Goal: Task Accomplishment & Management: Complete application form

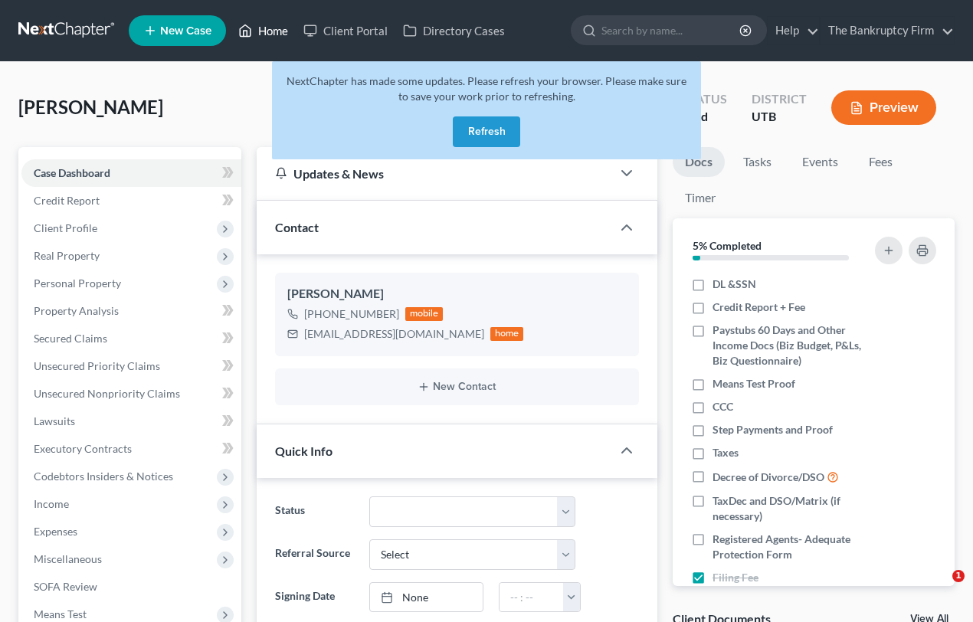
click at [483, 128] on button "Refresh" at bounding box center [486, 131] width 67 height 31
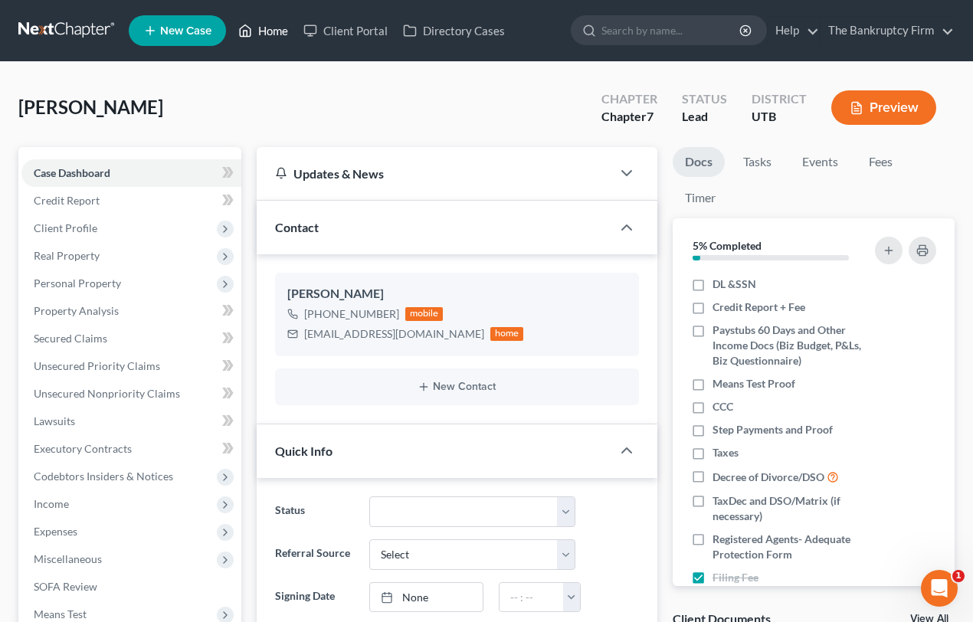
click at [264, 31] on link "Home" at bounding box center [263, 31] width 65 height 28
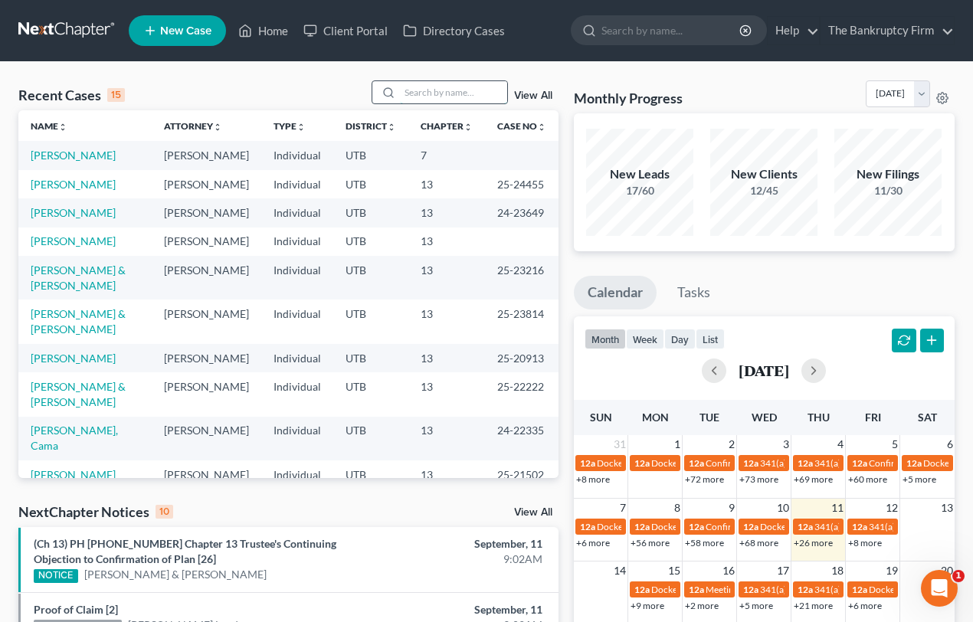
click at [411, 92] on input "search" at bounding box center [453, 92] width 107 height 22
type input "Burton"
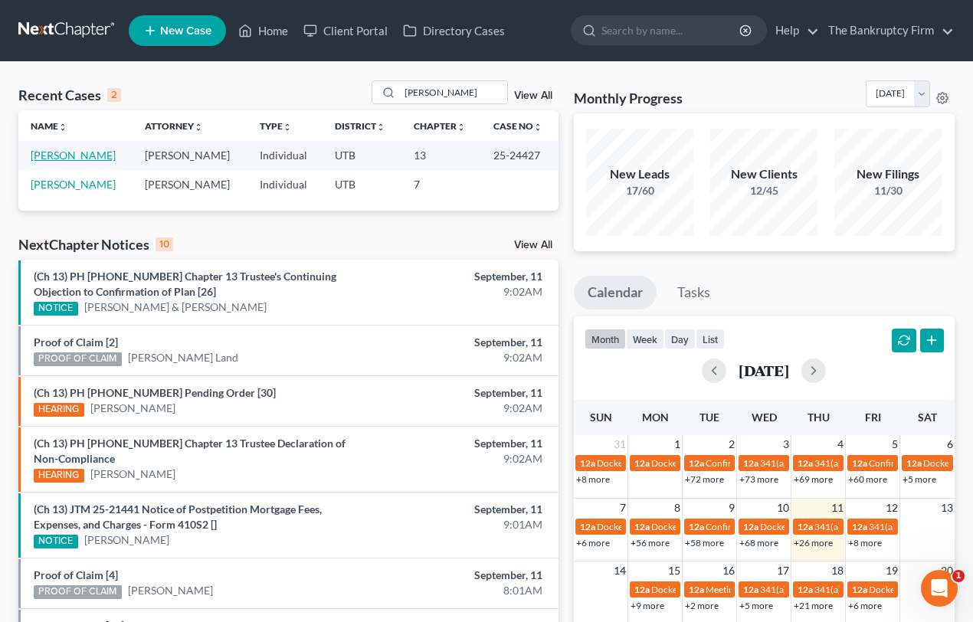
click at [70, 158] on link "[PERSON_NAME]" at bounding box center [73, 155] width 85 height 13
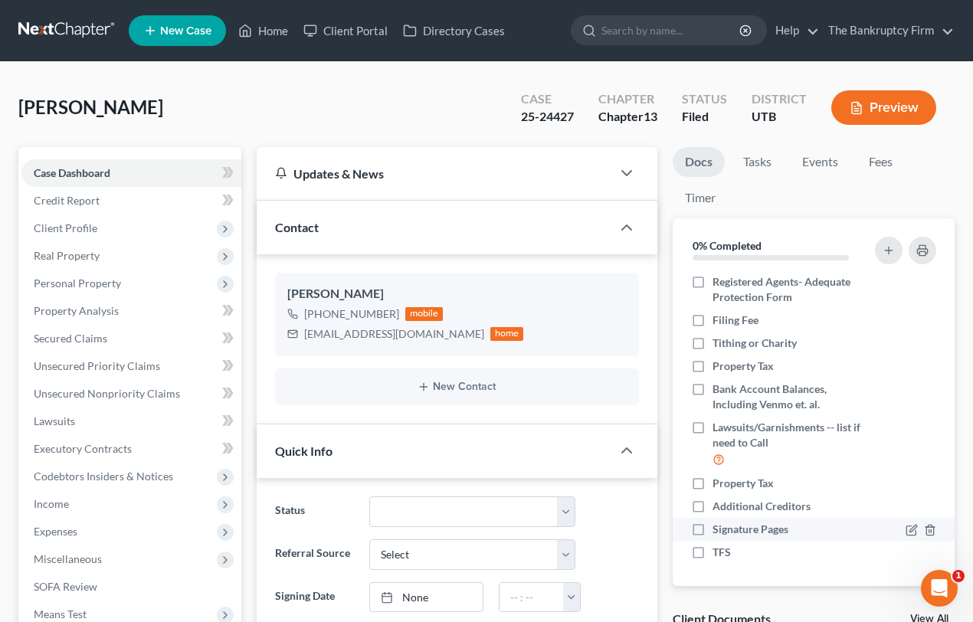
scroll to position [243, 0]
click at [922, 614] on link "View All" at bounding box center [929, 619] width 38 height 11
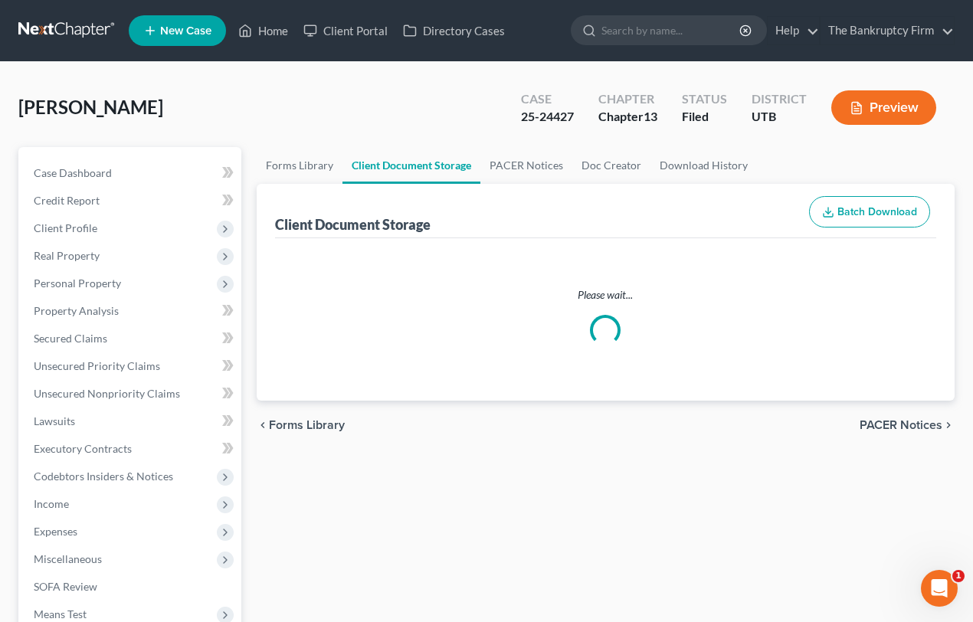
select select "53"
select select "30"
select select "26"
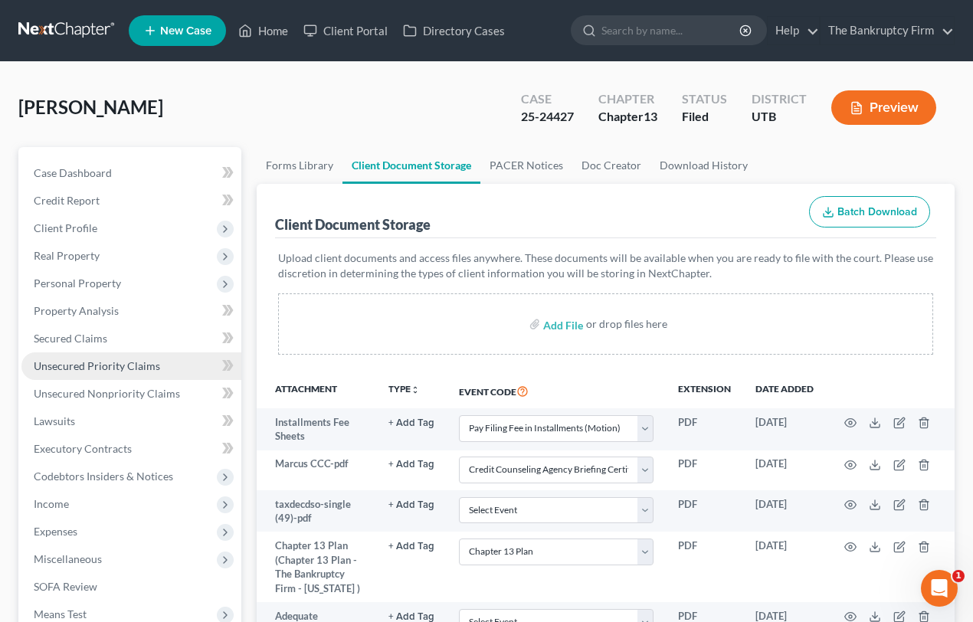
click at [67, 360] on span "Unsecured Priority Claims" at bounding box center [97, 365] width 126 height 13
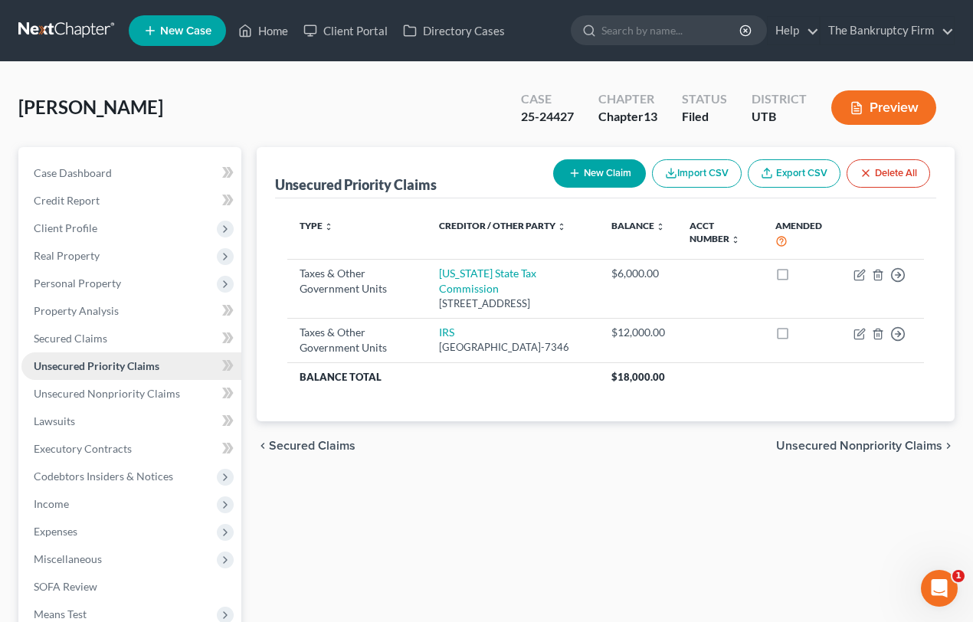
click at [108, 362] on span "Unsecured Priority Claims" at bounding box center [97, 365] width 126 height 13
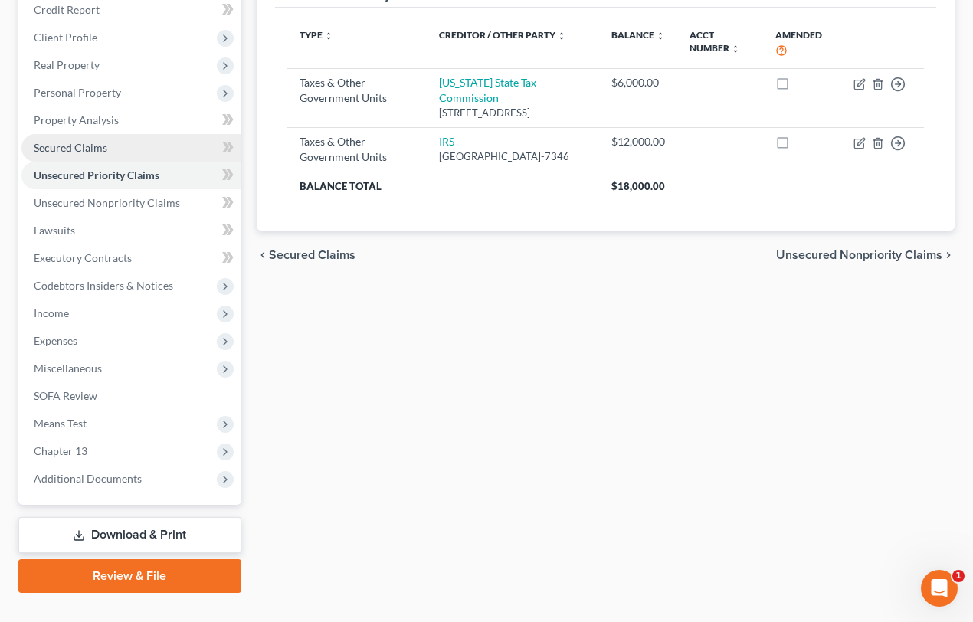
scroll to position [218, 0]
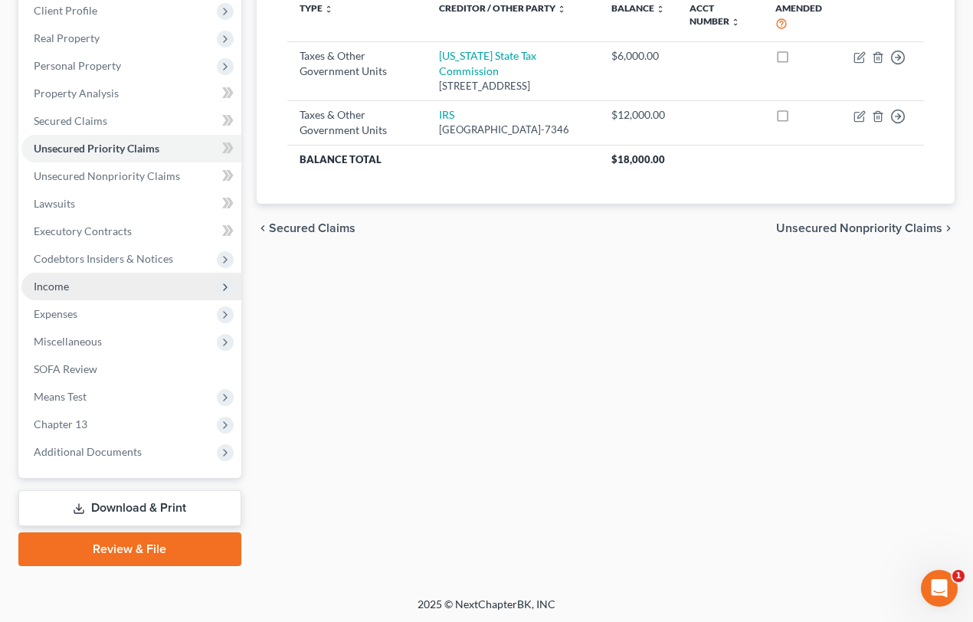
click at [61, 283] on span "Income" at bounding box center [51, 286] width 35 height 13
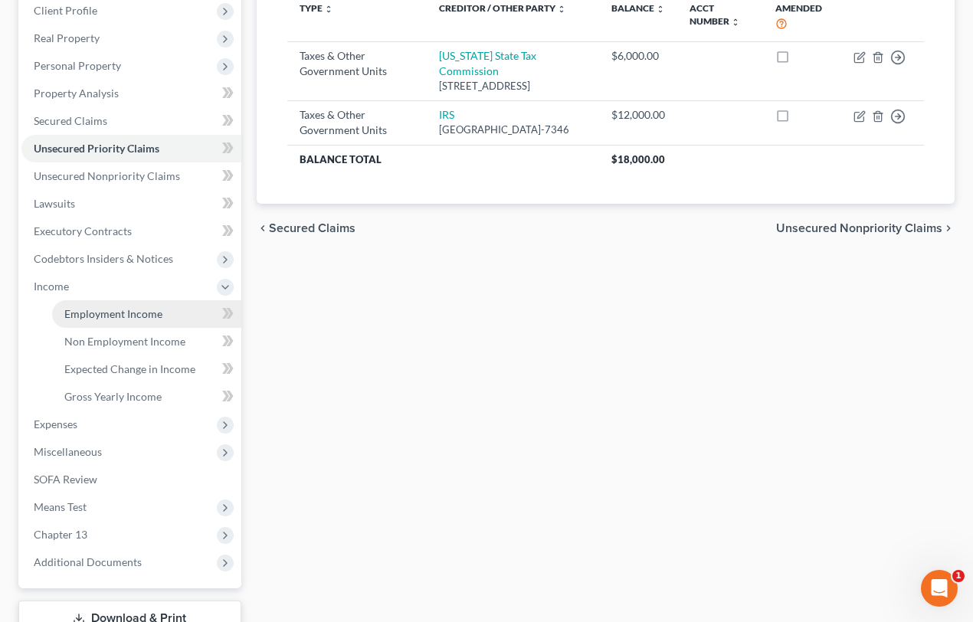
click at [128, 313] on span "Employment Income" at bounding box center [113, 313] width 98 height 13
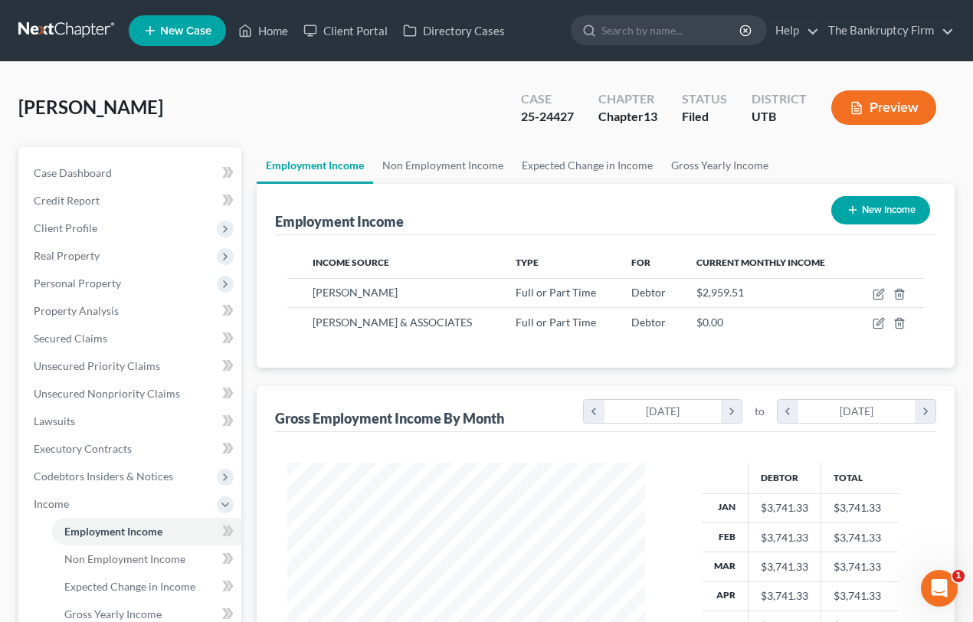
scroll to position [274, 389]
click at [267, 32] on link "Home" at bounding box center [263, 31] width 65 height 28
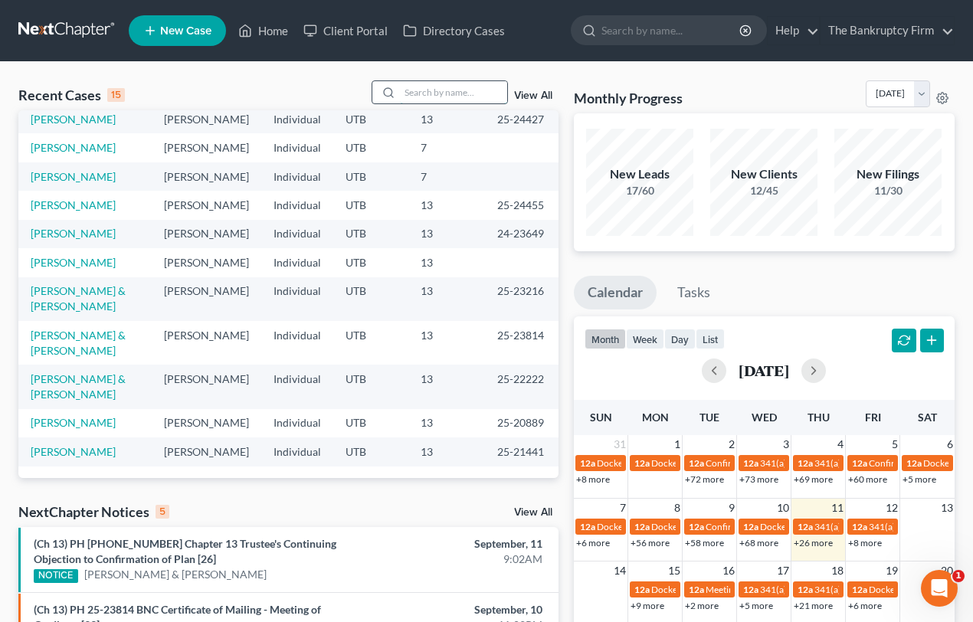
click at [431, 92] on input "search" at bounding box center [453, 92] width 107 height 22
type input "Weaver"
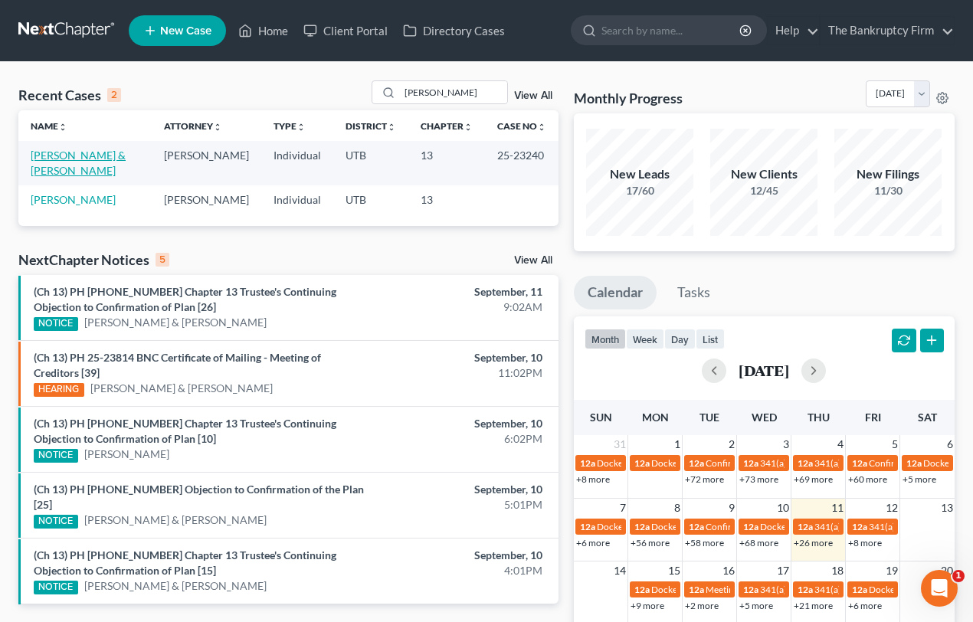
click at [71, 157] on link "Weaver, Scott & Allison" at bounding box center [78, 163] width 95 height 28
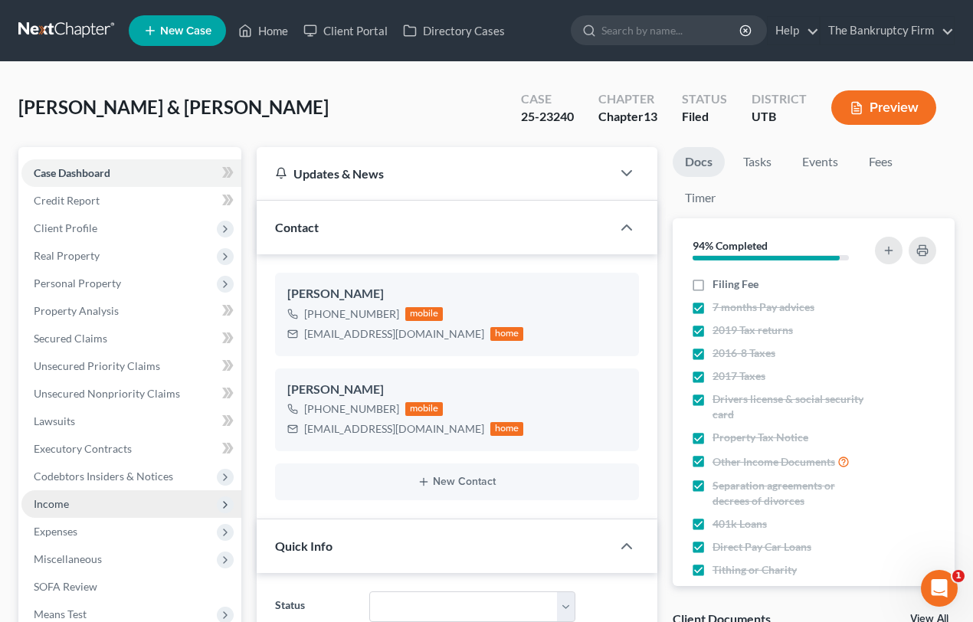
click at [55, 504] on span "Income" at bounding box center [51, 503] width 35 height 13
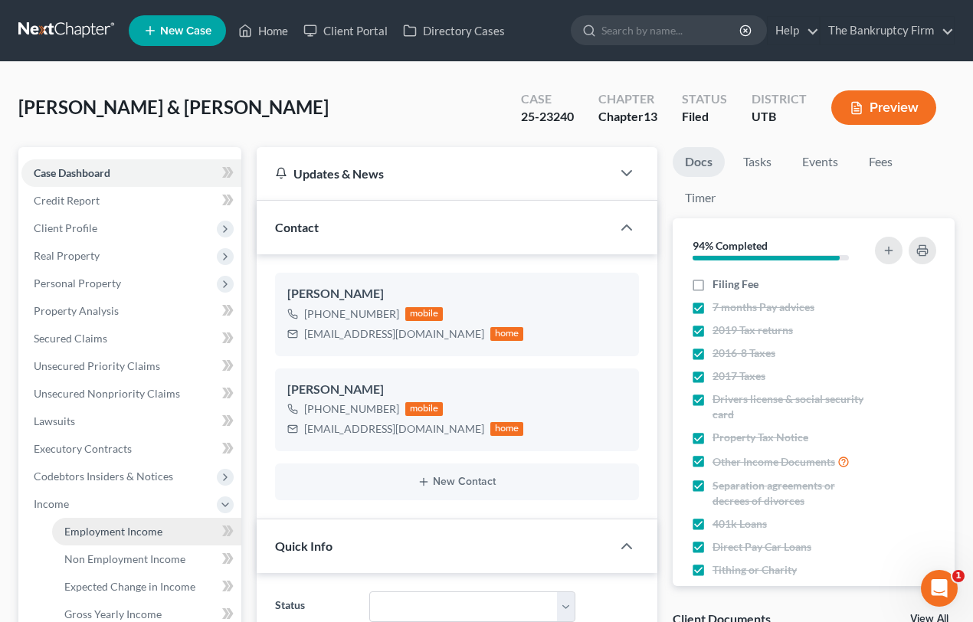
click at [96, 534] on span "Employment Income" at bounding box center [113, 531] width 98 height 13
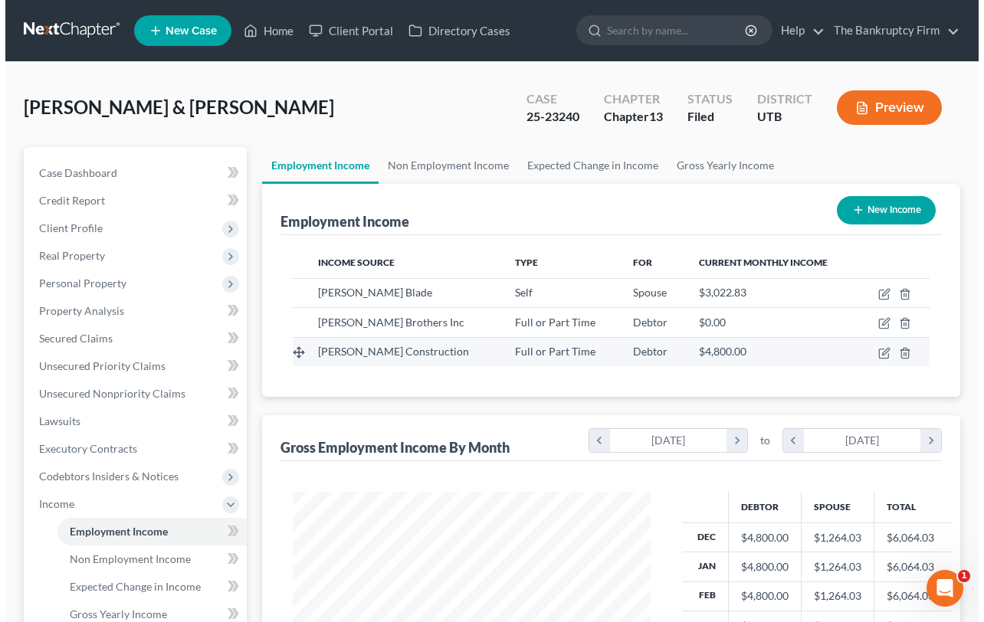
scroll to position [274, 389]
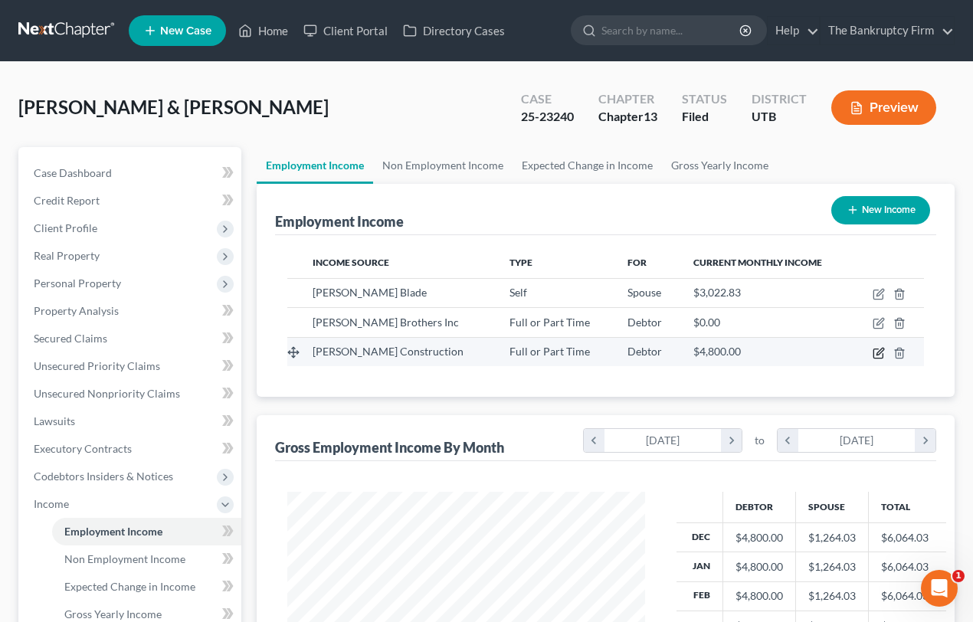
click at [881, 352] on icon "button" at bounding box center [879, 353] width 12 height 12
select select "0"
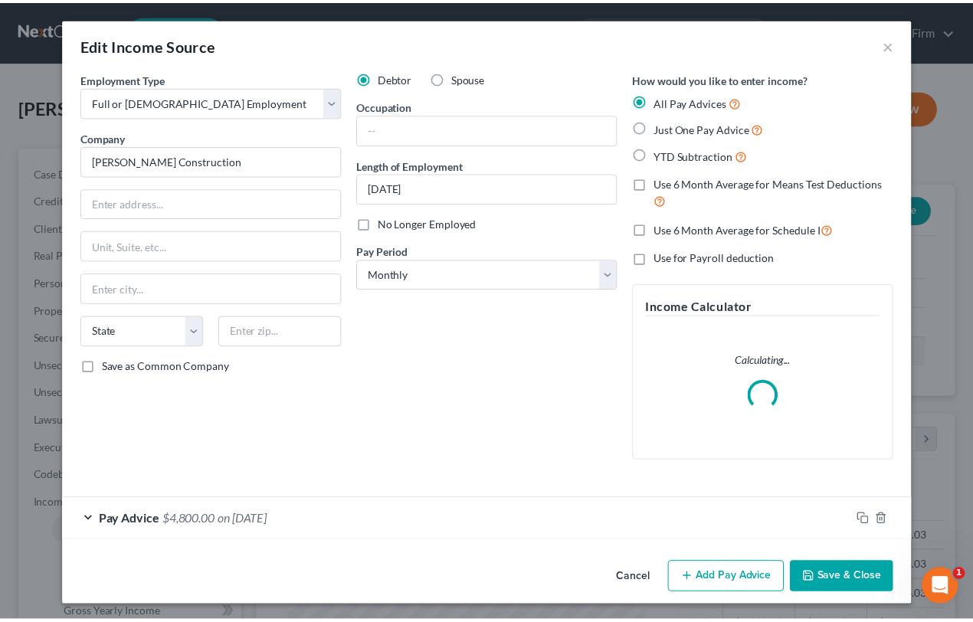
scroll to position [274, 394]
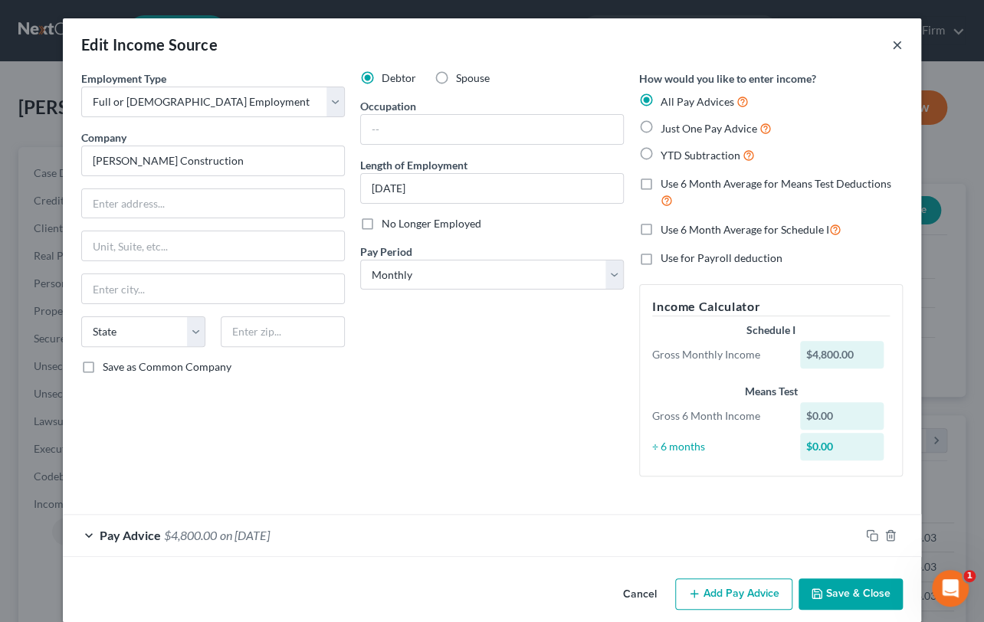
click at [892, 45] on button "×" at bounding box center [897, 44] width 11 height 18
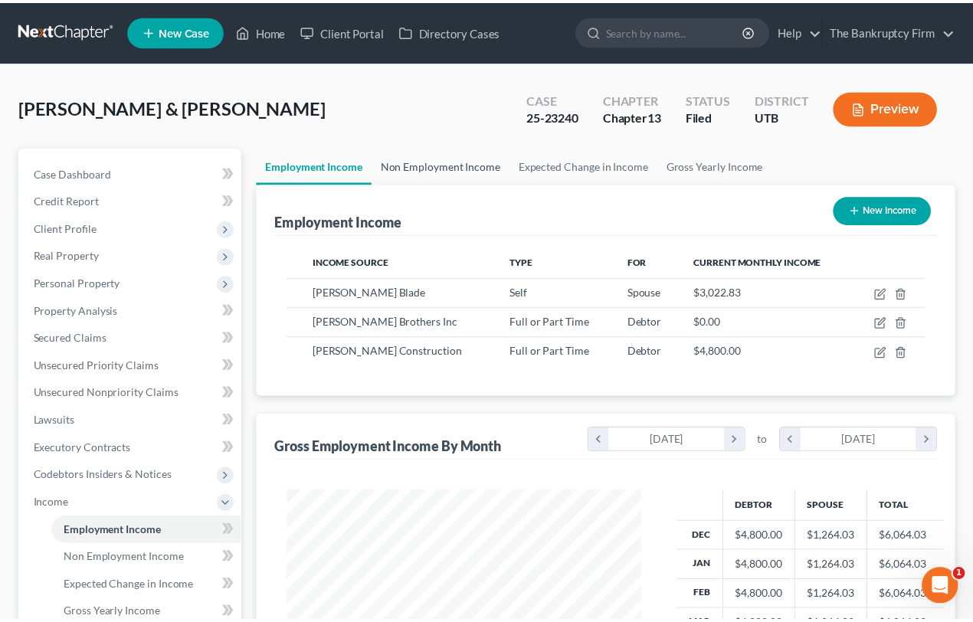
scroll to position [765749, 765634]
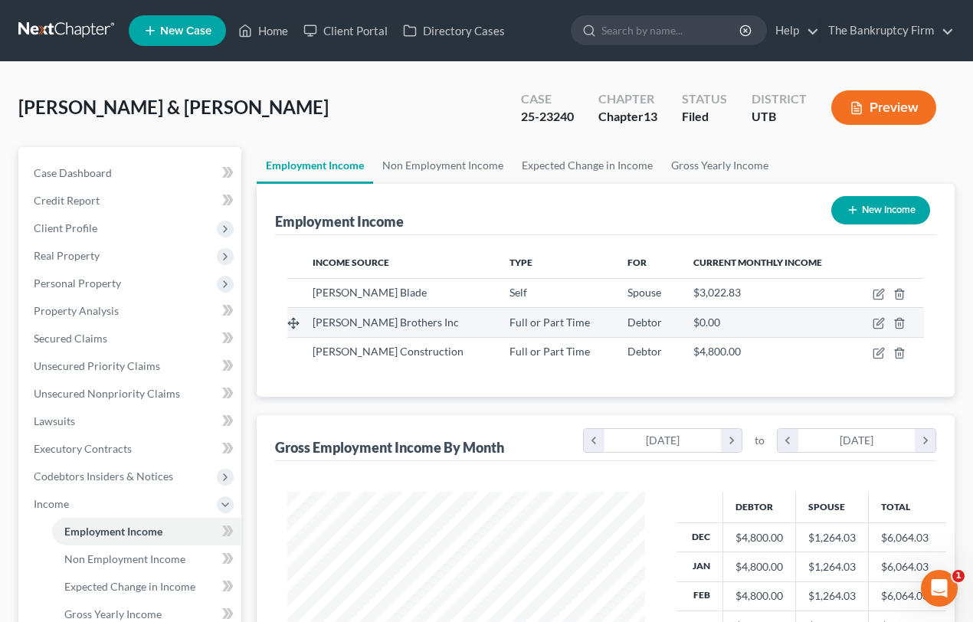
click at [435, 326] on div "Swaggart Brothers Inc" at bounding box center [399, 322] width 172 height 15
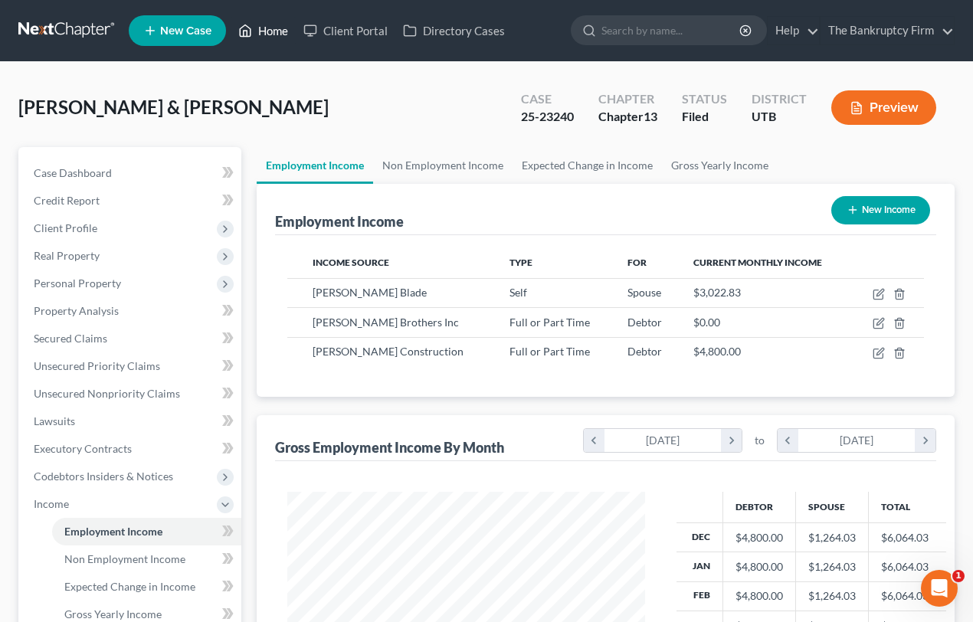
drag, startPoint x: 257, startPoint y: 31, endPoint x: 512, endPoint y: 92, distance: 261.4
click at [257, 31] on link "Home" at bounding box center [263, 31] width 65 height 28
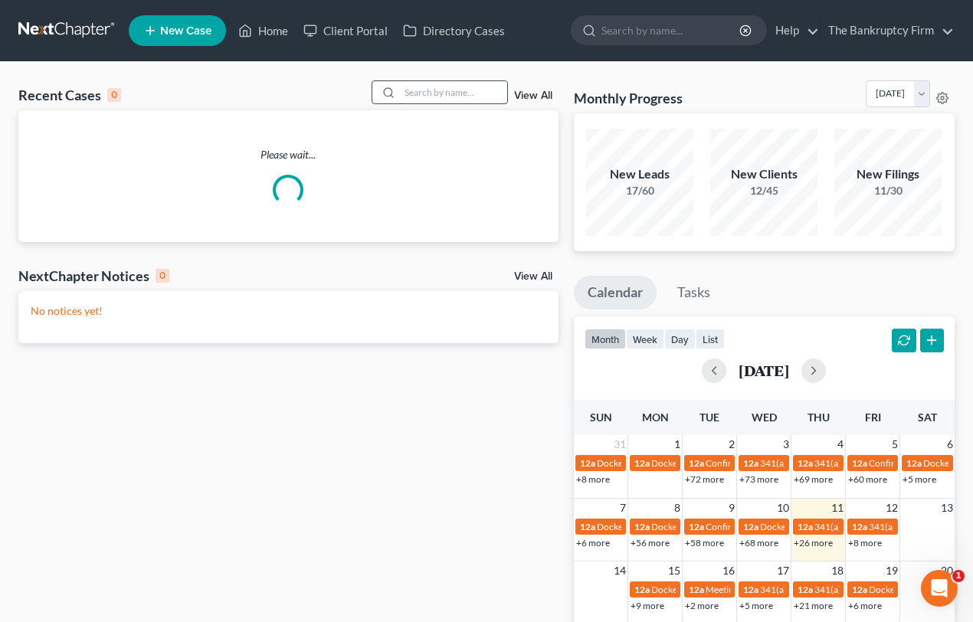
click at [417, 92] on input "search" at bounding box center [453, 92] width 107 height 22
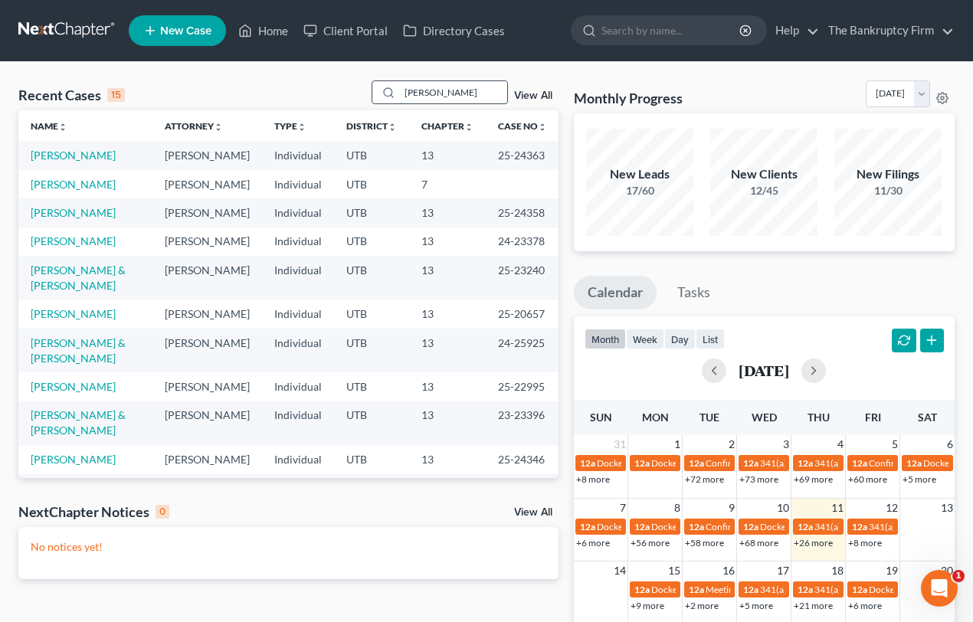
type input "Douglas"
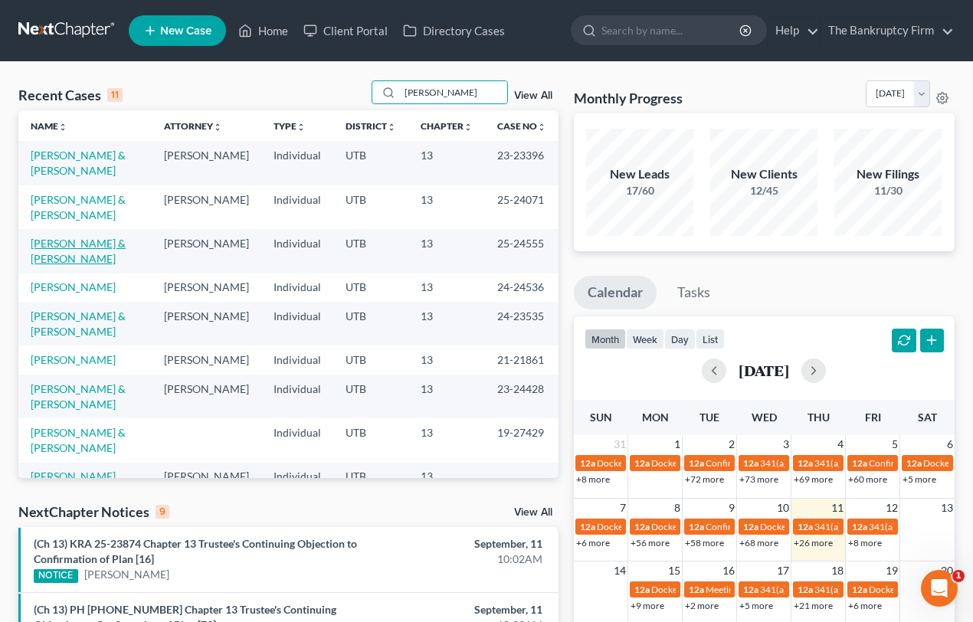
click at [70, 245] on link "Douglas, Michael & Tiffany" at bounding box center [78, 251] width 95 height 28
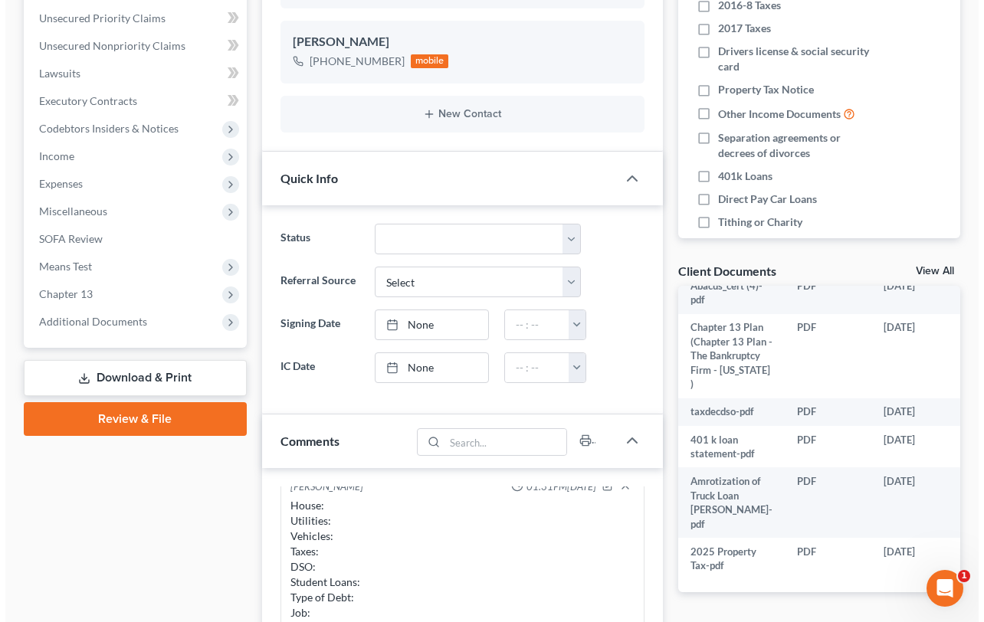
scroll to position [180, 33]
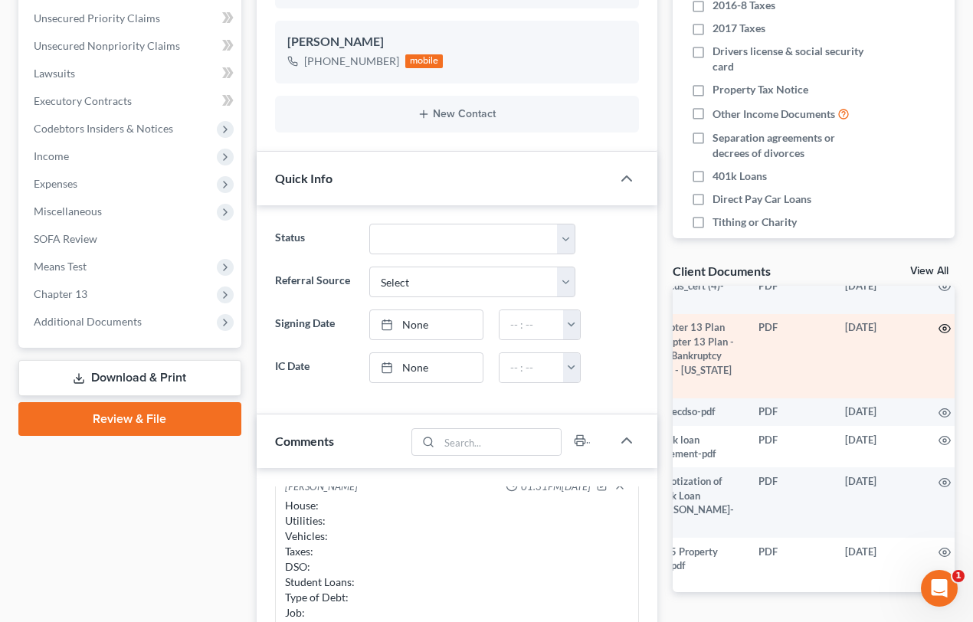
click at [943, 327] on circle "button" at bounding box center [944, 328] width 3 height 3
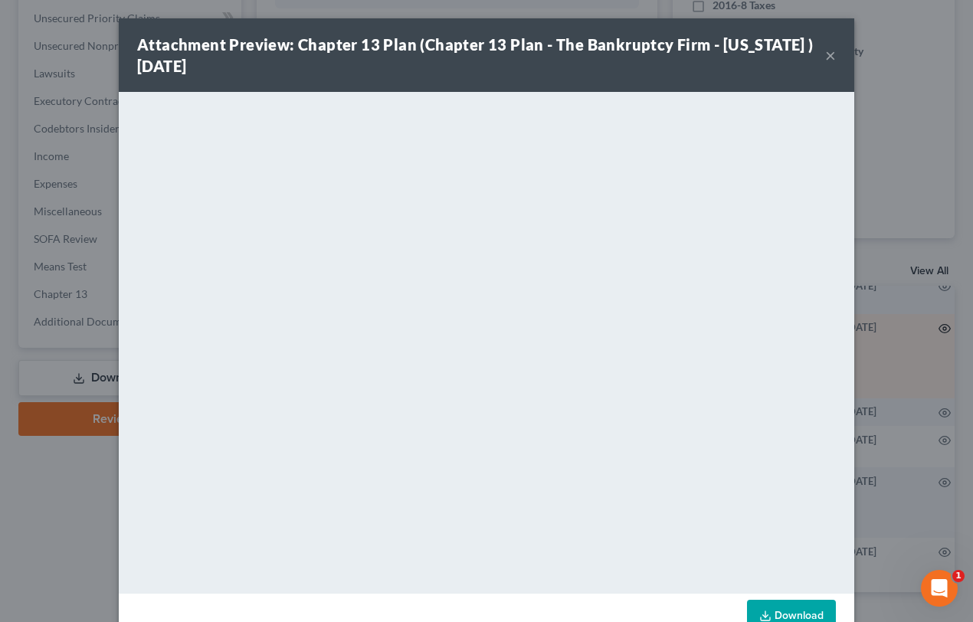
scroll to position [180, 30]
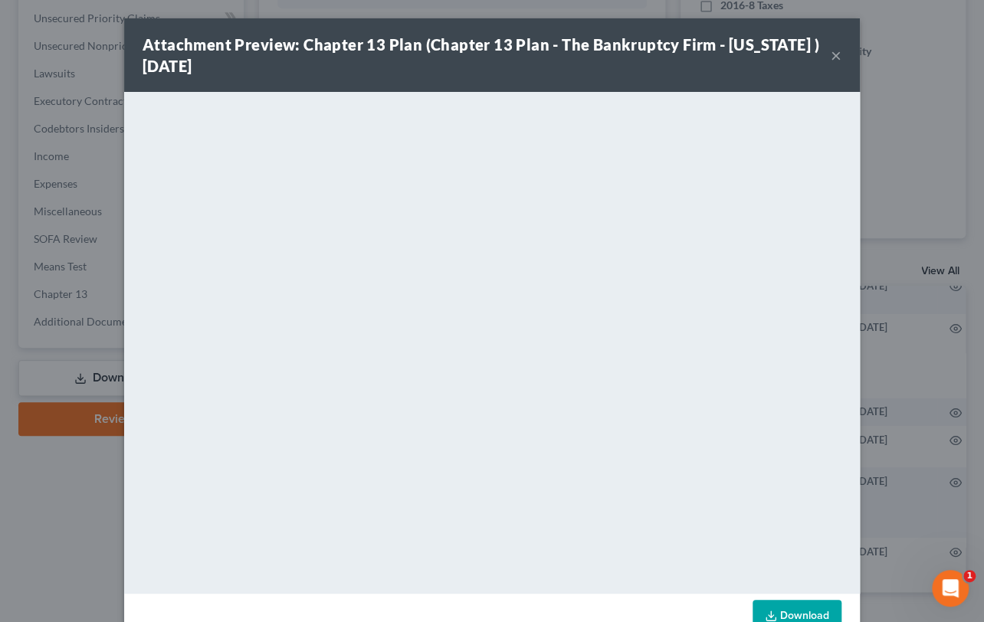
click at [830, 54] on button "×" at bounding box center [835, 55] width 11 height 18
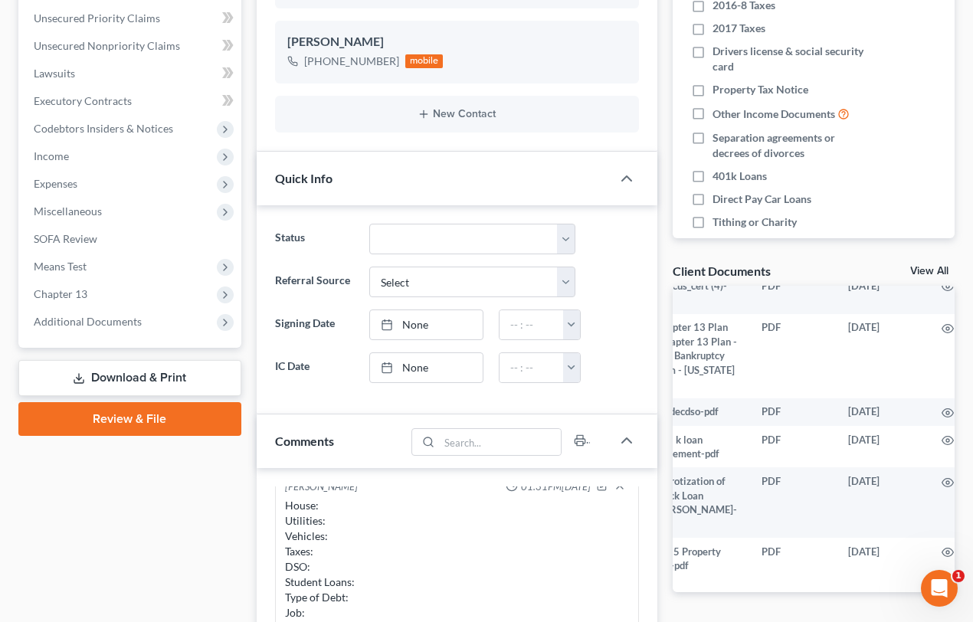
scroll to position [180, 0]
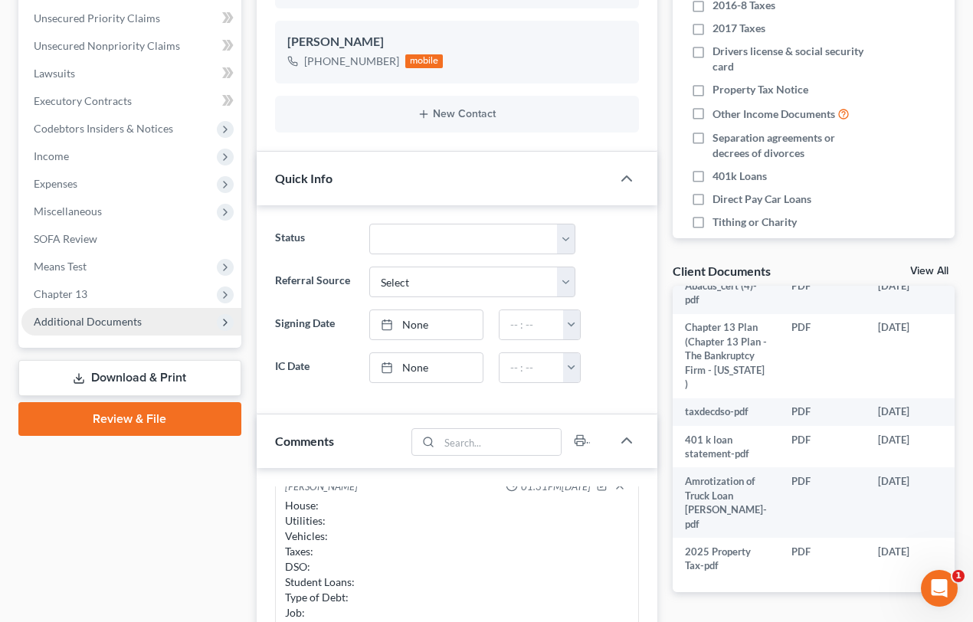
click at [90, 316] on span "Additional Documents" at bounding box center [88, 321] width 108 height 13
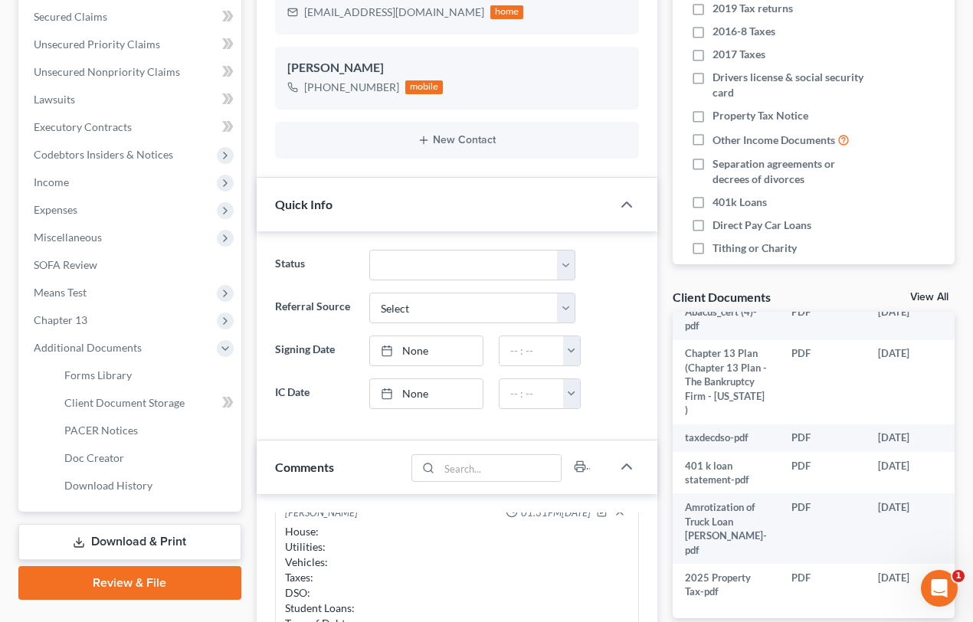
scroll to position [0, 0]
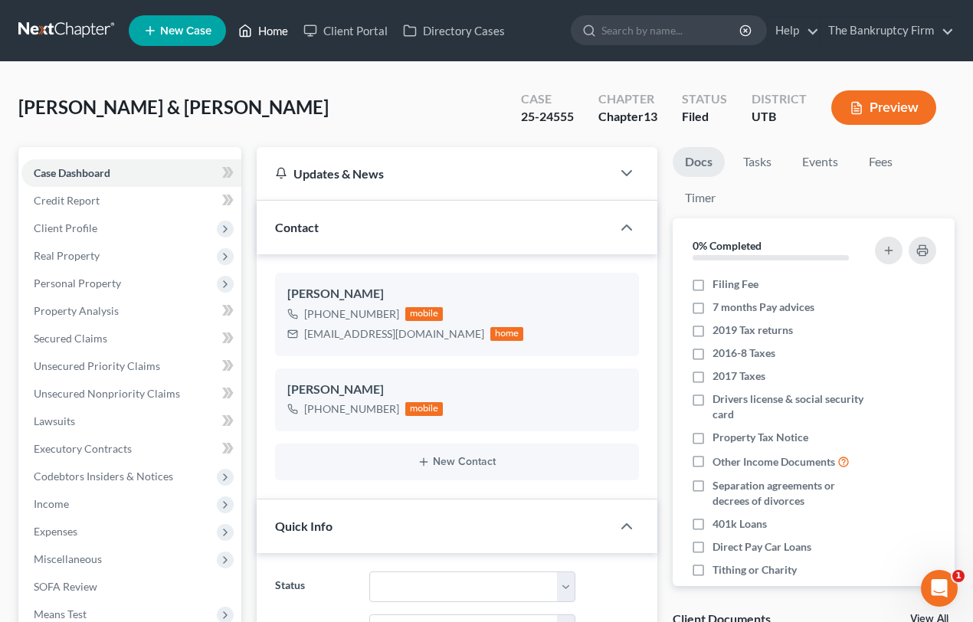
click at [280, 31] on link "Home" at bounding box center [263, 31] width 65 height 28
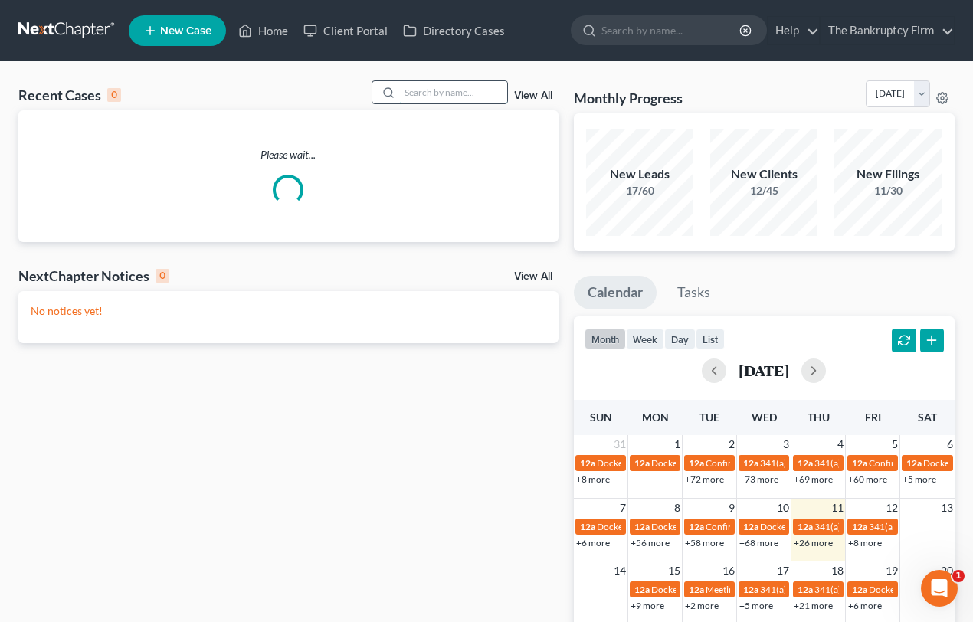
click at [417, 90] on input "search" at bounding box center [453, 92] width 107 height 22
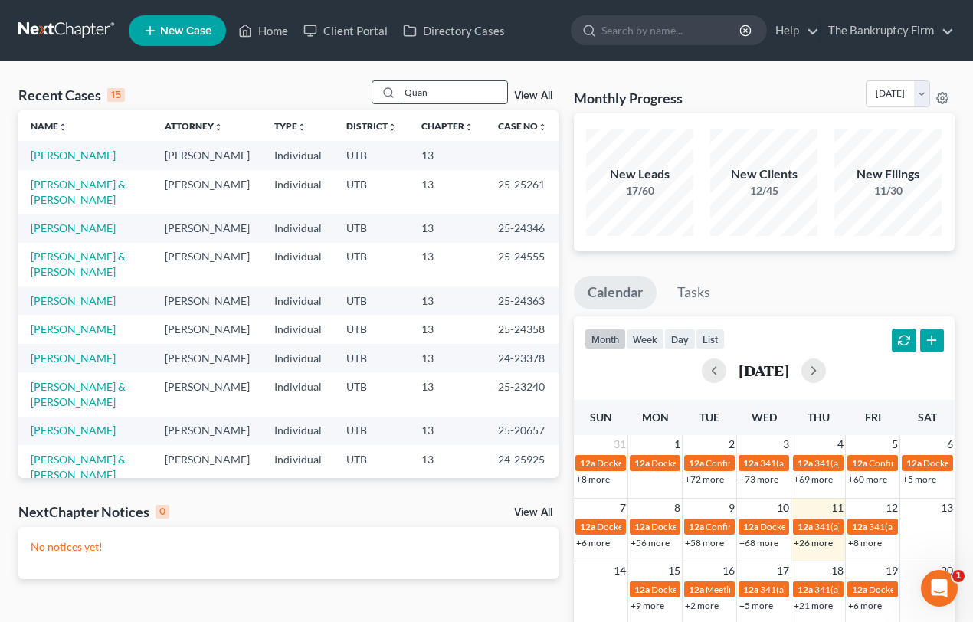
type input "Quan"
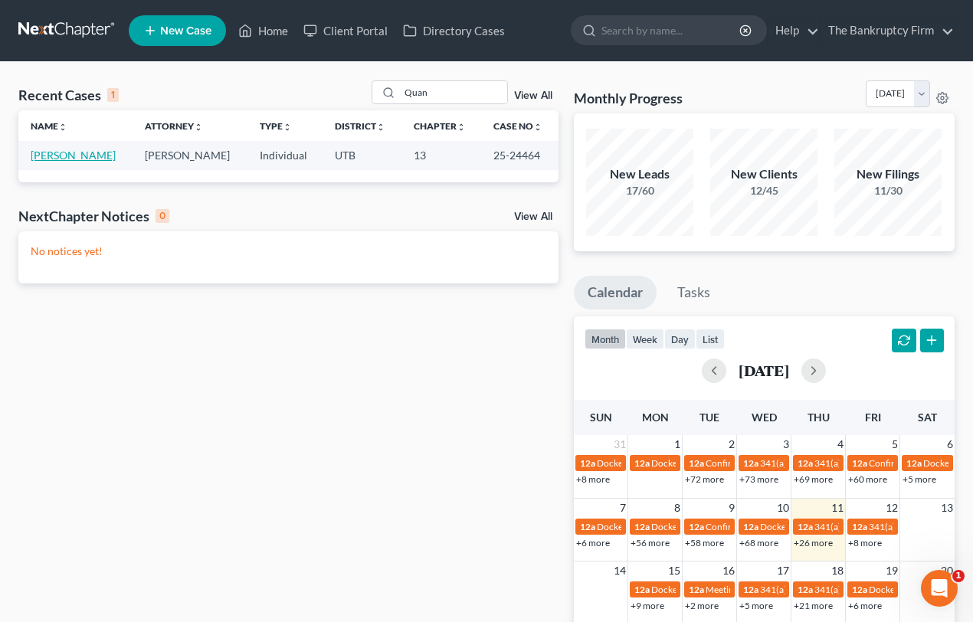
click at [44, 156] on link "Nguyen, Quan" at bounding box center [73, 155] width 85 height 13
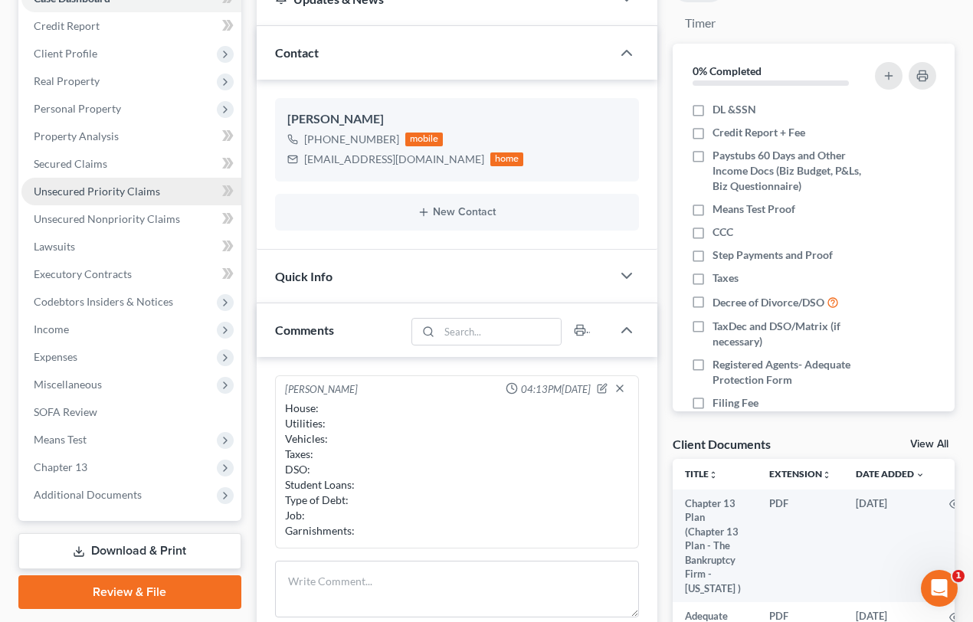
scroll to position [208, 0]
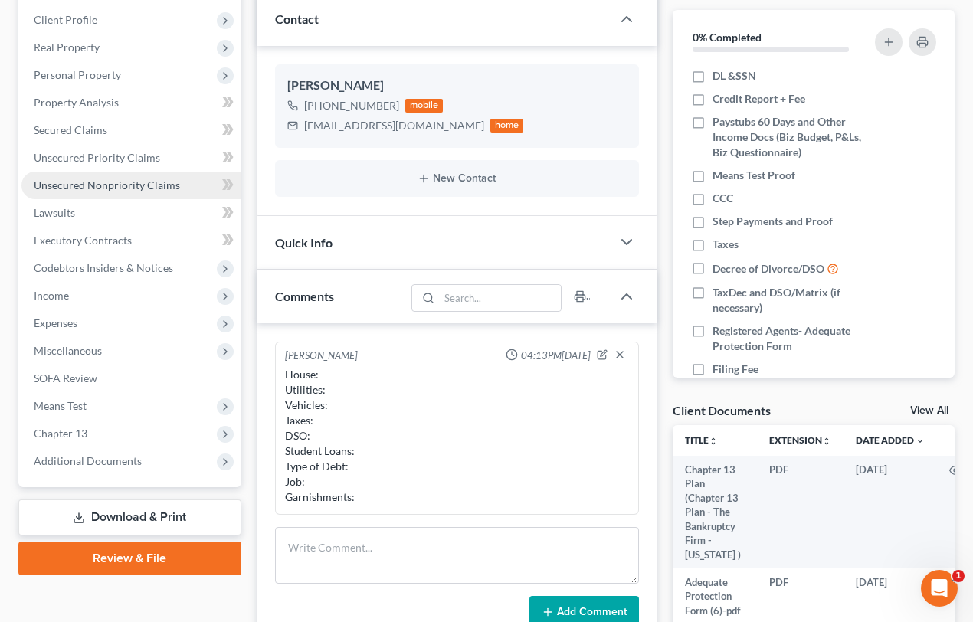
click at [119, 181] on span "Unsecured Nonpriority Claims" at bounding box center [107, 184] width 146 height 13
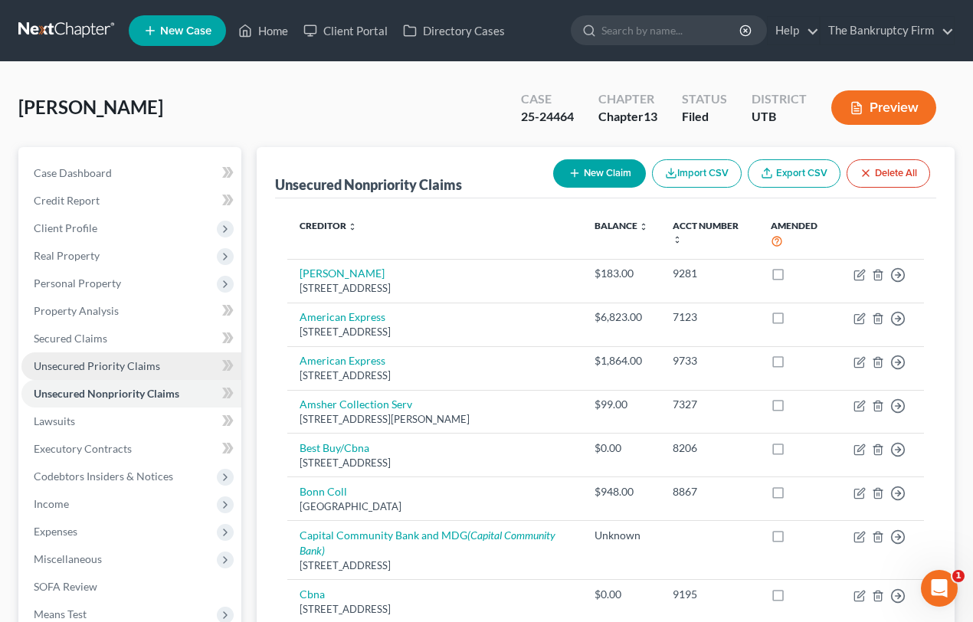
click at [79, 362] on span "Unsecured Priority Claims" at bounding box center [97, 365] width 126 height 13
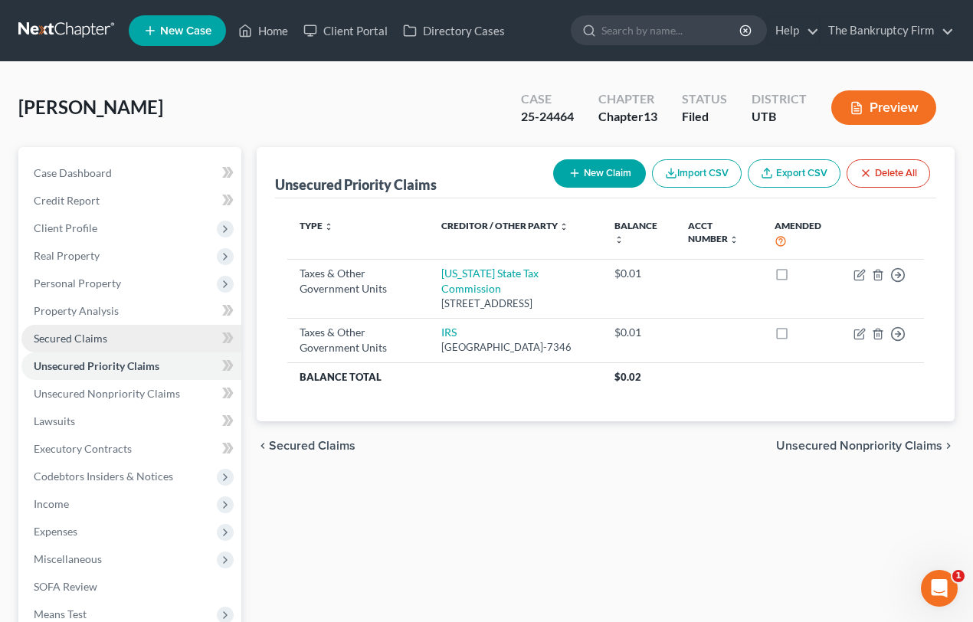
click at [68, 332] on span "Secured Claims" at bounding box center [71, 338] width 74 height 13
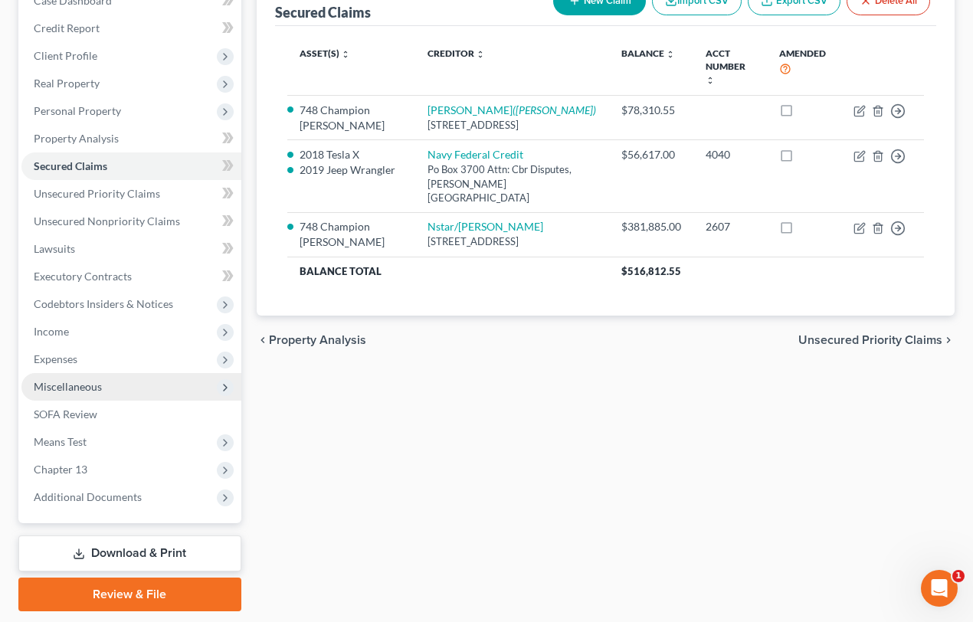
scroll to position [218, 0]
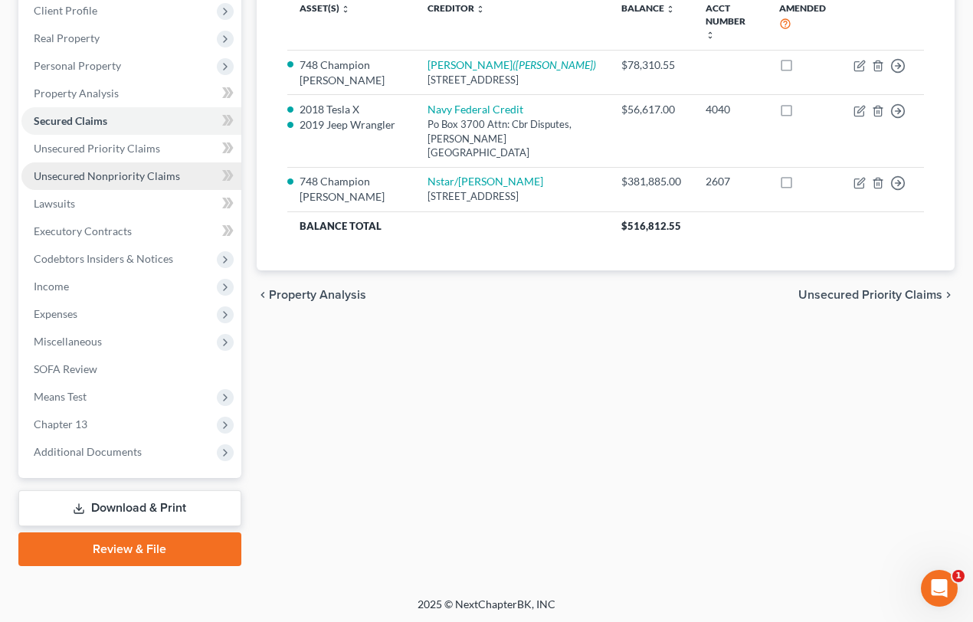
click at [99, 174] on span "Unsecured Nonpriority Claims" at bounding box center [107, 175] width 146 height 13
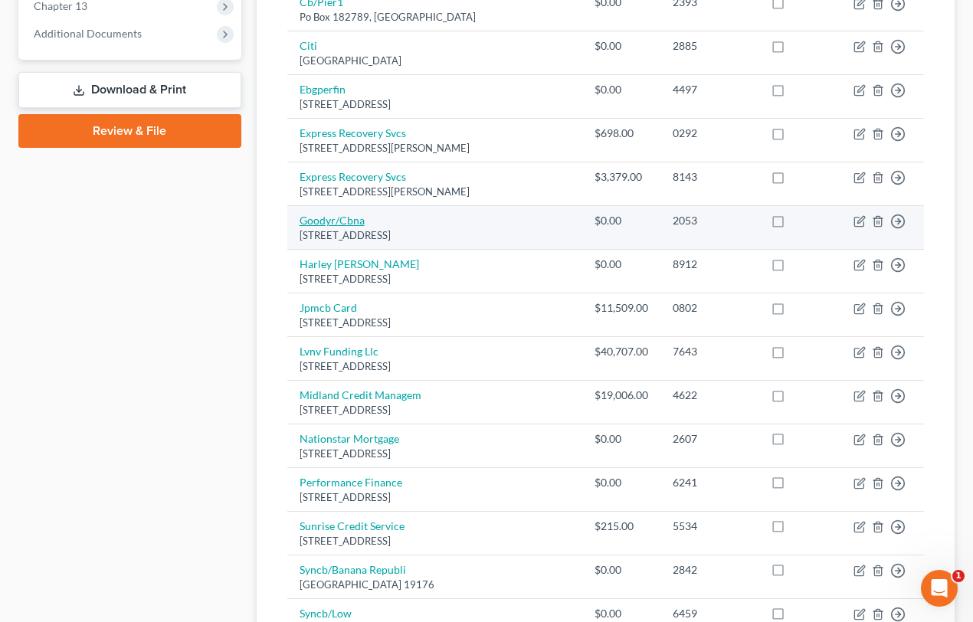
scroll to position [218, 0]
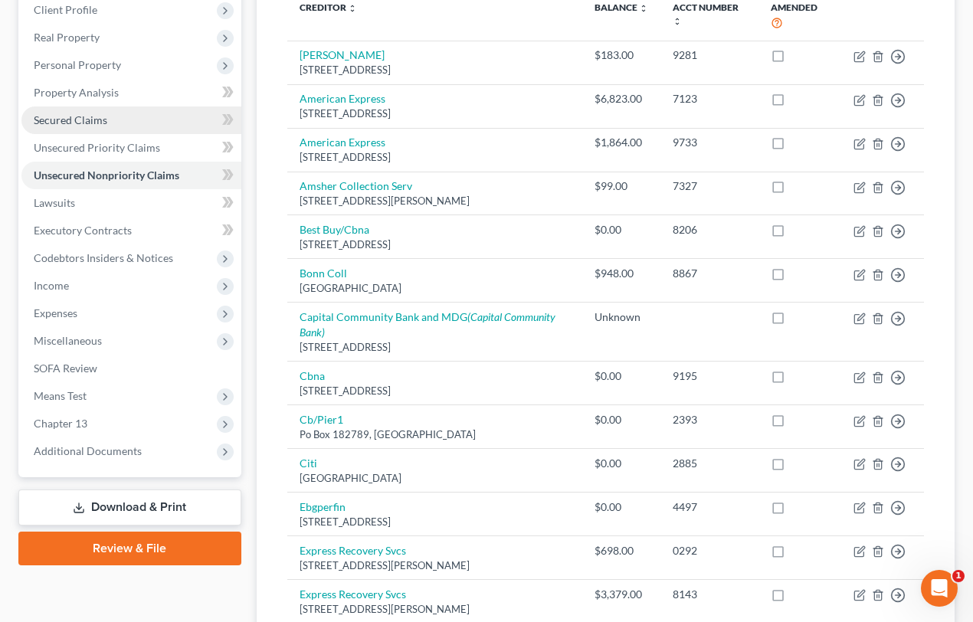
click at [87, 118] on span "Secured Claims" at bounding box center [71, 119] width 74 height 13
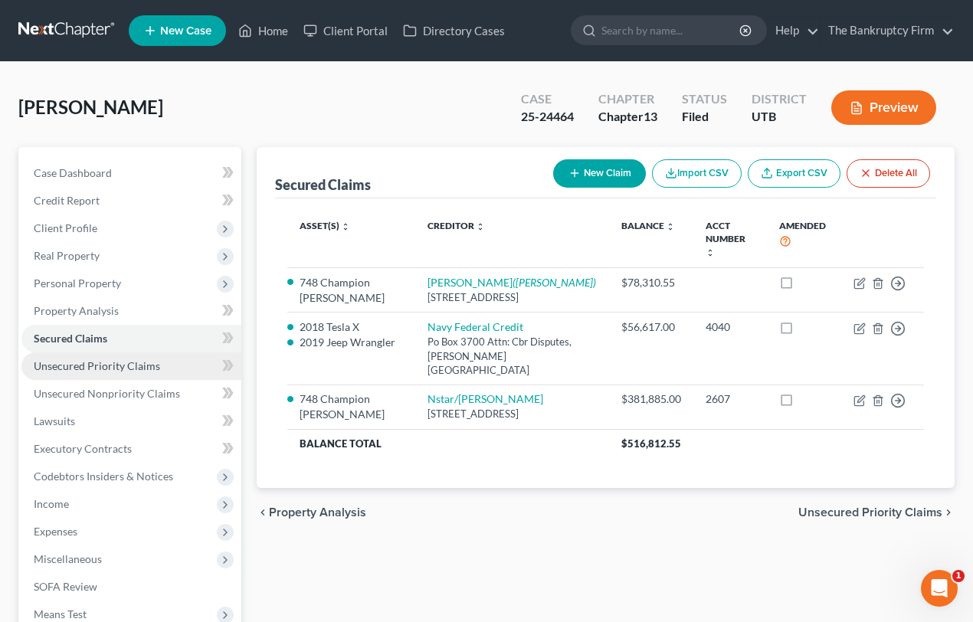
click at [90, 365] on span "Unsecured Priority Claims" at bounding box center [97, 365] width 126 height 13
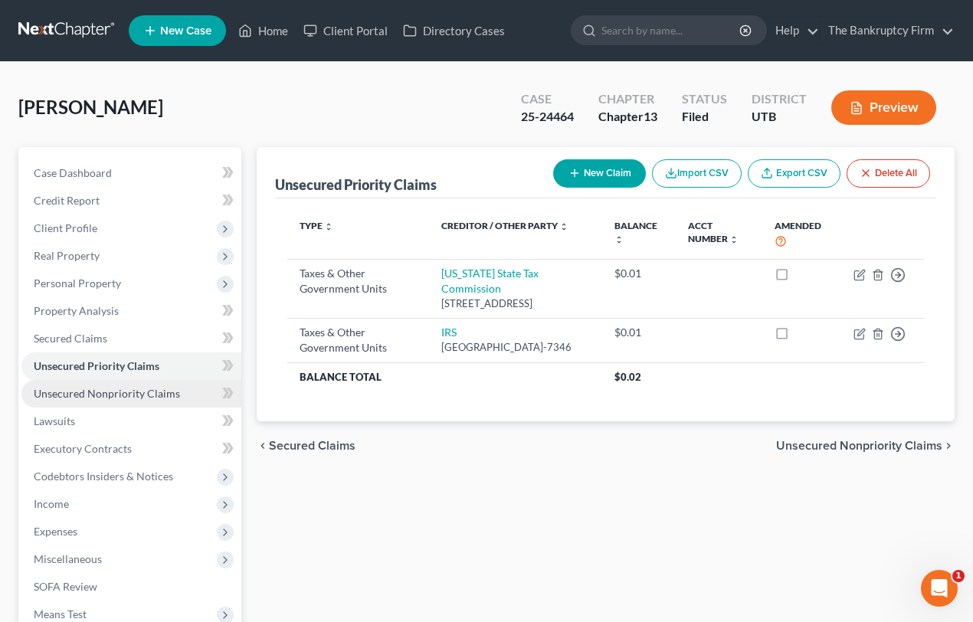
click at [103, 390] on span "Unsecured Nonpriority Claims" at bounding box center [107, 393] width 146 height 13
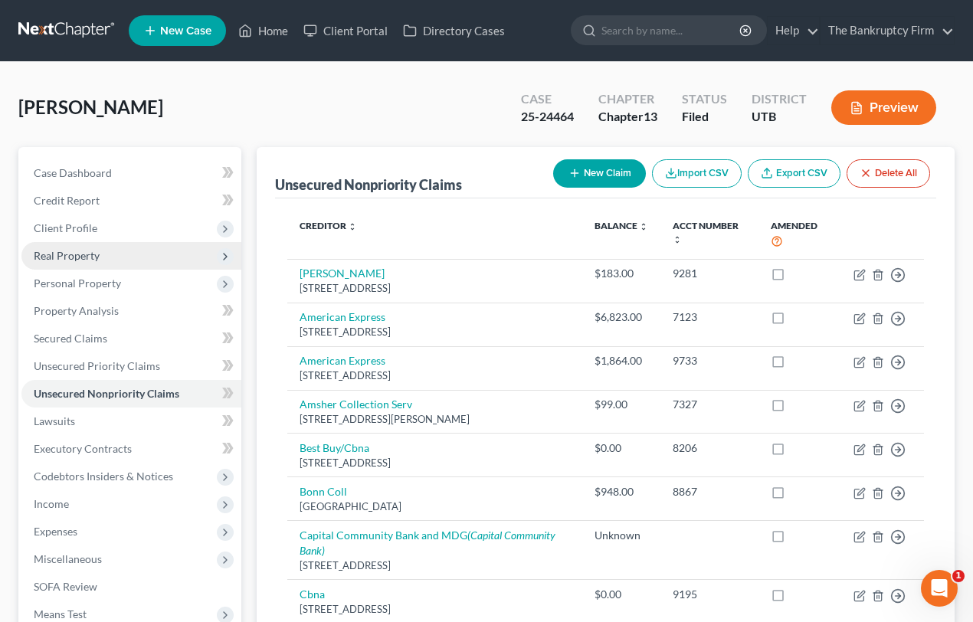
click at [93, 257] on span "Real Property" at bounding box center [67, 255] width 66 height 13
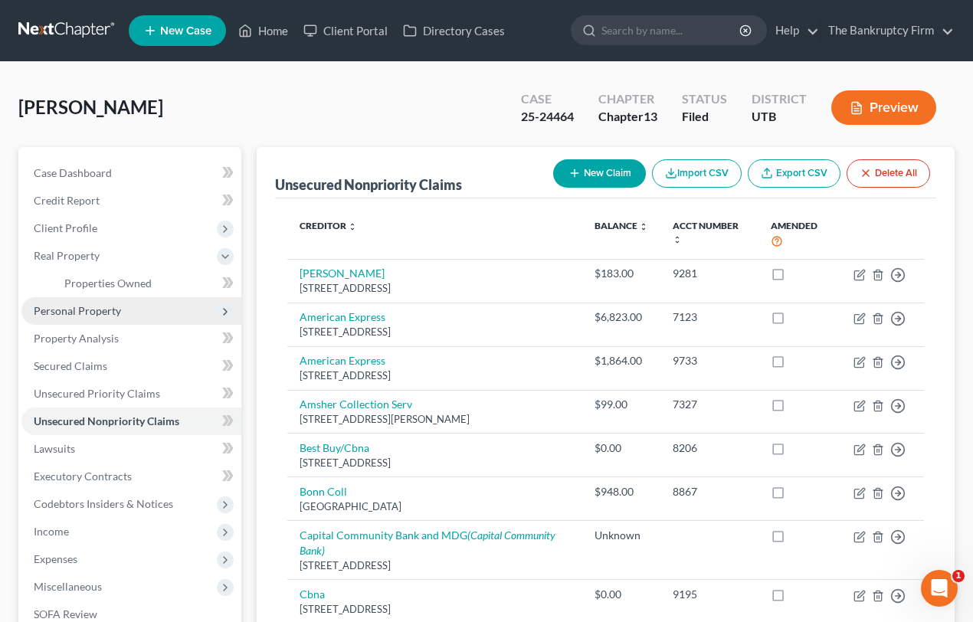
click at [80, 308] on span "Personal Property" at bounding box center [77, 310] width 87 height 13
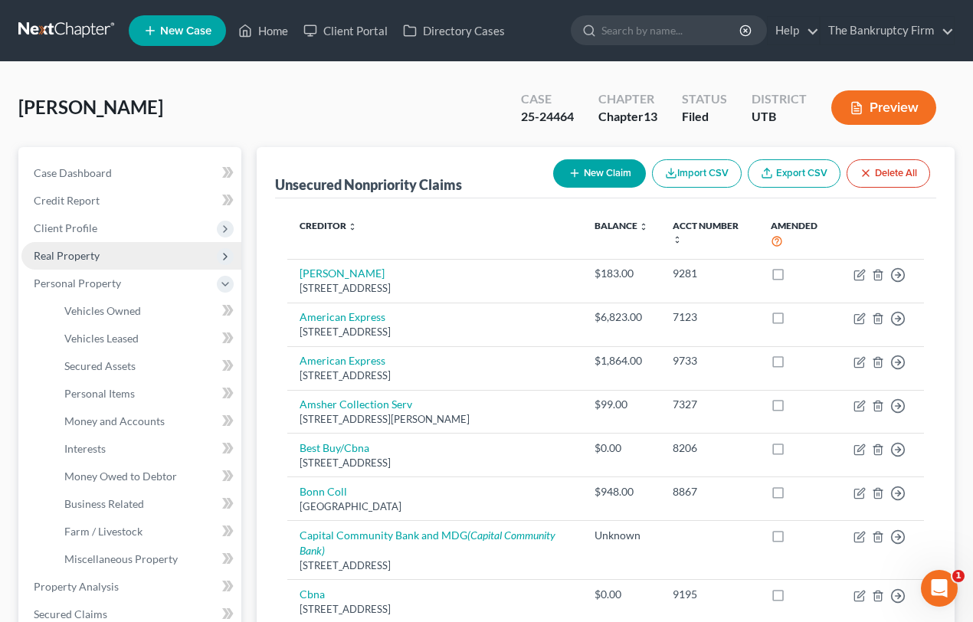
click at [69, 255] on span "Real Property" at bounding box center [67, 255] width 66 height 13
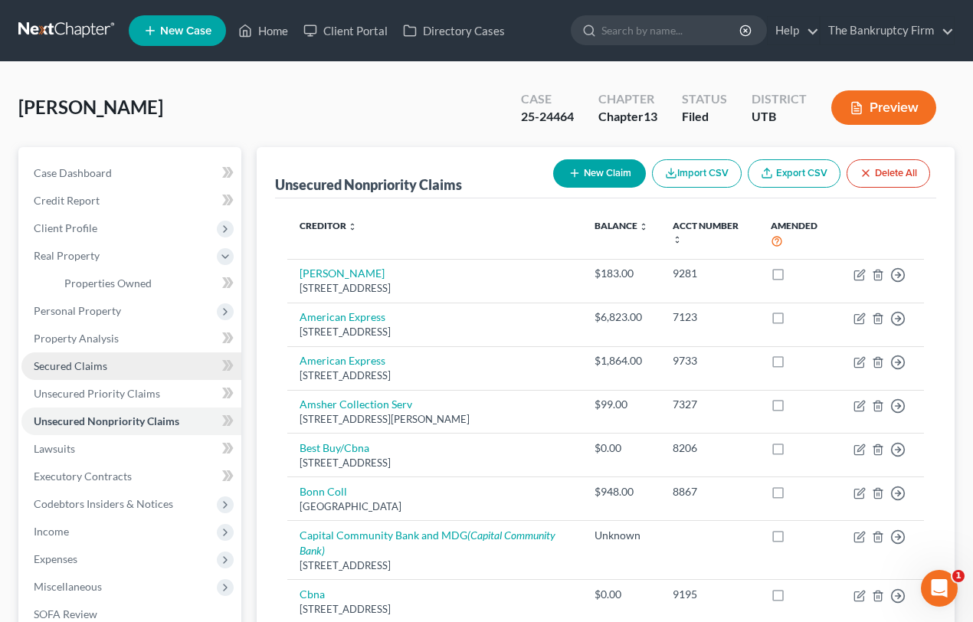
click at [82, 362] on span "Secured Claims" at bounding box center [71, 365] width 74 height 13
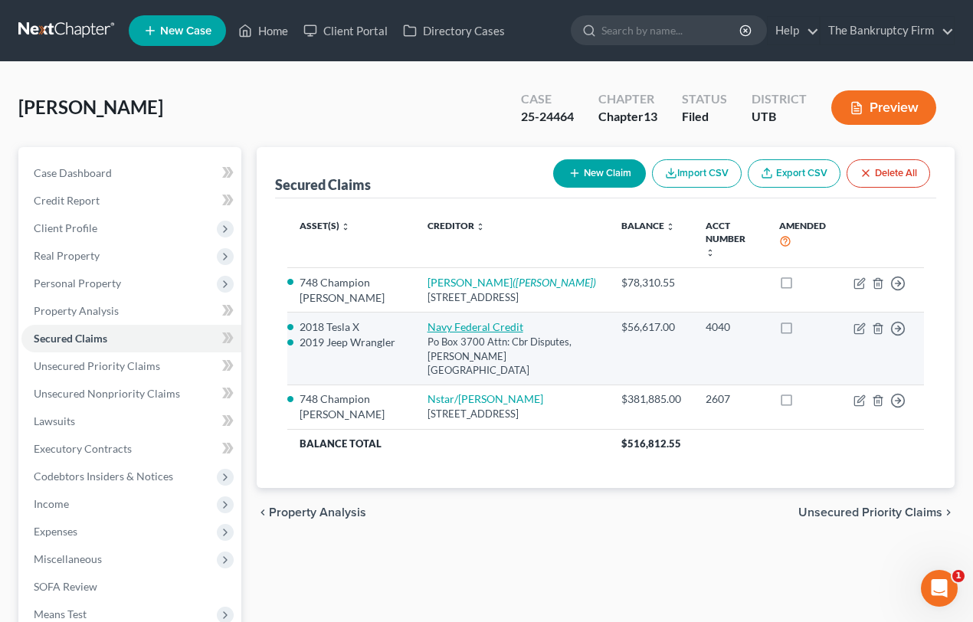
click at [449, 320] on link "Navy Federal Credit" at bounding box center [475, 326] width 96 height 13
select select "48"
select select "0"
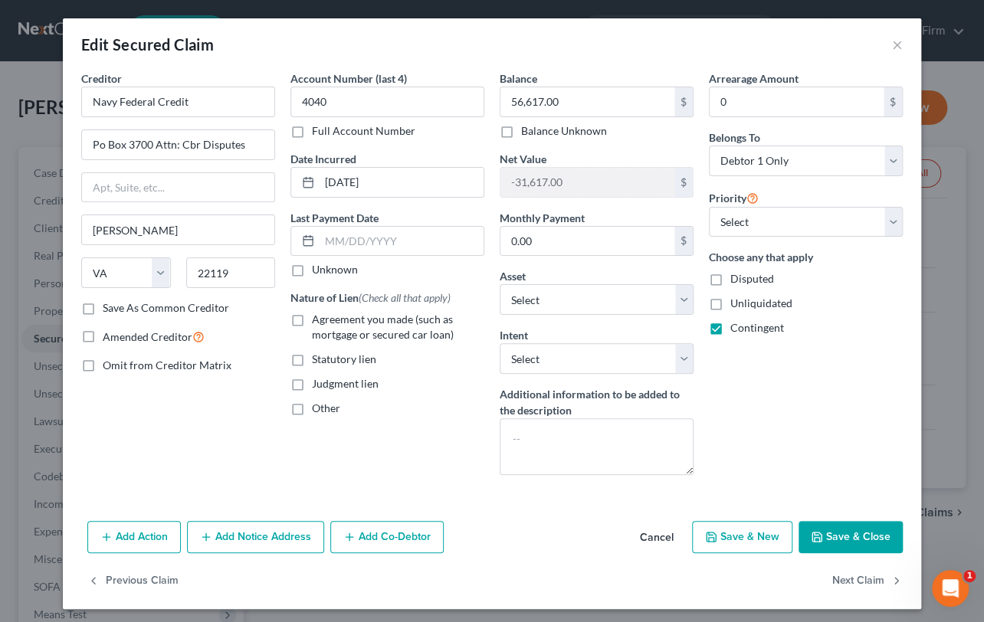
select select "2769173"
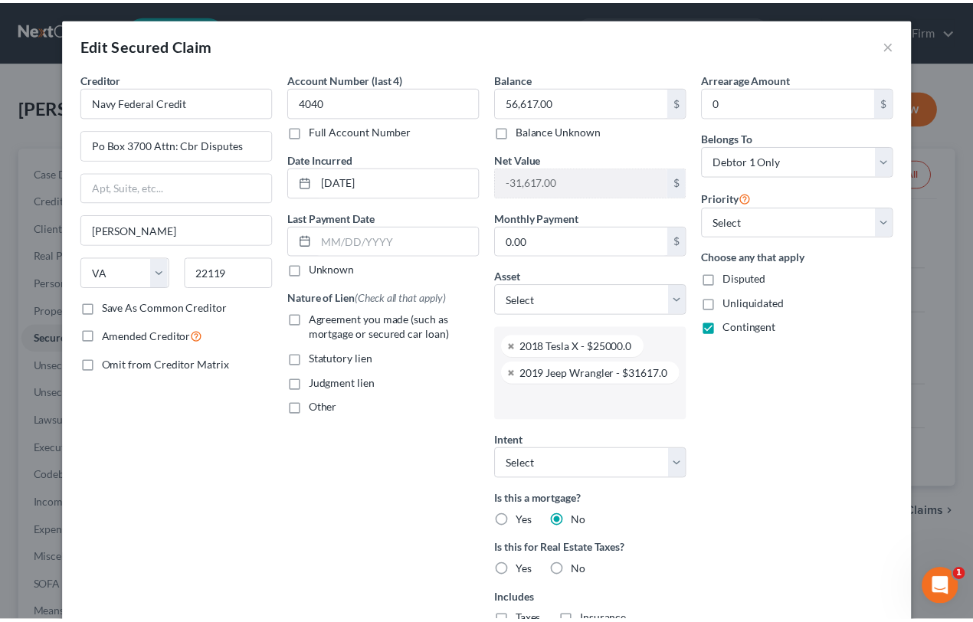
scroll to position [80, 0]
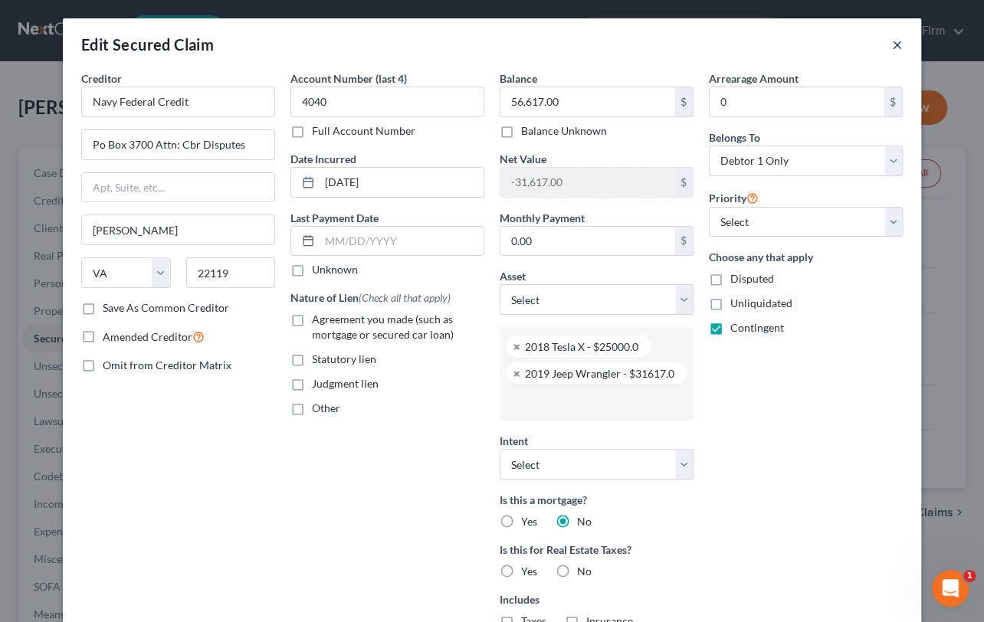
click at [892, 41] on button "×" at bounding box center [897, 44] width 11 height 18
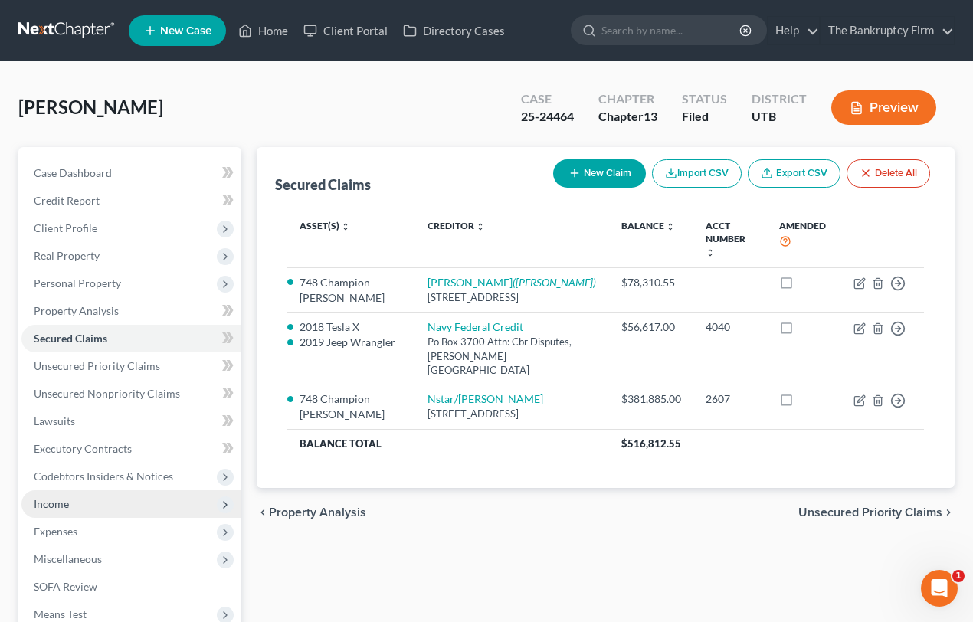
click at [67, 503] on span "Income" at bounding box center [51, 503] width 35 height 13
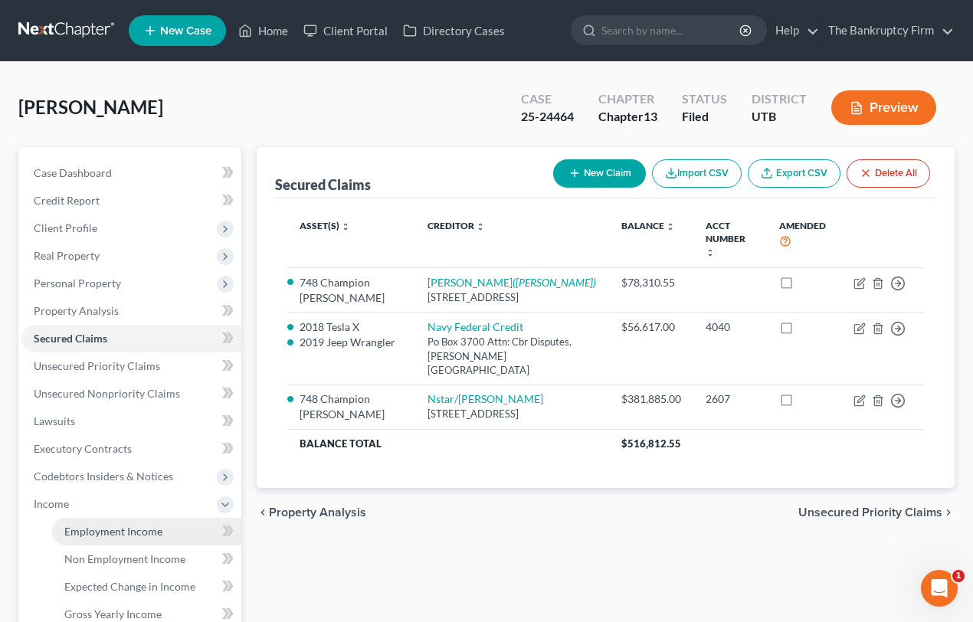
click at [114, 525] on span "Employment Income" at bounding box center [113, 531] width 98 height 13
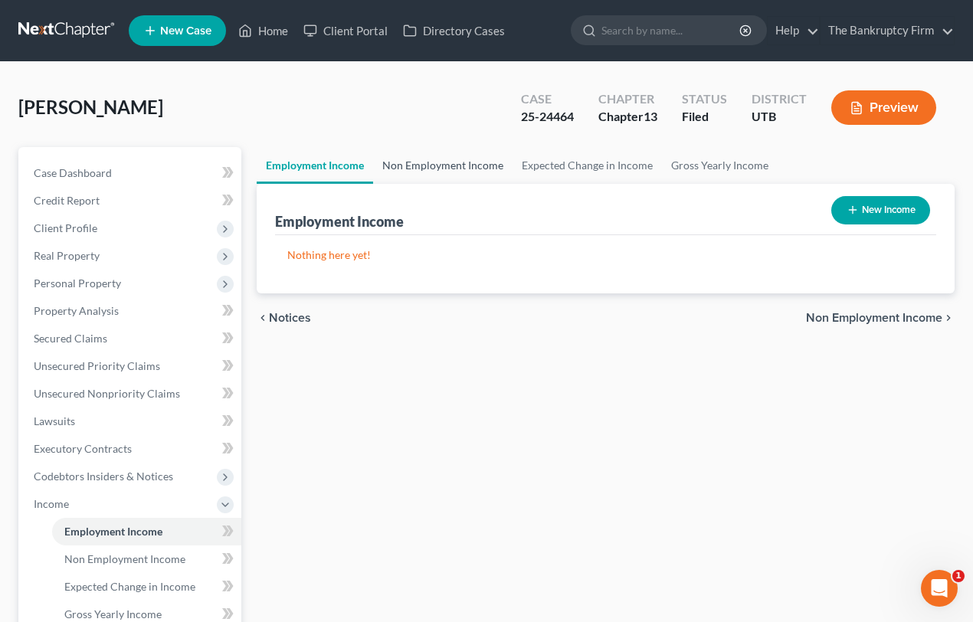
click at [407, 167] on link "Non Employment Income" at bounding box center [442, 165] width 139 height 37
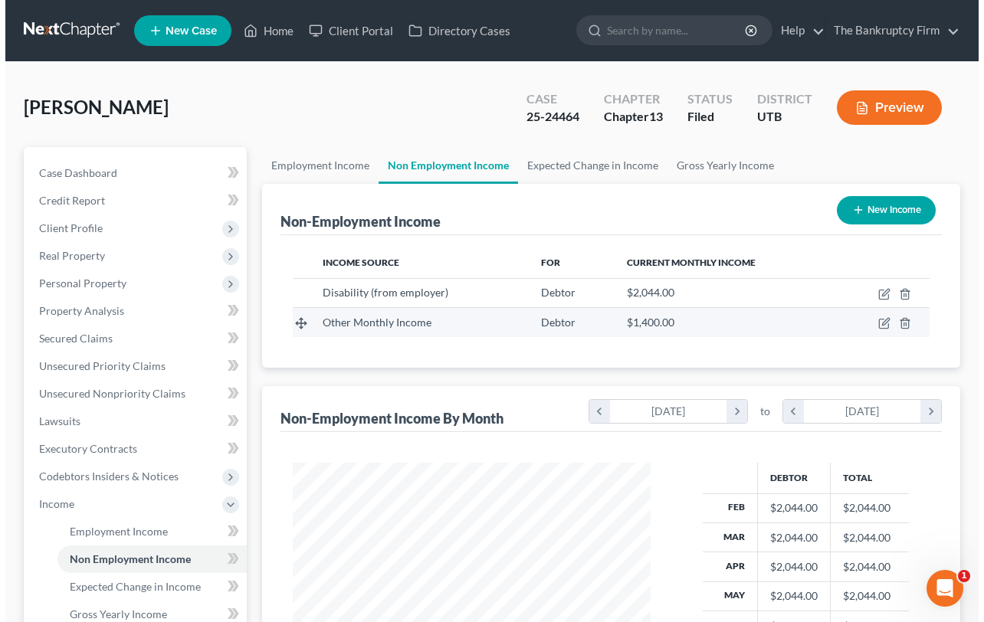
scroll to position [274, 389]
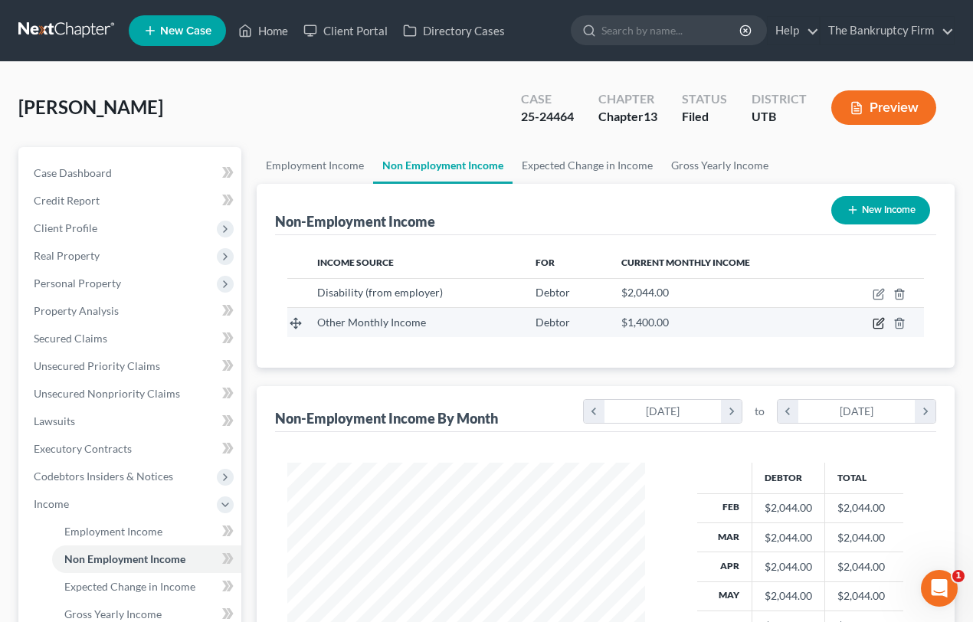
click at [877, 321] on icon "button" at bounding box center [879, 323] width 12 height 12
select select "13"
select select "0"
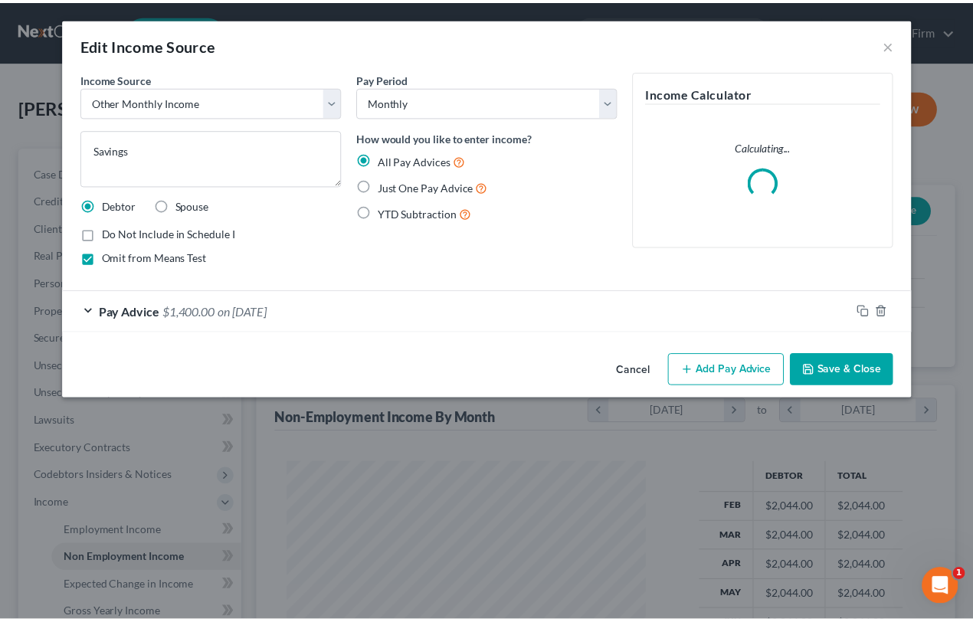
scroll to position [274, 394]
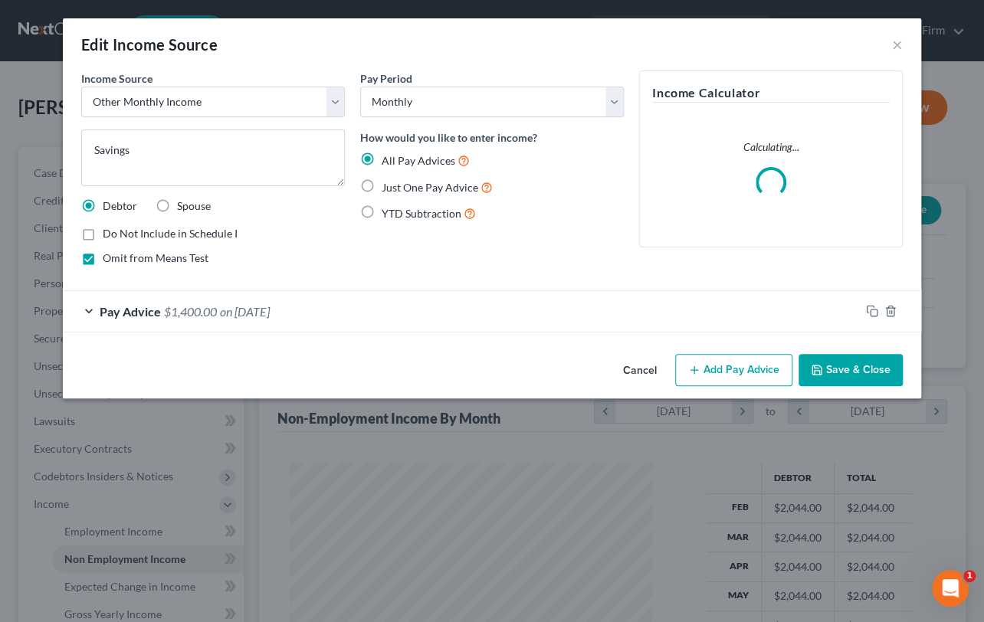
click at [367, 326] on div "Pay Advice $1,400.00 on 09/01/2025" at bounding box center [461, 311] width 797 height 41
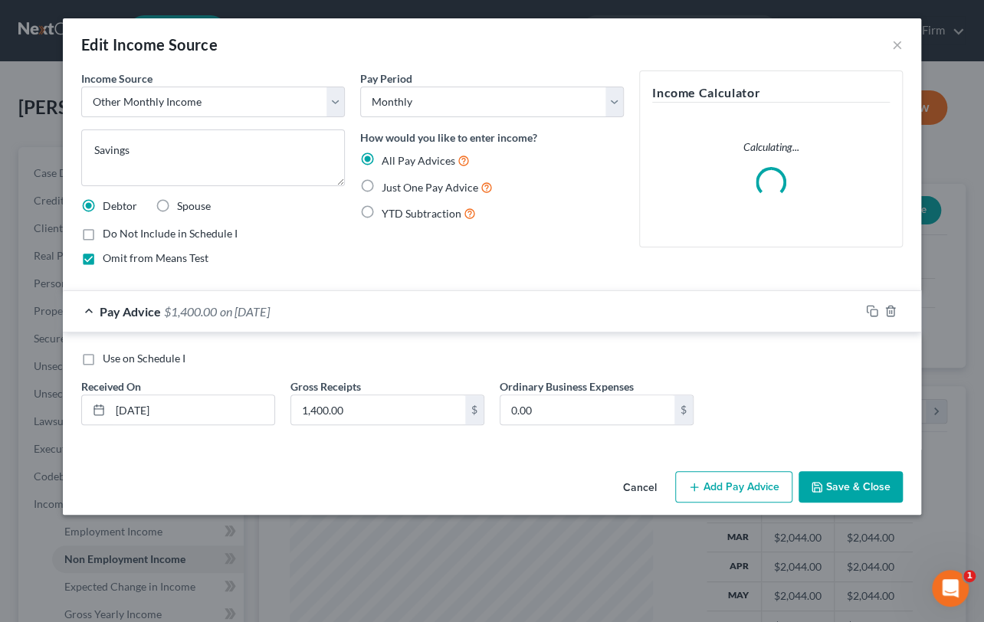
click at [375, 324] on div "Pay Advice $1,400.00 on 09/01/2025" at bounding box center [461, 311] width 797 height 41
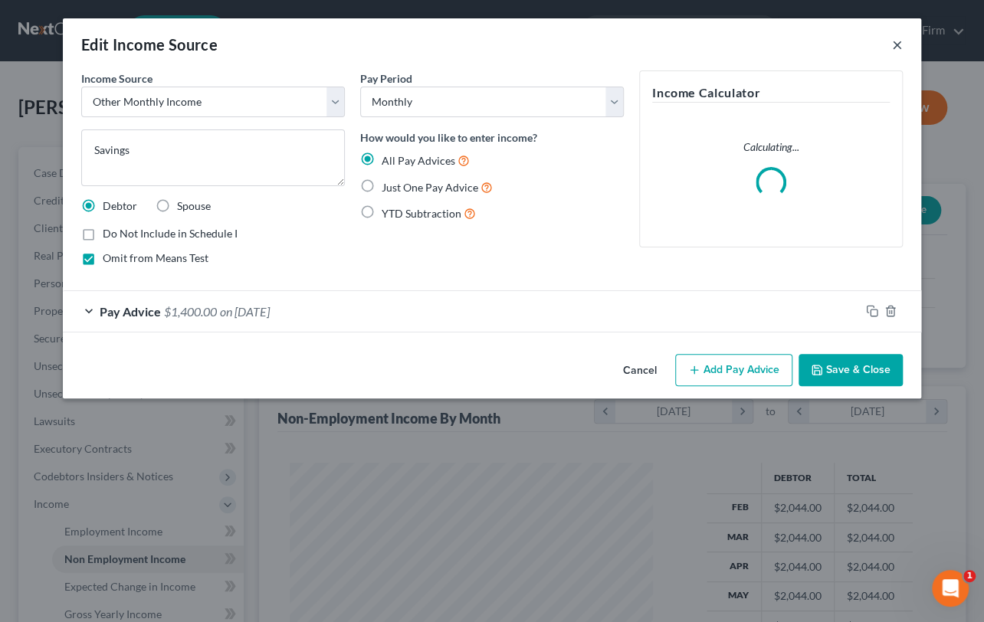
click at [893, 45] on button "×" at bounding box center [897, 44] width 11 height 18
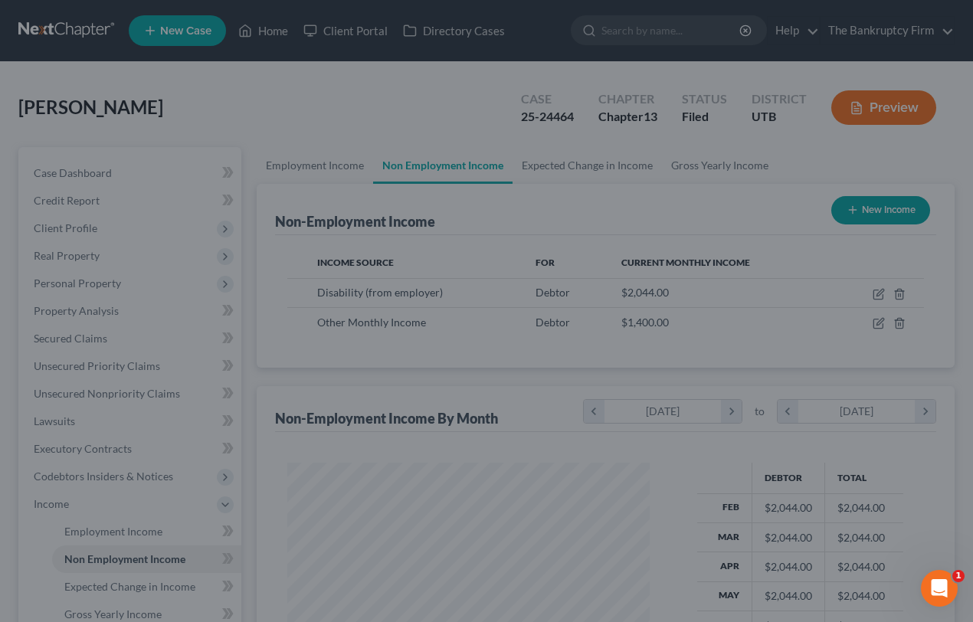
scroll to position [765749, 765634]
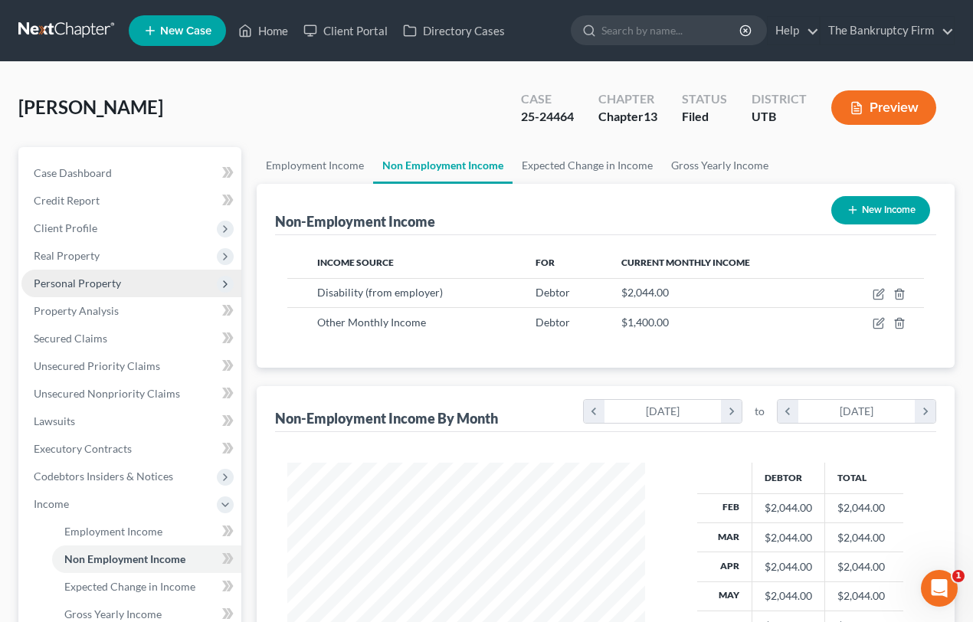
click at [95, 284] on span "Personal Property" at bounding box center [77, 283] width 87 height 13
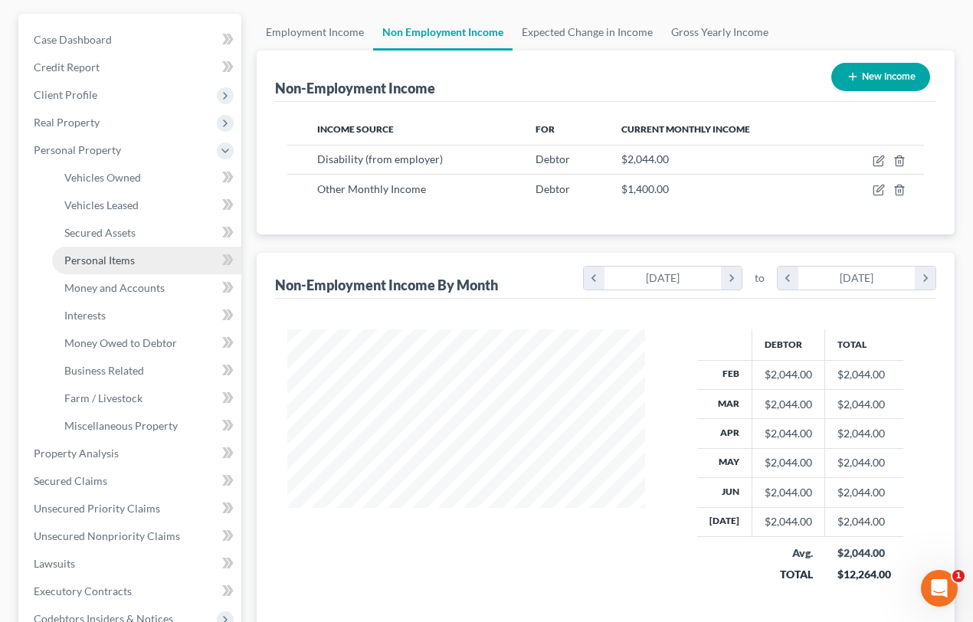
scroll to position [139, 0]
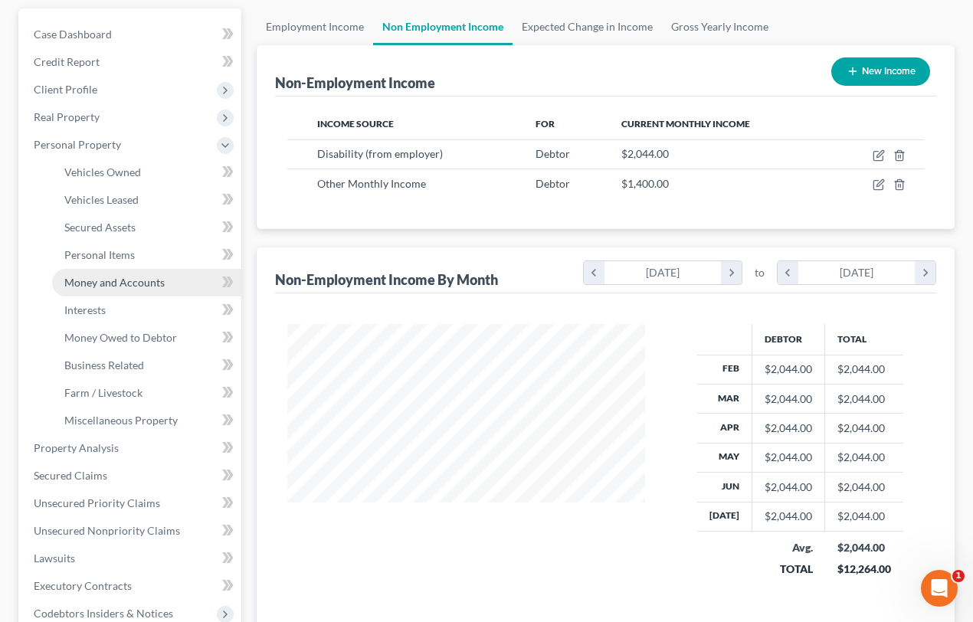
click at [105, 276] on span "Money and Accounts" at bounding box center [114, 282] width 100 height 13
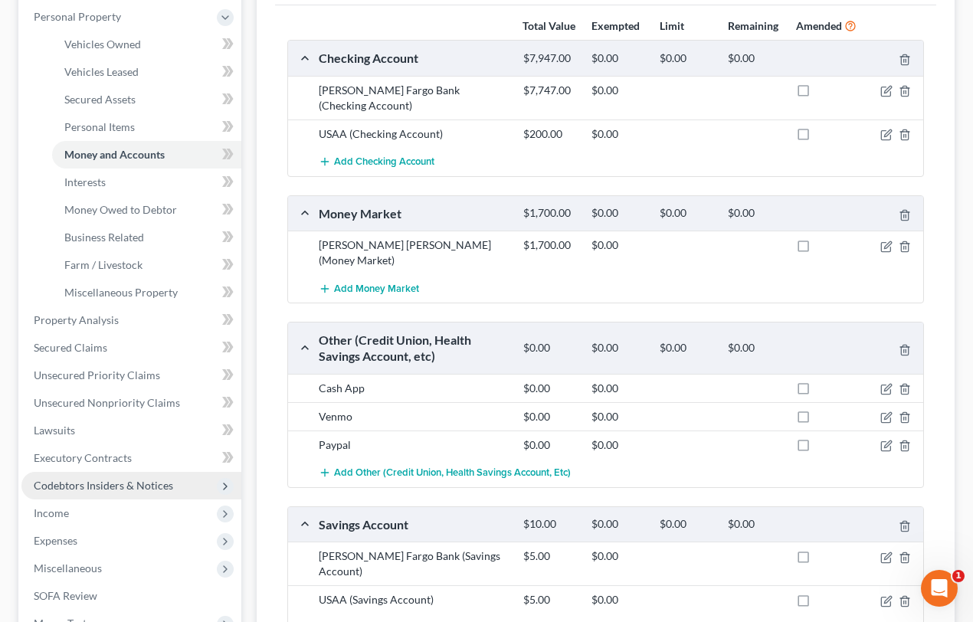
scroll to position [278, 0]
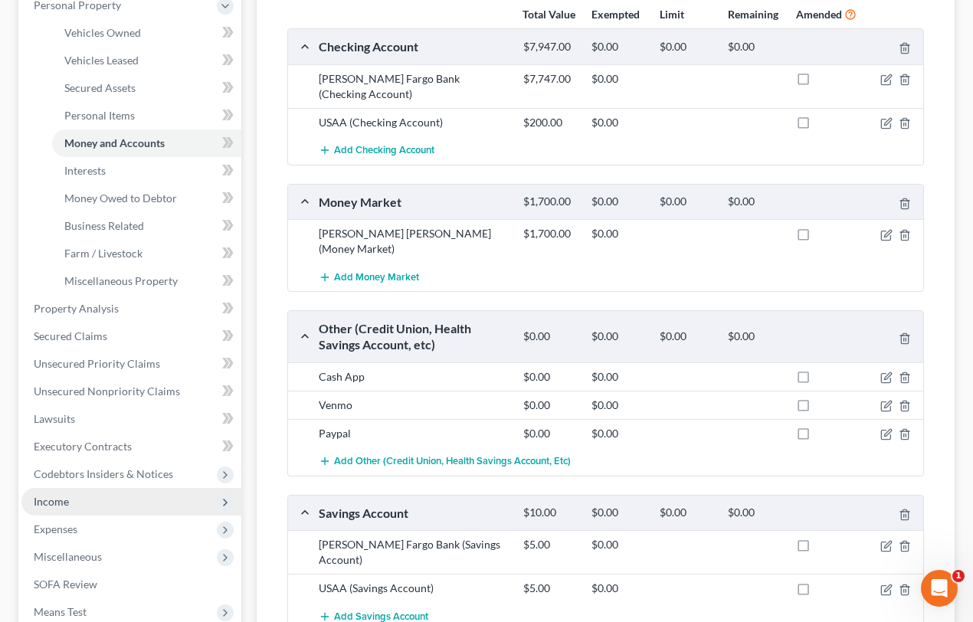
click at [63, 496] on span "Income" at bounding box center [51, 501] width 35 height 13
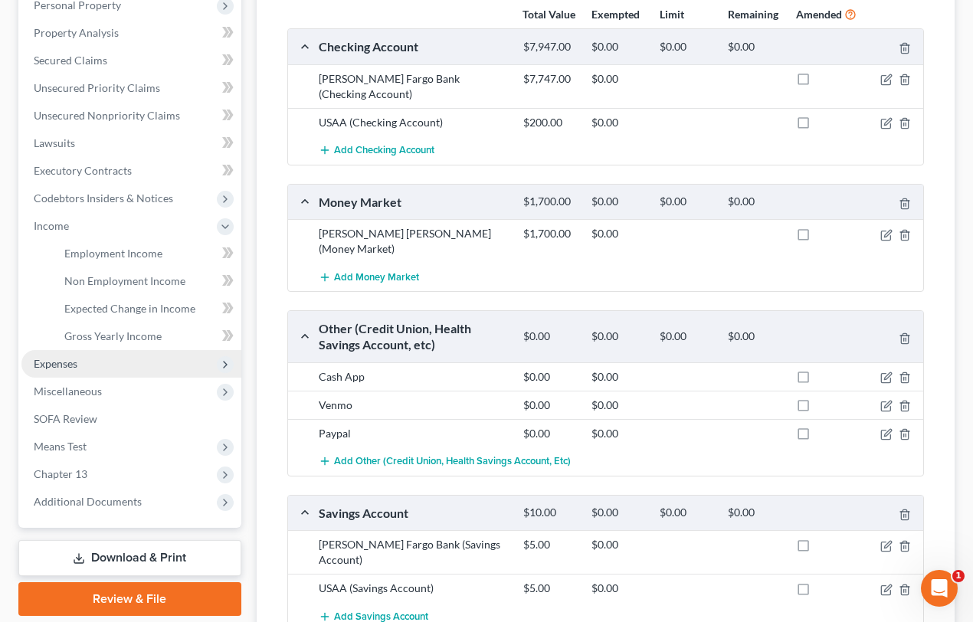
click at [62, 370] on span "Expenses" at bounding box center [131, 364] width 220 height 28
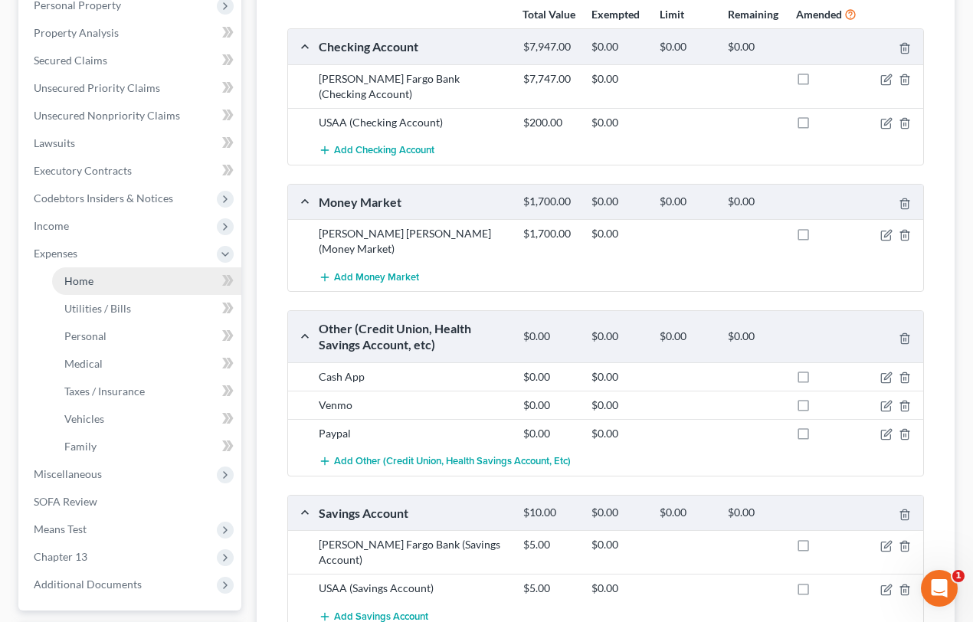
click at [83, 283] on span "Home" at bounding box center [78, 280] width 29 height 13
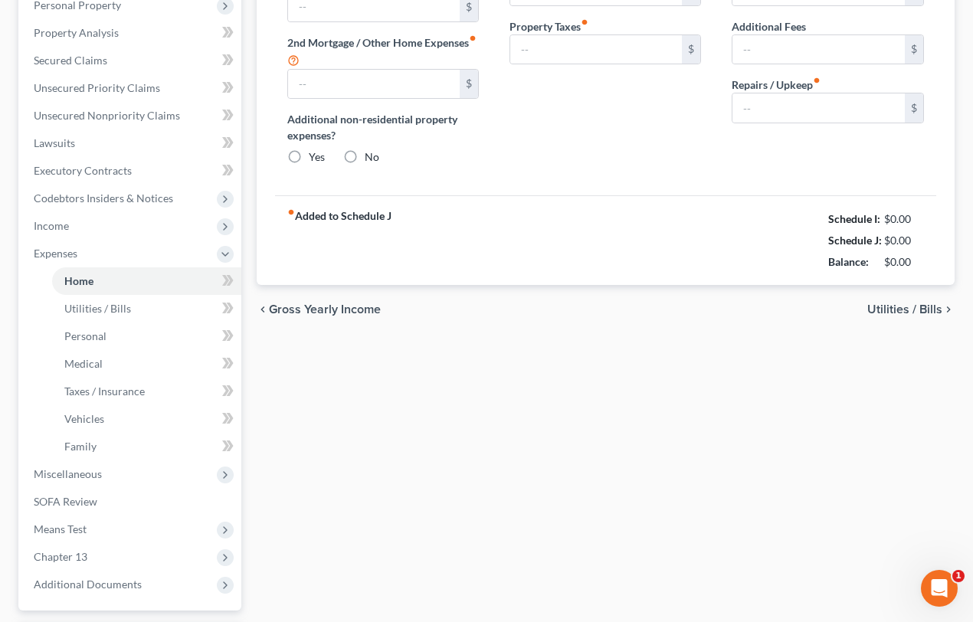
scroll to position [87, 0]
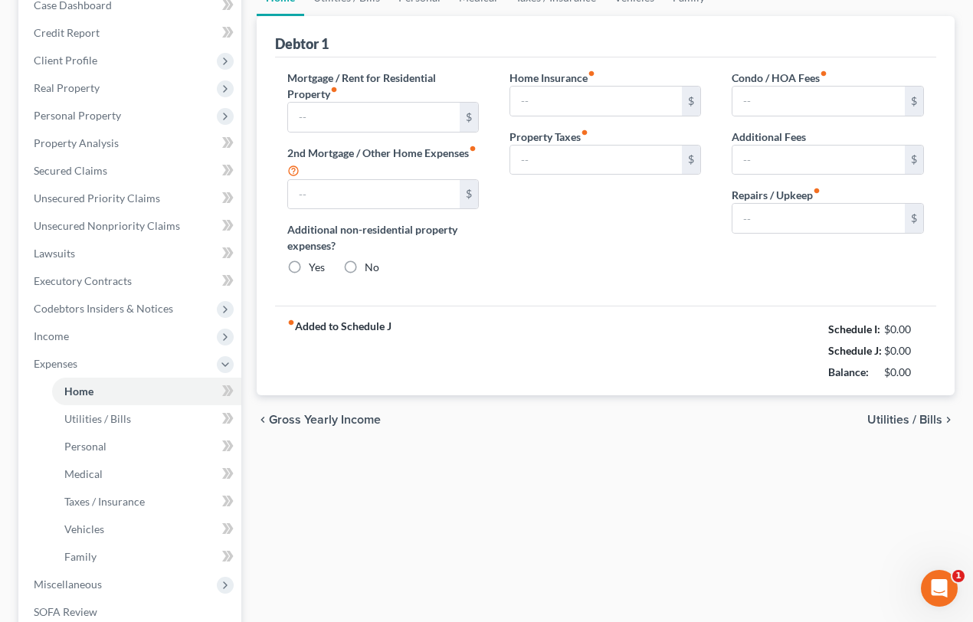
type input "1,732.95"
type input "0.00"
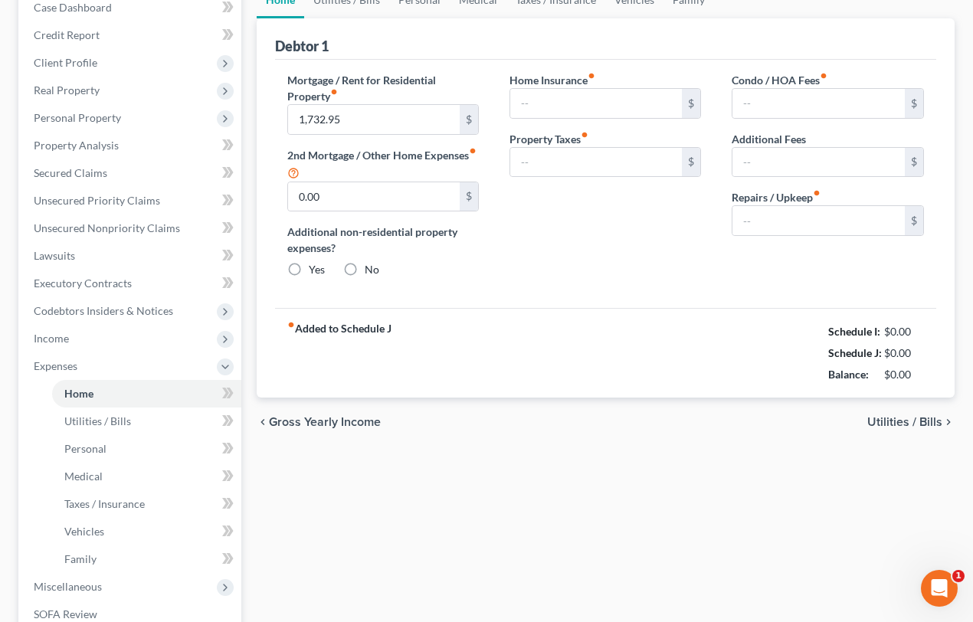
radio input "true"
type input "0.00"
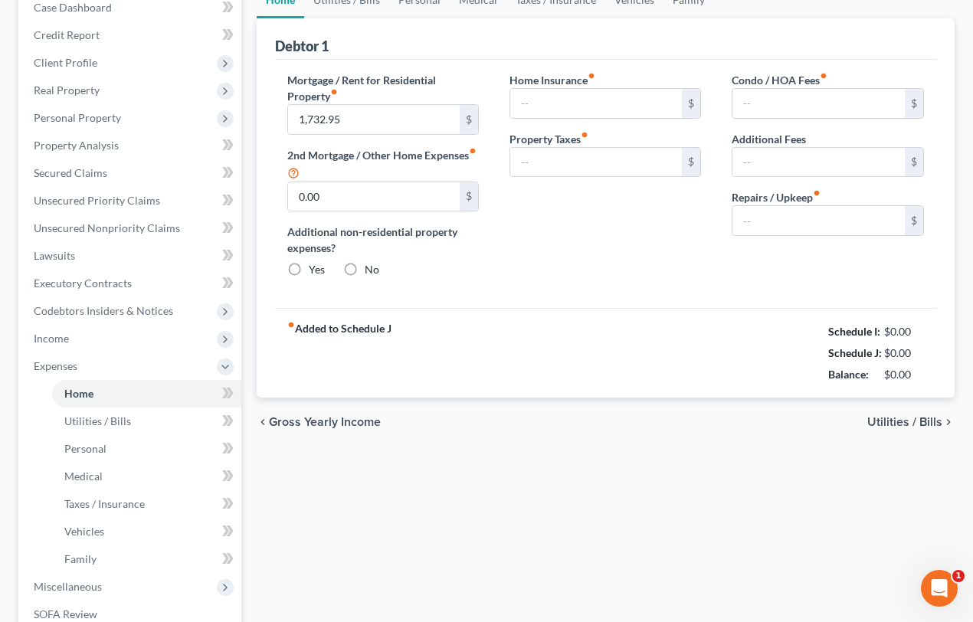
type input "0.00"
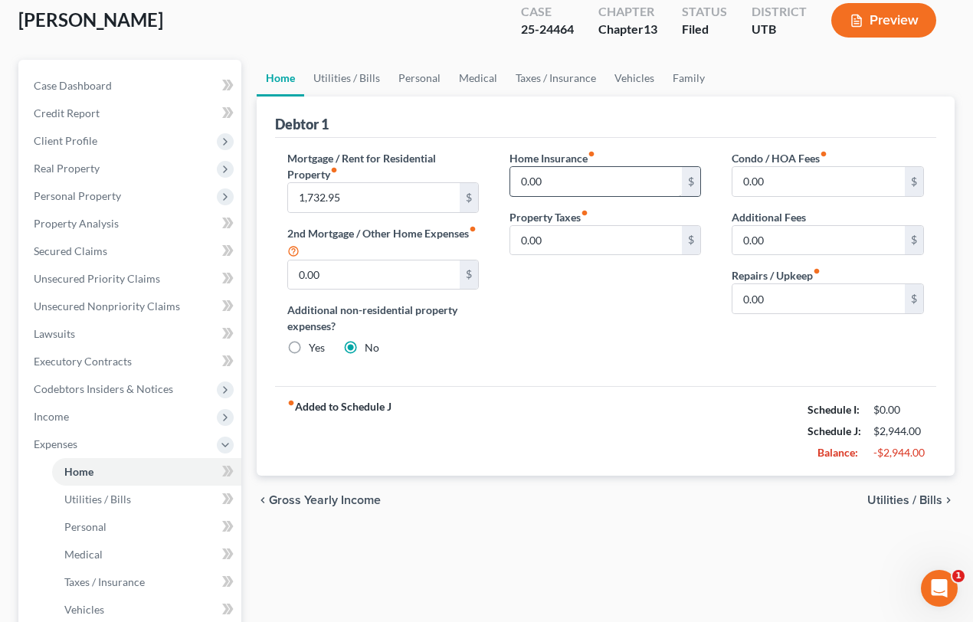
scroll to position [0, 0]
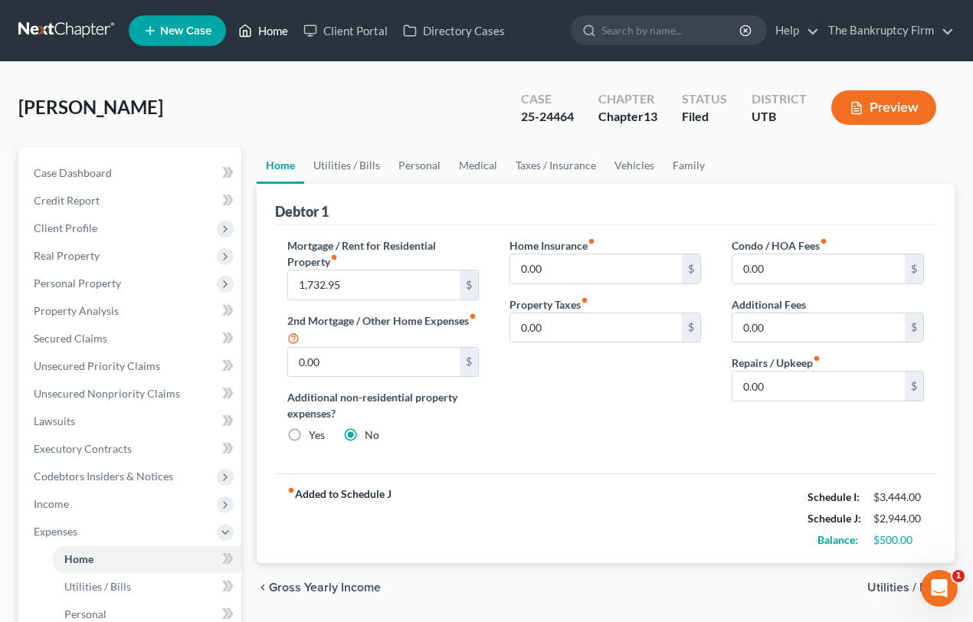
drag, startPoint x: 277, startPoint y: 32, endPoint x: 407, endPoint y: 101, distance: 147.3
click at [277, 32] on link "Home" at bounding box center [263, 31] width 65 height 28
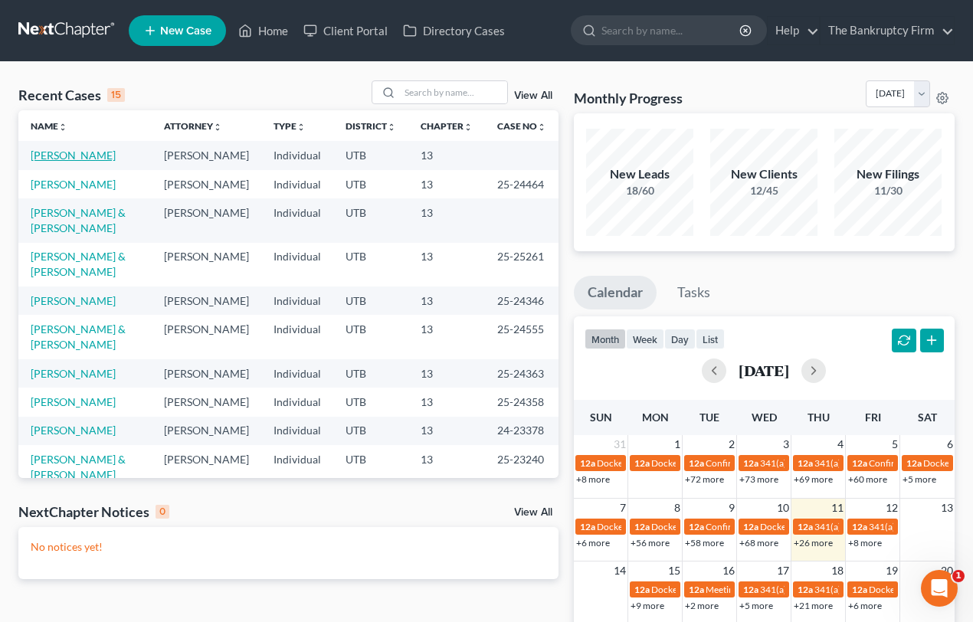
click at [76, 153] on link "[PERSON_NAME]" at bounding box center [73, 155] width 85 height 13
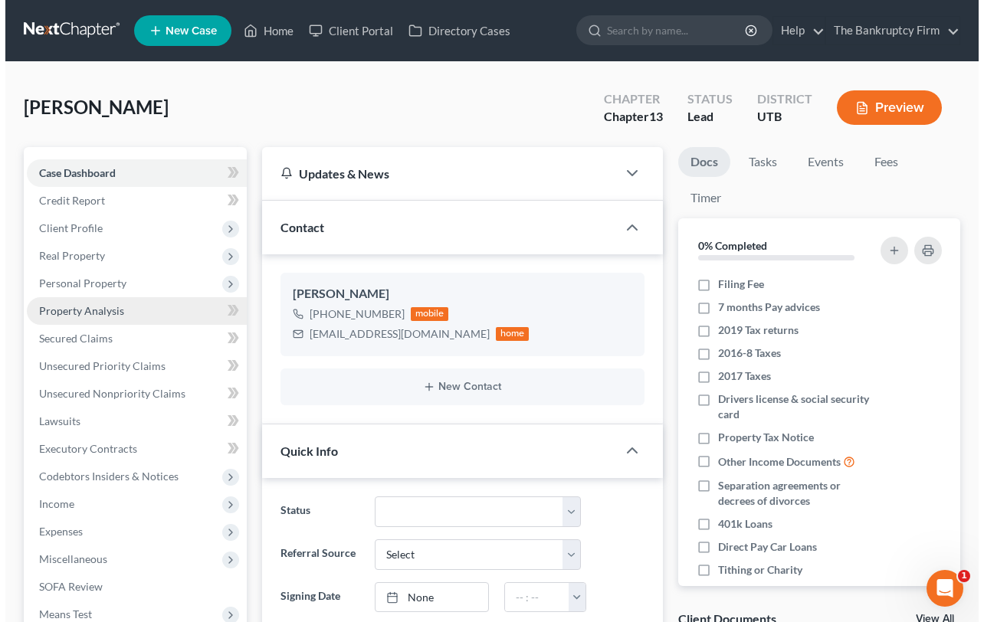
scroll to position [121, 0]
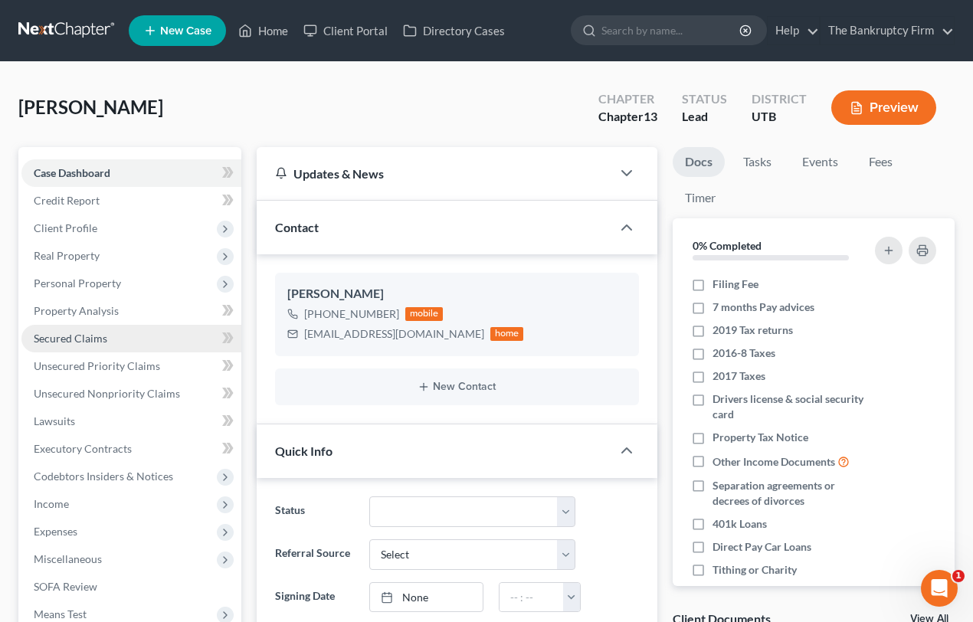
click at [68, 338] on span "Secured Claims" at bounding box center [71, 338] width 74 height 13
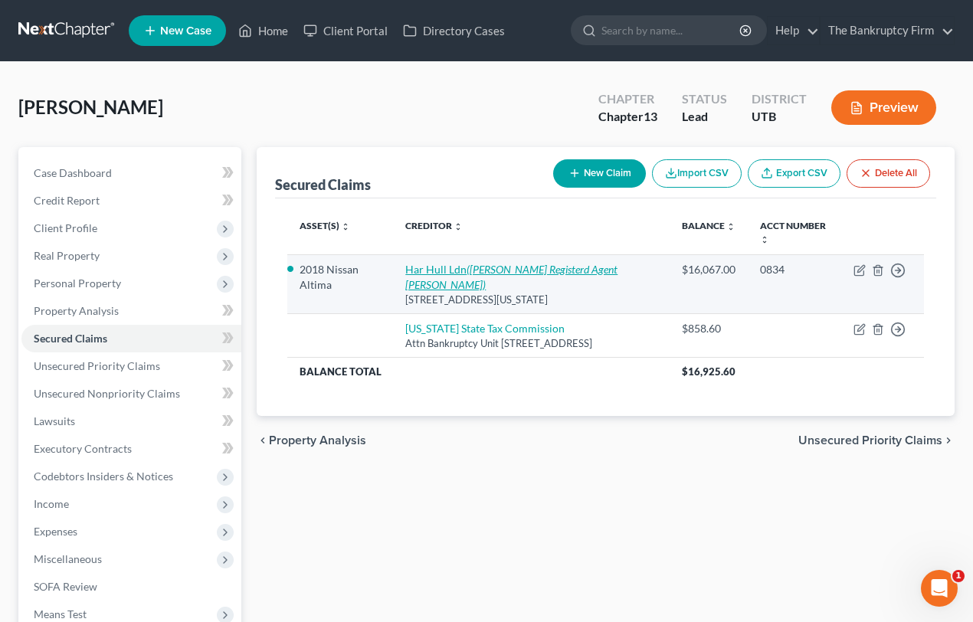
click at [478, 267] on icon "(Loya Olson Registerd Agent Harley Hull)" at bounding box center [511, 277] width 212 height 28
select select "46"
select select "2"
select select "0"
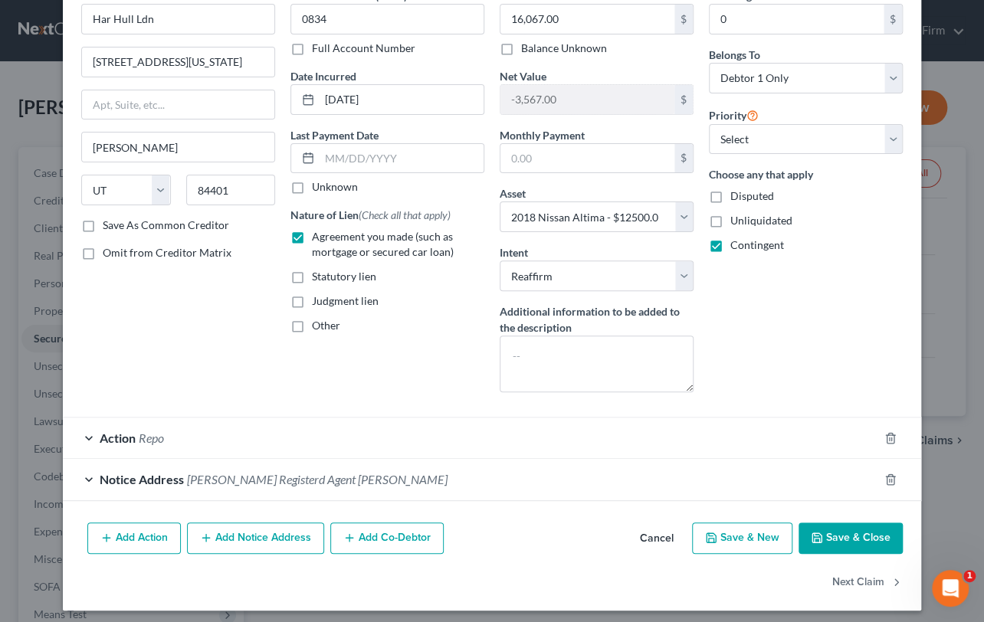
scroll to position [88, 0]
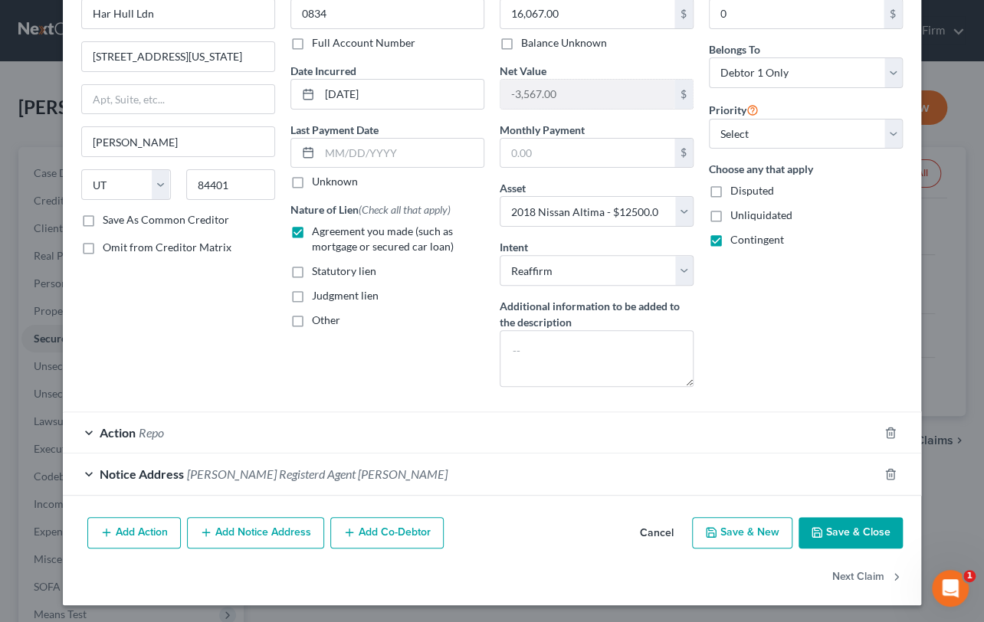
click at [830, 524] on button "Save & Close" at bounding box center [850, 533] width 104 height 32
select select
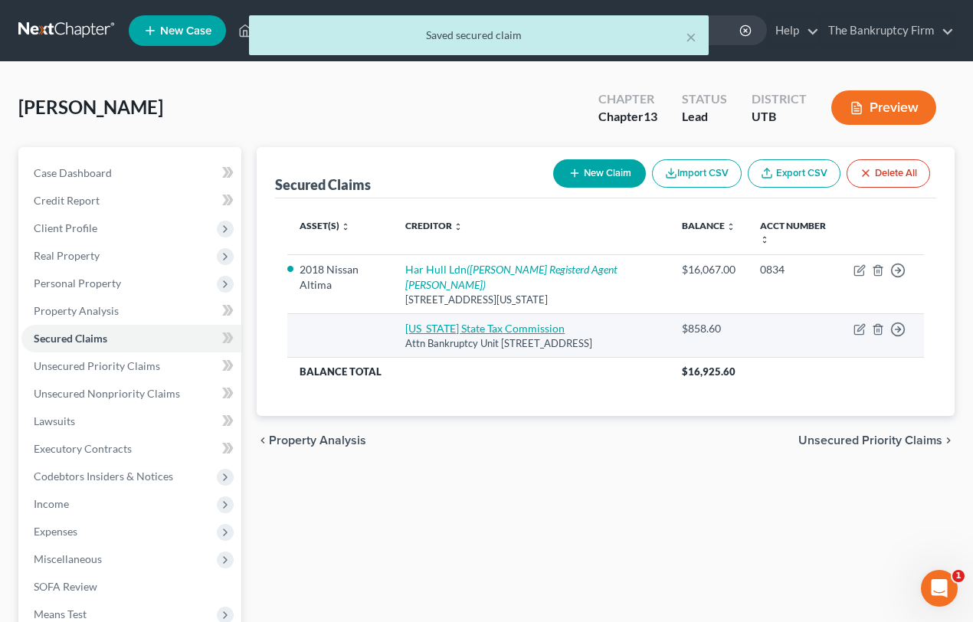
click at [470, 322] on link "Utah State Tax Commission" at bounding box center [484, 328] width 159 height 13
select select "46"
select select "0"
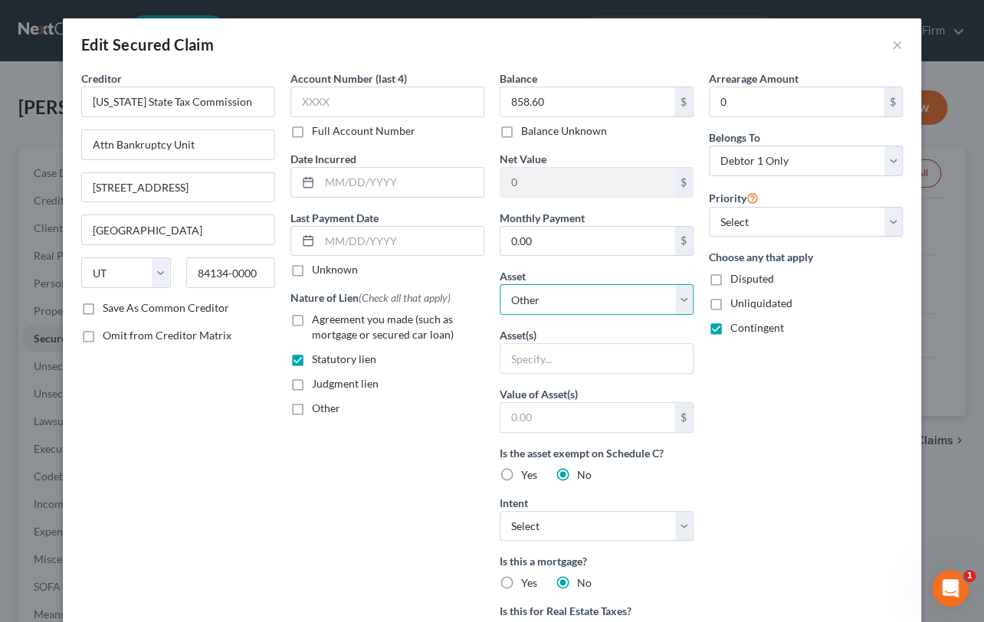
click at [606, 296] on select "Select Other Multiple Assets 2018 Nissan Altima - $12500.0 Pet(s) - cat (bought…" at bounding box center [596, 299] width 194 height 31
click at [499, 284] on select "Select Other Multiple Assets 2018 Nissan Altima - $12500.0 Pet(s) - cat (bought…" at bounding box center [596, 299] width 194 height 31
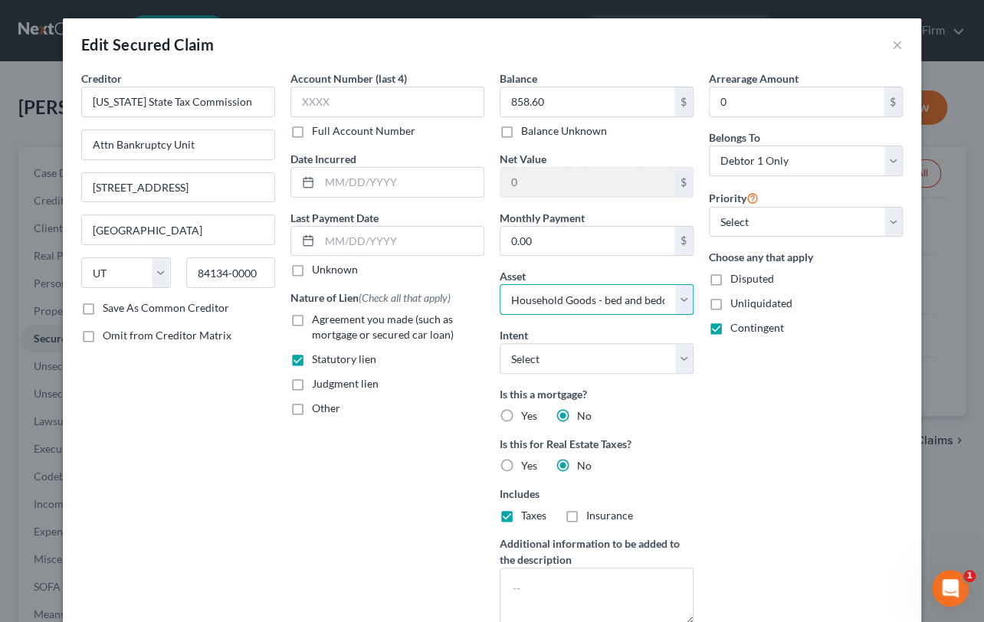
click at [676, 296] on select "Select Other Multiple Assets 2018 Nissan Altima - $12500.0 Pet(s) - cat (bought…" at bounding box center [596, 299] width 194 height 31
select select "1"
click at [499, 284] on select "Select Other Multiple Assets 2018 Nissan Altima - $12500.0 Pet(s) - cat (bought…" at bounding box center [596, 299] width 194 height 31
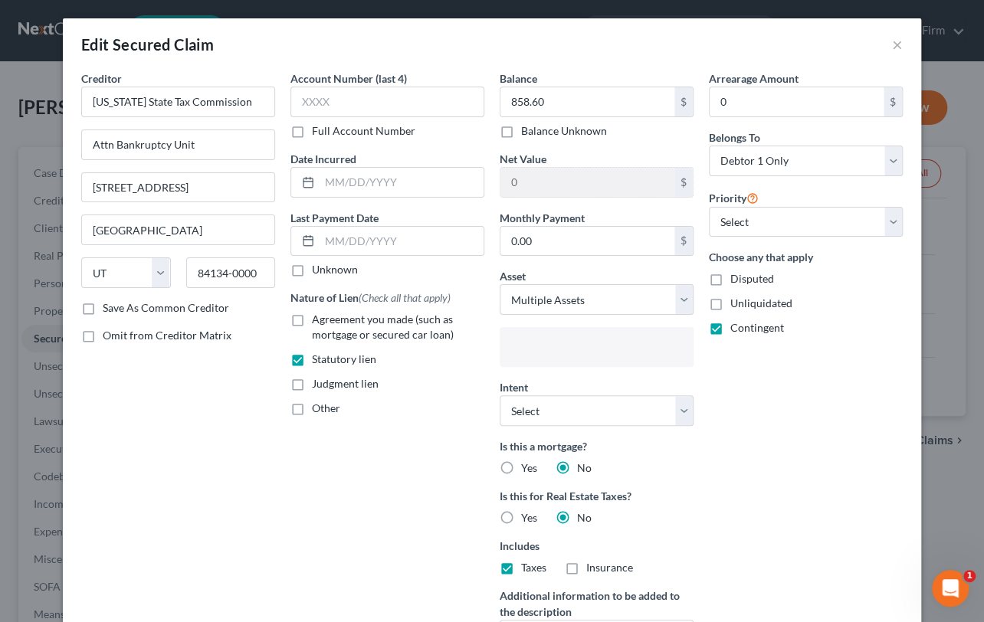
click at [563, 352] on input "text" at bounding box center [595, 348] width 172 height 23
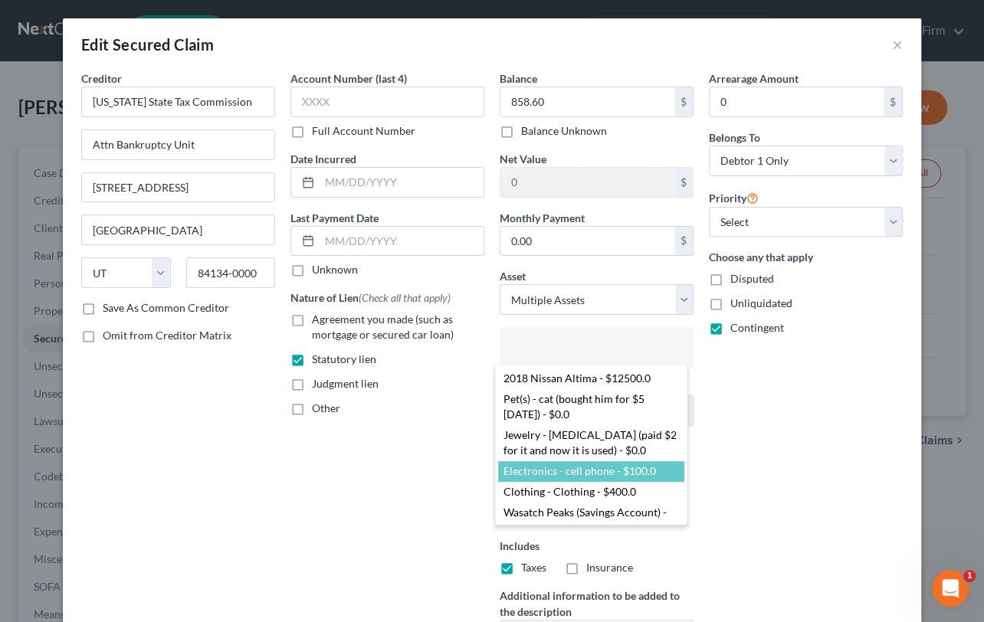
select select "2822057"
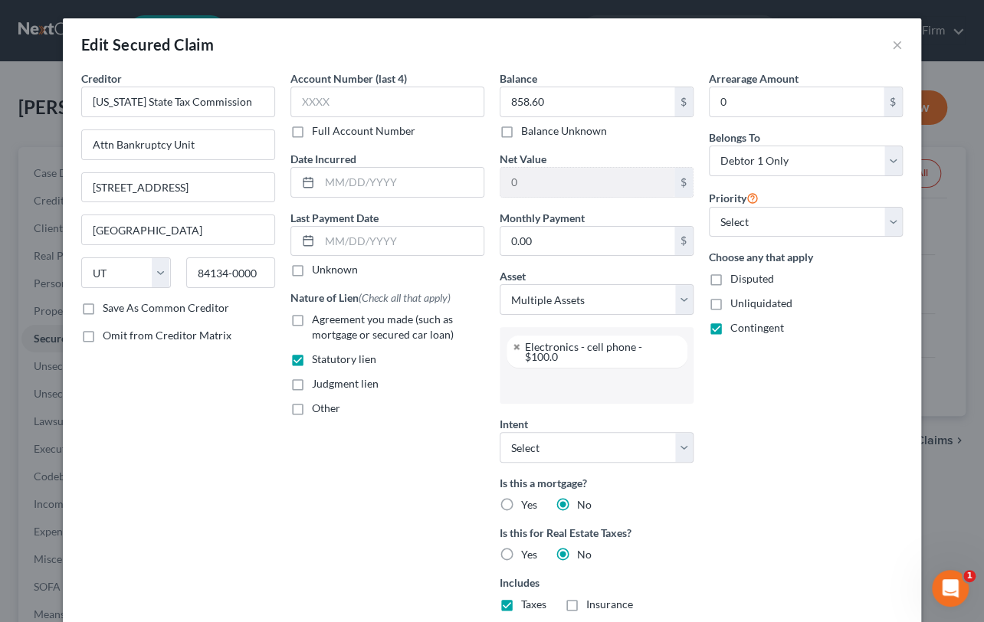
scroll to position [39, 0]
click at [605, 374] on input "text" at bounding box center [595, 385] width 172 height 23
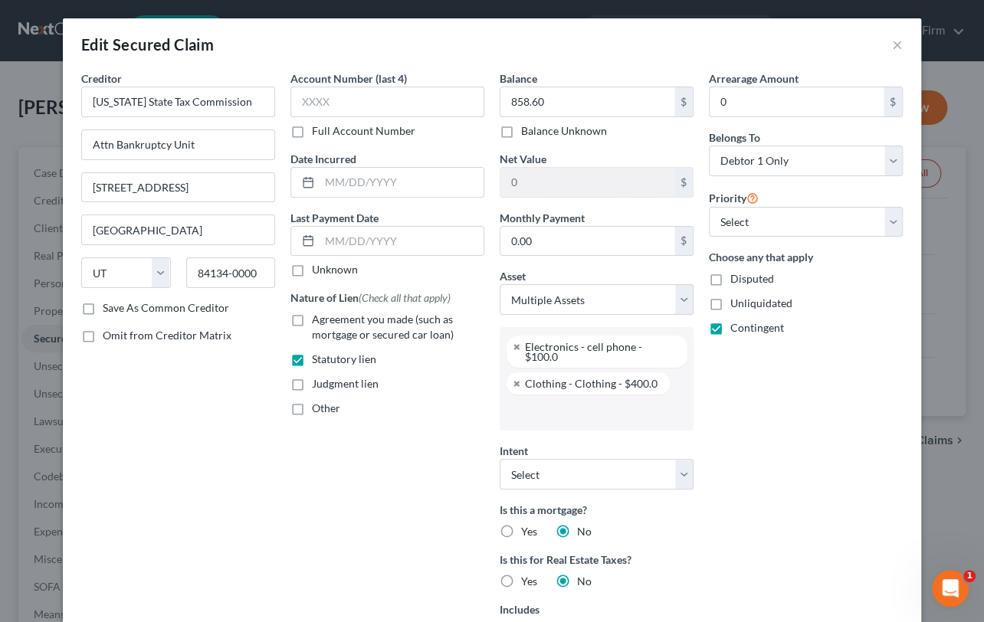
click at [574, 408] on input "text" at bounding box center [595, 412] width 172 height 23
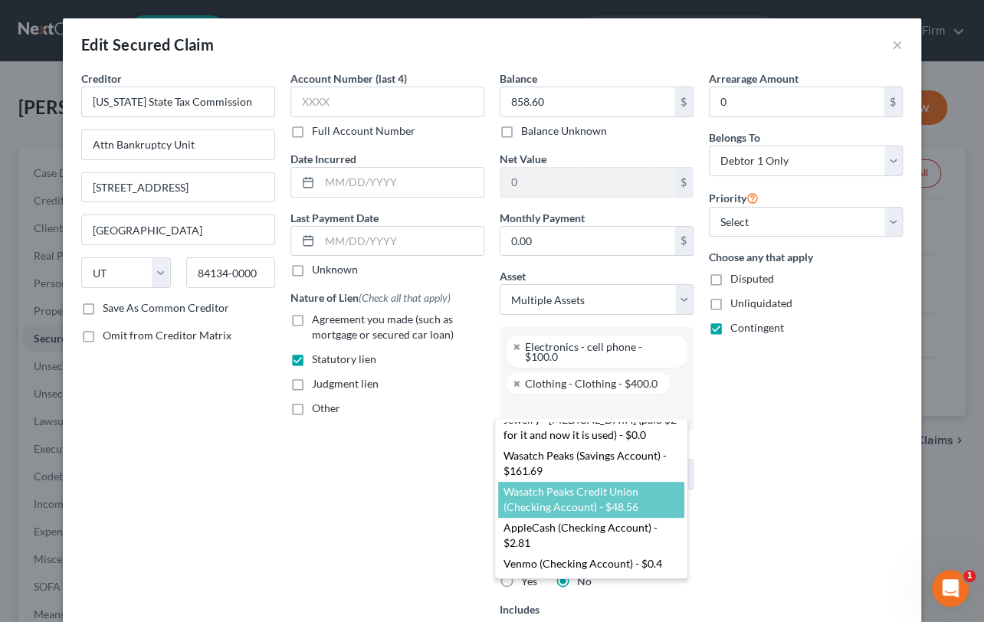
scroll to position [0, 0]
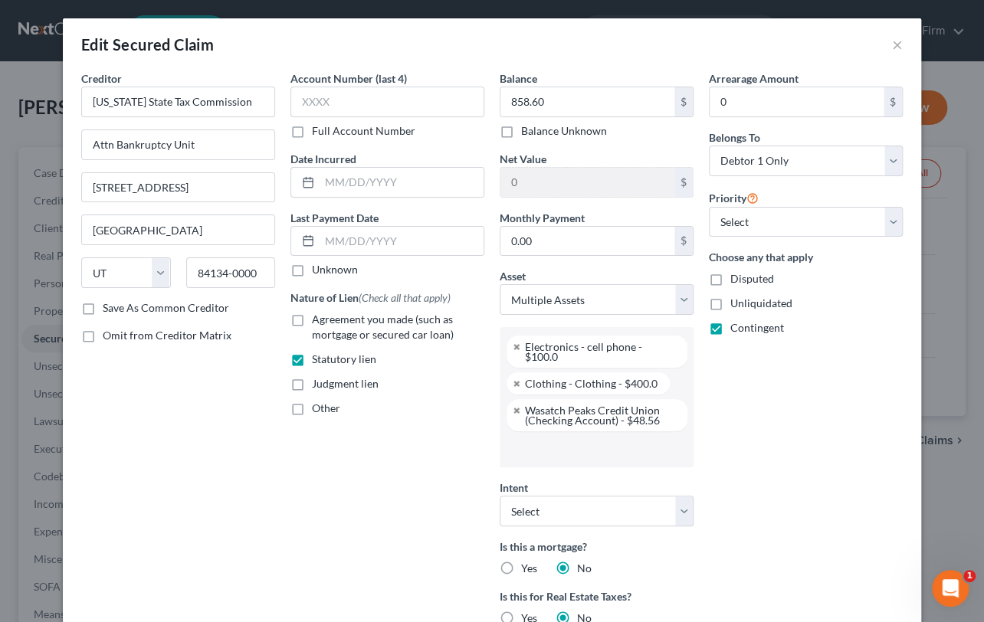
click at [548, 437] on input "text" at bounding box center [595, 448] width 172 height 23
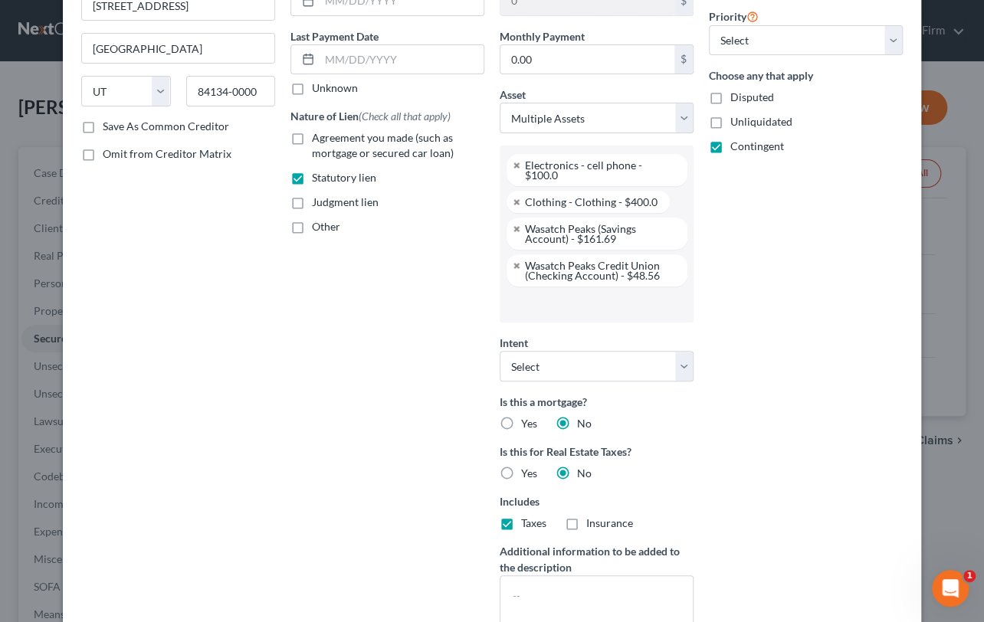
scroll to position [208, 0]
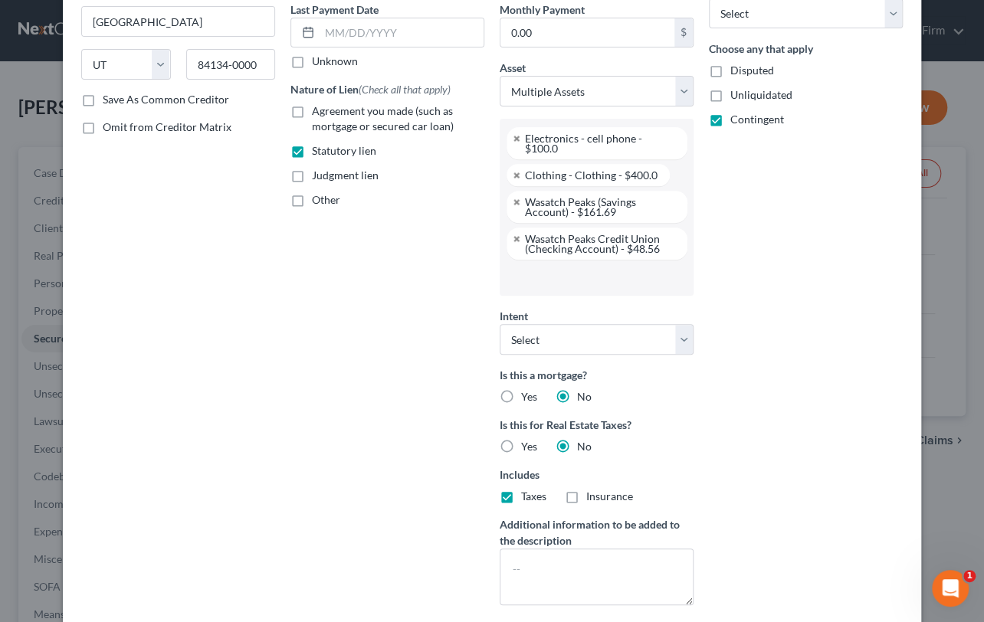
click at [558, 266] on input "text" at bounding box center [595, 277] width 172 height 23
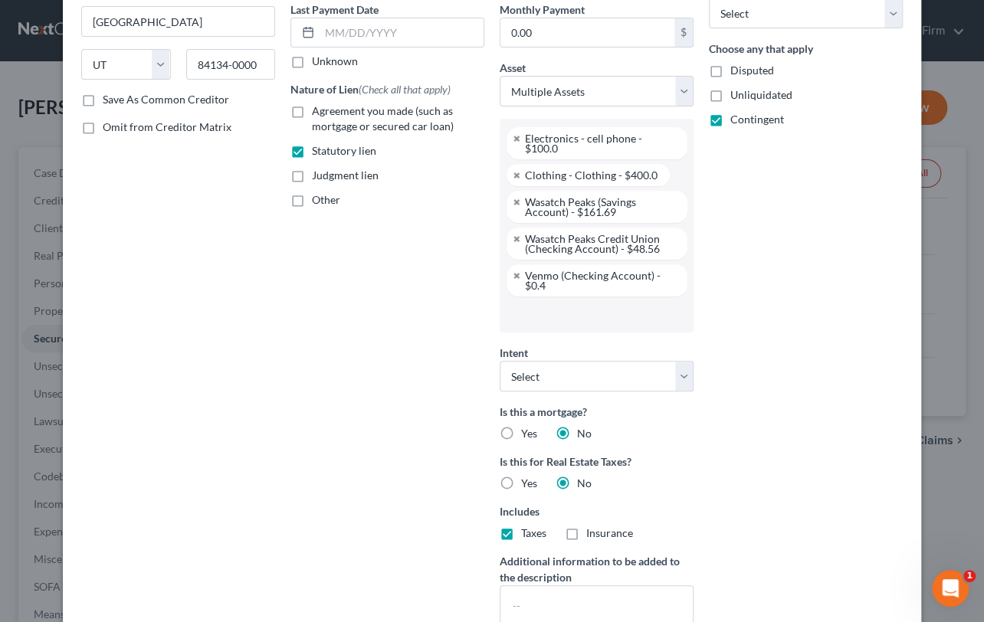
click at [571, 303] on input "text" at bounding box center [595, 314] width 172 height 23
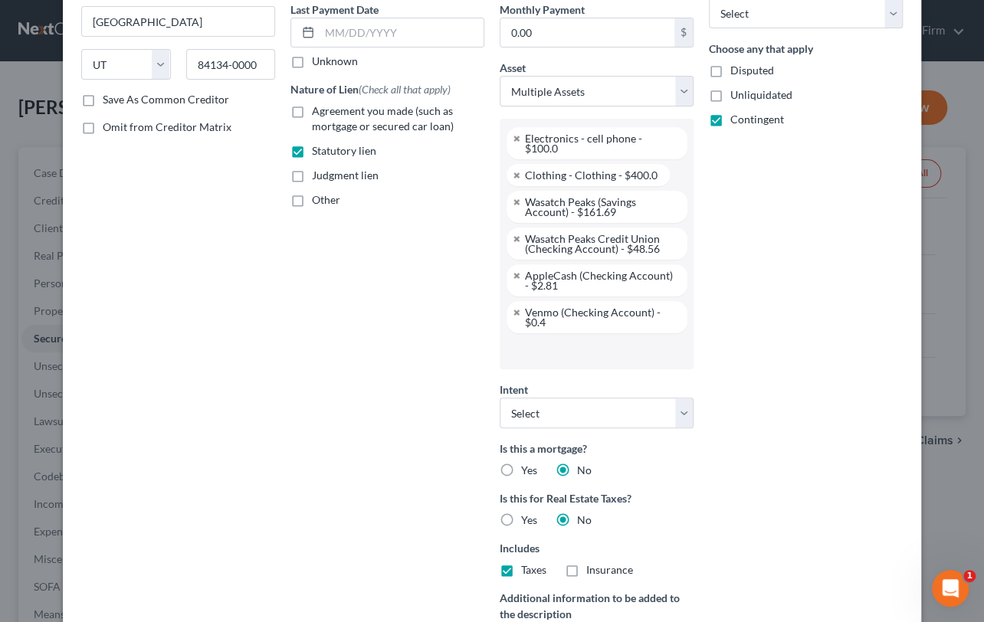
click at [578, 353] on li at bounding box center [595, 351] width 185 height 31
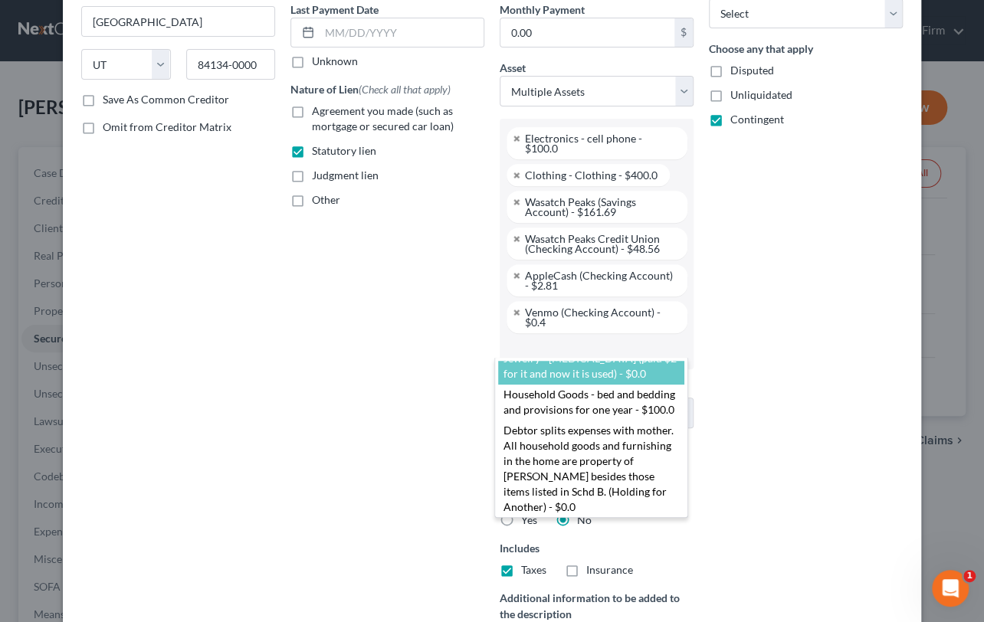
scroll to position [87, 0]
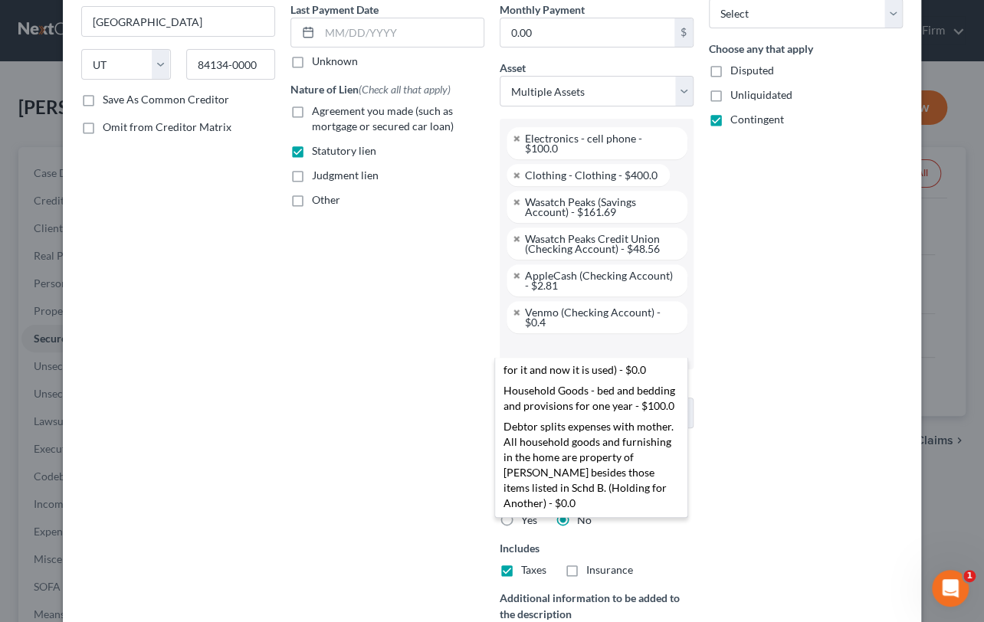
click at [388, 385] on body "Home New Case Client Portal Directory Cases The Bankruptcy Firm utahbankruptcyf…" at bounding box center [492, 482] width 984 height 964
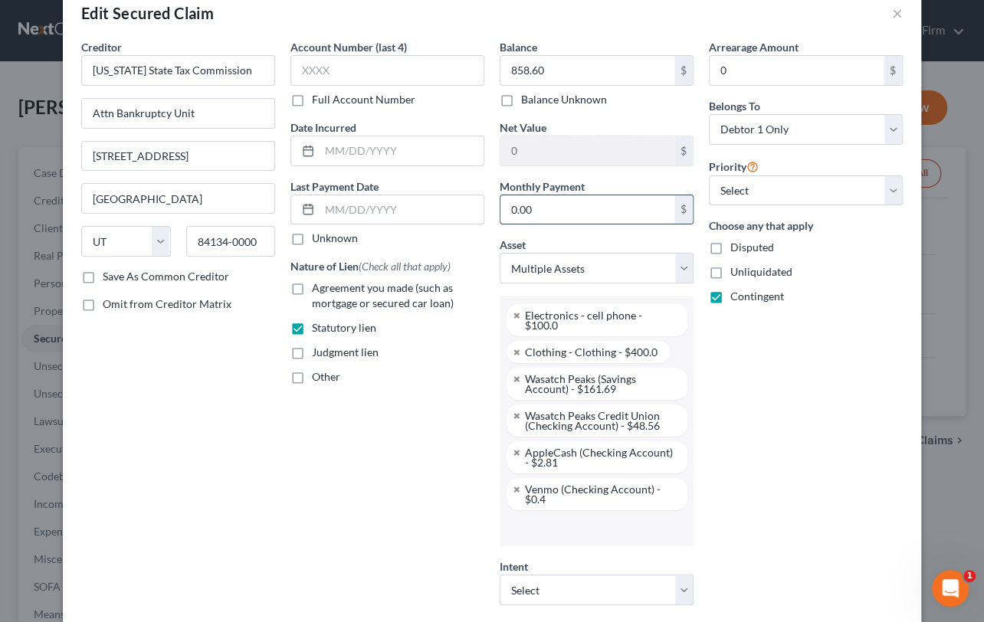
scroll to position [0, 0]
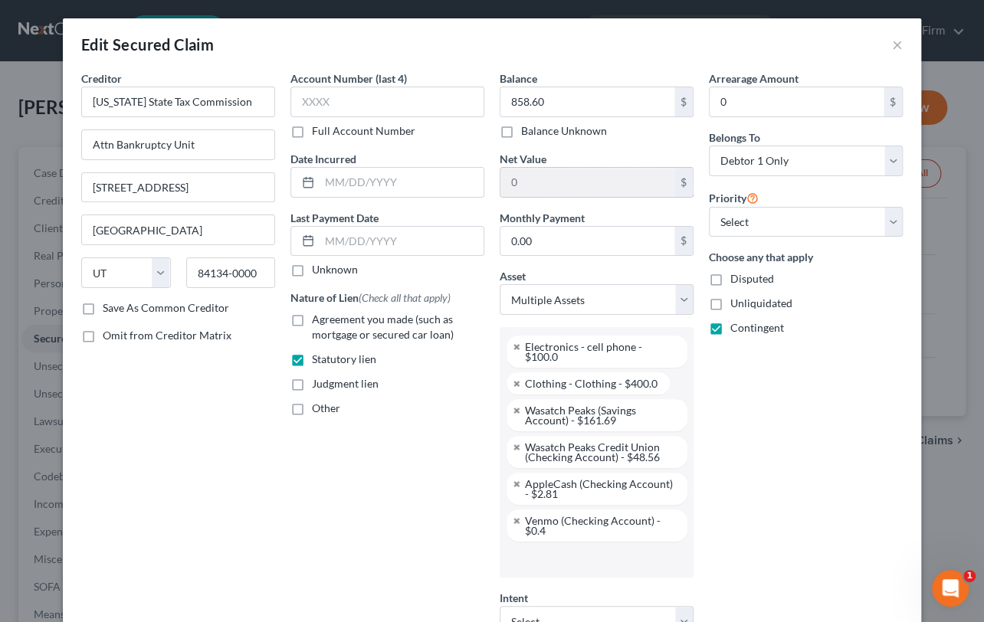
click at [518, 184] on input "0" at bounding box center [587, 182] width 174 height 29
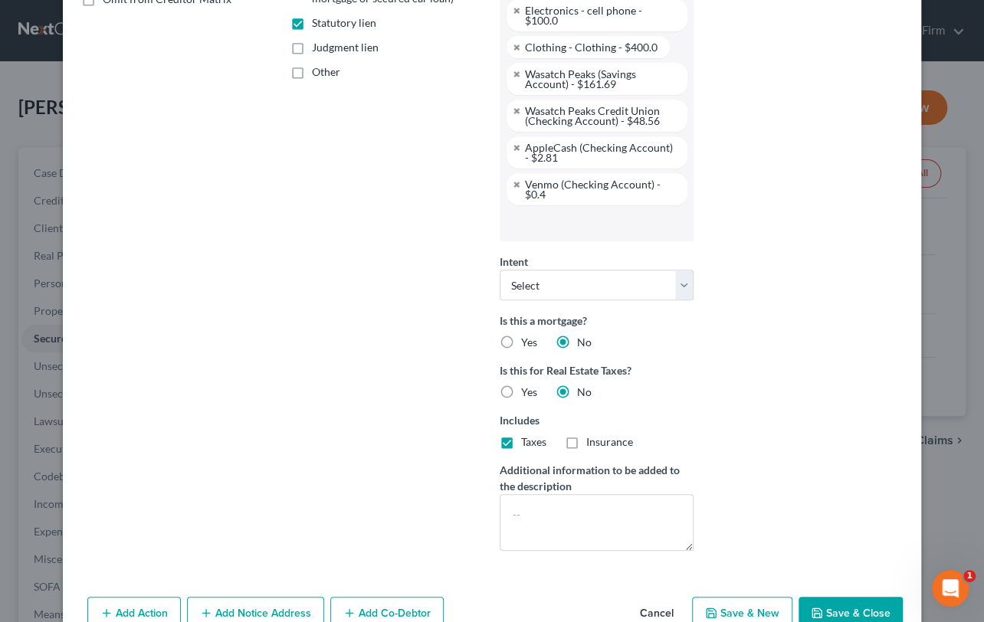
scroll to position [337, 0]
drag, startPoint x: 828, startPoint y: 593, endPoint x: 865, endPoint y: 528, distance: 74.8
click at [828, 596] on button "Save & Close" at bounding box center [850, 612] width 104 height 32
select select
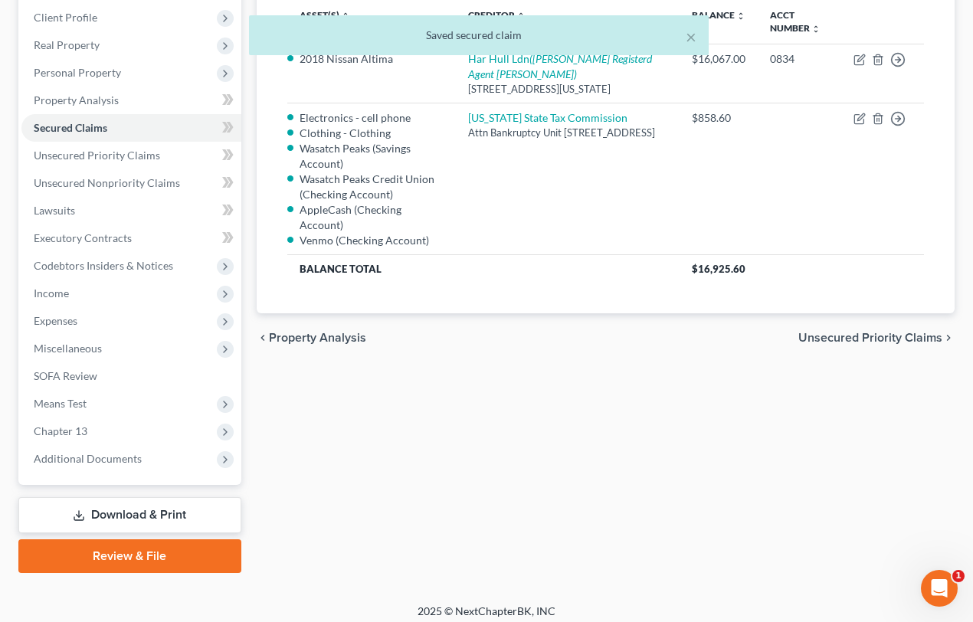
scroll to position [218, 0]
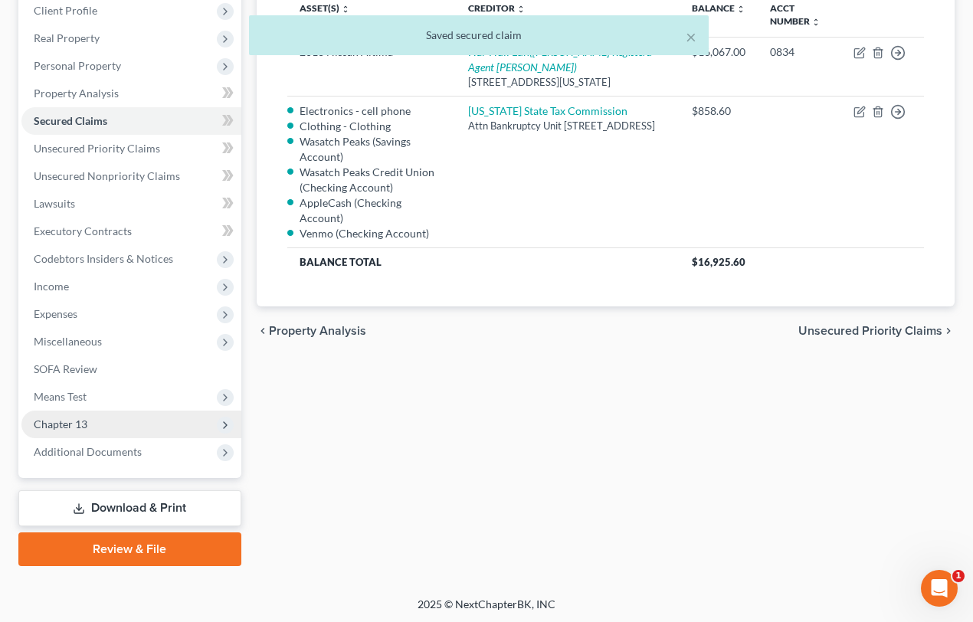
drag, startPoint x: 54, startPoint y: 427, endPoint x: 66, endPoint y: 431, distance: 13.1
click at [54, 427] on span "Chapter 13" at bounding box center [61, 423] width 54 height 13
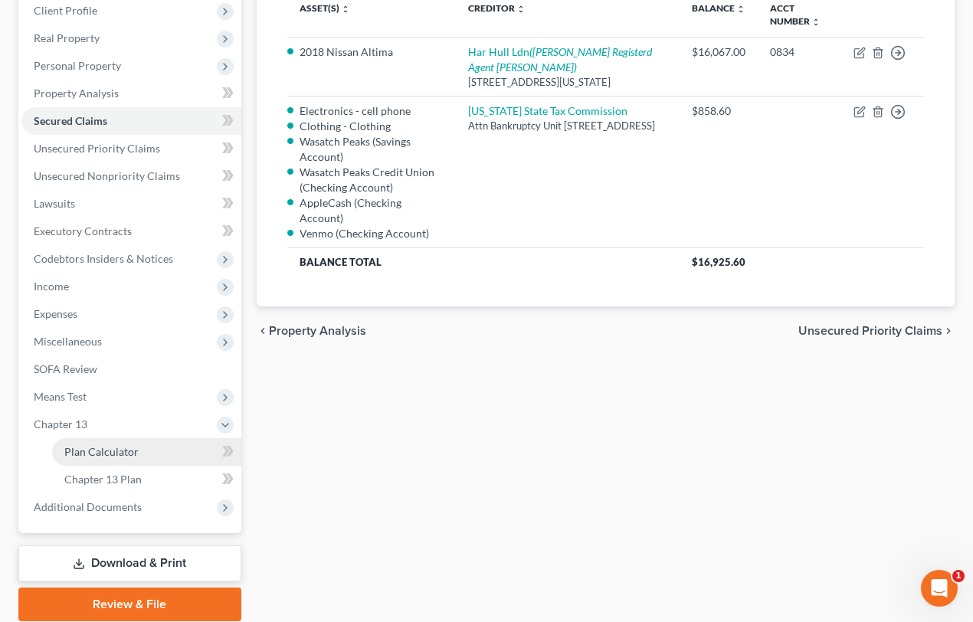
drag, startPoint x: 114, startPoint y: 451, endPoint x: 175, endPoint y: 432, distance: 63.5
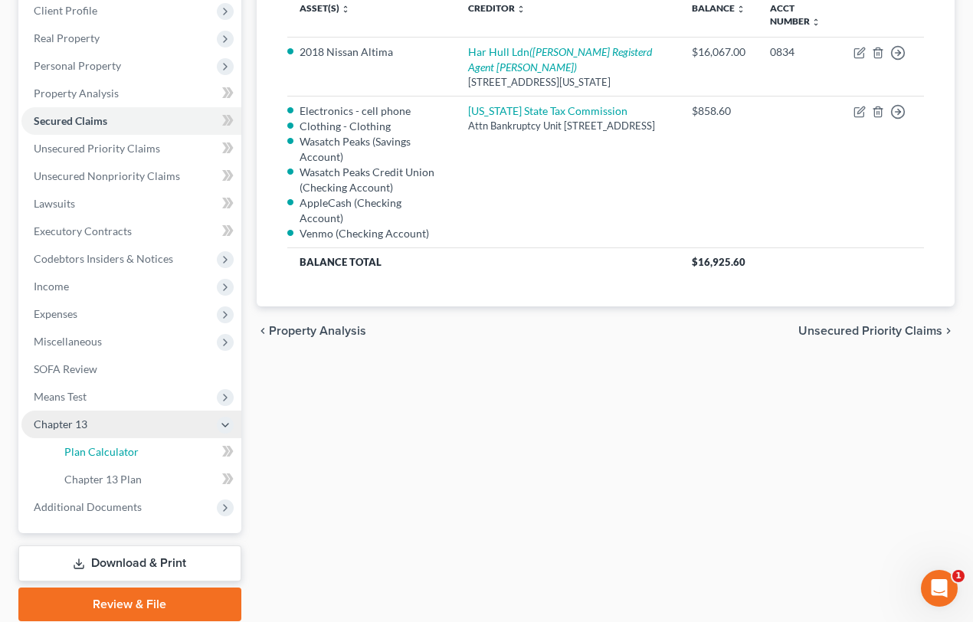
click at [114, 450] on span "Plan Calculator" at bounding box center [101, 451] width 74 height 13
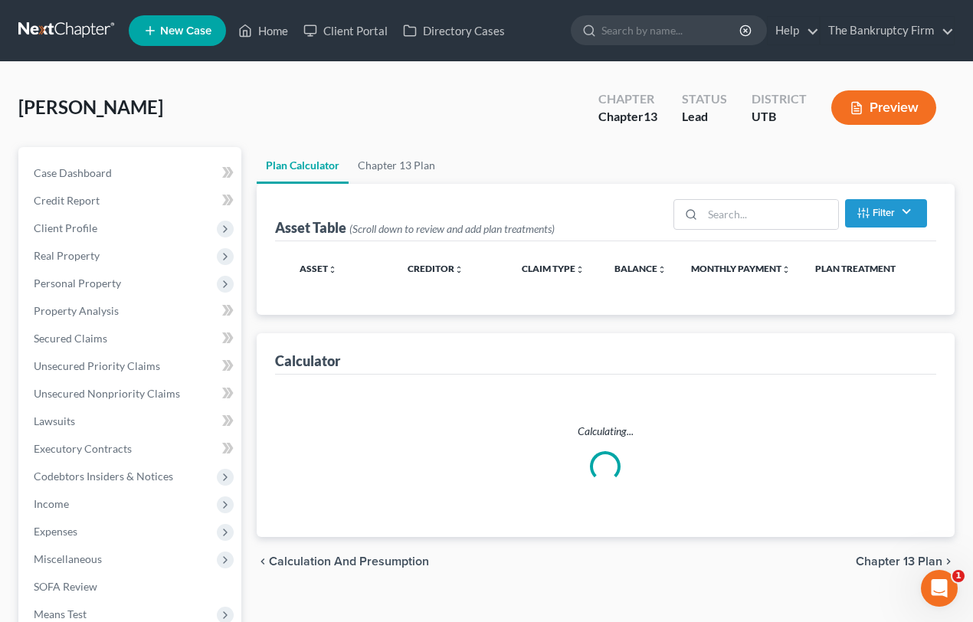
select select "59"
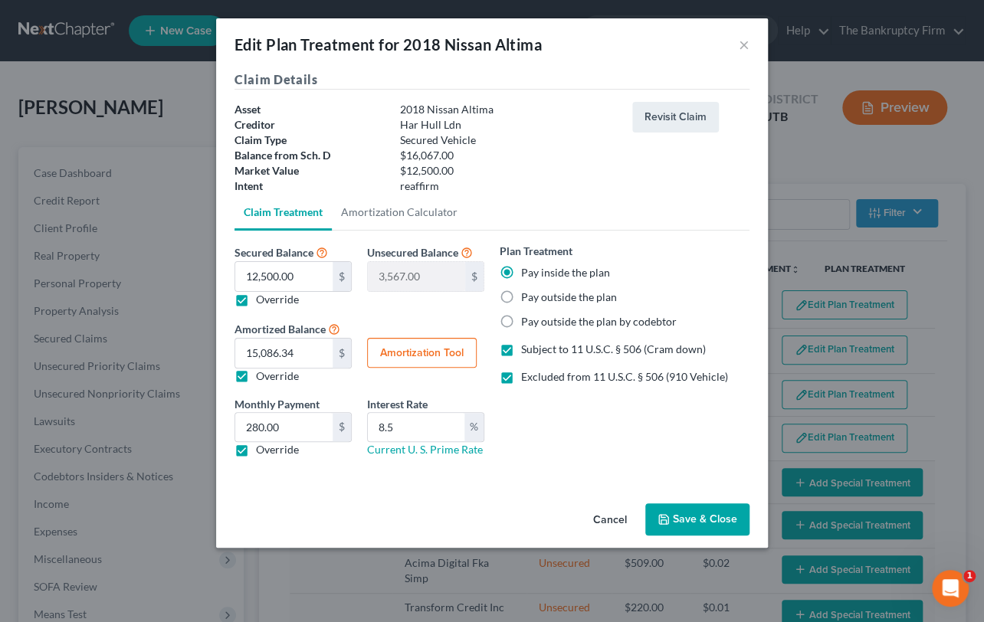
click at [691, 516] on button "Save & Close" at bounding box center [697, 519] width 104 height 32
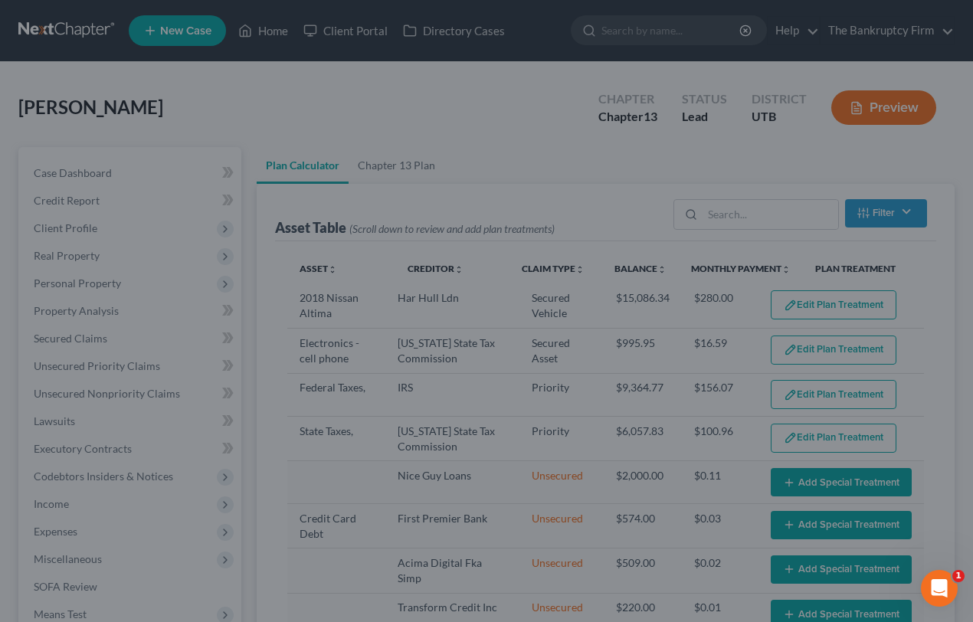
select select "59"
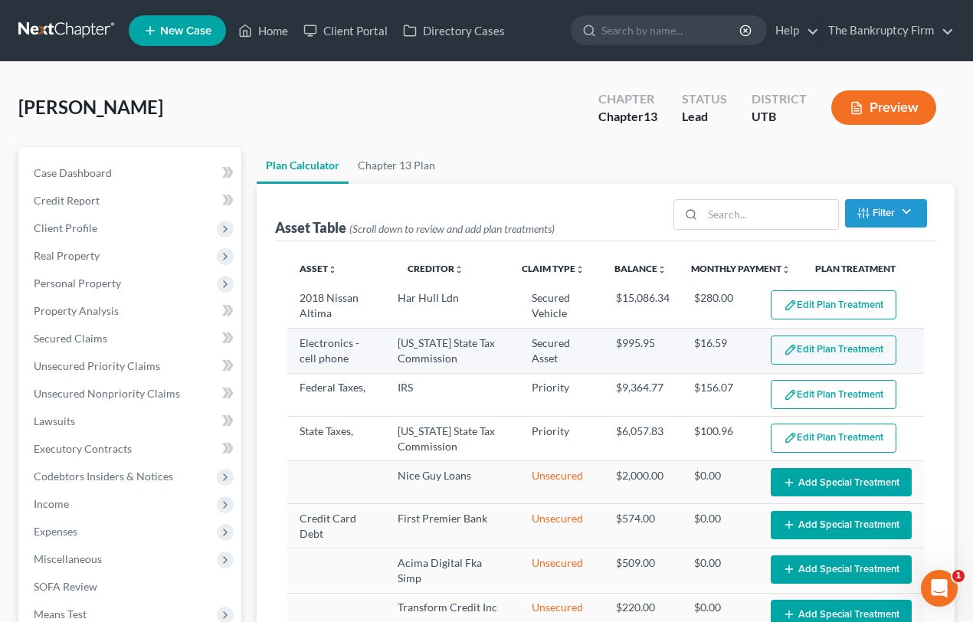
click at [825, 349] on button "Edit Plan Treatment" at bounding box center [834, 350] width 126 height 29
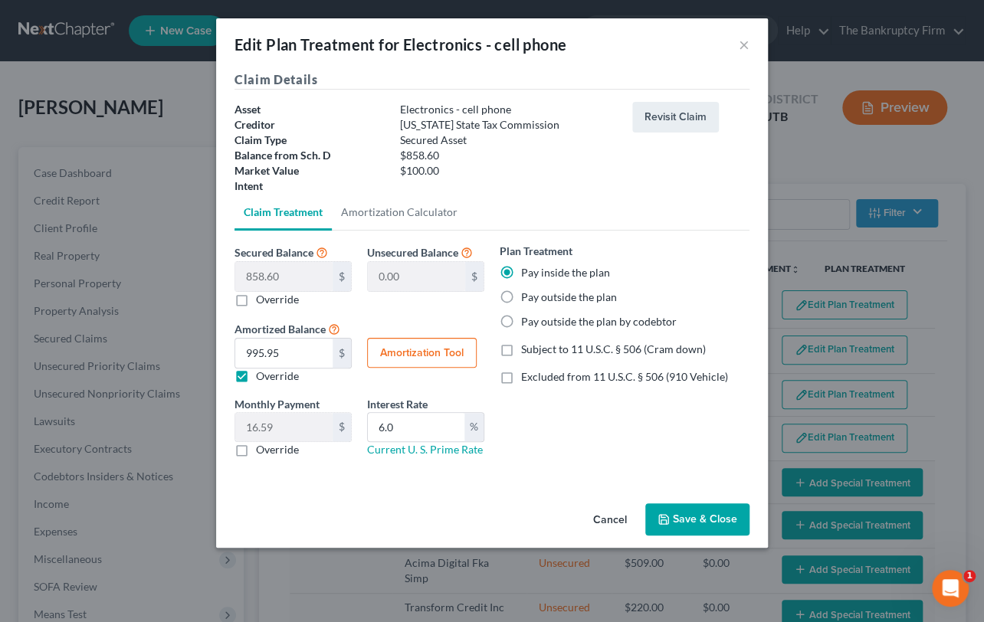
click at [521, 346] on label "Subject to 11 U.S.C. § 506 (Cram down)" at bounding box center [613, 349] width 185 height 15
click at [527, 346] on input "Subject to 11 U.S.C. § 506 (Cram down)" at bounding box center [532, 347] width 10 height 10
checkbox input "true"
click at [406, 352] on button "Amortization Tool" at bounding box center [422, 353] width 110 height 31
type input "858.60"
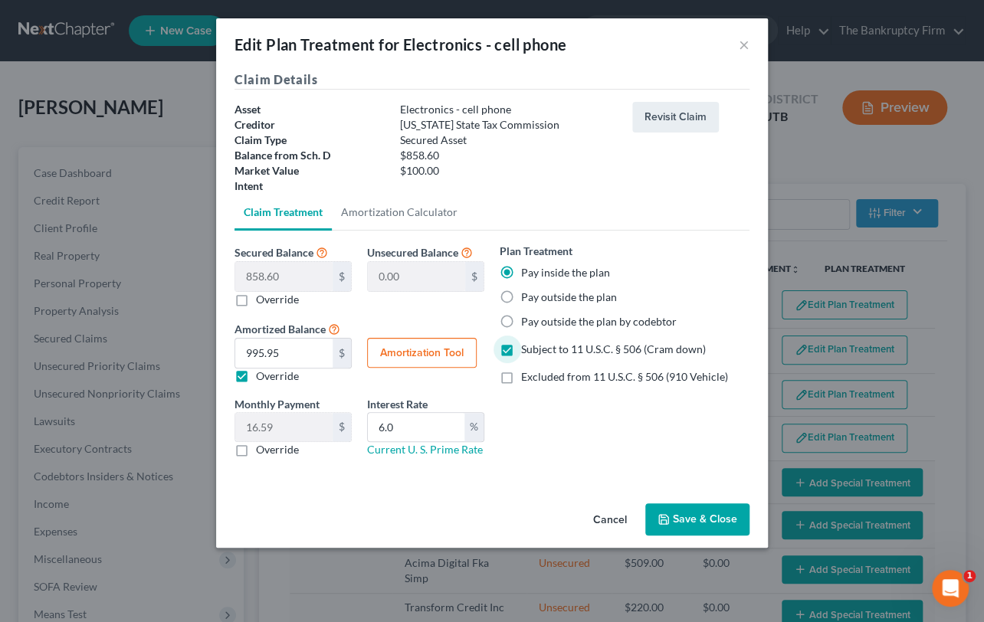
type input "6.0"
type input "60"
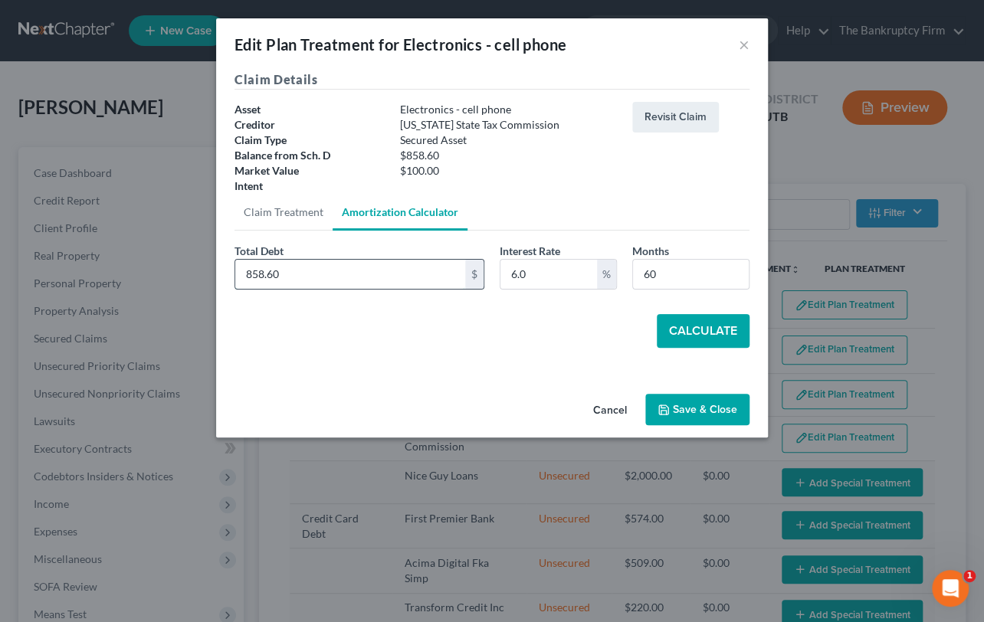
click at [300, 273] on input "858.60" at bounding box center [350, 274] width 230 height 29
paste input "25-2488"
click at [178, 269] on div "Edit Plan Treatment for Electronics - cell phone × Claim Details Asset Electron…" at bounding box center [492, 311] width 984 height 622
drag, startPoint x: 424, startPoint y: 379, endPoint x: 361, endPoint y: 319, distance: 87.2
click at [424, 379] on div "Claim Details Asset Electronics - cell phone Creditor Utah State Tax Commission…" at bounding box center [492, 228] width 552 height 317
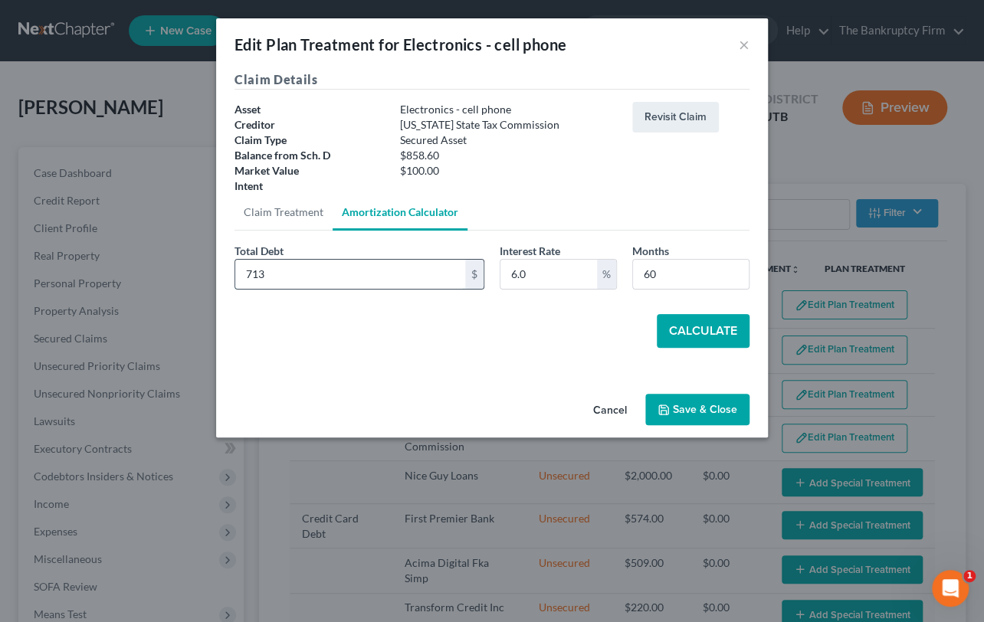
click at [279, 278] on input "713" at bounding box center [350, 274] width 230 height 29
type input "713.10"
drag, startPoint x: 663, startPoint y: 273, endPoint x: 663, endPoint y: 303, distance: 29.9
click at [640, 276] on input "60" at bounding box center [691, 274] width 116 height 29
type input "45"
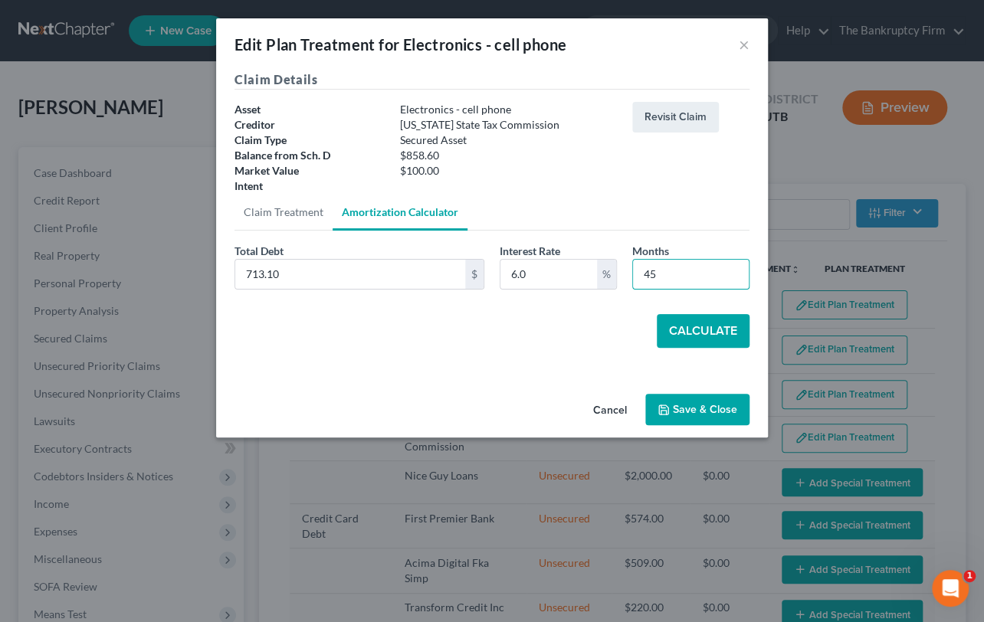
click at [712, 331] on button "Calculate" at bounding box center [702, 331] width 93 height 34
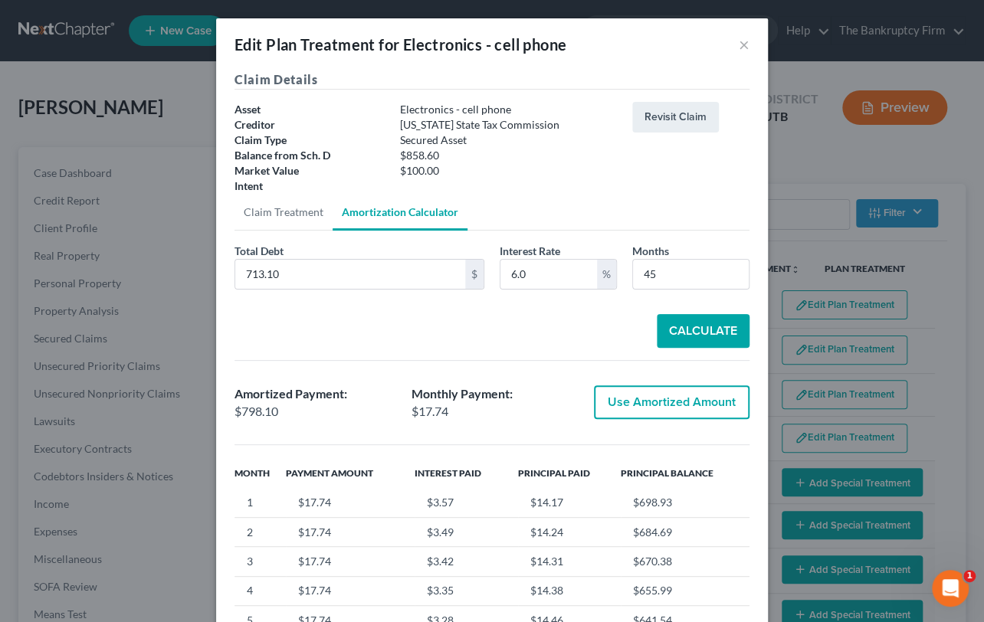
click at [647, 406] on button "Use Amortized Amount" at bounding box center [672, 402] width 156 height 34
type input "798.10"
type input "13.30"
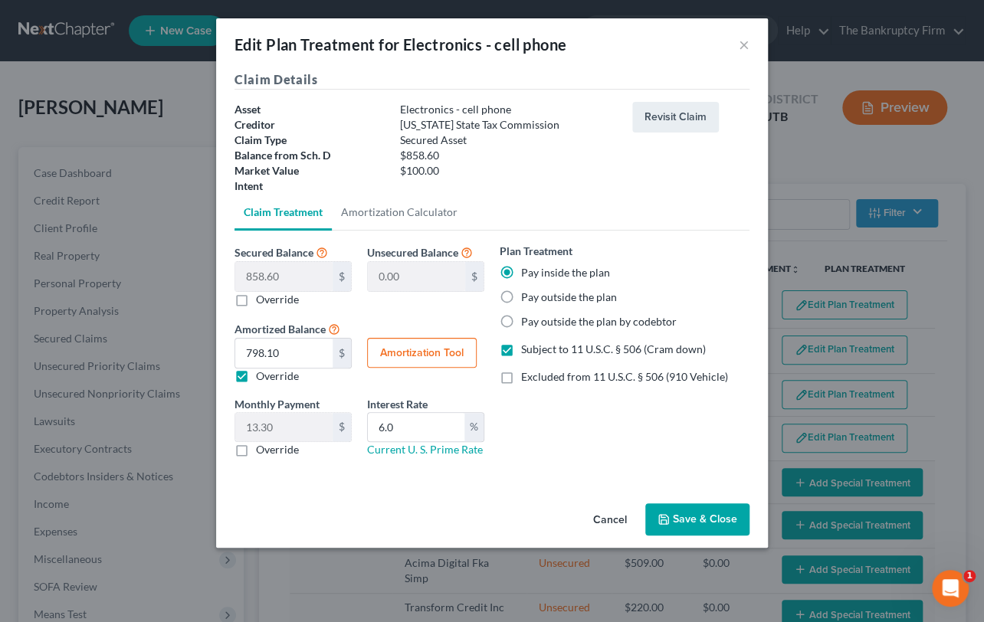
click at [256, 449] on label "Override" at bounding box center [277, 449] width 43 height 15
click at [262, 449] on input "Override" at bounding box center [267, 447] width 10 height 10
checkbox input "true"
click at [277, 428] on input "0.00" at bounding box center [283, 427] width 97 height 29
type input "18"
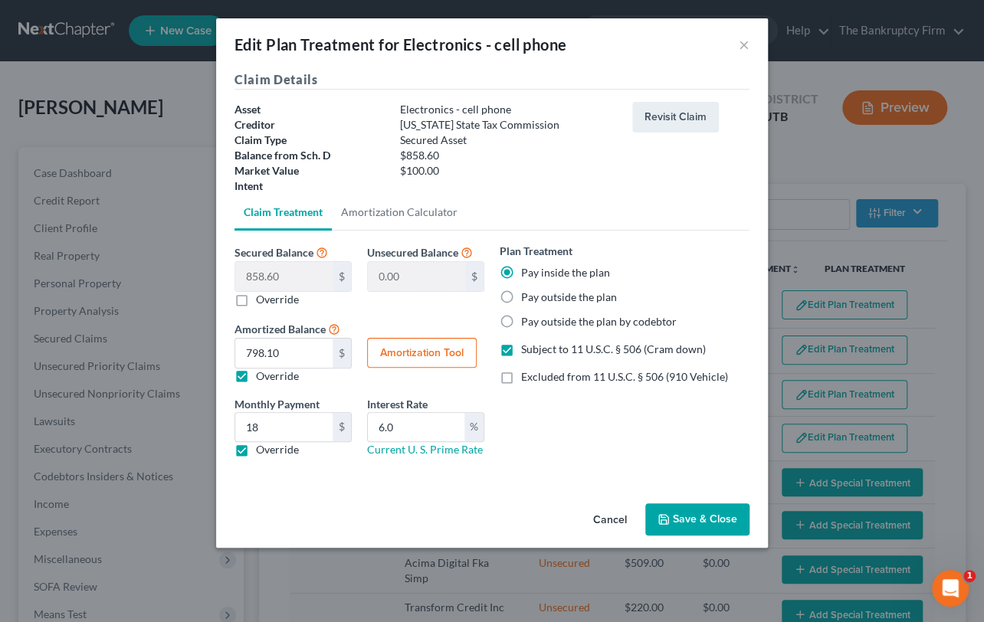
click at [706, 524] on button "Save & Close" at bounding box center [697, 519] width 104 height 32
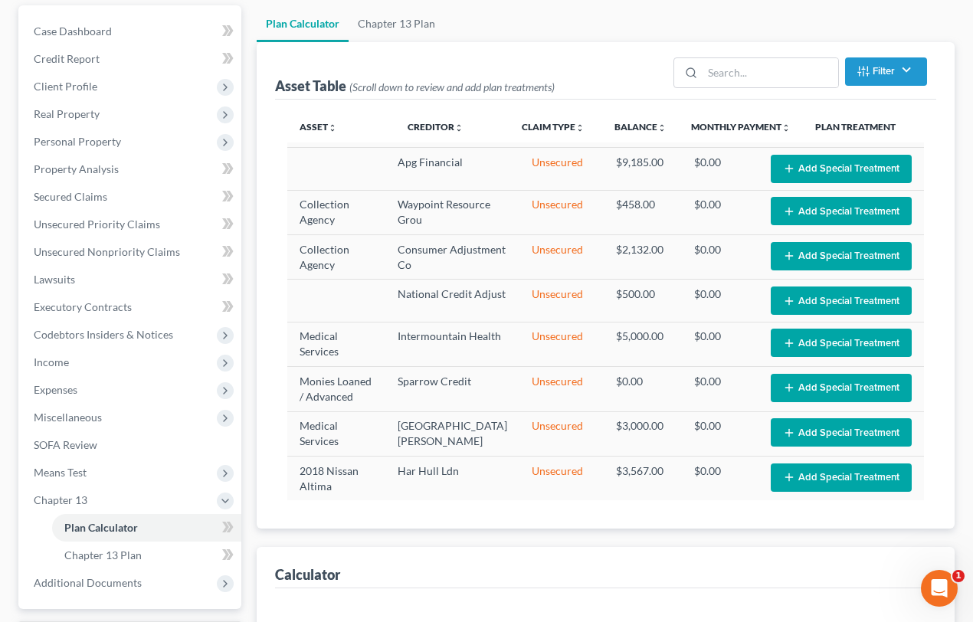
scroll to position [375, 0]
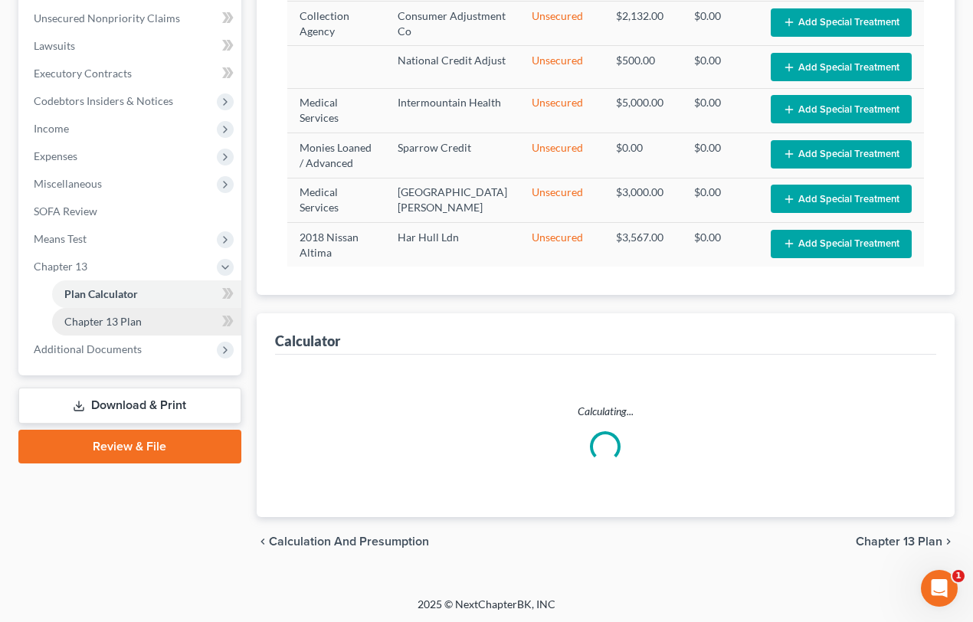
select select "59"
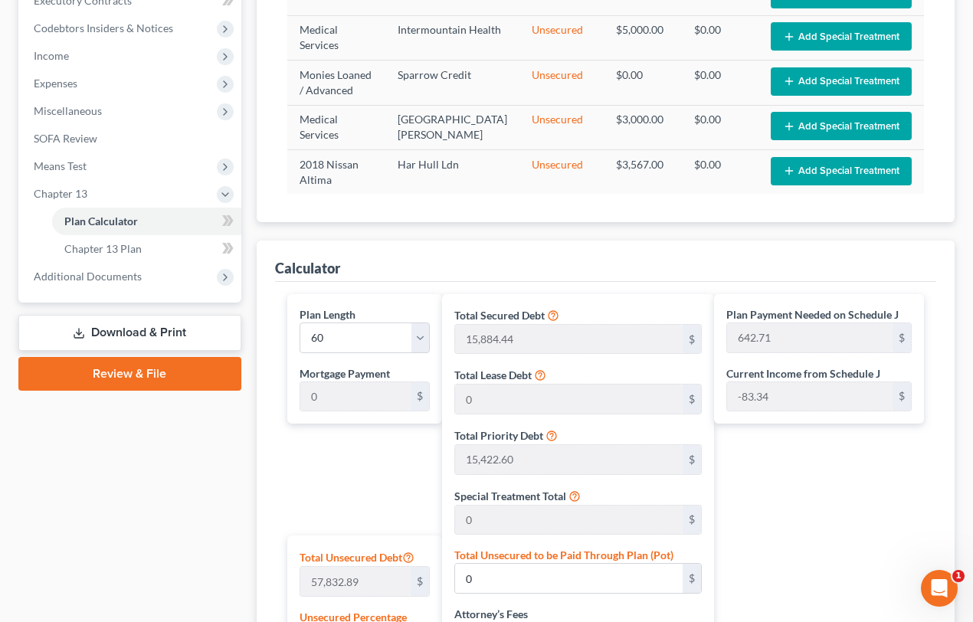
scroll to position [445, 0]
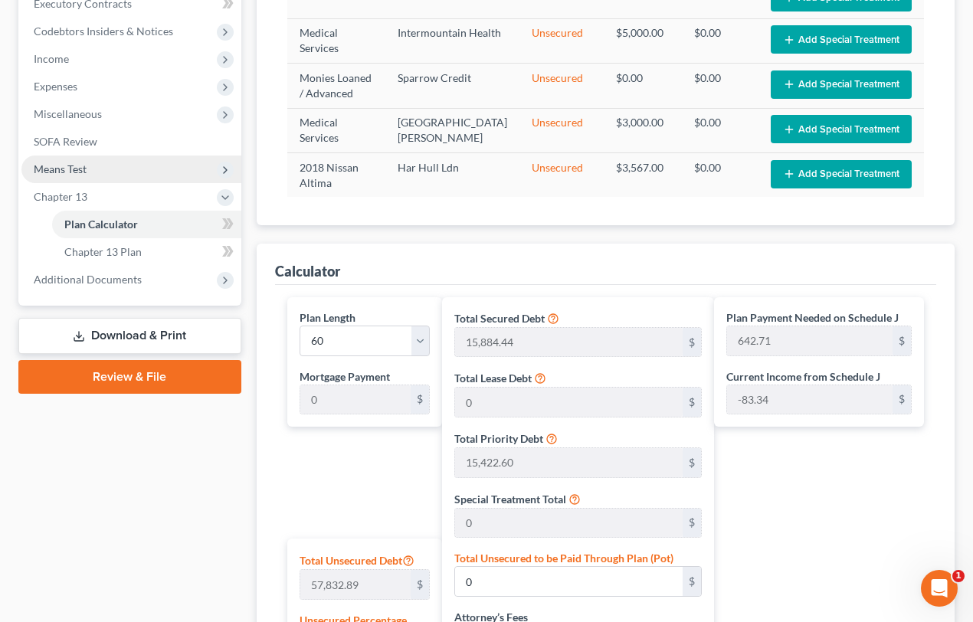
click at [59, 165] on span "Means Test" at bounding box center [60, 168] width 53 height 13
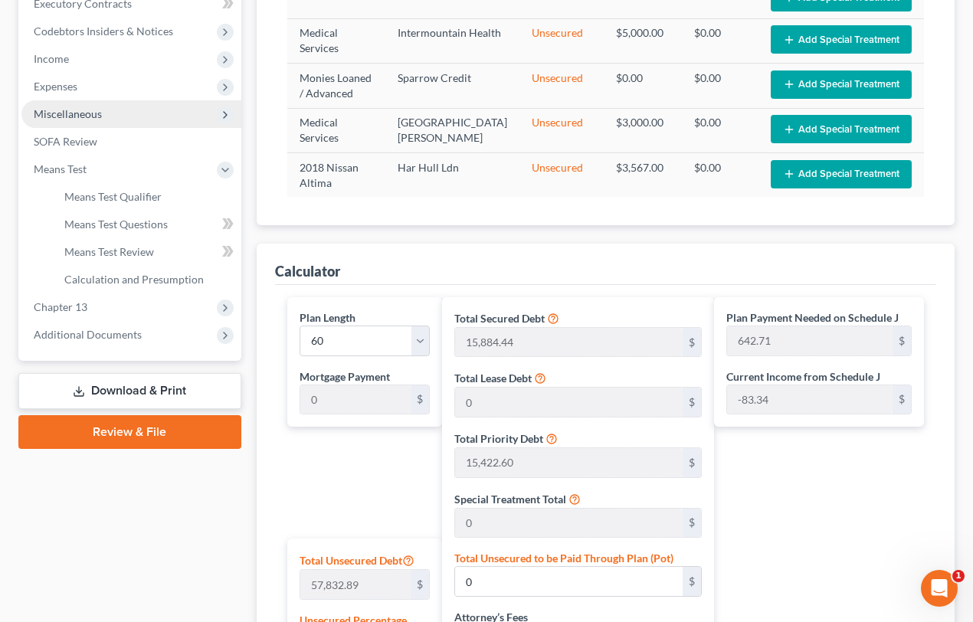
click at [78, 109] on span "Miscellaneous" at bounding box center [68, 113] width 68 height 13
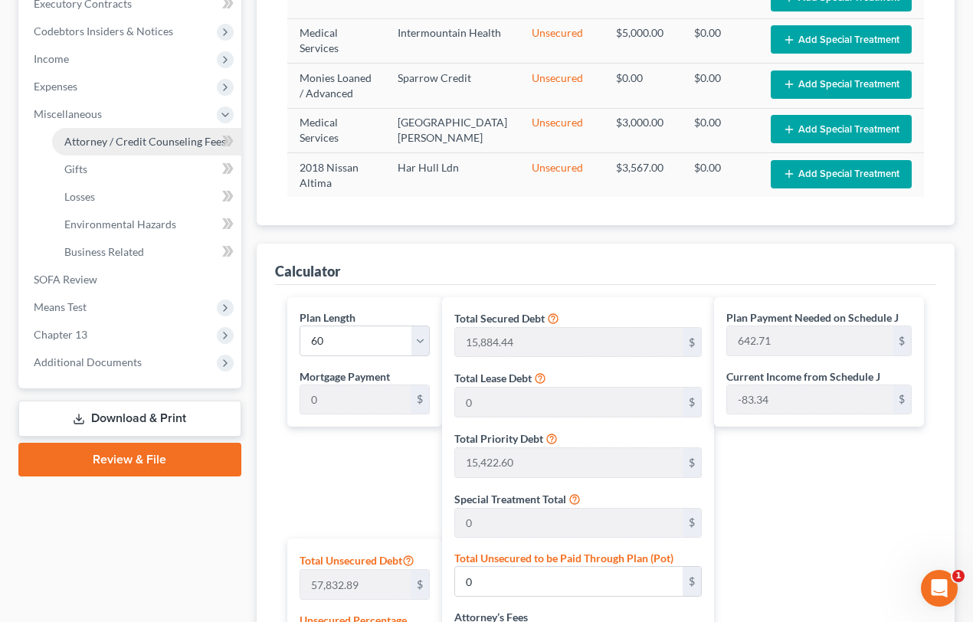
click at [113, 140] on span "Attorney / Credit Counseling Fees" at bounding box center [145, 141] width 162 height 13
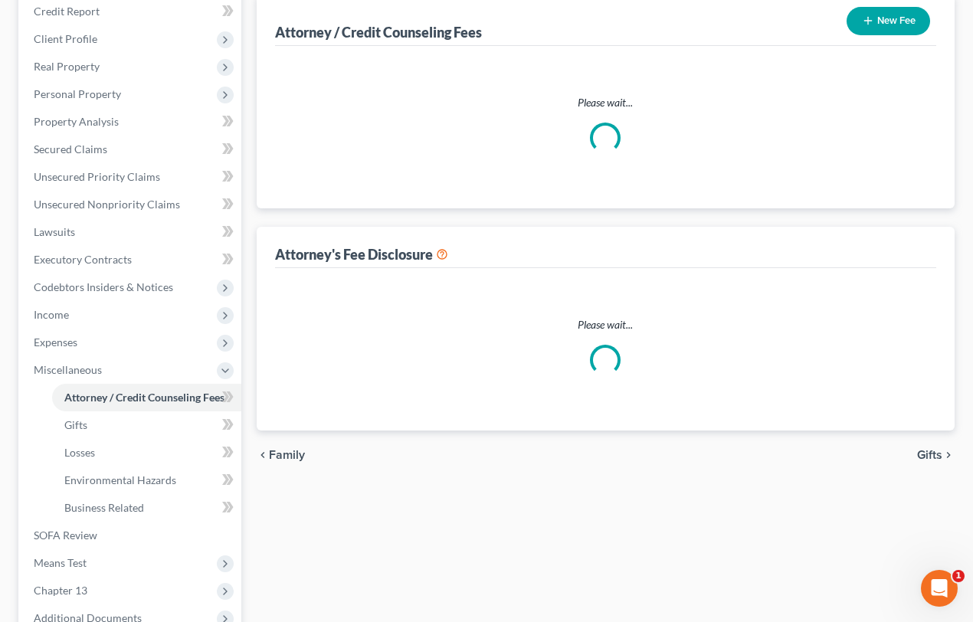
select select "0"
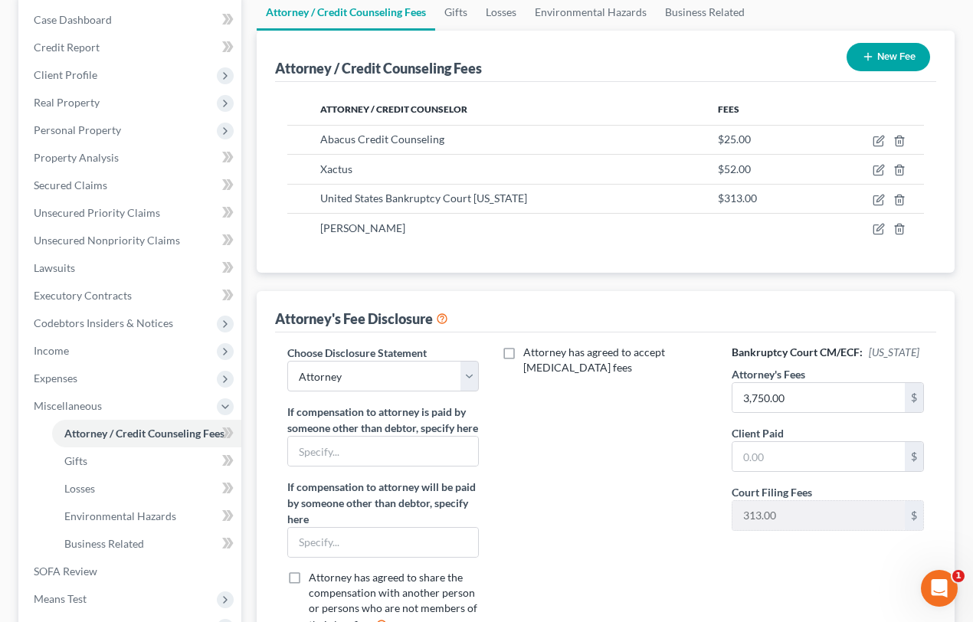
scroll to position [208, 0]
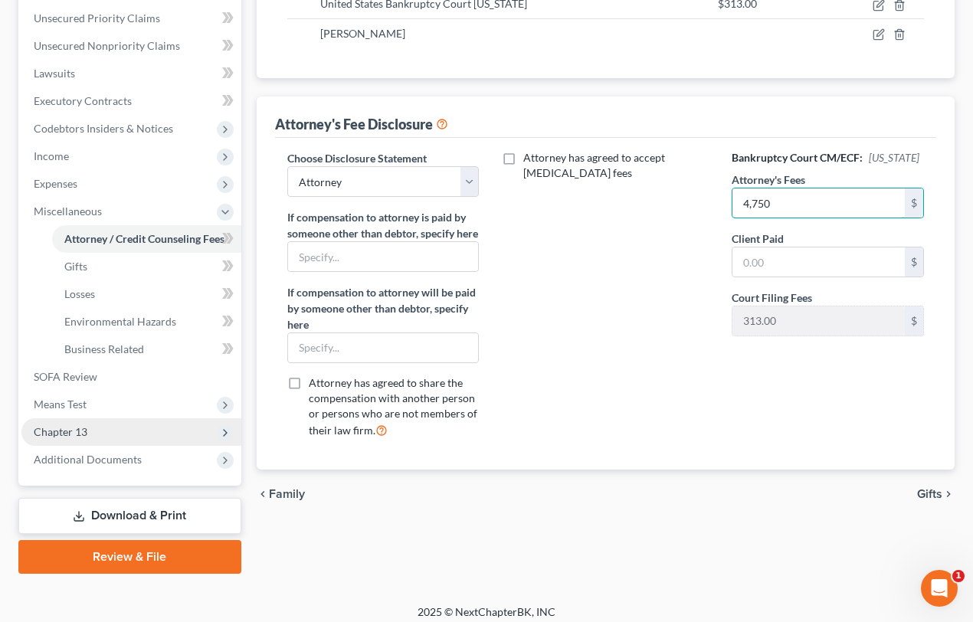
type input "4,750"
click at [100, 429] on span "Chapter 13" at bounding box center [131, 432] width 220 height 28
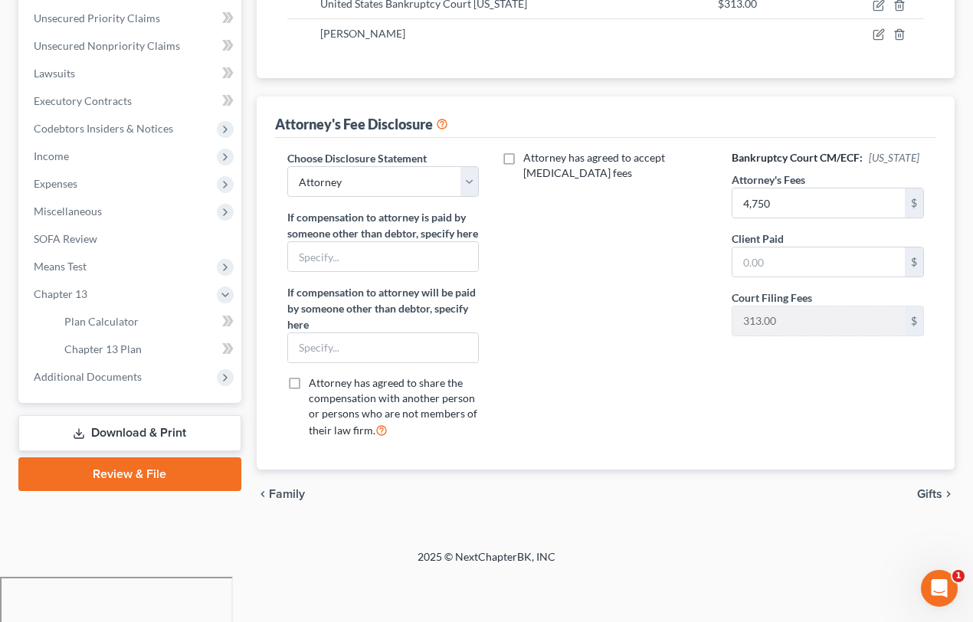
scroll to position [316, 0]
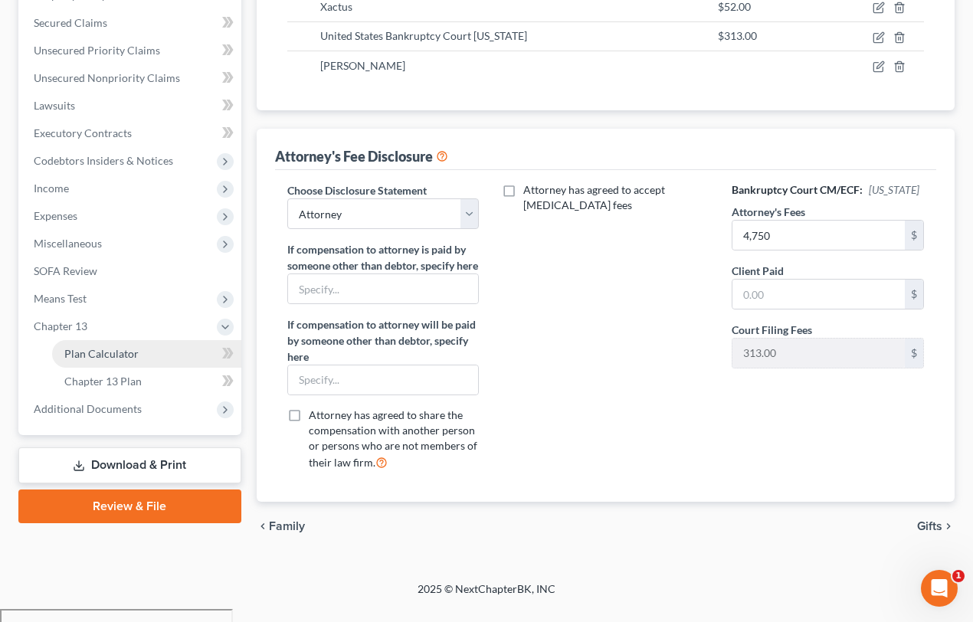
click at [123, 353] on span "Plan Calculator" at bounding box center [101, 353] width 74 height 13
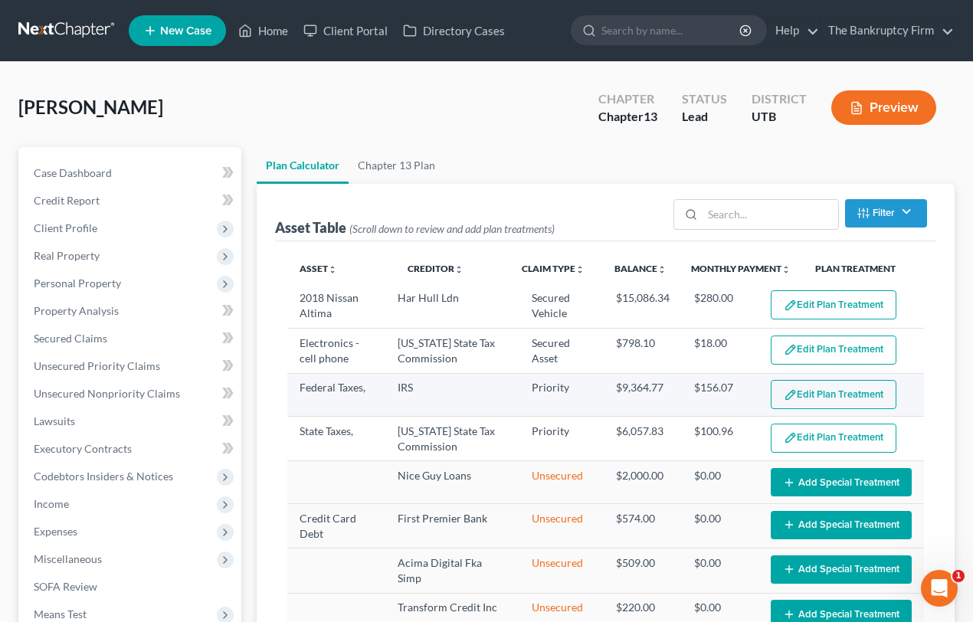
select select "59"
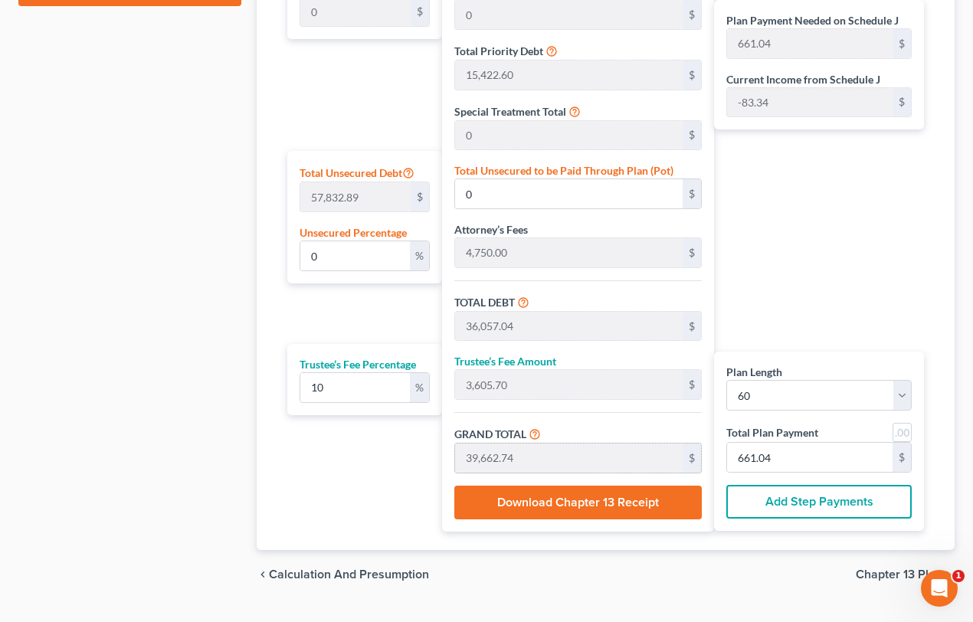
scroll to position [835, 0]
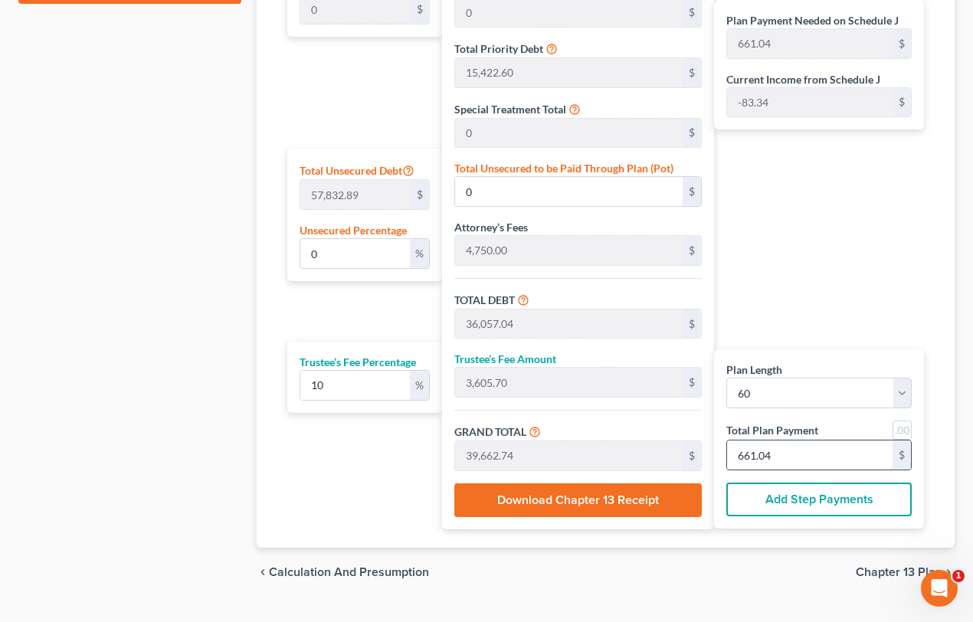
click at [780, 452] on input "661.04" at bounding box center [809, 454] width 165 height 29
type input "327.27"
type input "32.72"
type input "360.00"
type input "6"
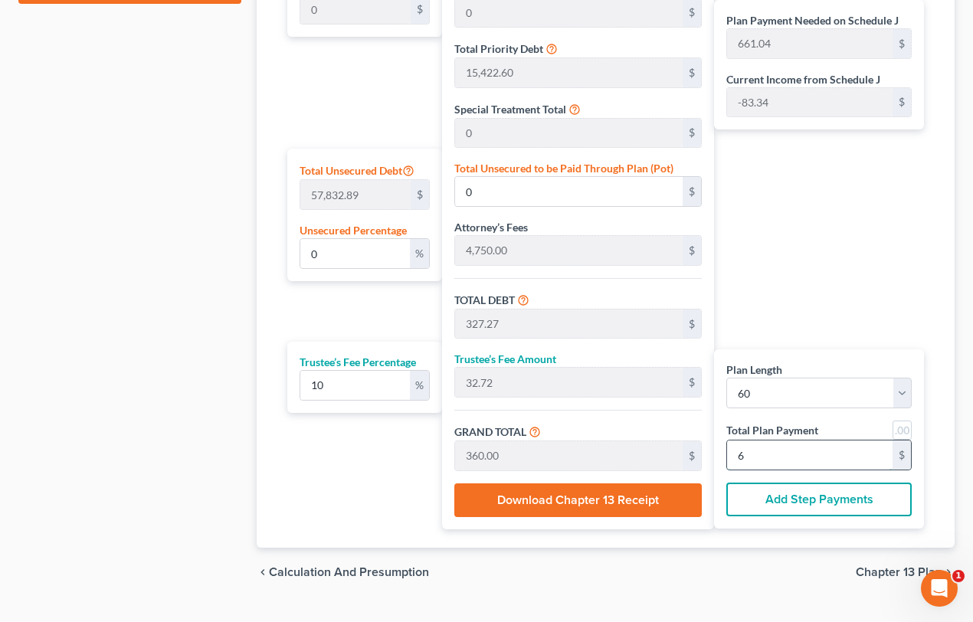
type input "3,600.00"
type input "360.00"
type input "3,960.00"
type input "66"
type input "36,000.00"
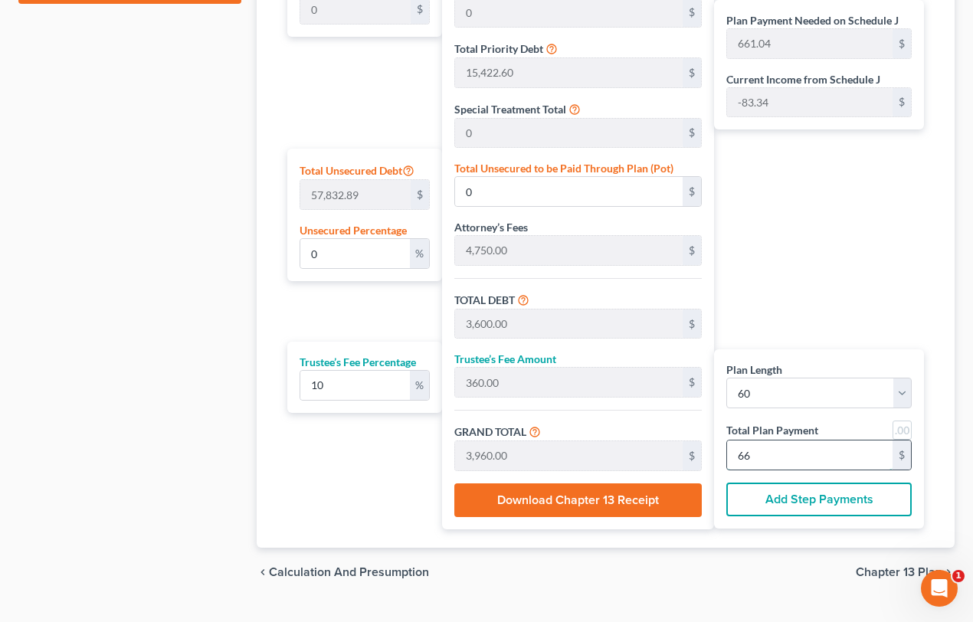
type input "3,600.00"
type input "39,600.00"
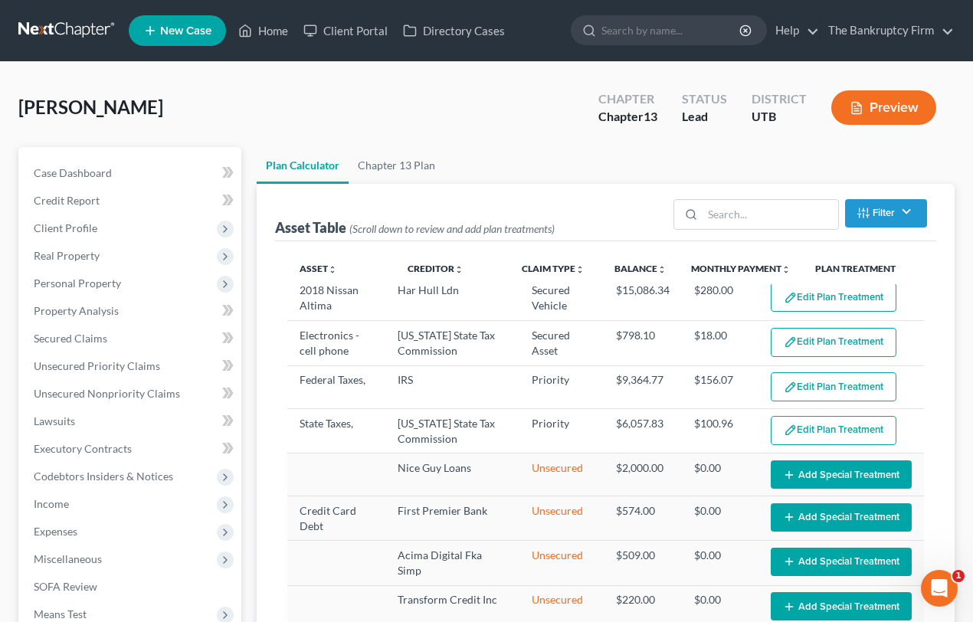
scroll to position [0, 0]
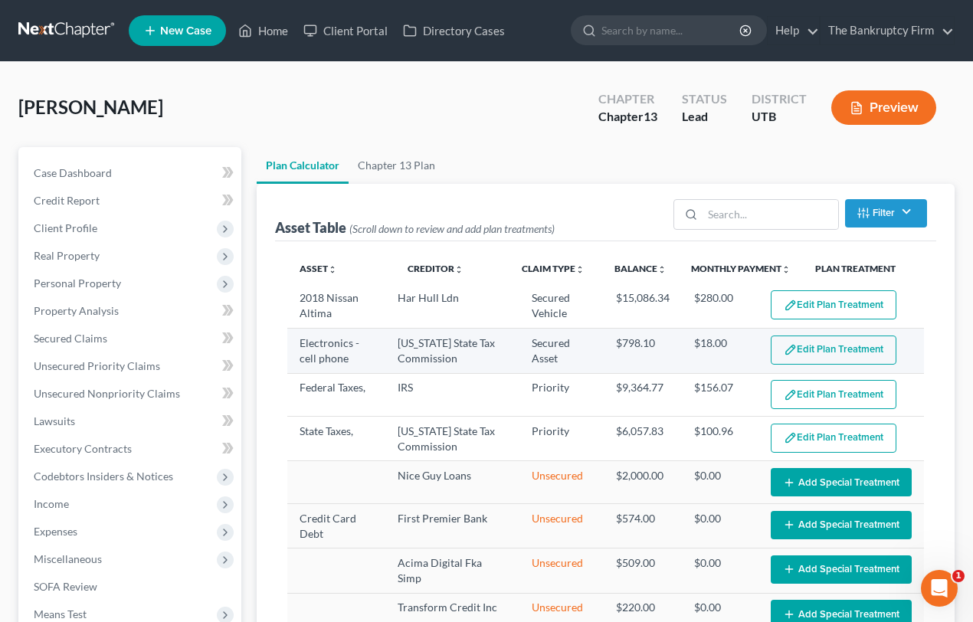
type input "660.00"
click at [824, 343] on button "Edit Plan Treatment" at bounding box center [834, 350] width 126 height 29
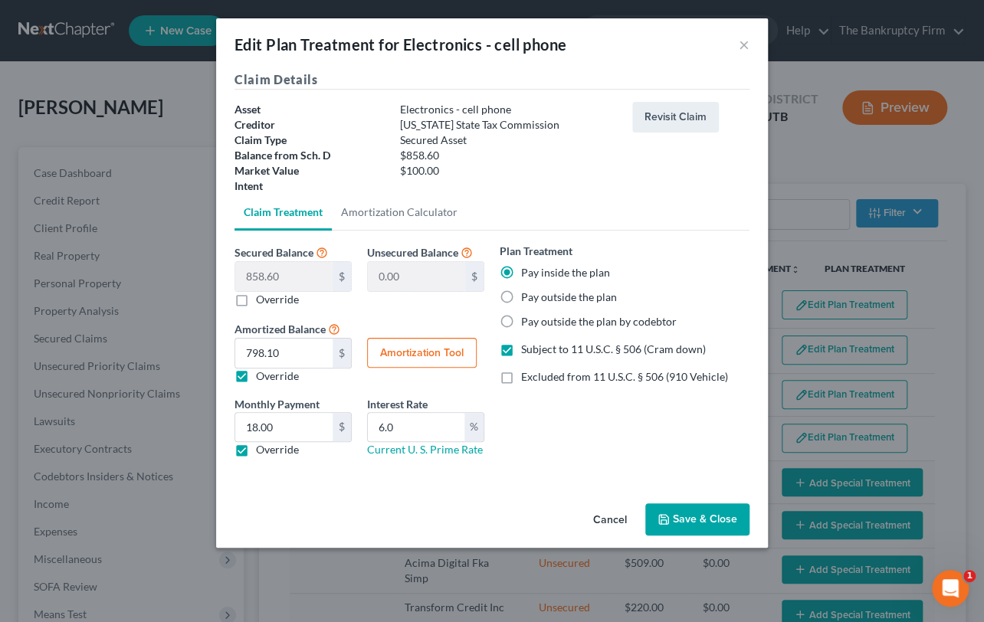
click at [432, 355] on button "Amortization Tool" at bounding box center [422, 353] width 110 height 31
type input "858.60"
type input "6.0"
type input "60"
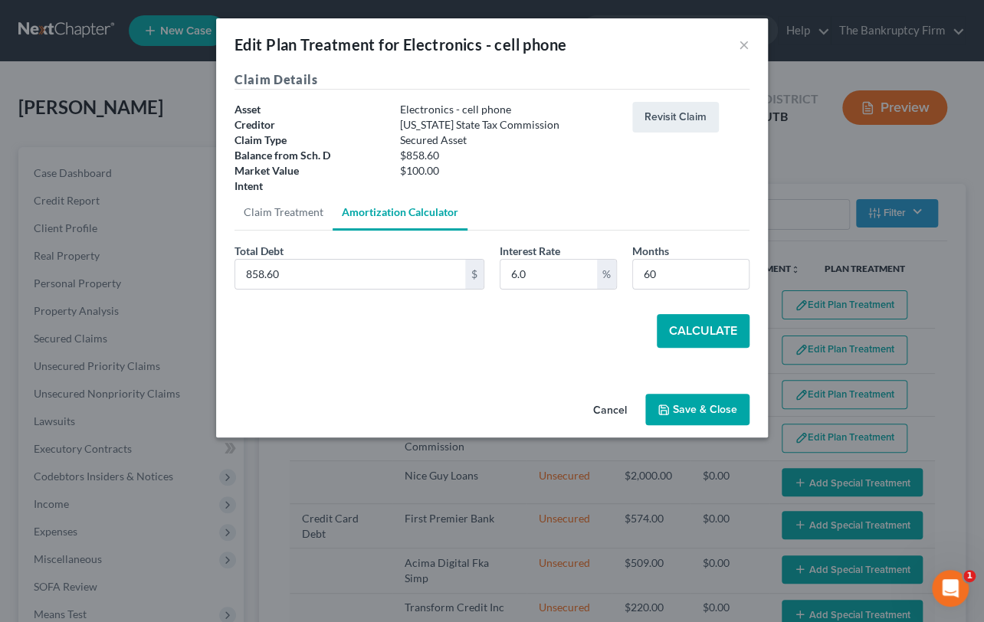
drag, startPoint x: 402, startPoint y: 388, endPoint x: 343, endPoint y: 331, distance: 81.8
click at [402, 388] on div "Cancel Save & Close" at bounding box center [492, 413] width 552 height 51
click at [298, 280] on input "858.60" at bounding box center [350, 274] width 230 height 29
type input "713.10"
drag, startPoint x: 665, startPoint y: 273, endPoint x: 636, endPoint y: 274, distance: 29.1
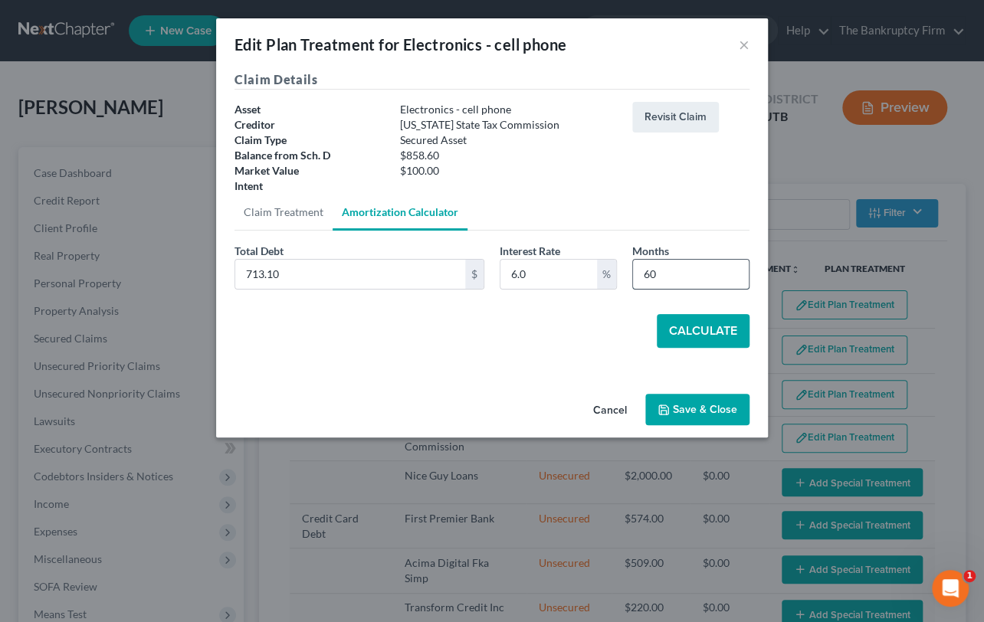
click at [636, 274] on input "60" at bounding box center [691, 274] width 116 height 29
type input "36"
click at [699, 329] on button "Calculate" at bounding box center [702, 331] width 93 height 34
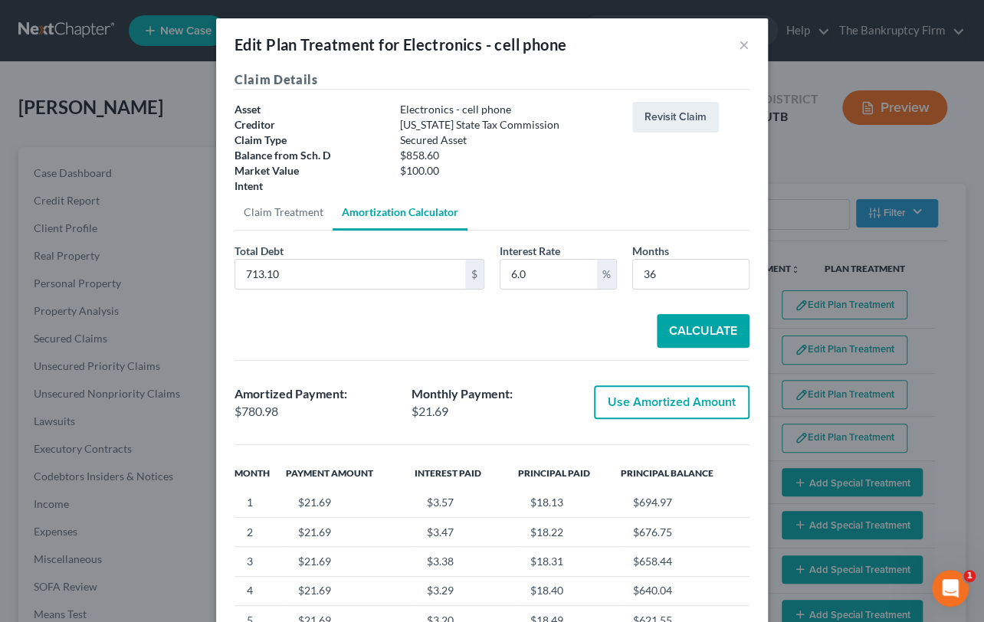
click at [658, 401] on button "Use Amortized Amount" at bounding box center [672, 402] width 156 height 34
type input "780.97"
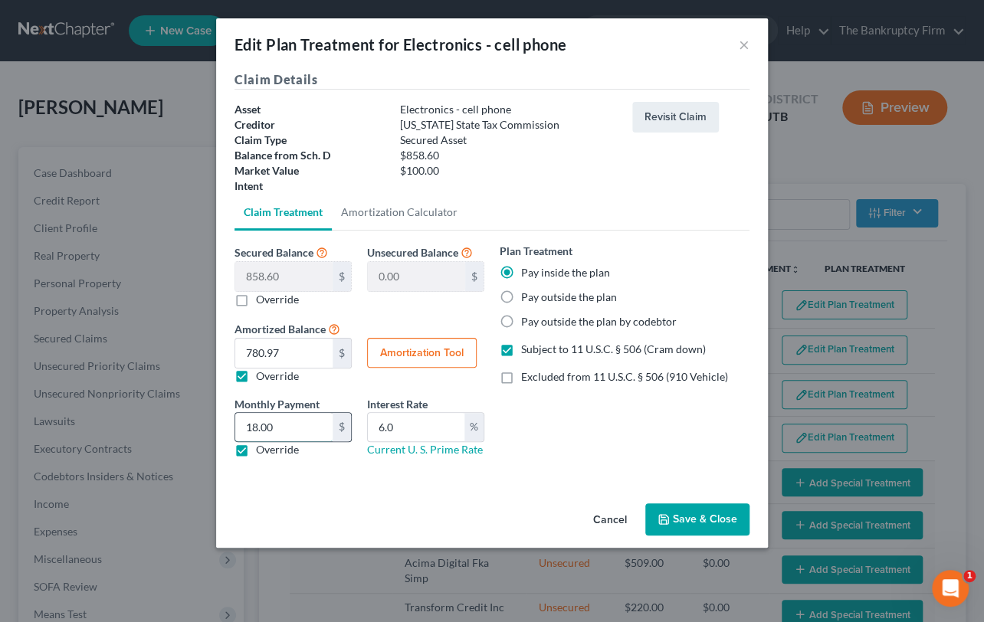
click at [295, 431] on input "18.00" at bounding box center [283, 427] width 97 height 29
type input "22.00"
click at [690, 519] on button "Save & Close" at bounding box center [697, 519] width 104 height 32
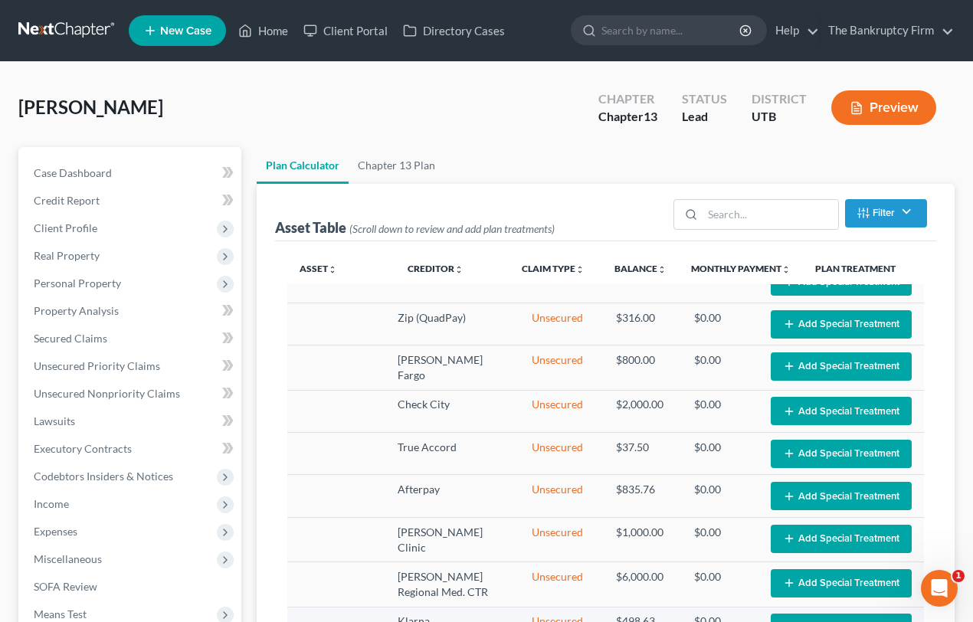
select select "59"
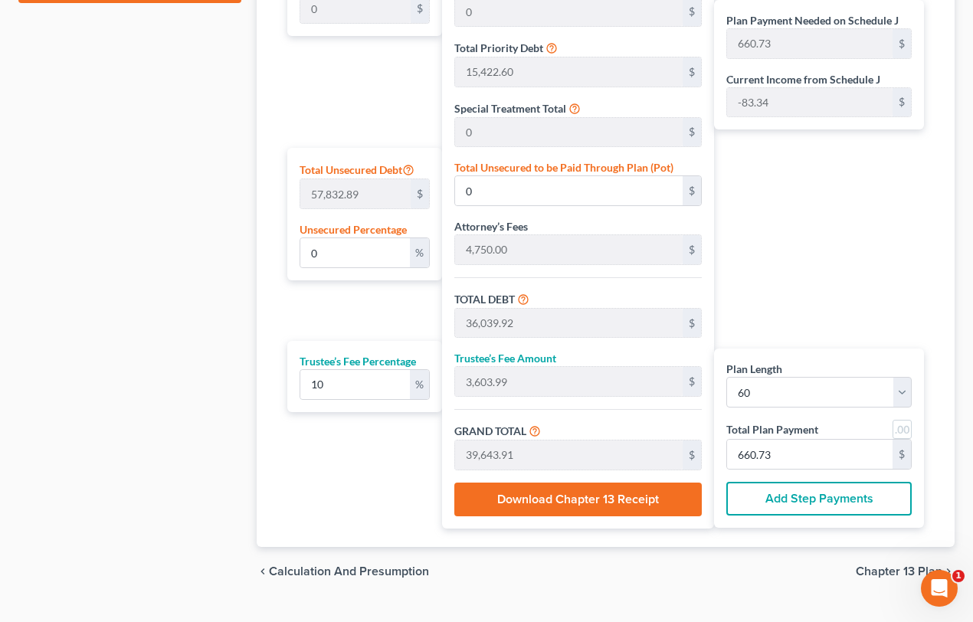
scroll to position [865, 0]
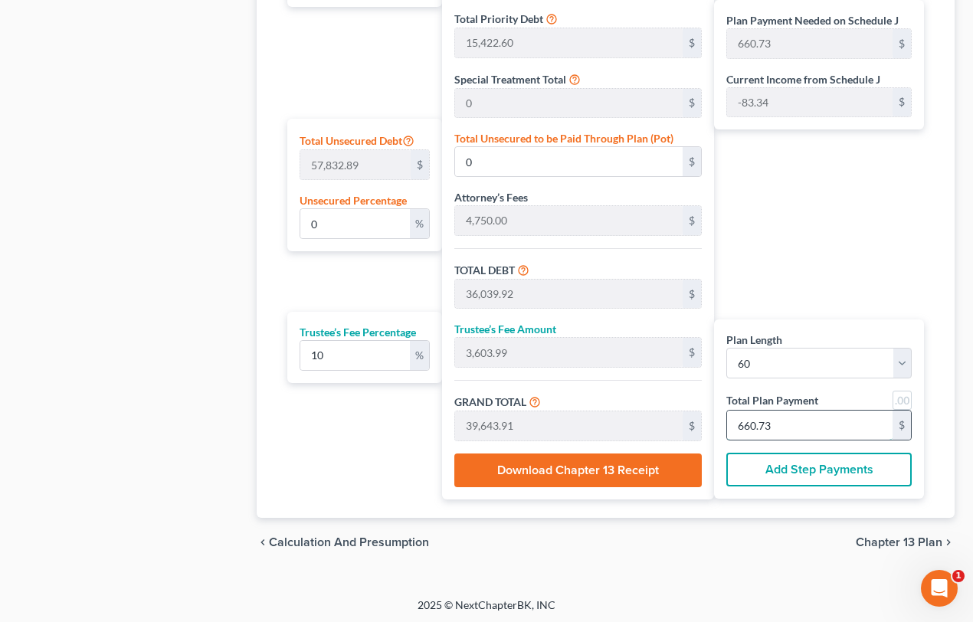
click at [778, 424] on input "660.73" at bounding box center [809, 425] width 165 height 29
drag, startPoint x: 778, startPoint y: 424, endPoint x: 715, endPoint y: 424, distance: 62.0
click at [715, 424] on div "Plan Length 1 2 3 4 5 6 7 8 9 10 11 12 13 14 15 16 17 18 19 20 21 22 23 24 25 2…" at bounding box center [819, 408] width 210 height 179
type input "327.27"
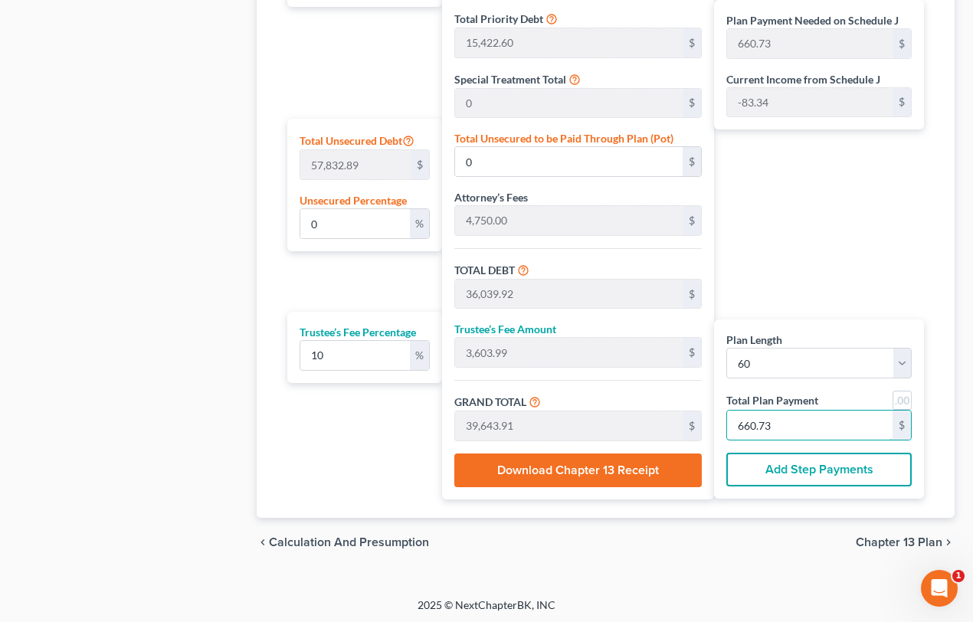
type input "32.72"
type input "360.00"
type input "6"
type input "3,600.00"
type input "360.00"
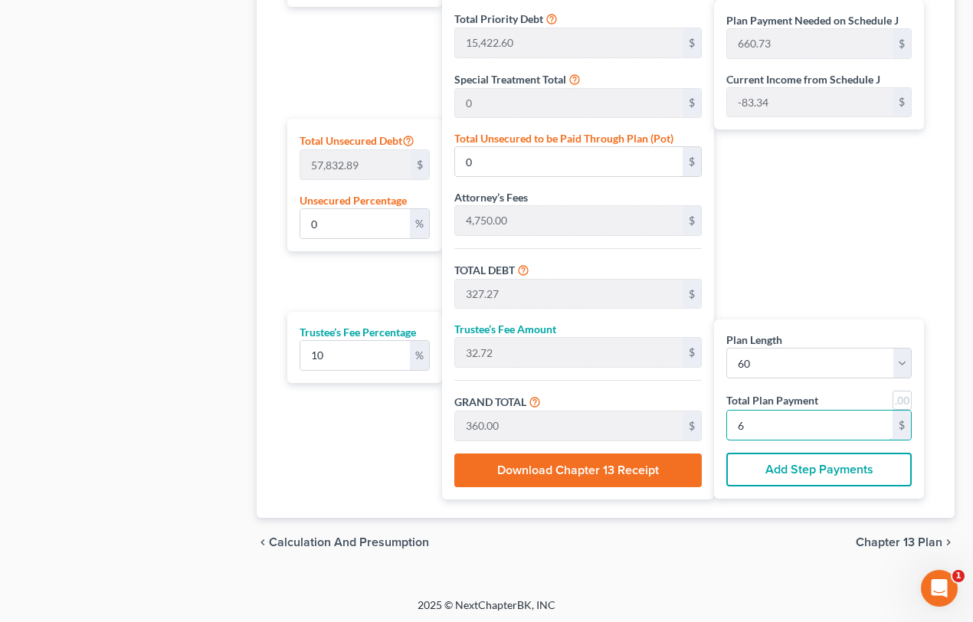
type input "3,960.00"
type input "66"
type input "36,000.00"
type input "3,600.00"
type input "39,600.00"
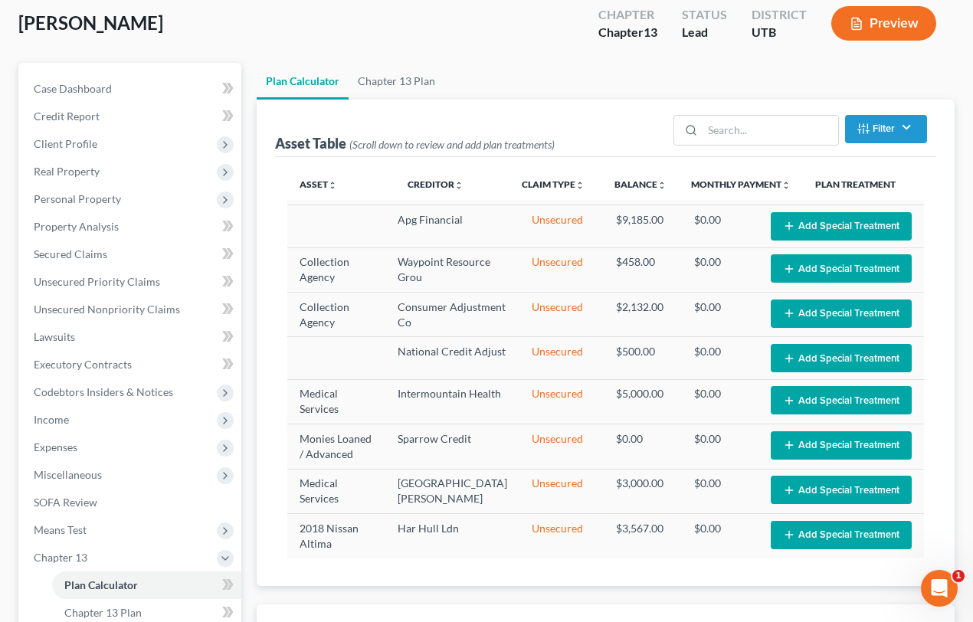
scroll to position [29, 0]
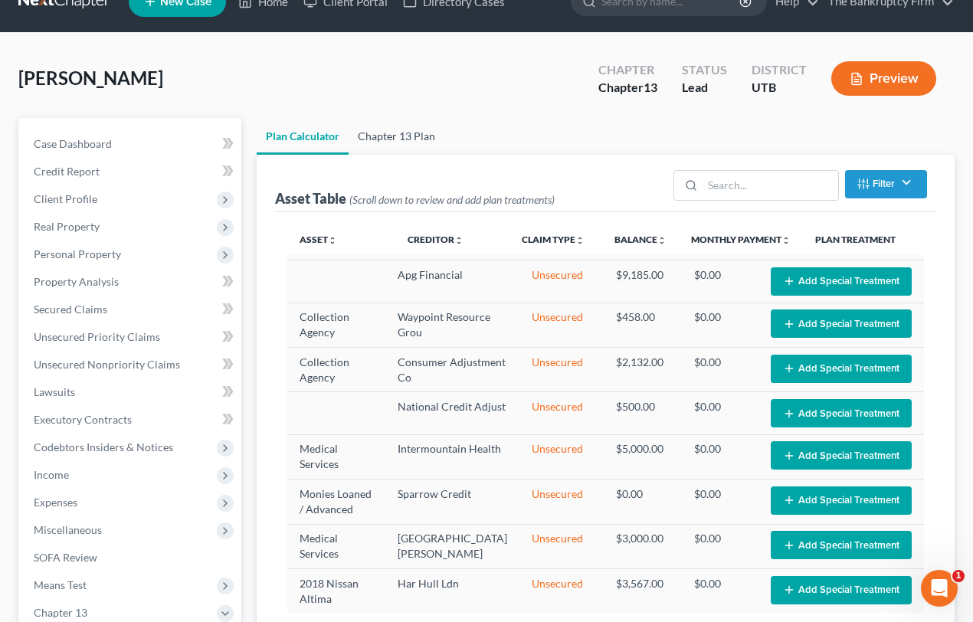
type input "660.00"
drag, startPoint x: 408, startPoint y: 138, endPoint x: 421, endPoint y: 143, distance: 14.8
click at [408, 138] on link "Chapter 13 Plan" at bounding box center [397, 136] width 96 height 37
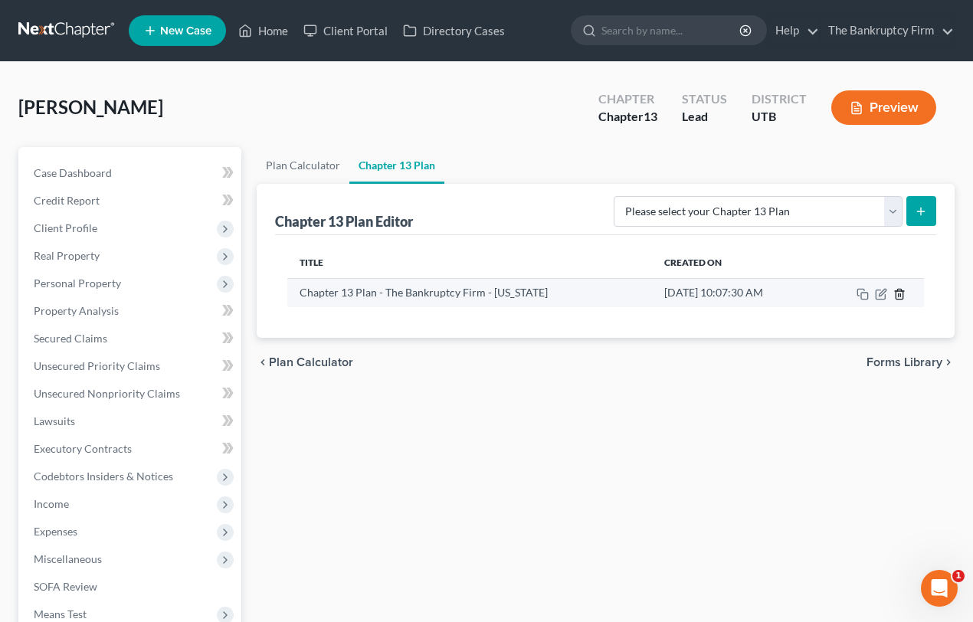
click at [899, 293] on line "button" at bounding box center [899, 294] width 0 height 3
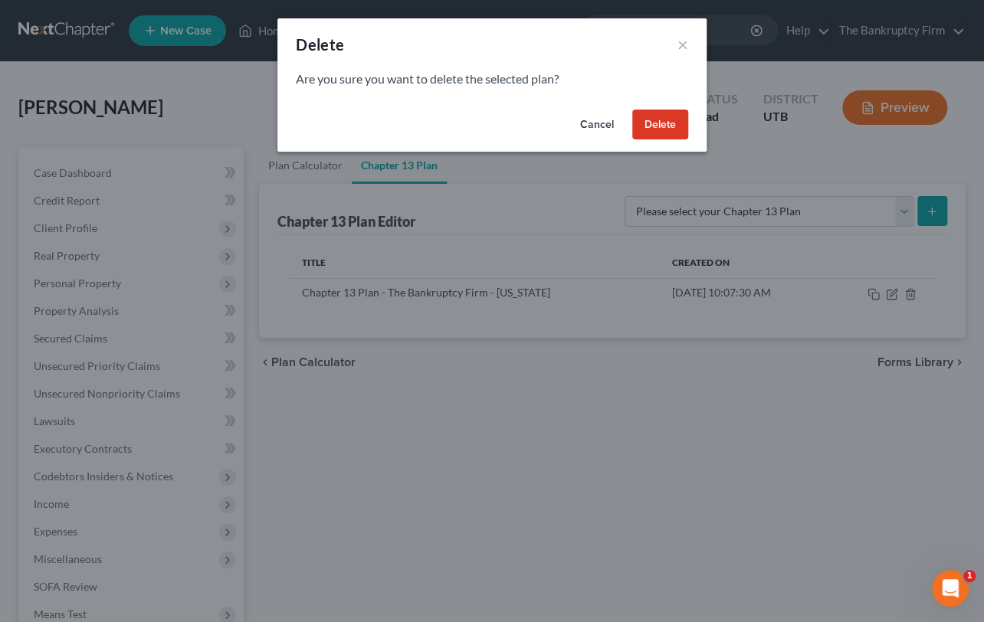
click at [661, 123] on button "Delete" at bounding box center [660, 125] width 56 height 31
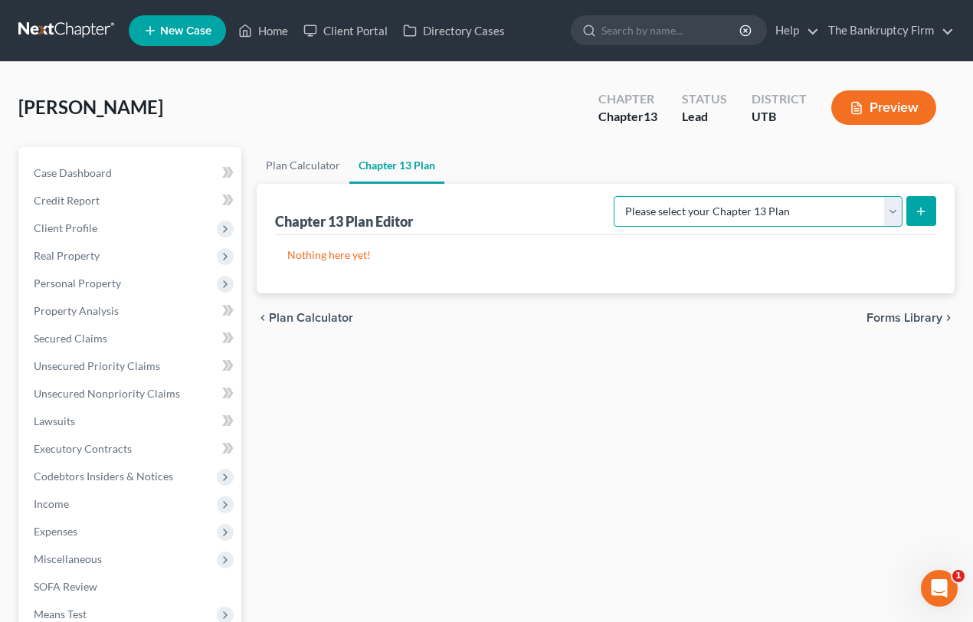
click at [889, 209] on select "Please select your Chapter 13 Plan Chapter 13 Plan - The Bankruptcy Firm - Utah…" at bounding box center [758, 211] width 289 height 31
select select "0"
click at [647, 196] on select "Please select your Chapter 13 Plan Chapter 13 Plan - The Bankruptcy Firm - Utah…" at bounding box center [758, 211] width 289 height 31
click at [921, 208] on line "submit" at bounding box center [921, 211] width 0 height 7
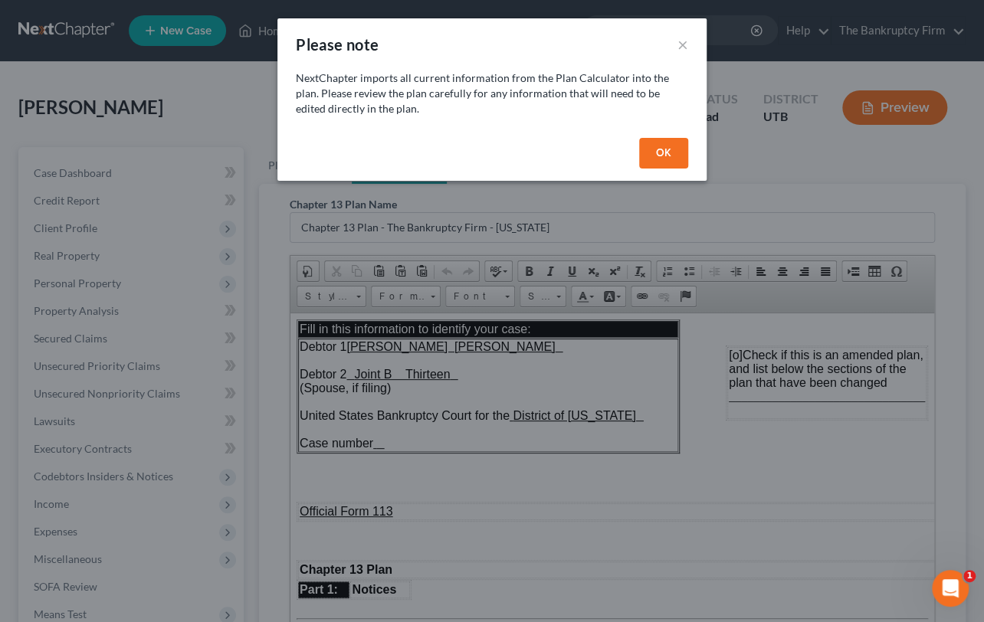
click at [666, 152] on button "OK" at bounding box center [663, 153] width 49 height 31
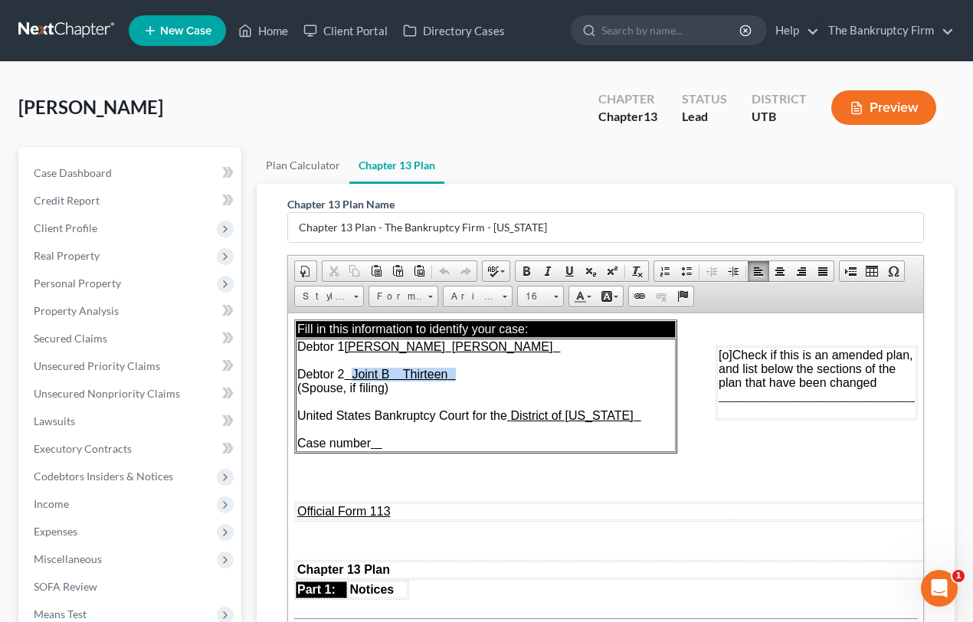
drag, startPoint x: 364, startPoint y: 375, endPoint x: 616, endPoint y: 374, distance: 252.0
click at [616, 374] on td "Debtor 1 Miranda Shay Johnson Debtor 2 Joint B Thirteen (Spouse, if filing) Uni…" at bounding box center [485, 394] width 380 height 113
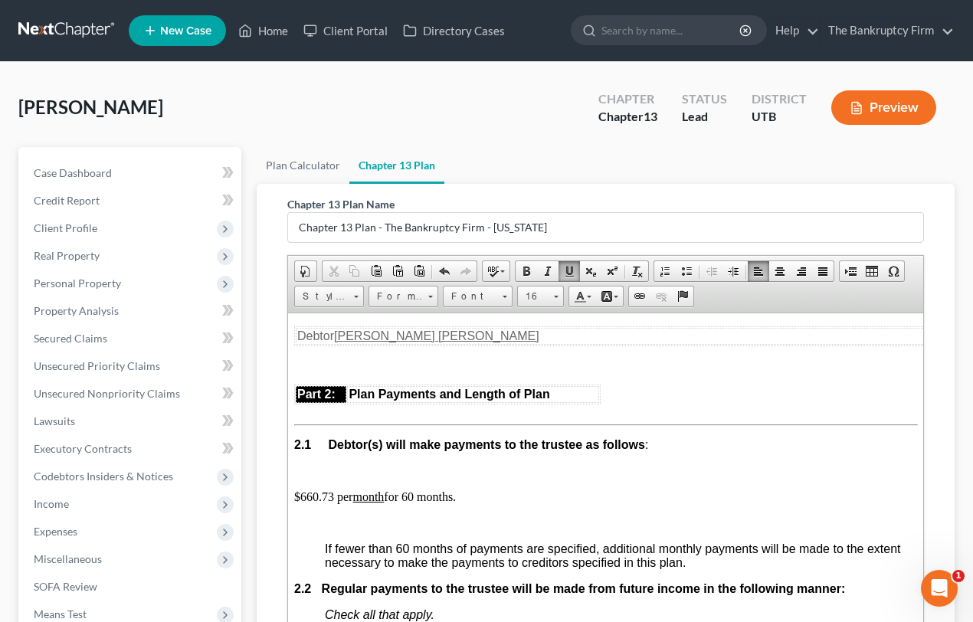
scroll to position [905, 0]
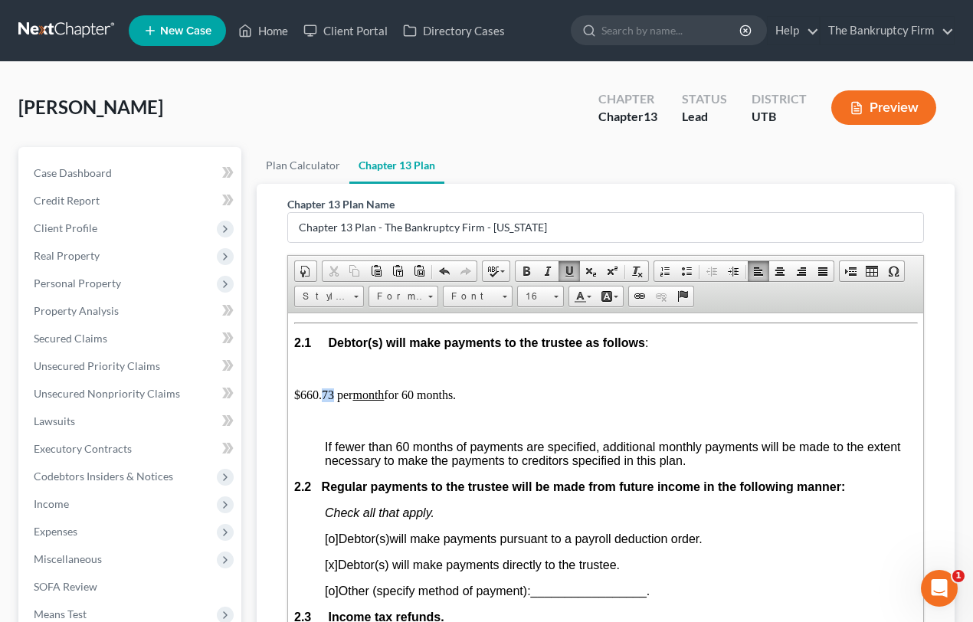
drag, startPoint x: 321, startPoint y: 424, endPoint x: 332, endPoint y: 424, distance: 11.5
click at [332, 401] on p "$660.73 per month for 60 months." at bounding box center [605, 395] width 624 height 14
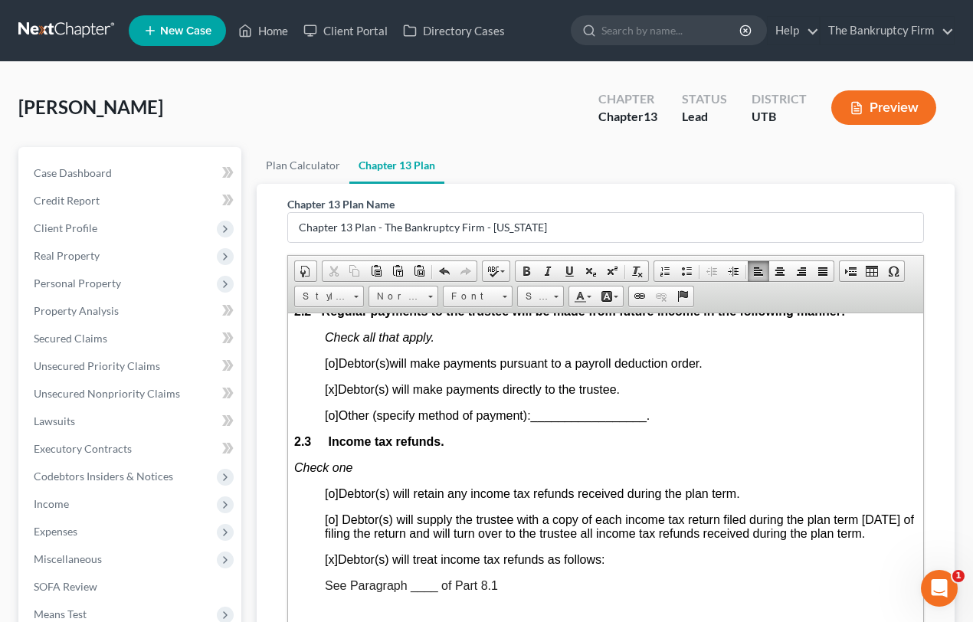
scroll to position [1184, 0]
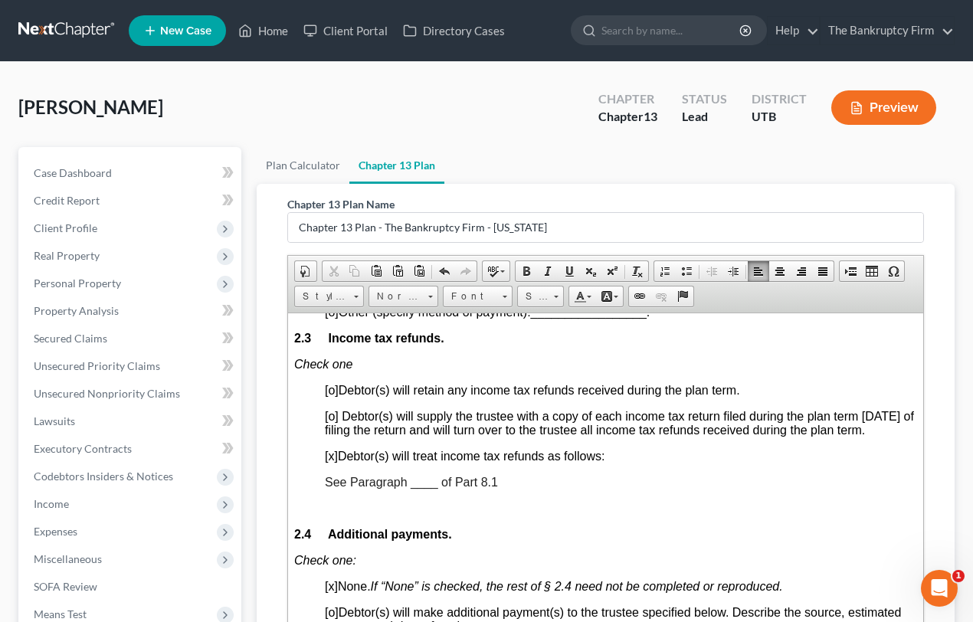
click at [417, 488] on span "See Paragraph ____ of Part 8.1" at bounding box center [410, 481] width 173 height 13
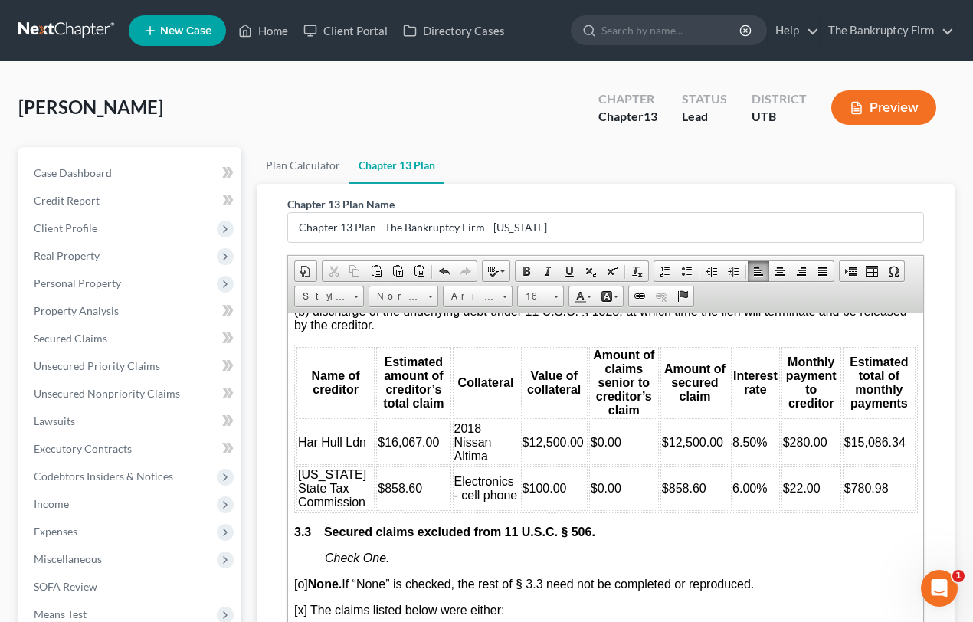
scroll to position [2228, 0]
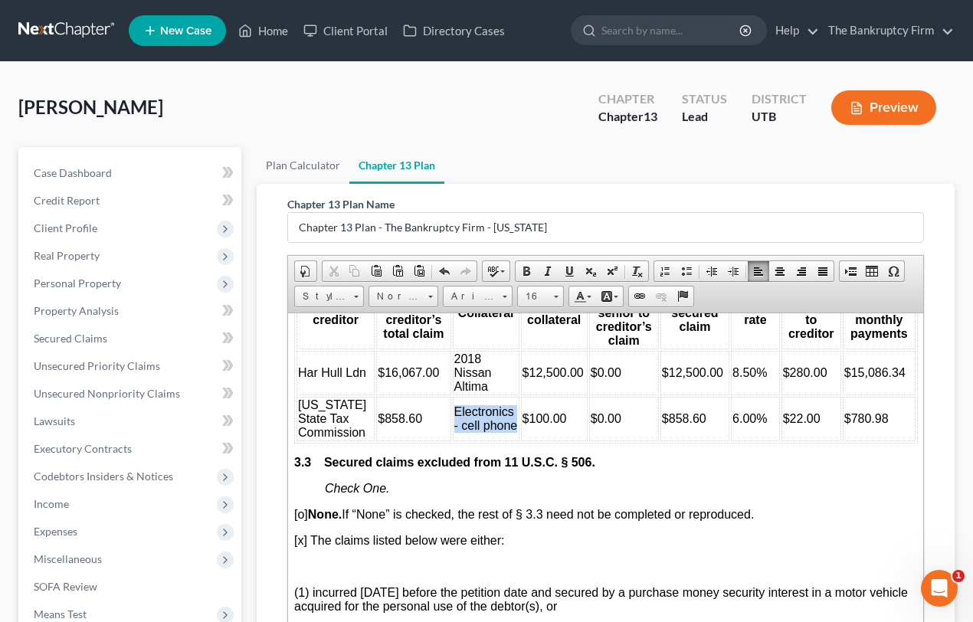
drag, startPoint x: 483, startPoint y: 532, endPoint x: 451, endPoint y: 501, distance: 44.4
click at [452, 440] on td "Electronics - cell phone" at bounding box center [485, 418] width 67 height 44
click at [516, 440] on td at bounding box center [549, 418] width 67 height 44
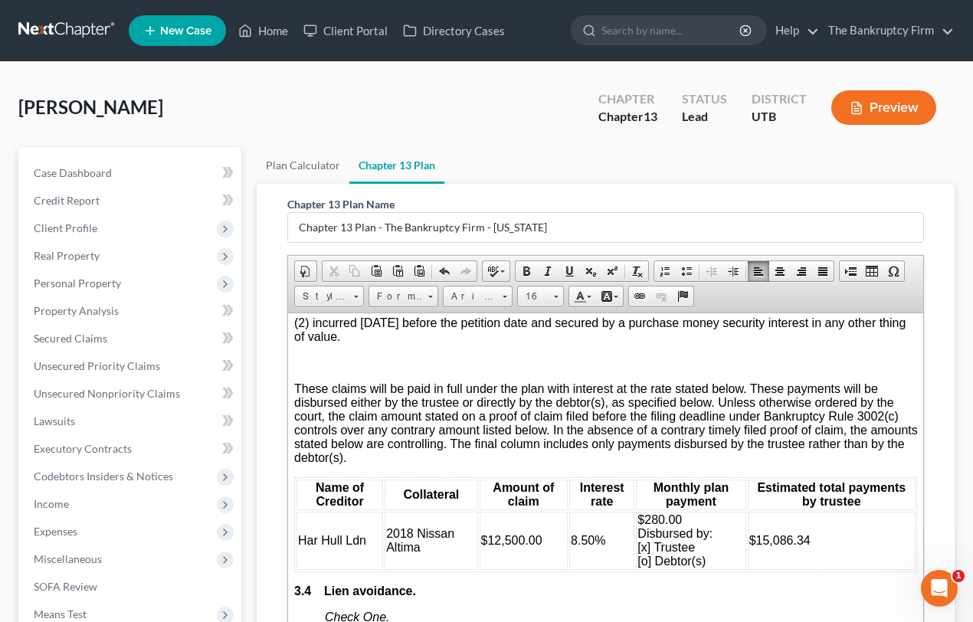
scroll to position [2646, 0]
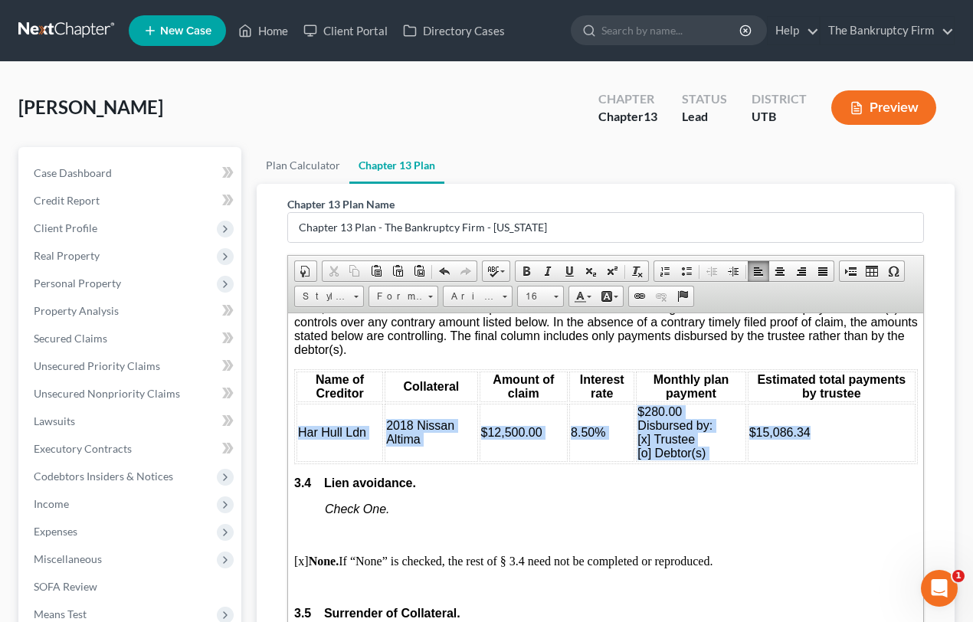
drag, startPoint x: 730, startPoint y: 548, endPoint x: 298, endPoint y: 542, distance: 432.1
click at [298, 461] on tr "Har Hull Ldn 2018 Nissan Altima $12,500.00 8.50% $280.00 Disbursed by: [x] Trus…" at bounding box center [605, 432] width 619 height 58
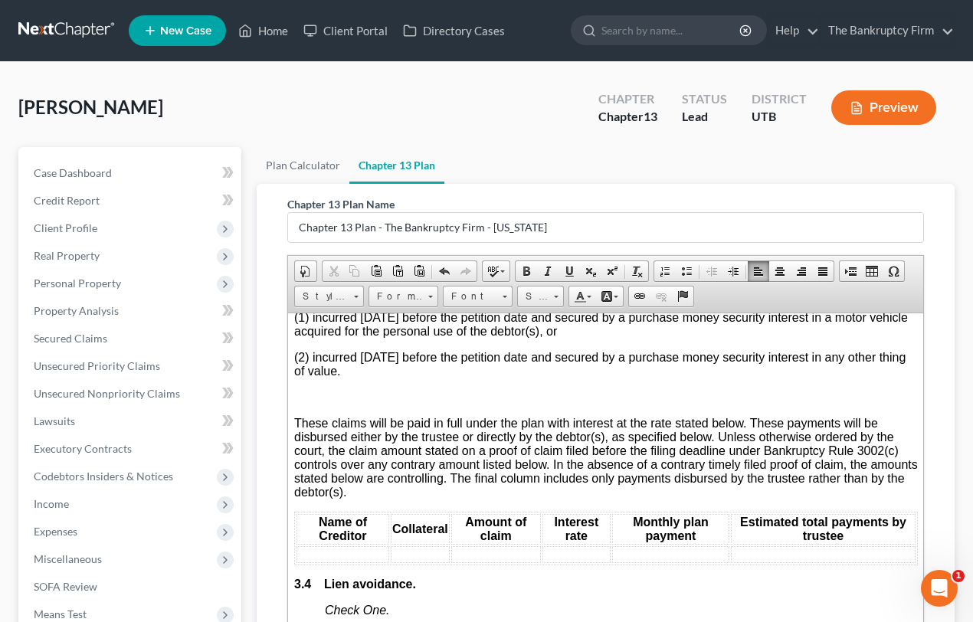
scroll to position [2437, 0]
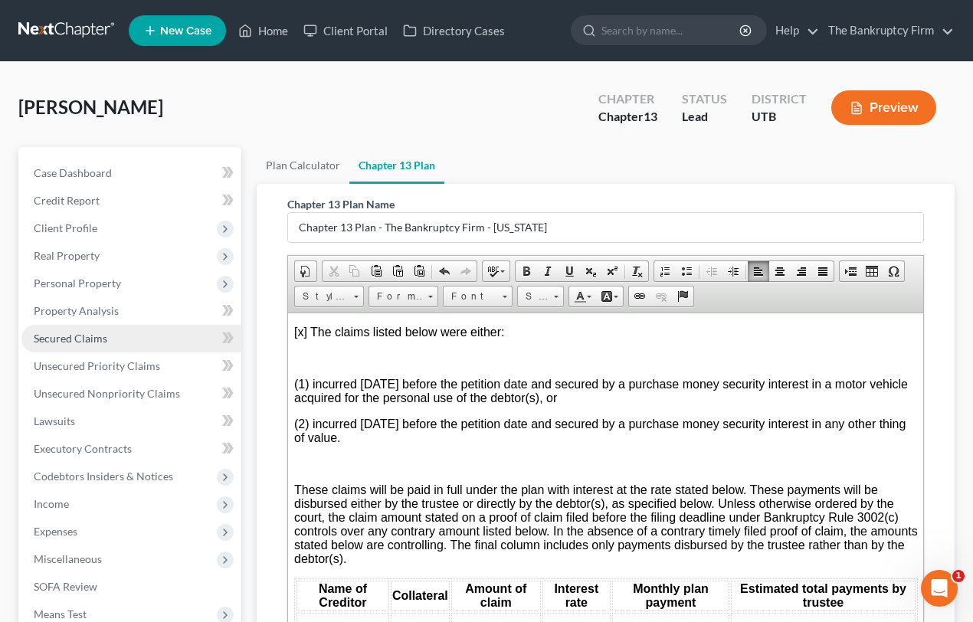
click at [62, 342] on span "Secured Claims" at bounding box center [71, 338] width 74 height 13
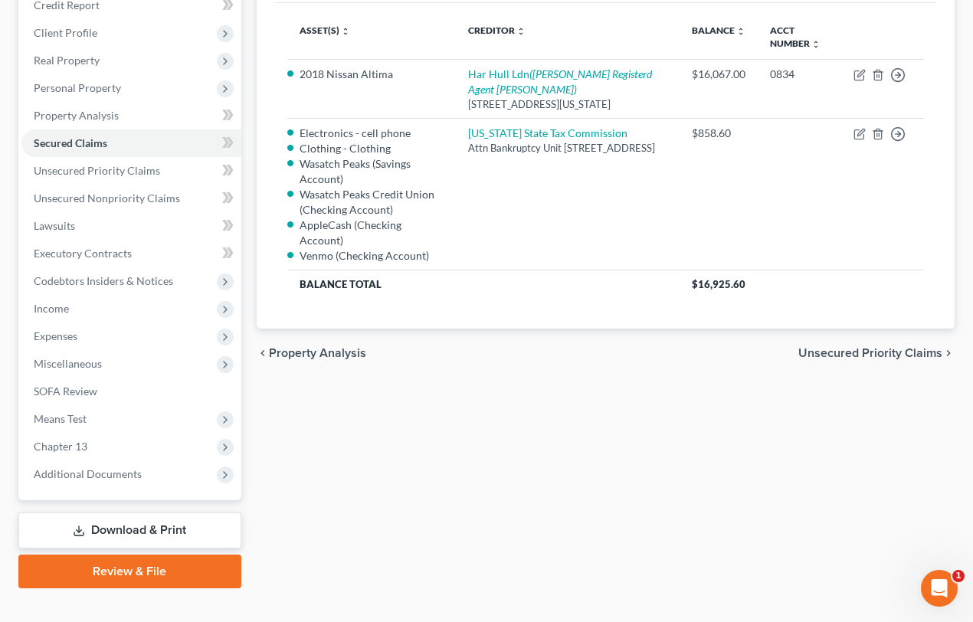
scroll to position [208, 0]
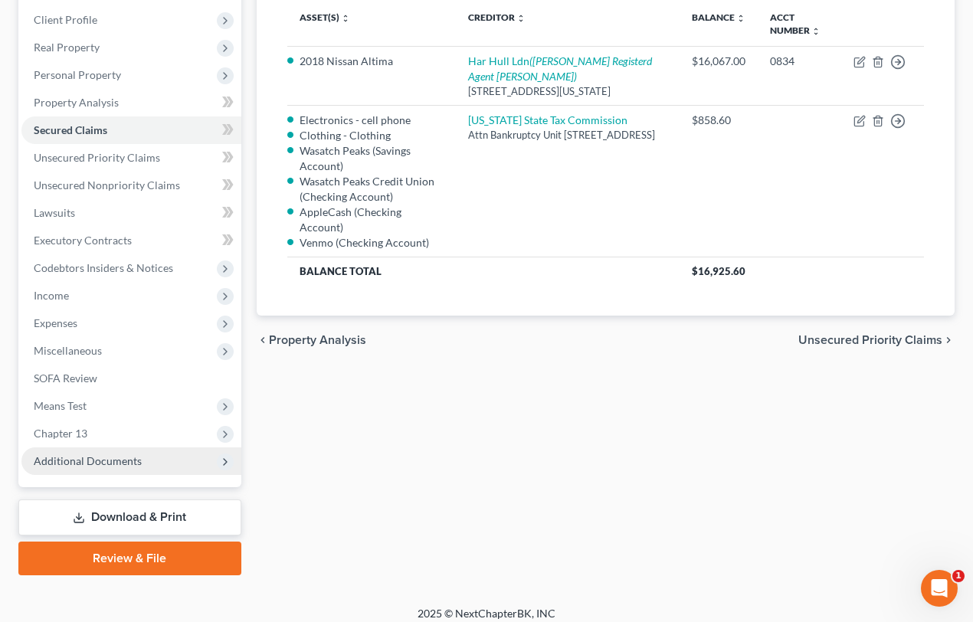
click at [93, 465] on span "Additional Documents" at bounding box center [88, 460] width 108 height 13
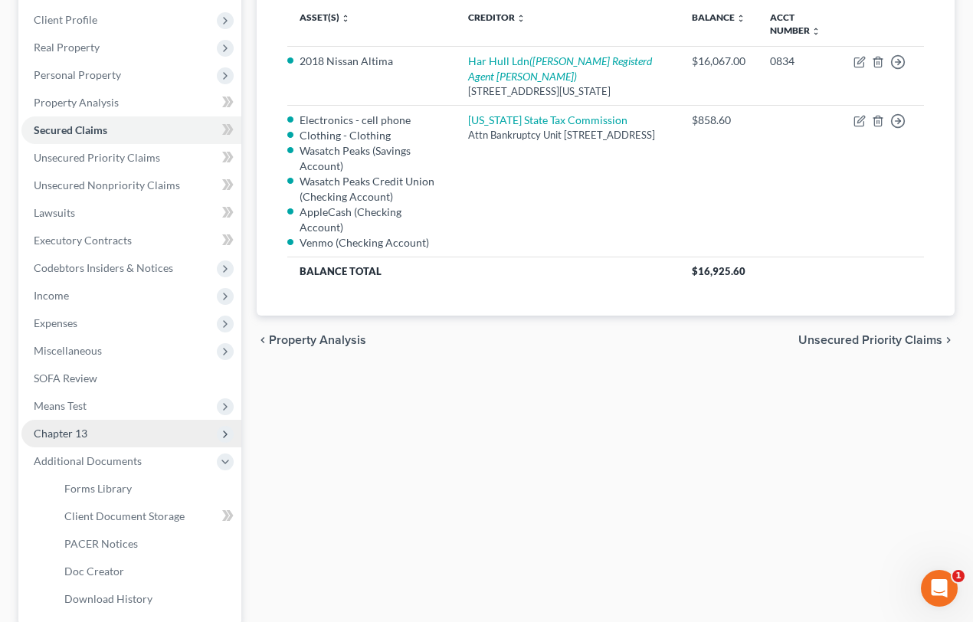
click at [96, 437] on span "Chapter 13" at bounding box center [131, 434] width 220 height 28
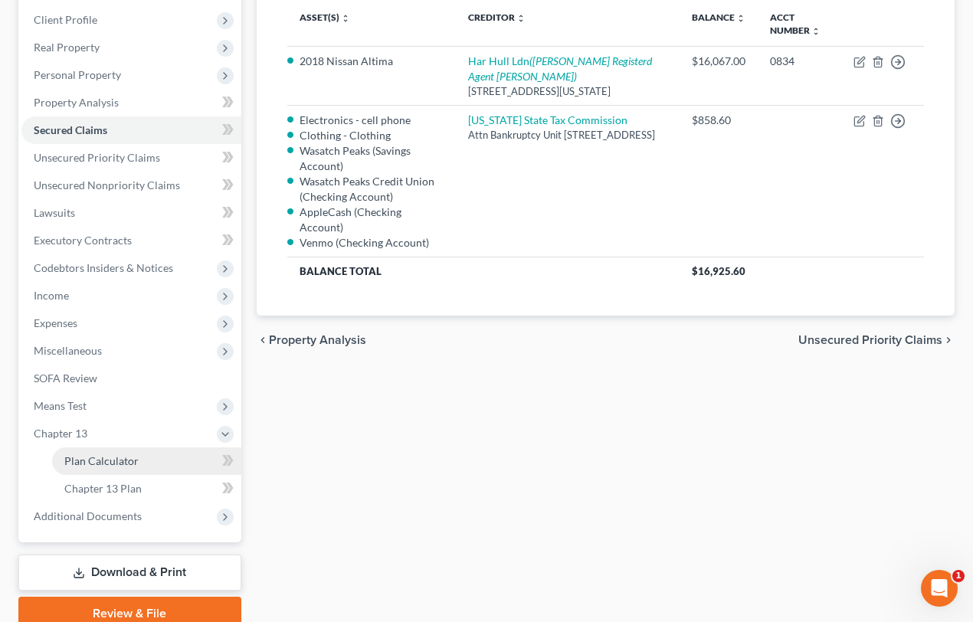
click at [125, 461] on span "Plan Calculator" at bounding box center [101, 460] width 74 height 13
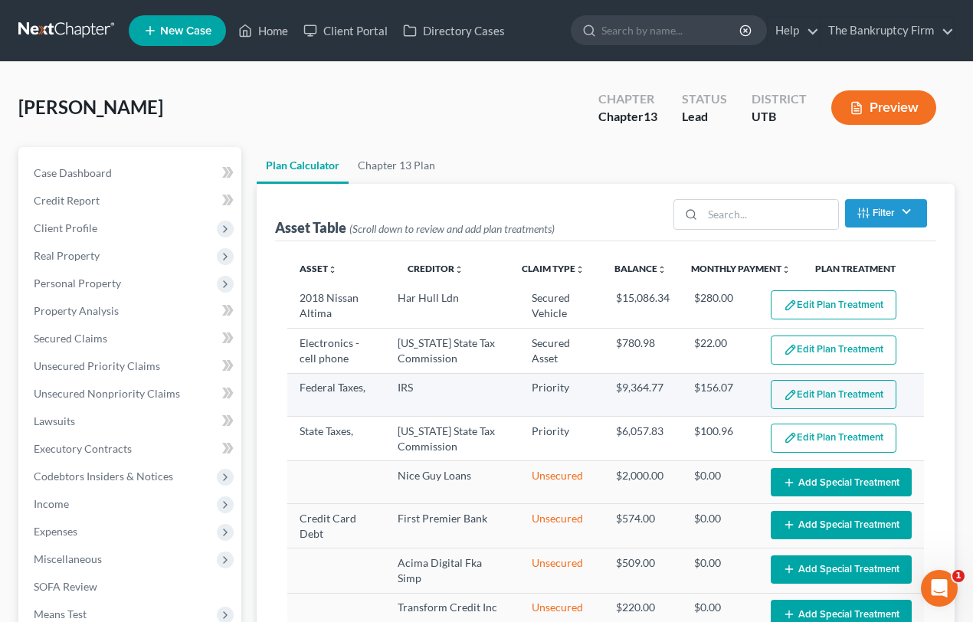
select select "59"
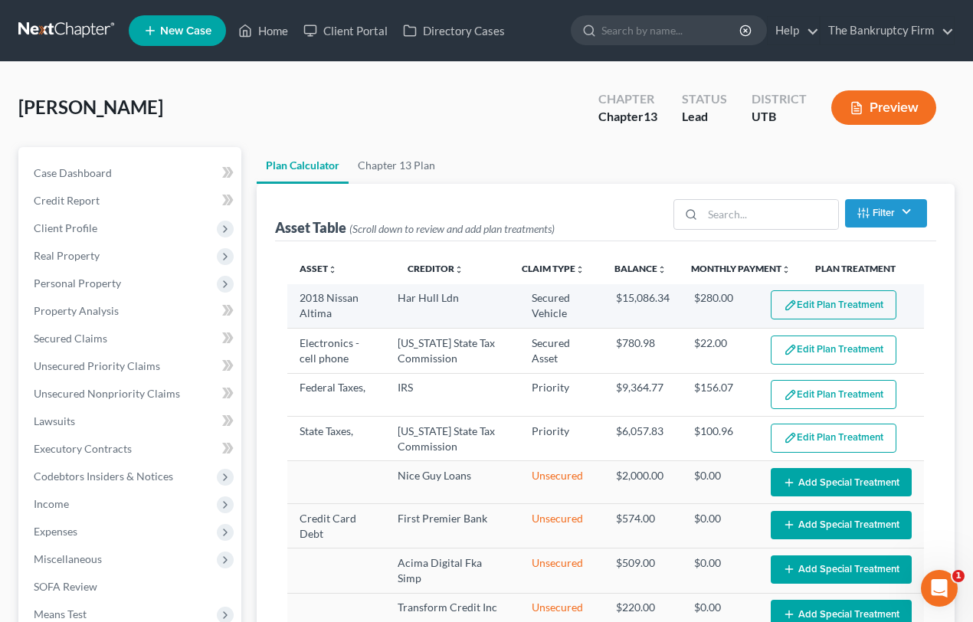
click at [828, 303] on button "Edit Plan Treatment" at bounding box center [834, 304] width 126 height 29
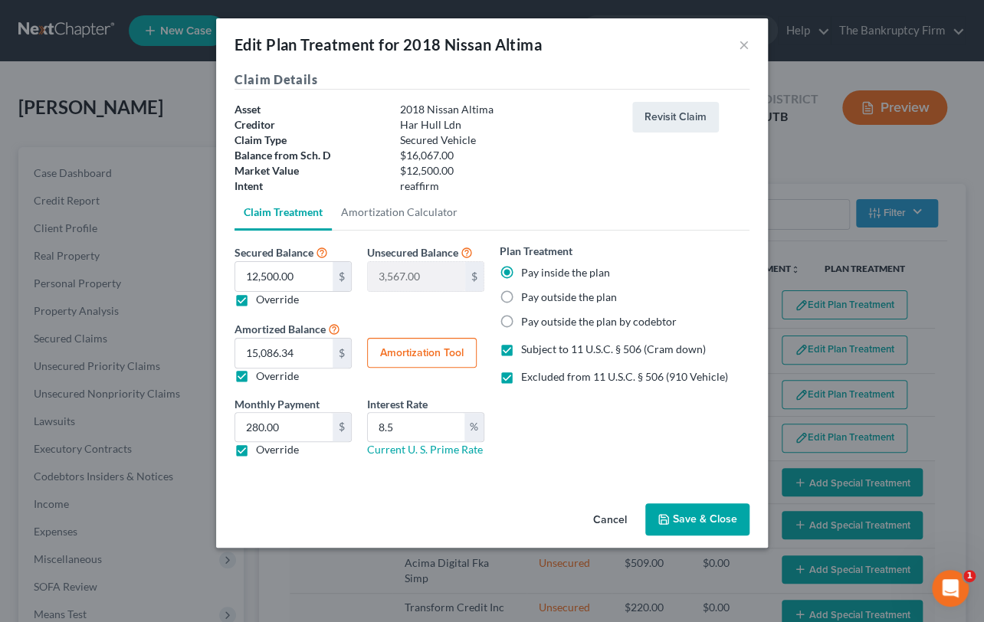
click at [421, 355] on button "Amortization Tool" at bounding box center [422, 353] width 110 height 31
type input "12,500.00"
type input "8.5"
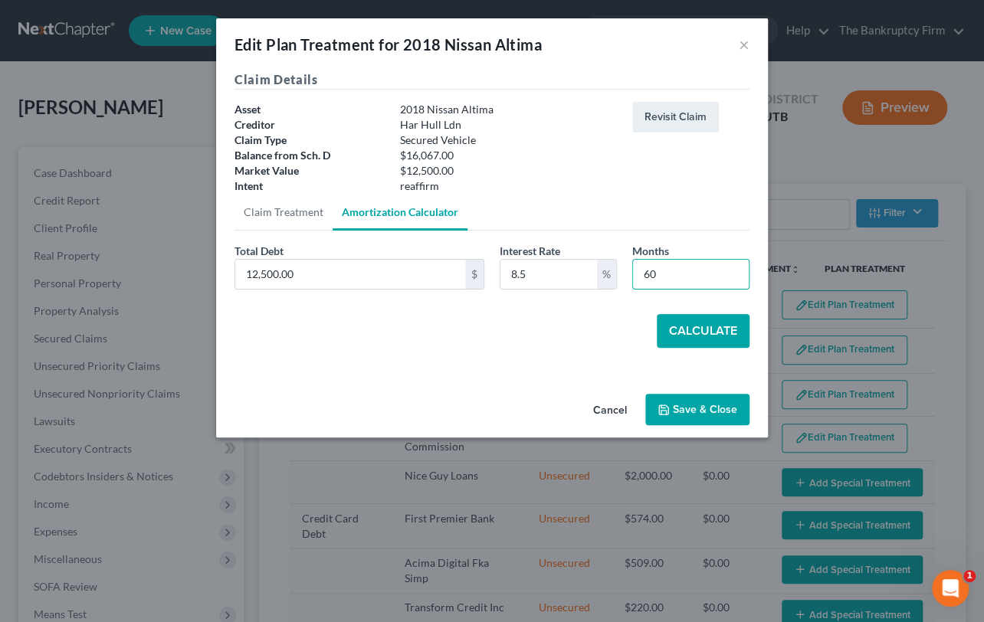
drag, startPoint x: 662, startPoint y: 273, endPoint x: 676, endPoint y: 334, distance: 62.1
click at [633, 279] on input "60" at bounding box center [691, 274] width 116 height 29
type input "36"
click at [709, 325] on button "Calculate" at bounding box center [702, 331] width 93 height 34
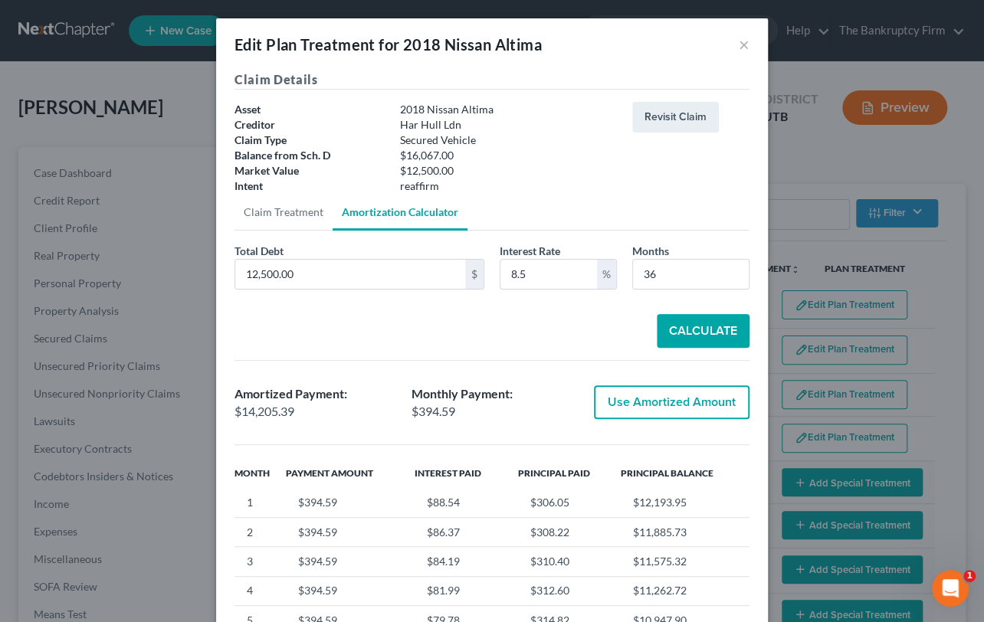
click at [641, 401] on button "Use Amortized Amount" at bounding box center [672, 402] width 156 height 34
type input "14,205.39"
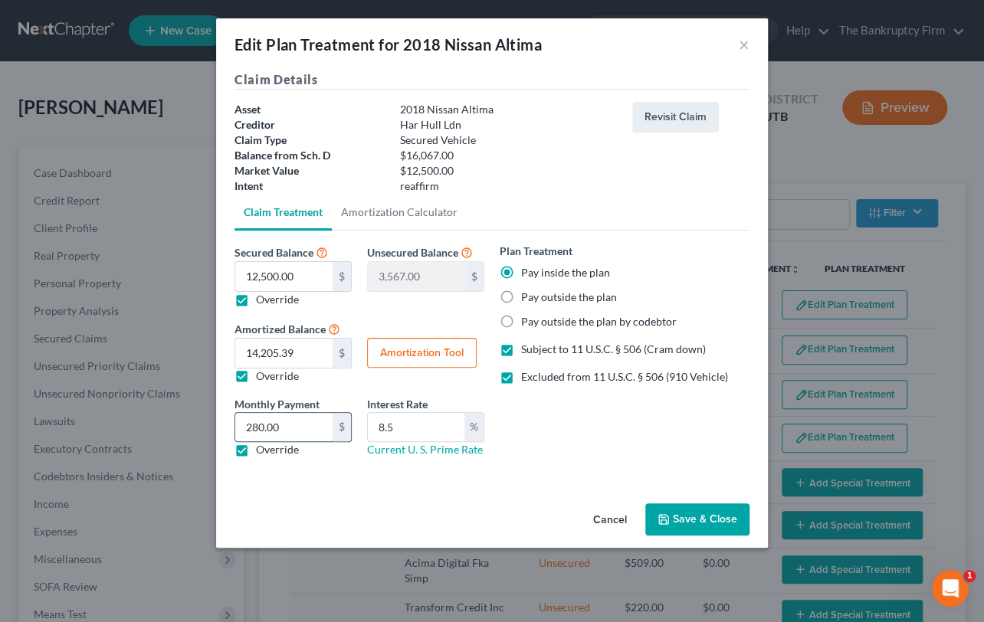
click at [293, 429] on input "280.00" at bounding box center [283, 427] width 97 height 29
type input "395"
click at [689, 518] on button "Save & Close" at bounding box center [697, 519] width 104 height 32
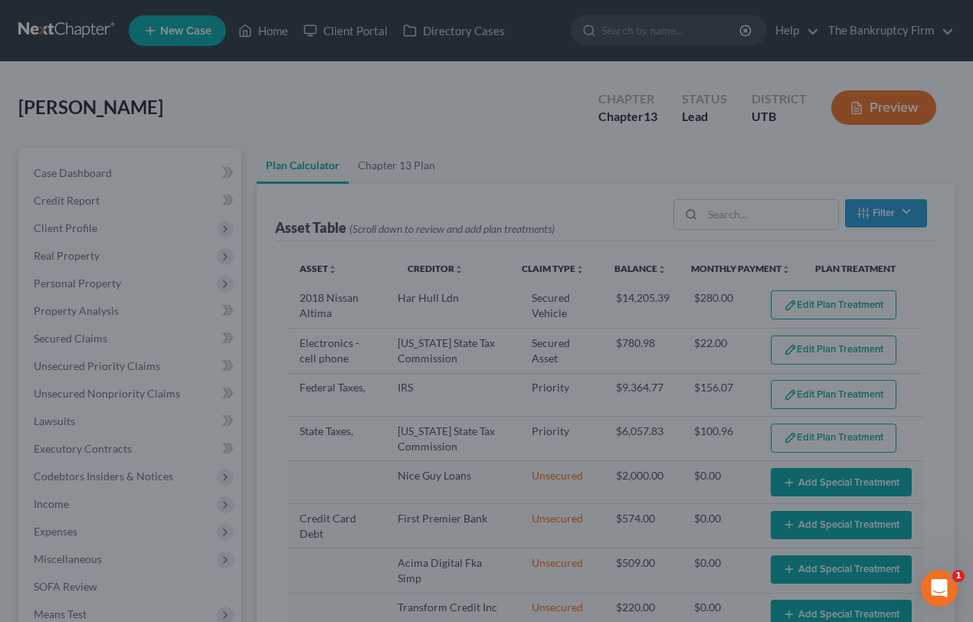
select select "59"
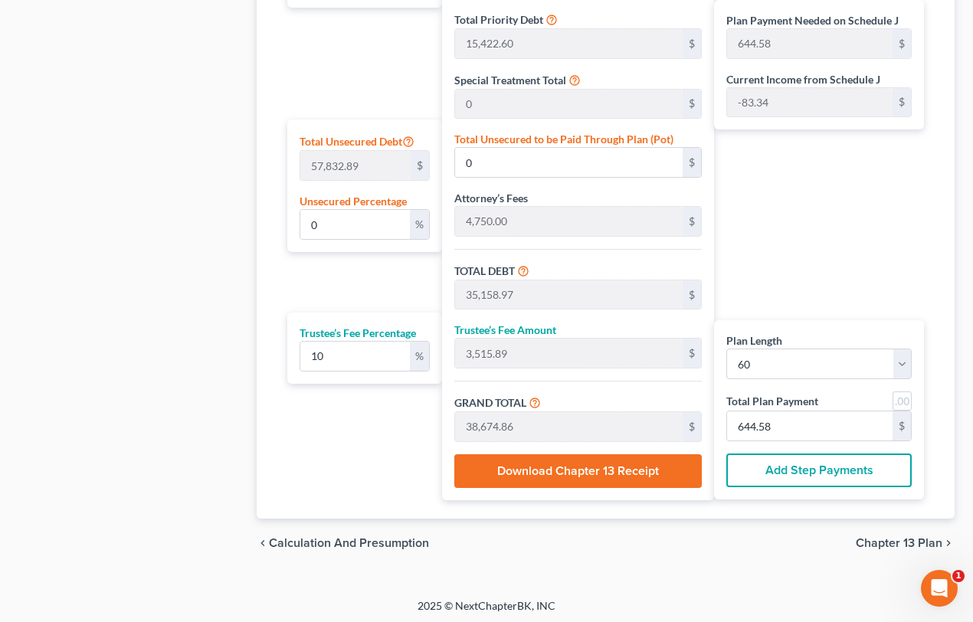
scroll to position [865, 0]
click at [783, 422] on input "644.58" at bounding box center [809, 425] width 165 height 29
type input "327.27"
type input "32.72"
type input "360.00"
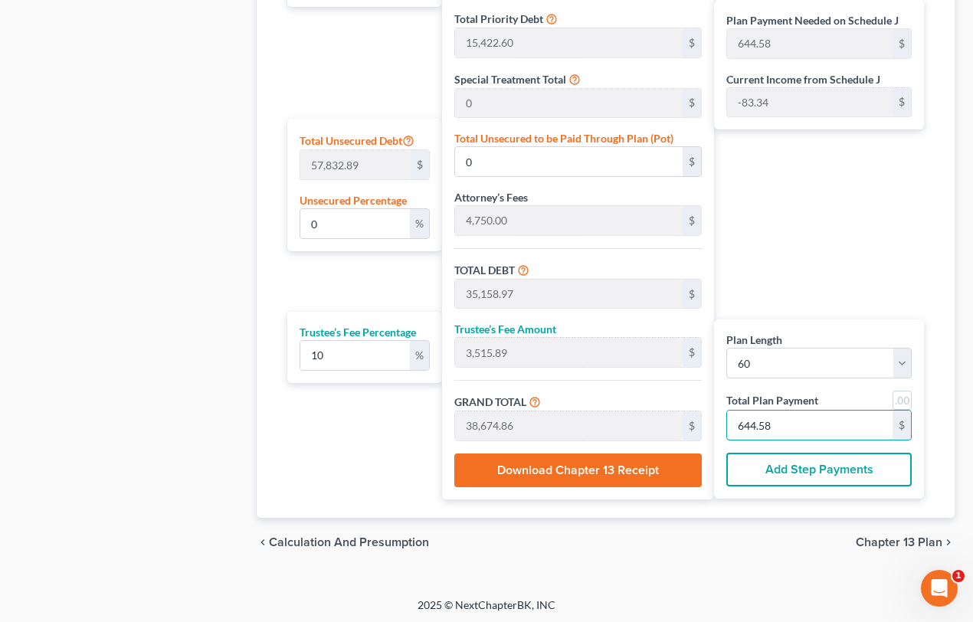
type input "6"
type input "3,490.90"
type input "349.09"
type input "3,840.00"
type input "64"
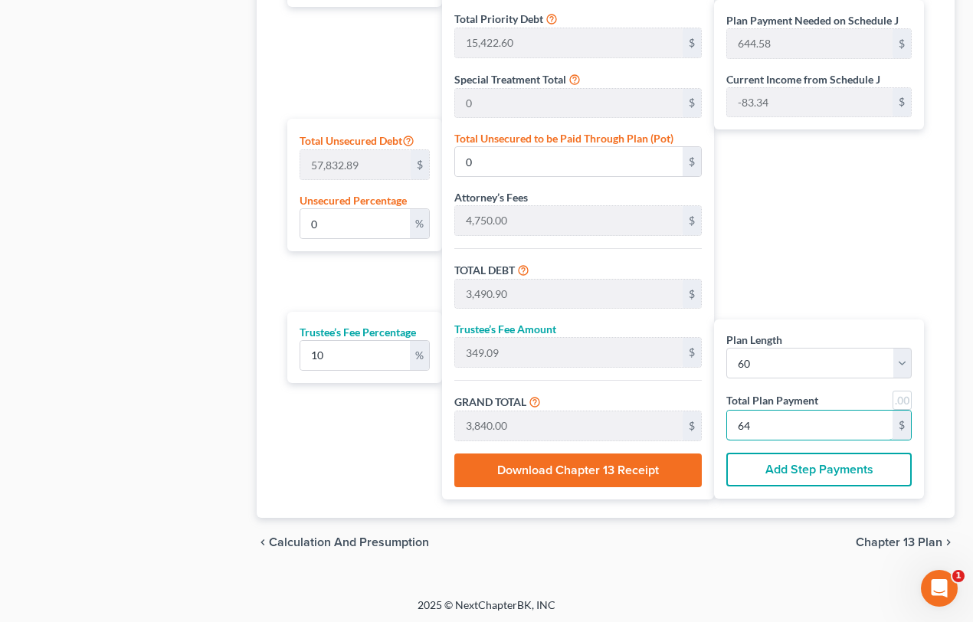
type input "0.04"
type input "22.84"
type input "35,181.81"
type input "3,518.18"
type input "38,700.00"
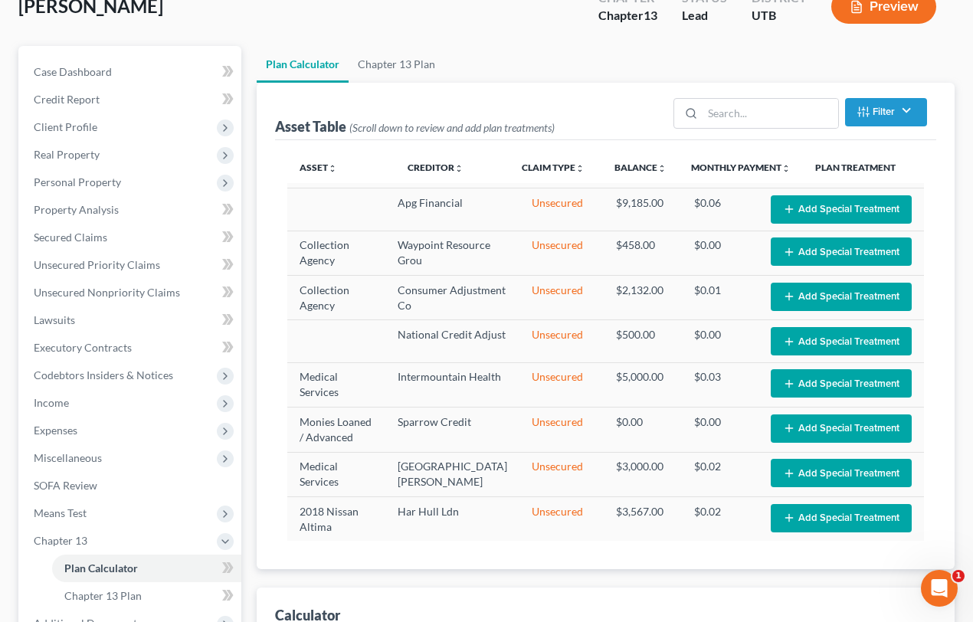
scroll to position [99, 0]
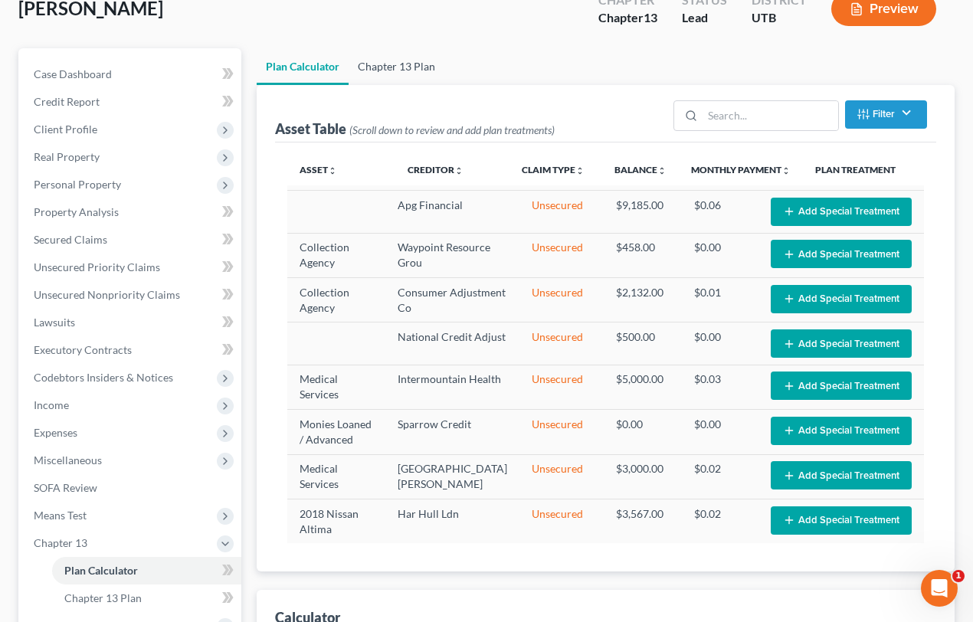
type input "645.00"
click at [401, 73] on link "Chapter 13 Plan" at bounding box center [397, 66] width 96 height 37
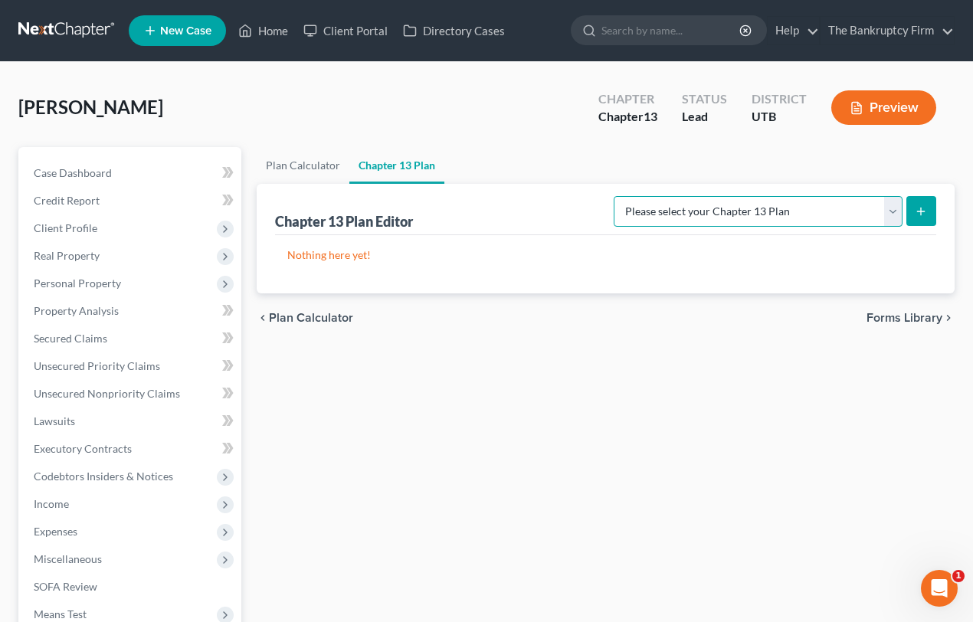
click at [892, 211] on select "Please select your Chapter 13 Plan Chapter 13 Plan - The Bankruptcy Firm - Utah…" at bounding box center [758, 211] width 289 height 31
select select "0"
click at [647, 196] on select "Please select your Chapter 13 Plan Chapter 13 Plan - The Bankruptcy Firm - Utah…" at bounding box center [758, 211] width 289 height 31
click at [912, 207] on button "submit" at bounding box center [921, 211] width 30 height 30
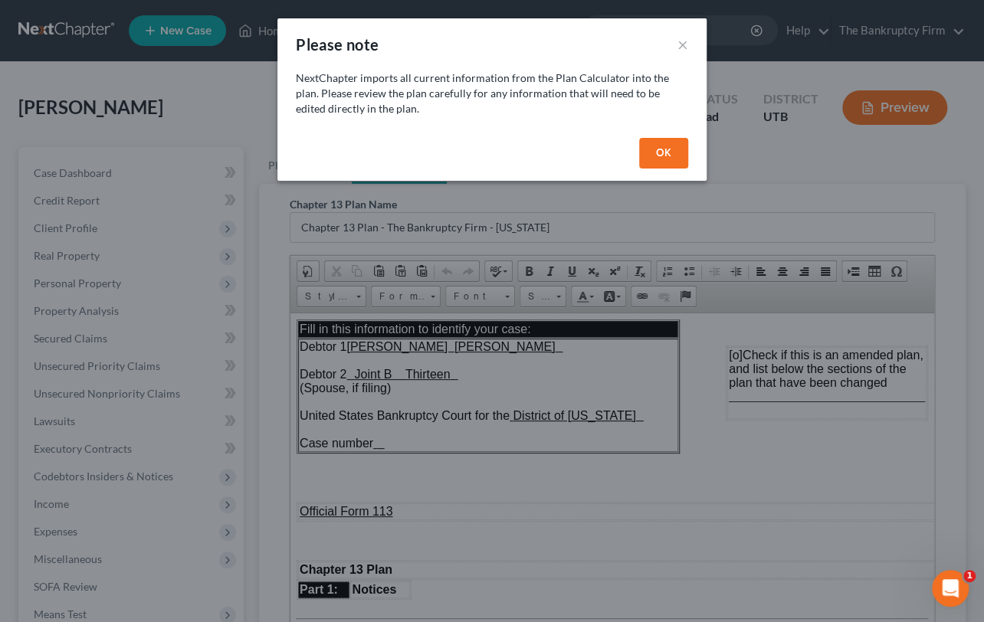
click at [672, 152] on button "OK" at bounding box center [663, 153] width 49 height 31
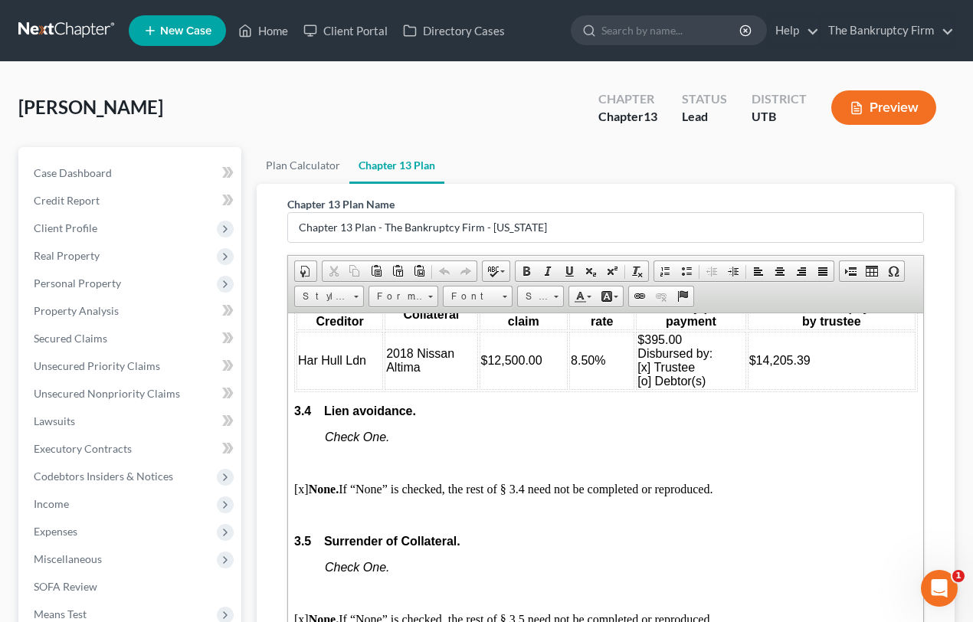
scroll to position [2716, 0]
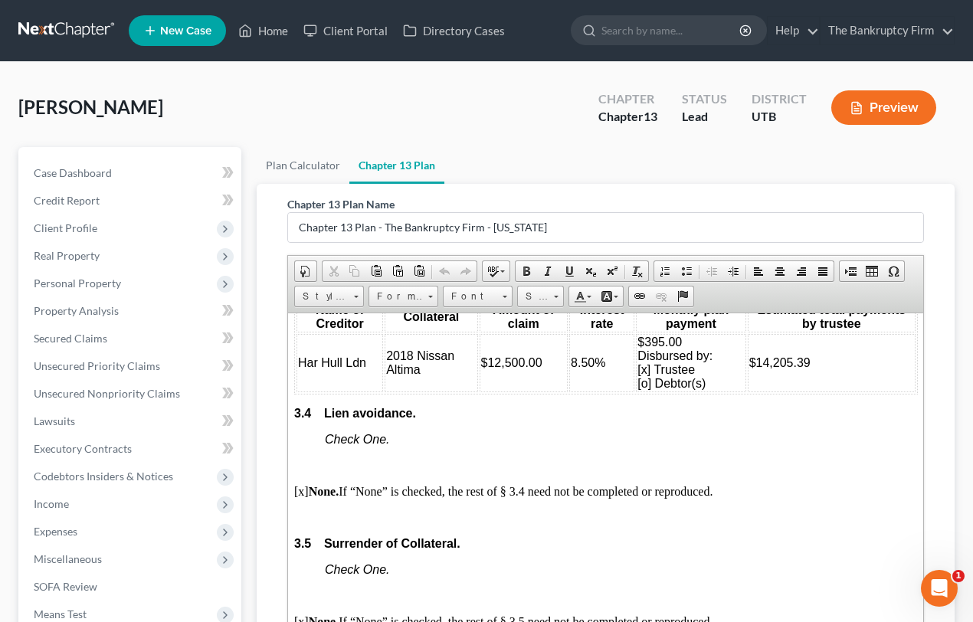
scroll to position [99, 0]
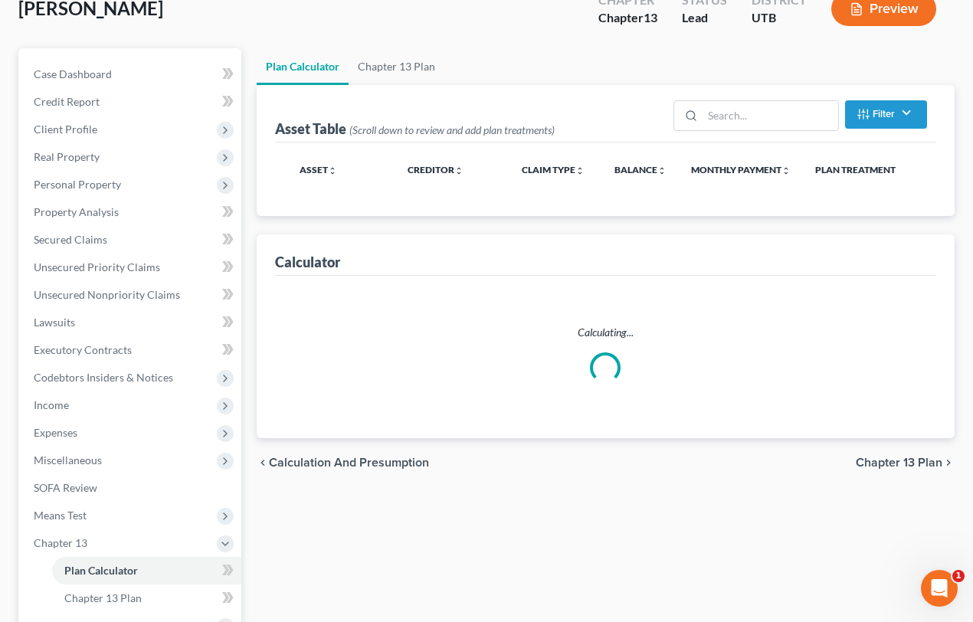
select select "59"
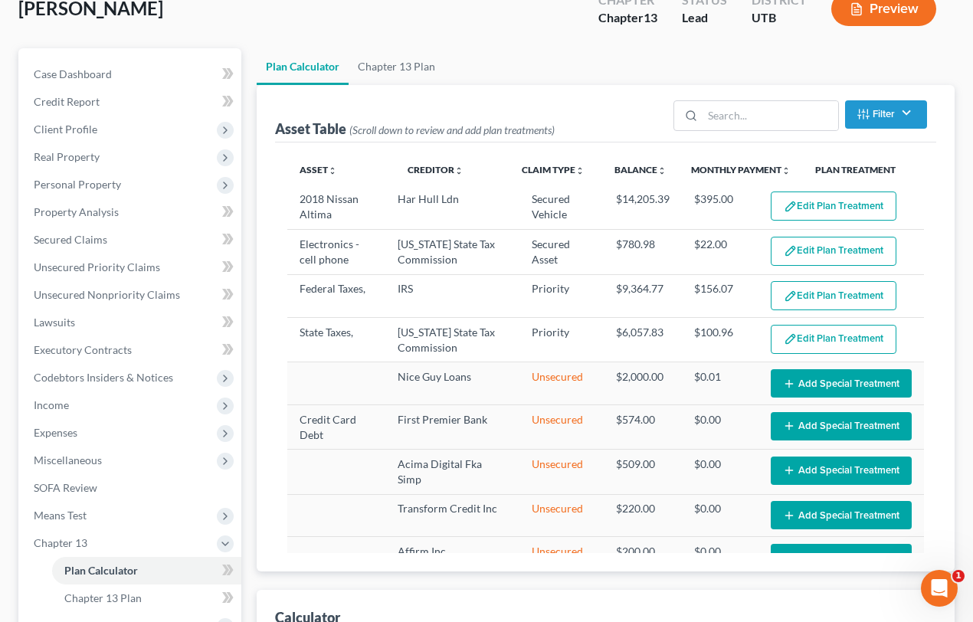
select select "59"
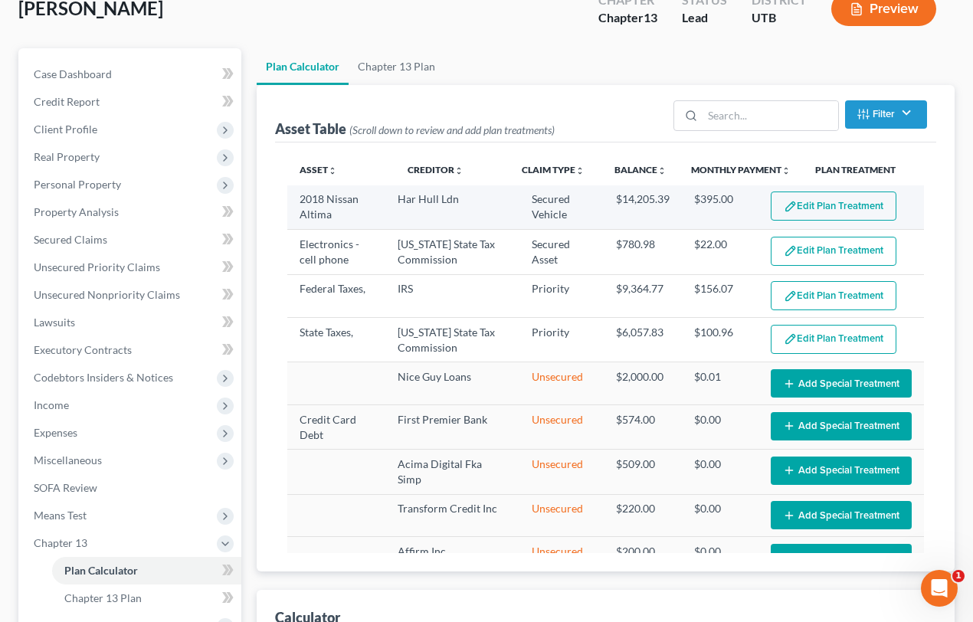
click at [810, 205] on button "Edit Plan Treatment" at bounding box center [834, 206] width 126 height 29
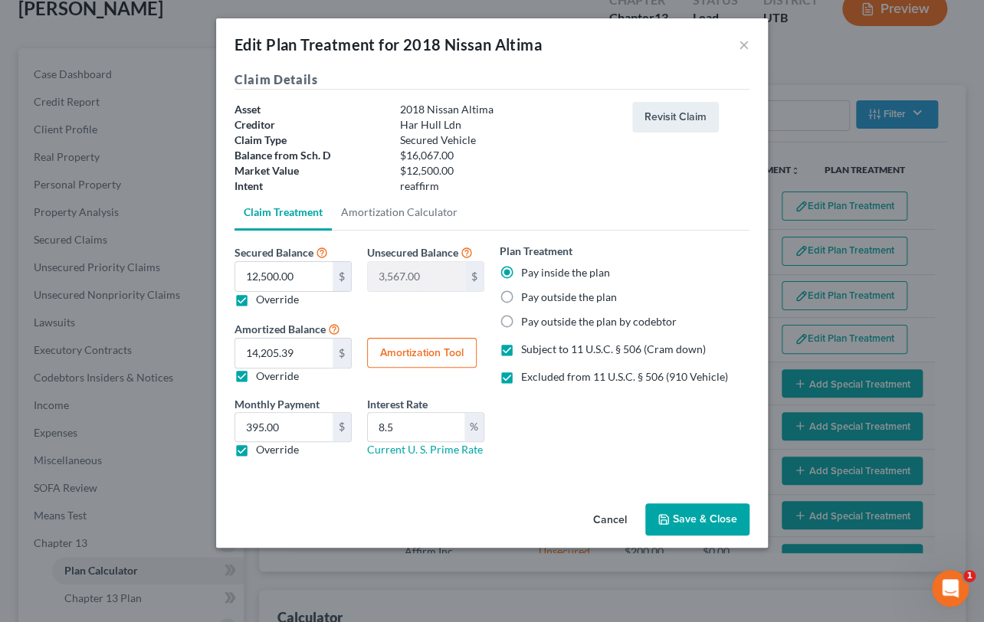
click at [521, 377] on label "Excluded from 11 U.S.C. § 506 (910 Vehicle)" at bounding box center [624, 376] width 207 height 15
click at [527, 377] on input "Excluded from 11 U.S.C. § 506 (910 Vehicle)" at bounding box center [532, 374] width 10 height 10
checkbox input "false"
click at [706, 519] on button "Save & Close" at bounding box center [697, 519] width 104 height 32
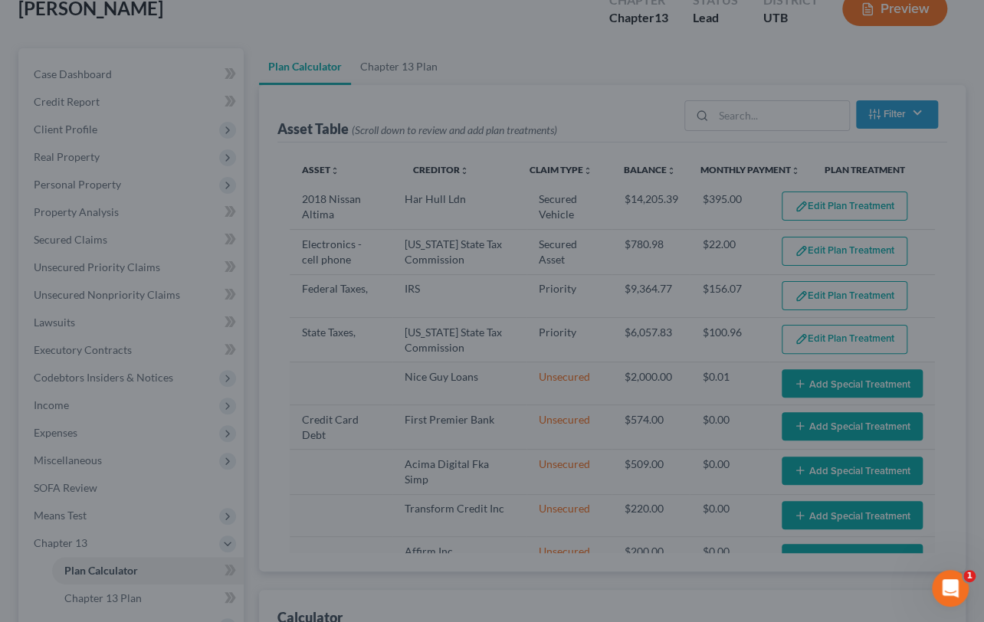
select select "59"
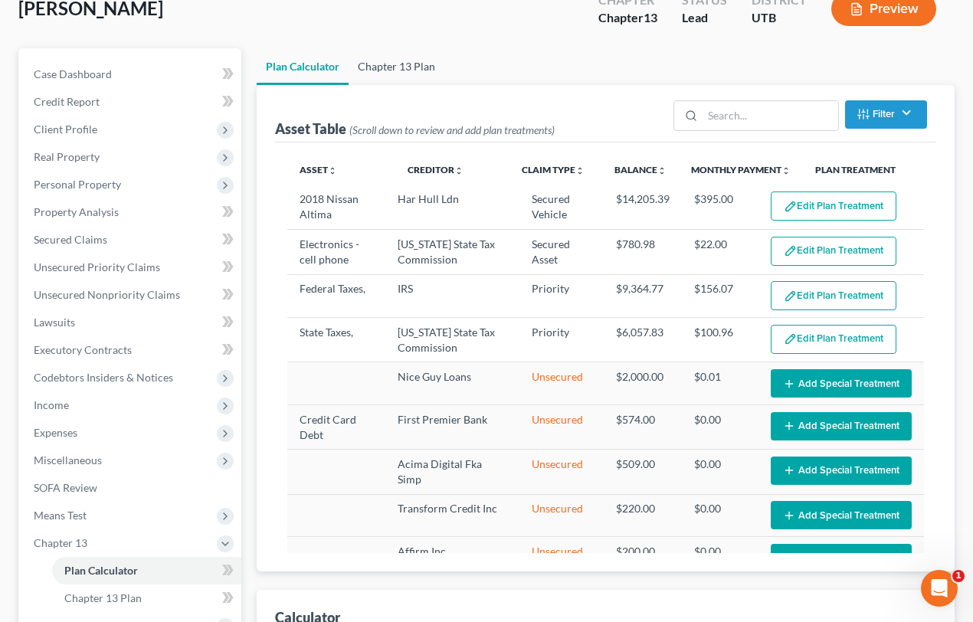
click at [383, 66] on link "Chapter 13 Plan" at bounding box center [397, 66] width 96 height 37
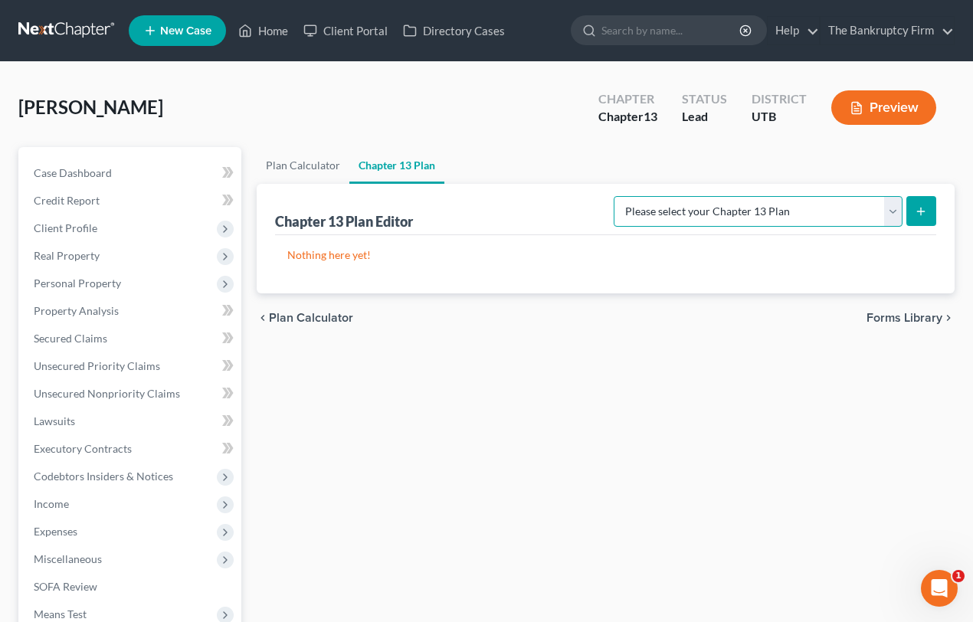
click at [825, 206] on select "Please select your Chapter 13 Plan Chapter 13 Plan - The Bankruptcy Firm - Utah…" at bounding box center [758, 211] width 289 height 31
select select "0"
click at [647, 196] on select "Please select your Chapter 13 Plan Chapter 13 Plan - The Bankruptcy Firm - Utah…" at bounding box center [758, 211] width 289 height 31
click at [924, 208] on icon "submit" at bounding box center [921, 211] width 12 height 12
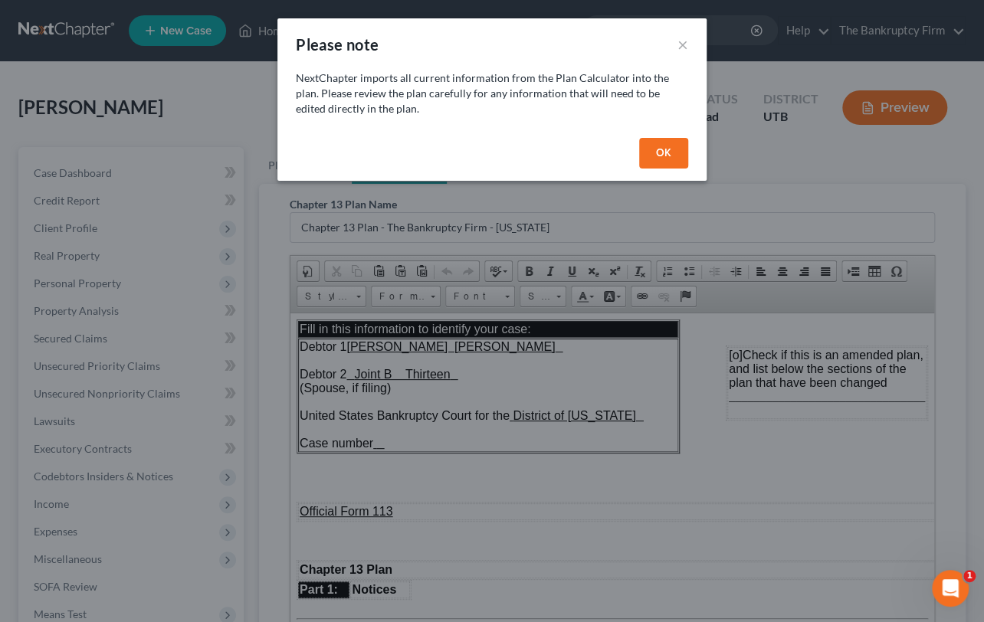
click at [657, 148] on button "OK" at bounding box center [663, 153] width 49 height 31
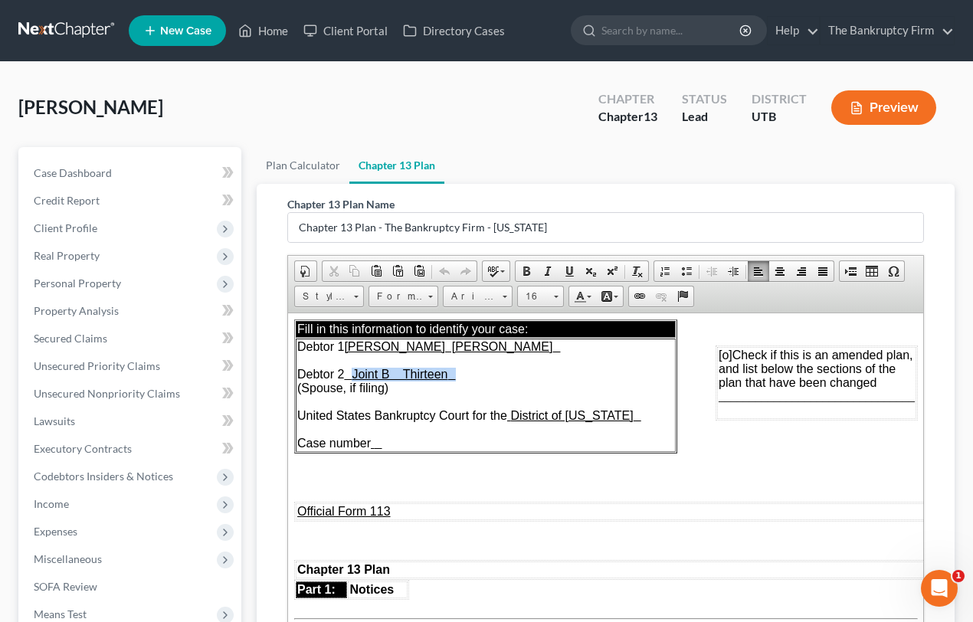
drag, startPoint x: 367, startPoint y: 373, endPoint x: 471, endPoint y: 371, distance: 104.2
click at [471, 371] on td "Debtor 1 Miranda Shay Johnson Debtor 2 Joint B Thirteen (Spouse, if filing) Uni…" at bounding box center [485, 394] width 380 height 113
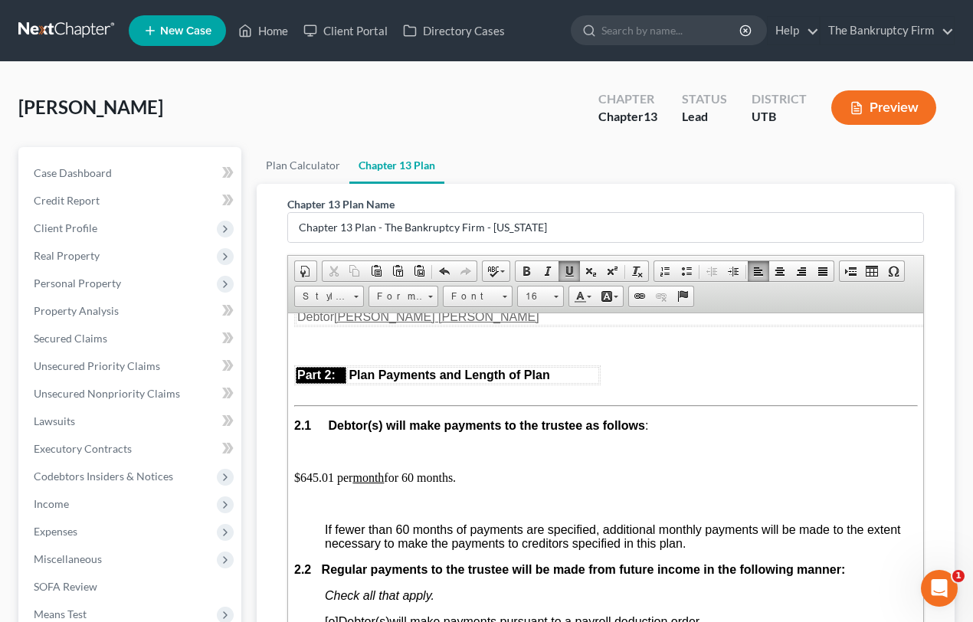
scroll to position [835, 0]
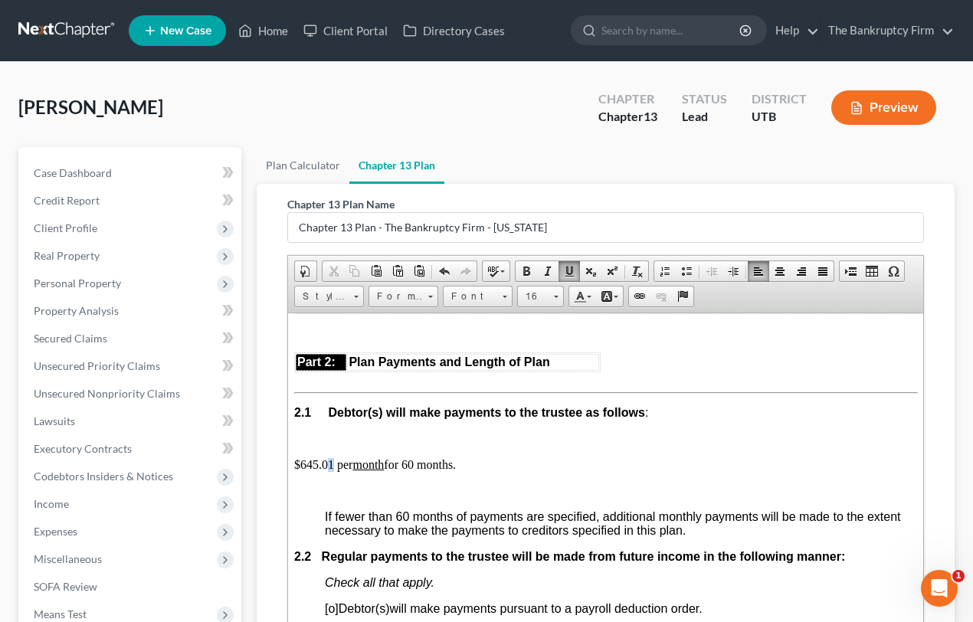
click at [328, 471] on p "$645.01 per month for 60 months." at bounding box center [605, 464] width 624 height 14
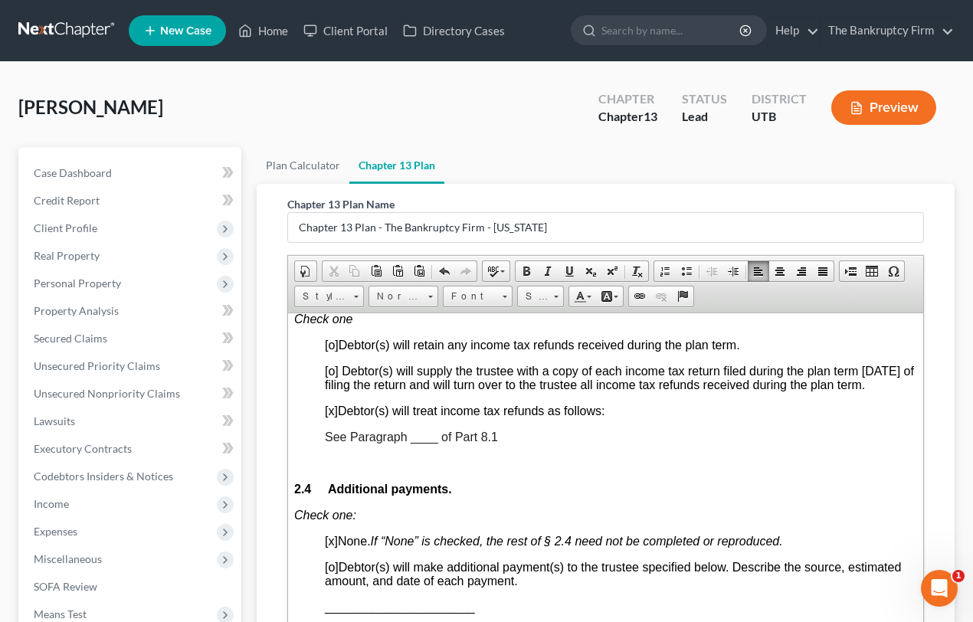
scroll to position [1253, 0]
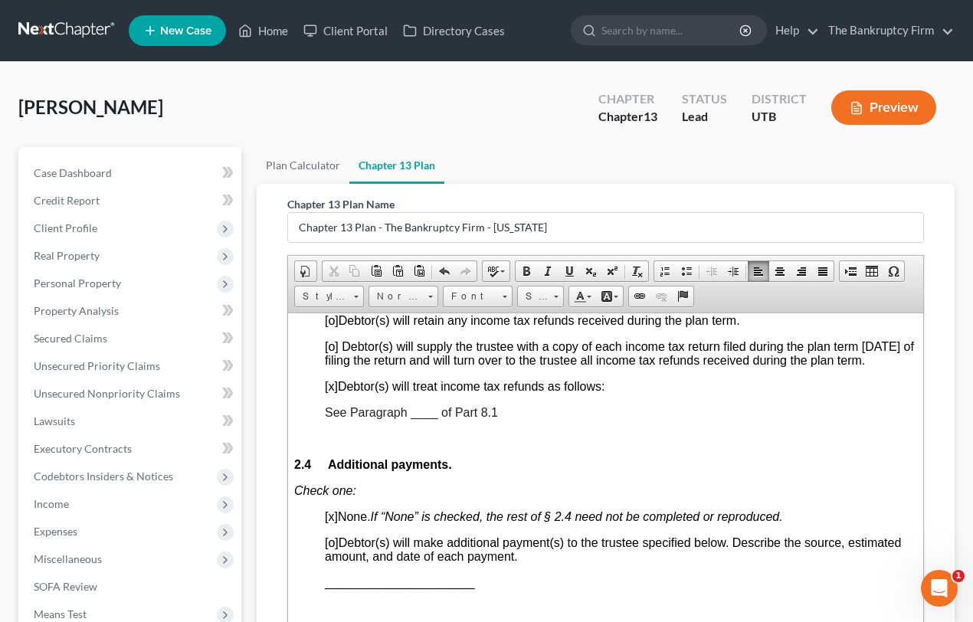
drag, startPoint x: 411, startPoint y: 472, endPoint x: 424, endPoint y: 473, distance: 13.8
click at [412, 418] on span "See Paragraph ____ of Part 8.1" at bounding box center [410, 411] width 173 height 13
click at [419, 418] on span "See Paragraph ____ of Part 8.1" at bounding box center [410, 411] width 173 height 13
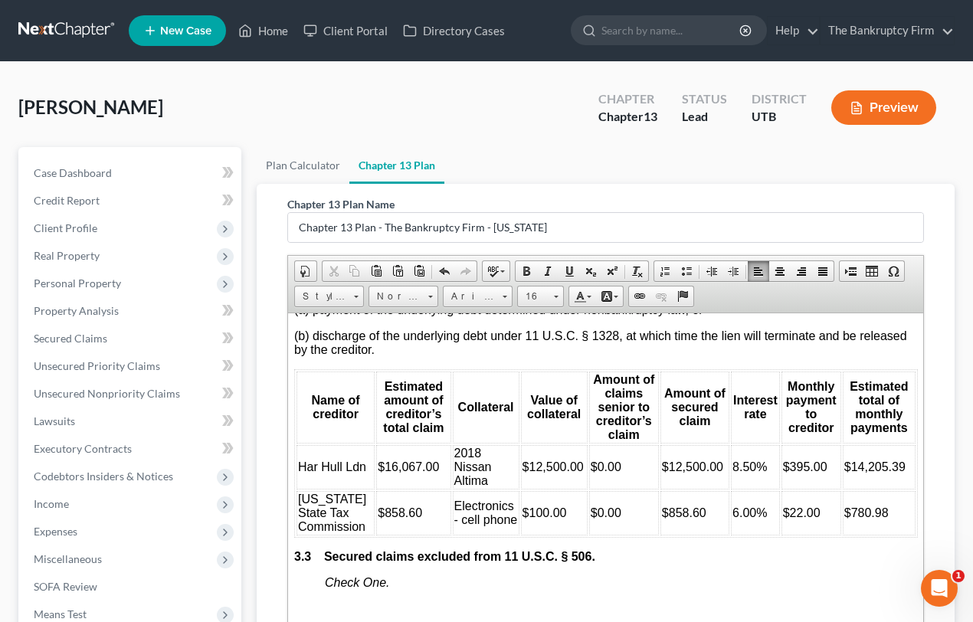
scroll to position [2228, 0]
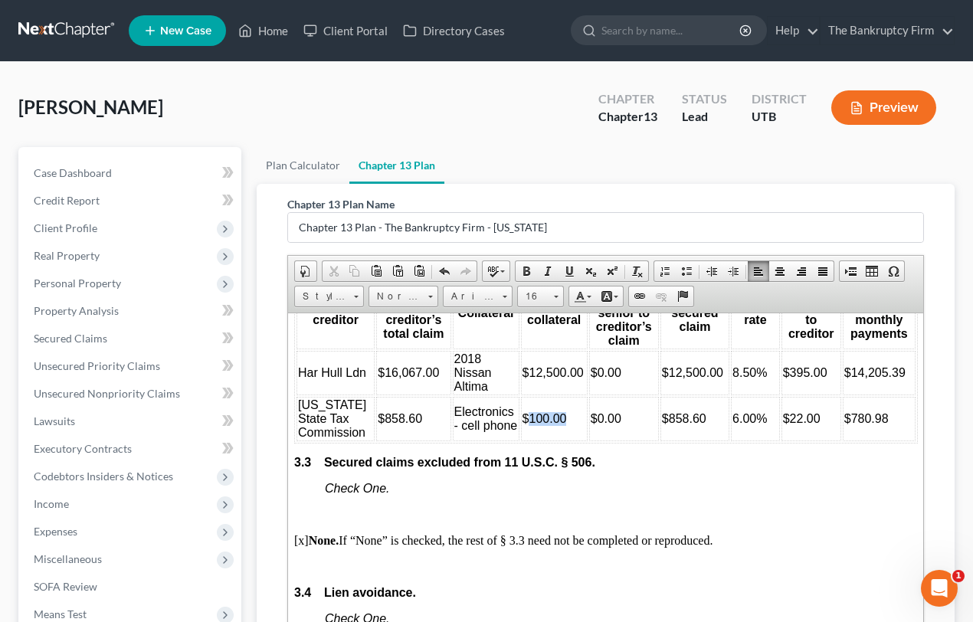
drag, startPoint x: 523, startPoint y: 517, endPoint x: 562, endPoint y: 516, distance: 39.1
click at [562, 440] on td "$100.00" at bounding box center [553, 418] width 67 height 44
drag, startPoint x: 661, startPoint y: 517, endPoint x: 697, endPoint y: 516, distance: 36.0
click at [697, 424] on span "$858.60" at bounding box center [683, 417] width 44 height 13
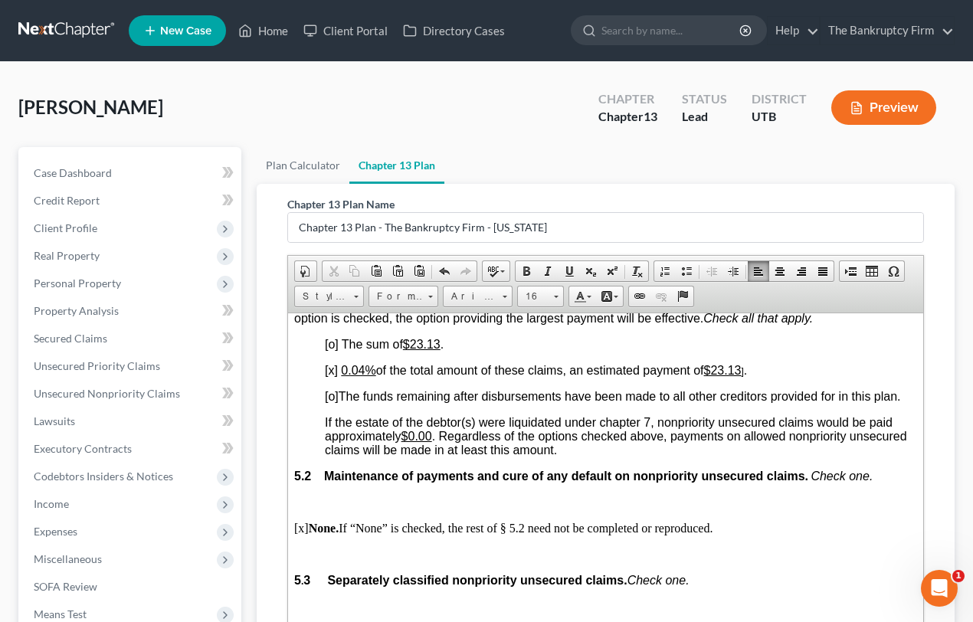
scroll to position [3621, 0]
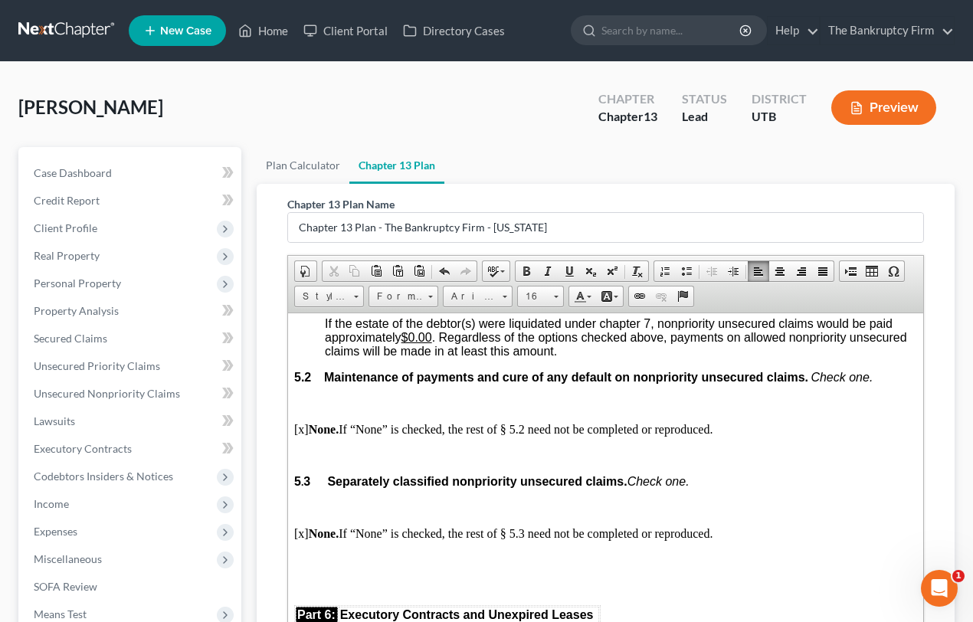
click at [359, 277] on u "0.04%" at bounding box center [357, 270] width 34 height 13
drag, startPoint x: 724, startPoint y: 424, endPoint x: 763, endPoint y: 420, distance: 39.3
click at [763, 278] on p "[x] 0.00% of the total amount of these claims, an estimated payment of $23.13 ]…" at bounding box center [620, 271] width 593 height 14
drag, startPoint x: 413, startPoint y: 397, endPoint x: 518, endPoint y: 394, distance: 105.0
click at [510, 252] on p "[o] The sum of $23.13 ." at bounding box center [620, 245] width 593 height 14
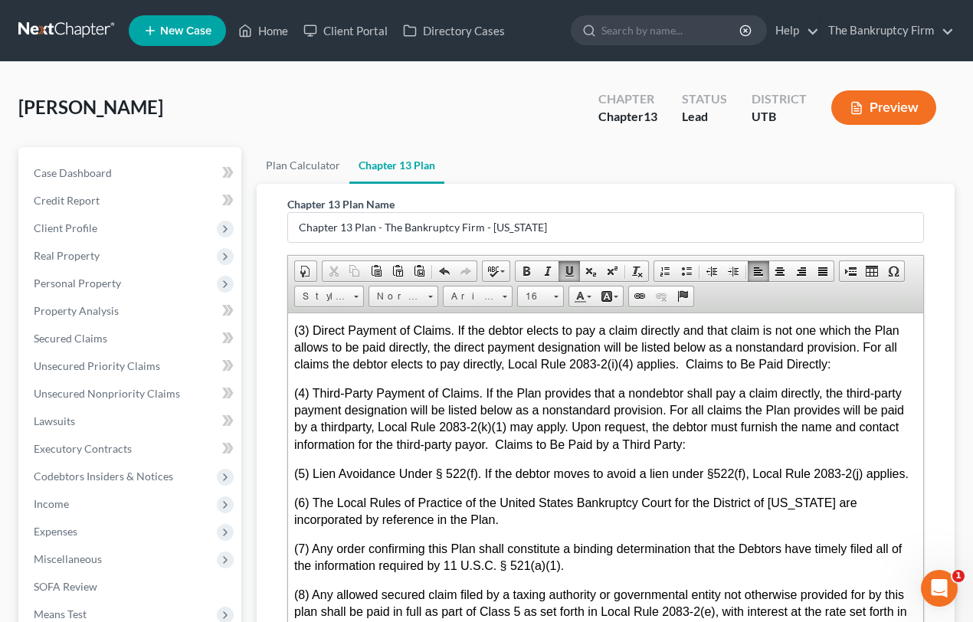
scroll to position [4735, 0]
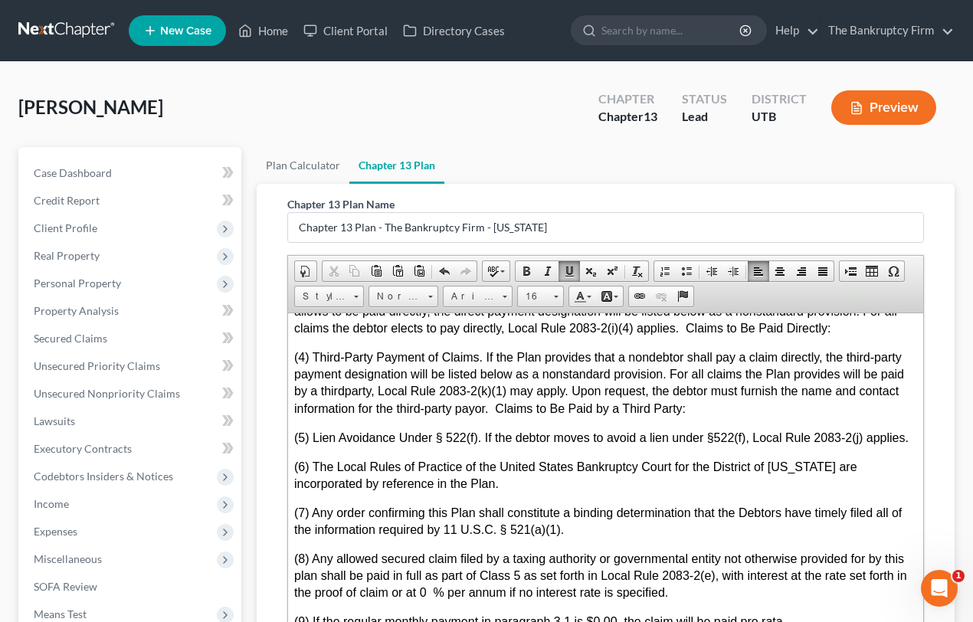
click at [545, 244] on p "(1) Adequate Protection Payments. If the debtor seeks to pay Adequate Protectio…" at bounding box center [605, 209] width 624 height 69
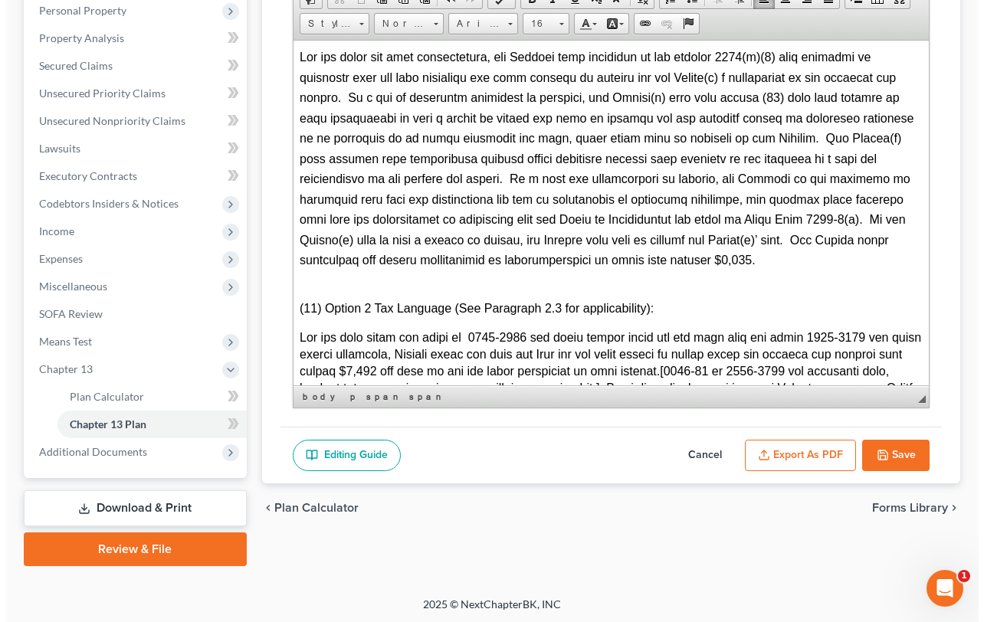
scroll to position [273, 0]
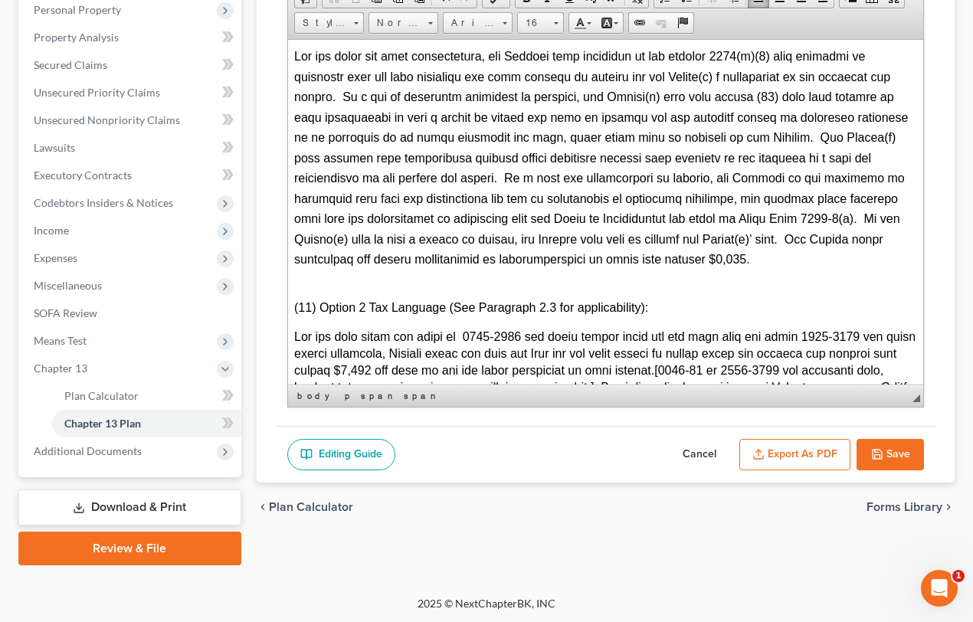
click at [801, 453] on button "Export as PDF" at bounding box center [794, 455] width 111 height 32
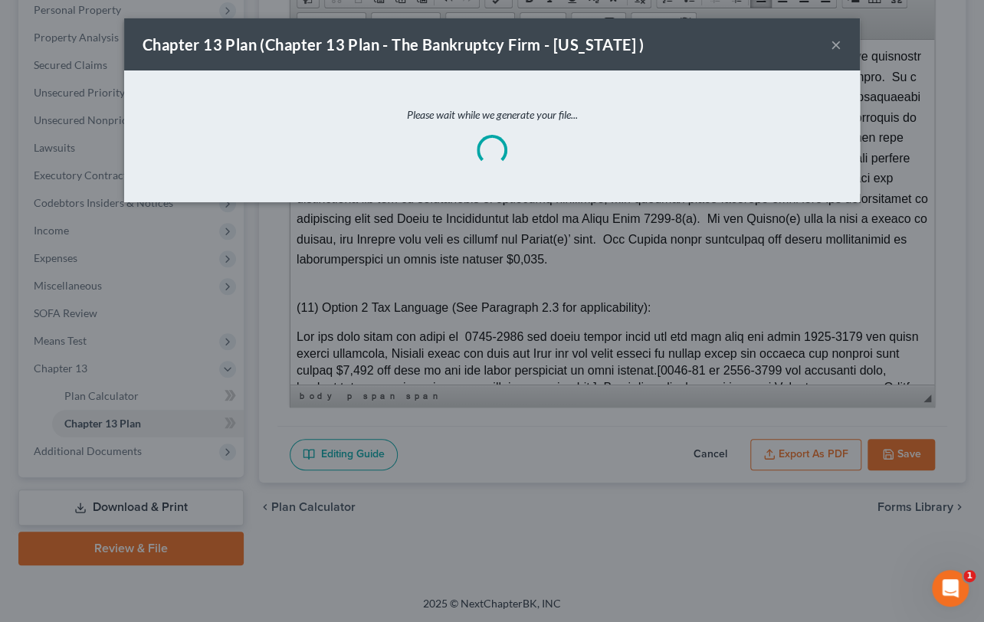
scroll to position [5313, 0]
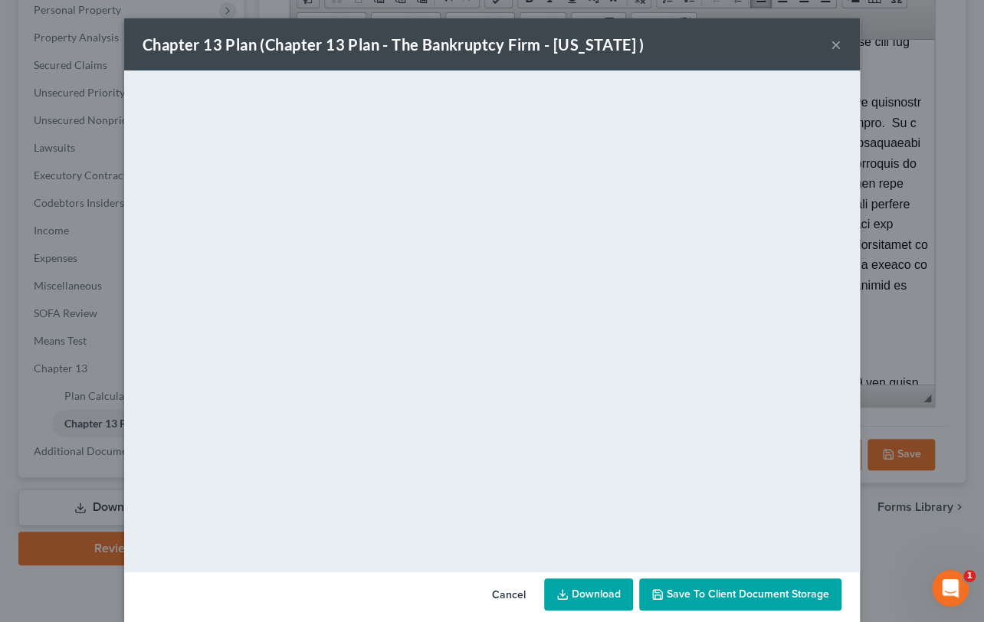
click at [715, 591] on span "Save to Client Document Storage" at bounding box center [747, 594] width 162 height 13
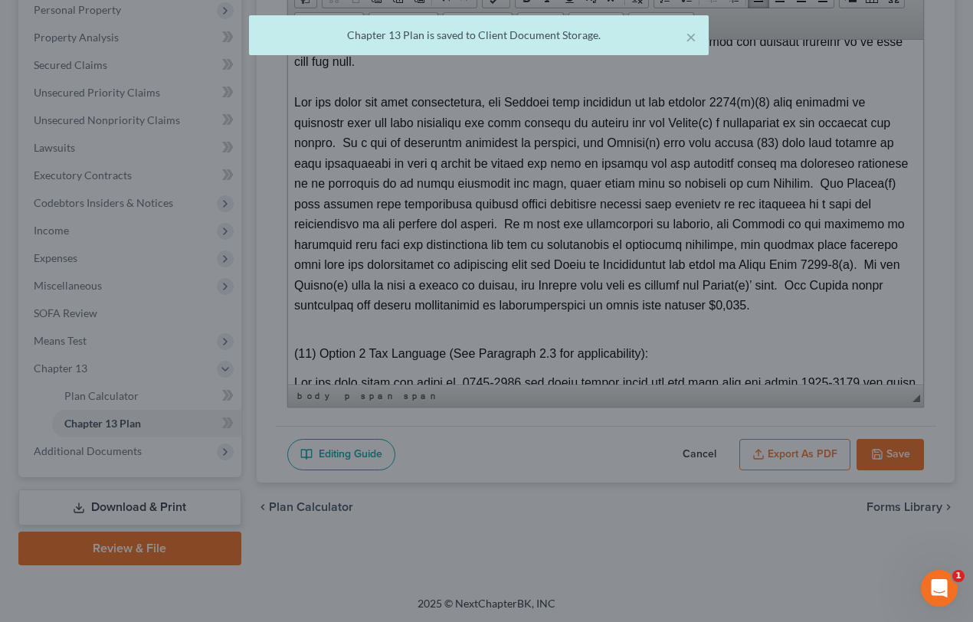
scroll to position [5359, 0]
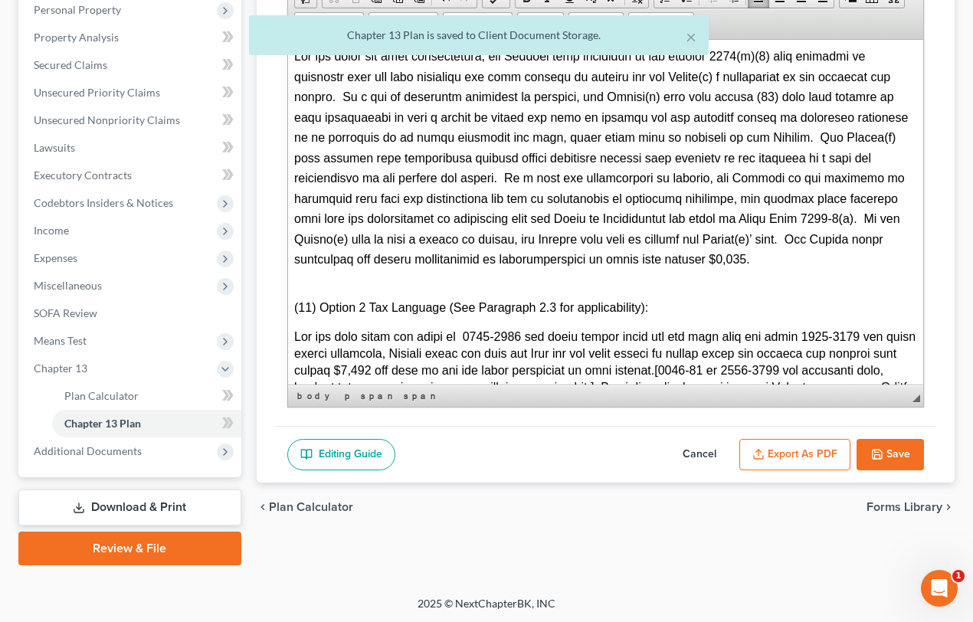
click at [900, 450] on button "Save" at bounding box center [889, 455] width 67 height 32
select select "0"
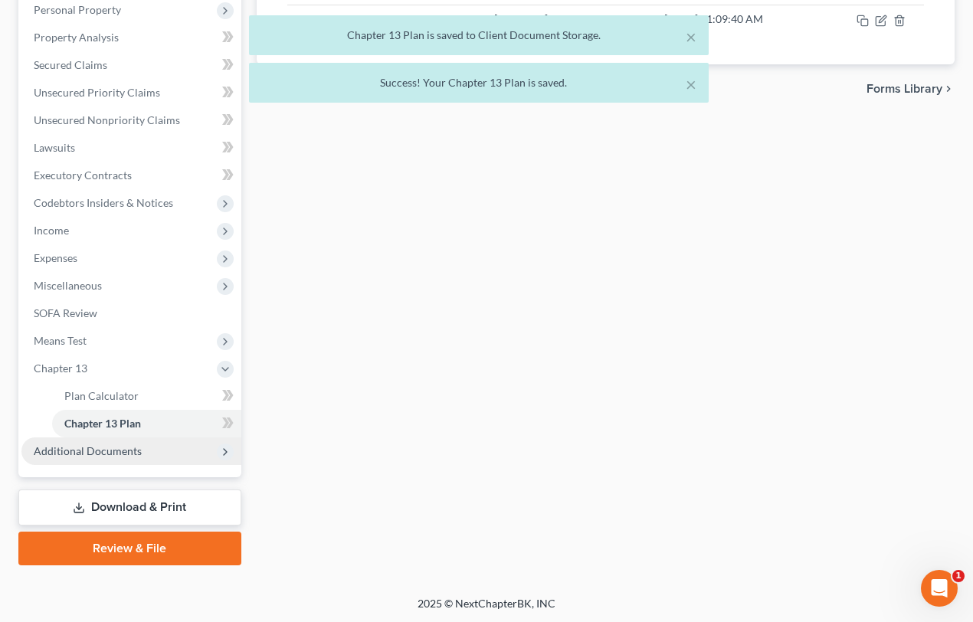
click at [91, 450] on span "Additional Documents" at bounding box center [88, 450] width 108 height 13
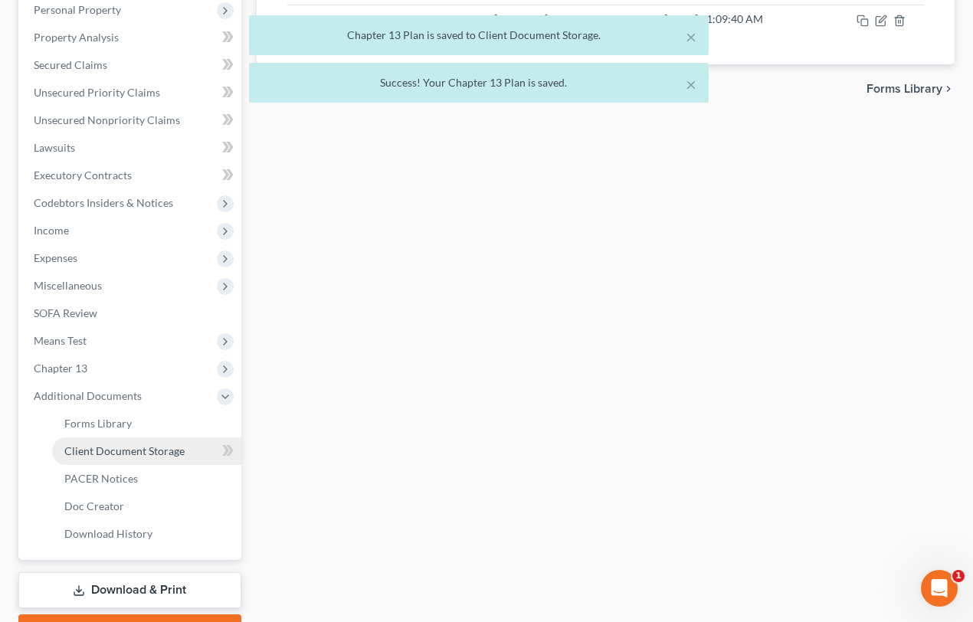
click at [124, 451] on span "Client Document Storage" at bounding box center [124, 450] width 120 height 13
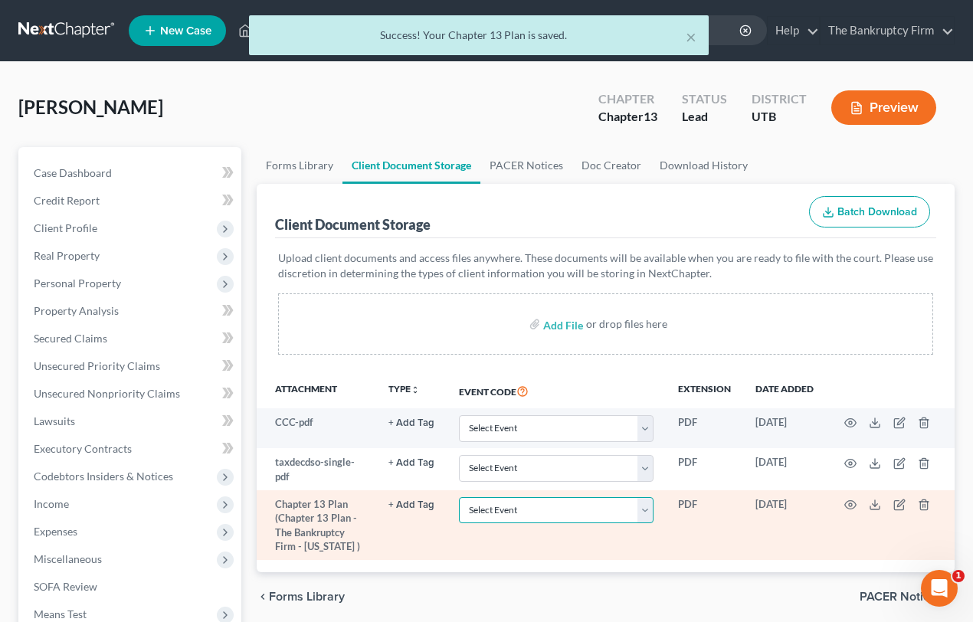
click at [481, 514] on select "Select Event Affidavit/Declaration Amended Chapter 11 Plan Amended Disclosure S…" at bounding box center [556, 510] width 195 height 27
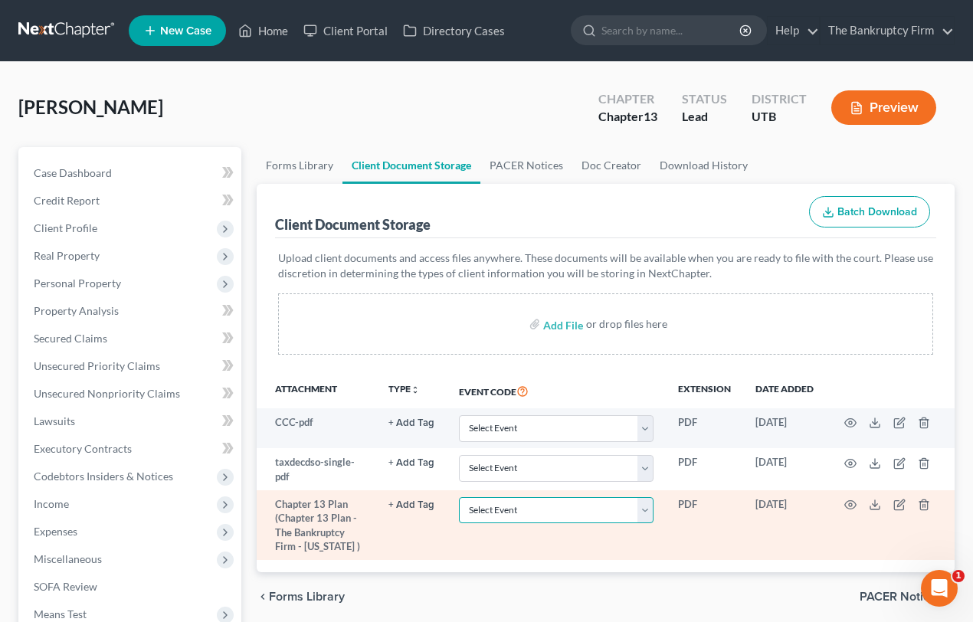
select select "26"
click at [459, 497] on select "Select Event Affidavit/Declaration Amended Chapter 11 Plan Amended Disclosure S…" at bounding box center [556, 510] width 195 height 27
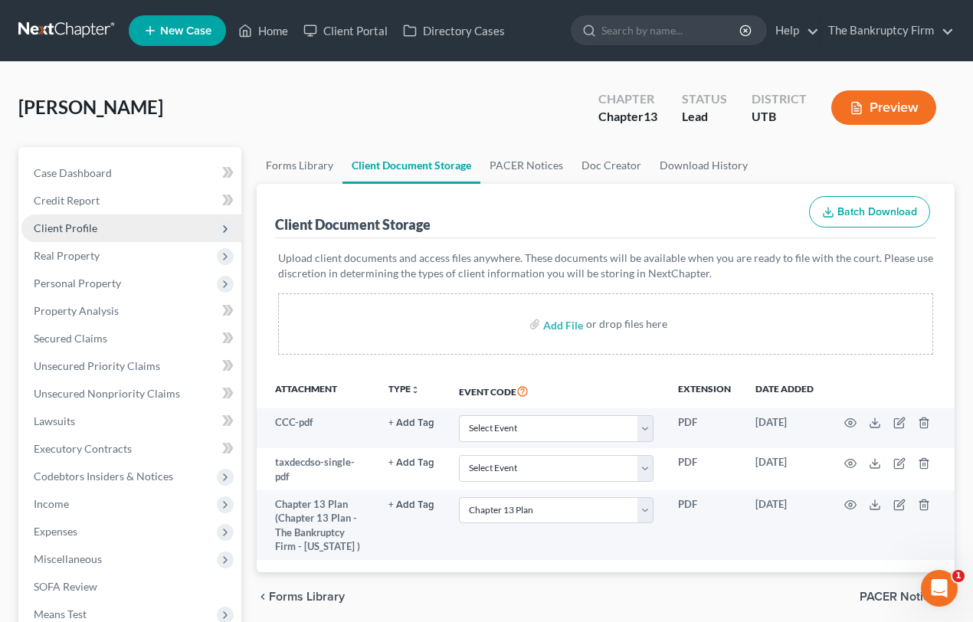
click at [66, 232] on span "Client Profile" at bounding box center [66, 227] width 64 height 13
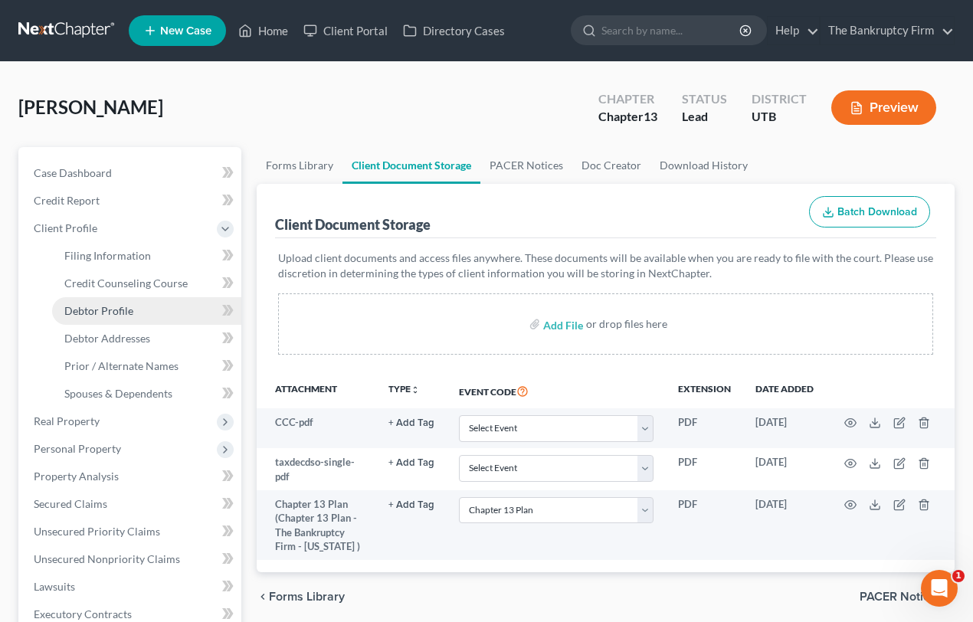
click at [108, 311] on span "Debtor Profile" at bounding box center [98, 310] width 69 height 13
select select "0"
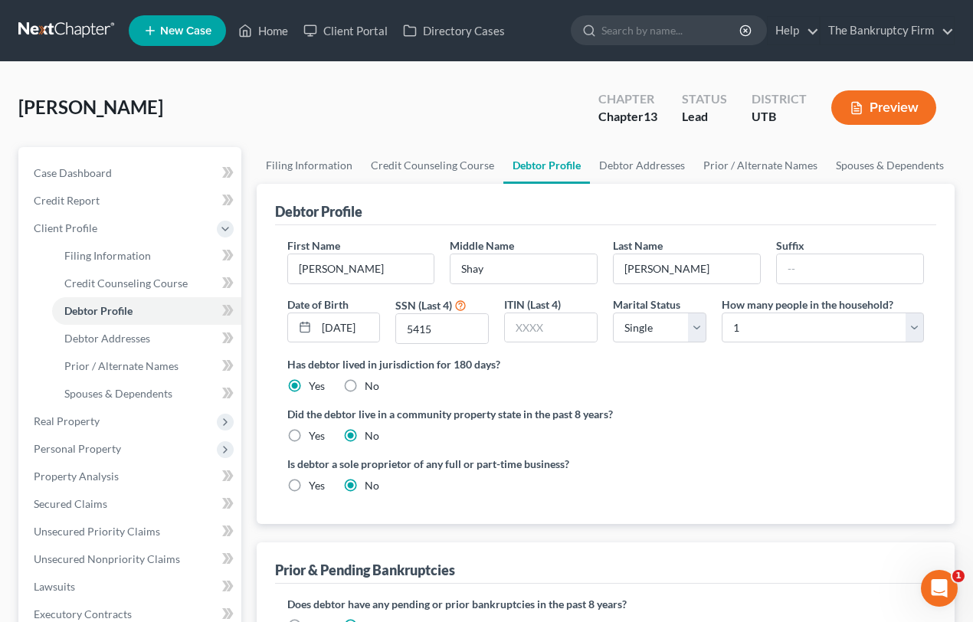
radio input "true"
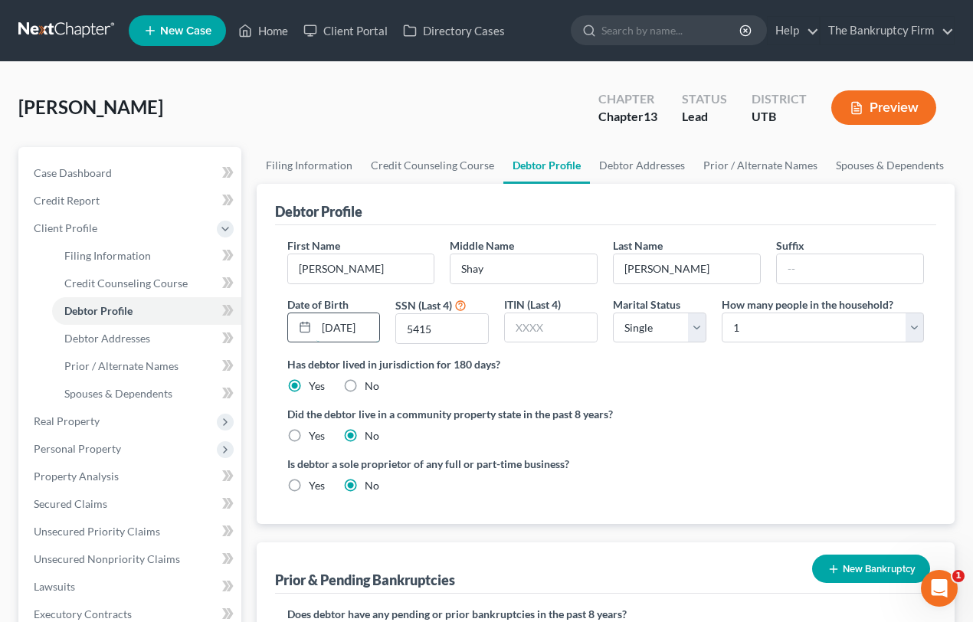
scroll to position [0, 10]
drag, startPoint x: 368, startPoint y: 322, endPoint x: 379, endPoint y: 322, distance: 10.7
click at [379, 322] on input "07/31/1994" at bounding box center [348, 327] width 64 height 29
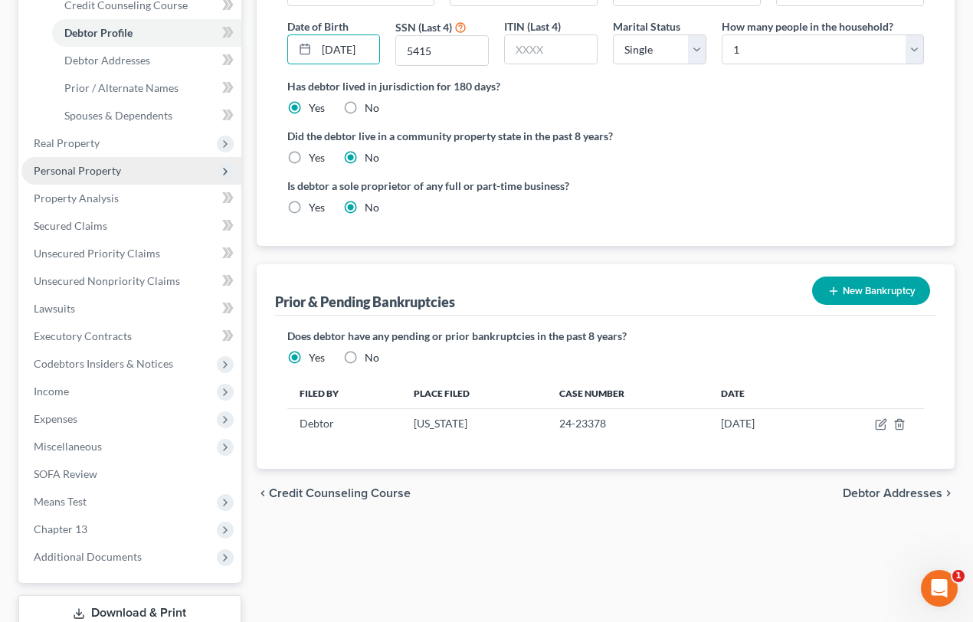
scroll to position [0, 0]
click at [77, 168] on span "Personal Property" at bounding box center [77, 170] width 87 height 13
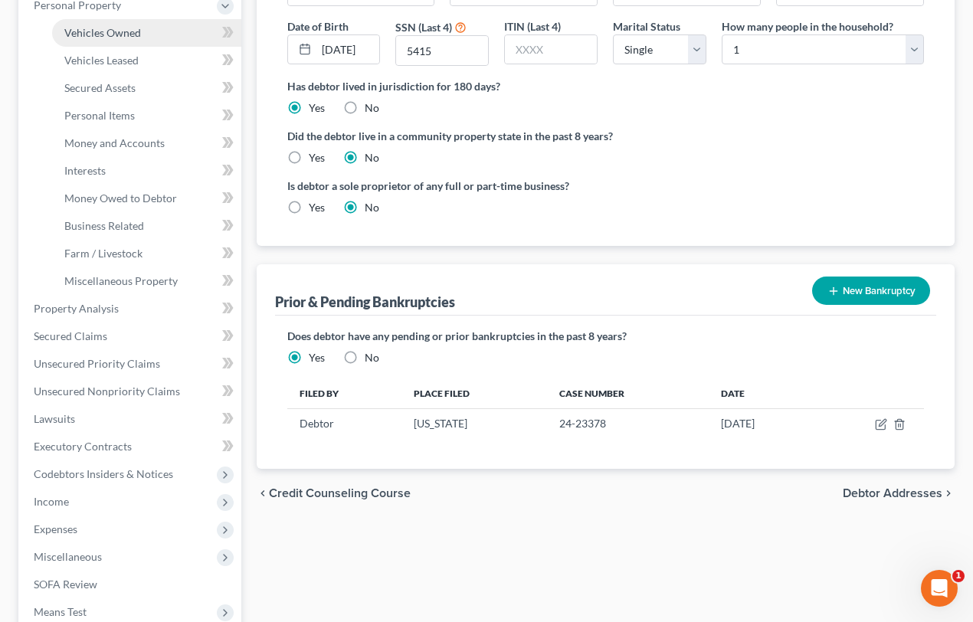
click at [118, 31] on span "Vehicles Owned" at bounding box center [102, 32] width 77 height 13
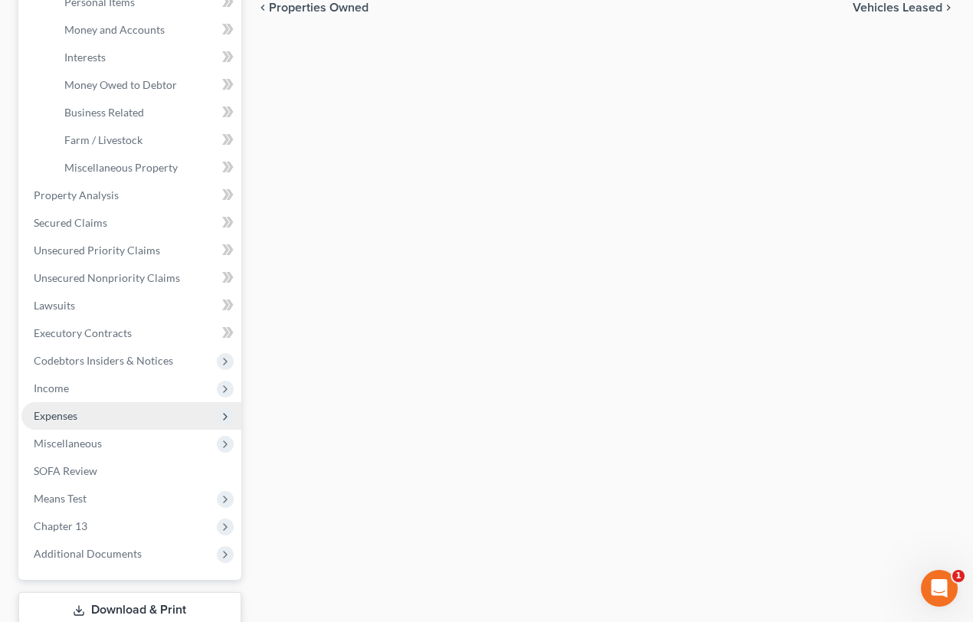
scroll to position [417, 0]
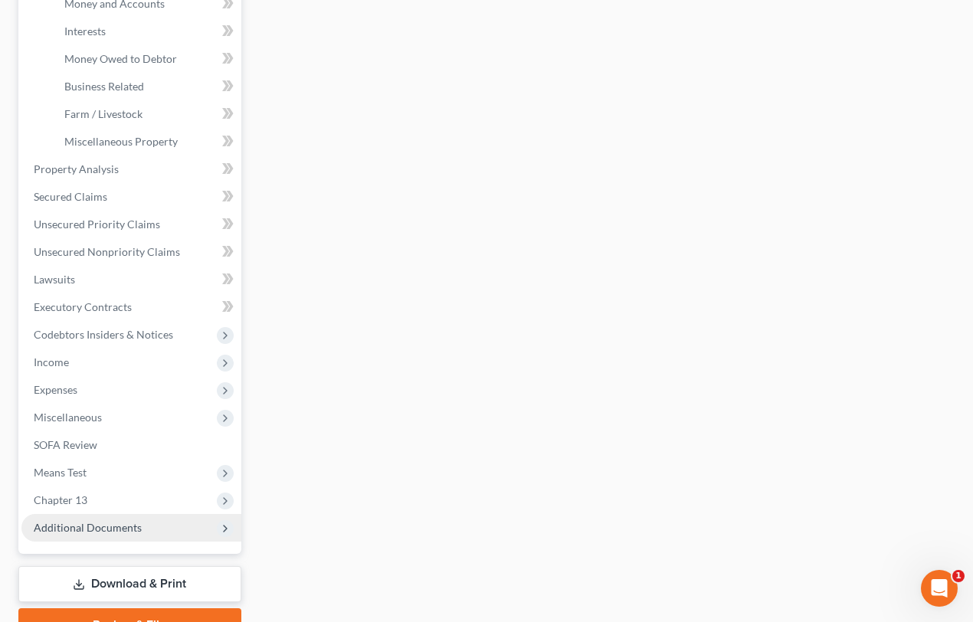
click at [77, 524] on span "Additional Documents" at bounding box center [88, 527] width 108 height 13
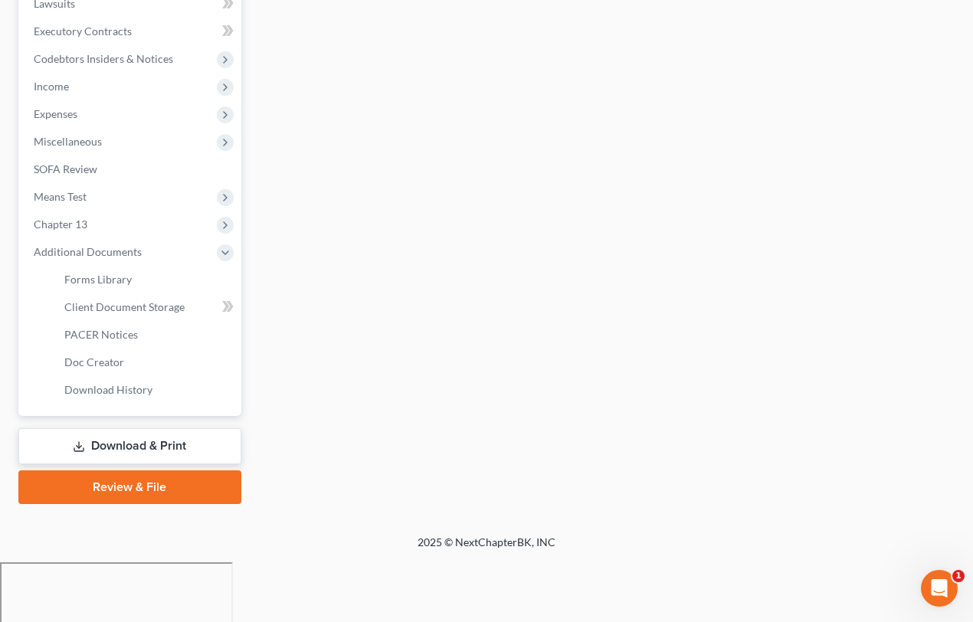
scroll to position [355, 0]
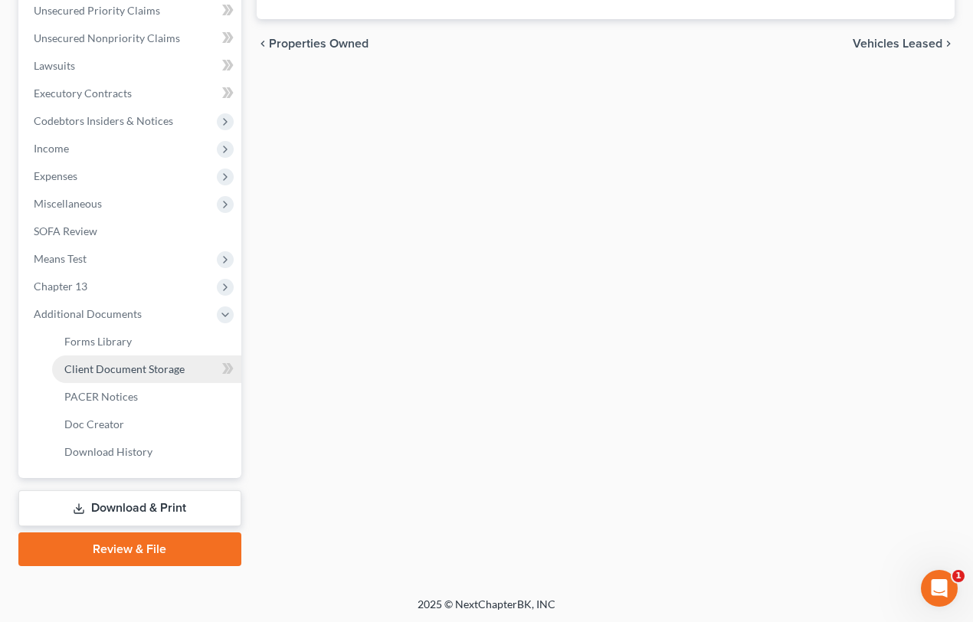
click at [113, 374] on link "Client Document Storage" at bounding box center [146, 369] width 189 height 28
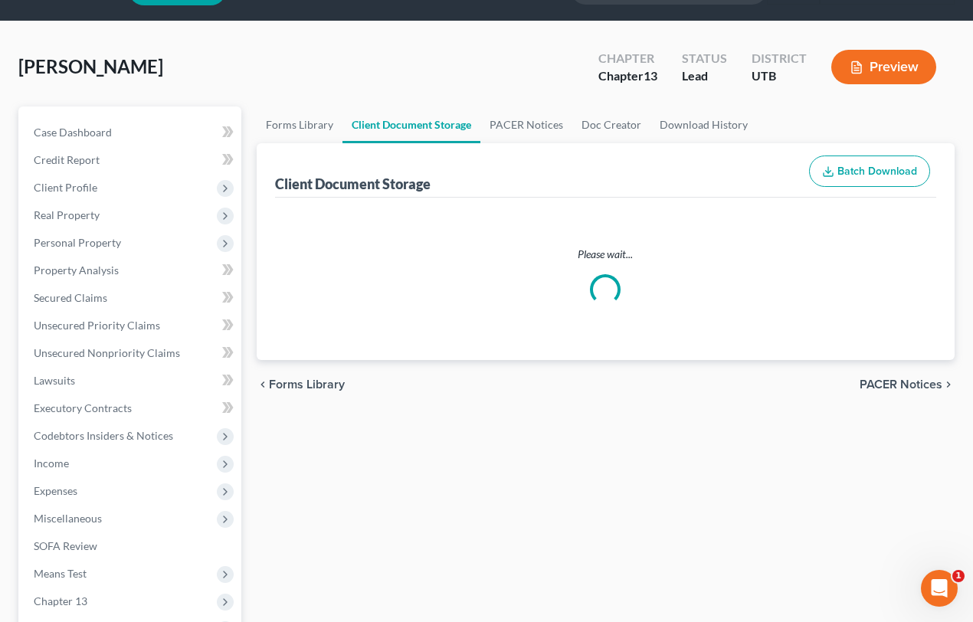
select select "26"
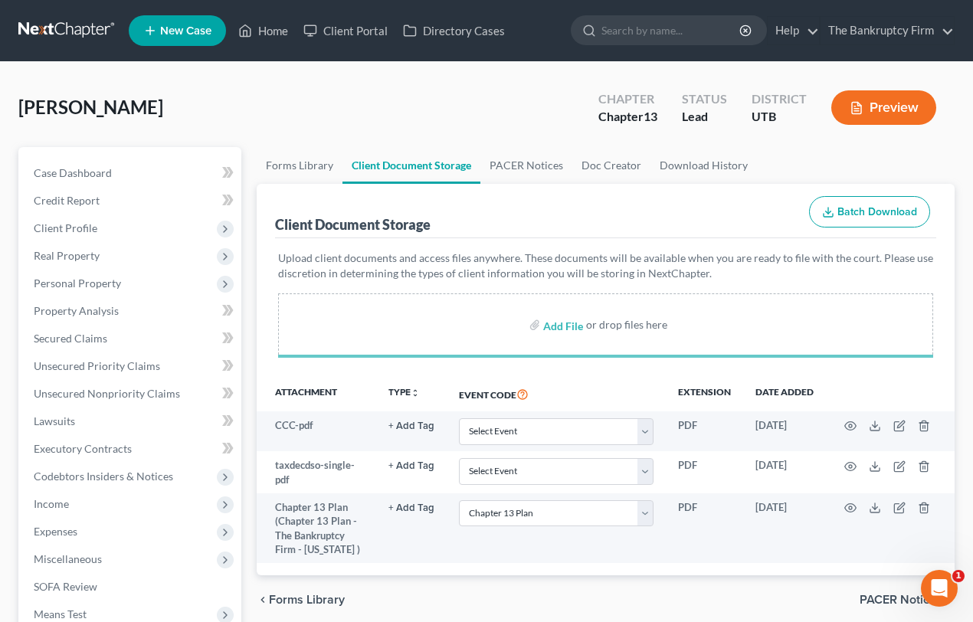
select select "26"
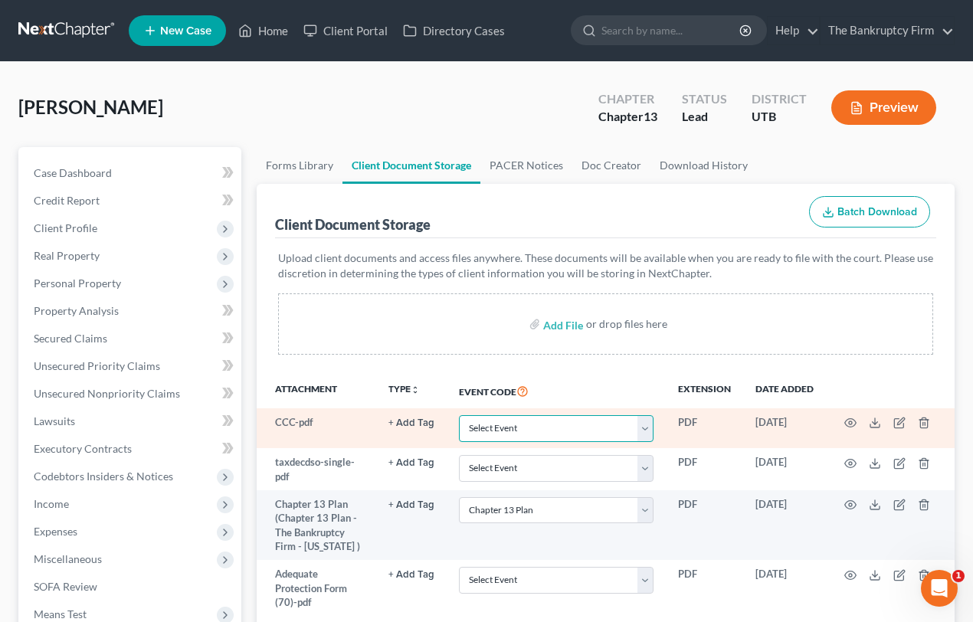
click at [583, 429] on select "Select Event Affidavit/Declaration Amended Chapter 11 Plan Amended Disclosure S…" at bounding box center [556, 428] width 195 height 27
select select "30"
click at [459, 415] on select "Select Event Affidavit/Declaration Amended Chapter 11 Plan Amended Disclosure S…" at bounding box center [556, 428] width 195 height 27
click at [850, 421] on icon "button" at bounding box center [850, 423] width 12 height 12
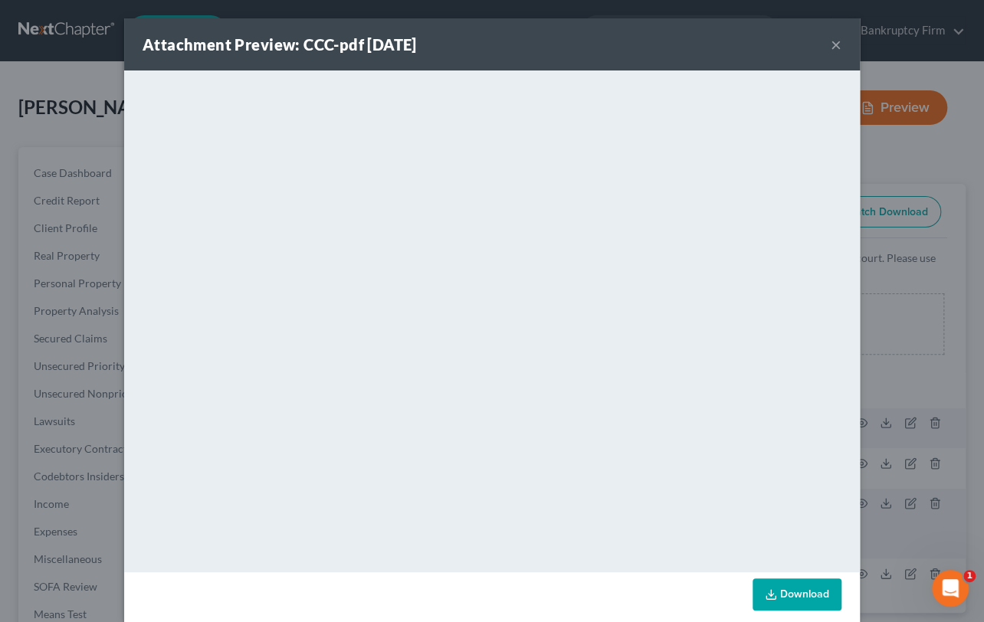
click at [834, 46] on button "×" at bounding box center [835, 44] width 11 height 18
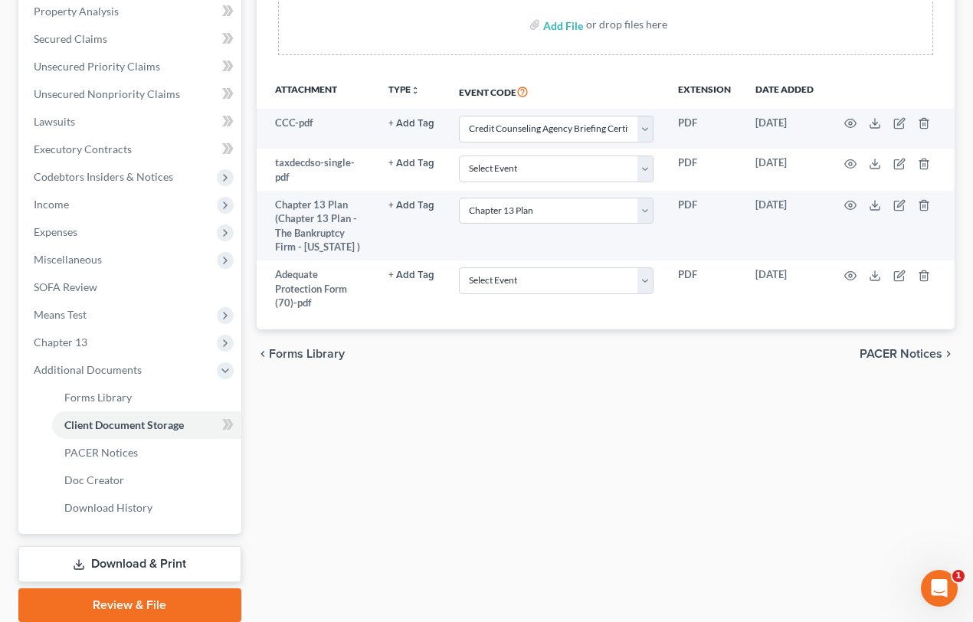
scroll to position [348, 0]
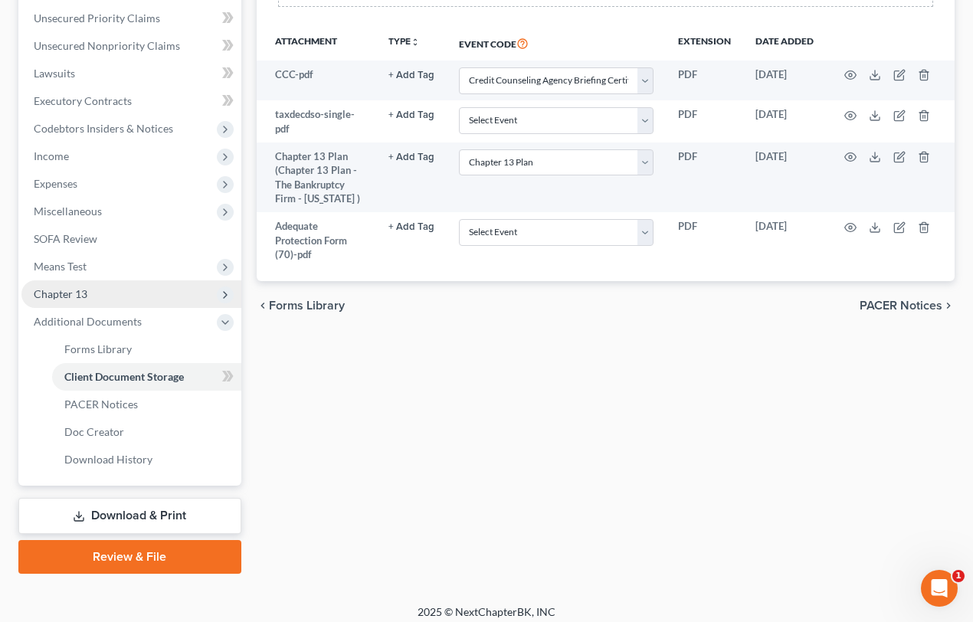
click at [45, 293] on span "Chapter 13" at bounding box center [61, 293] width 54 height 13
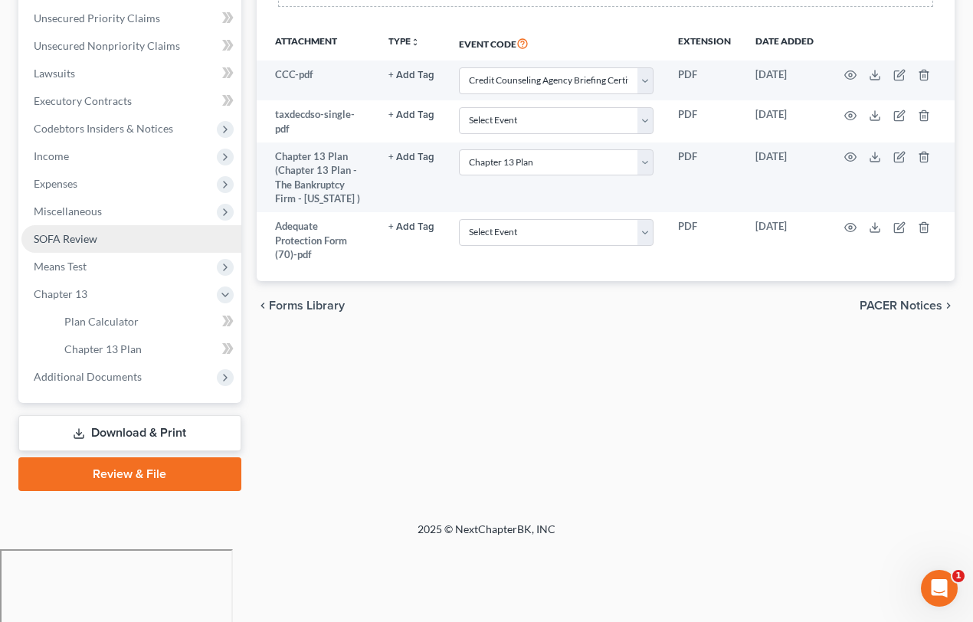
scroll to position [273, 0]
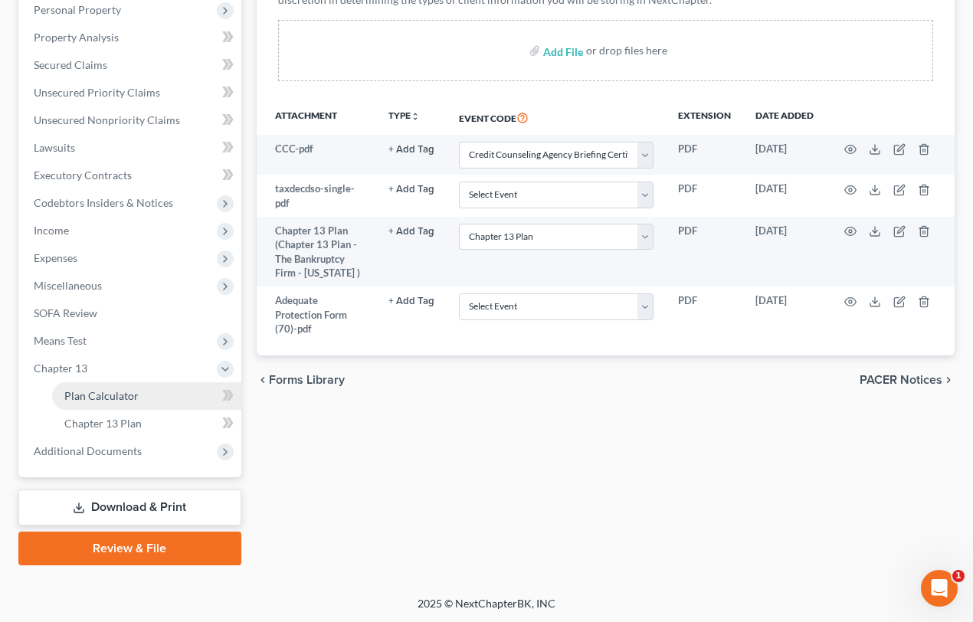
click at [93, 395] on span "Plan Calculator" at bounding box center [101, 395] width 74 height 13
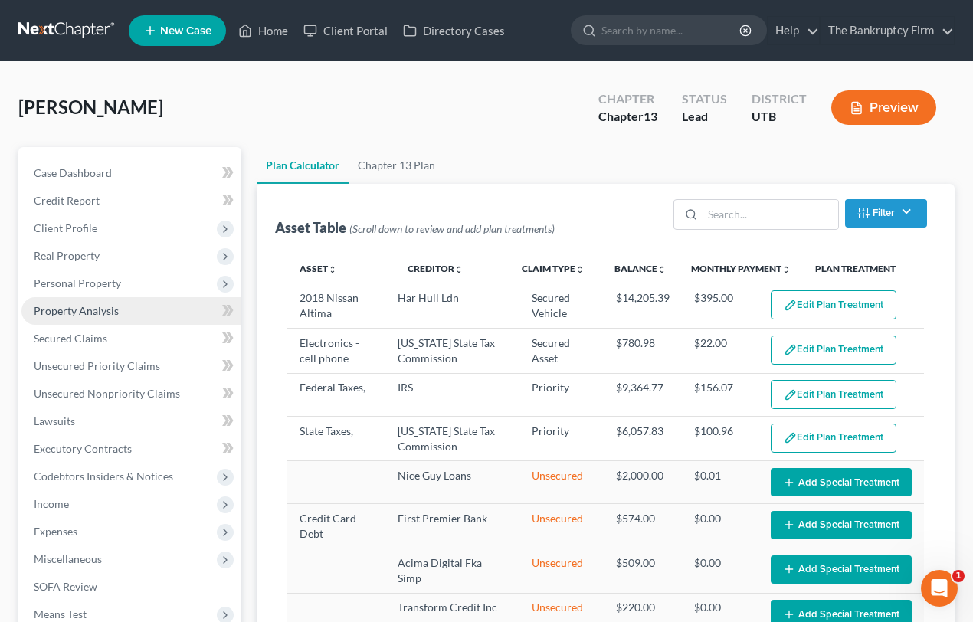
select select "59"
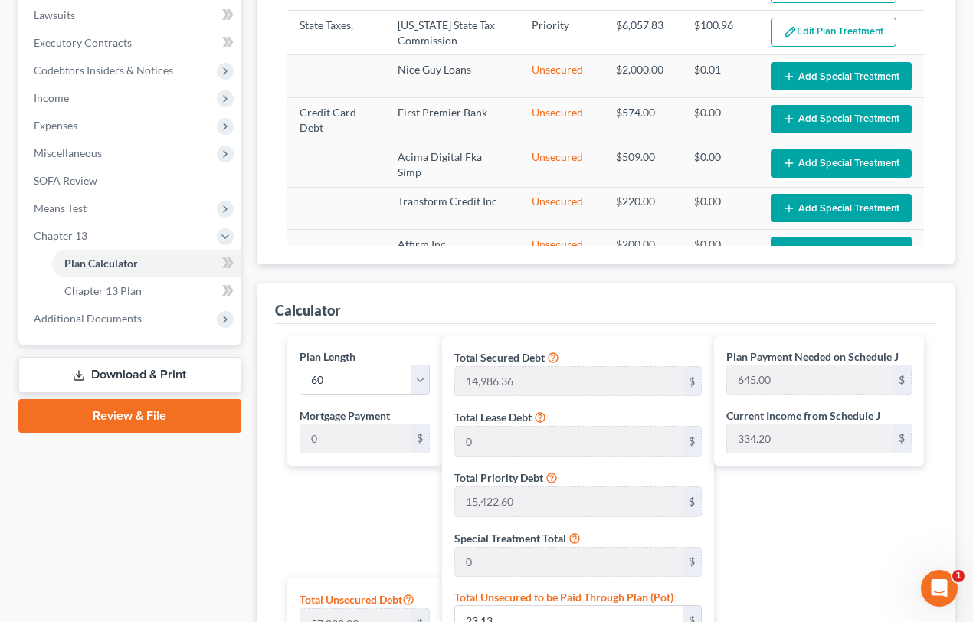
scroll to position [417, 0]
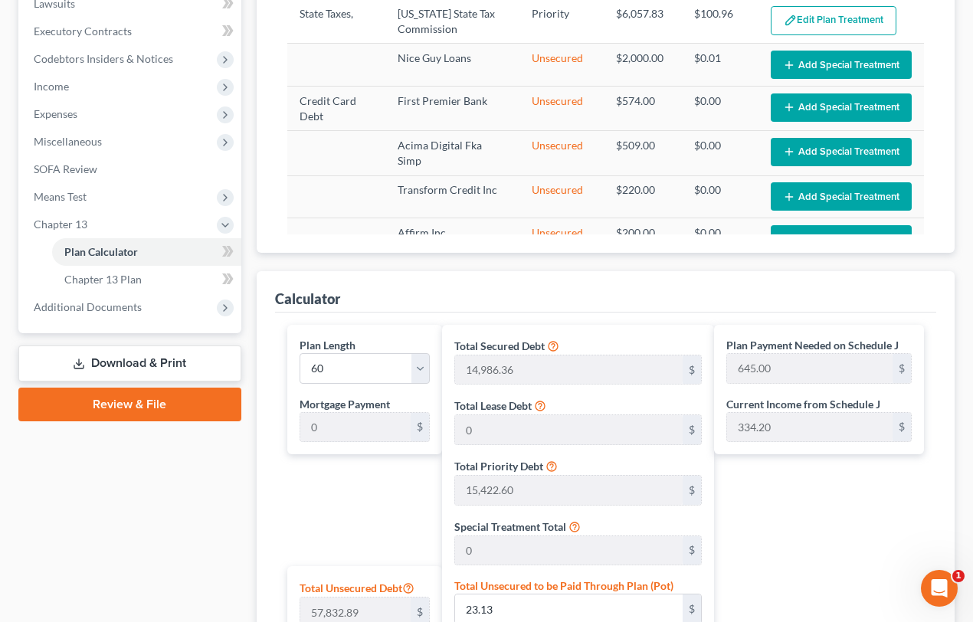
click at [123, 362] on link "Download & Print" at bounding box center [129, 363] width 223 height 36
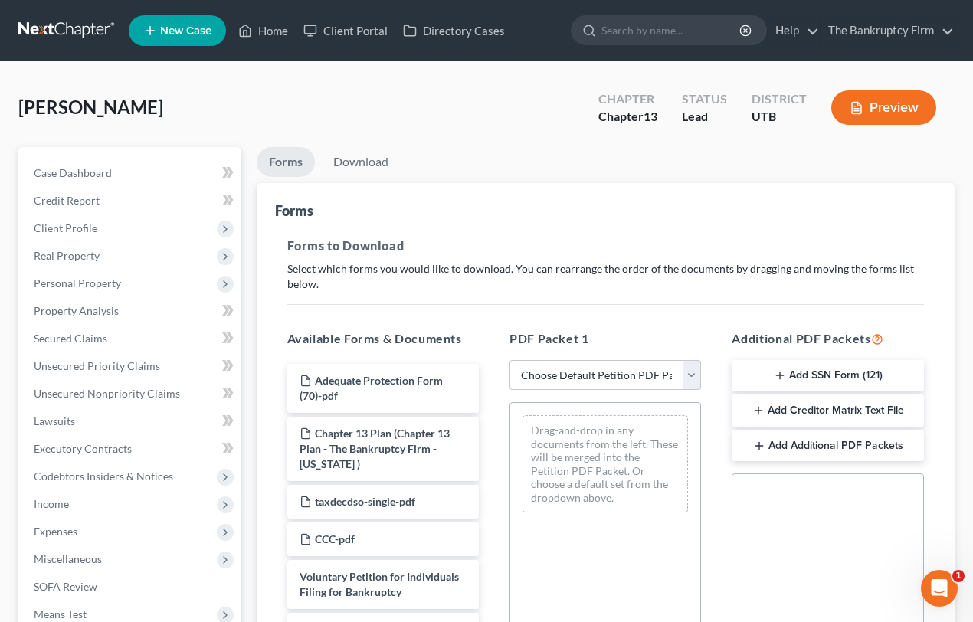
click at [824, 371] on button "Add SSN Form (121)" at bounding box center [828, 376] width 192 height 32
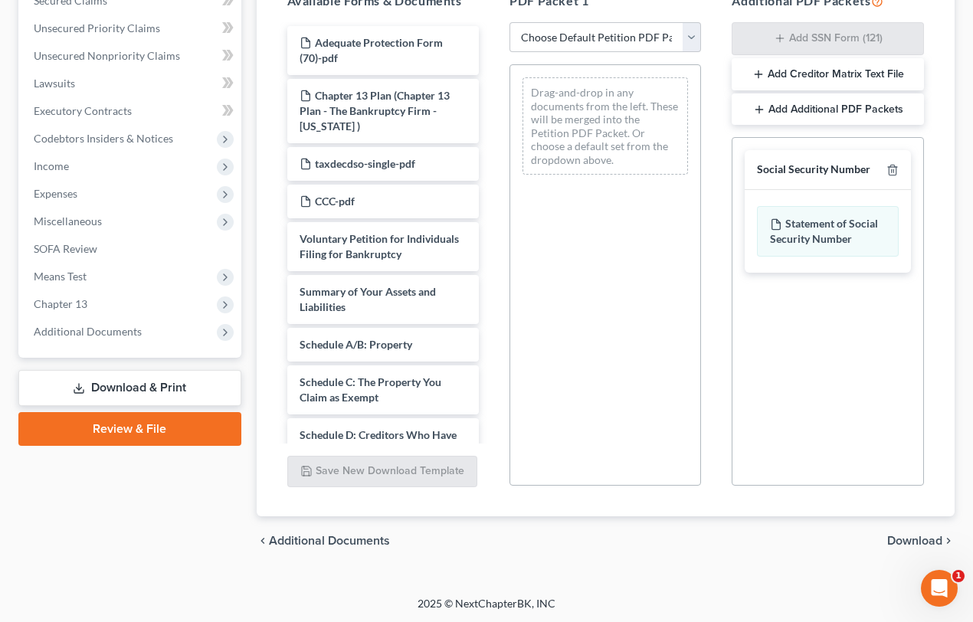
click at [918, 538] on span "Download" at bounding box center [914, 541] width 55 height 12
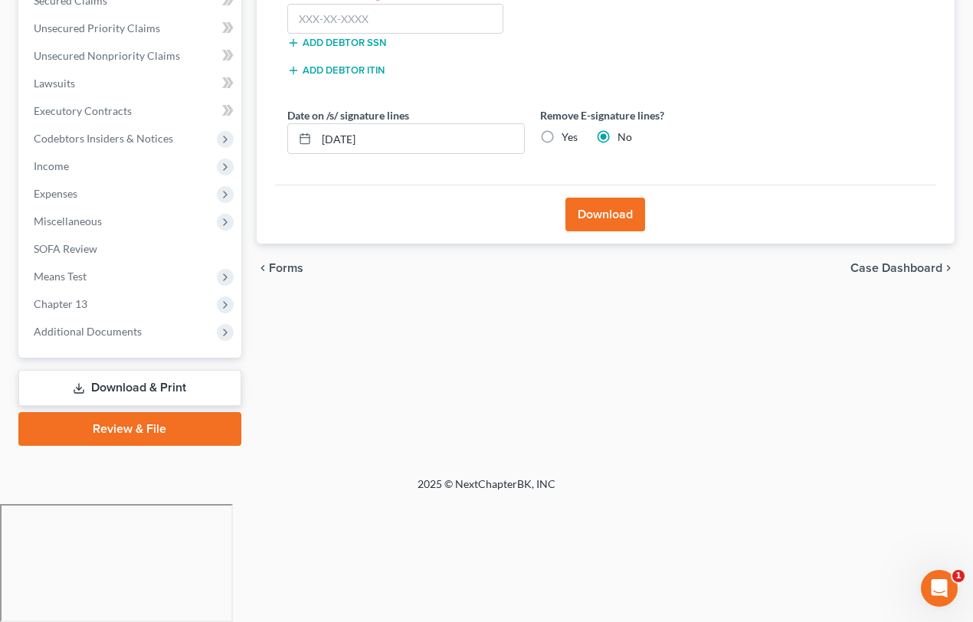
scroll to position [218, 0]
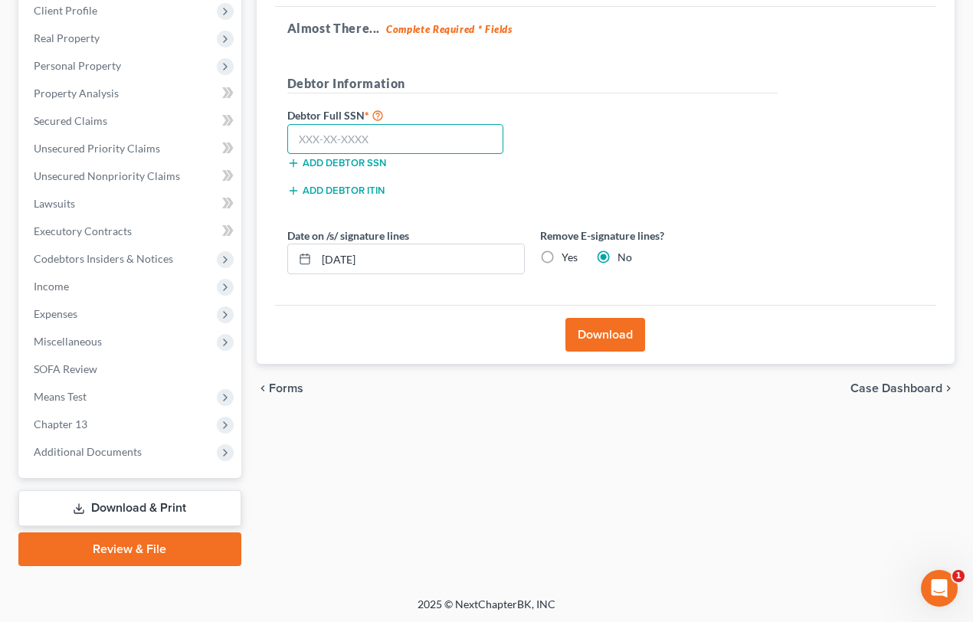
click at [336, 139] on input "text" at bounding box center [395, 139] width 217 height 31
paste input "647-22-5415"
type input "647-22-5415"
click at [617, 337] on button "Download" at bounding box center [605, 335] width 80 height 34
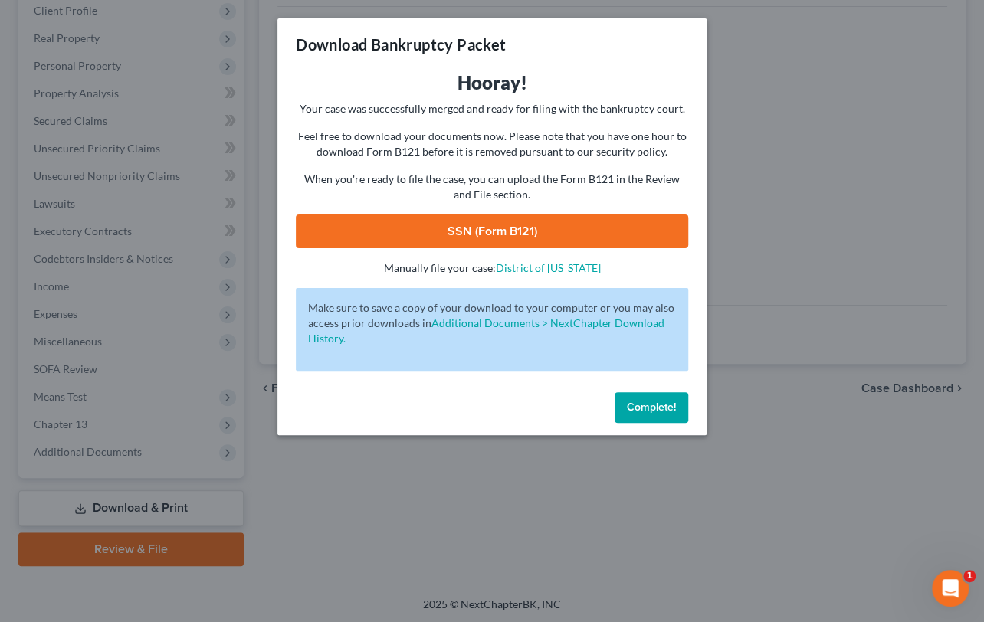
drag, startPoint x: 498, startPoint y: 232, endPoint x: 539, endPoint y: 249, distance: 44.0
click at [498, 232] on link "SSN (Form B121)" at bounding box center [492, 231] width 392 height 34
drag, startPoint x: 646, startPoint y: 402, endPoint x: 589, endPoint y: 359, distance: 71.1
click at [646, 402] on span "Complete!" at bounding box center [651, 407] width 49 height 13
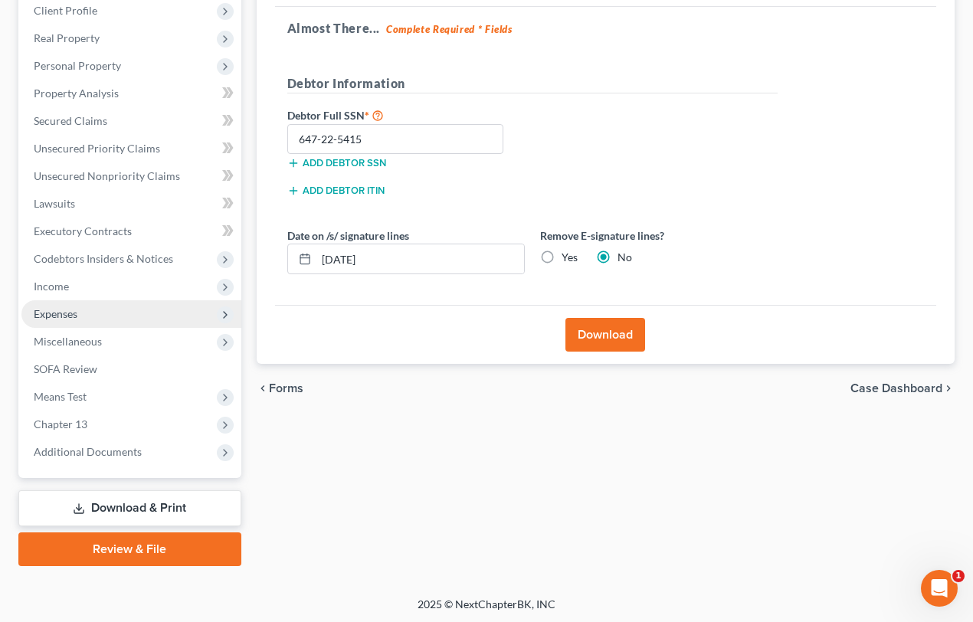
click at [72, 307] on span "Expenses" at bounding box center [56, 313] width 44 height 13
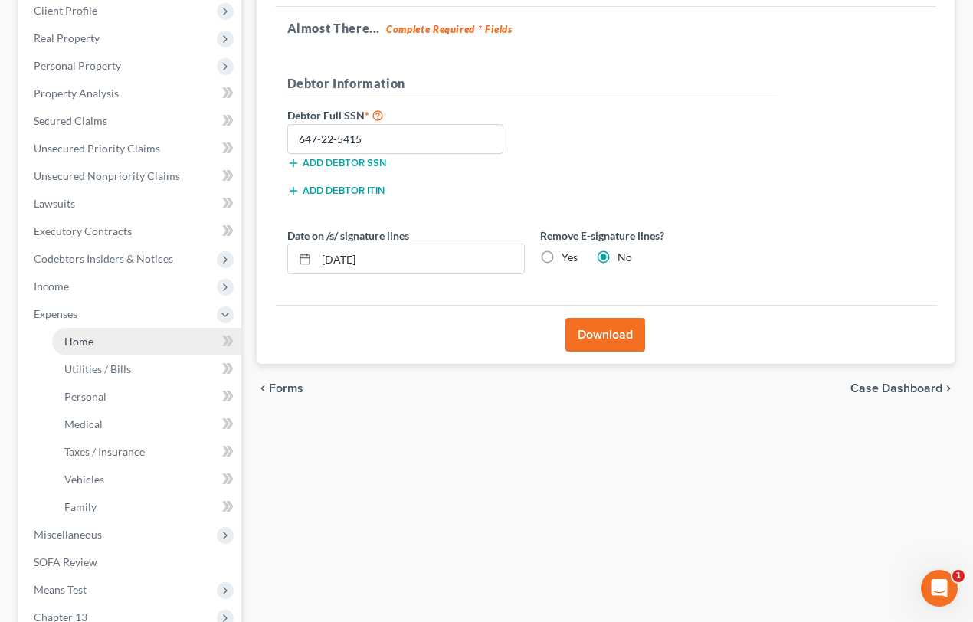
click at [78, 336] on span "Home" at bounding box center [78, 341] width 29 height 13
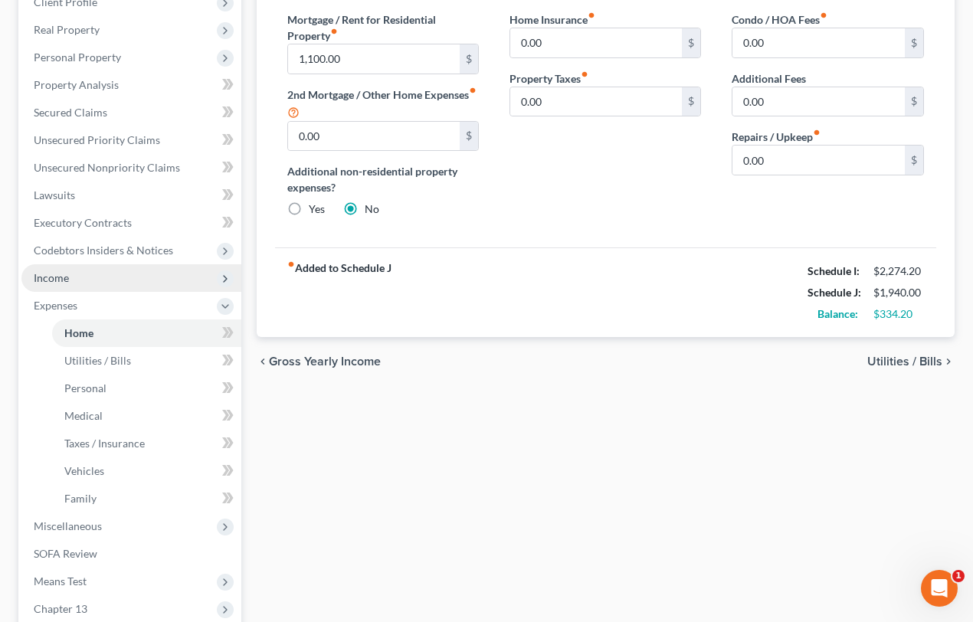
scroll to position [278, 0]
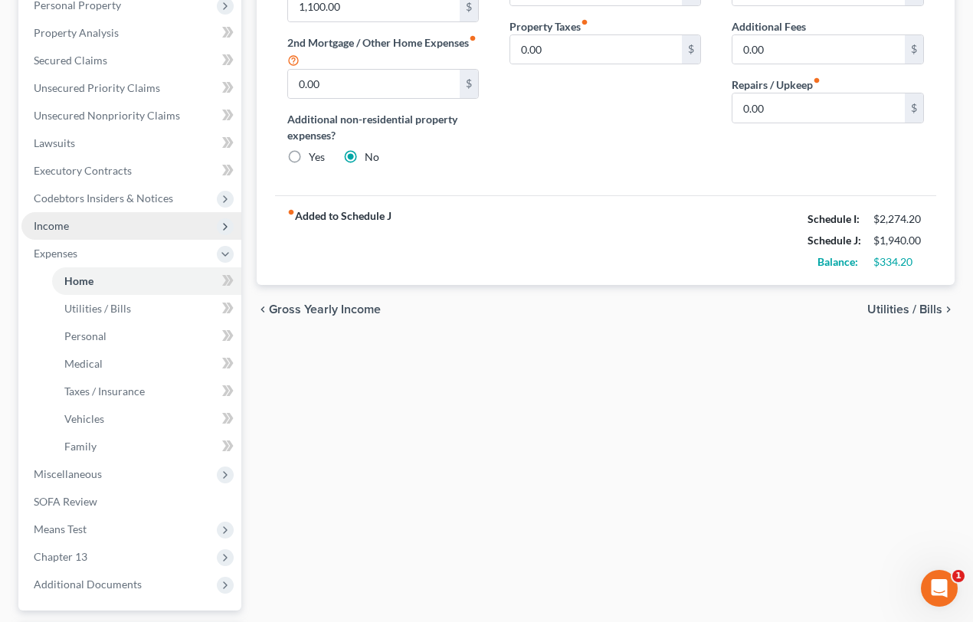
click at [55, 220] on span "Income" at bounding box center [51, 225] width 35 height 13
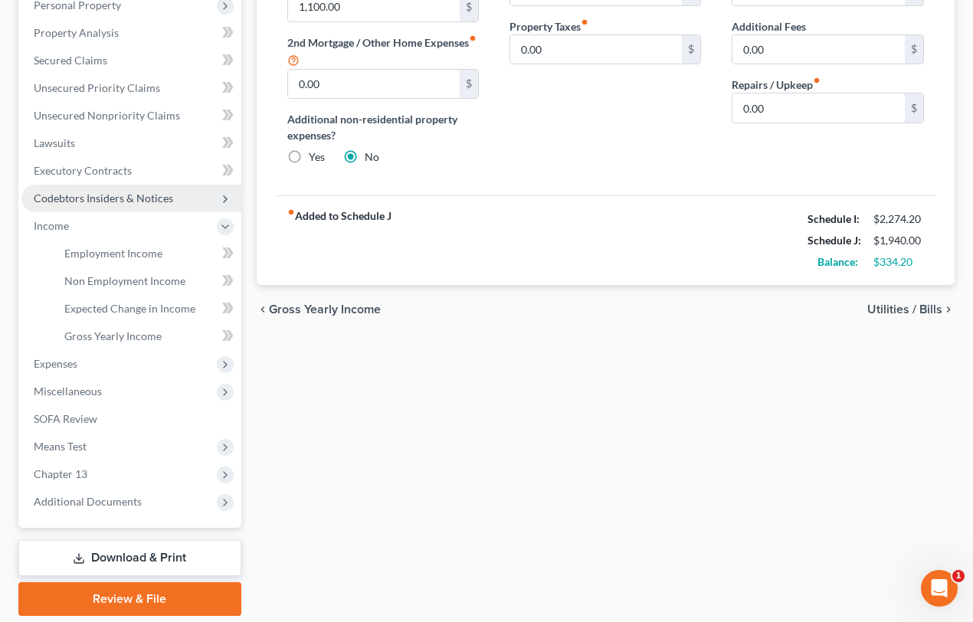
click at [103, 199] on span "Codebtors Insiders & Notices" at bounding box center [103, 198] width 139 height 13
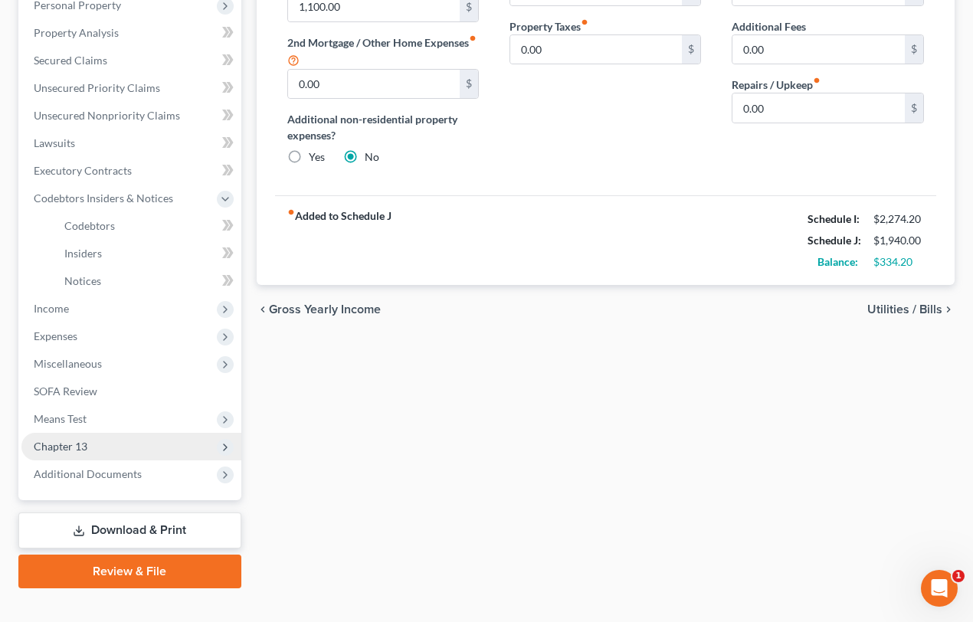
click at [52, 444] on span "Chapter 13" at bounding box center [61, 446] width 54 height 13
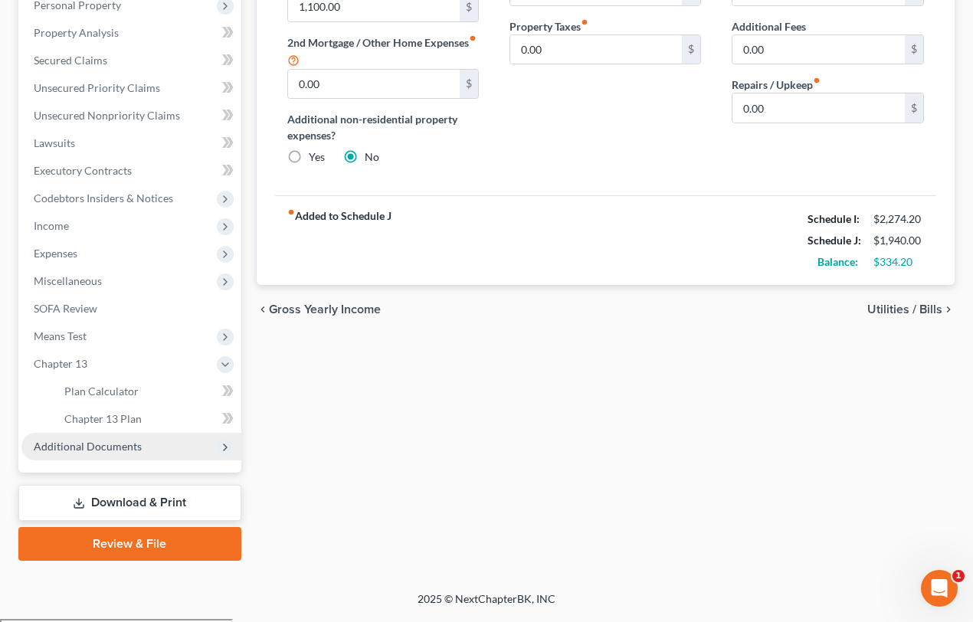
scroll to position [273, 0]
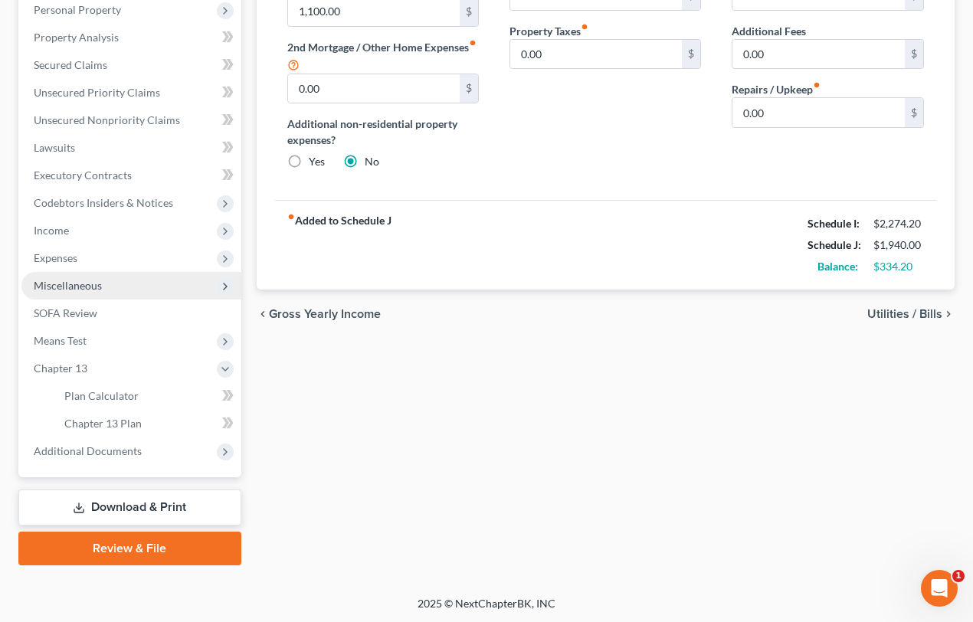
drag, startPoint x: 55, startPoint y: 257, endPoint x: 63, endPoint y: 275, distance: 19.9
click at [55, 257] on span "Expenses" at bounding box center [56, 257] width 44 height 13
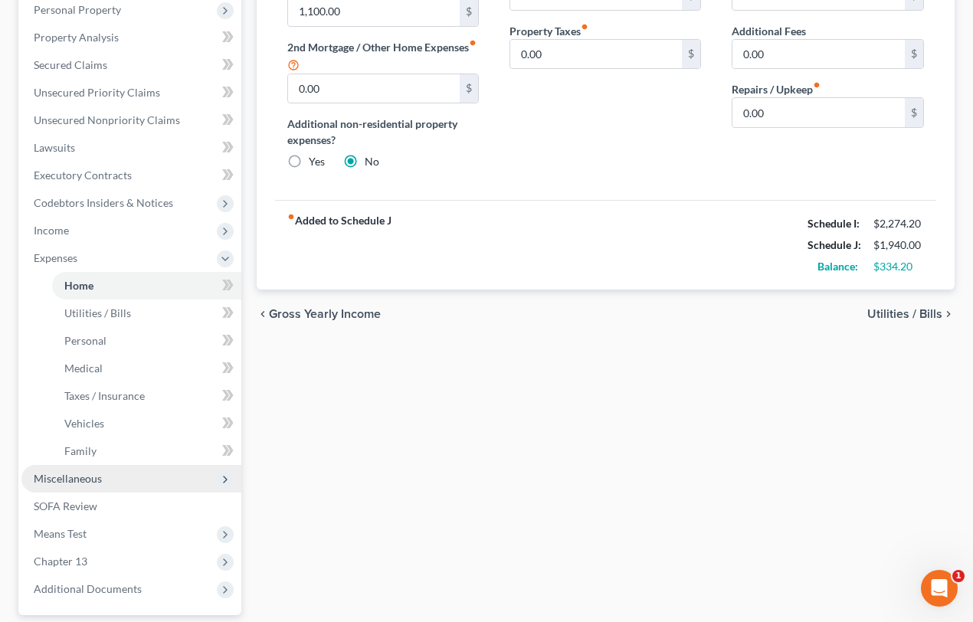
scroll to position [278, 0]
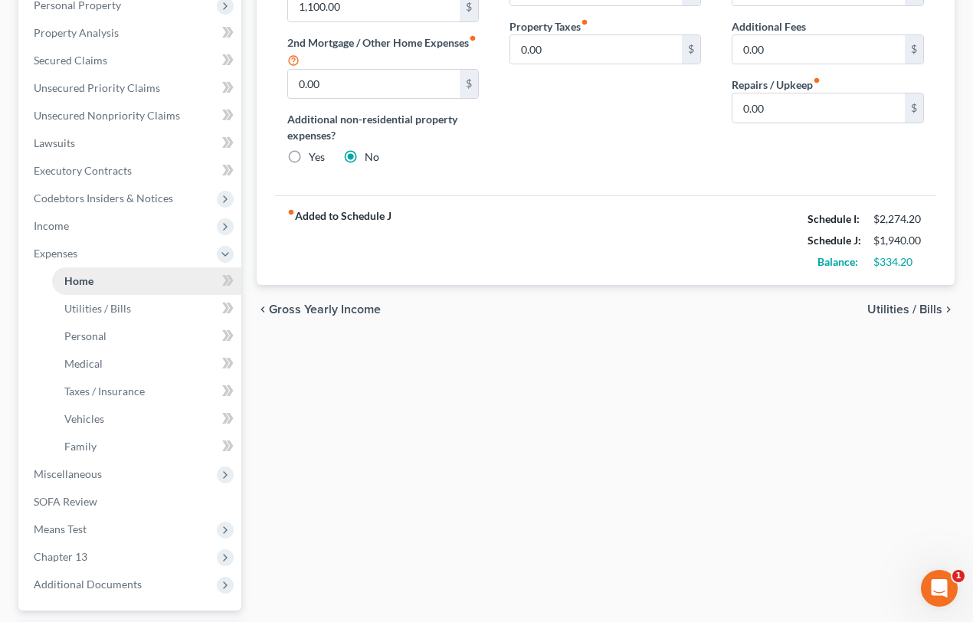
click at [69, 284] on span "Home" at bounding box center [78, 280] width 29 height 13
click at [59, 51] on link "Secured Claims" at bounding box center [131, 61] width 220 height 28
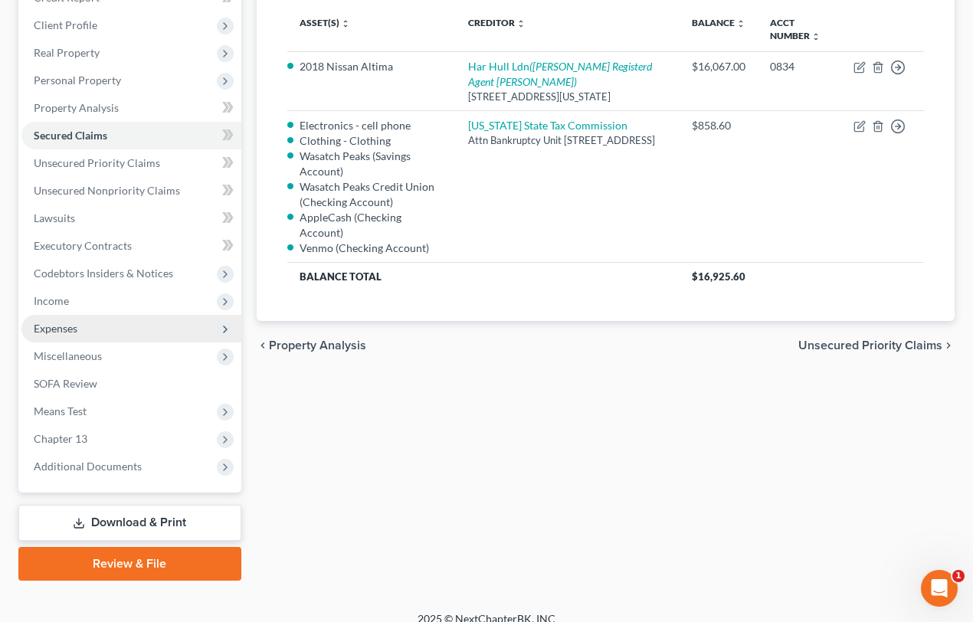
scroll to position [218, 0]
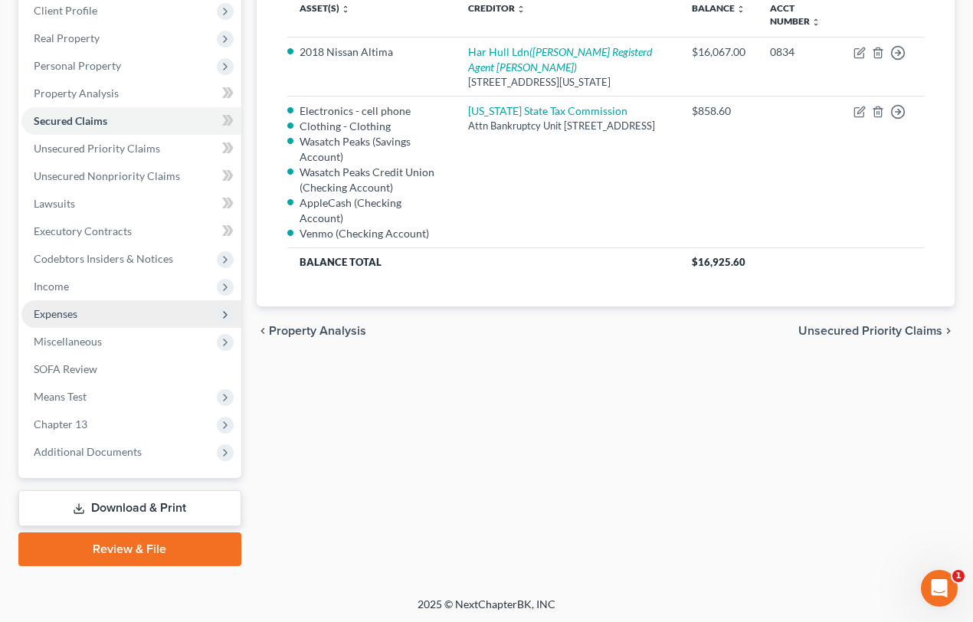
click at [53, 311] on span "Expenses" at bounding box center [56, 313] width 44 height 13
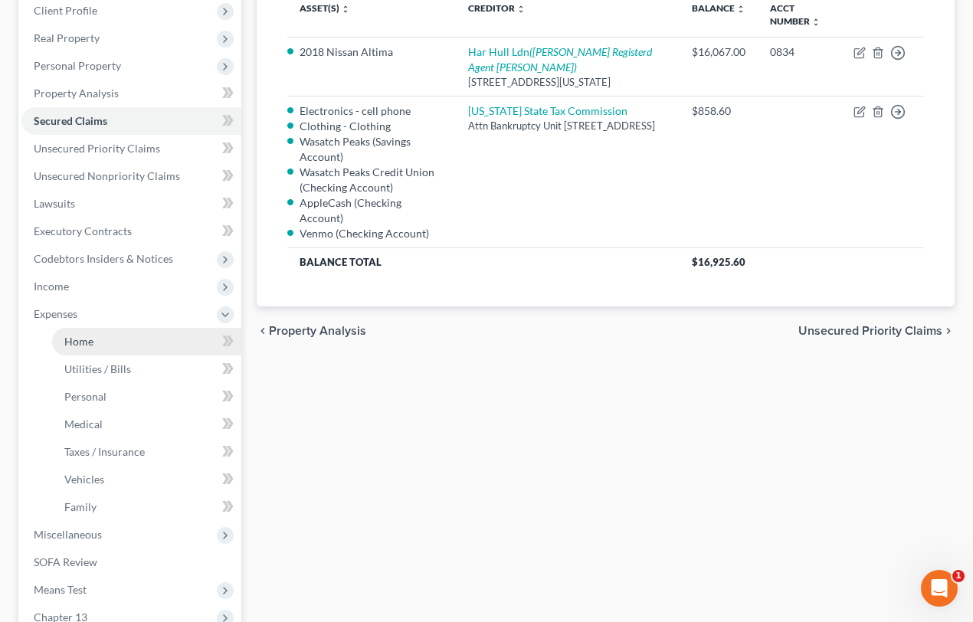
click at [80, 338] on span "Home" at bounding box center [78, 341] width 29 height 13
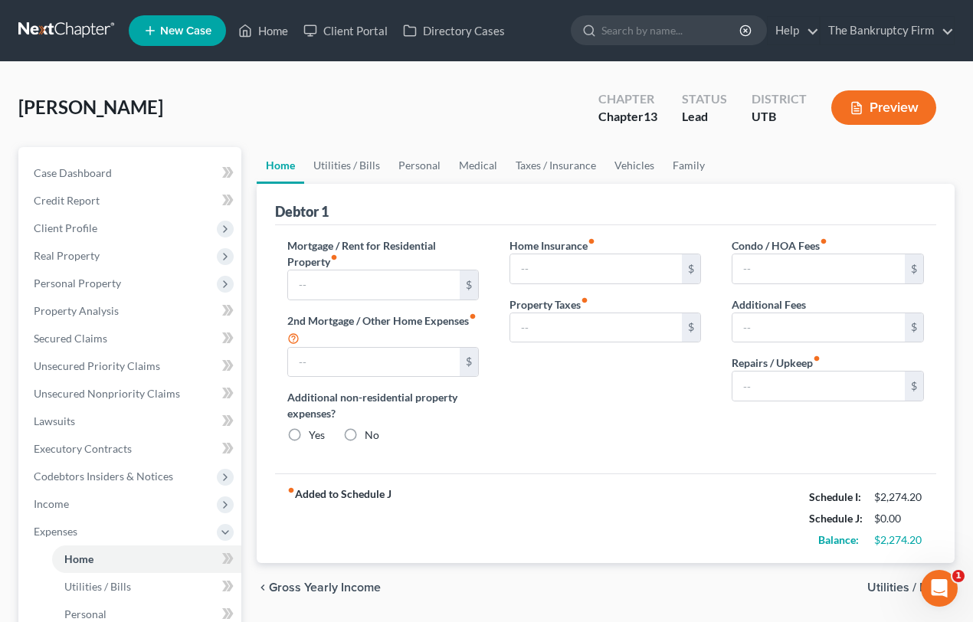
type input "900.00"
type input "0.00"
radio input "true"
type input "0.00"
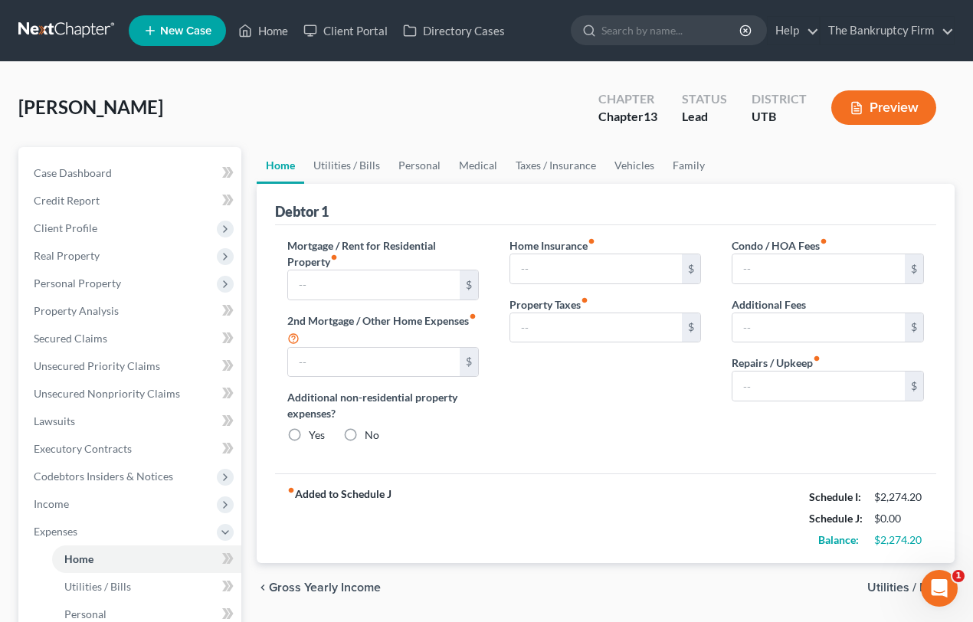
type input "0.00"
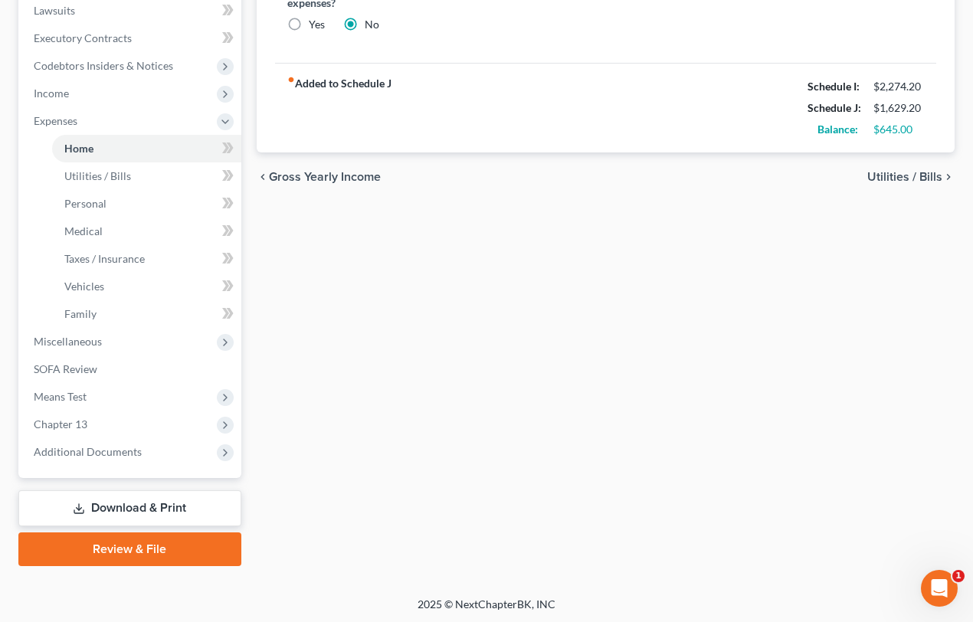
scroll to position [411, 0]
click at [144, 551] on link "Review & File" at bounding box center [129, 549] width 223 height 34
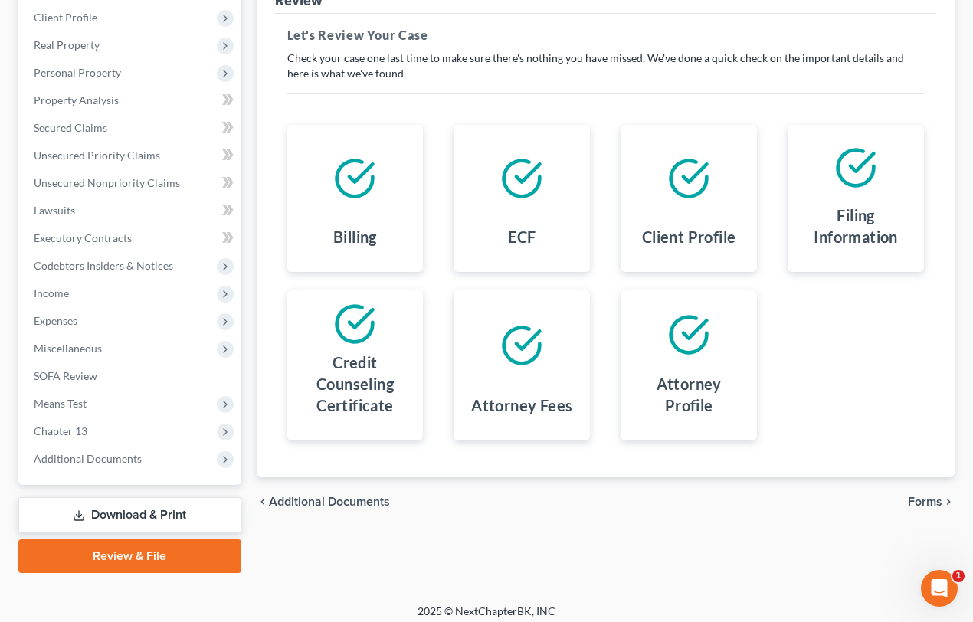
scroll to position [218, 0]
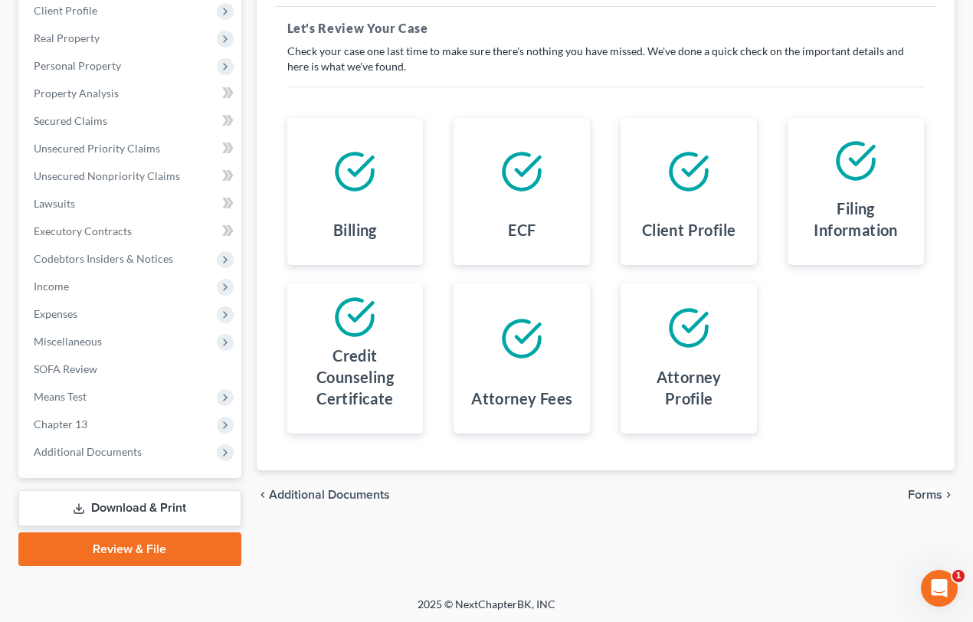
click at [931, 493] on span "Forms" at bounding box center [925, 495] width 34 height 12
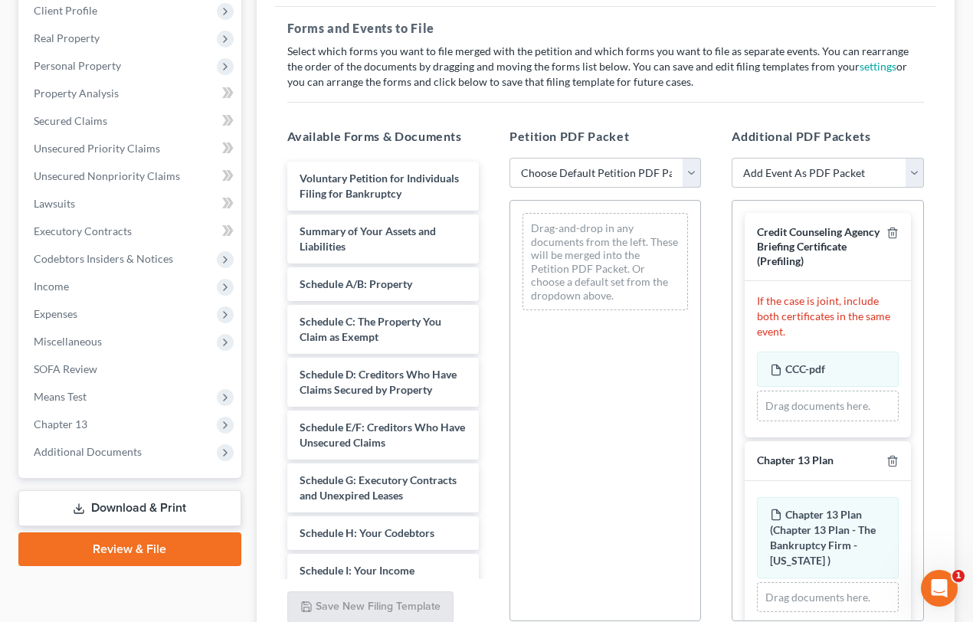
click at [655, 166] on select "Choose Default Petition PDF Packet Emergency Filing (Voluntary Petition and Cre…" at bounding box center [605, 173] width 192 height 31
select select "6"
click at [509, 158] on select "Choose Default Petition PDF Packet Emergency Filing (Voluntary Petition and Cre…" at bounding box center [605, 173] width 192 height 31
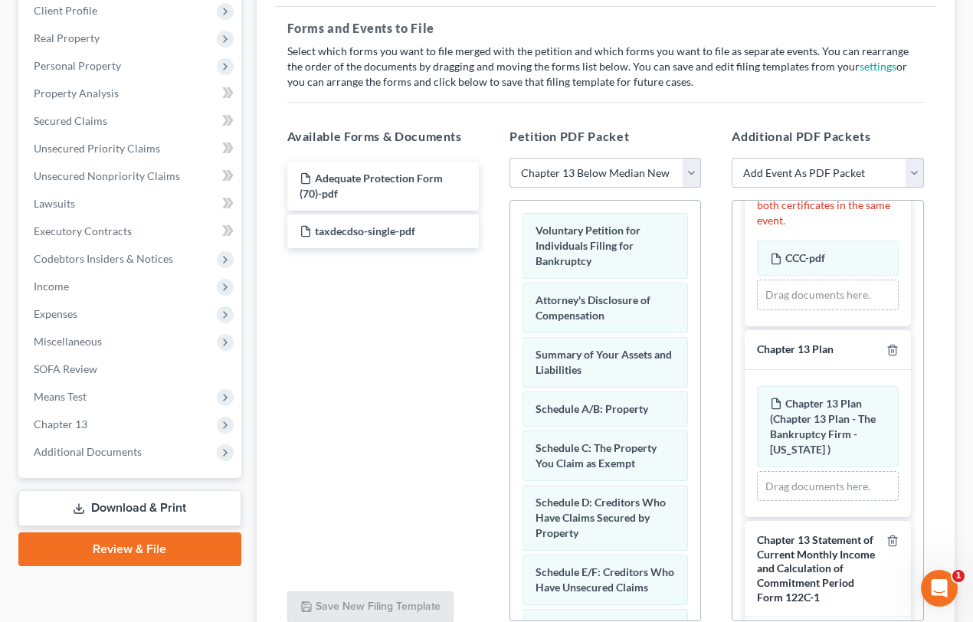
scroll to position [139, 0]
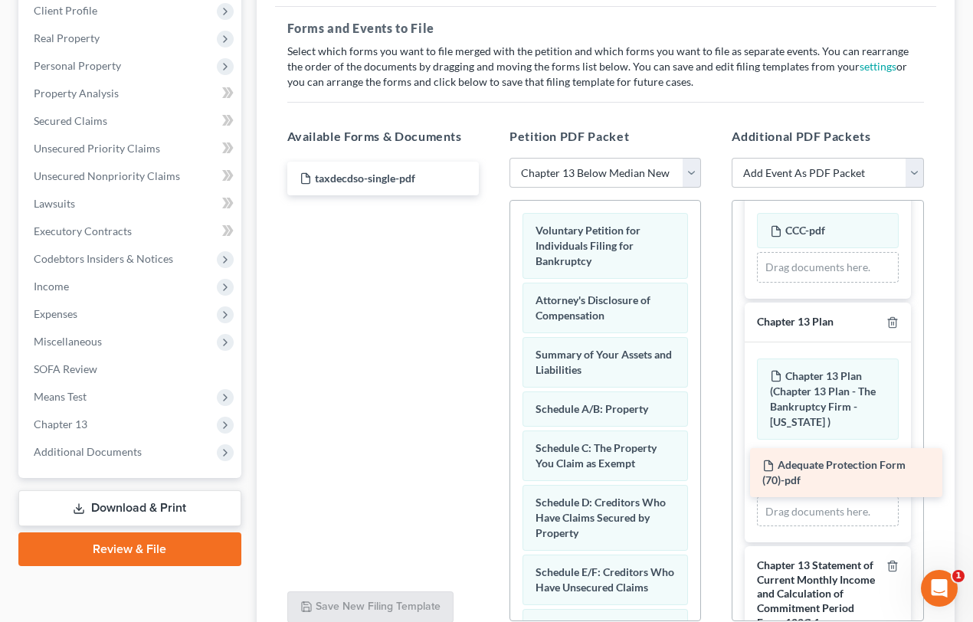
drag, startPoint x: 382, startPoint y: 176, endPoint x: 829, endPoint y: 446, distance: 521.7
click at [491, 195] on div "Adequate Protection Form (70)-pdf Adequate Protection Form (70)-pdf taxdecdso-s…" at bounding box center [383, 179] width 216 height 34
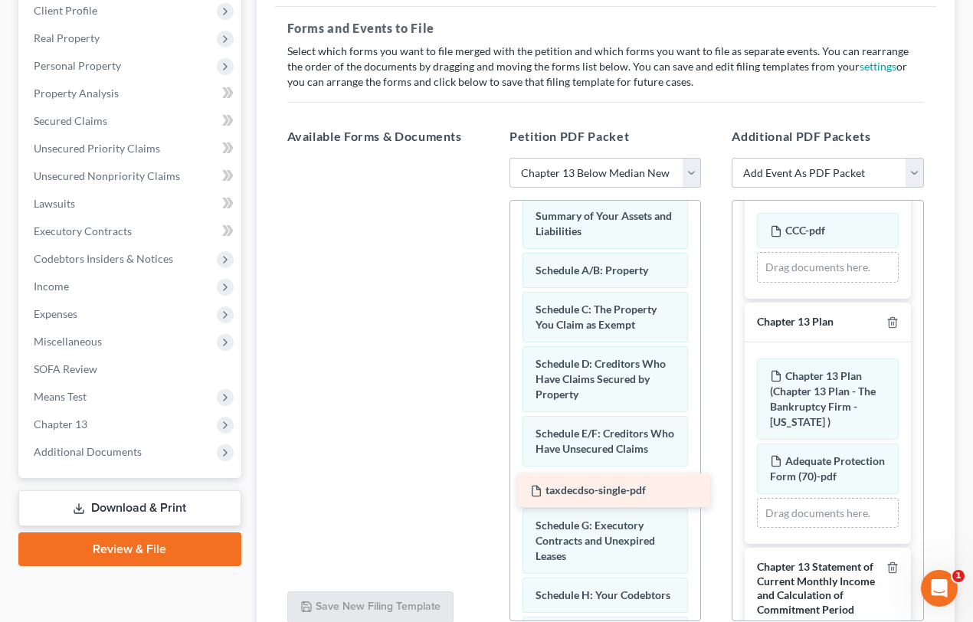
drag, startPoint x: 343, startPoint y: 175, endPoint x: 580, endPoint y: 486, distance: 390.2
click at [491, 158] on div "taxdecdso-single-pdf taxdecdso-single-pdf" at bounding box center [383, 158] width 216 height 0
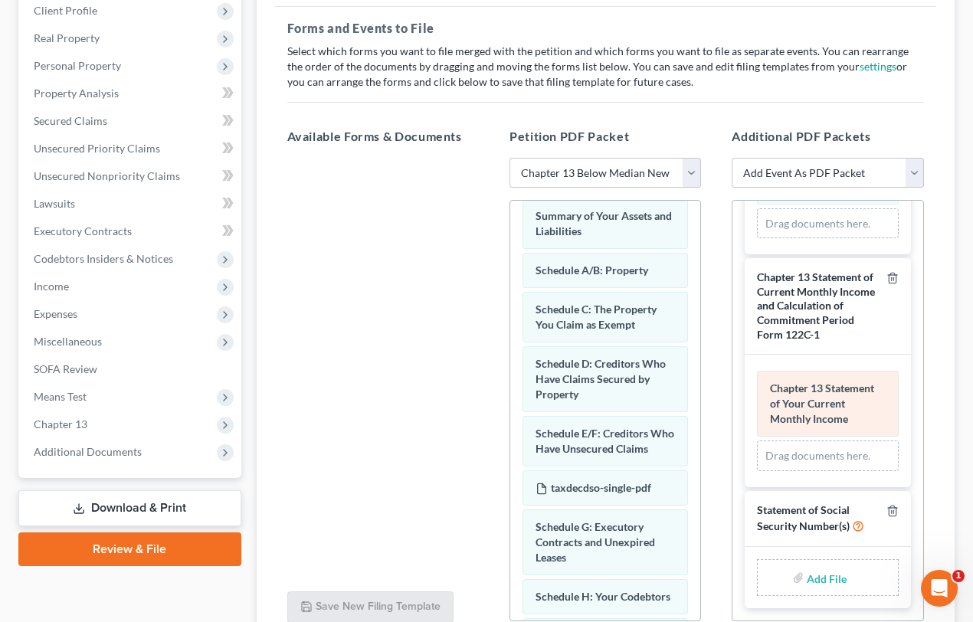
scroll to position [457, 0]
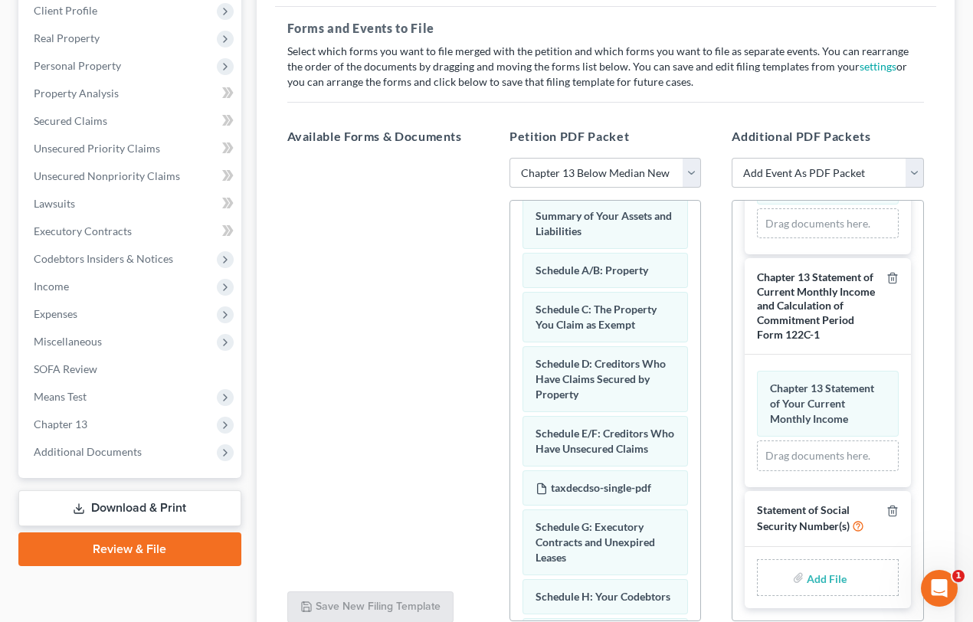
type input "C:\fakepath\Form 121 Johnson.pdf"
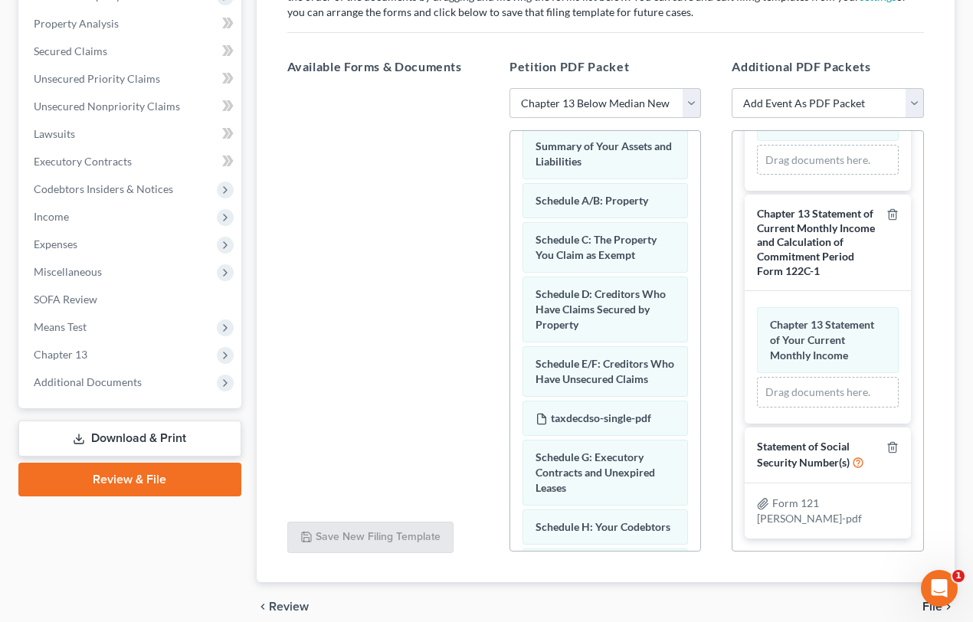
scroll to position [353, 0]
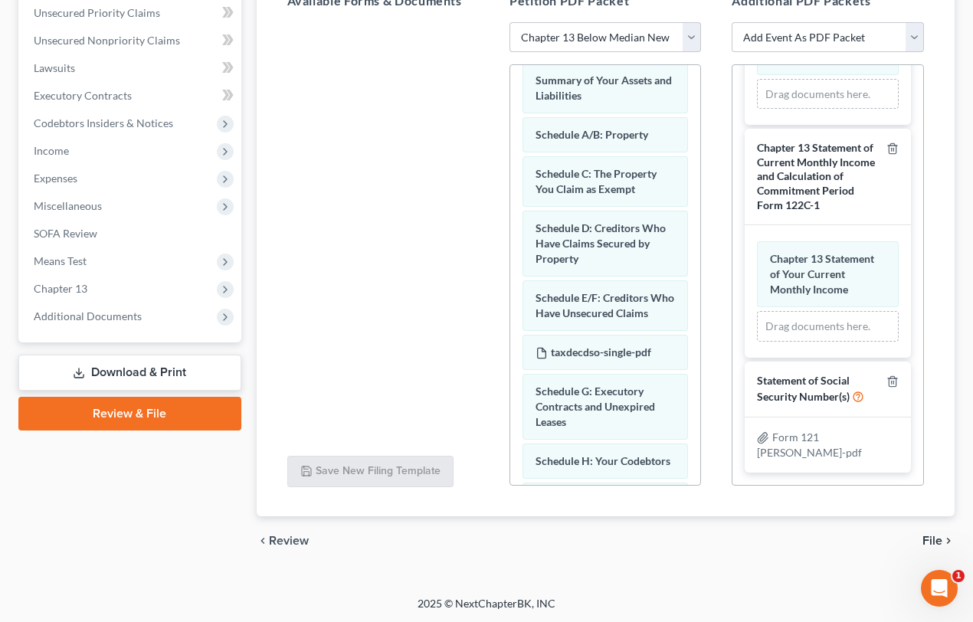
click at [936, 538] on span "File" at bounding box center [932, 541] width 20 height 12
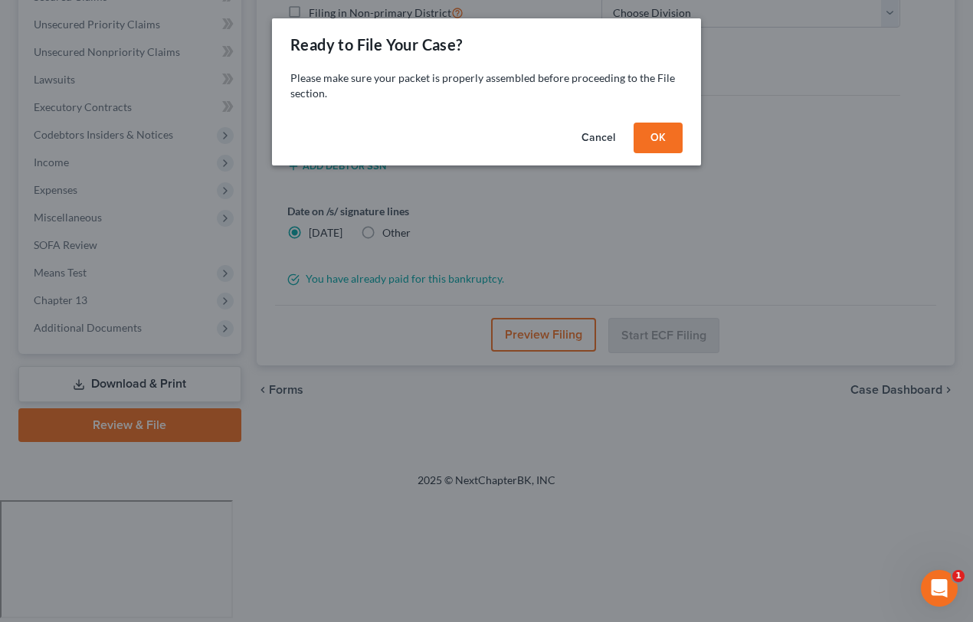
scroll to position [218, 0]
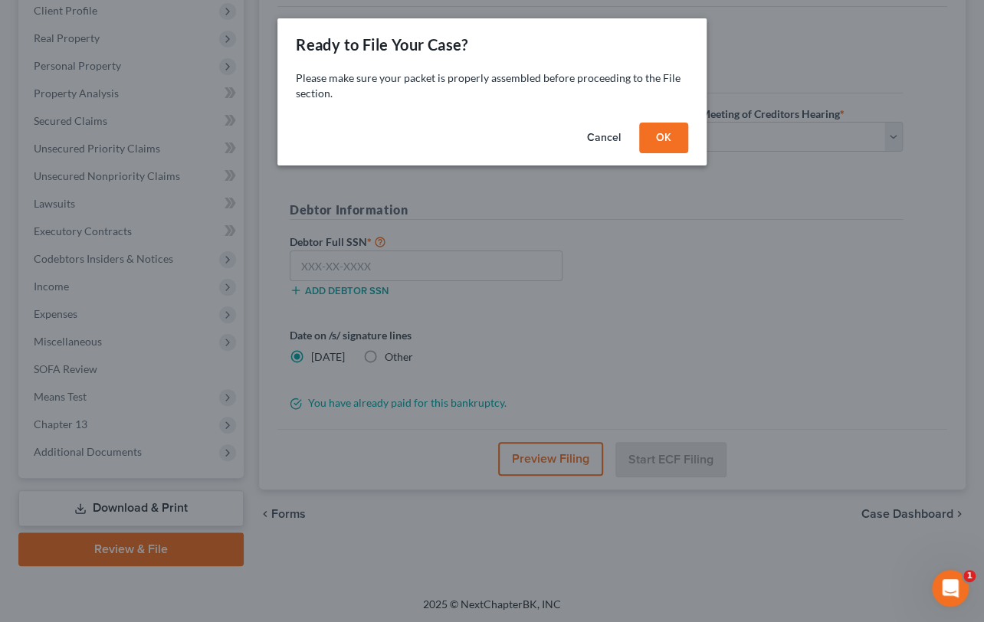
click at [661, 133] on button "OK" at bounding box center [663, 138] width 49 height 31
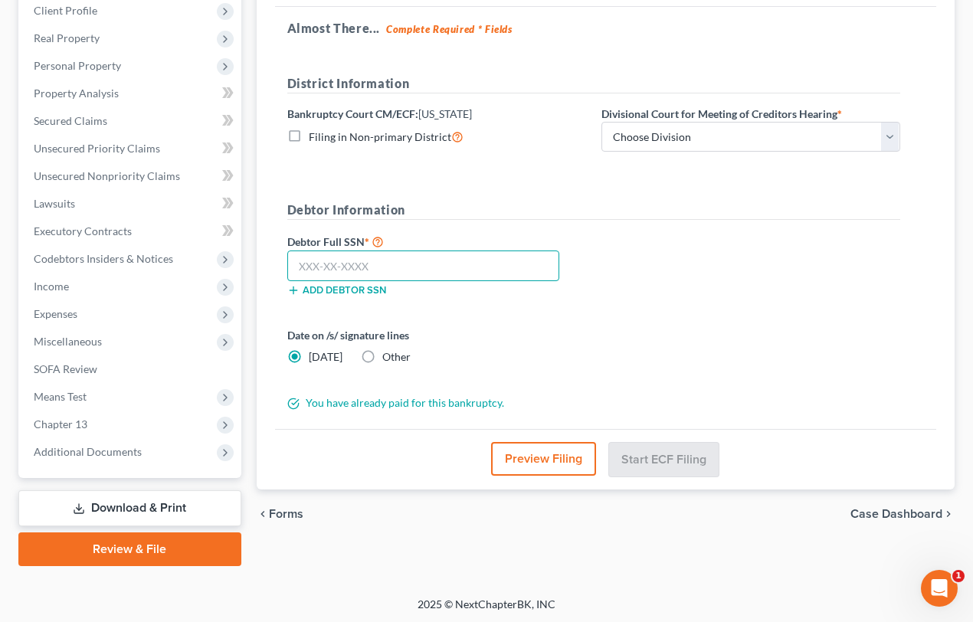
click at [319, 263] on input "text" at bounding box center [423, 265] width 273 height 31
paste input "647-22-5415"
type input "647-22-5415"
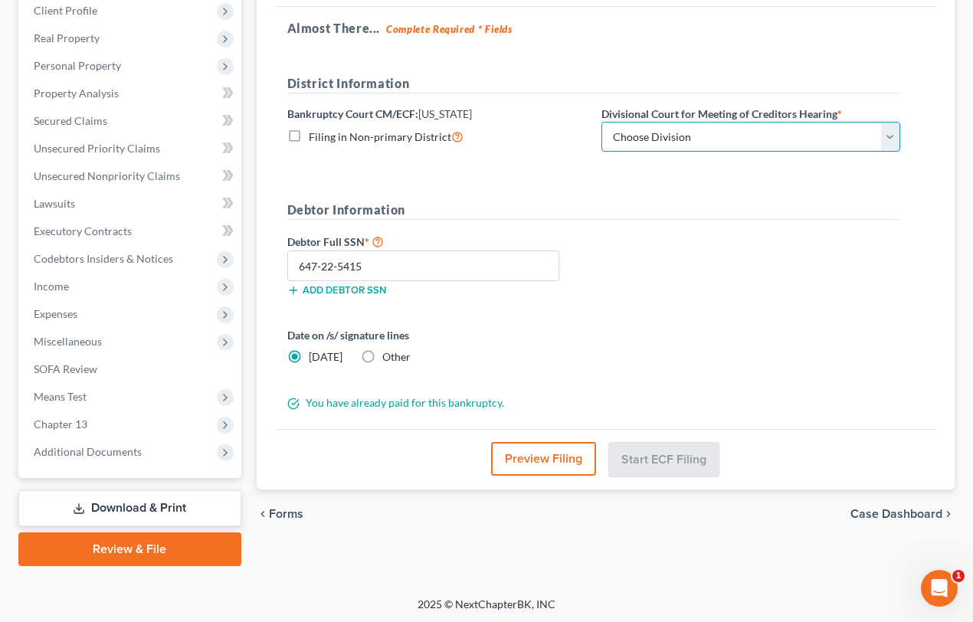
click at [753, 133] on select "Choose Division Salt Lake city" at bounding box center [750, 137] width 299 height 31
select select "0"
click at [601, 122] on select "Choose Division Salt Lake city" at bounding box center [750, 137] width 299 height 31
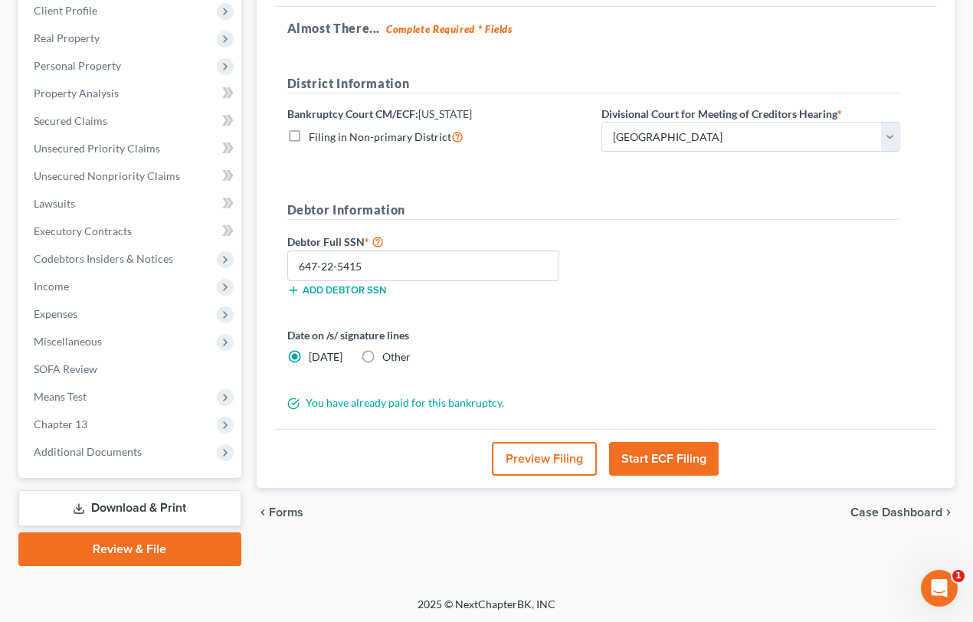
click at [663, 454] on button "Start ECF Filing" at bounding box center [664, 459] width 110 height 34
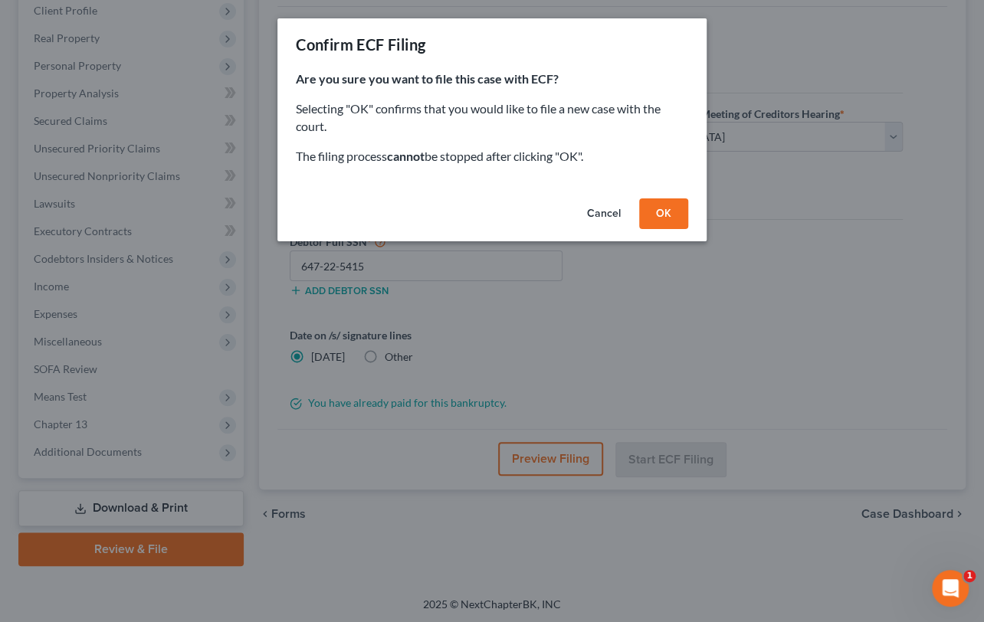
click at [668, 211] on button "OK" at bounding box center [663, 213] width 49 height 31
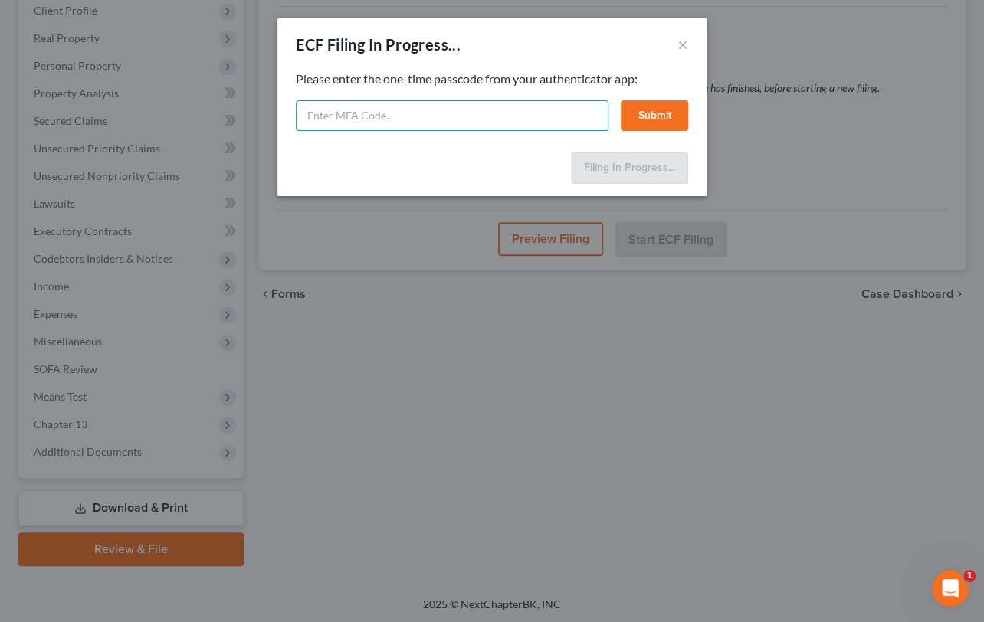
click at [310, 115] on input "text" at bounding box center [452, 115] width 313 height 31
type input "2"
type input "786884"
click at [628, 122] on button "Submit" at bounding box center [653, 115] width 67 height 31
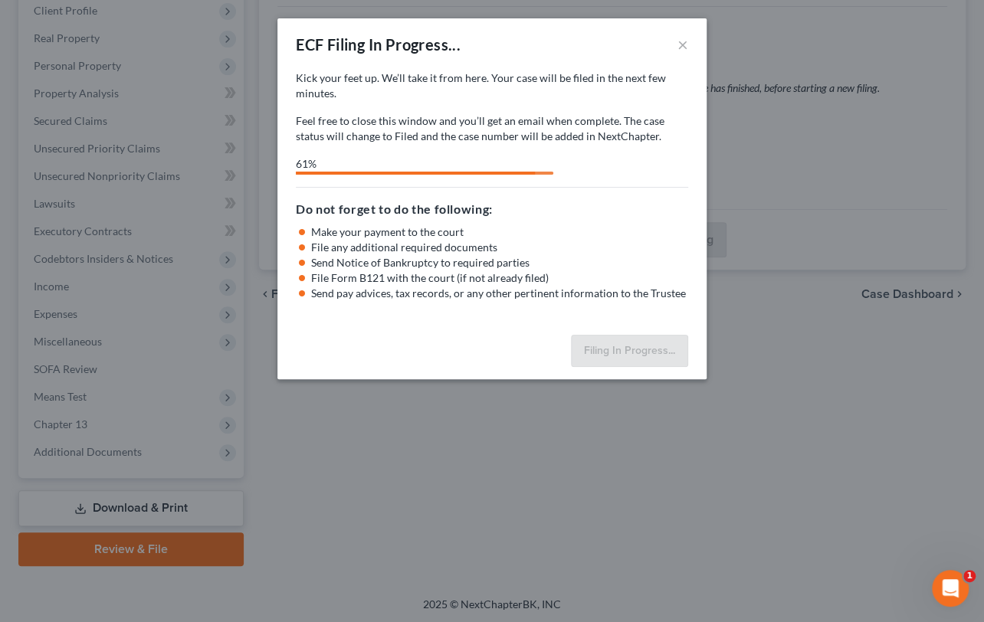
select select "0"
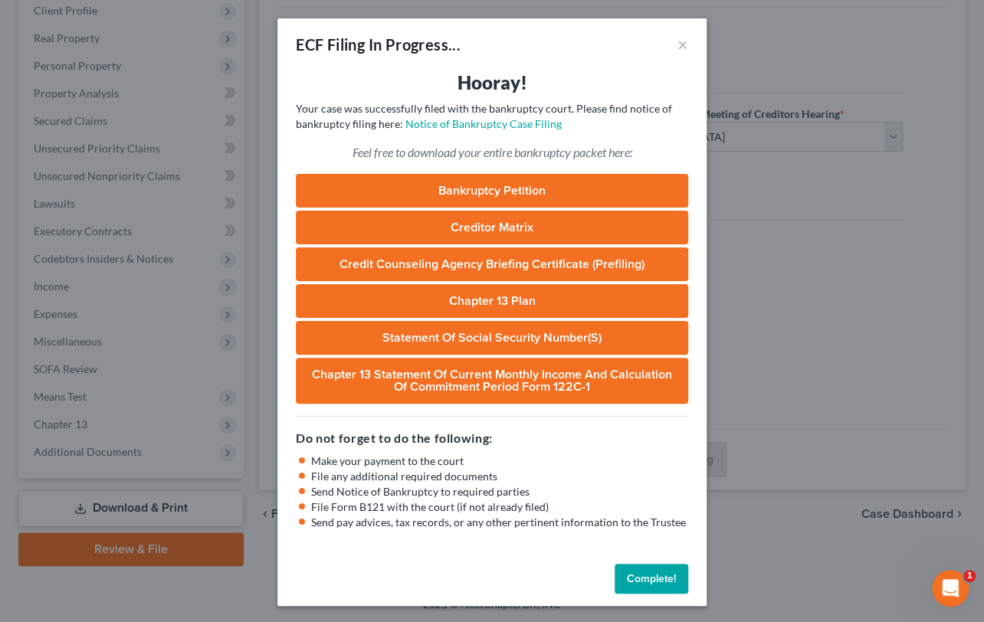
drag, startPoint x: 666, startPoint y: 580, endPoint x: 638, endPoint y: 547, distance: 43.0
click at [666, 580] on button "Complete!" at bounding box center [651, 579] width 74 height 31
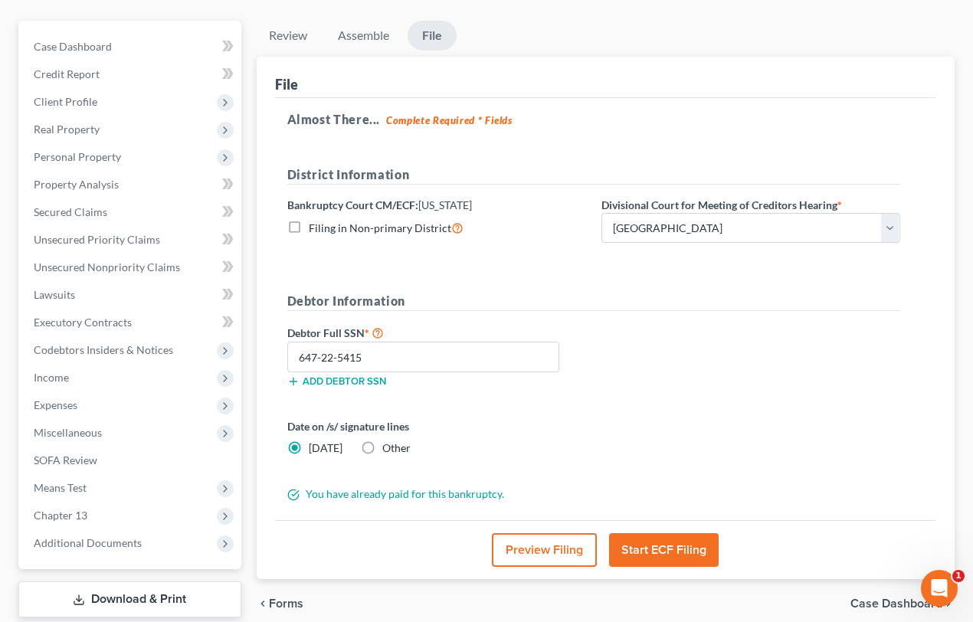
scroll to position [0, 0]
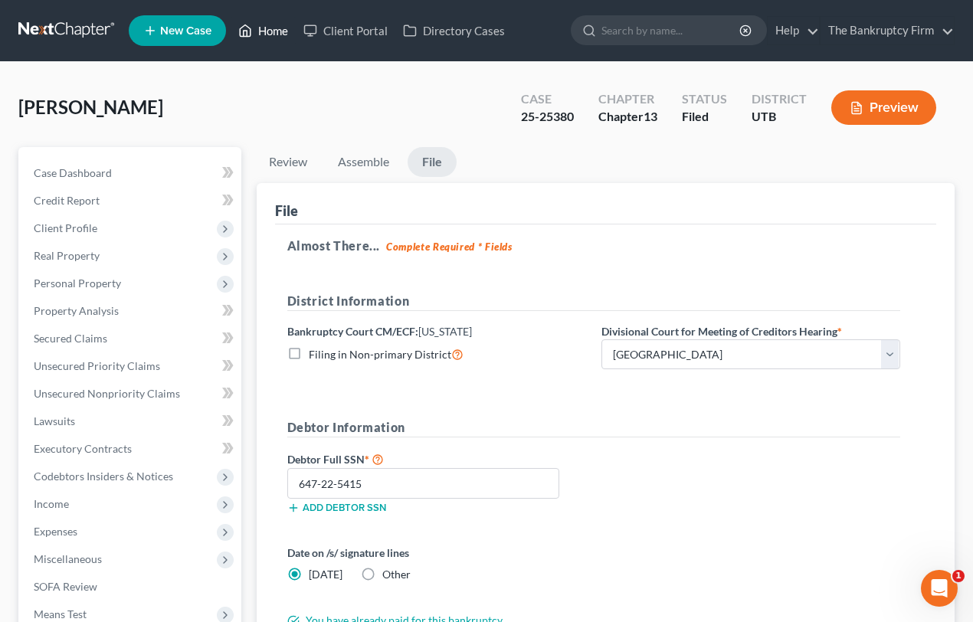
drag, startPoint x: 276, startPoint y: 31, endPoint x: 602, endPoint y: 195, distance: 365.2
click at [276, 31] on link "Home" at bounding box center [263, 31] width 65 height 28
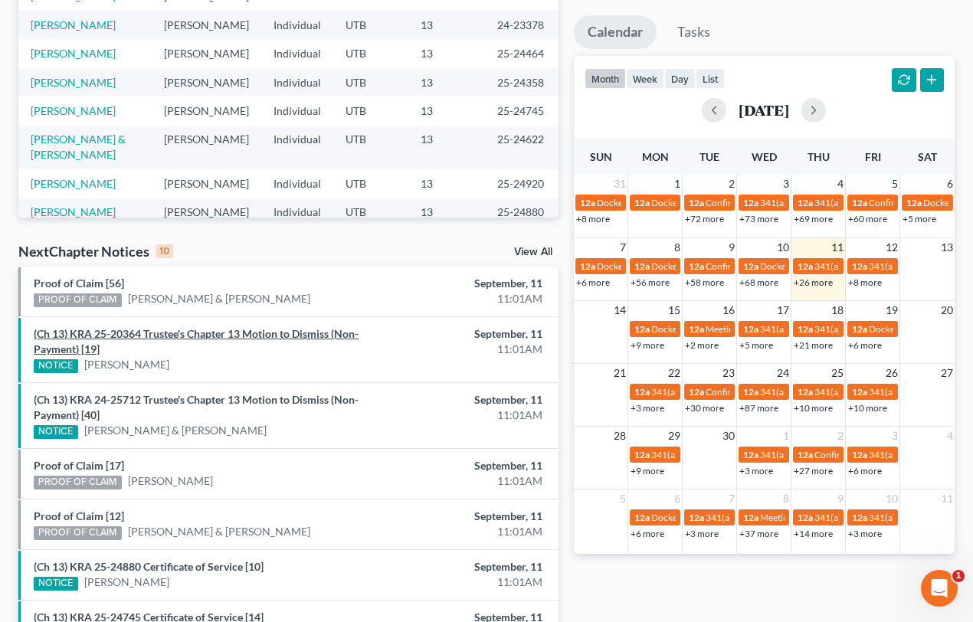
scroll to position [278, 0]
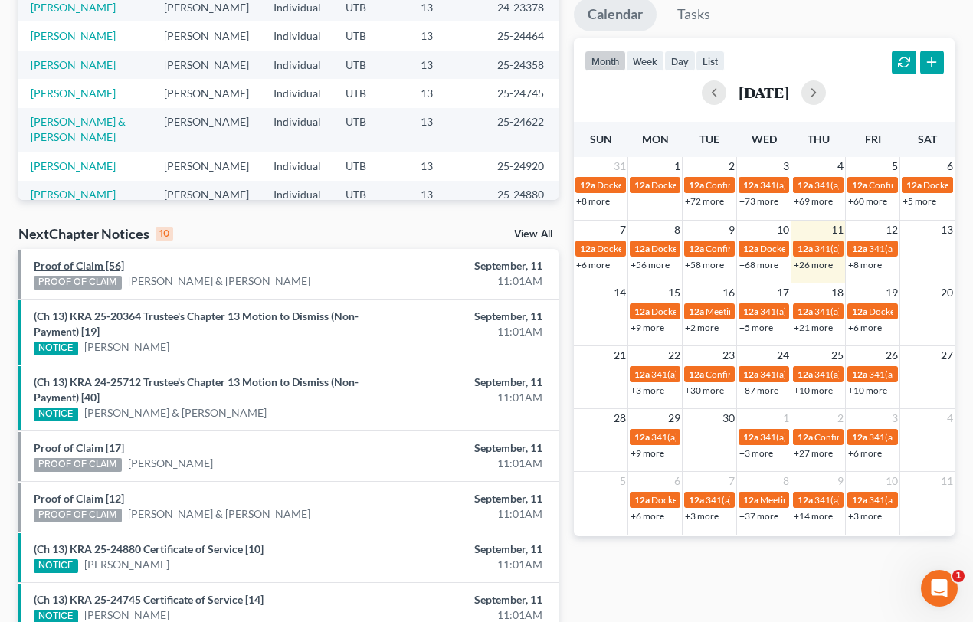
click at [69, 266] on link "Proof of Claim [56]" at bounding box center [79, 265] width 90 height 13
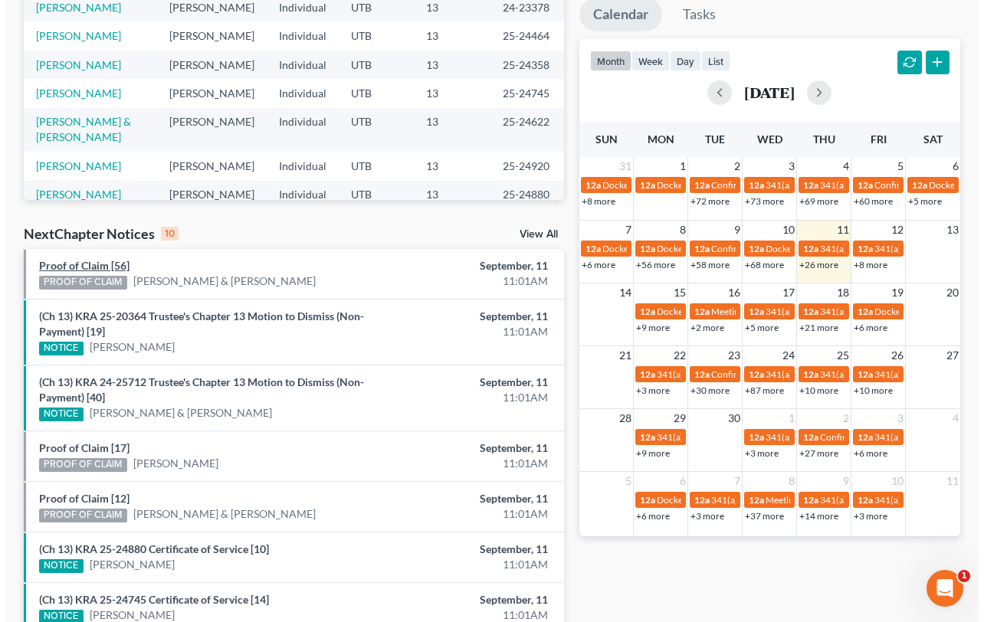
scroll to position [232, 0]
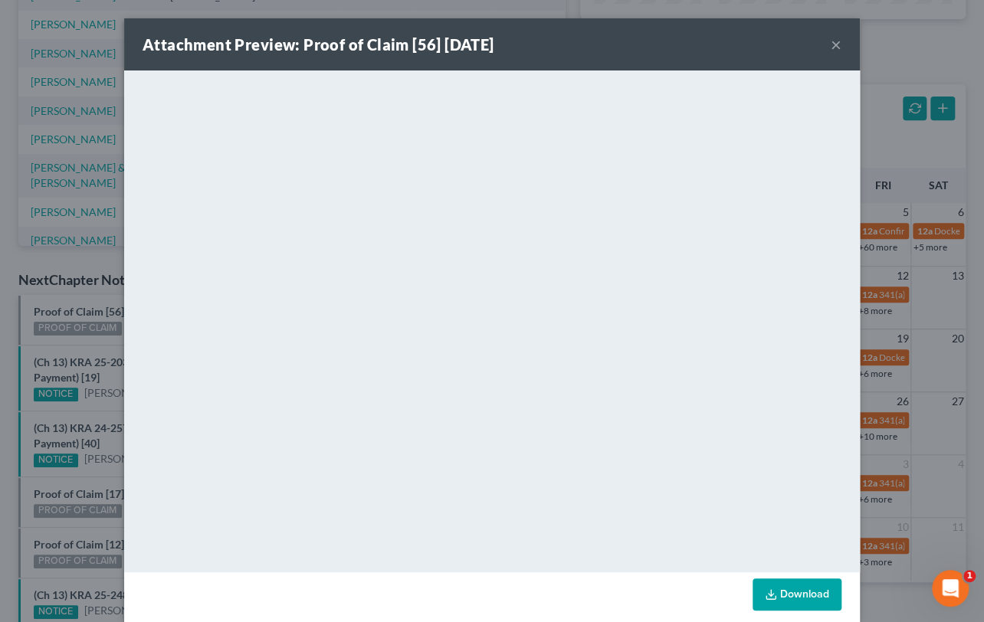
click at [35, 322] on div "Attachment Preview: Proof of Claim [56] 09/11/2025 × <object ng-attr-data='http…" at bounding box center [492, 311] width 984 height 622
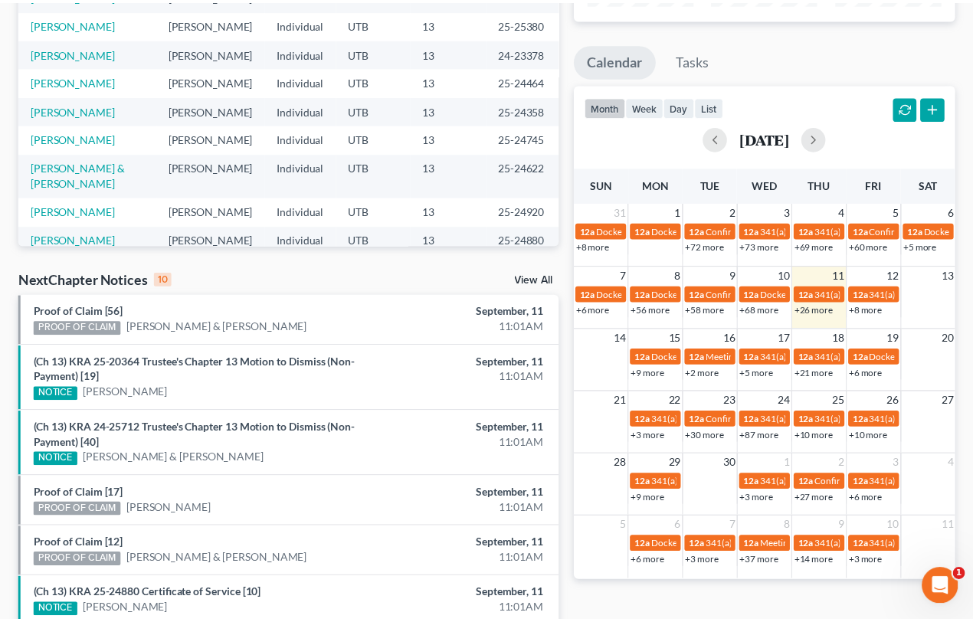
scroll to position [278, 0]
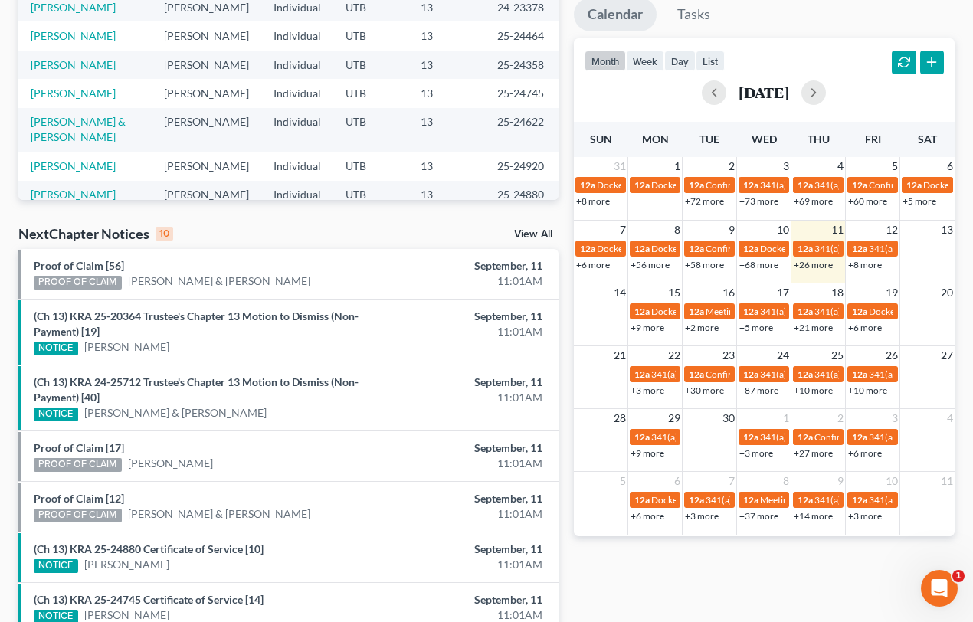
click at [91, 447] on link "Proof of Claim [17]" at bounding box center [79, 447] width 90 height 13
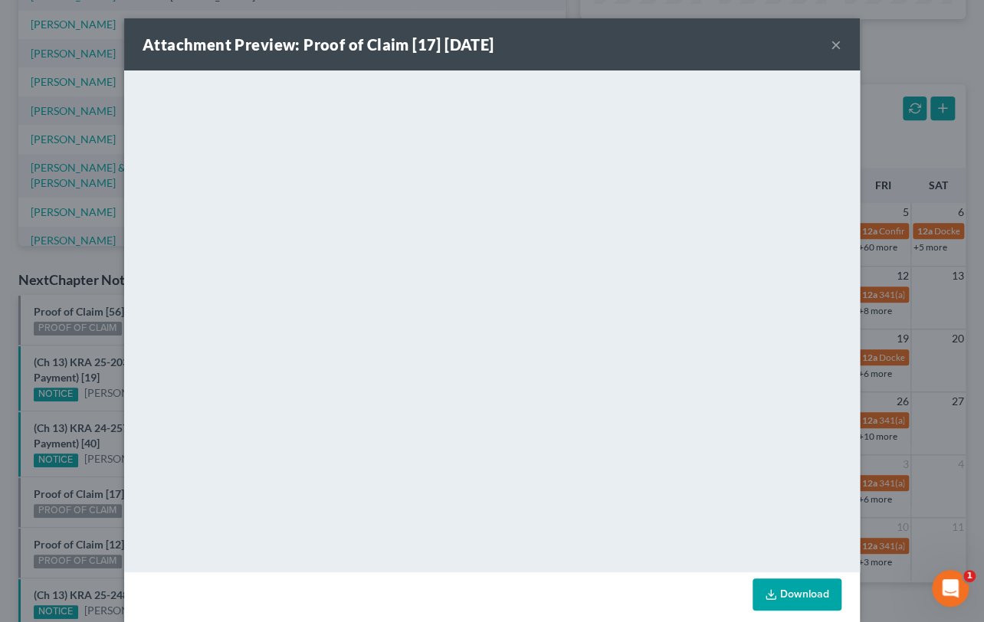
click at [70, 475] on div "Attachment Preview: Proof of Claim [17] 09/11/2025 × <object ng-attr-data='http…" at bounding box center [492, 311] width 984 height 622
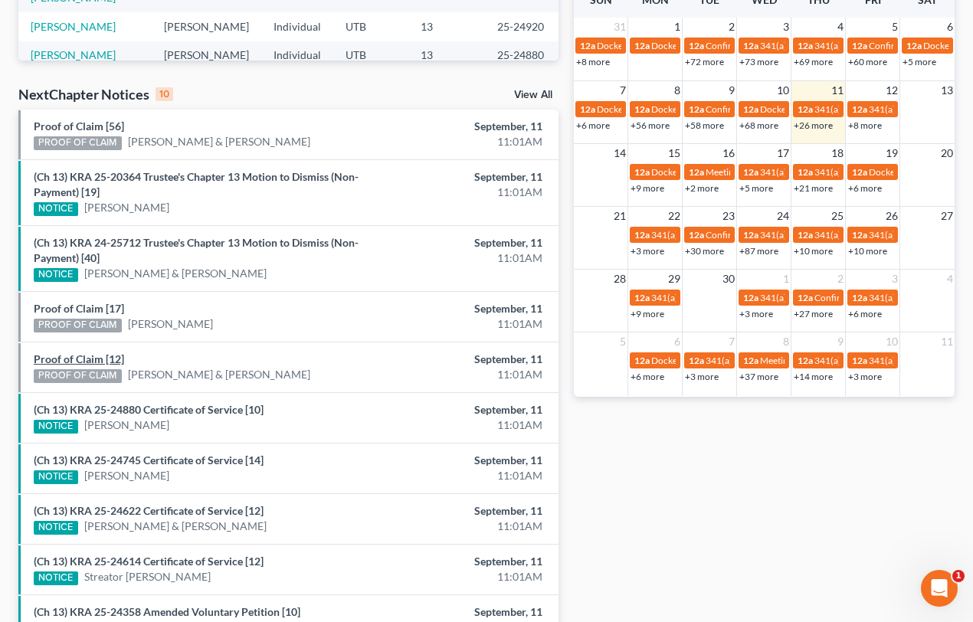
click at [78, 356] on link "Proof of Claim [12]" at bounding box center [79, 358] width 90 height 13
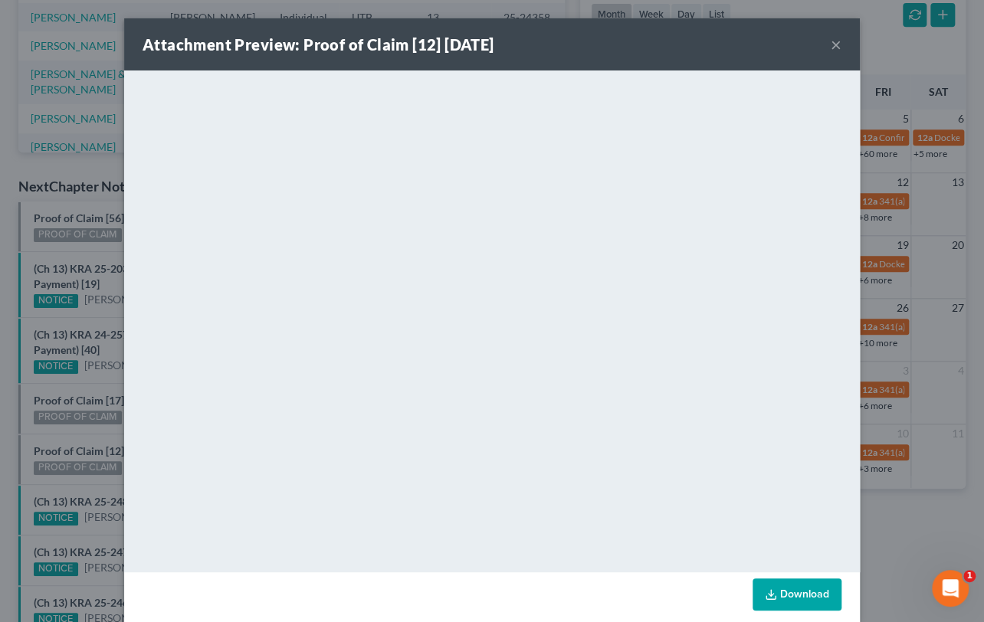
click at [69, 348] on div "Attachment Preview: Proof of Claim [12] 09/11/2025 × <object ng-attr-data='http…" at bounding box center [492, 311] width 984 height 622
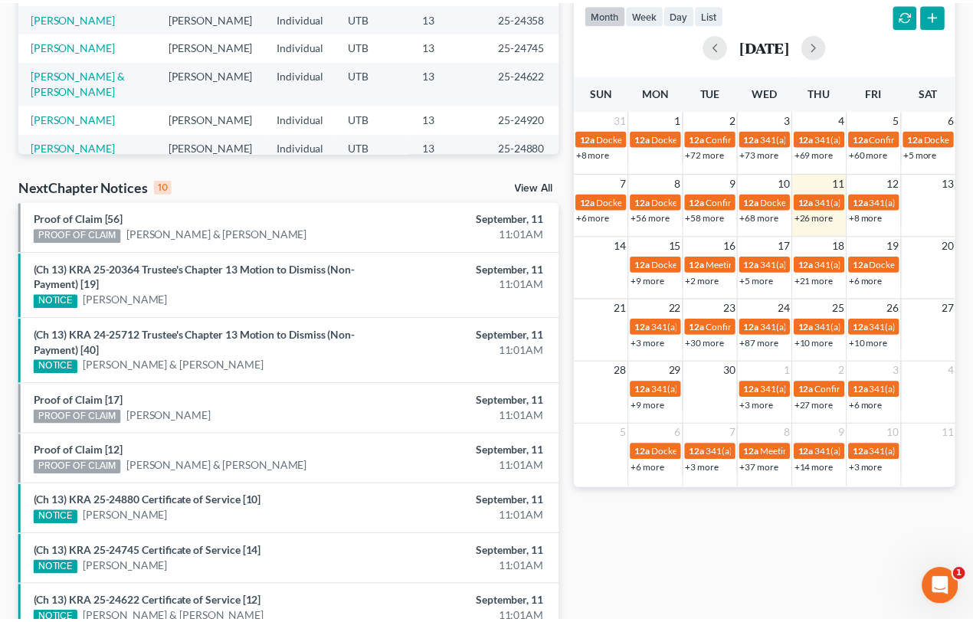
scroll to position [417, 0]
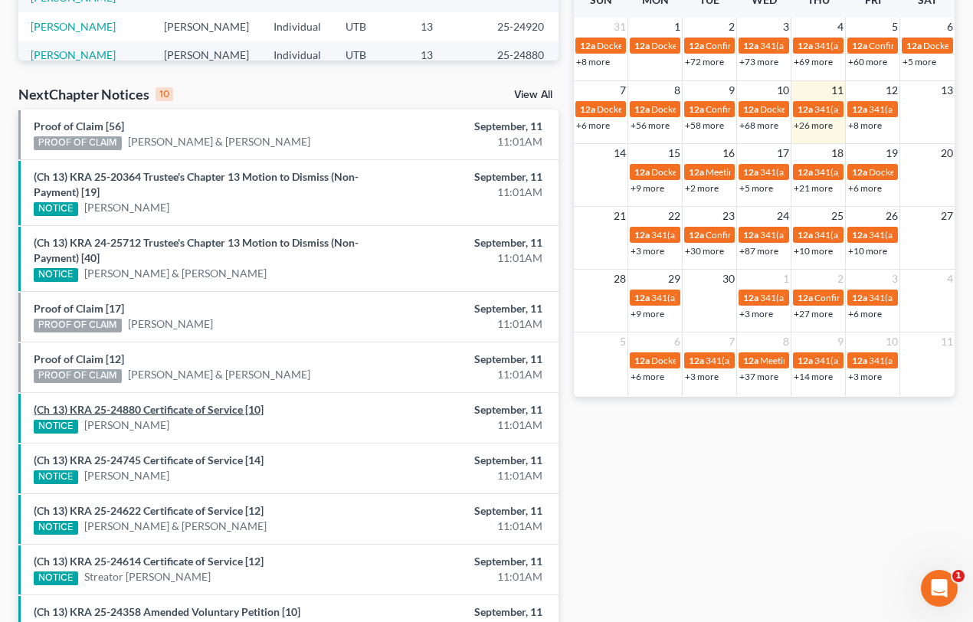
click at [172, 406] on link "(Ch 13) KRA 25-24880 Certificate of Service [10]" at bounding box center [149, 409] width 230 height 13
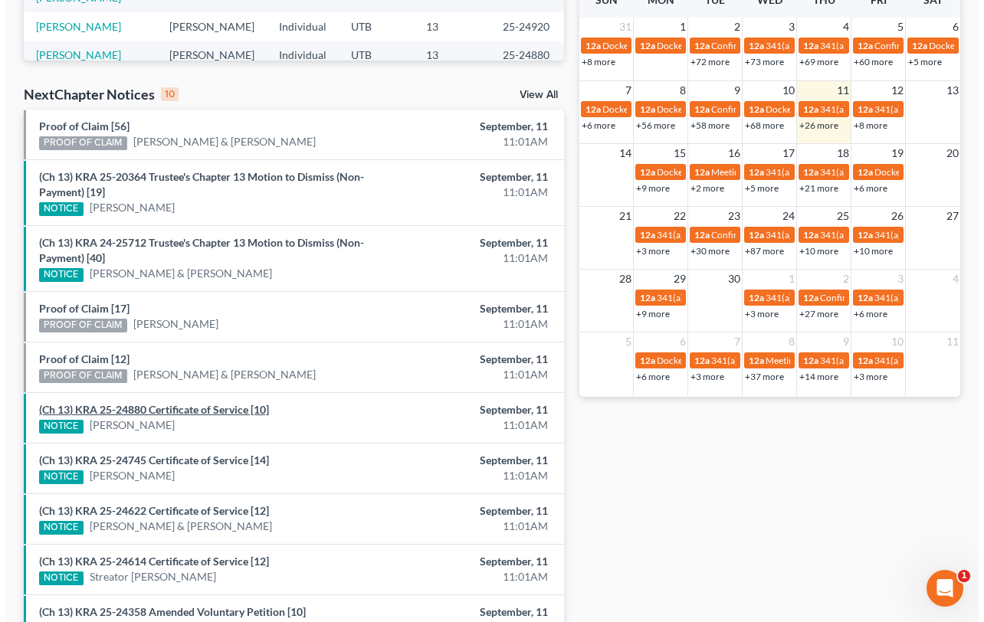
scroll to position [326, 0]
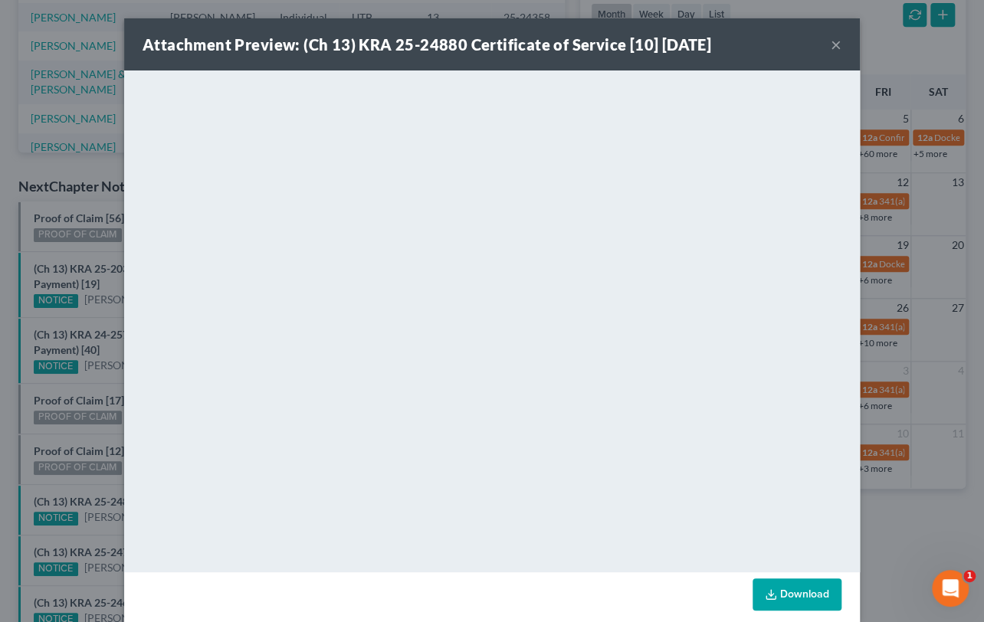
click at [89, 434] on div "Attachment Preview: (Ch 13) KRA 25-24880 Certificate of Service [10] 09/11/2025…" at bounding box center [492, 311] width 984 height 622
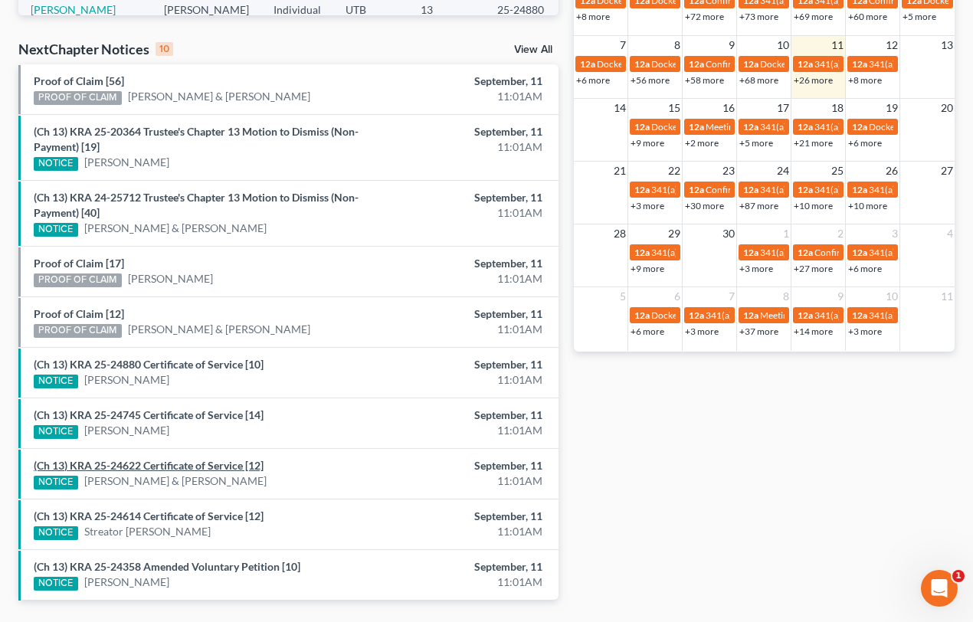
scroll to position [508, 0]
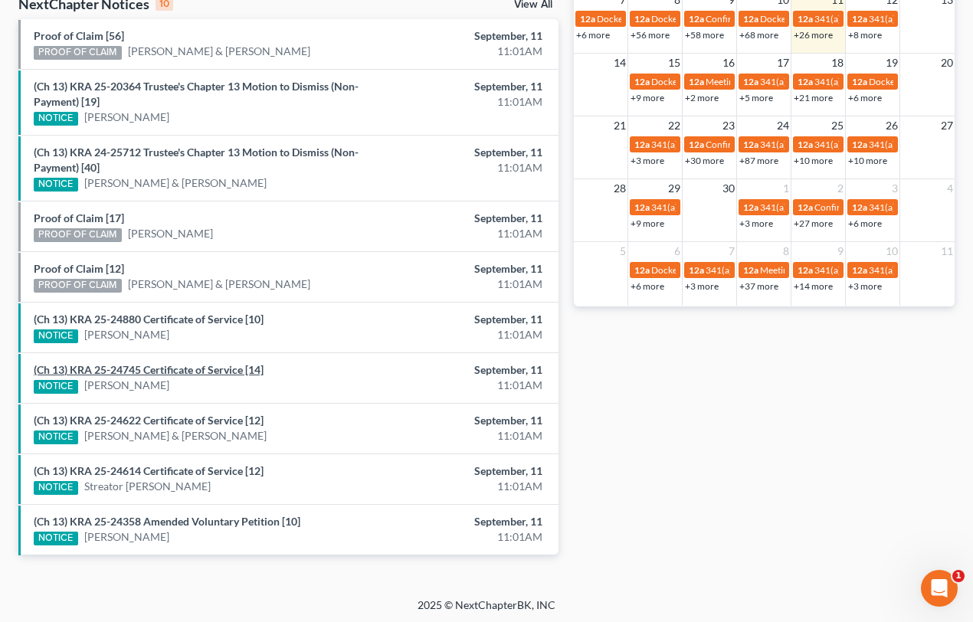
click at [191, 368] on link "(Ch 13) KRA 25-24745 Certificate of Service [14]" at bounding box center [149, 369] width 230 height 13
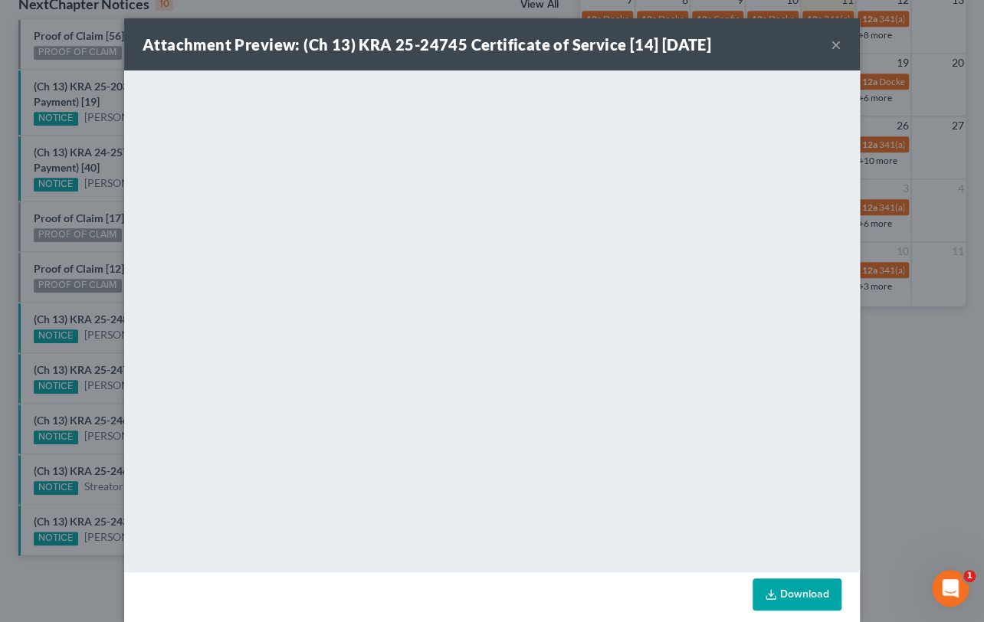
drag, startPoint x: 87, startPoint y: 350, endPoint x: 117, endPoint y: 359, distance: 32.0
click at [87, 350] on div "Attachment Preview: (Ch 13) KRA 25-24745 Certificate of Service [14] 09/11/2025…" at bounding box center [492, 311] width 984 height 622
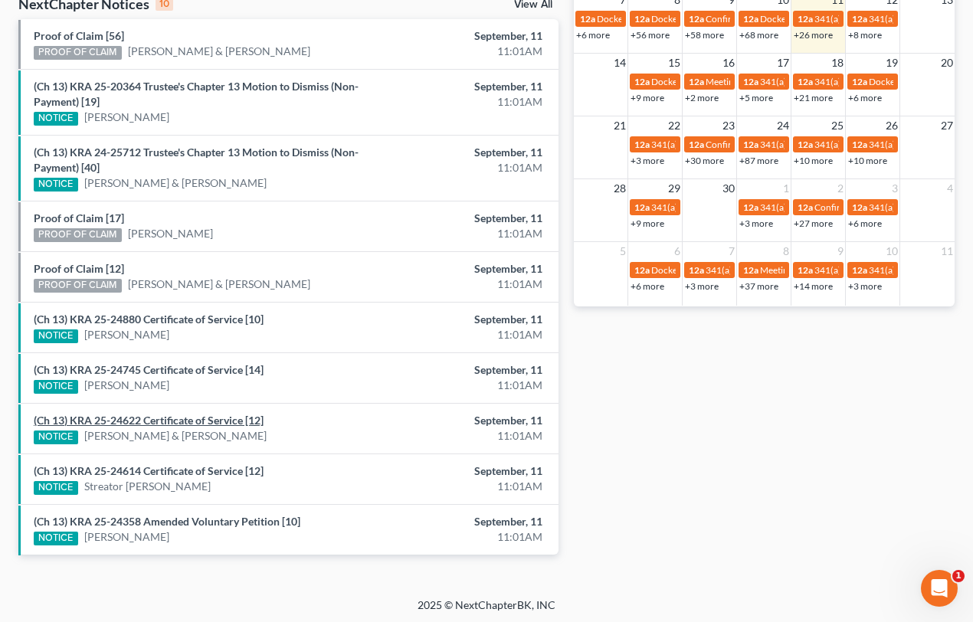
click at [178, 418] on link "(Ch 13) KRA 25-24622 Certificate of Service [12]" at bounding box center [149, 420] width 230 height 13
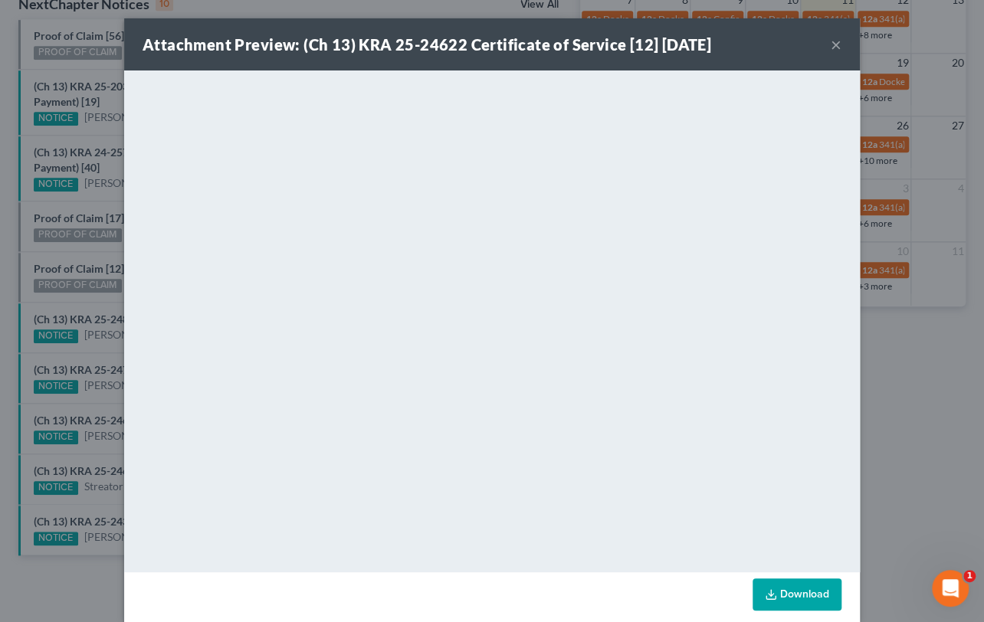
click at [59, 368] on div "Attachment Preview: (Ch 13) KRA 25-24622 Certificate of Service [12] 09/11/2025…" at bounding box center [492, 311] width 984 height 622
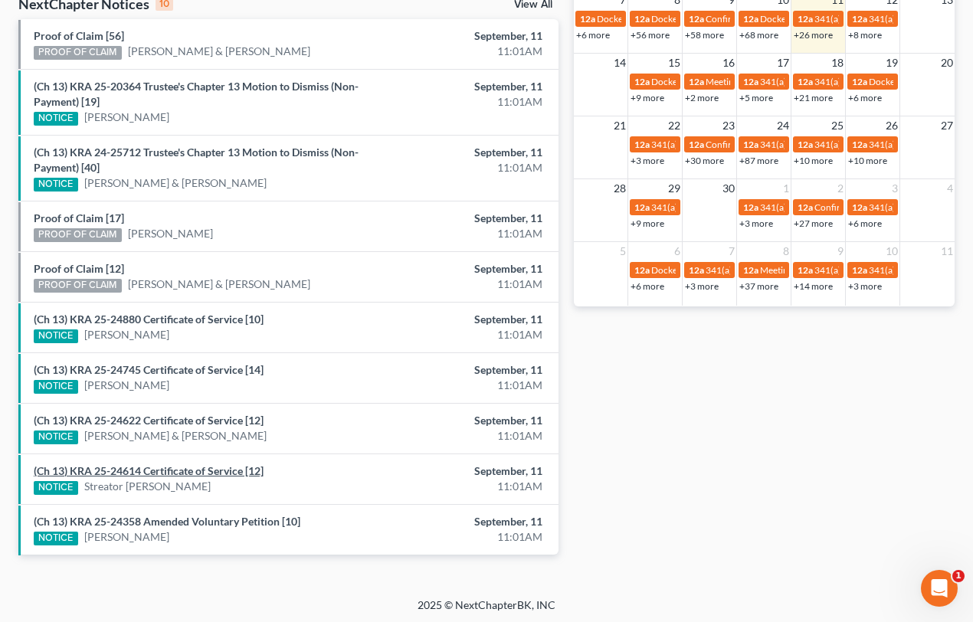
click at [156, 473] on link "(Ch 13) KRA 25-24614 Certificate of Service [12]" at bounding box center [149, 470] width 230 height 13
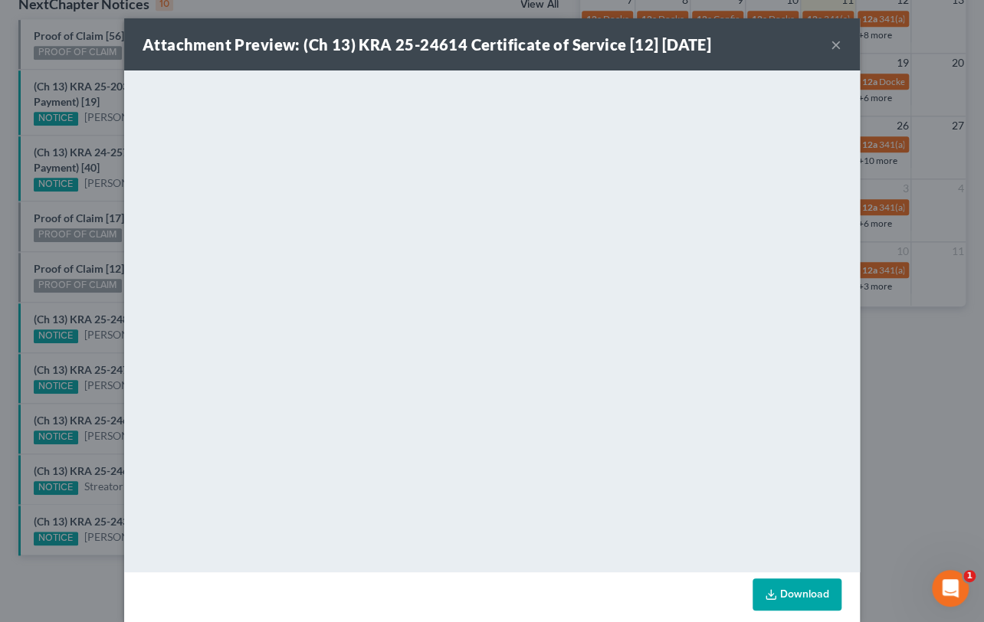
click at [108, 498] on div "Attachment Preview: (Ch 13) KRA 25-24614 Certificate of Service [12] 09/11/2025…" at bounding box center [492, 311] width 984 height 622
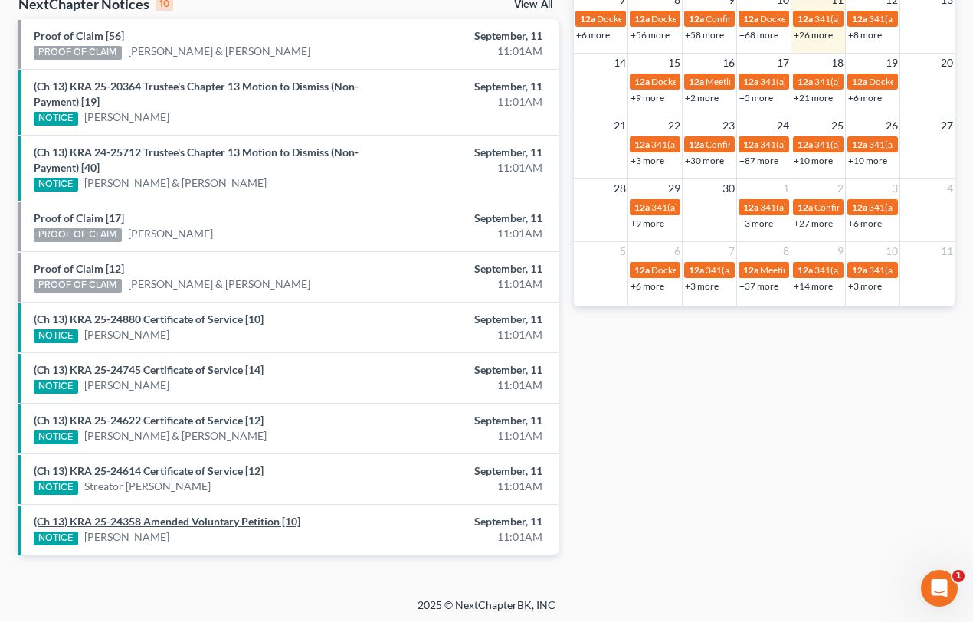
click at [114, 516] on link "(Ch 13) KRA 25-24358 Amended Voluntary Petition [10]" at bounding box center [167, 521] width 267 height 13
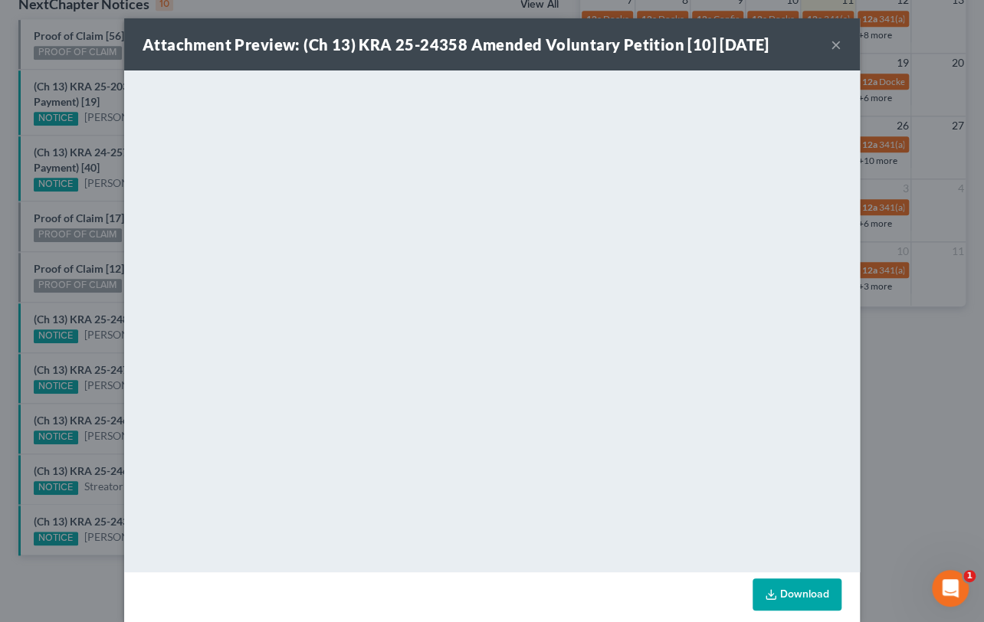
click at [93, 497] on div "Attachment Preview: (Ch 13) KRA 25-24358 Amended Voluntary Petition [10] 09/11/…" at bounding box center [492, 311] width 984 height 622
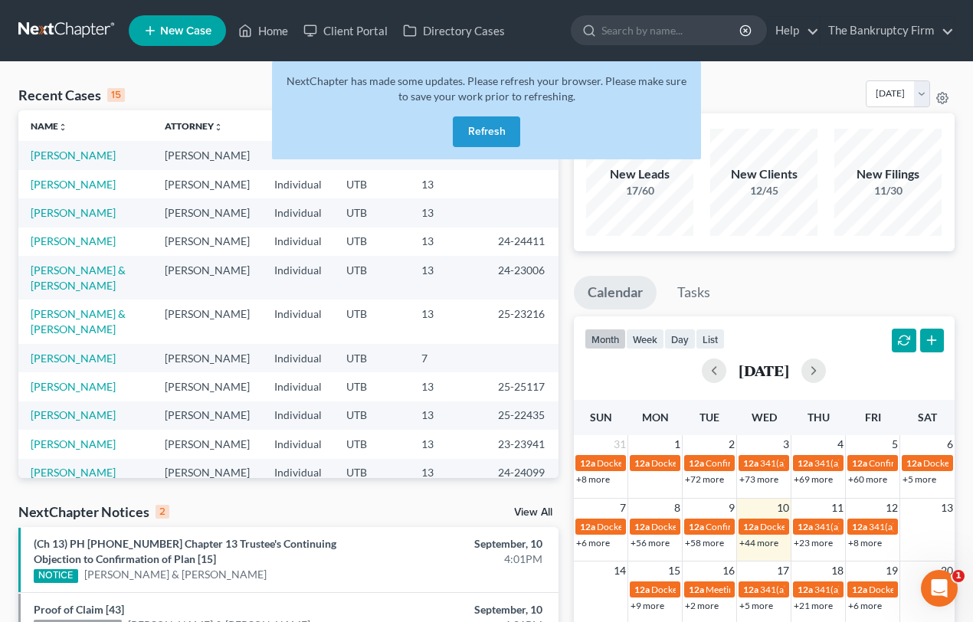
click at [485, 128] on button "Refresh" at bounding box center [486, 131] width 67 height 31
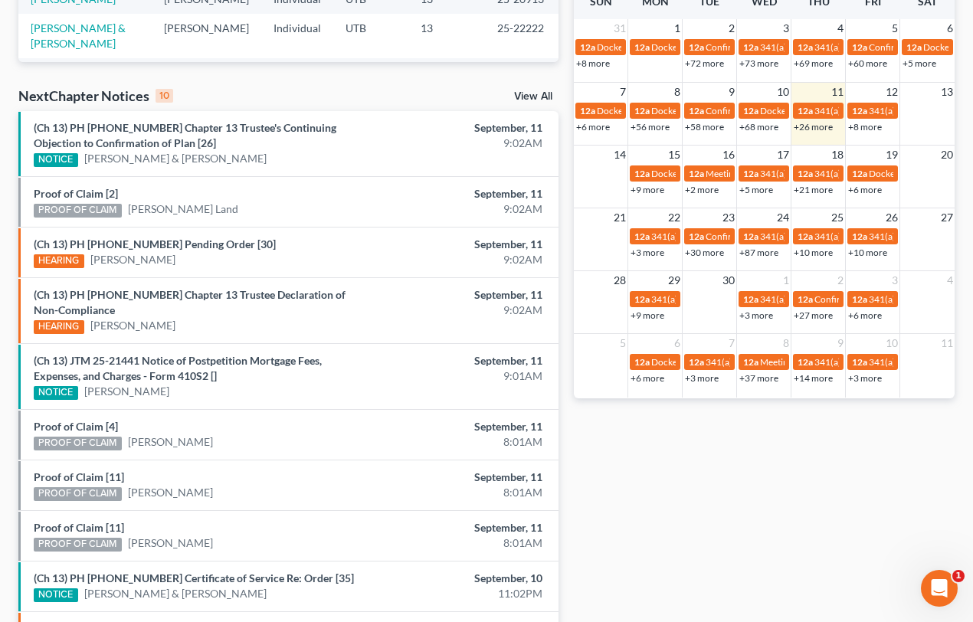
scroll to position [487, 0]
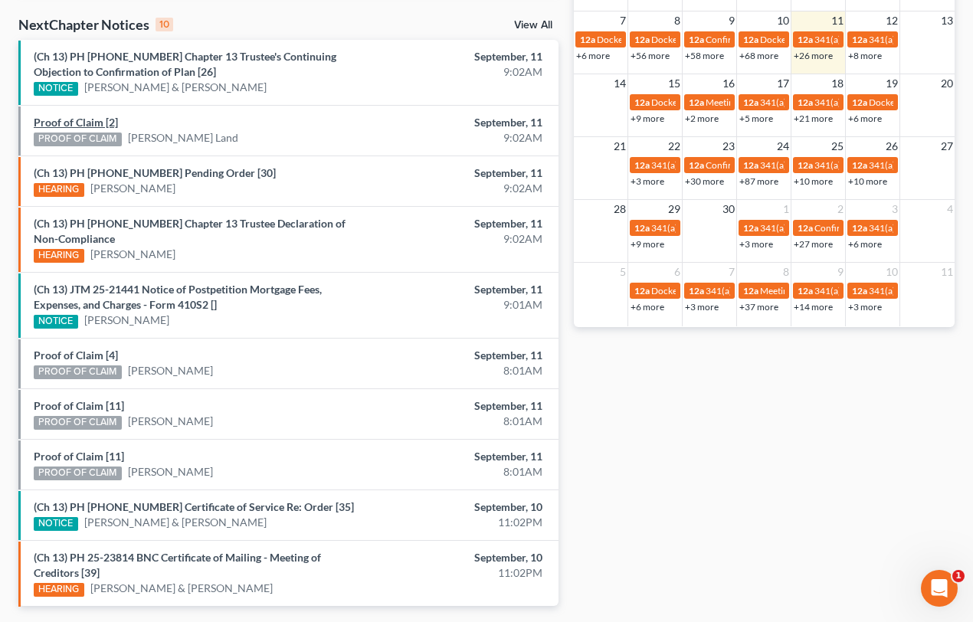
click at [74, 120] on link "Proof of Claim [2]" at bounding box center [76, 122] width 84 height 13
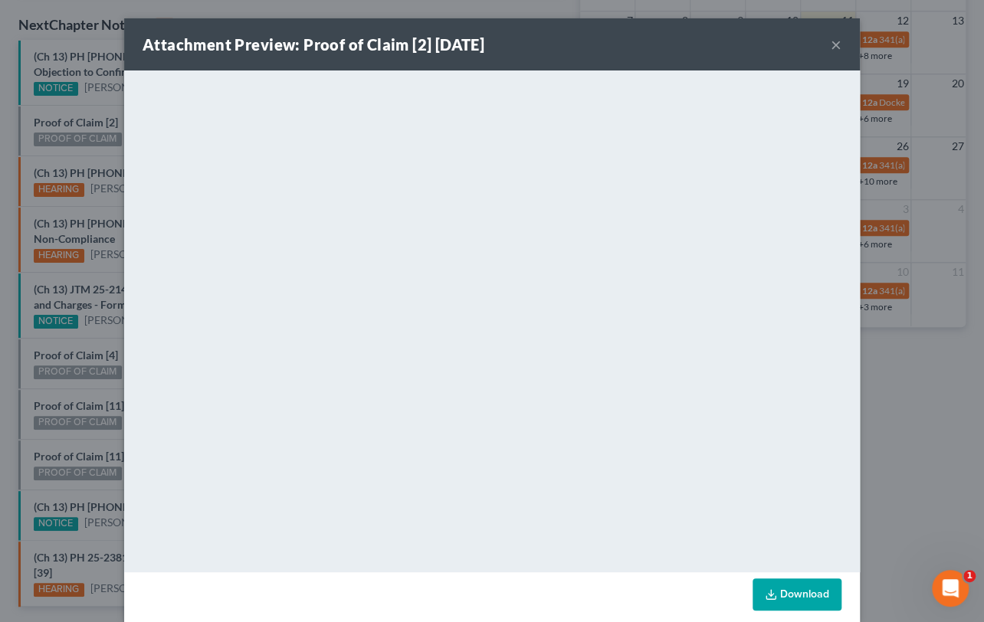
click at [87, 149] on div "Attachment Preview: Proof of Claim [2] 09/11/2025 × <object ng-attr-data='https…" at bounding box center [492, 311] width 984 height 622
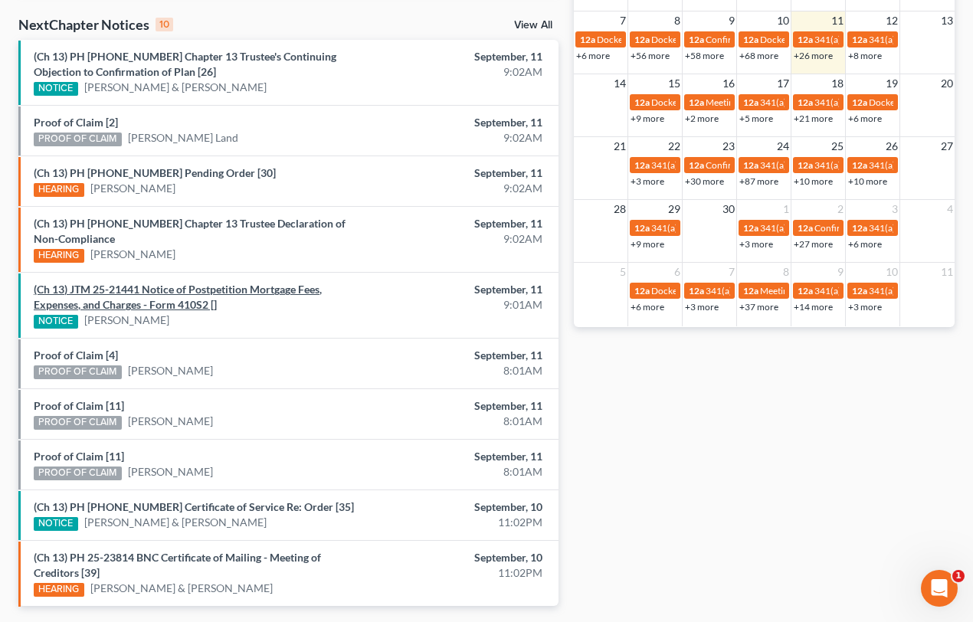
click at [150, 287] on link "(Ch 13) JTM 25-21441 Notice of Postpetition Mortgage Fees, Expenses, and Charge…" at bounding box center [178, 297] width 288 height 28
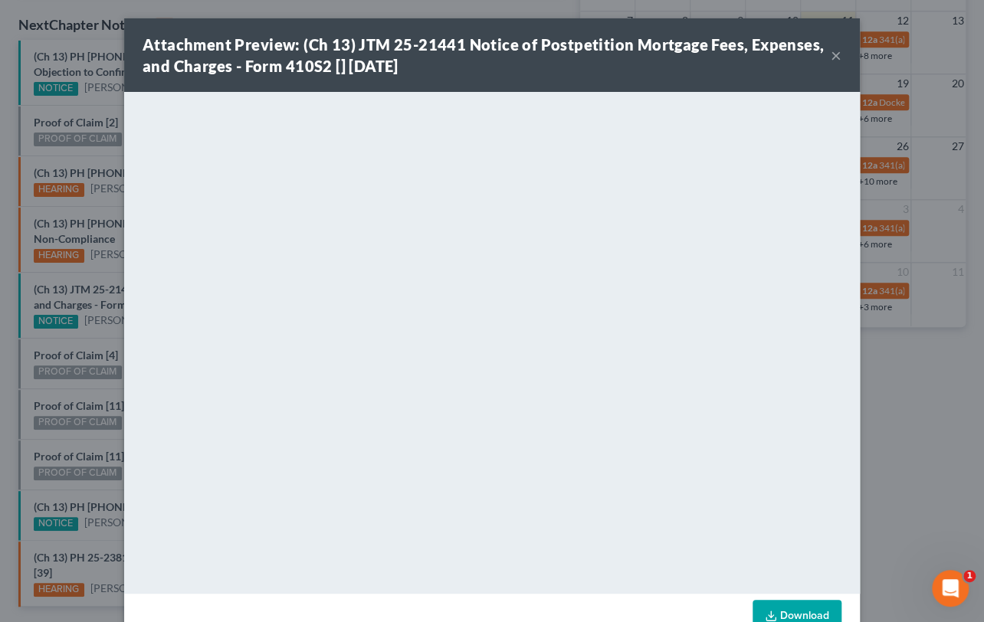
click at [93, 326] on div "Attachment Preview: (Ch 13) JTM 25-21441 Notice of Postpetition Mortgage Fees, …" at bounding box center [492, 311] width 984 height 622
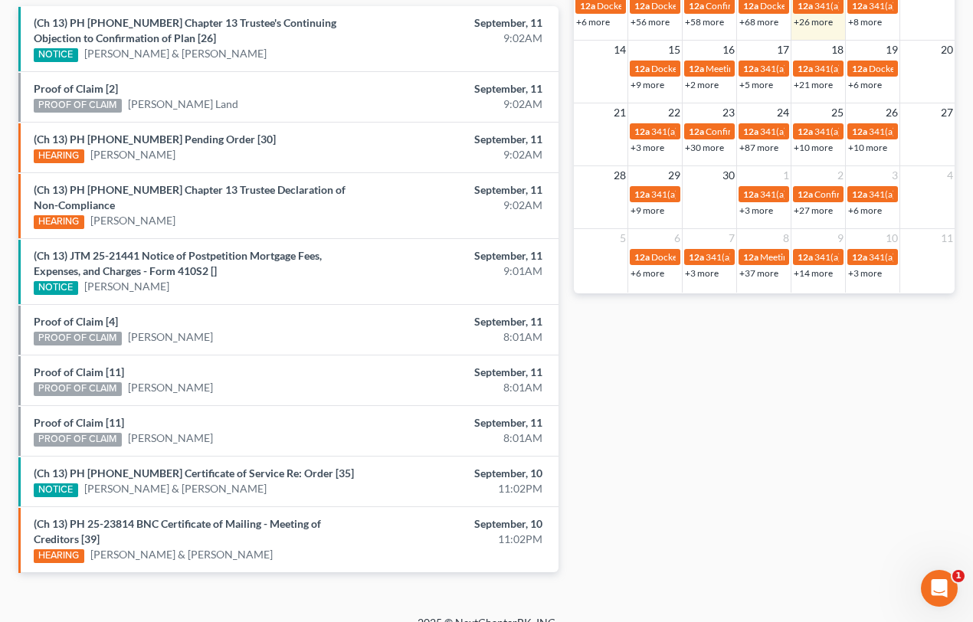
scroll to position [539, 0]
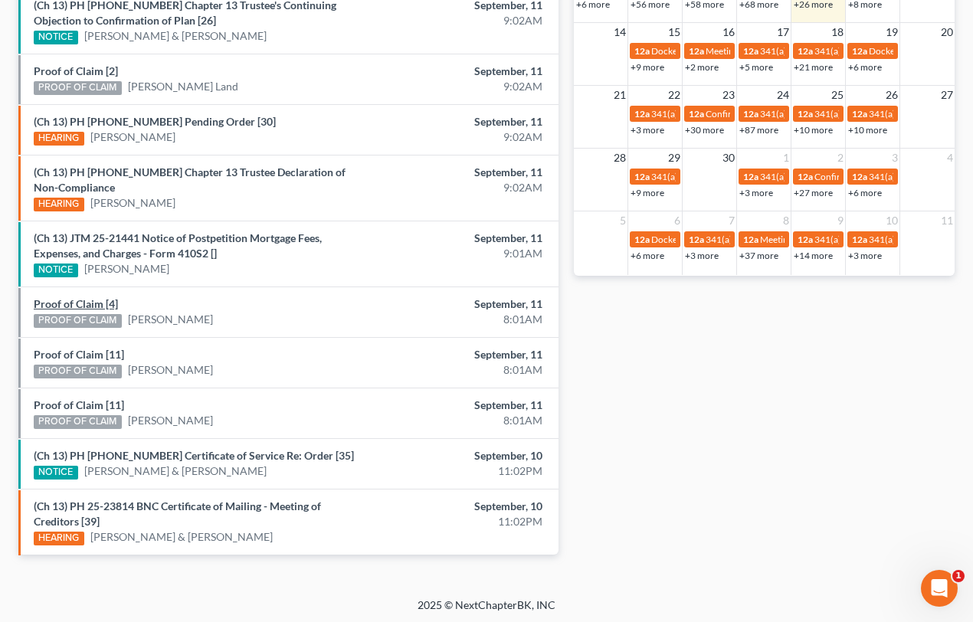
click at [64, 298] on link "Proof of Claim [4]" at bounding box center [76, 303] width 84 height 13
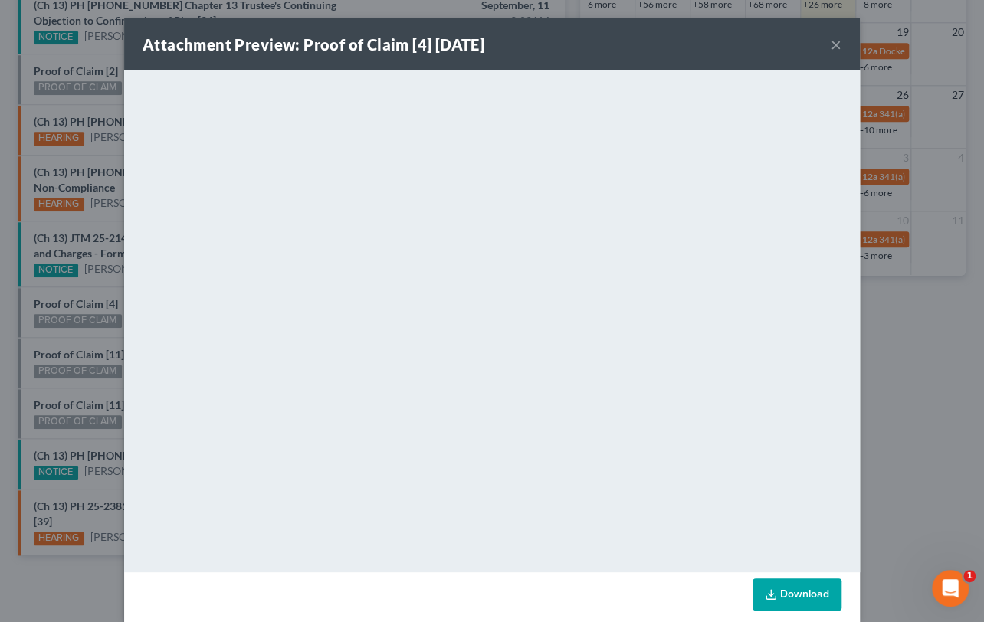
click at [48, 336] on div "Attachment Preview: Proof of Claim [4] 09/11/2025 × <object ng-attr-data='https…" at bounding box center [492, 311] width 984 height 622
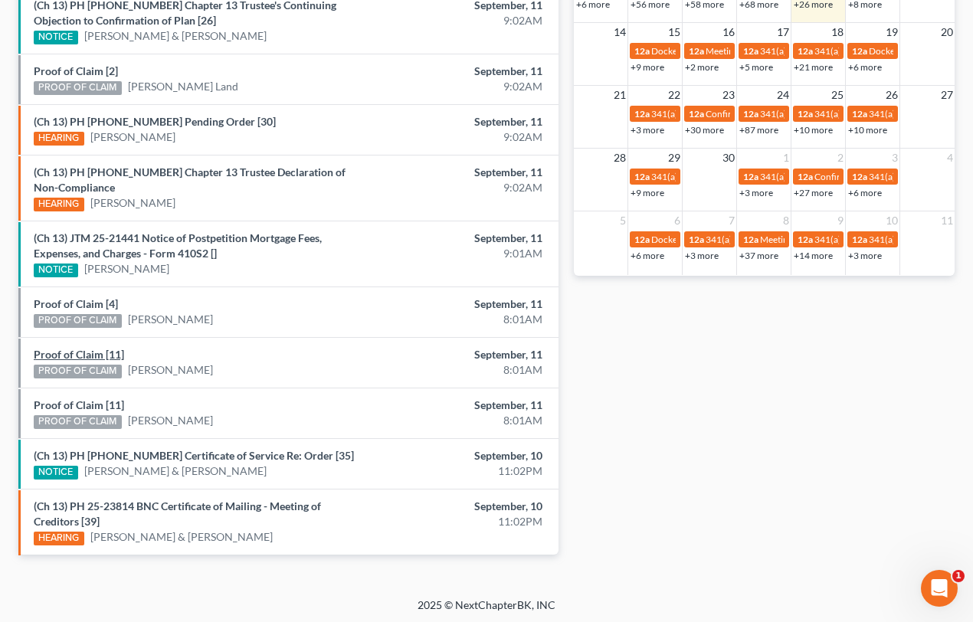
click at [74, 352] on link "Proof of Claim [11]" at bounding box center [79, 354] width 90 height 13
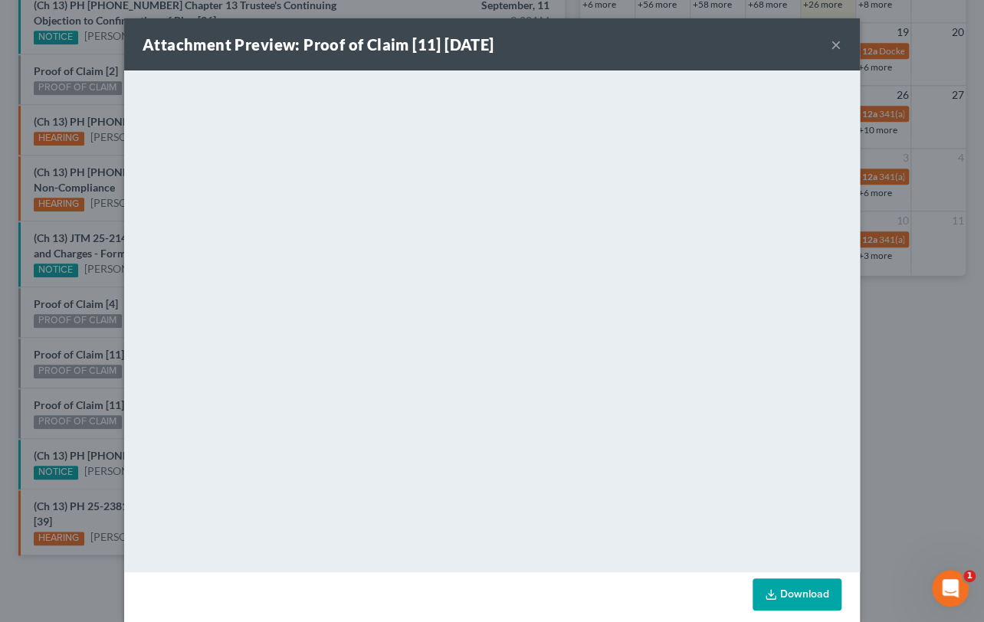
drag, startPoint x: 61, startPoint y: 392, endPoint x: 68, endPoint y: 399, distance: 10.3
click at [61, 395] on div "Attachment Preview: Proof of Claim [11] 09/11/2025 × <object ng-attr-data='http…" at bounding box center [492, 311] width 984 height 622
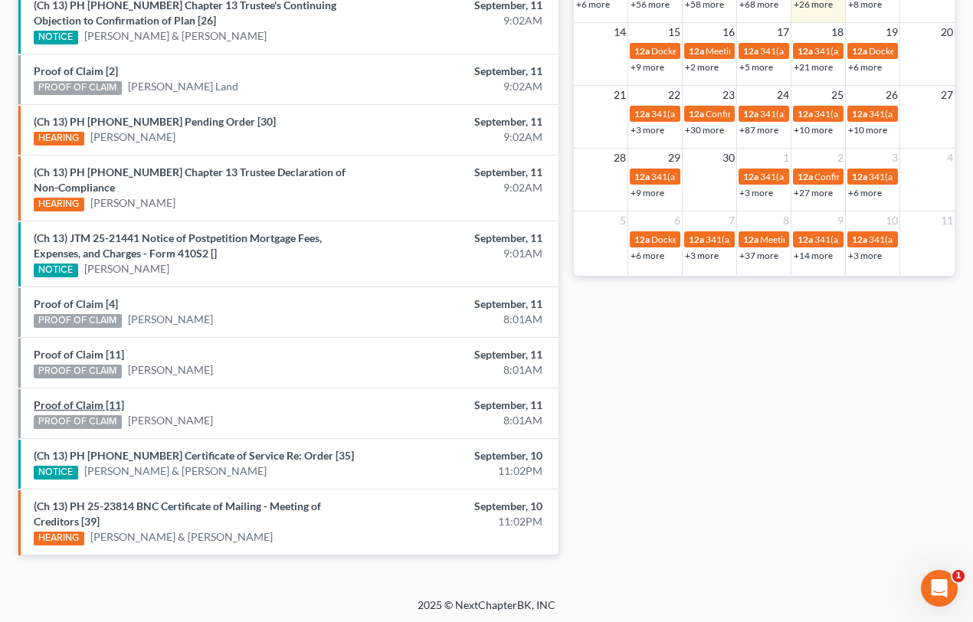
click at [74, 404] on link "Proof of Claim [11]" at bounding box center [79, 404] width 90 height 13
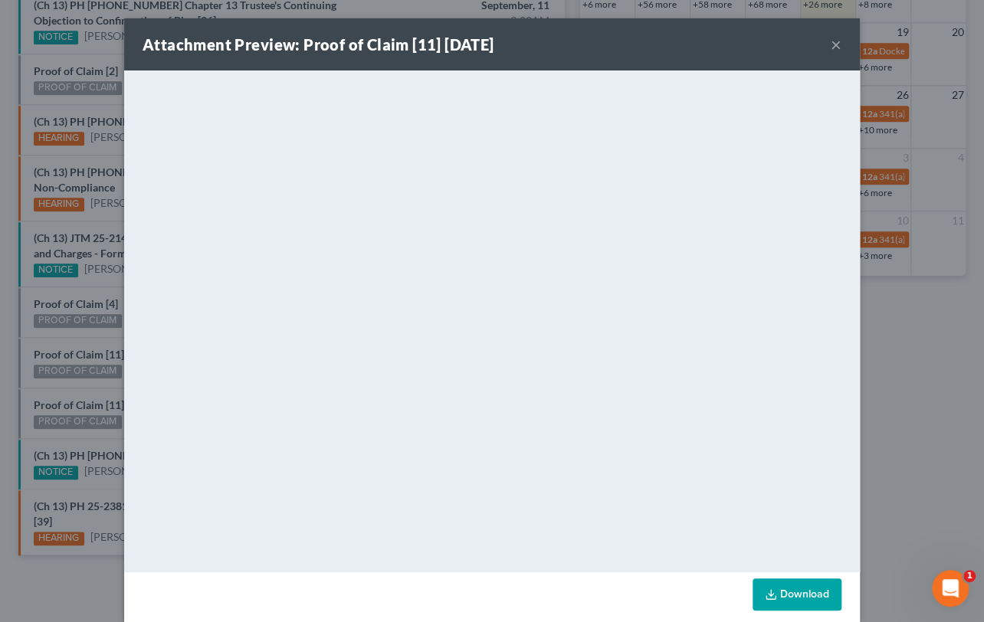
click at [77, 382] on div "Attachment Preview: Proof of Claim [11] 09/11/2025 × <object ng-attr-data='http…" at bounding box center [492, 311] width 984 height 622
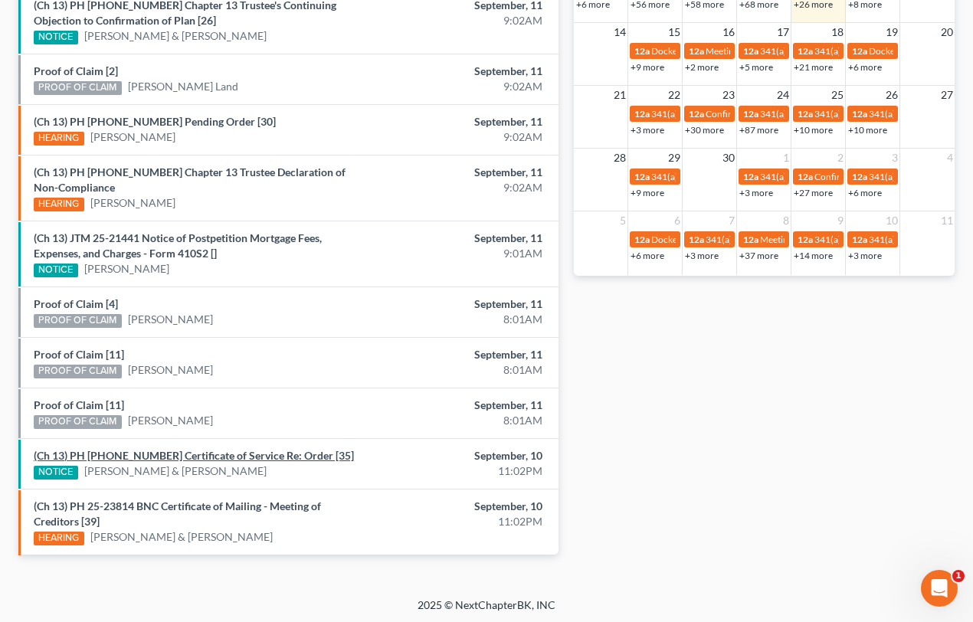
click at [195, 454] on link "(Ch 13) PH 25-22222 Certificate of Service Re: Order [35]" at bounding box center [194, 455] width 320 height 13
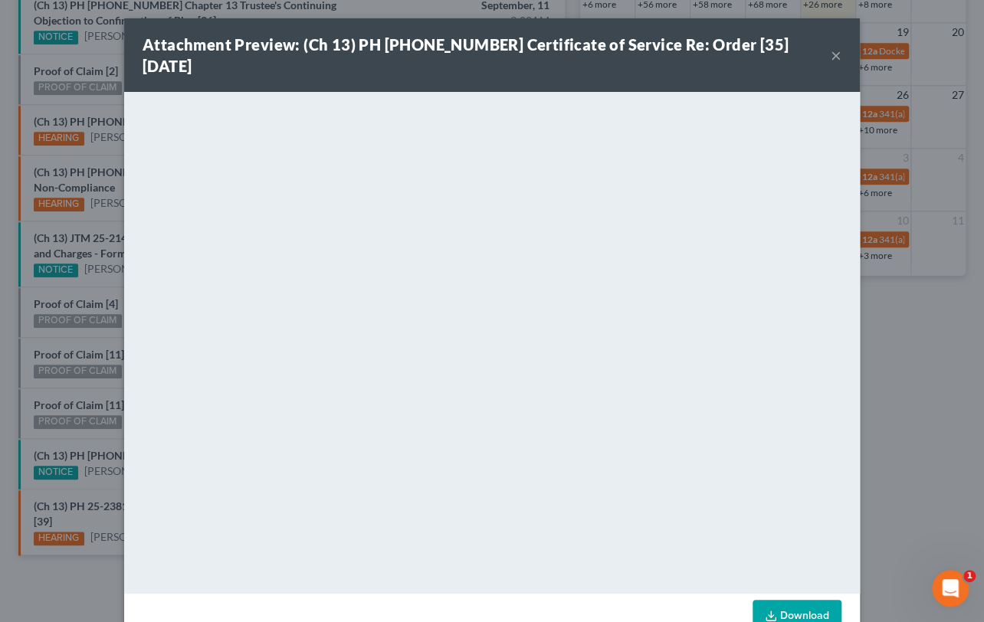
click at [77, 347] on div "Attachment Preview: (Ch 13) PH 25-22222 Certificate of Service Re: Order [35] 0…" at bounding box center [492, 311] width 984 height 622
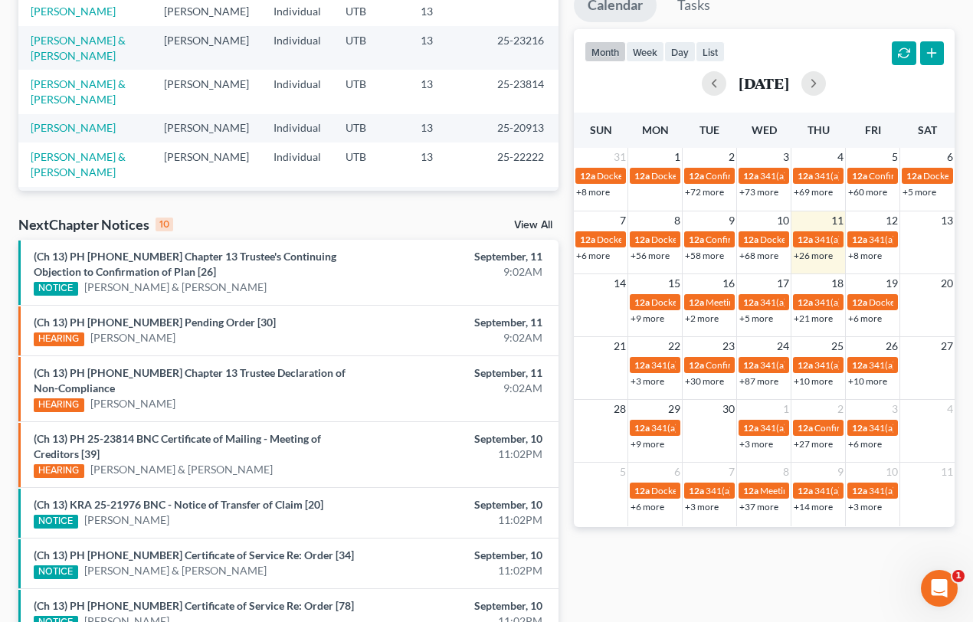
scroll to position [523, 0]
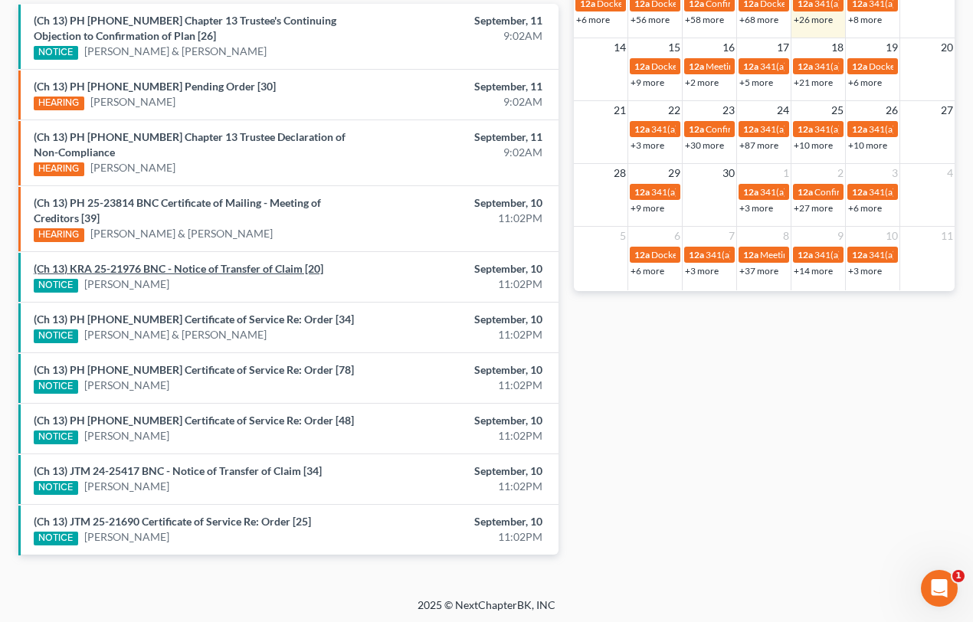
click at [201, 266] on link "(Ch 13) KRA 25-21976 BNC - Notice of Transfer of Claim [20]" at bounding box center [179, 268] width 290 height 13
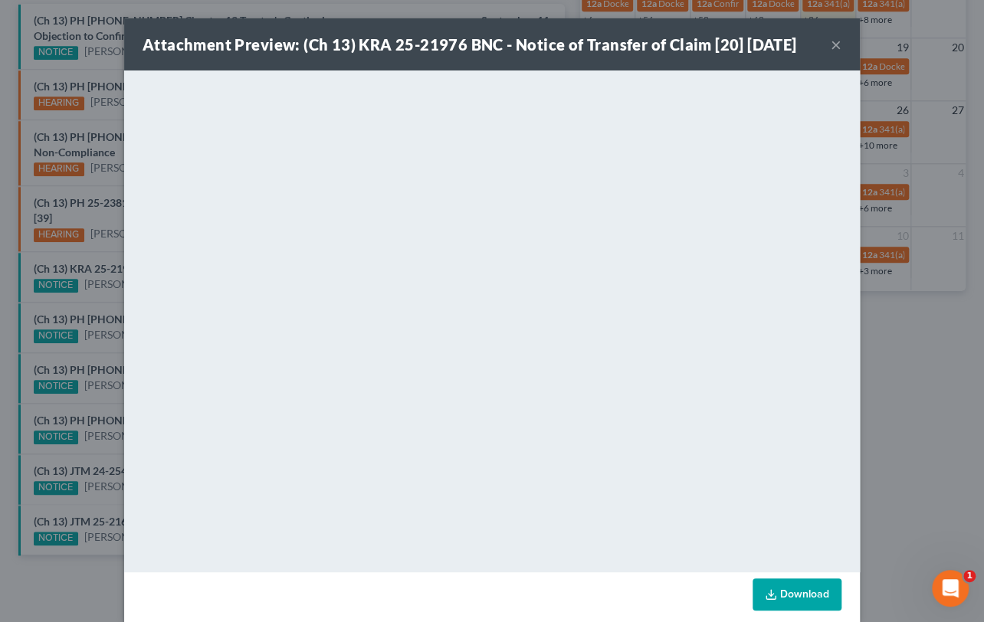
click at [77, 296] on div "Attachment Preview: (Ch 13) KRA 25-21976 BNC - Notice of Transfer of Claim [20]…" at bounding box center [492, 311] width 984 height 622
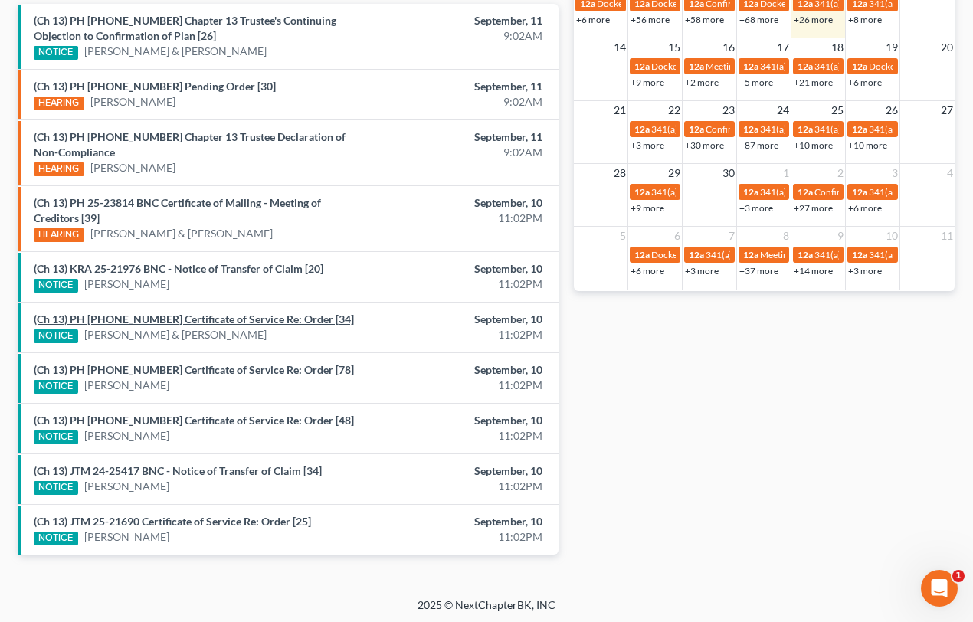
click at [123, 319] on link "(Ch 13) PH 25-22222 Certificate of Service Re: Order [34]" at bounding box center [194, 319] width 320 height 13
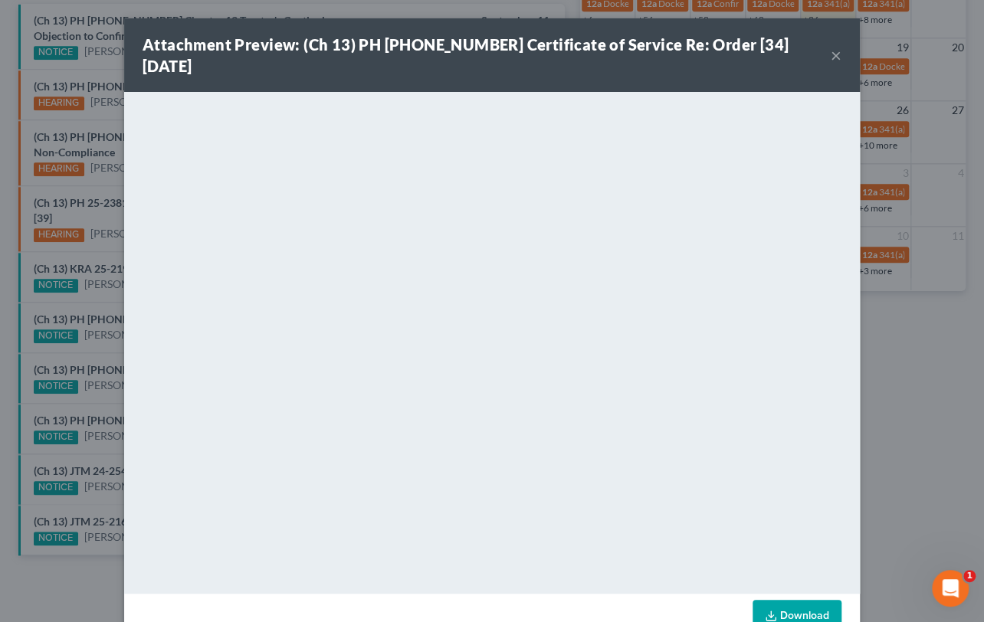
click at [101, 345] on div "Attachment Preview: (Ch 13) PH 25-22222 Certificate of Service Re: Order [34] 0…" at bounding box center [492, 311] width 984 height 622
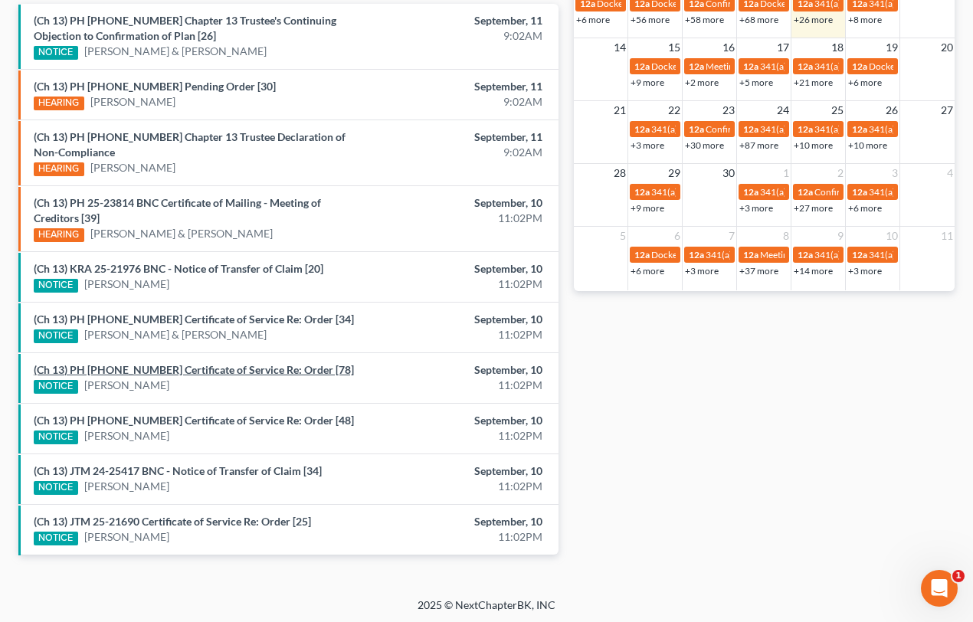
click at [115, 367] on link "(Ch 13) PH 25-20913 Certificate of Service Re: Order [78]" at bounding box center [194, 369] width 320 height 13
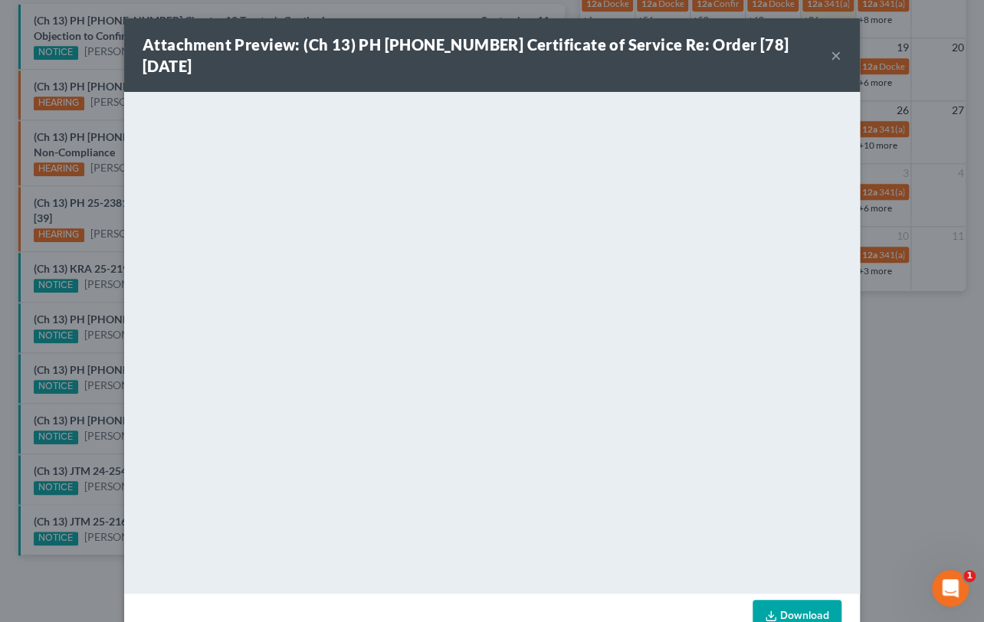
click at [100, 403] on div "Attachment Preview: (Ch 13) PH 25-20913 Certificate of Service Re: Order [78] 0…" at bounding box center [492, 311] width 984 height 622
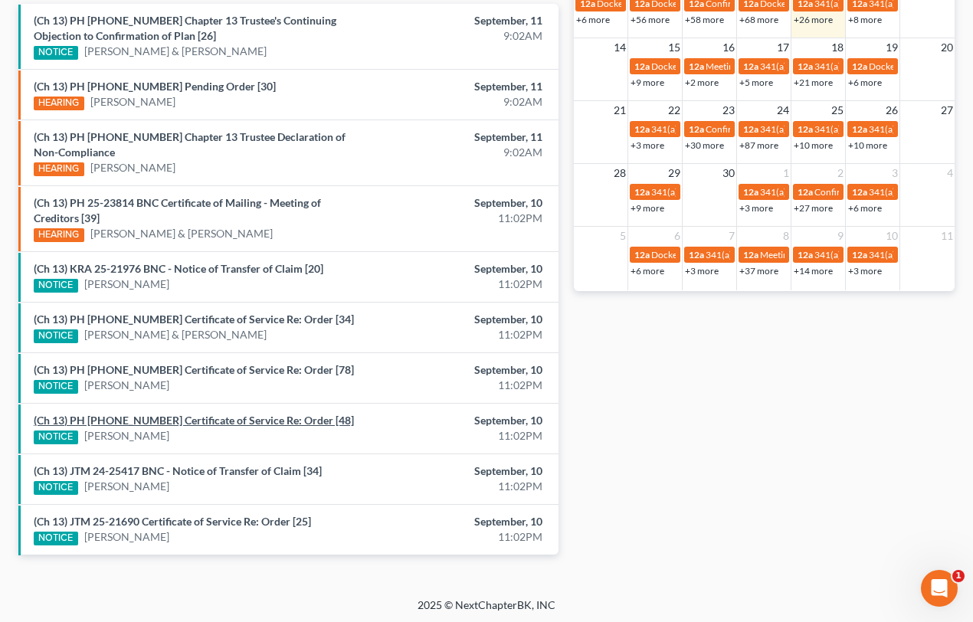
click at [115, 418] on link "(Ch 13) PH 24-22335 Certificate of Service Re: Order [48]" at bounding box center [194, 420] width 320 height 13
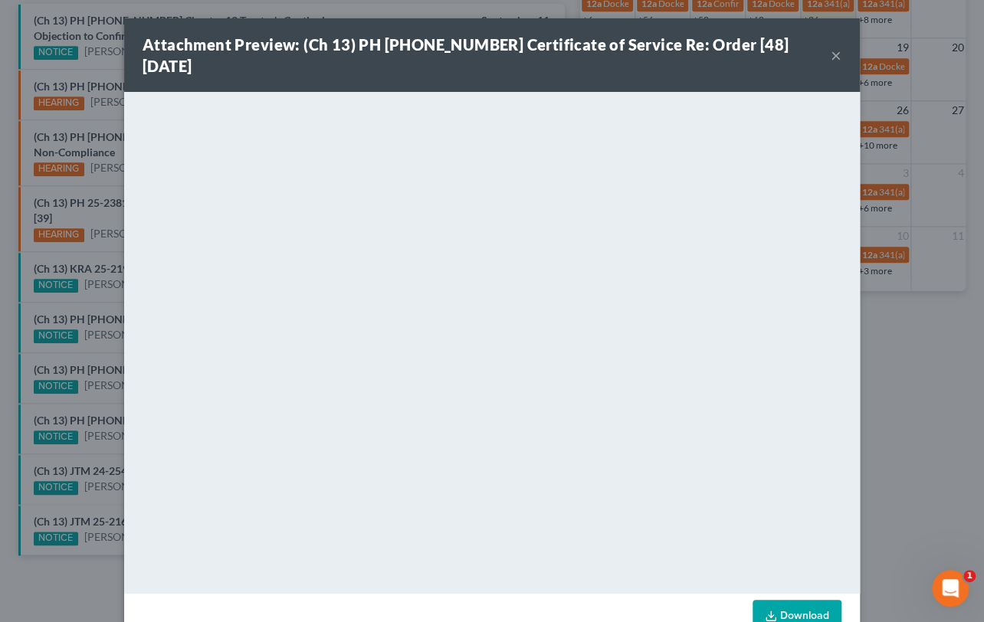
click at [99, 450] on div "Attachment Preview: (Ch 13) PH 24-22335 Certificate of Service Re: Order [48] 0…" at bounding box center [492, 311] width 984 height 622
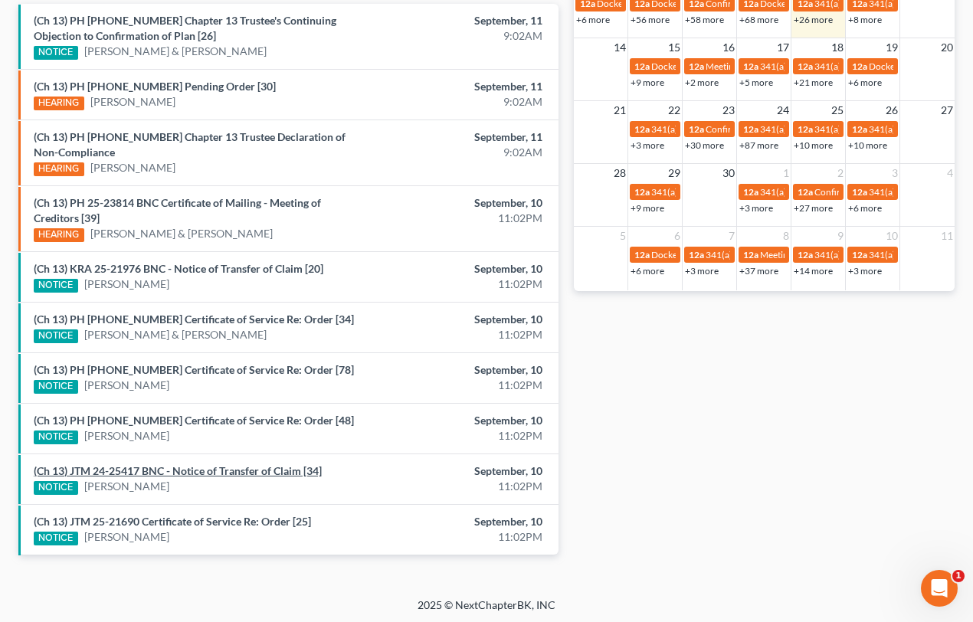
click at [178, 471] on link "(Ch 13) JTM 24-25417 BNC - Notice of Transfer of Claim [34]" at bounding box center [178, 470] width 288 height 13
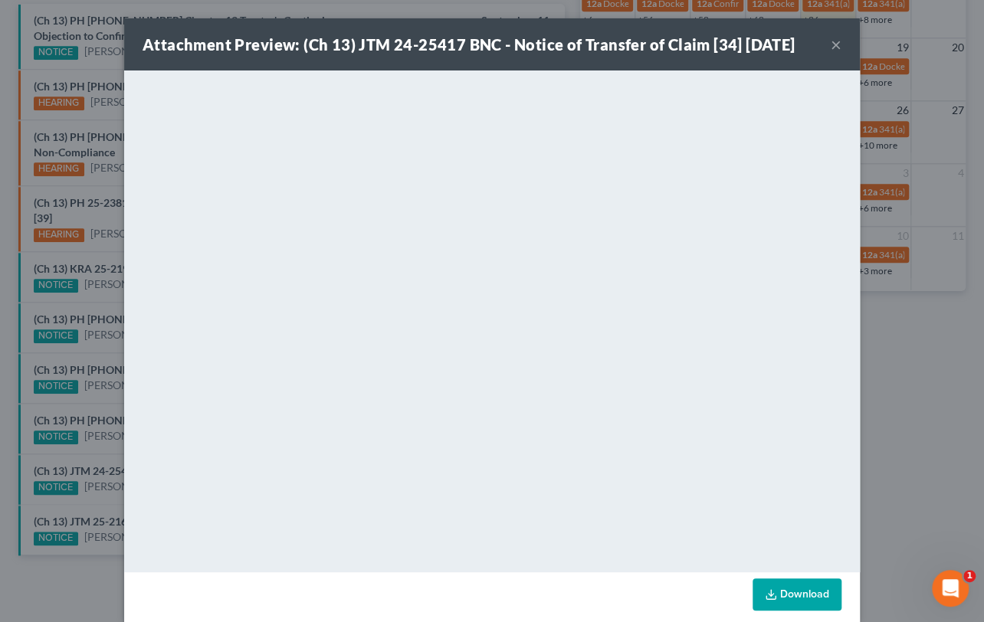
click at [83, 496] on div "Attachment Preview: (Ch 13) JTM 24-25417 BNC - Notice of Transfer of Claim [34]…" at bounding box center [492, 311] width 984 height 622
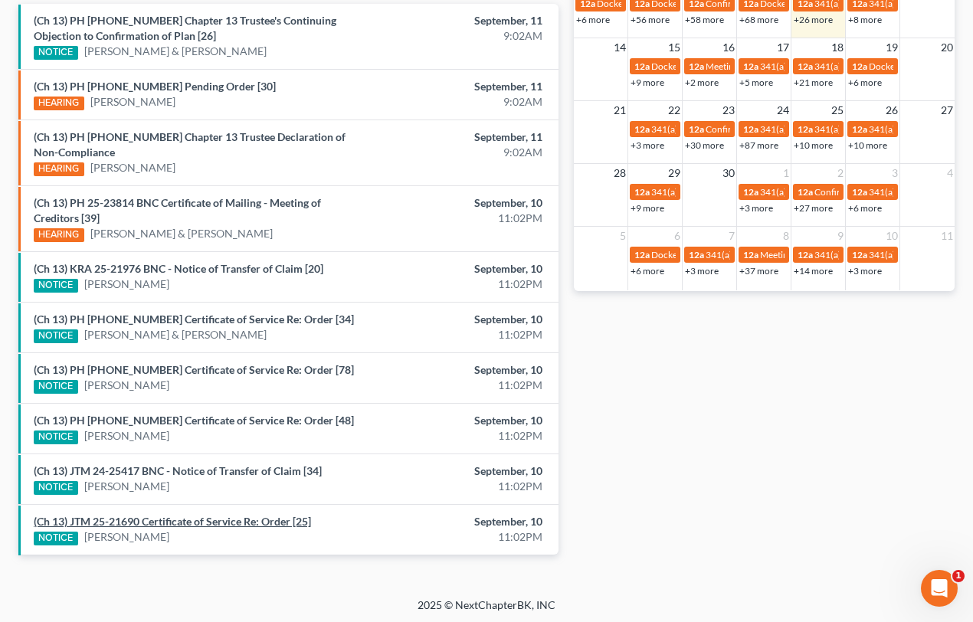
click at [123, 517] on link "(Ch 13) JTM 25-21690 Certificate of Service Re: Order [25]" at bounding box center [172, 521] width 277 height 13
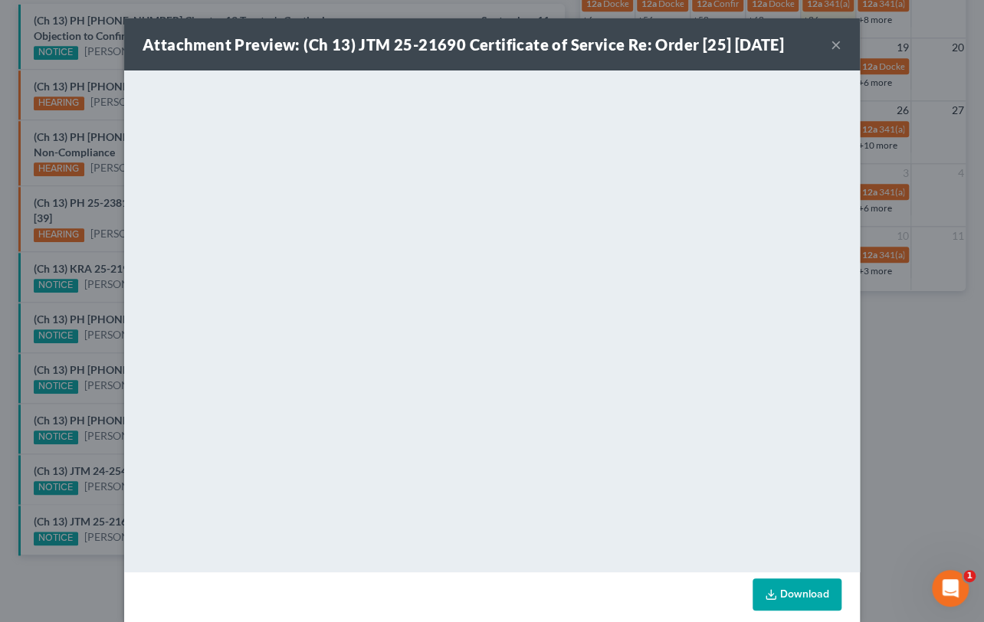
click at [94, 444] on div "Attachment Preview: (Ch 13) JTM 25-21690 Certificate of Service Re: Order [25] …" at bounding box center [492, 311] width 984 height 622
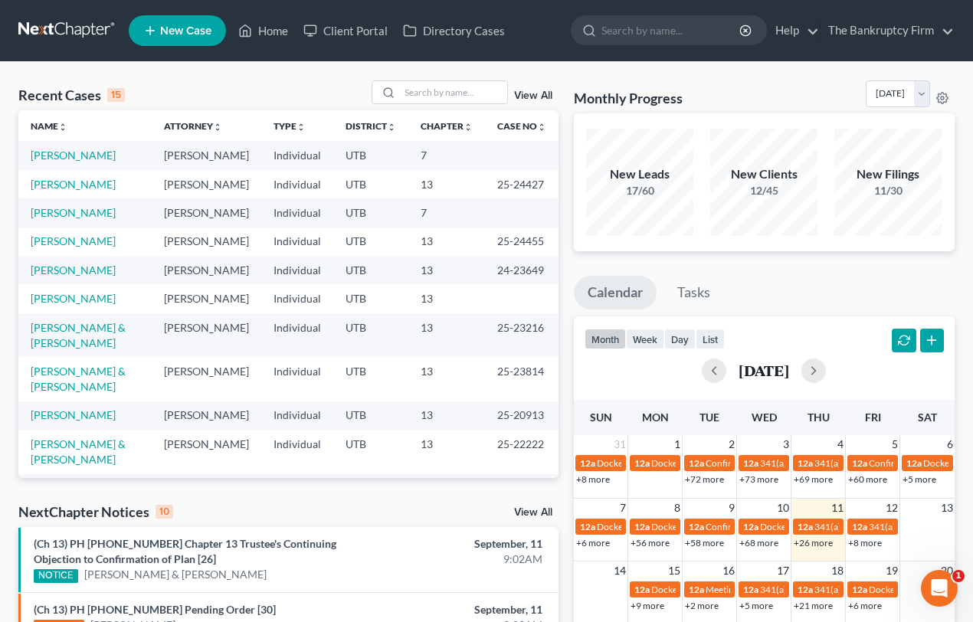
scroll to position [523, 0]
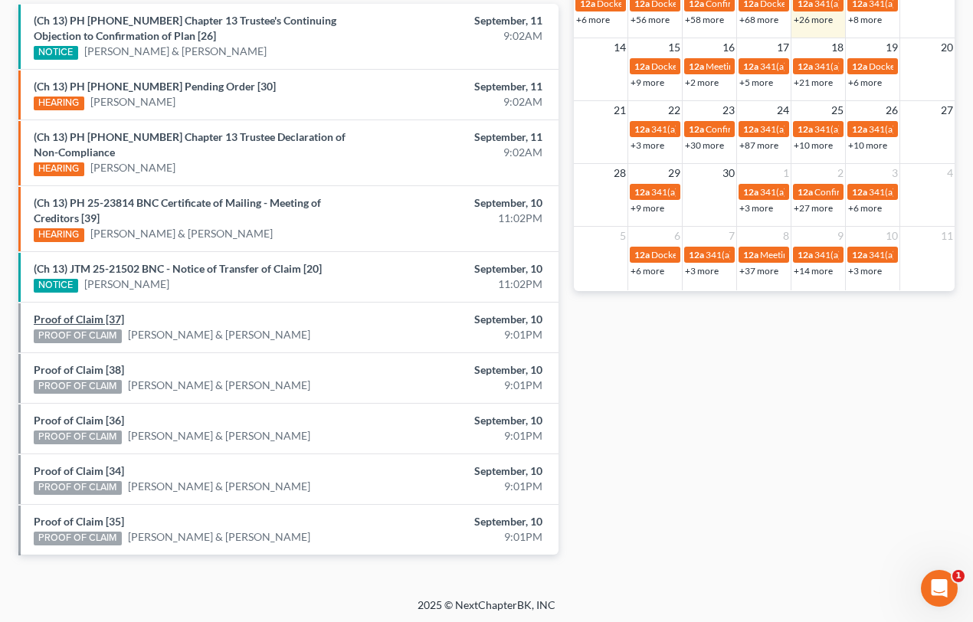
click at [74, 316] on link "Proof of Claim [37]" at bounding box center [79, 319] width 90 height 13
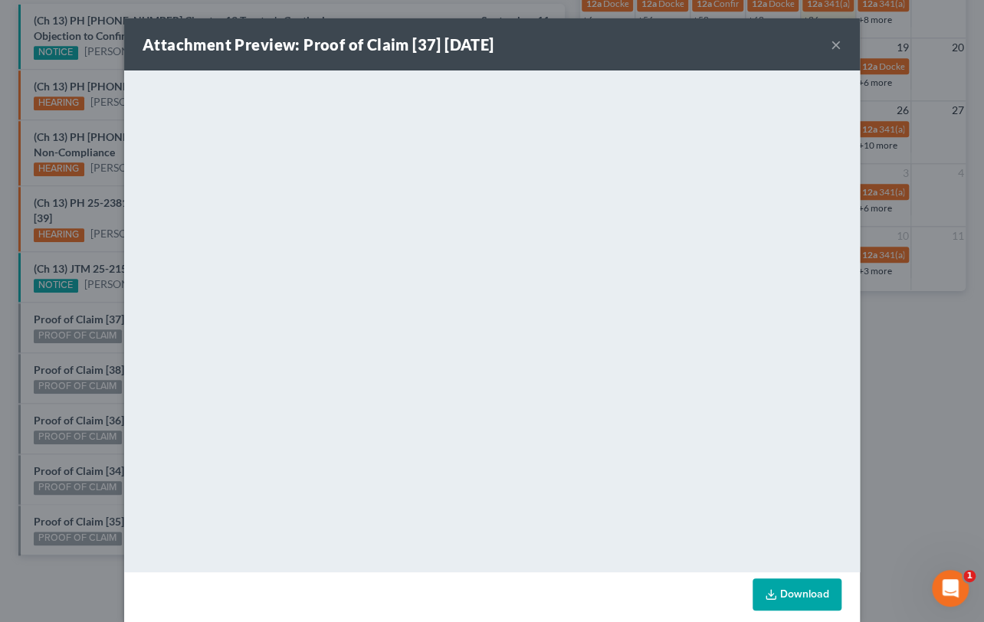
click at [54, 345] on div "Attachment Preview: Proof of Claim [37] 09/10/2025 × <object ng-attr-data='http…" at bounding box center [492, 311] width 984 height 622
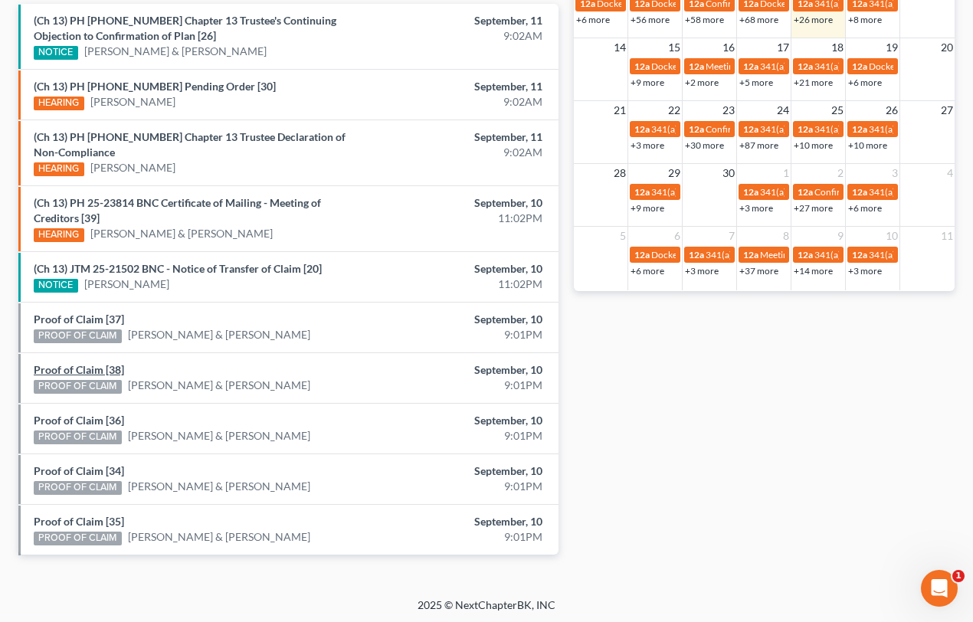
click at [65, 365] on link "Proof of Claim [38]" at bounding box center [79, 369] width 90 height 13
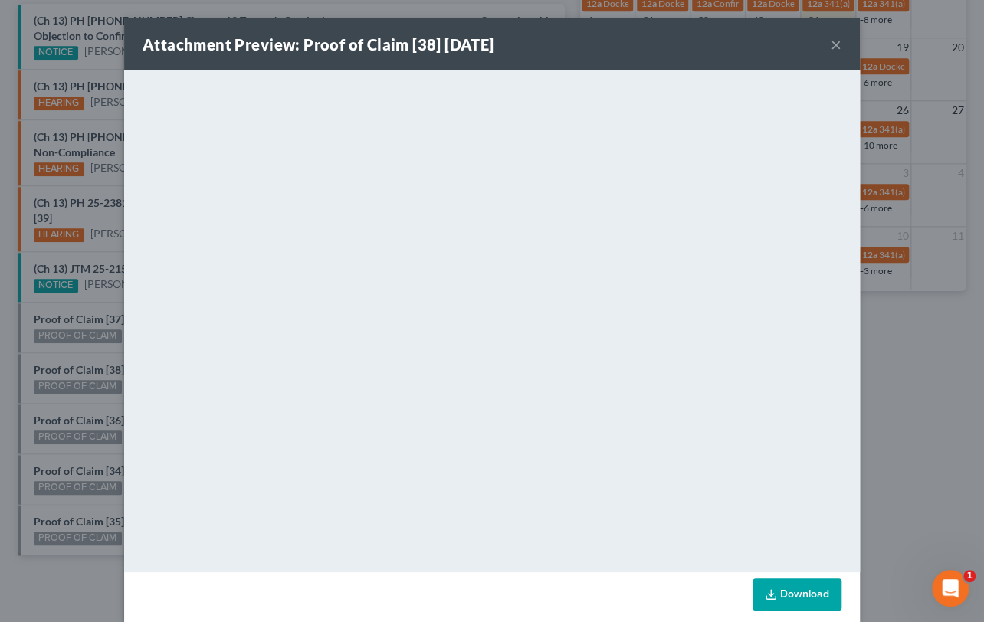
click at [62, 402] on div "Attachment Preview: Proof of Claim [38] 09/10/2025 × <object ng-attr-data='http…" at bounding box center [492, 311] width 984 height 622
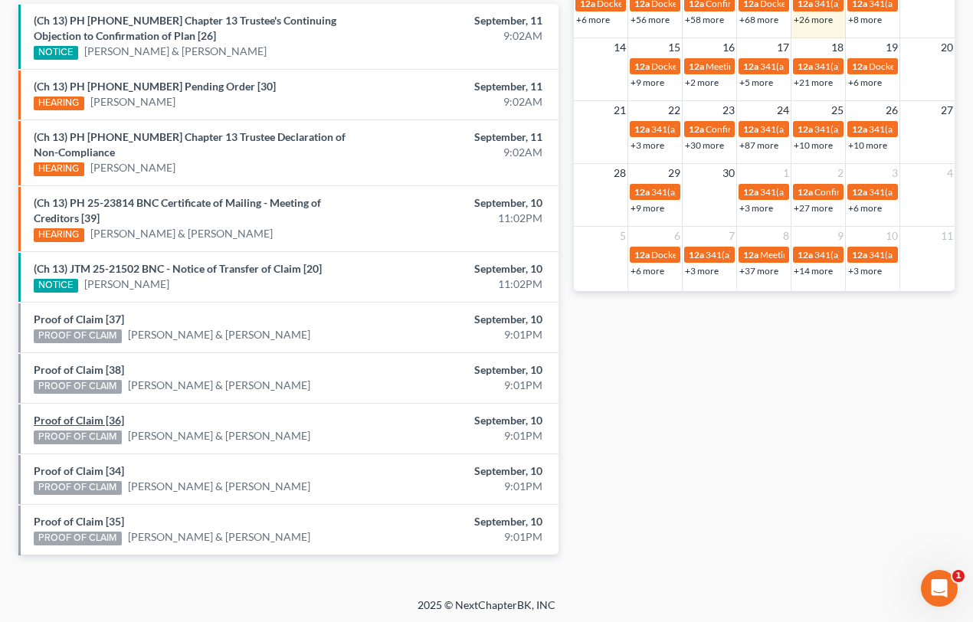
click at [70, 421] on link "Proof of Claim [36]" at bounding box center [79, 420] width 90 height 13
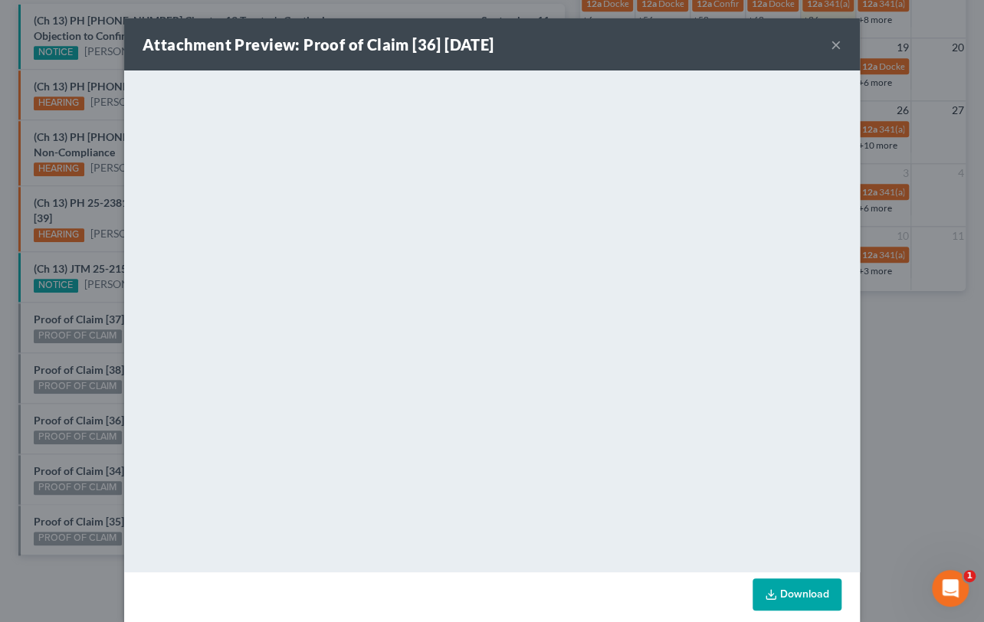
click at [70, 452] on div "Attachment Preview: Proof of Claim [36] 09/10/2025 × <object ng-attr-data='http…" at bounding box center [492, 311] width 984 height 622
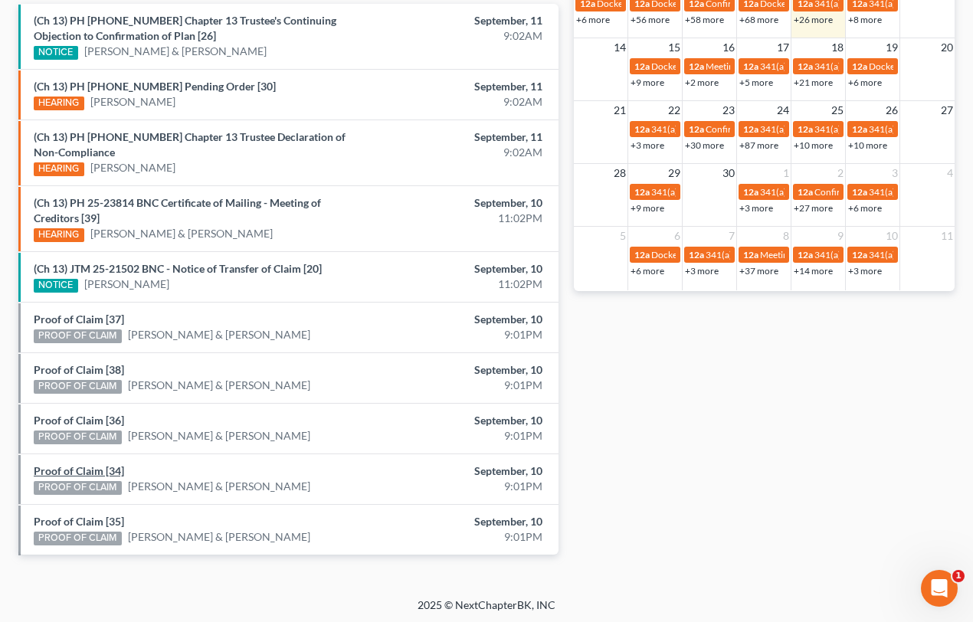
click at [83, 467] on link "Proof of Claim [34]" at bounding box center [79, 470] width 90 height 13
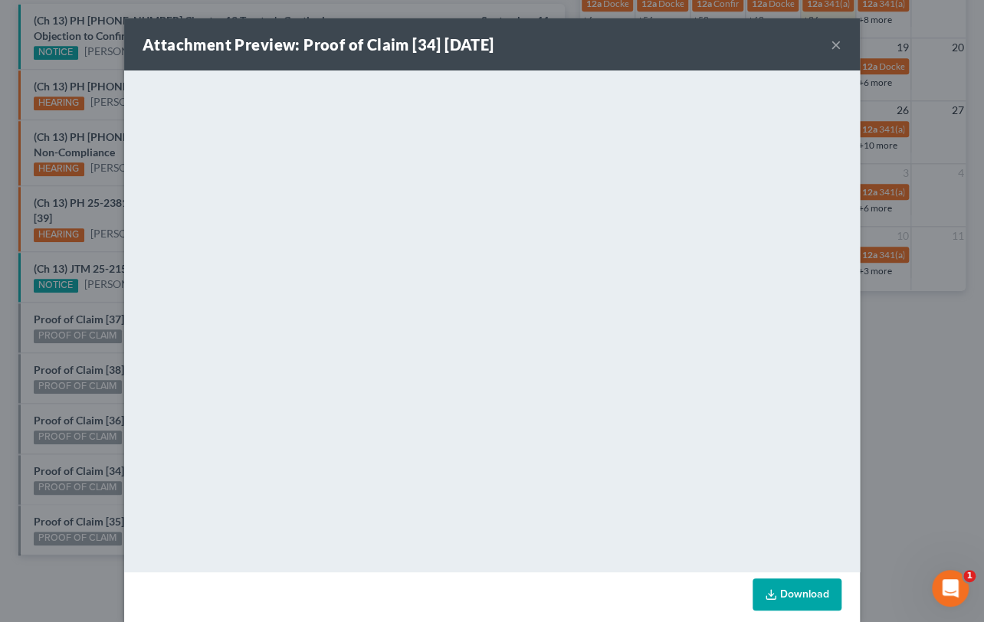
click at [91, 506] on div "Attachment Preview: Proof of Claim [34] 09/10/2025 × <object ng-attr-data='http…" at bounding box center [492, 311] width 984 height 622
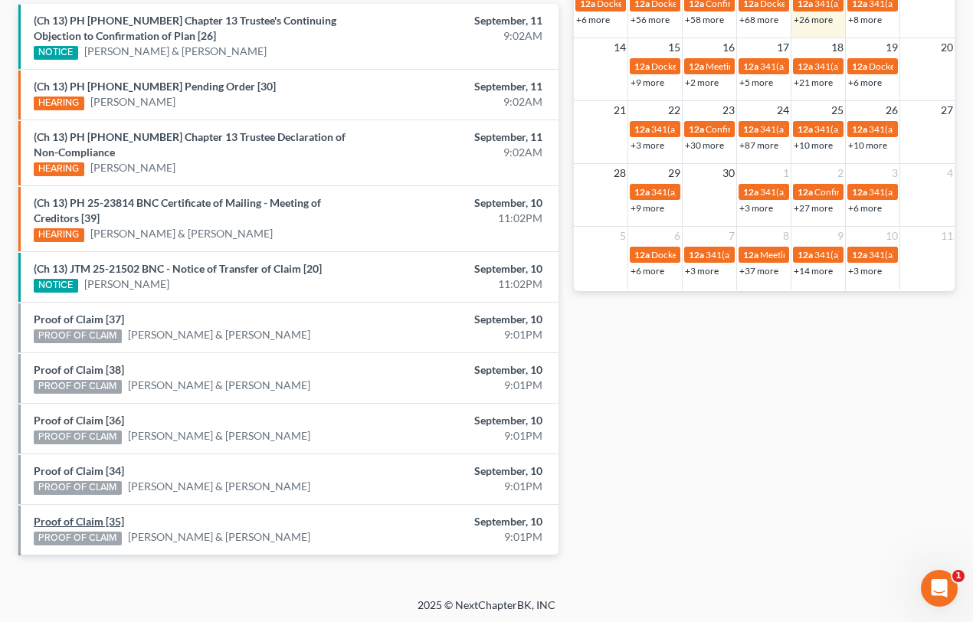
click at [100, 515] on link "Proof of Claim [35]" at bounding box center [79, 521] width 90 height 13
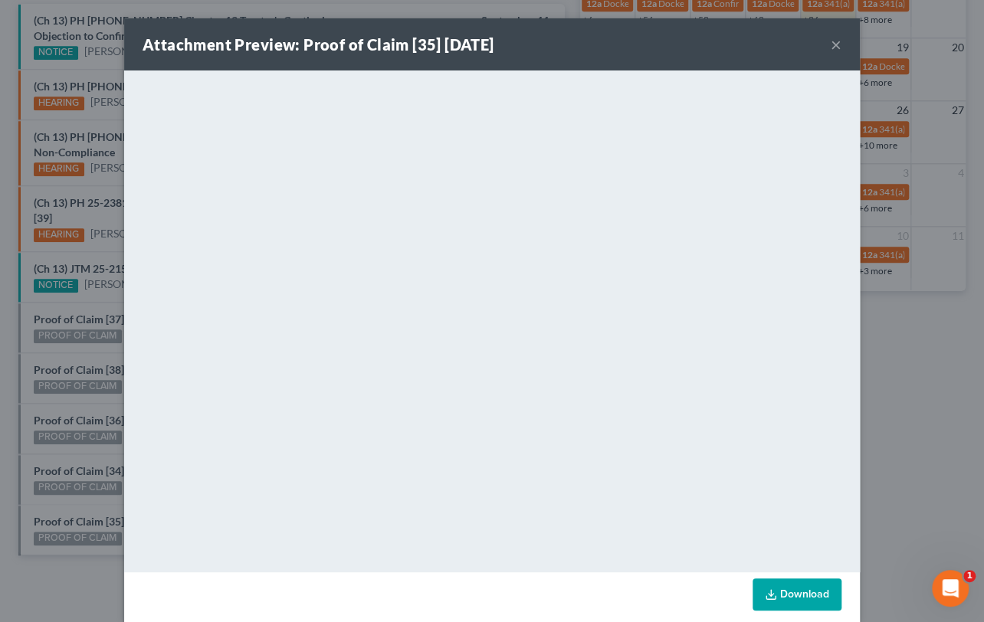
drag, startPoint x: 80, startPoint y: 502, endPoint x: 103, endPoint y: 480, distance: 30.9
click at [81, 501] on div "Attachment Preview: Proof of Claim [35] 09/10/2025 × <object ng-attr-data='http…" at bounding box center [492, 311] width 984 height 622
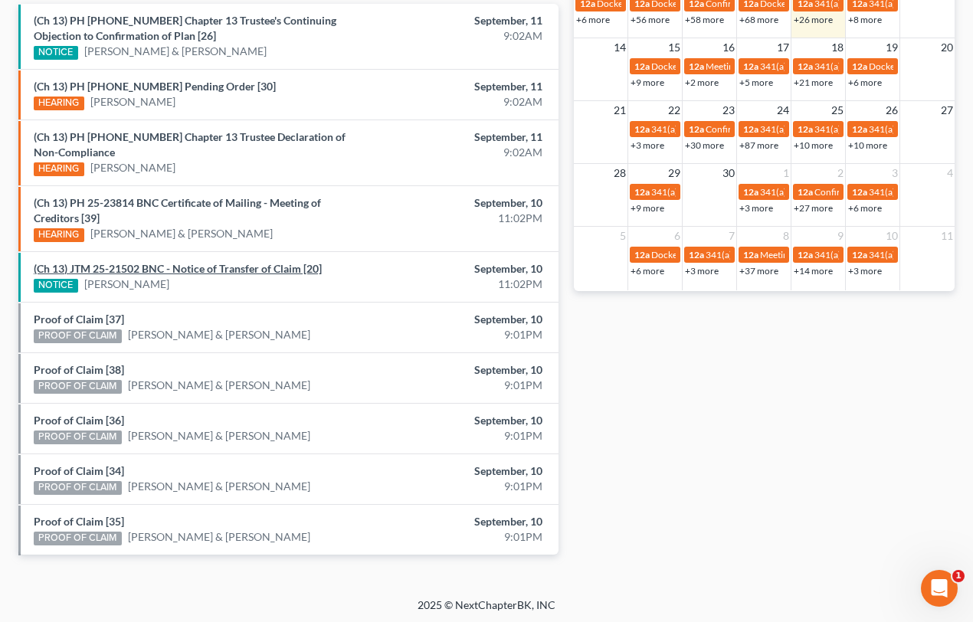
click at [161, 265] on link "(Ch 13) JTM 25-21502 BNC - Notice of Transfer of Claim [20]" at bounding box center [178, 268] width 288 height 13
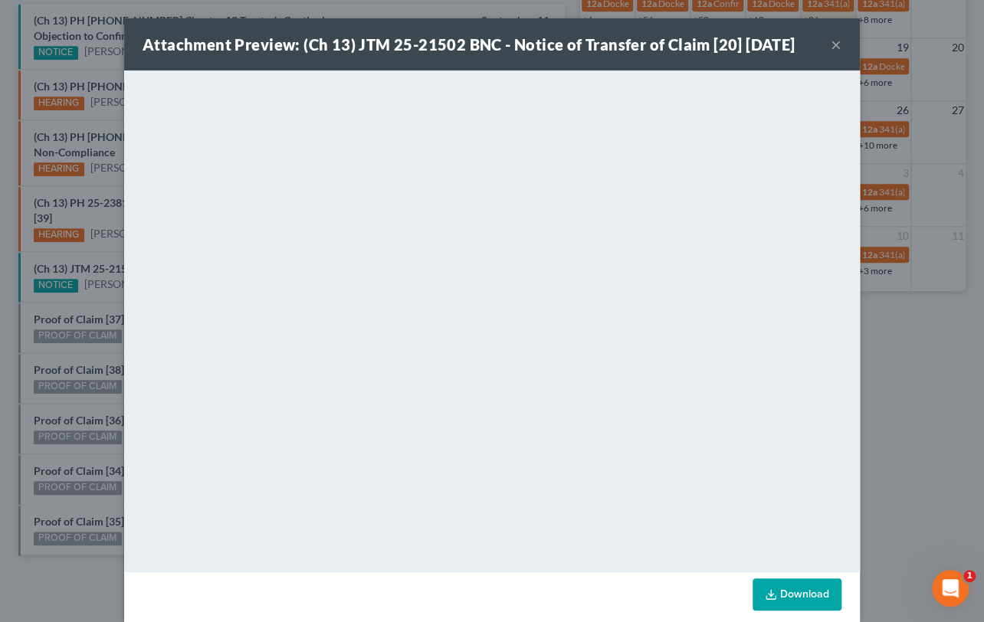
click at [86, 293] on div "Attachment Preview: (Ch 13) JTM 25-21502 BNC - Notice of Transfer of Claim [20]…" at bounding box center [492, 311] width 984 height 622
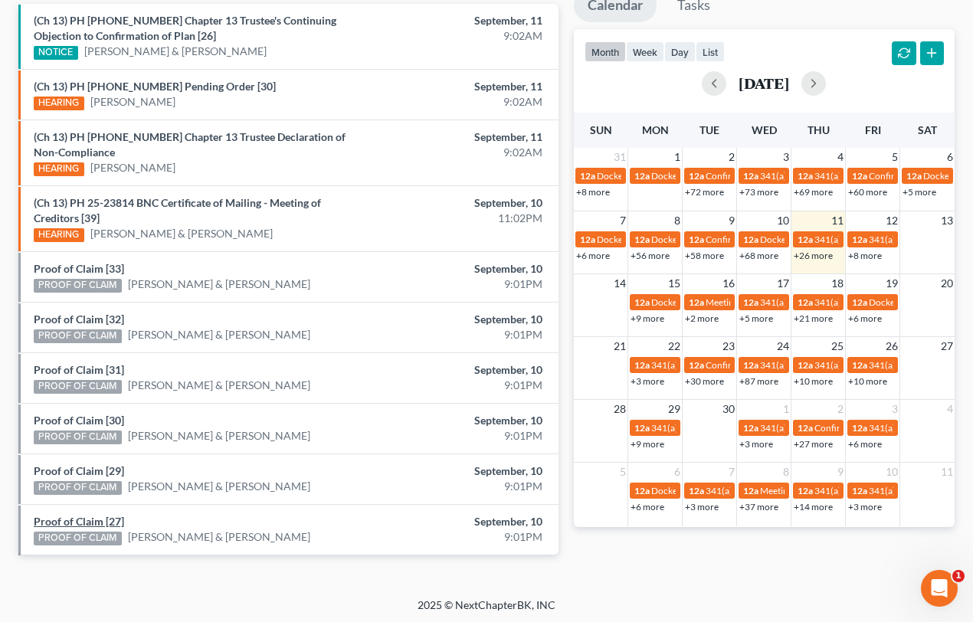
scroll to position [523, 0]
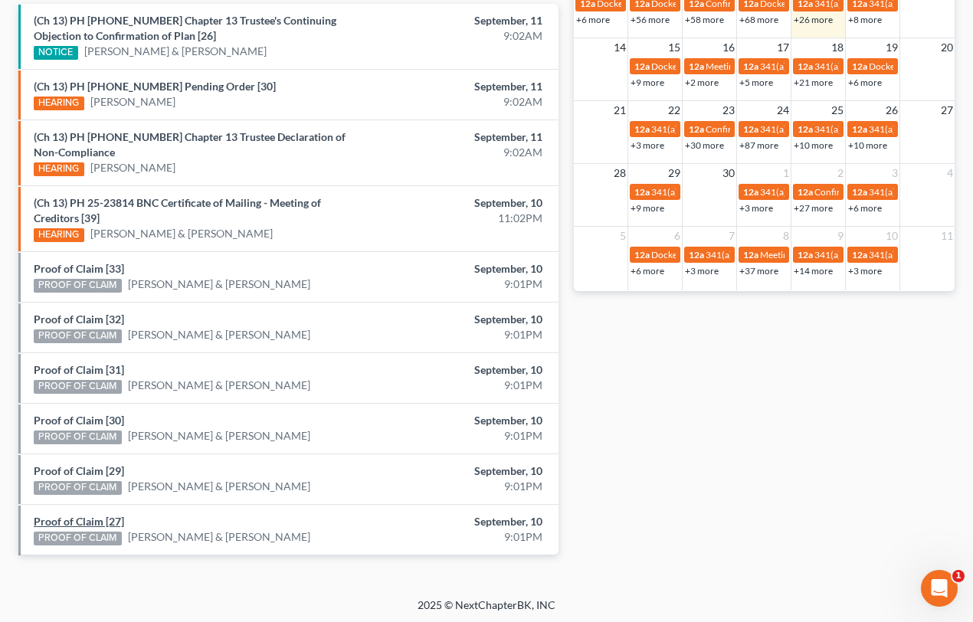
click at [74, 516] on link "Proof of Claim [27]" at bounding box center [79, 521] width 90 height 13
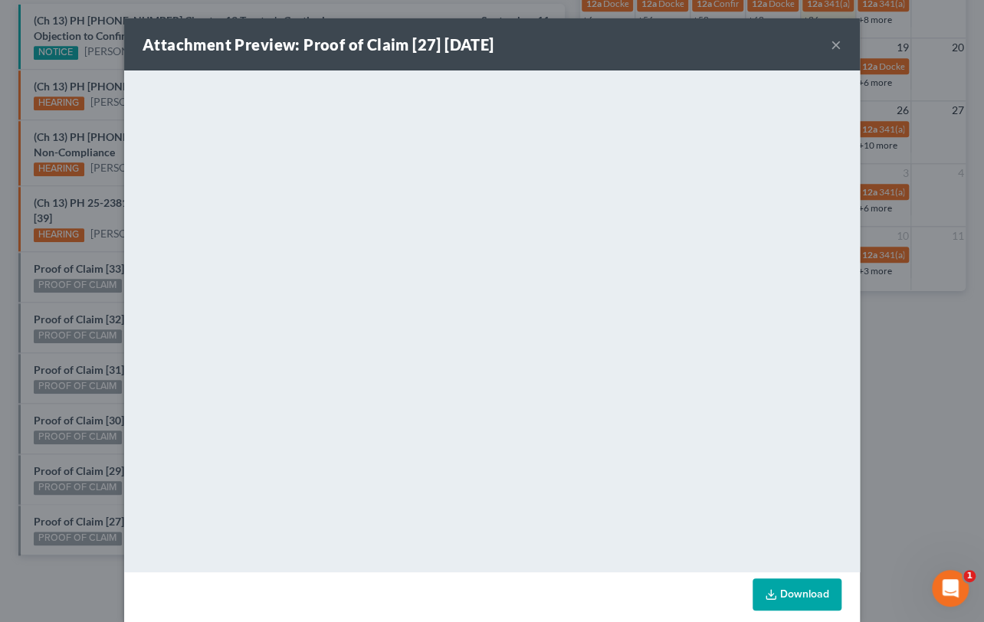
click at [54, 466] on div "Attachment Preview: Proof of Claim [27] [DATE] × <object ng-attr-data='[URL][DO…" at bounding box center [492, 311] width 984 height 622
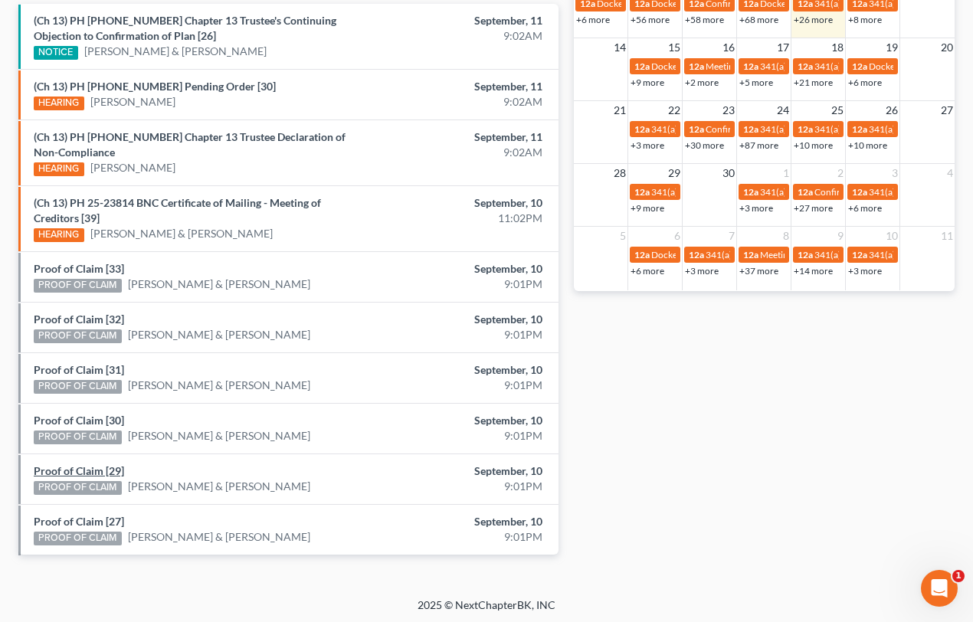
click at [60, 468] on link "Proof of Claim [29]" at bounding box center [79, 470] width 90 height 13
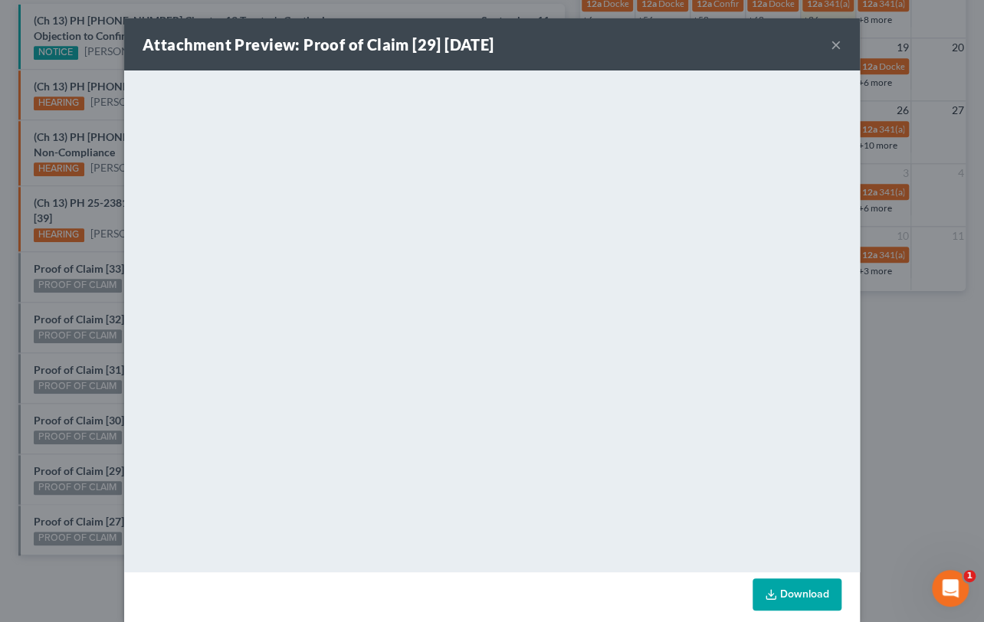
click at [69, 454] on div "Attachment Preview: Proof of Claim [29] 09/10/2025 × <object ng-attr-data='http…" at bounding box center [492, 311] width 984 height 622
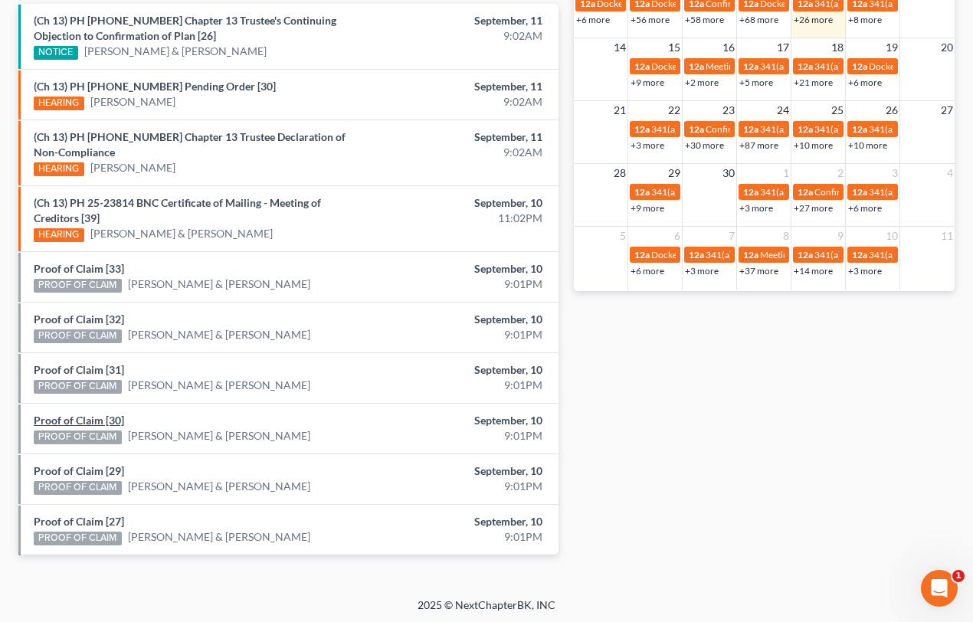
click at [77, 420] on link "Proof of Claim [30]" at bounding box center [79, 420] width 90 height 13
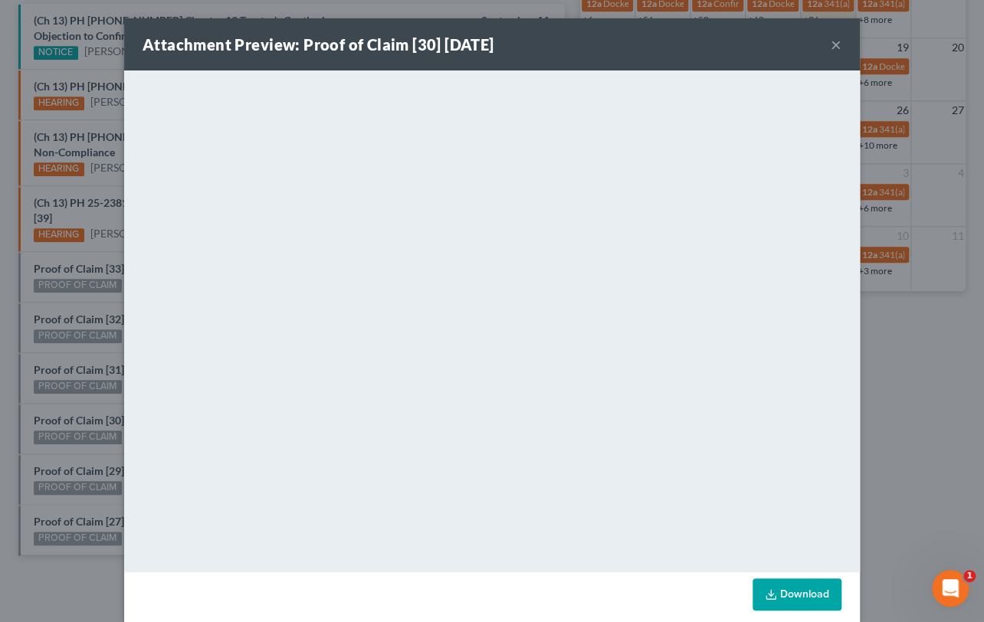
drag, startPoint x: 76, startPoint y: 401, endPoint x: 77, endPoint y: 383, distance: 17.6
click at [76, 401] on div "Attachment Preview: Proof of Claim [30] 09/10/2025 × <object ng-attr-data='http…" at bounding box center [492, 311] width 984 height 622
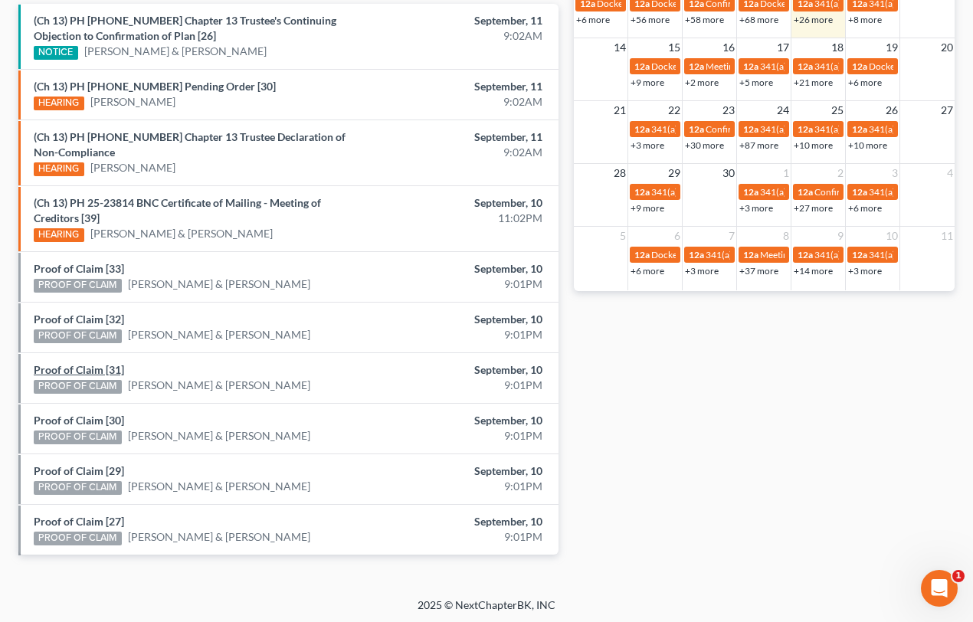
click at [76, 373] on link "Proof of Claim [31]" at bounding box center [79, 369] width 90 height 13
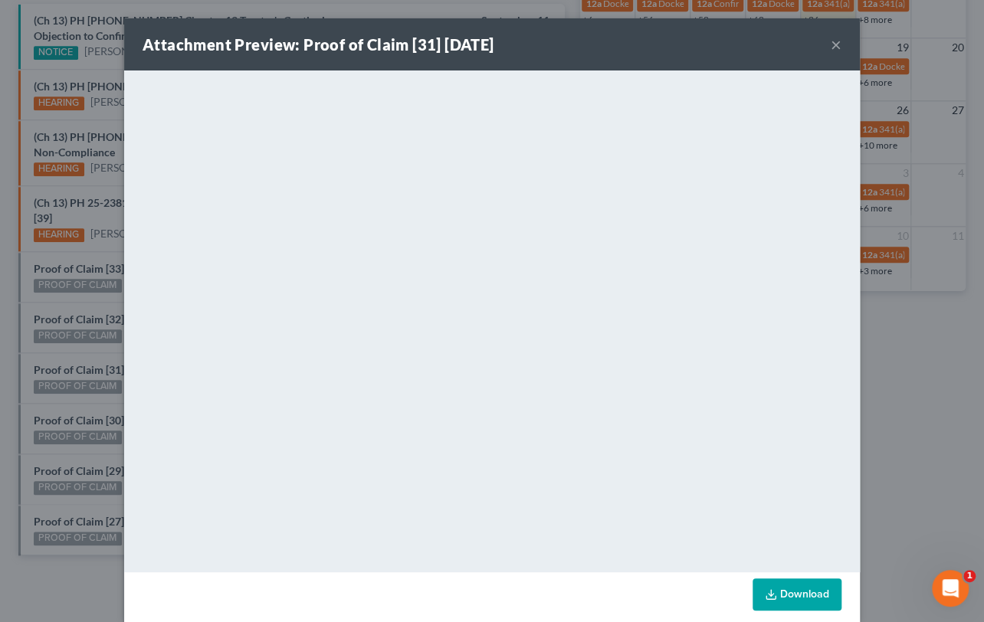
drag, startPoint x: 77, startPoint y: 358, endPoint x: 83, endPoint y: 336, distance: 23.0
click at [79, 354] on div "Attachment Preview: Proof of Claim [31] 09/10/2025 × <object ng-attr-data='http…" at bounding box center [492, 311] width 984 height 622
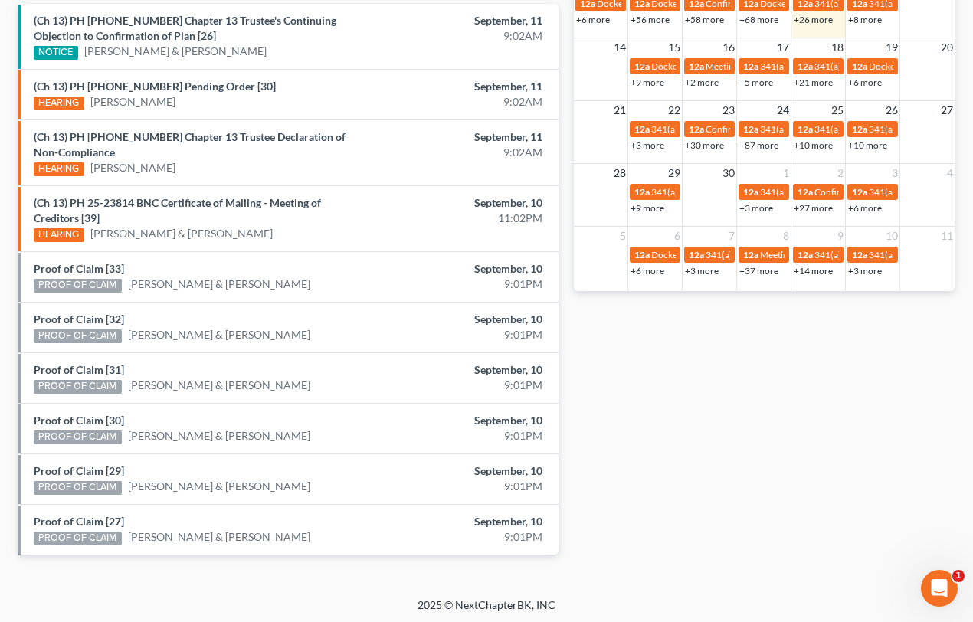
click at [66, 306] on li "Proof of Claim [32] PROOF OF CLAIM David Puttuck & Janet Puttuck September, 10 …" at bounding box center [288, 327] width 540 height 51
click at [68, 320] on link "Proof of Claim [32]" at bounding box center [79, 319] width 90 height 13
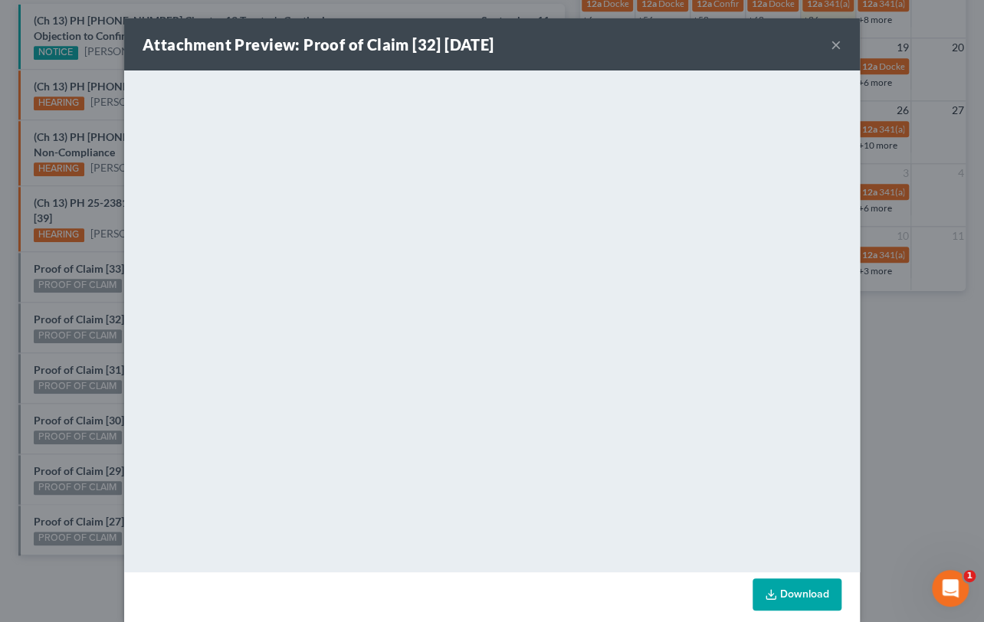
drag, startPoint x: 93, startPoint y: 306, endPoint x: 93, endPoint y: 286, distance: 19.9
click at [93, 303] on div "Attachment Preview: Proof of Claim [32] 09/10/2025 × <object ng-attr-data='http…" at bounding box center [492, 311] width 984 height 622
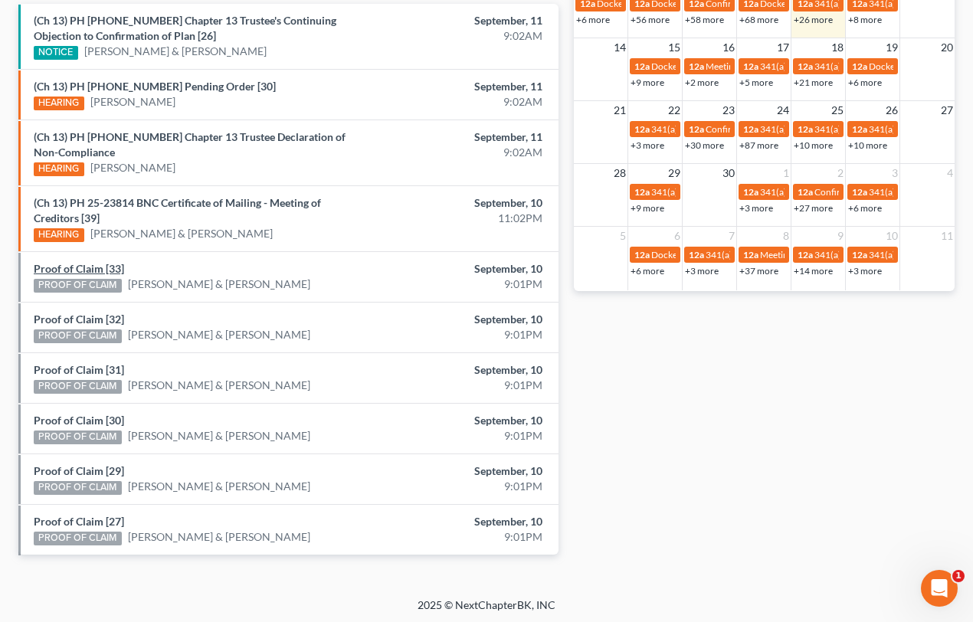
click at [93, 269] on link "Proof of Claim [33]" at bounding box center [79, 268] width 90 height 13
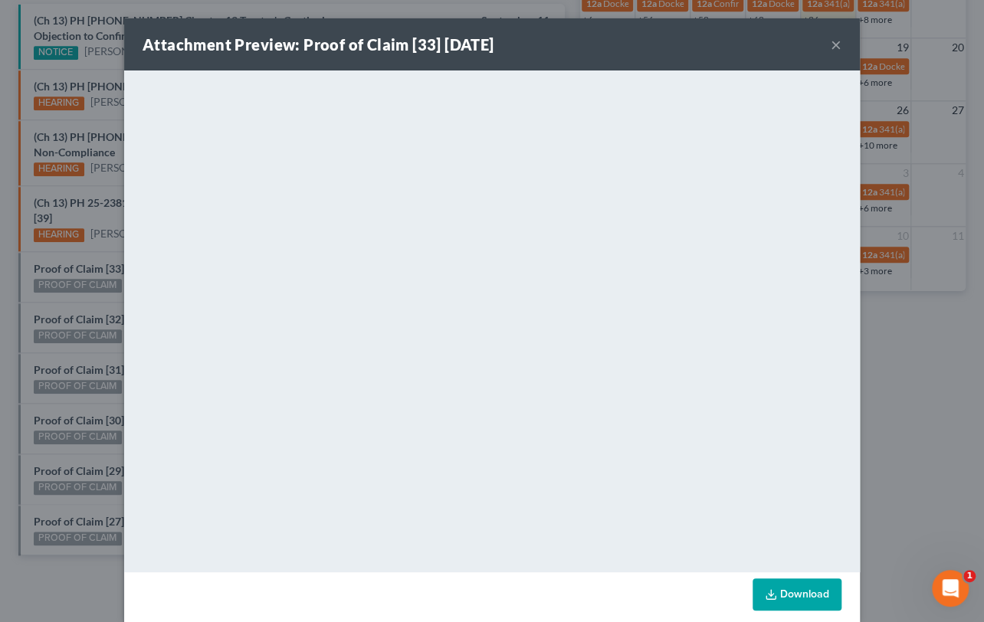
drag, startPoint x: 107, startPoint y: 254, endPoint x: 125, endPoint y: 266, distance: 21.0
click at [110, 257] on div "Attachment Preview: Proof of Claim [33] 09/10/2025 × <object ng-attr-data='http…" at bounding box center [492, 311] width 984 height 622
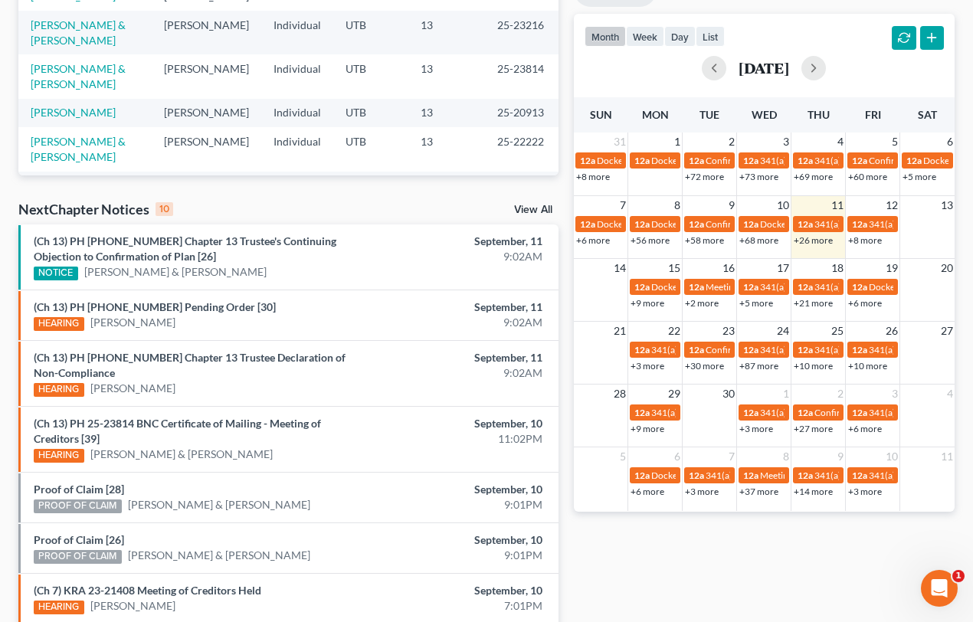
scroll to position [539, 0]
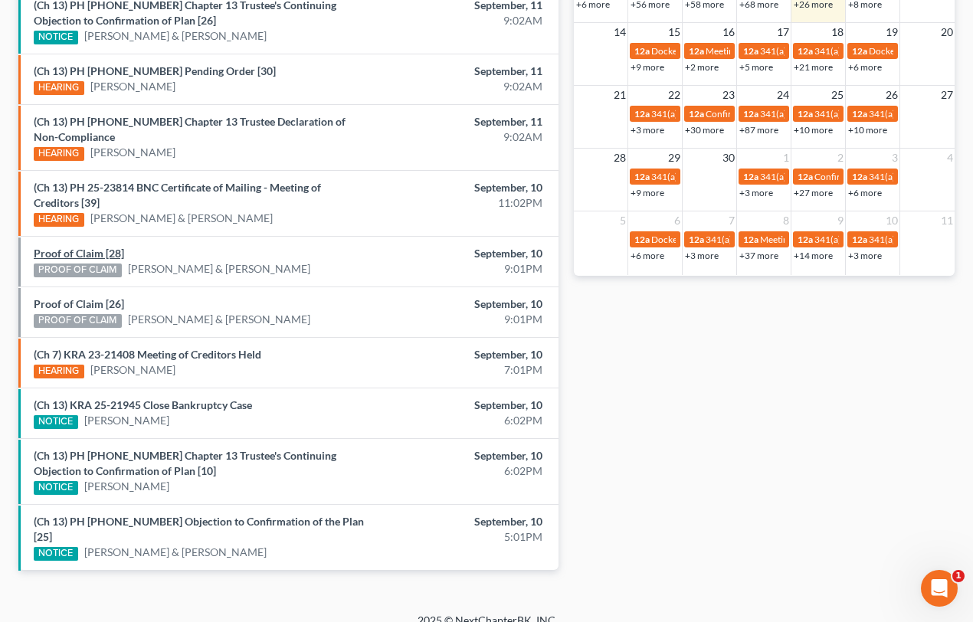
click at [70, 253] on link "Proof of Claim [28]" at bounding box center [79, 253] width 90 height 13
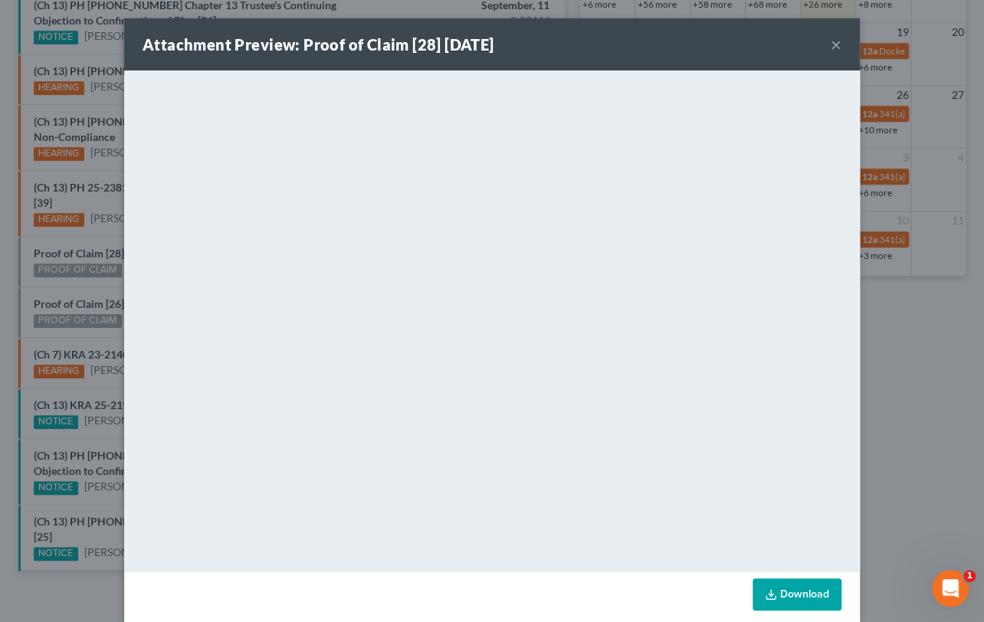
click at [64, 288] on div "Attachment Preview: Proof of Claim [28] [DATE] × <object ng-attr-data='[URL][DO…" at bounding box center [492, 311] width 984 height 622
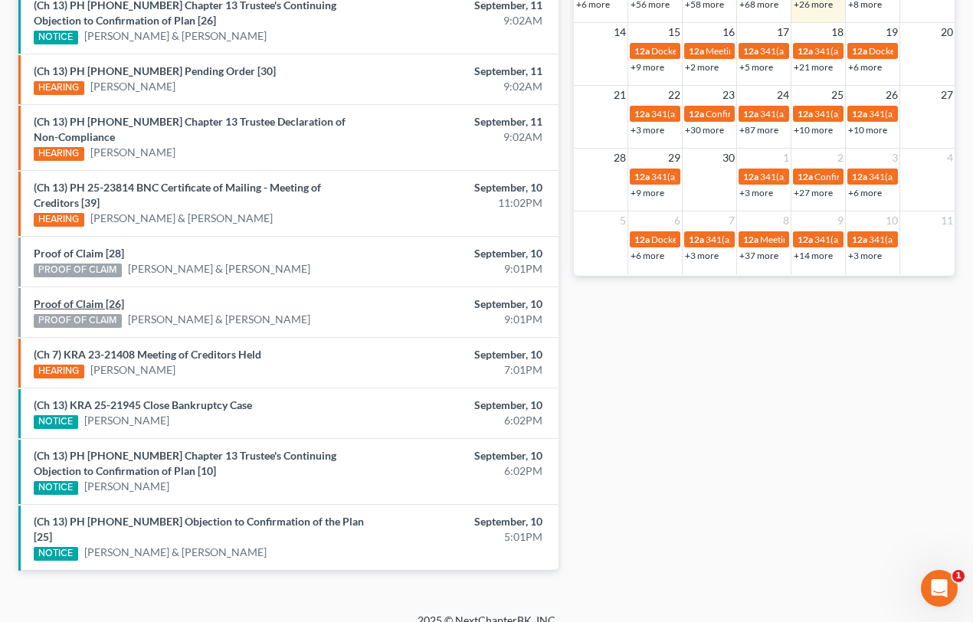
click at [67, 303] on link "Proof of Claim [26]" at bounding box center [79, 303] width 90 height 13
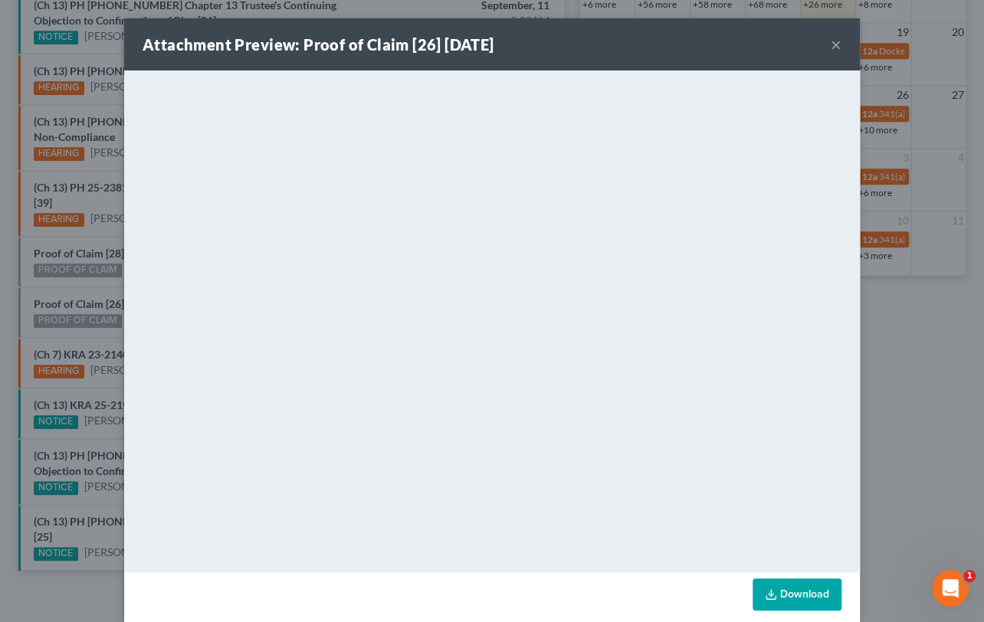
click at [64, 278] on div "Attachment Preview: Proof of Claim [26] [DATE] × <object ng-attr-data='[URL][DO…" at bounding box center [492, 311] width 984 height 622
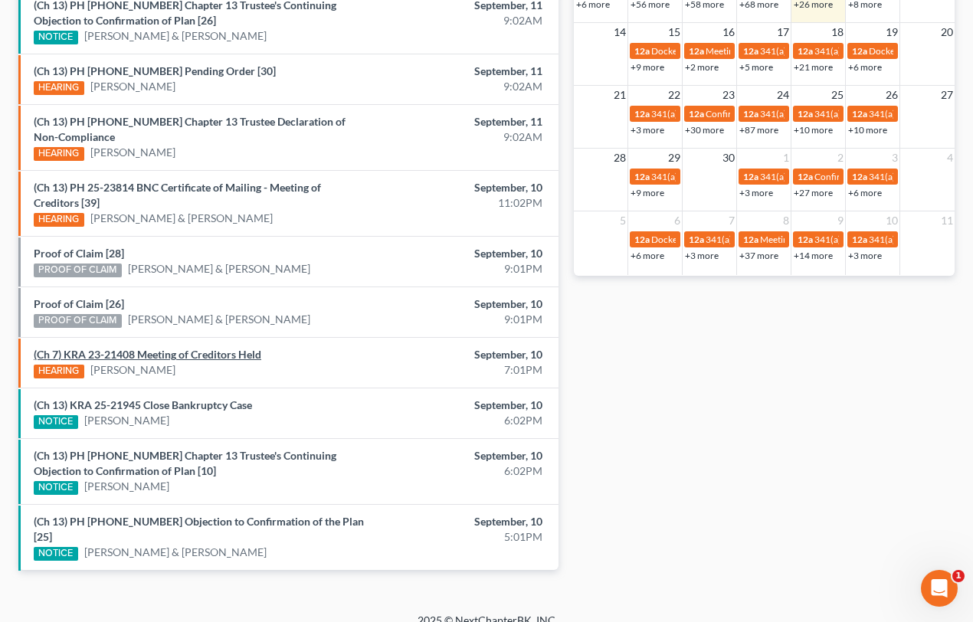
click at [182, 353] on link "(Ch 7) KRA 23-21408 Meeting of Creditors Held" at bounding box center [148, 354] width 228 height 13
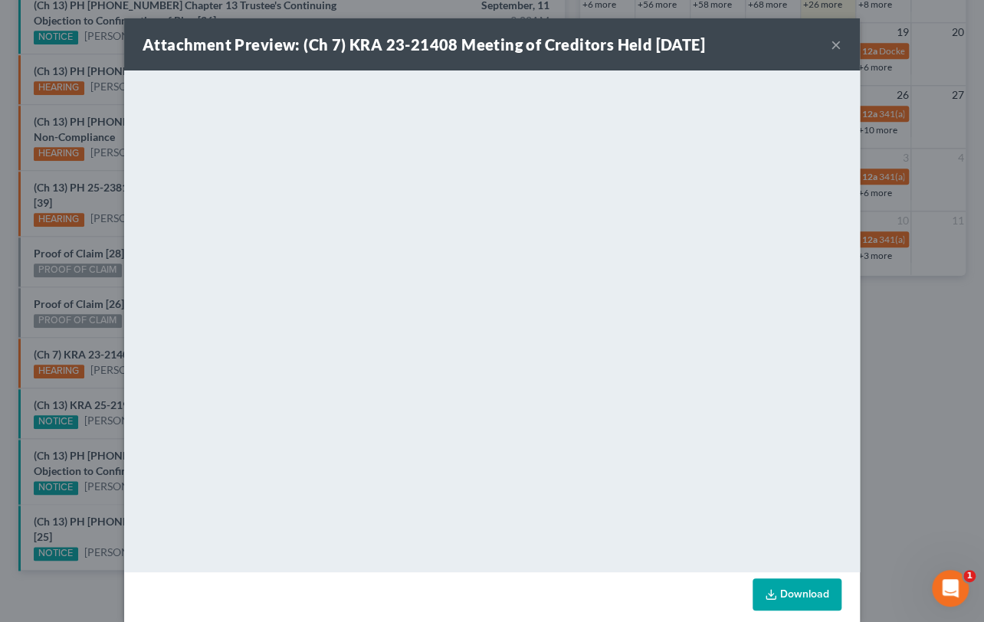
drag, startPoint x: 64, startPoint y: 318, endPoint x: 74, endPoint y: 319, distance: 10.8
click at [64, 318] on div "Attachment Preview: (Ch 7) KRA 23-21408 Meeting of Creditors Held [DATE] × <obj…" at bounding box center [492, 311] width 984 height 622
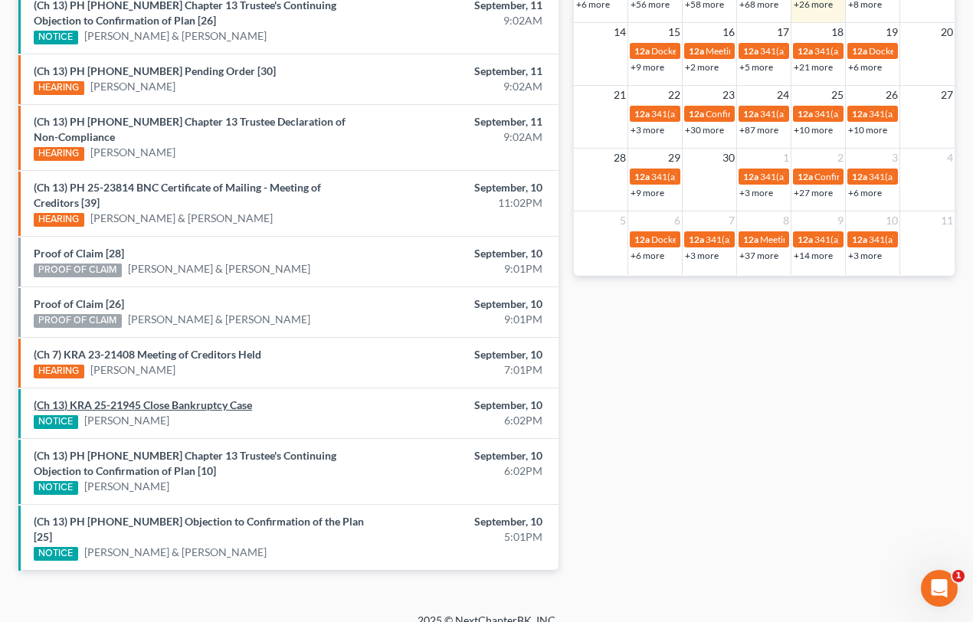
click at [130, 400] on link "(Ch 13) KRA 25-21945 Close Bankruptcy Case" at bounding box center [143, 404] width 218 height 13
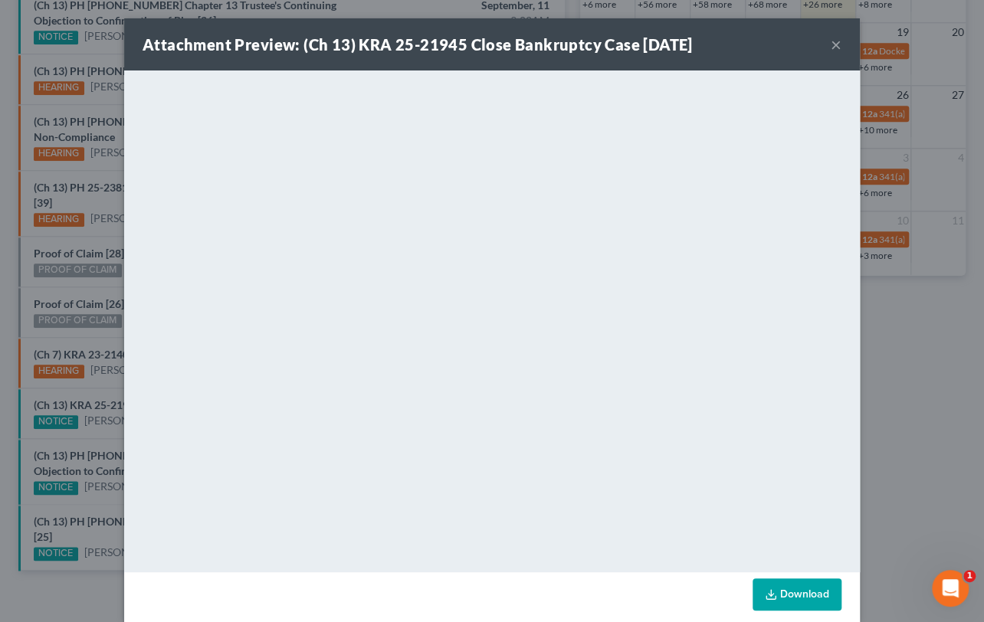
drag, startPoint x: 74, startPoint y: 362, endPoint x: 139, endPoint y: 367, distance: 64.6
click at [75, 362] on div "Attachment Preview: (Ch 13) KRA 25-21945 Close Bankruptcy Case [DATE] × <object…" at bounding box center [492, 311] width 984 height 622
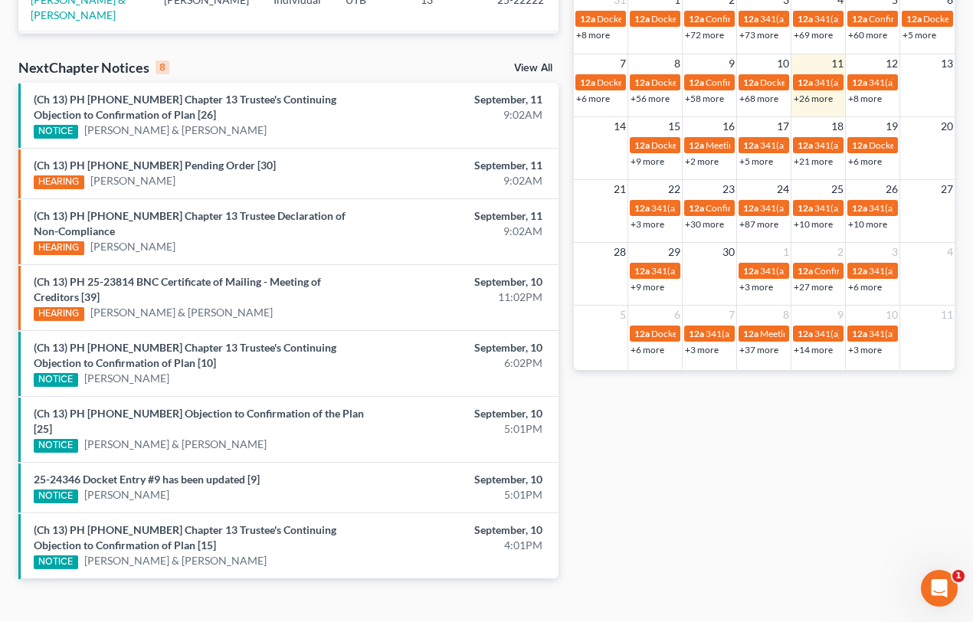
scroll to position [453, 0]
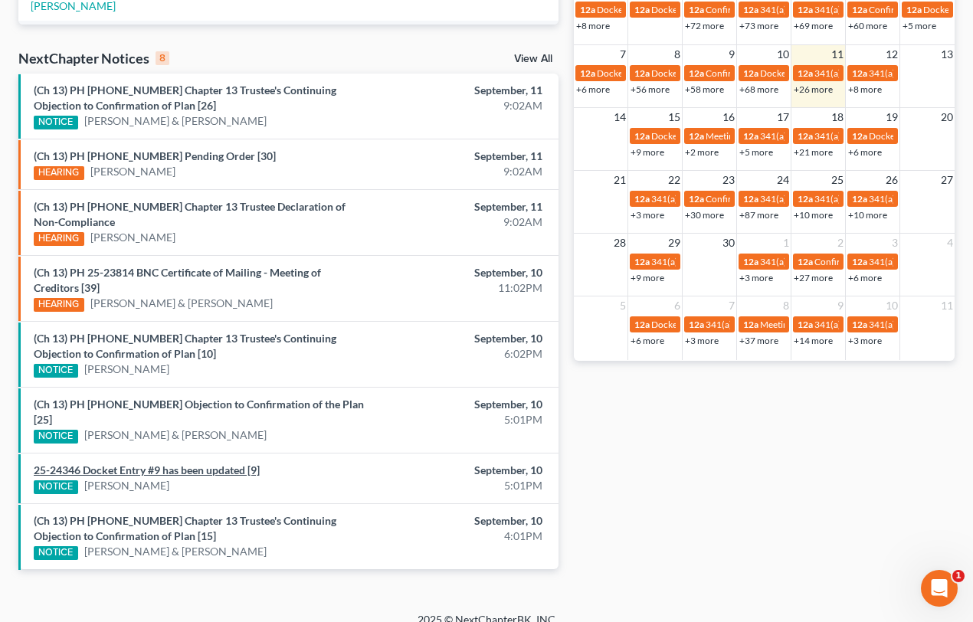
click at [146, 463] on link "25-24346 Docket Entry #9 has been updated [9]" at bounding box center [147, 469] width 226 height 13
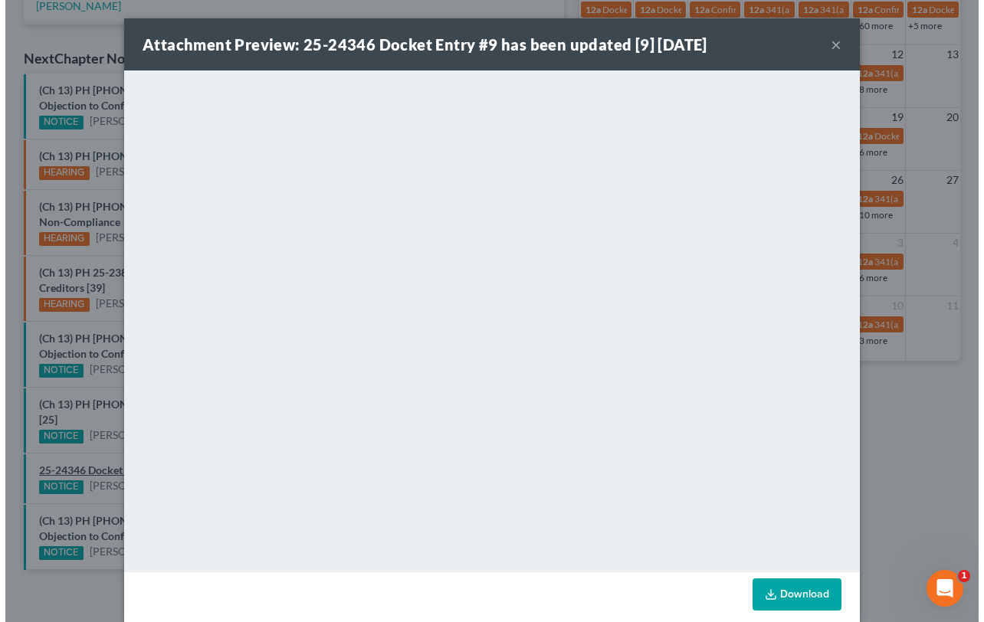
scroll to position [346, 0]
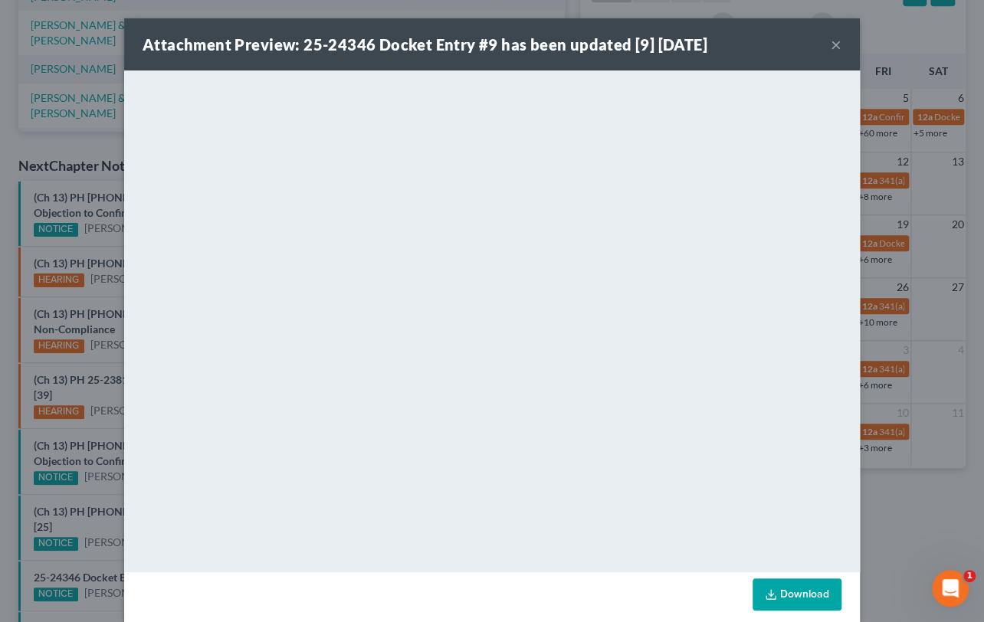
click at [830, 46] on button "×" at bounding box center [835, 44] width 11 height 18
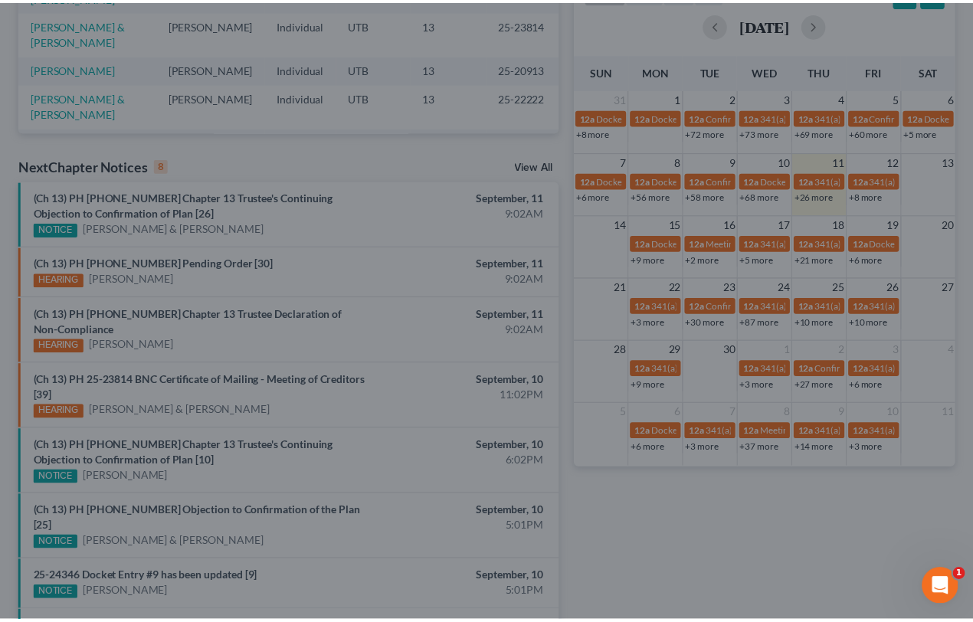
scroll to position [453, 0]
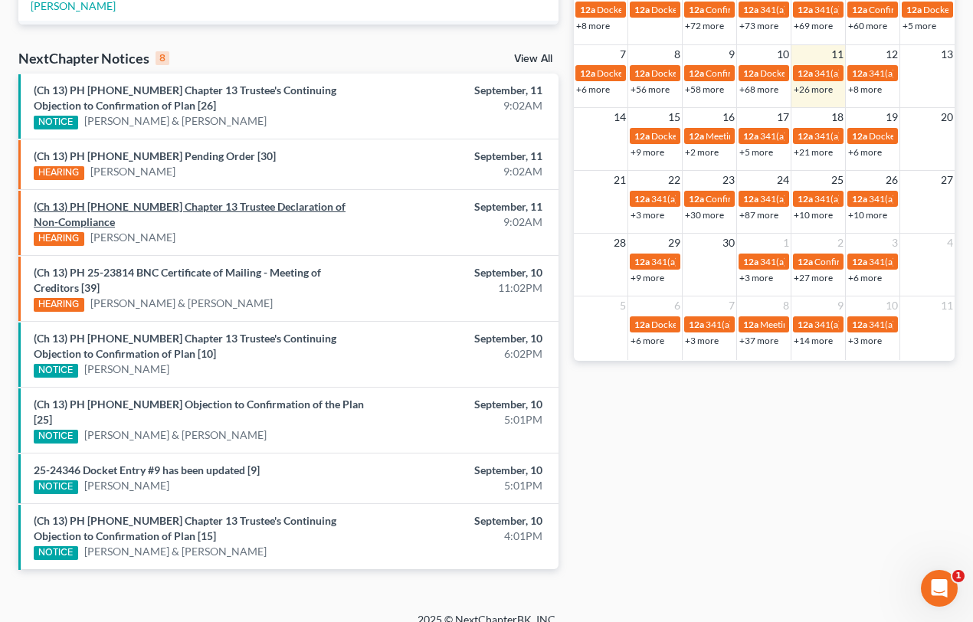
click at [207, 205] on link "(Ch 13) PH 25-20889 Chapter 13 Trustee Declaration of Non-Compliance" at bounding box center [190, 214] width 312 height 28
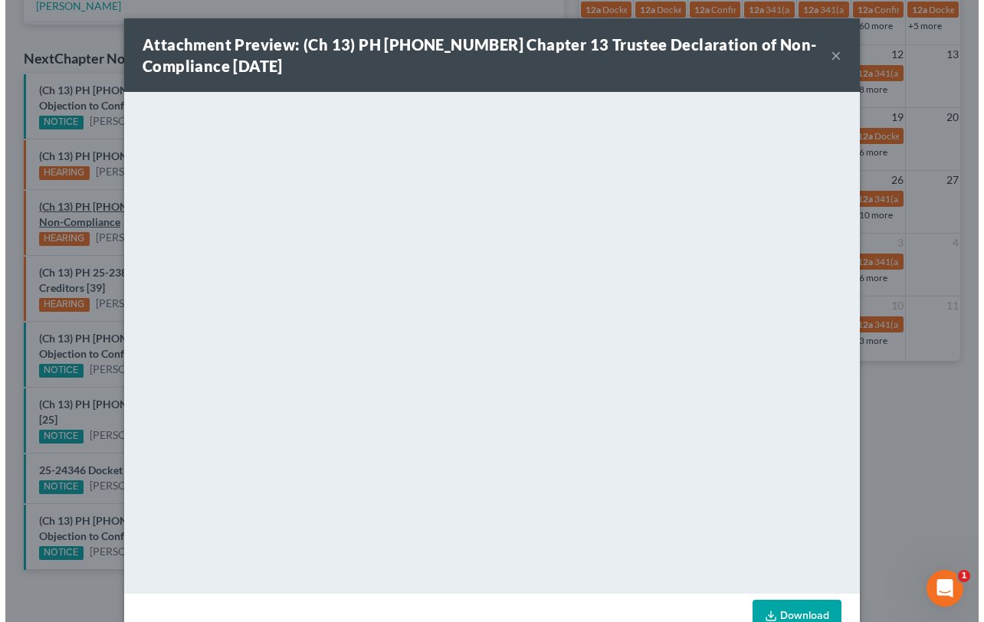
scroll to position [346, 0]
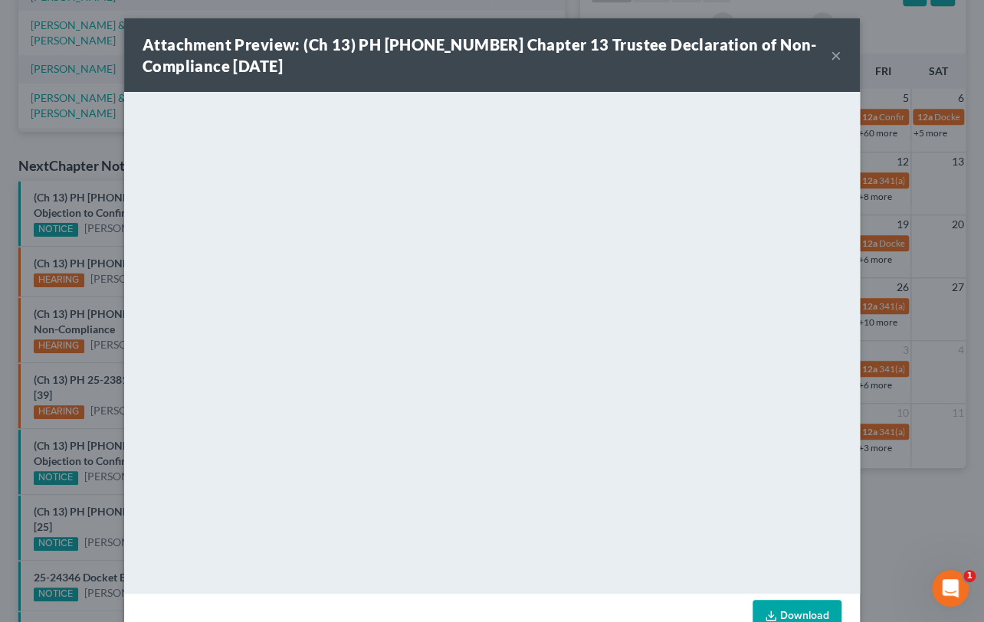
click at [103, 282] on div "Attachment Preview: (Ch 13) PH 25-20889 Chapter 13 Trustee Declaration of Non-C…" at bounding box center [492, 311] width 984 height 622
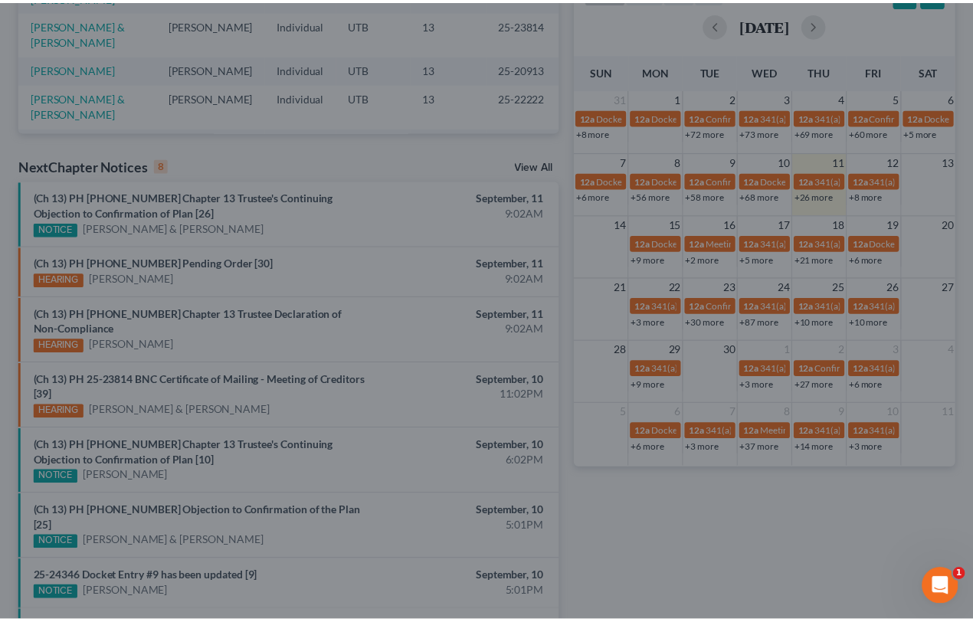
scroll to position [453, 0]
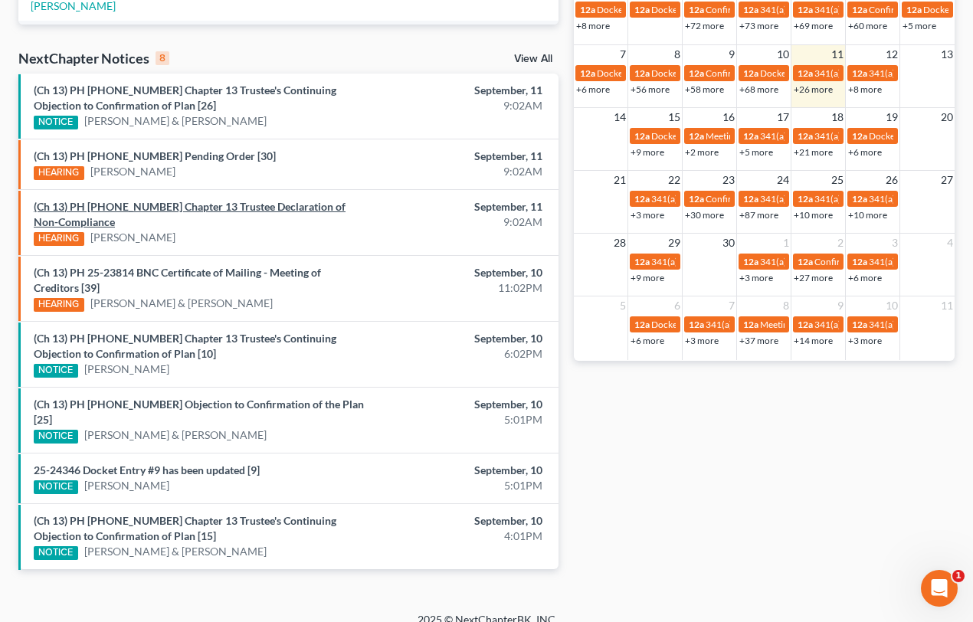
click at [153, 207] on link "(Ch 13) PH 25-20889 Chapter 13 Trustee Declaration of Non-Compliance" at bounding box center [190, 214] width 312 height 28
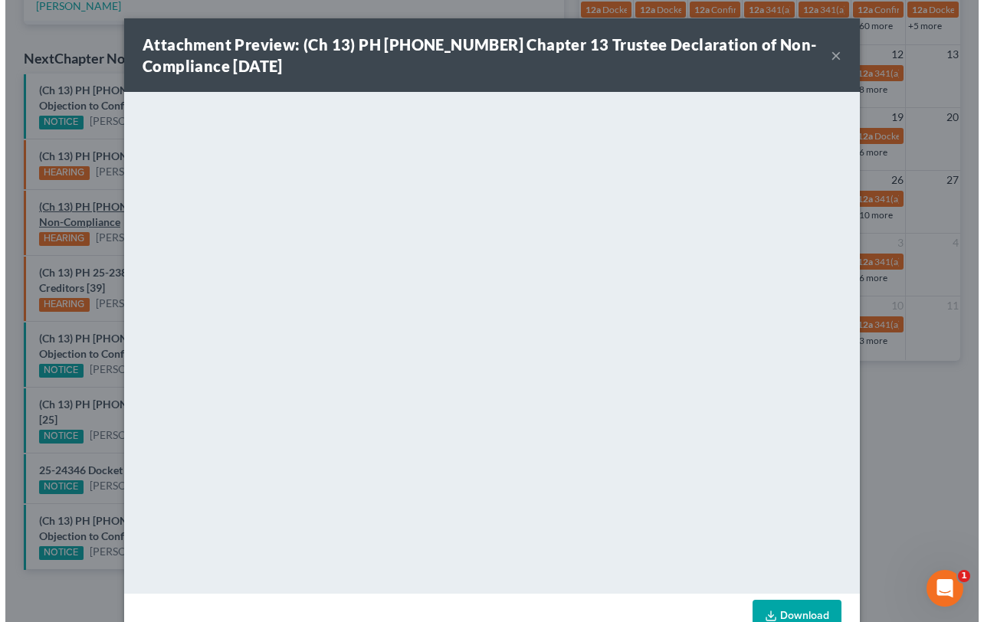
scroll to position [346, 0]
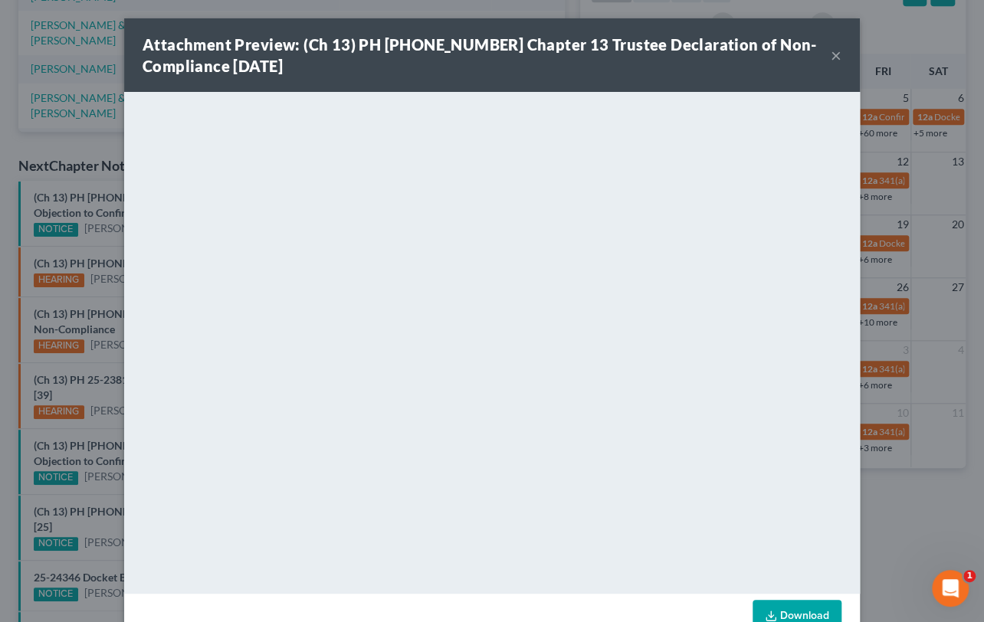
click at [97, 238] on div "Attachment Preview: (Ch 13) PH 25-20889 Chapter 13 Trustee Declaration of Non-C…" at bounding box center [492, 311] width 984 height 622
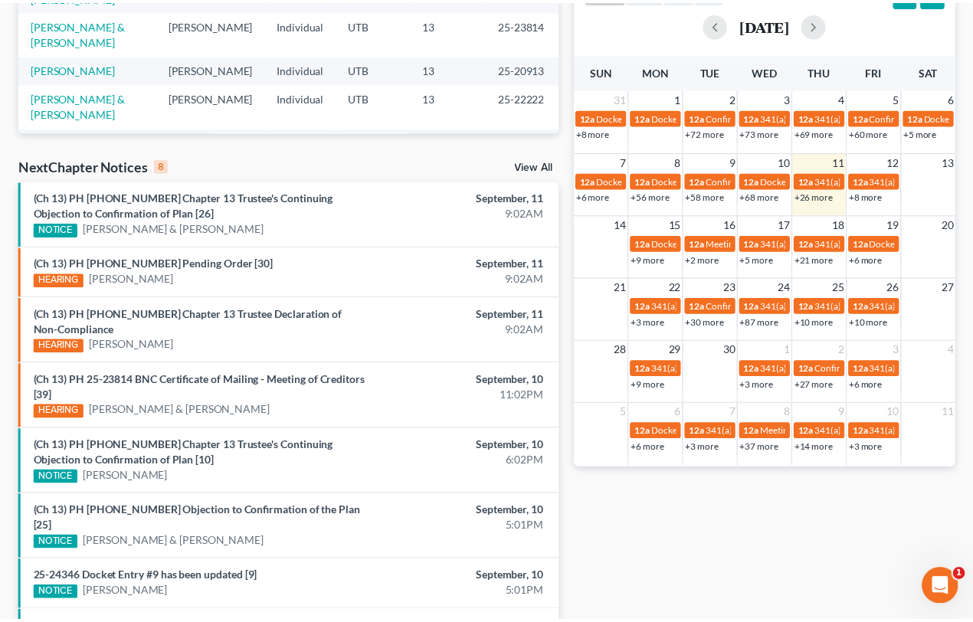
scroll to position [453, 0]
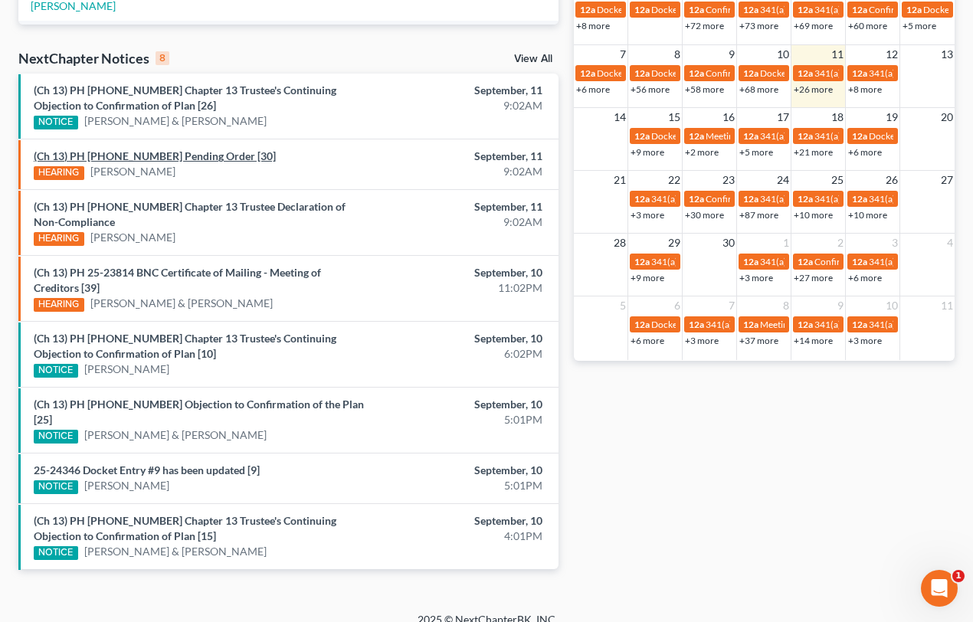
click at [153, 160] on link "(Ch 13) PH 25-20889 Pending Order [30]" at bounding box center [155, 155] width 242 height 13
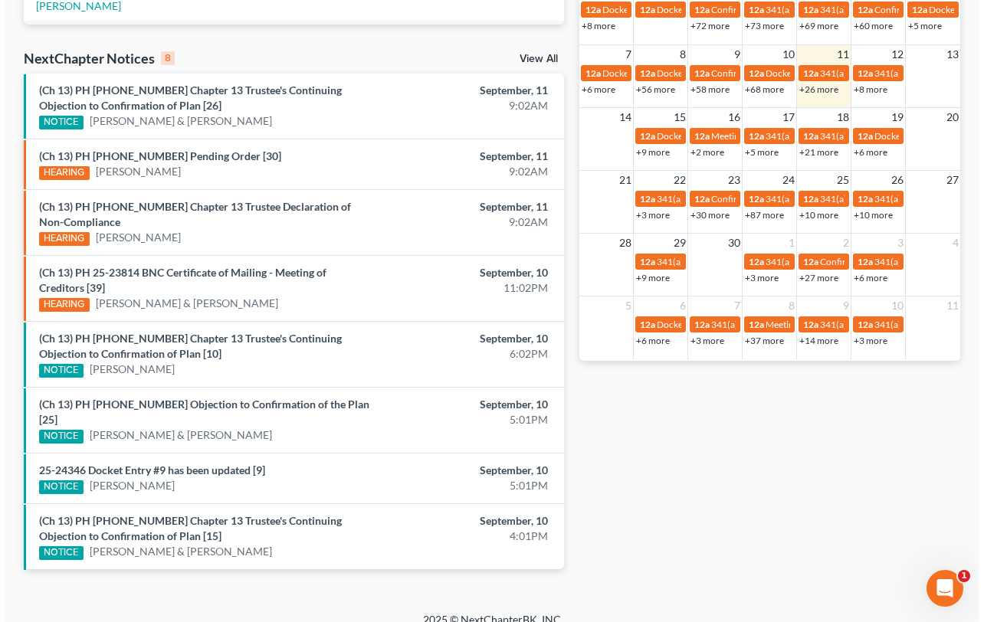
scroll to position [346, 0]
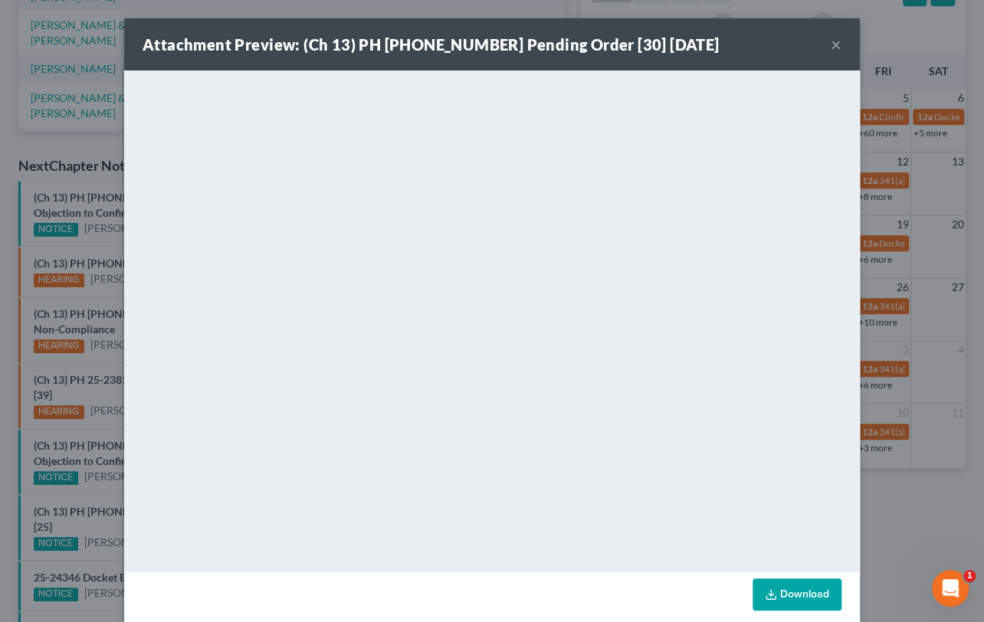
click at [106, 305] on div "Attachment Preview: (Ch 13) PH 25-20889 Pending Order [30] 09/11/2025 × <object…" at bounding box center [492, 311] width 984 height 622
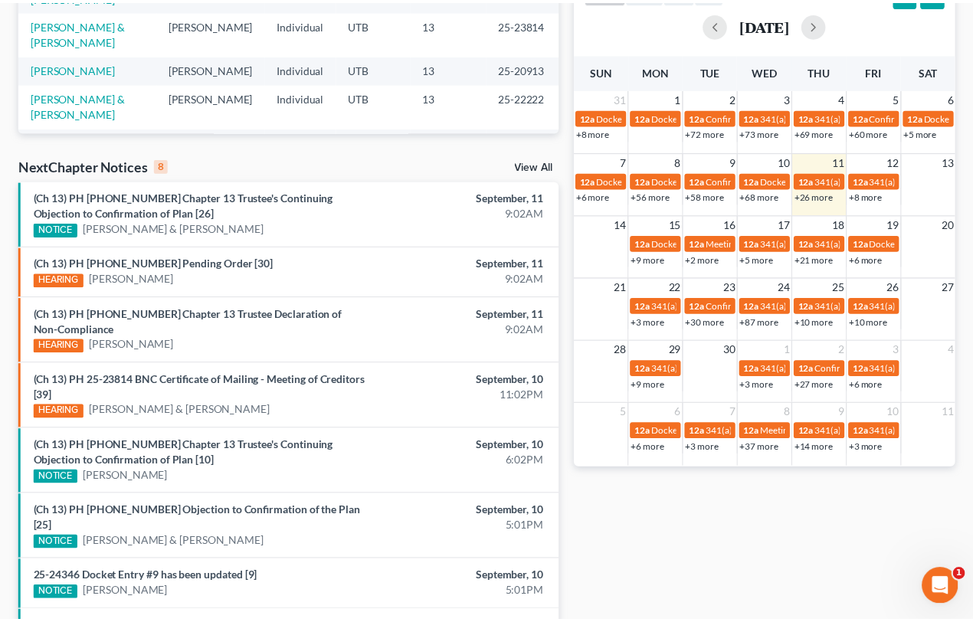
scroll to position [453, 0]
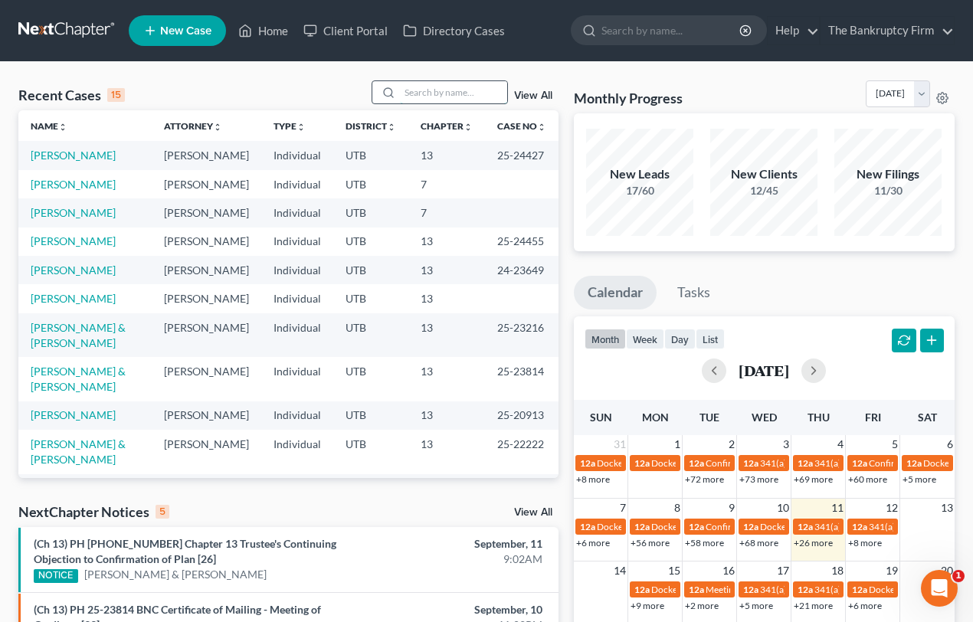
click at [428, 96] on input "search" at bounding box center [453, 92] width 107 height 22
type input "[PERSON_NAME]"
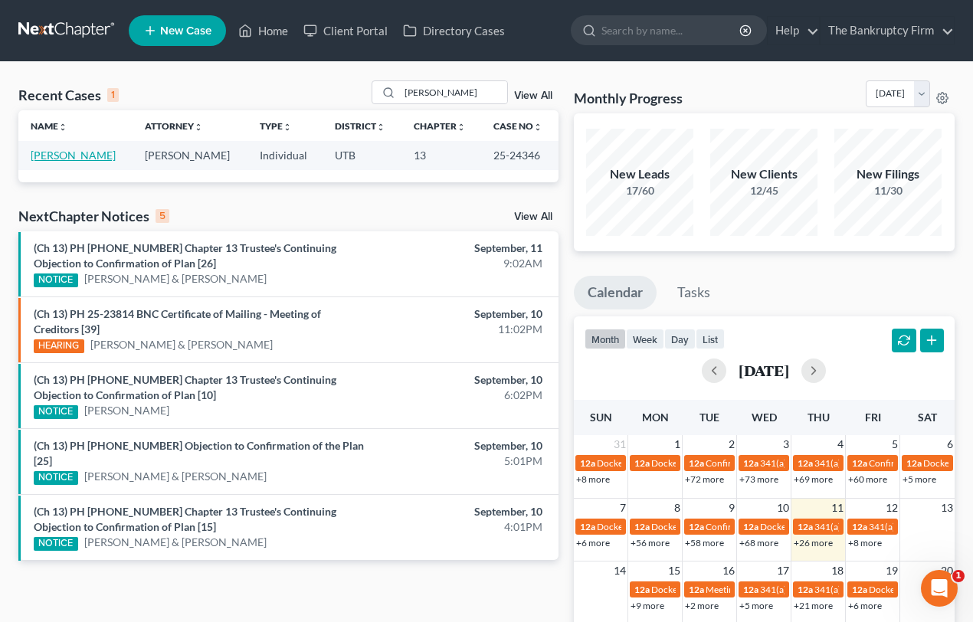
click at [68, 151] on link "[PERSON_NAME]" at bounding box center [73, 155] width 85 height 13
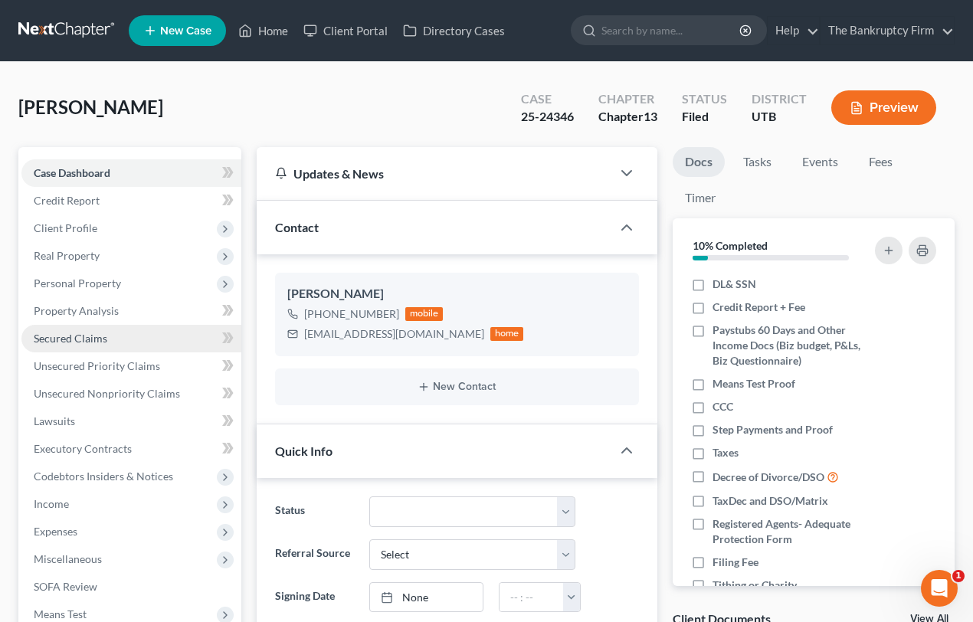
scroll to position [167, 0]
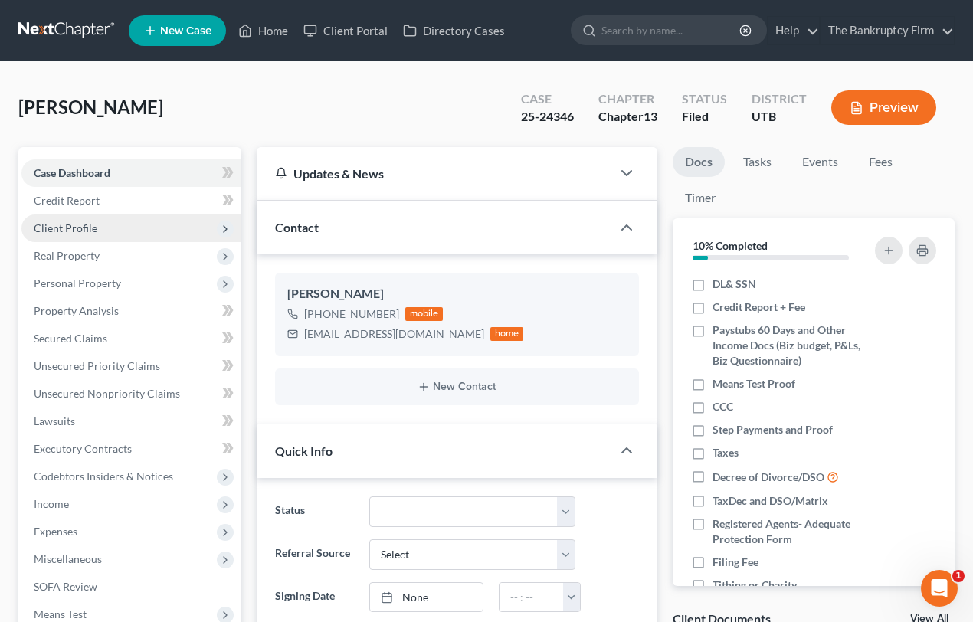
click at [75, 223] on span "Client Profile" at bounding box center [66, 227] width 64 height 13
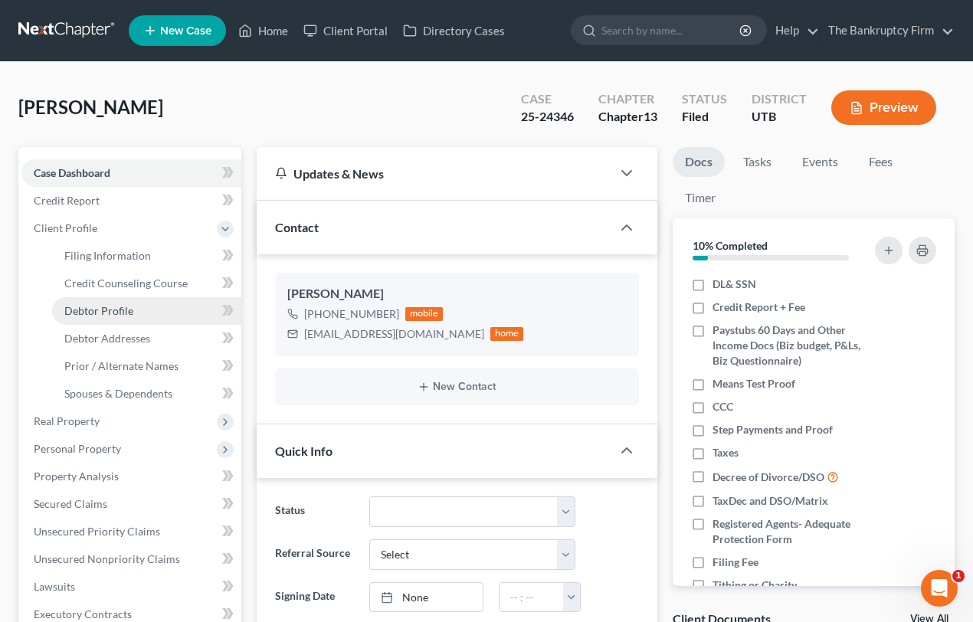
click at [113, 309] on span "Debtor Profile" at bounding box center [98, 310] width 69 height 13
select select "3"
select select "2"
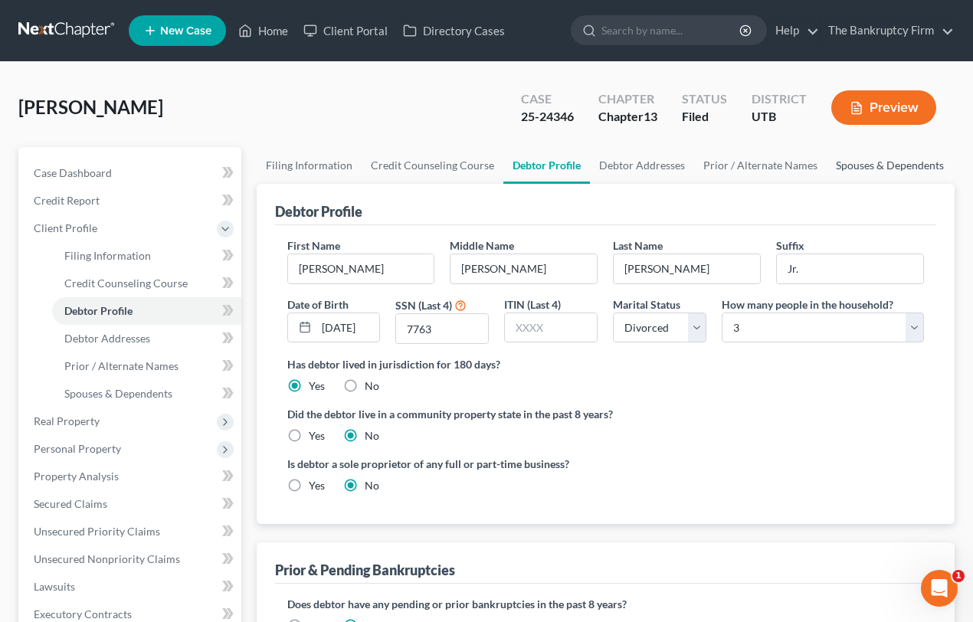
click at [891, 165] on link "Spouses & Dependents" at bounding box center [890, 165] width 126 height 37
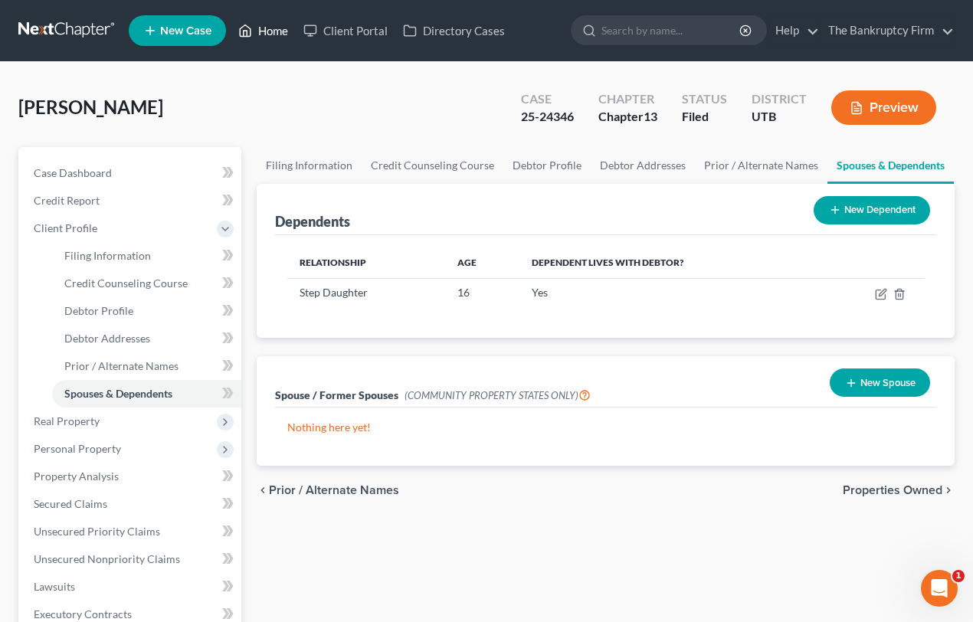
click at [271, 31] on link "Home" at bounding box center [263, 31] width 65 height 28
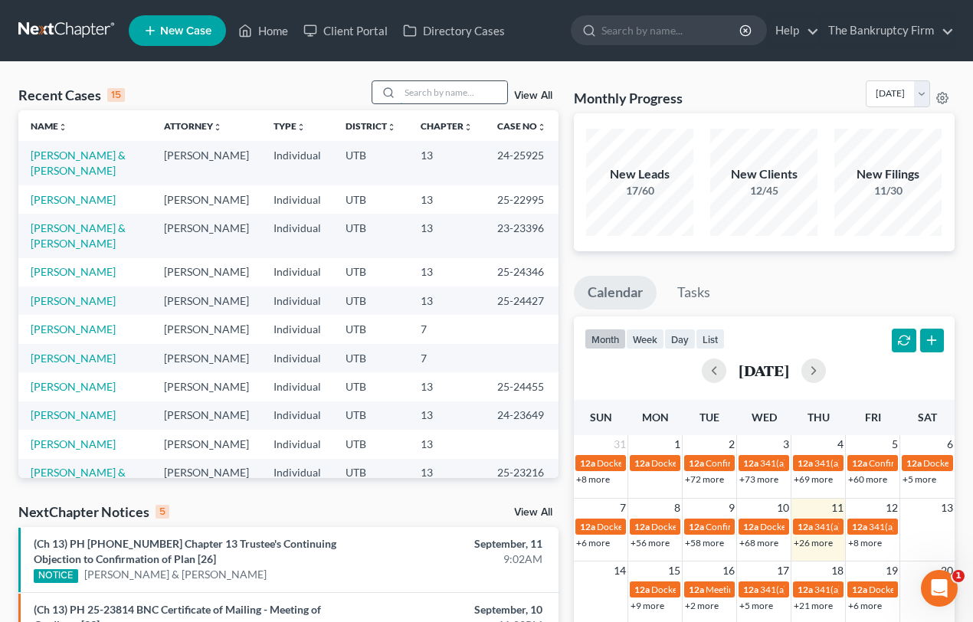
click at [417, 91] on input "search" at bounding box center [453, 92] width 107 height 22
type input "Rocha"
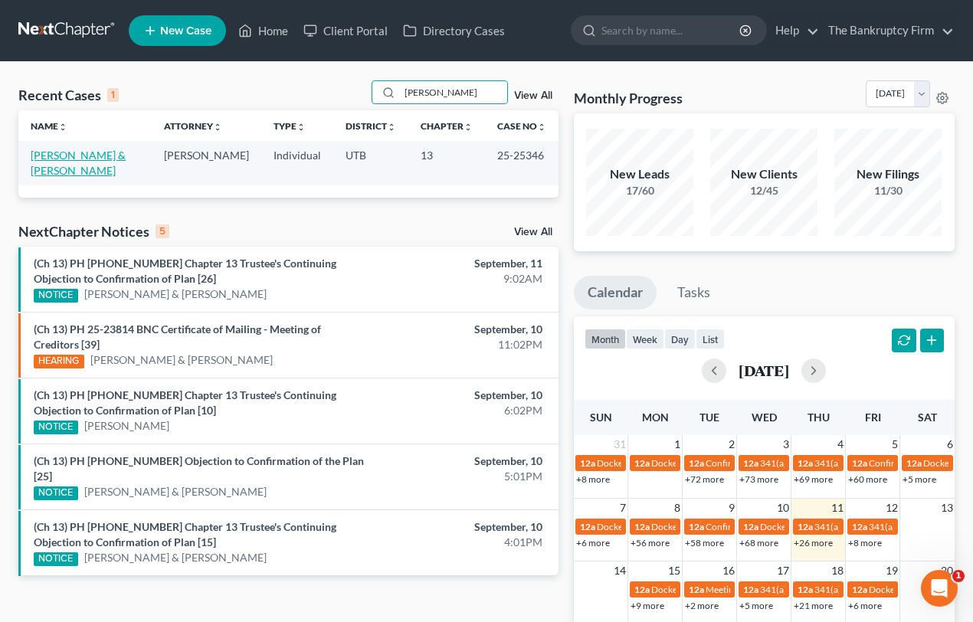
click at [65, 155] on link "[PERSON_NAME] & [PERSON_NAME]" at bounding box center [78, 163] width 95 height 28
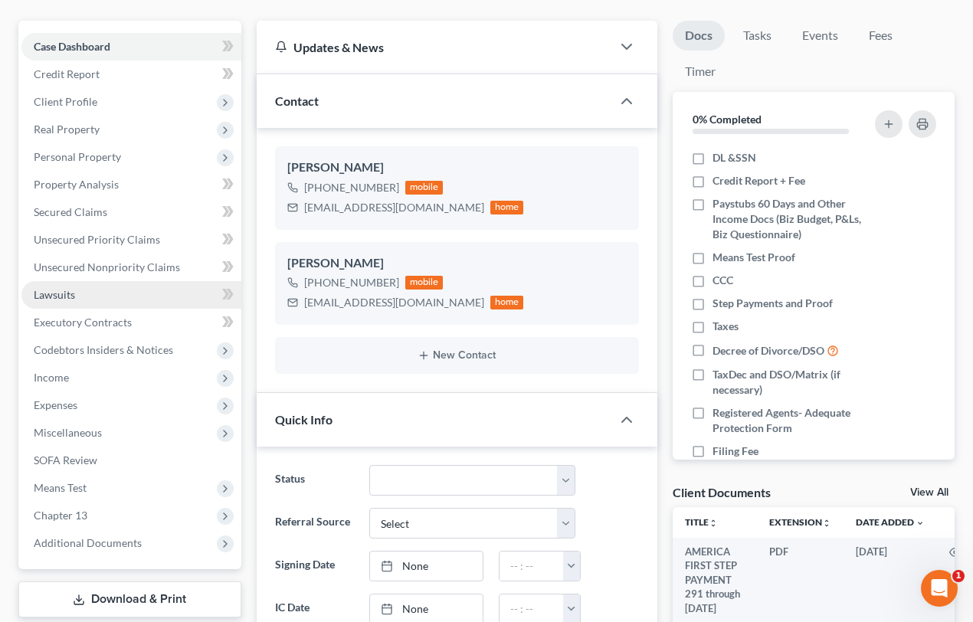
scroll to position [139, 0]
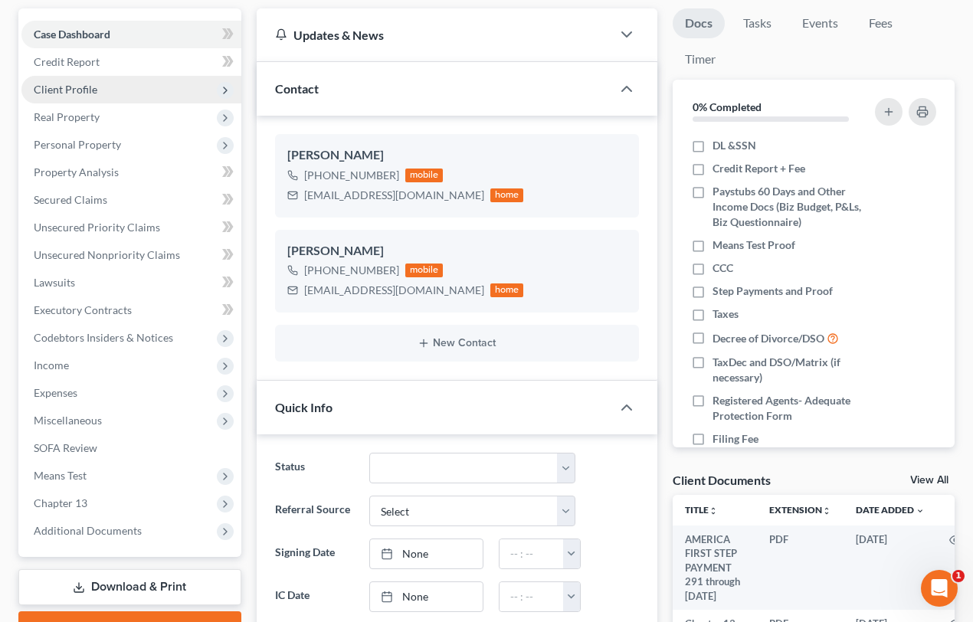
click at [80, 87] on span "Client Profile" at bounding box center [66, 89] width 64 height 13
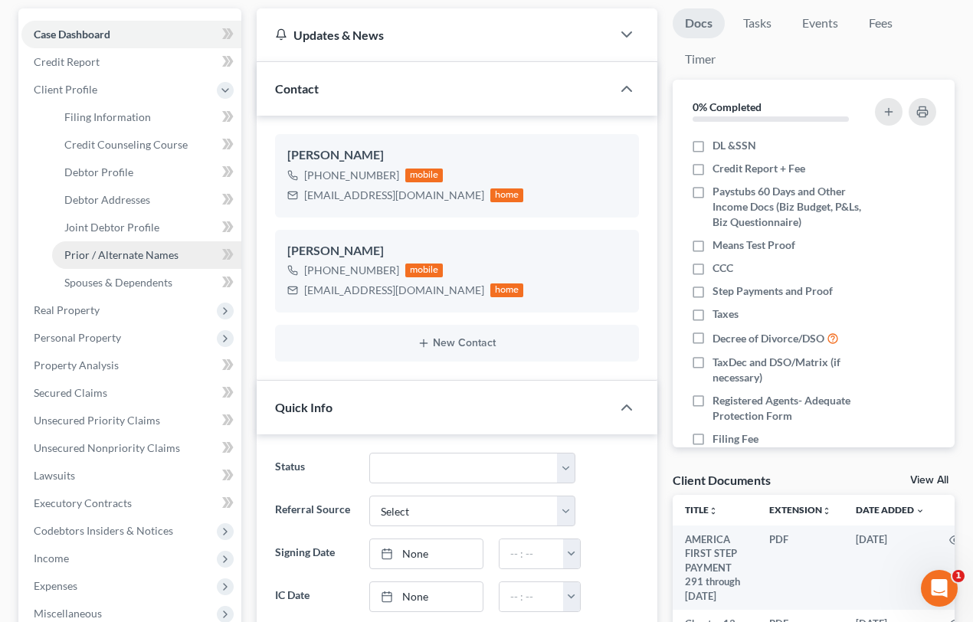
click at [123, 254] on span "Prior / Alternate Names" at bounding box center [121, 254] width 114 height 13
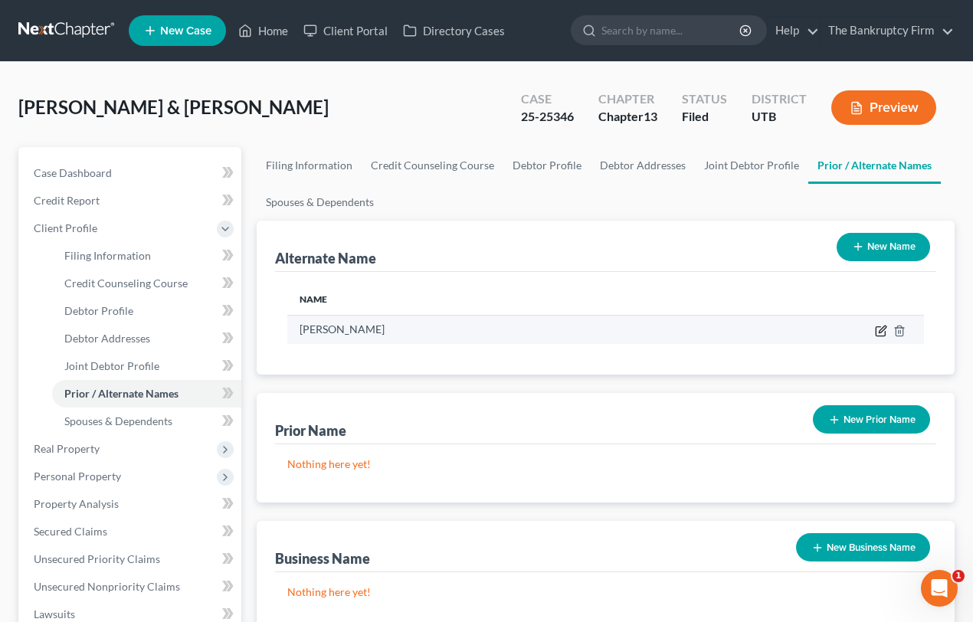
click at [879, 326] on icon at bounding box center [881, 331] width 12 height 12
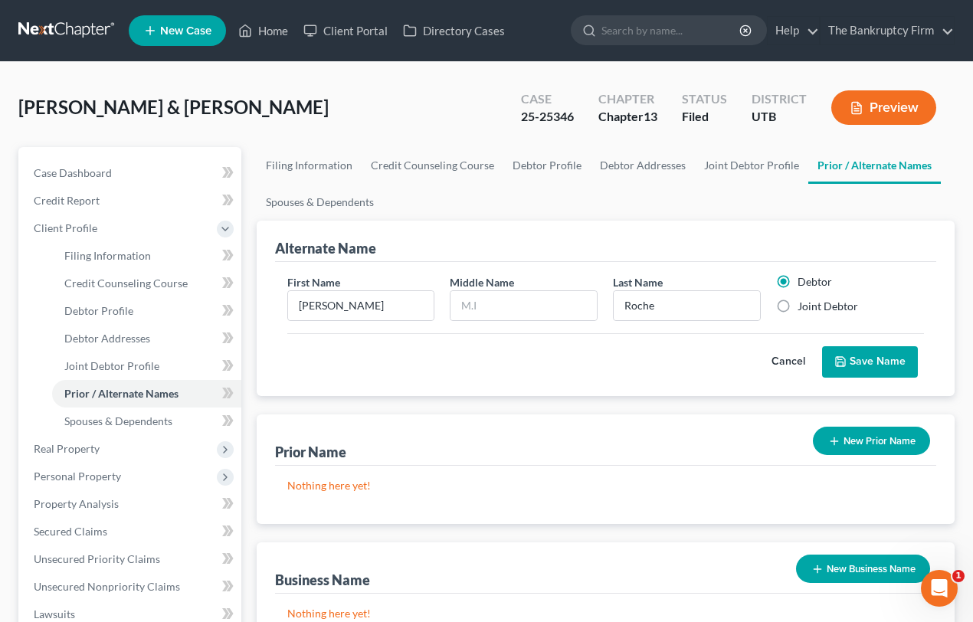
click at [797, 302] on label "Joint Debtor" at bounding box center [827, 306] width 61 height 15
click at [804, 302] on input "Joint Debtor" at bounding box center [809, 304] width 10 height 10
radio input "true"
radio input "false"
click at [868, 359] on button "Save Name" at bounding box center [870, 362] width 96 height 32
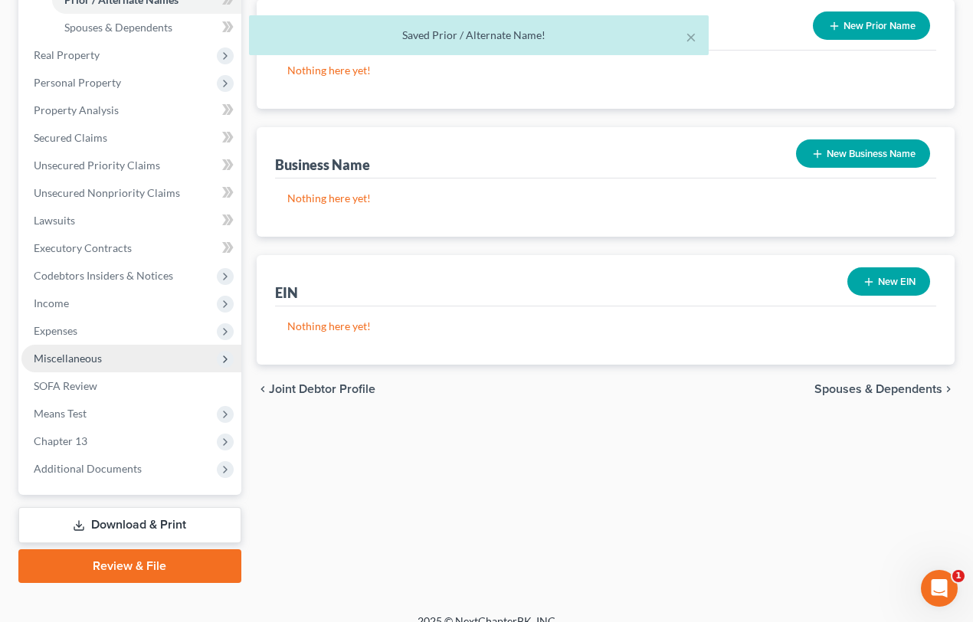
scroll to position [411, 0]
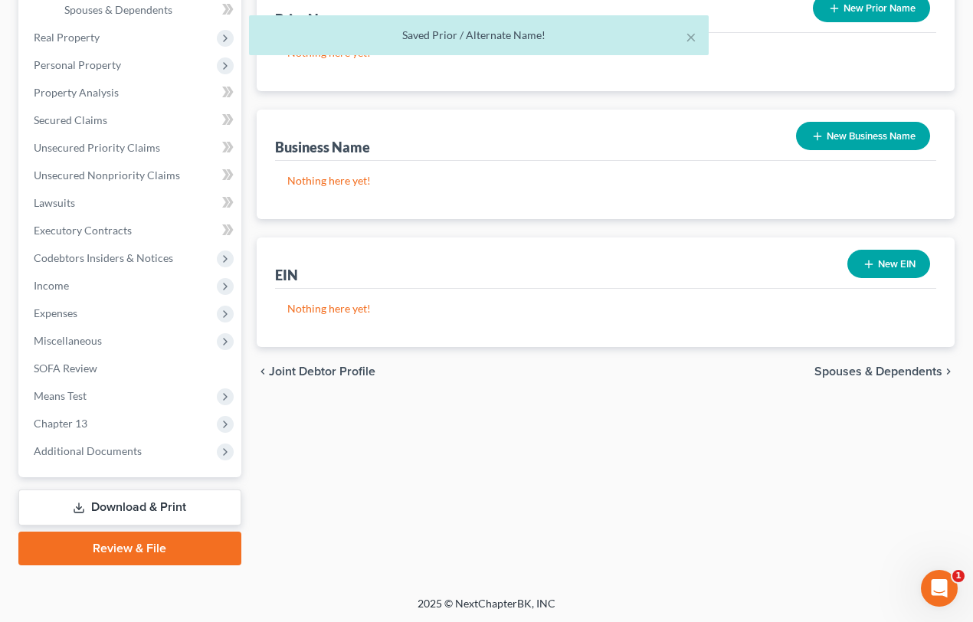
click at [107, 506] on link "Download & Print" at bounding box center [129, 507] width 223 height 36
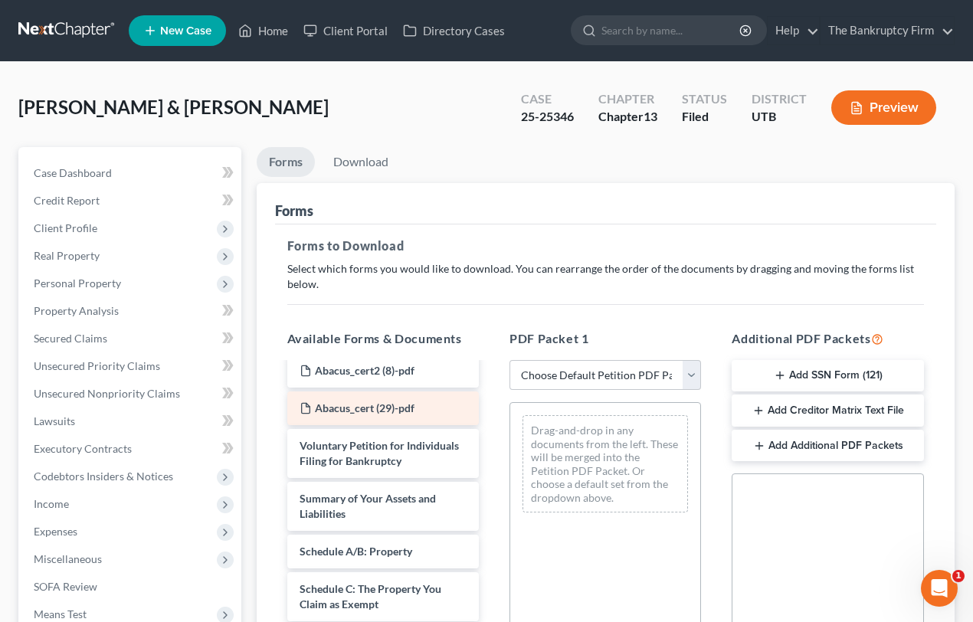
scroll to position [208, 0]
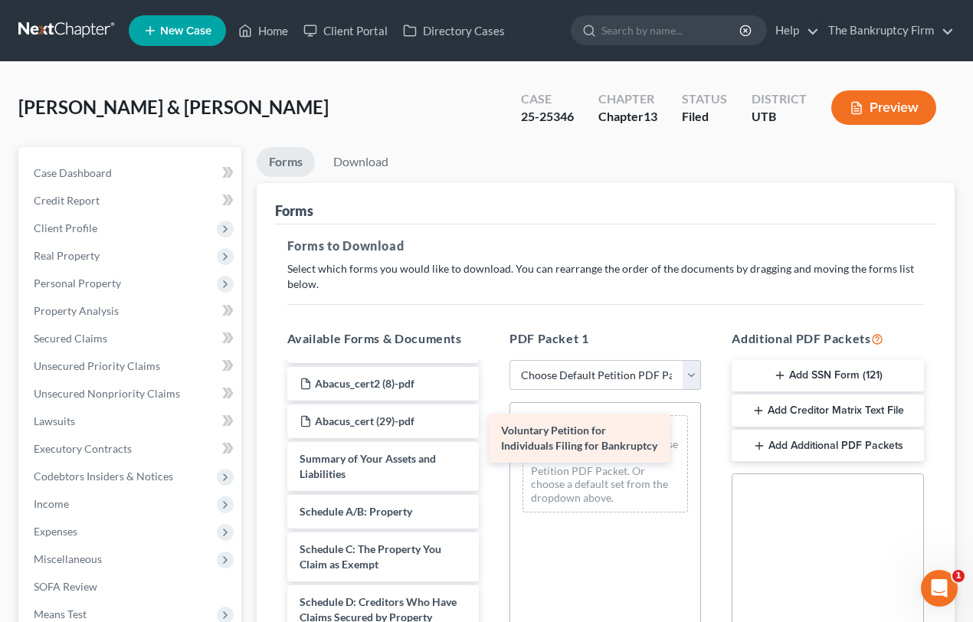
drag, startPoint x: 352, startPoint y: 480, endPoint x: 564, endPoint y: 438, distance: 215.6
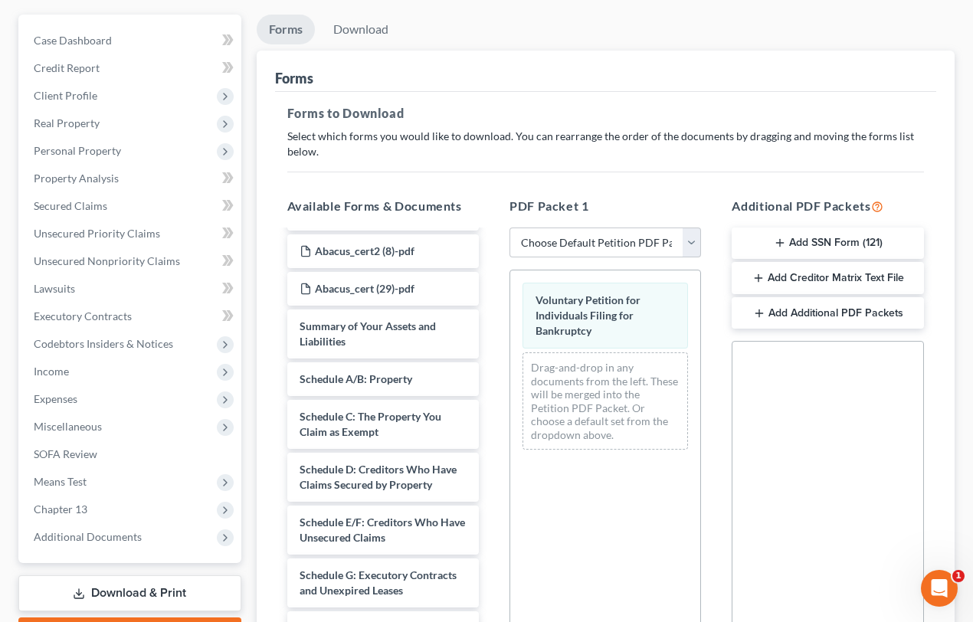
scroll to position [338, 0]
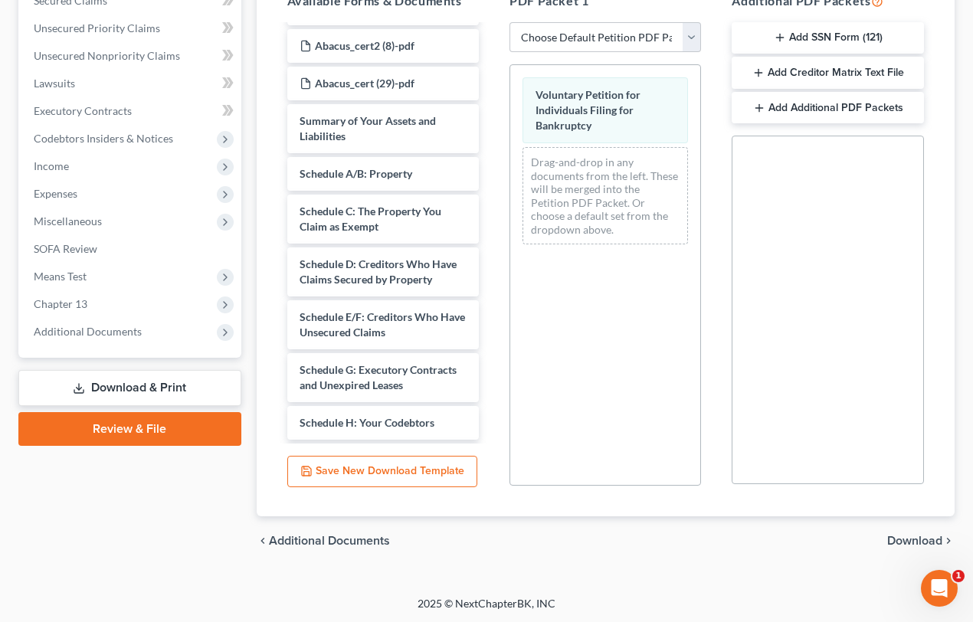
click at [909, 539] on span "Download" at bounding box center [914, 541] width 55 height 12
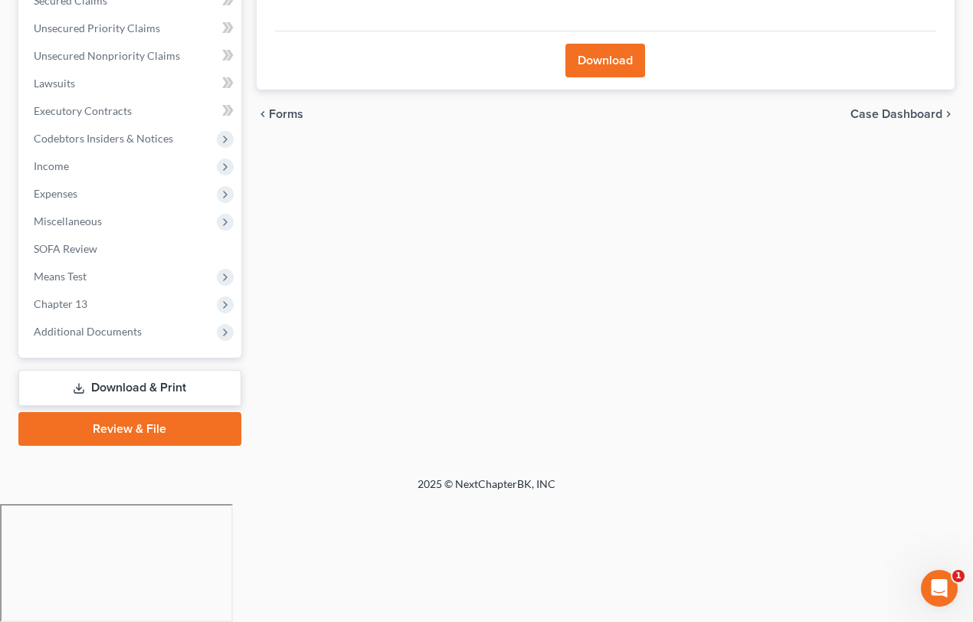
scroll to position [218, 0]
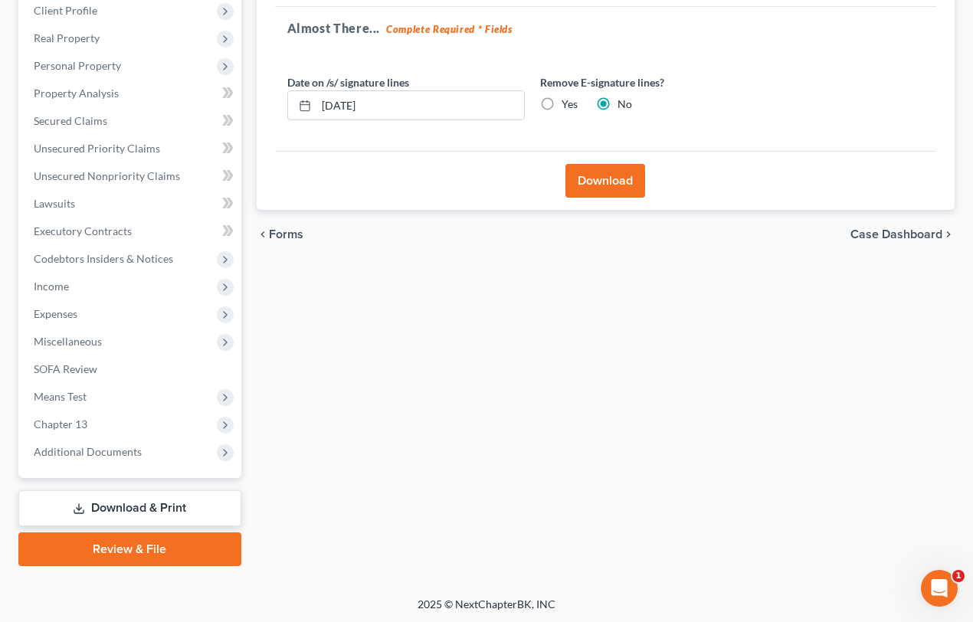
click at [612, 182] on button "Download" at bounding box center [605, 181] width 80 height 34
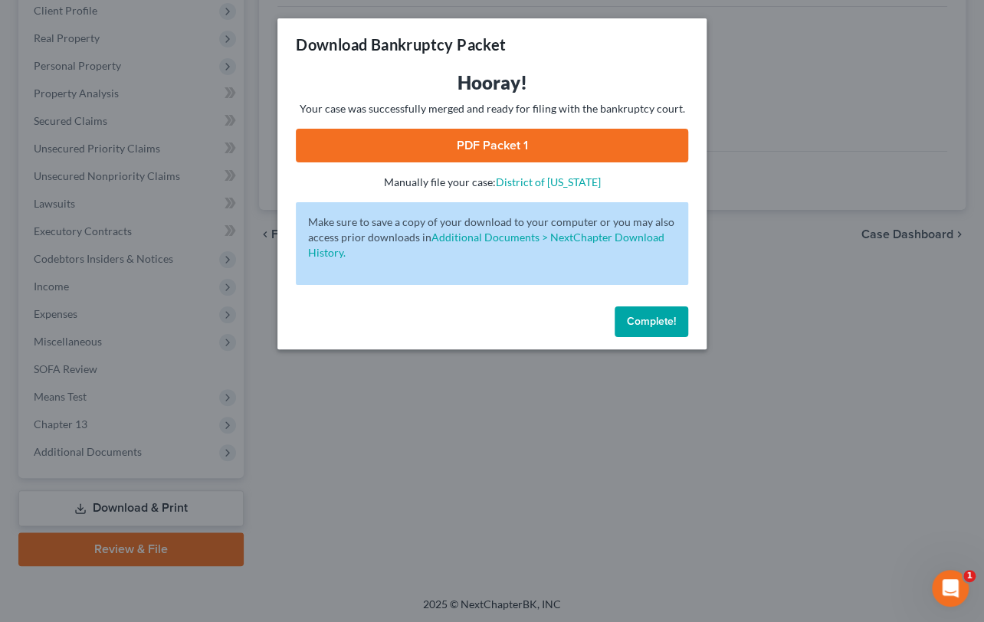
click at [516, 146] on link "PDF Packet 1" at bounding box center [492, 146] width 392 height 34
drag, startPoint x: 640, startPoint y: 322, endPoint x: 634, endPoint y: 316, distance: 8.7
click at [640, 322] on span "Complete!" at bounding box center [651, 321] width 49 height 13
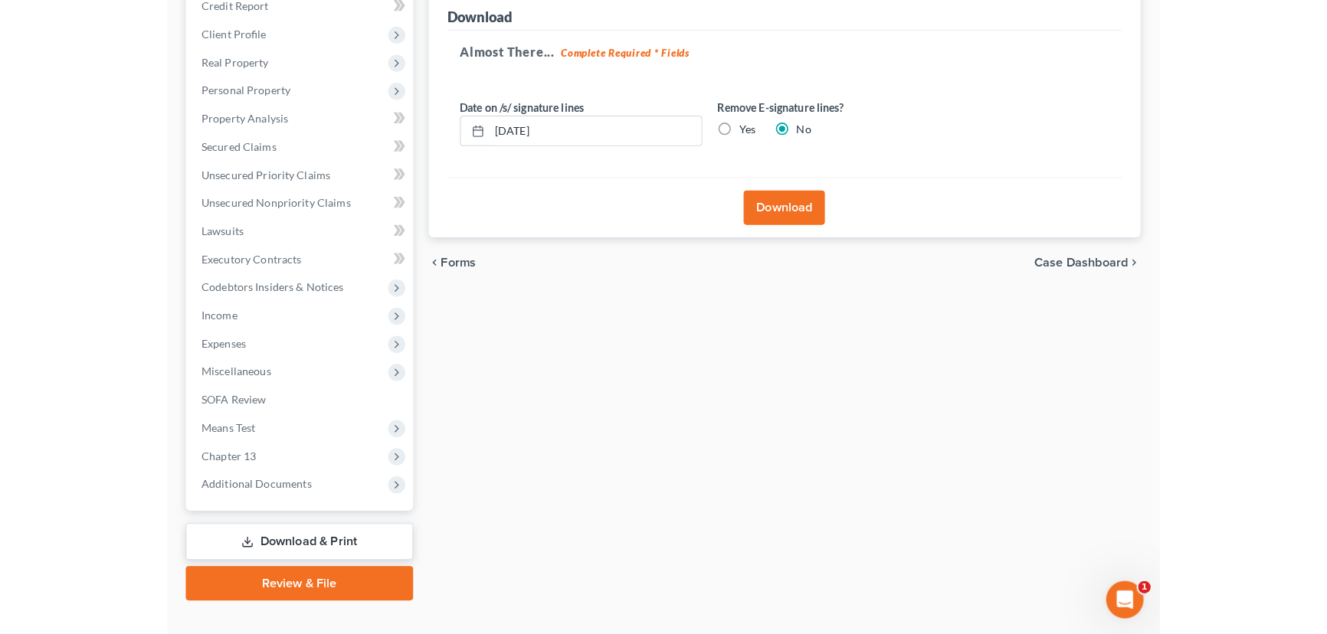
scroll to position [0, 0]
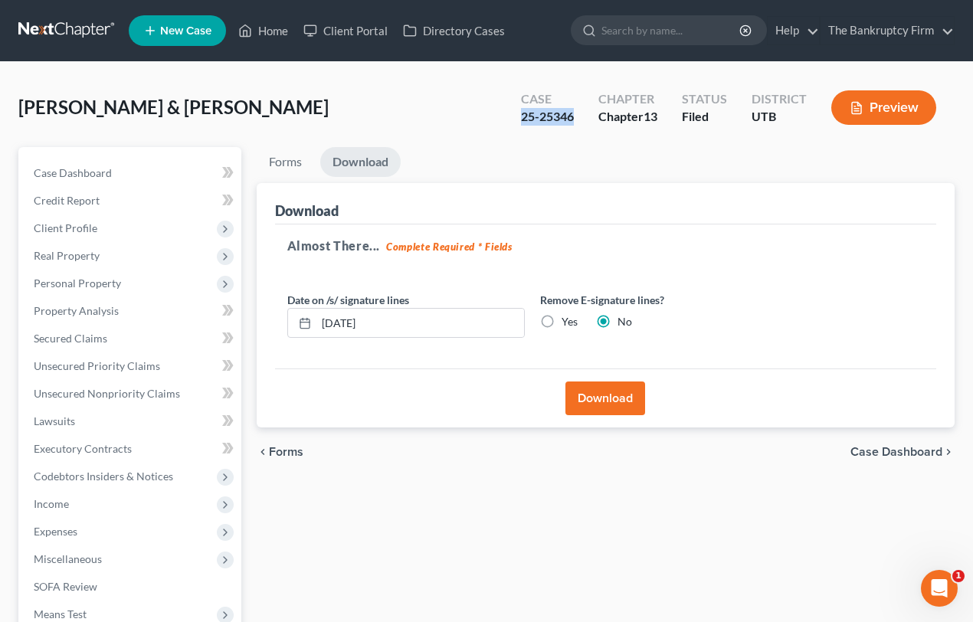
drag, startPoint x: 574, startPoint y: 112, endPoint x: 521, endPoint y: 122, distance: 53.8
click at [521, 122] on div "25-25346" at bounding box center [547, 117] width 53 height 18
copy div "25-25346"
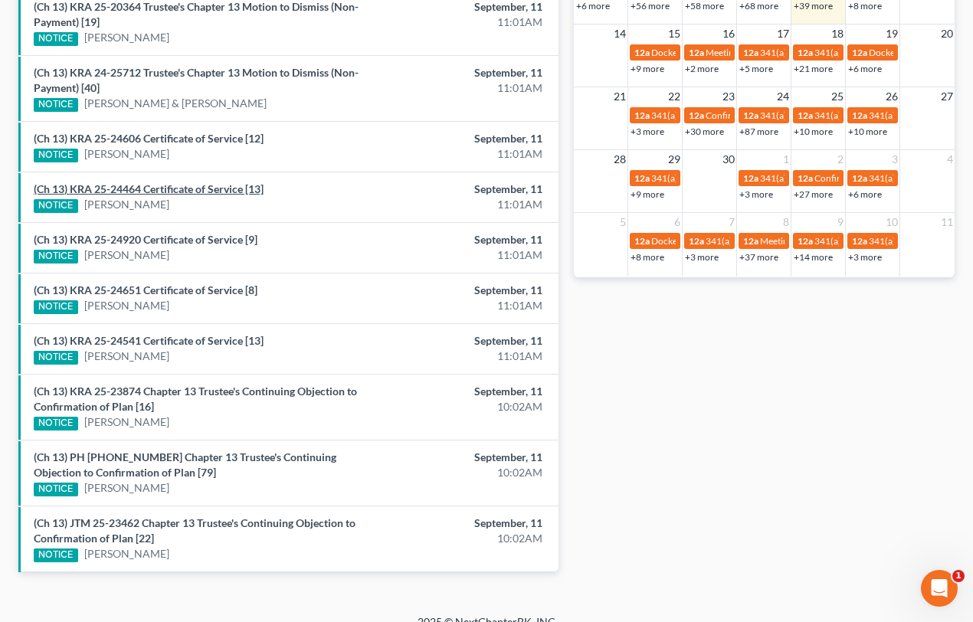
scroll to position [554, 0]
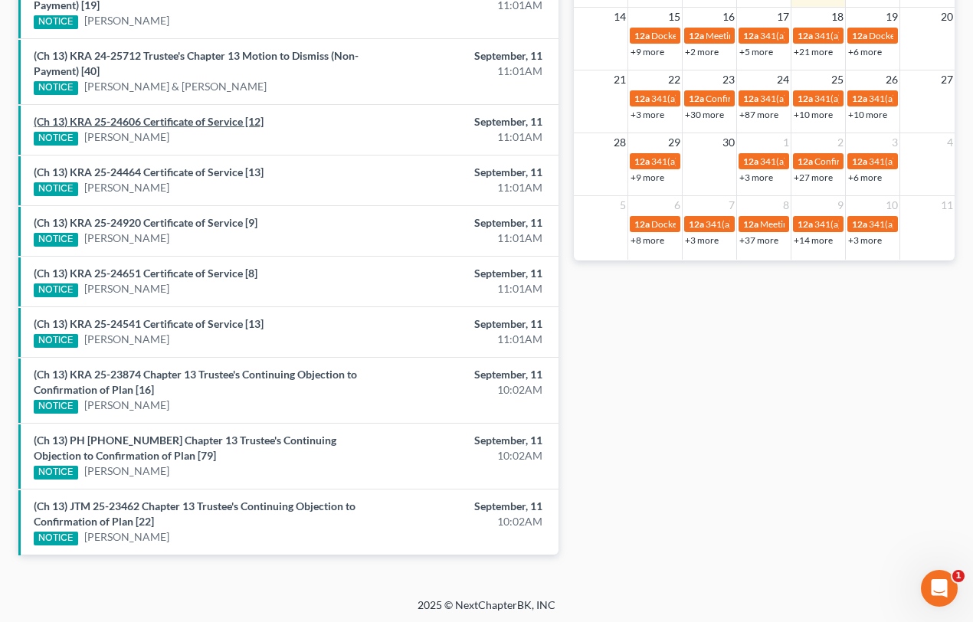
click at [186, 121] on link "(Ch 13) KRA 25-24606 Certificate of Service [12]" at bounding box center [149, 121] width 230 height 13
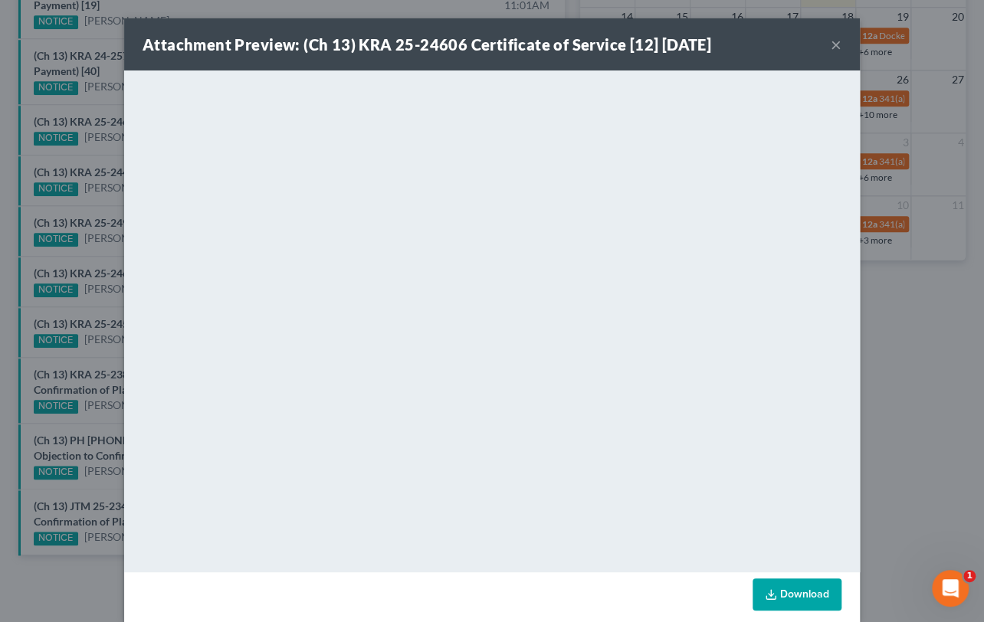
click at [79, 154] on div "Attachment Preview: (Ch 13) KRA 25-24606 Certificate of Service [12] [DATE] × D…" at bounding box center [492, 311] width 984 height 622
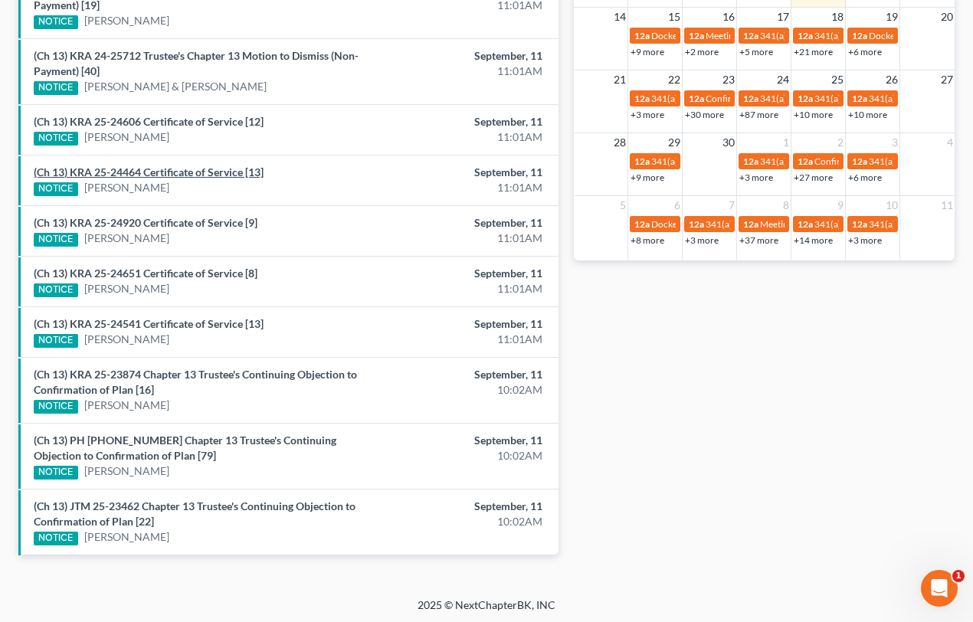
click at [135, 172] on link "(Ch 13) KRA 25-24464 Certificate of Service [13]" at bounding box center [149, 171] width 230 height 13
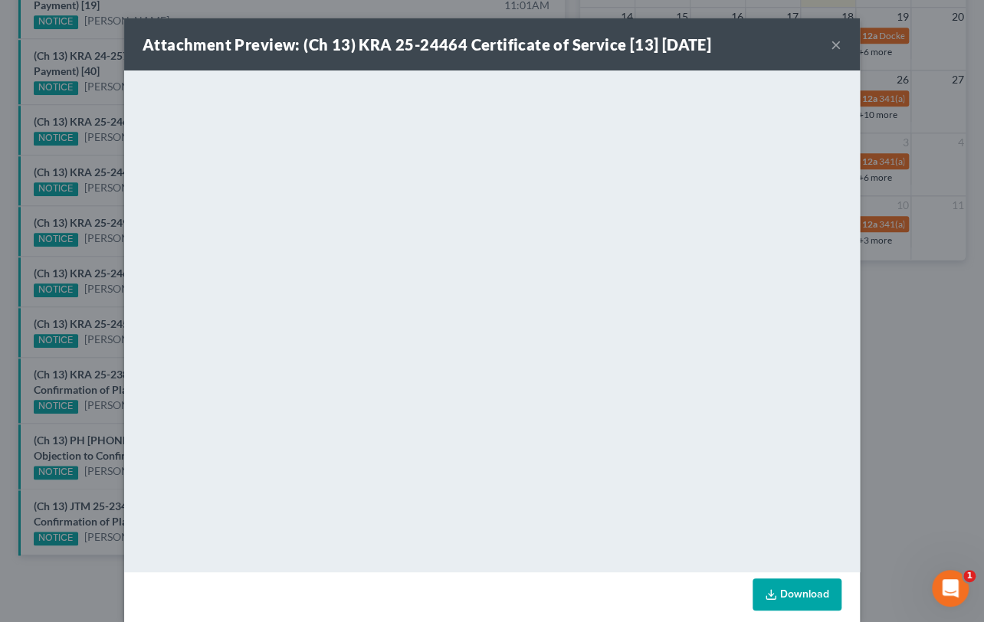
drag, startPoint x: 96, startPoint y: 198, endPoint x: 119, endPoint y: 201, distance: 23.2
click at [97, 198] on div "Attachment Preview: (Ch 13) KRA 25-24464 Certificate of Service [13] 09/11/2025…" at bounding box center [492, 311] width 984 height 622
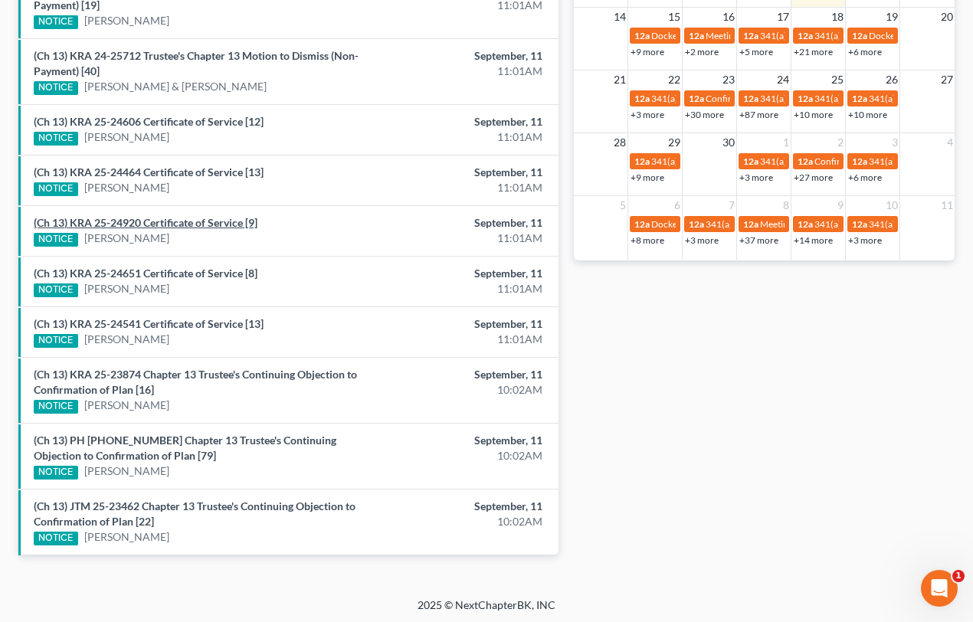
click at [164, 223] on link "(Ch 13) KRA 25-24920 Certificate of Service [9]" at bounding box center [146, 222] width 224 height 13
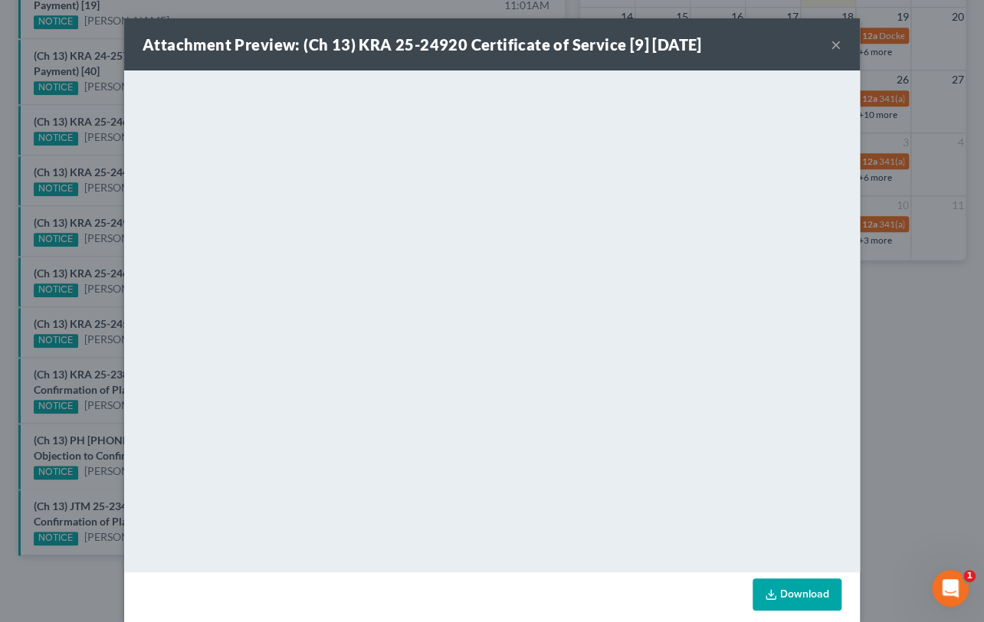
click at [98, 252] on div "Attachment Preview: (Ch 13) KRA 25-24920 Certificate of Service [9] 09/11/2025 …" at bounding box center [492, 311] width 984 height 622
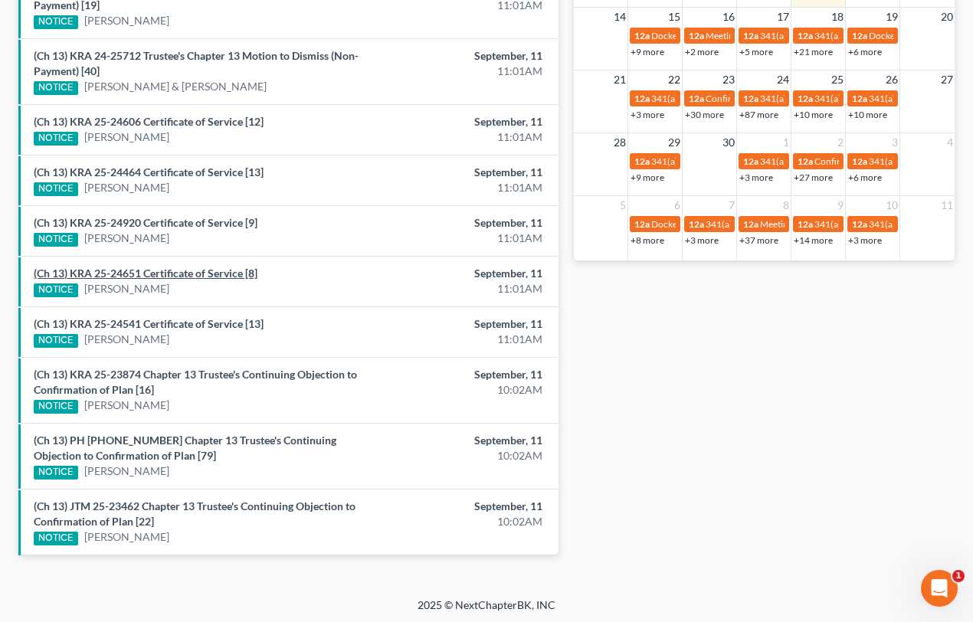
click at [133, 273] on link "(Ch 13) KRA 25-24651 Certificate of Service [8]" at bounding box center [146, 273] width 224 height 13
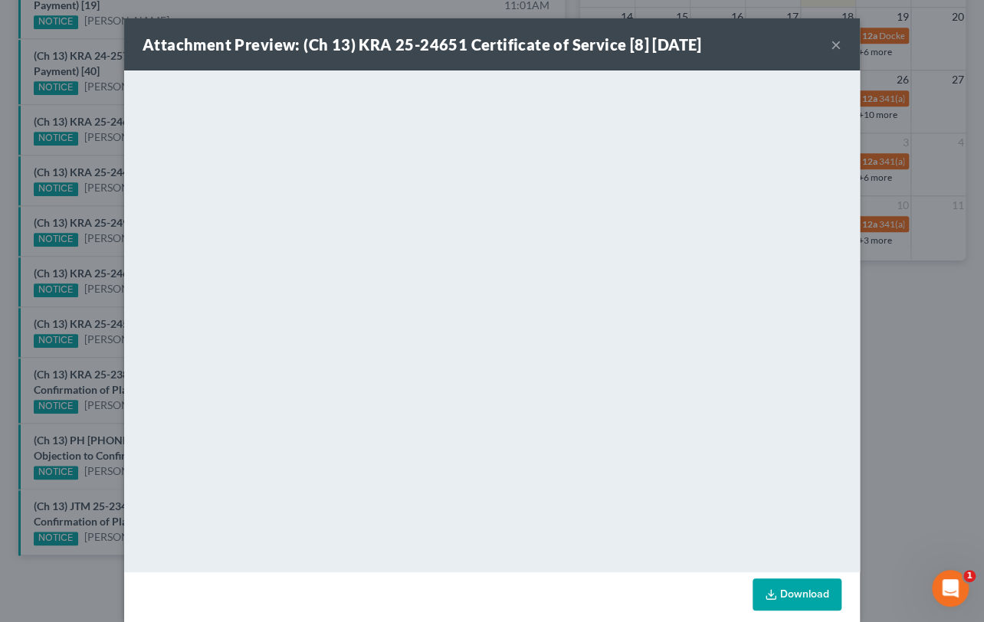
click at [91, 313] on div "Attachment Preview: (Ch 13) KRA 25-24651 Certificate of Service [8] 09/11/2025 …" at bounding box center [492, 311] width 984 height 622
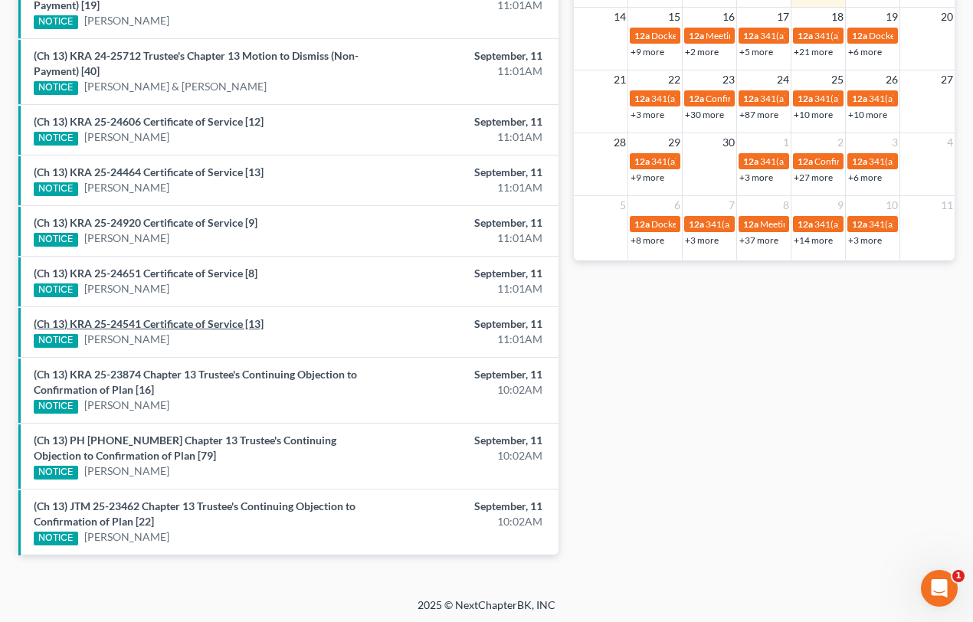
click at [137, 322] on link "(Ch 13) KRA 25-24541 Certificate of Service [13]" at bounding box center [149, 323] width 230 height 13
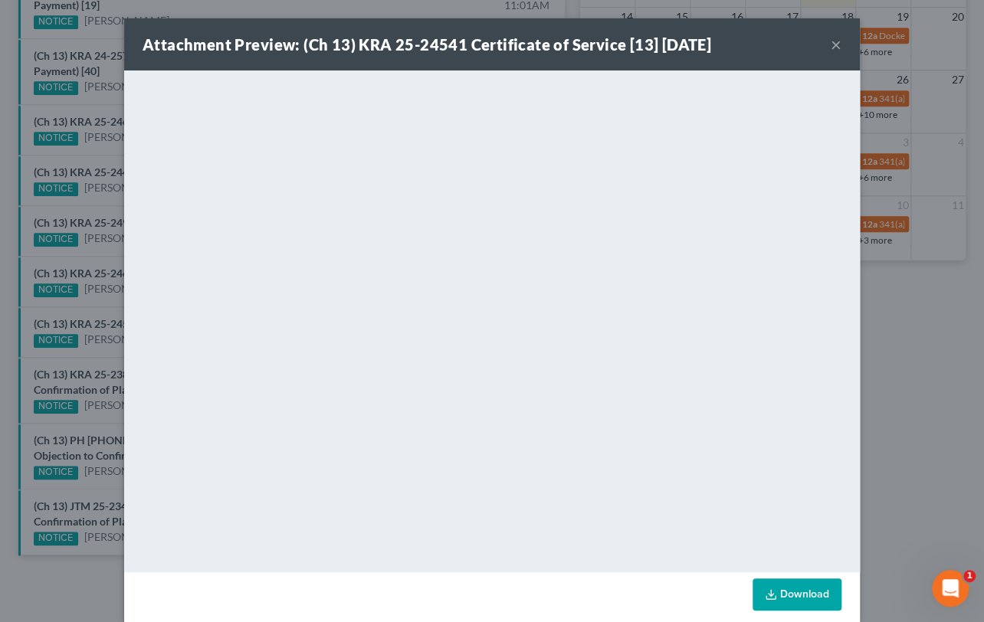
click at [90, 297] on div "Attachment Preview: (Ch 13) KRA 25-24541 Certificate of Service [13] 09/11/2025…" at bounding box center [492, 311] width 984 height 622
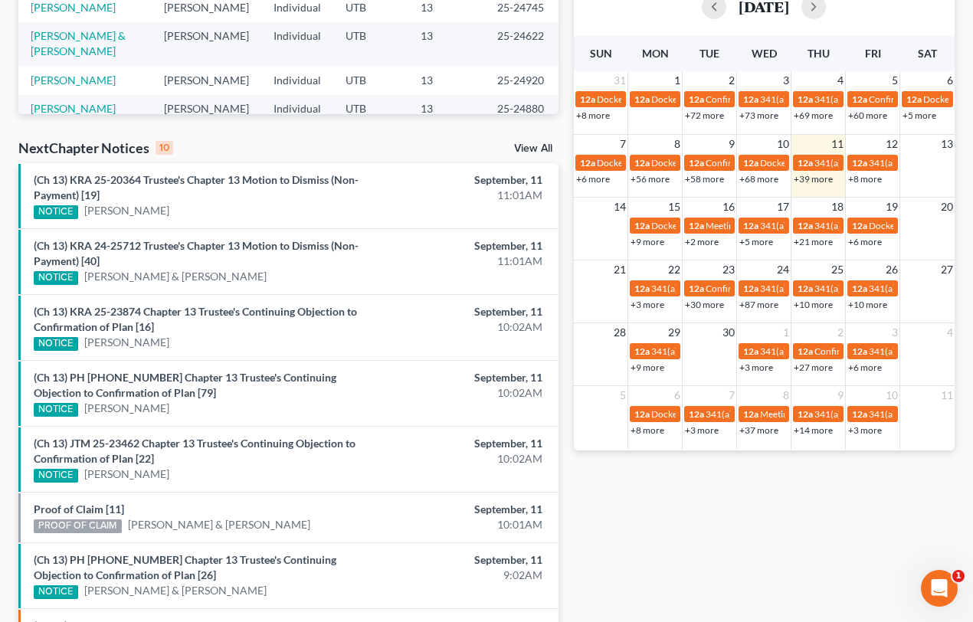
scroll to position [600, 0]
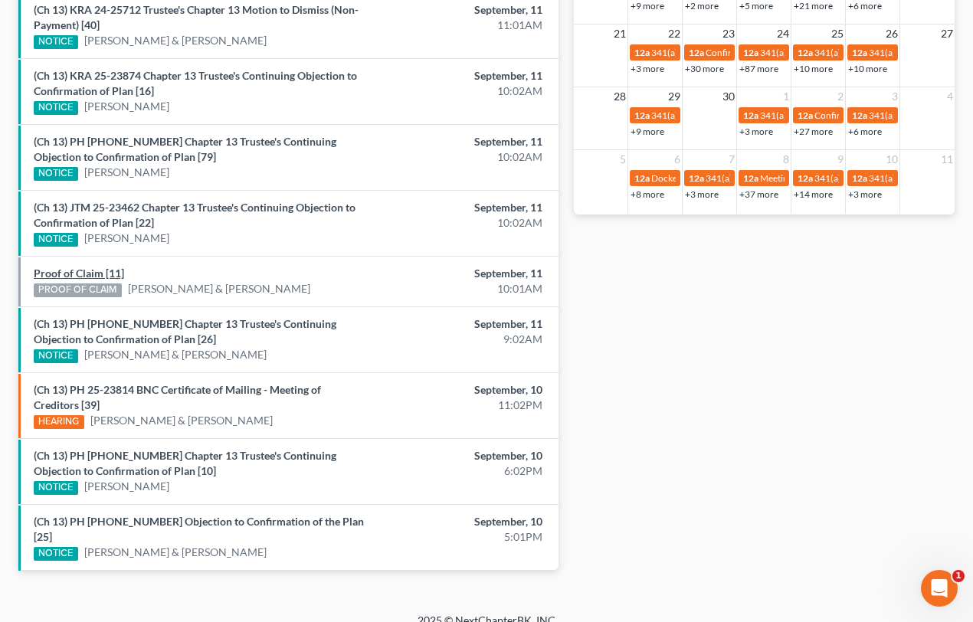
click at [95, 273] on link "Proof of Claim [11]" at bounding box center [79, 273] width 90 height 13
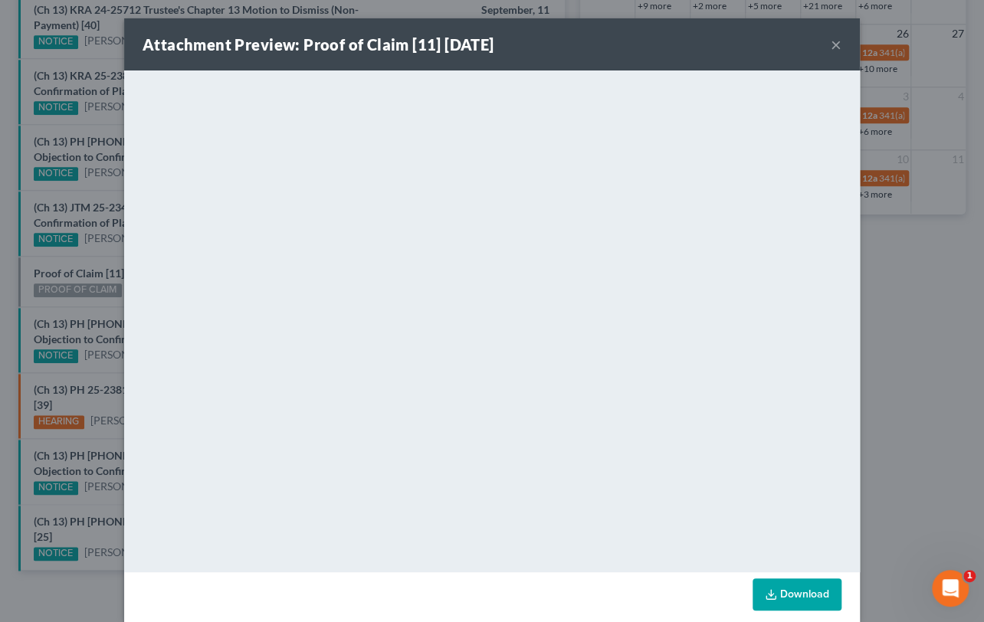
click at [28, 268] on div "Attachment Preview: Proof of Claim [11] [DATE] × <object ng-attr-data='[URL][DO…" at bounding box center [492, 311] width 984 height 622
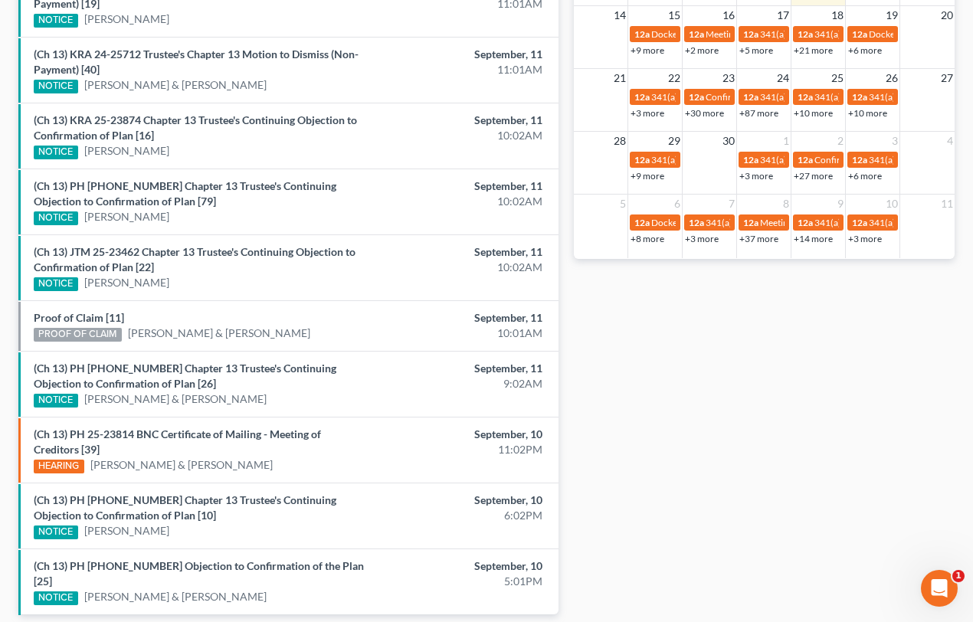
scroll to position [530, 0]
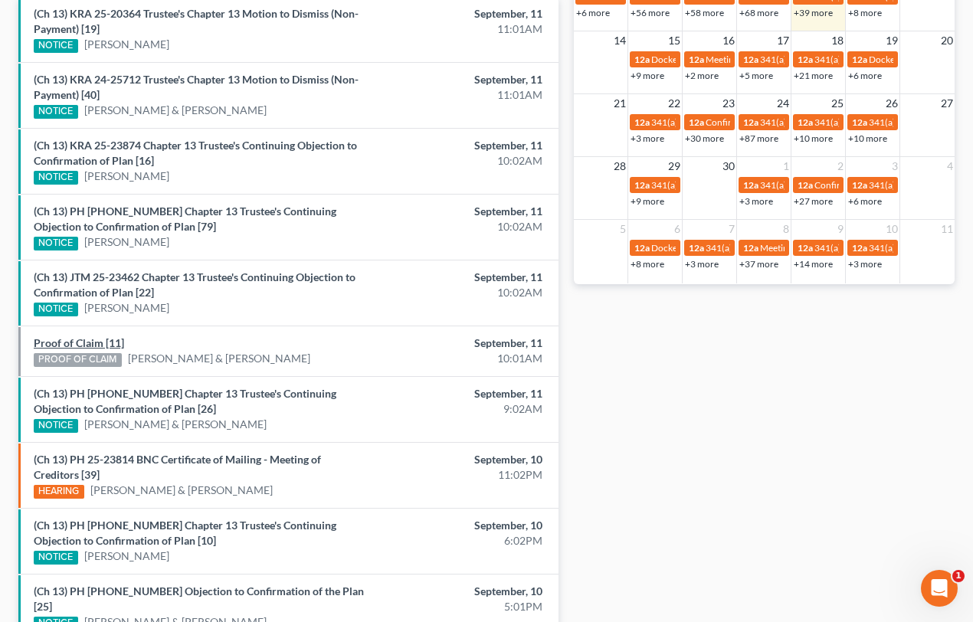
click at [76, 340] on link "Proof of Claim [11]" at bounding box center [79, 342] width 90 height 13
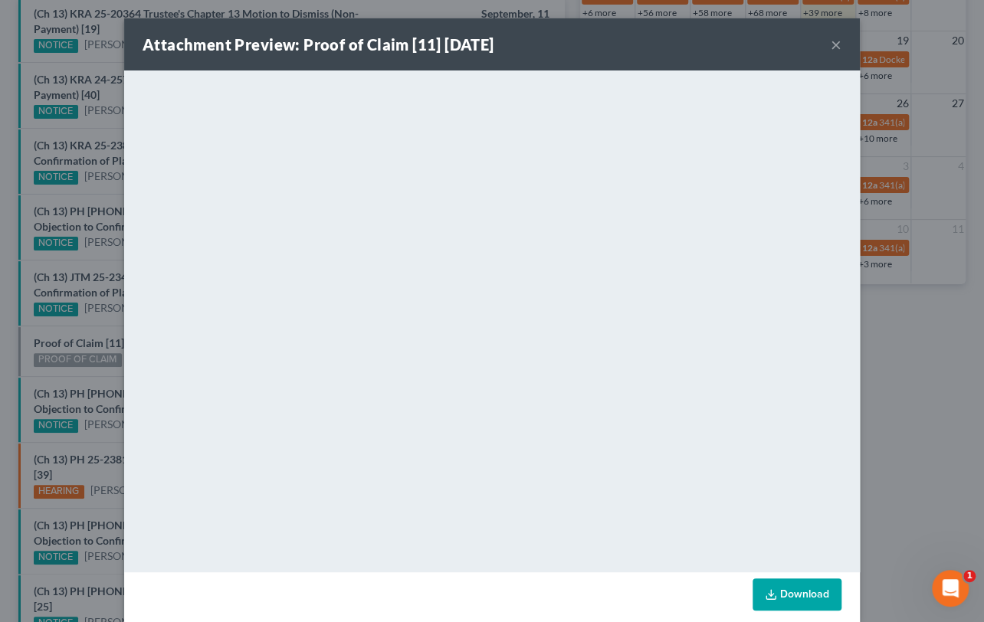
click at [37, 335] on div "Attachment Preview: Proof of Claim [11] [DATE] × <object ng-attr-data='[URL][DO…" at bounding box center [492, 311] width 984 height 622
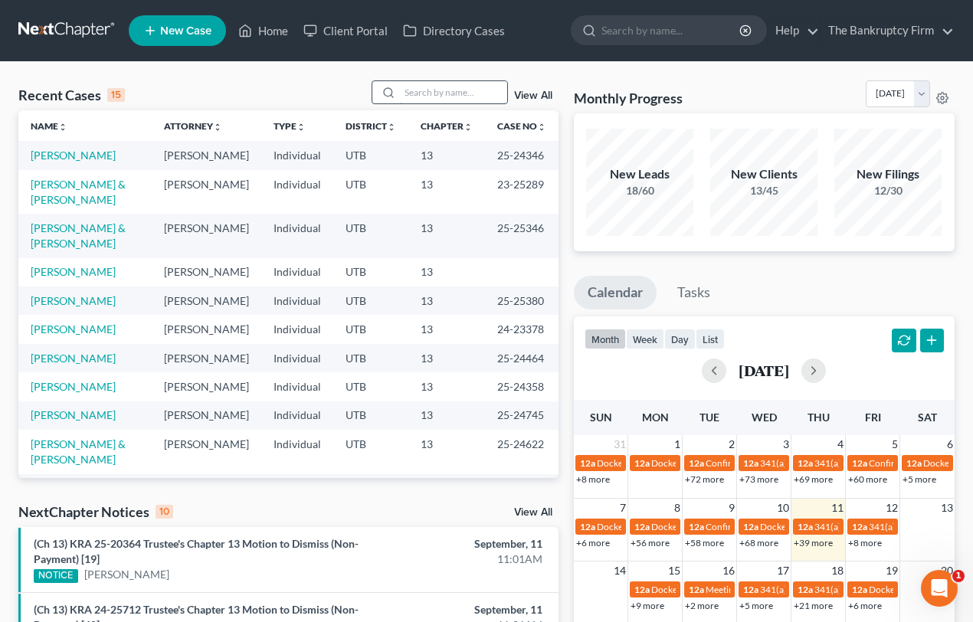
click at [420, 88] on input "search" at bounding box center [453, 92] width 107 height 22
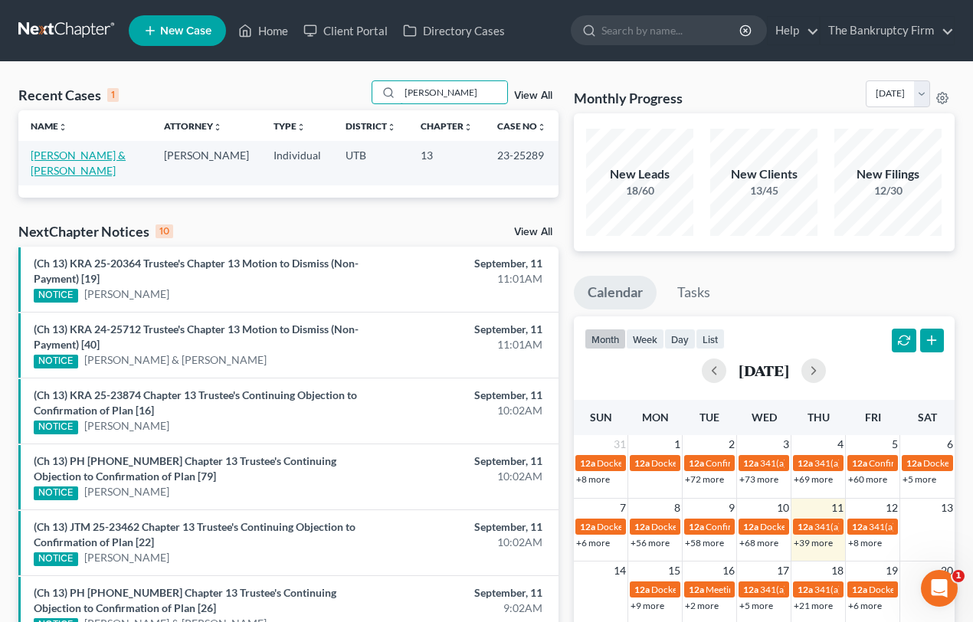
type input "[PERSON_NAME]"
click at [103, 159] on link "[PERSON_NAME] & [PERSON_NAME]" at bounding box center [78, 163] width 95 height 28
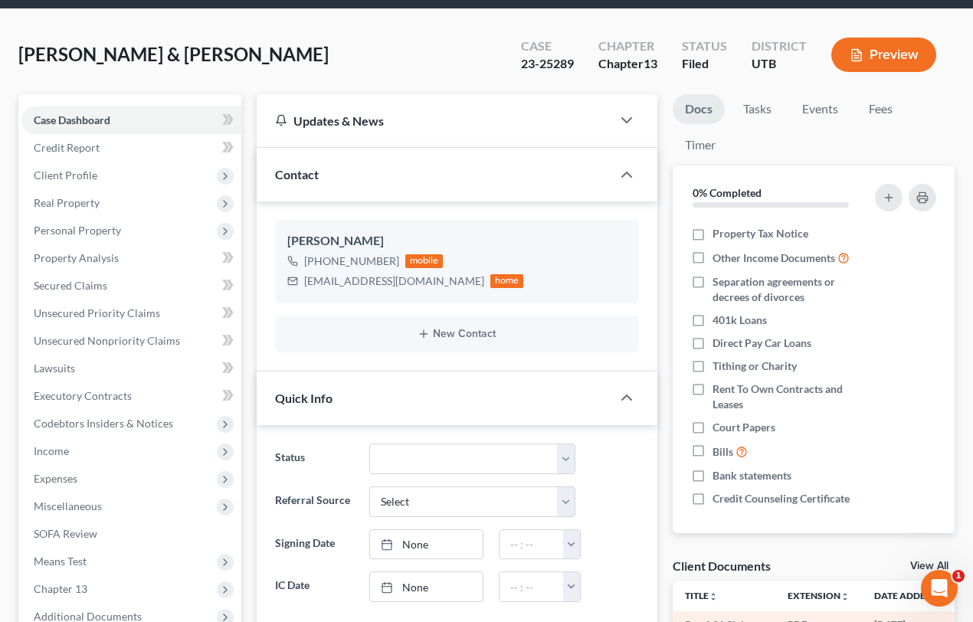
scroll to position [208, 0]
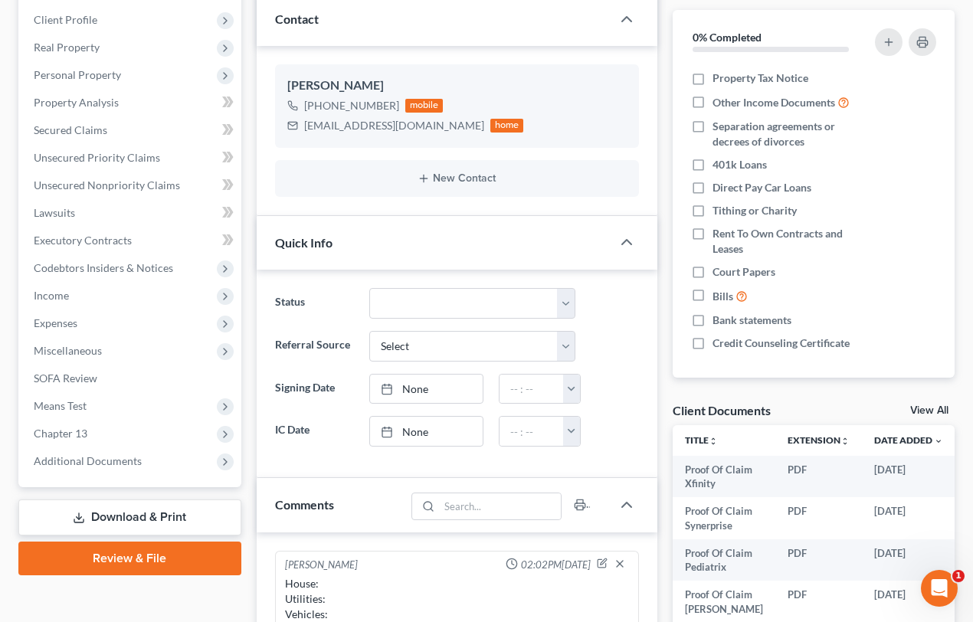
click at [916, 408] on link "View All" at bounding box center [929, 410] width 38 height 11
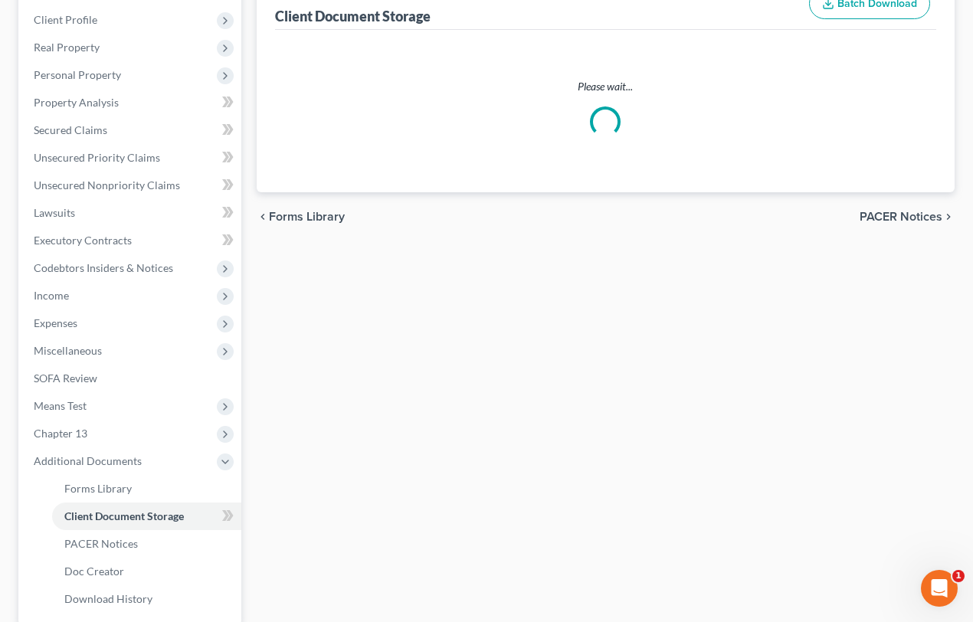
scroll to position [8, 0]
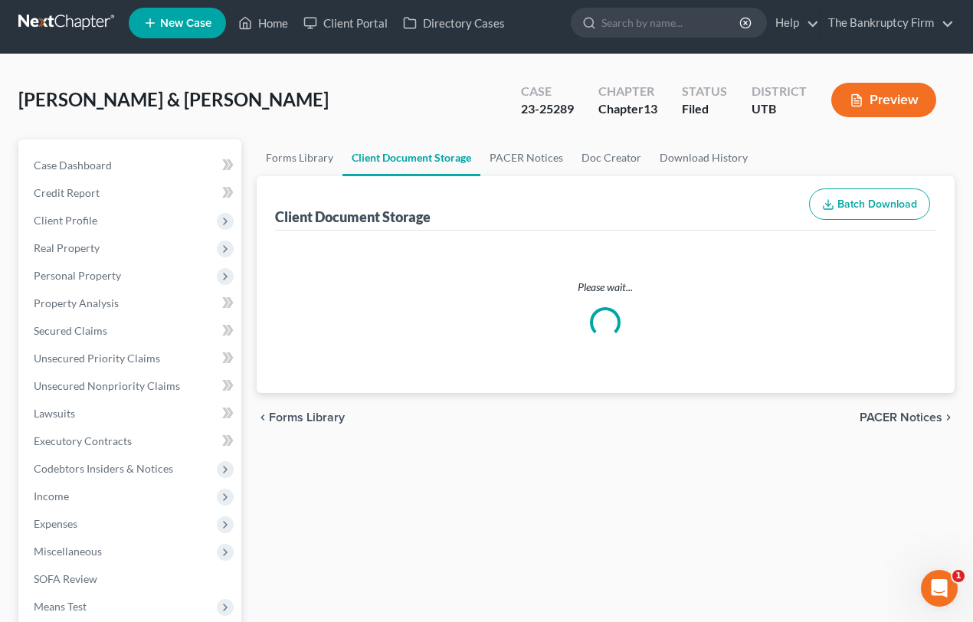
select select "30"
select select "26"
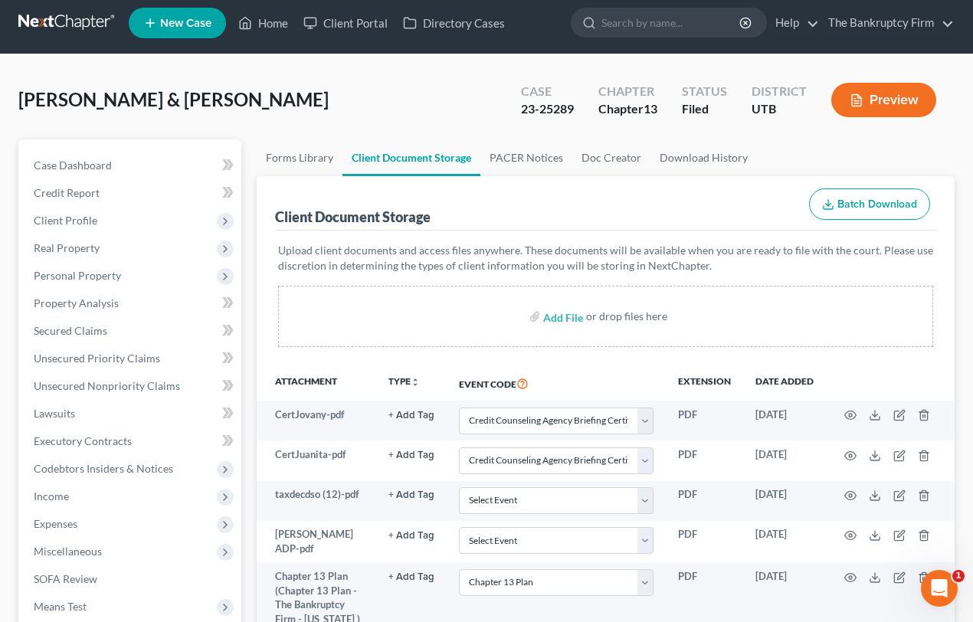
scroll to position [0, 0]
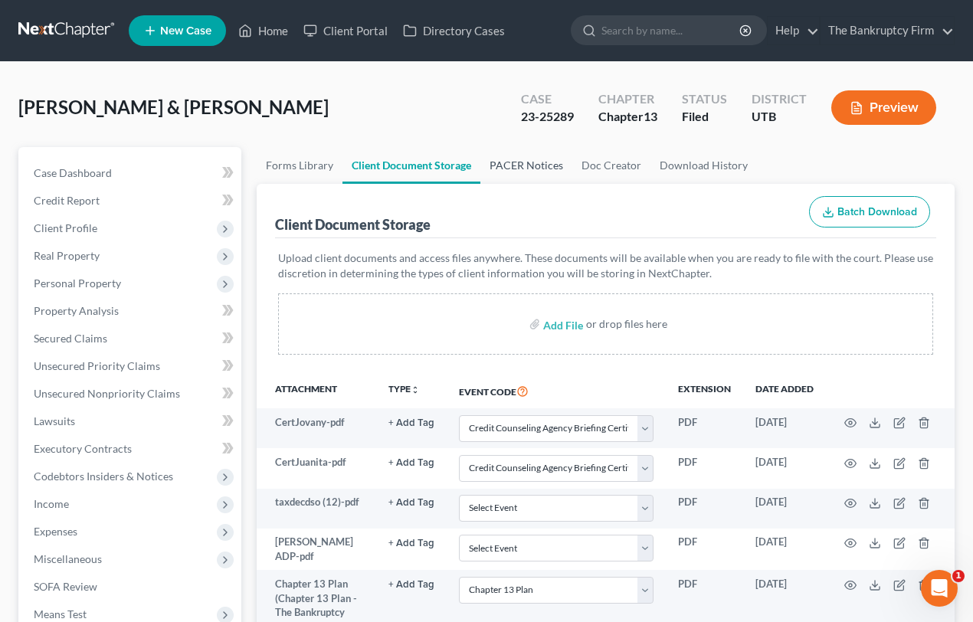
click at [503, 163] on link "PACER Notices" at bounding box center [526, 165] width 92 height 37
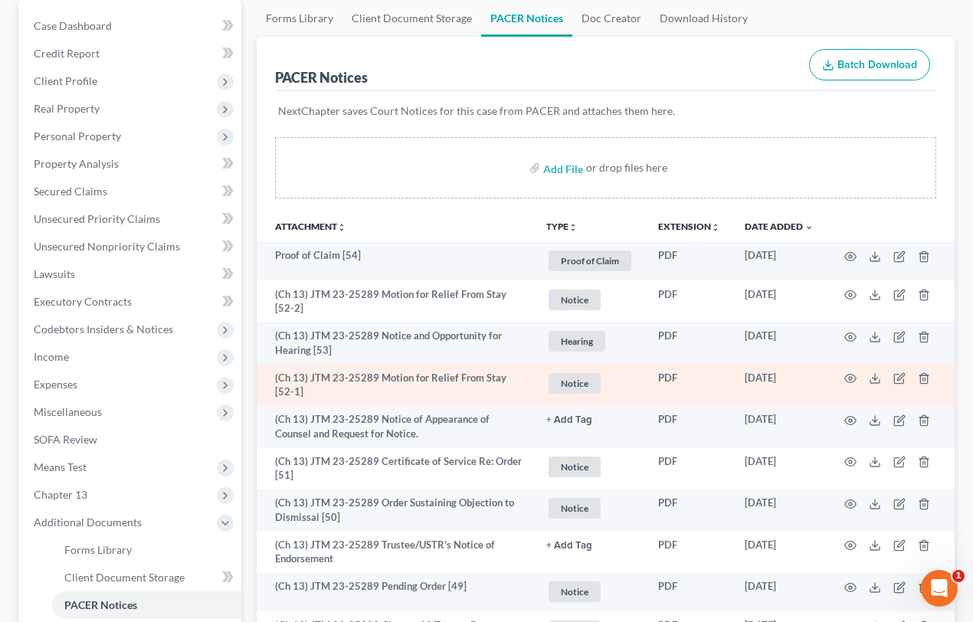
scroll to position [208, 0]
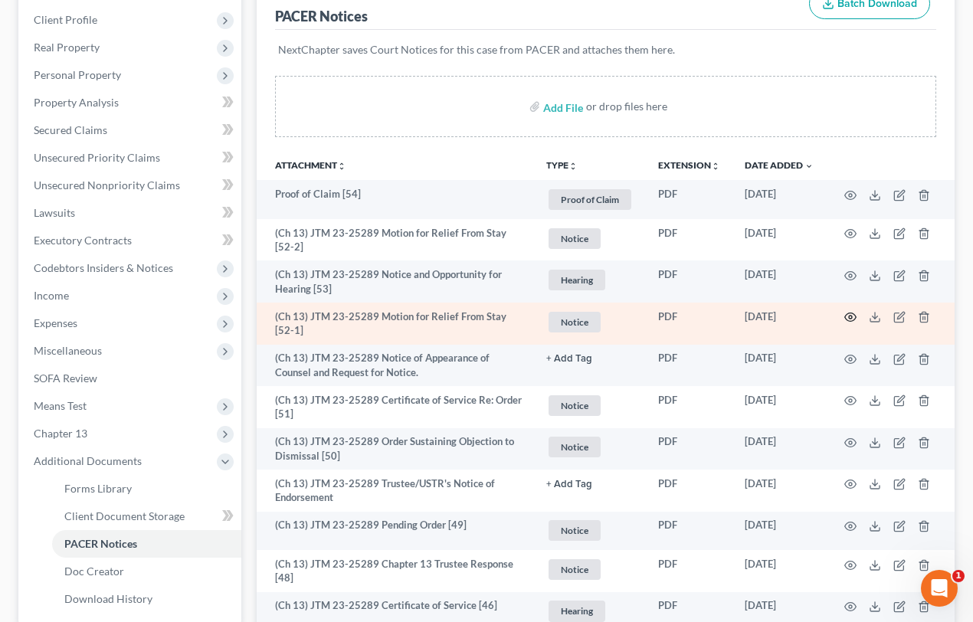
click at [845, 316] on icon "button" at bounding box center [850, 317] width 11 height 8
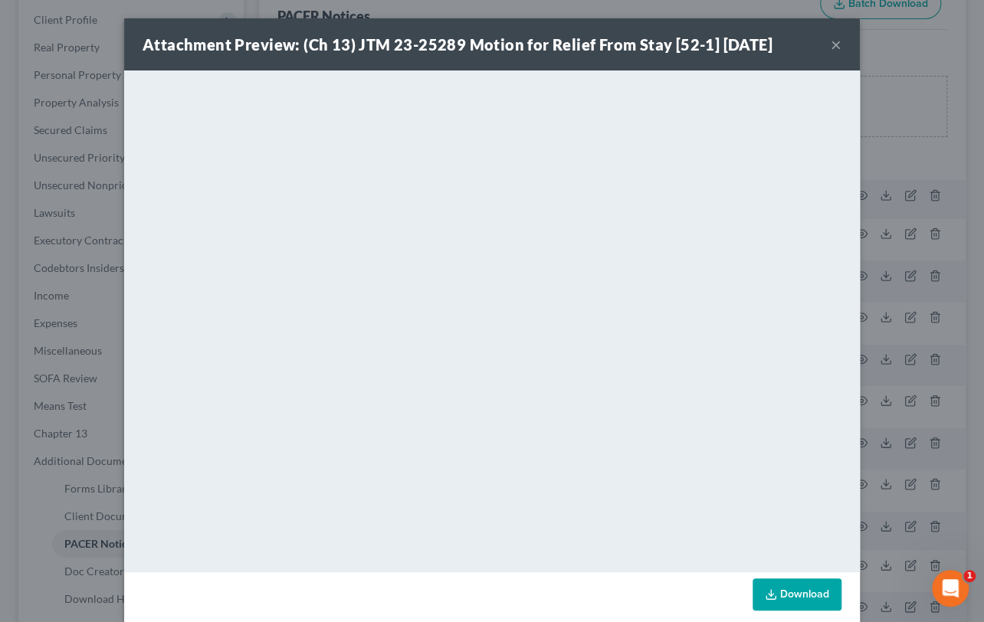
click at [832, 45] on button "×" at bounding box center [835, 44] width 11 height 18
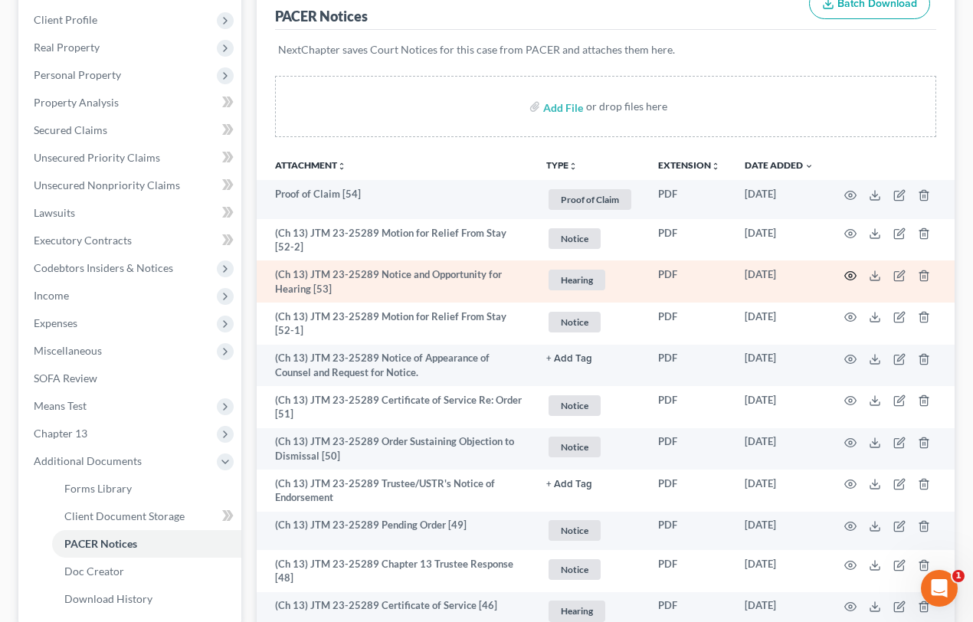
click at [853, 271] on icon "button" at bounding box center [850, 276] width 12 height 12
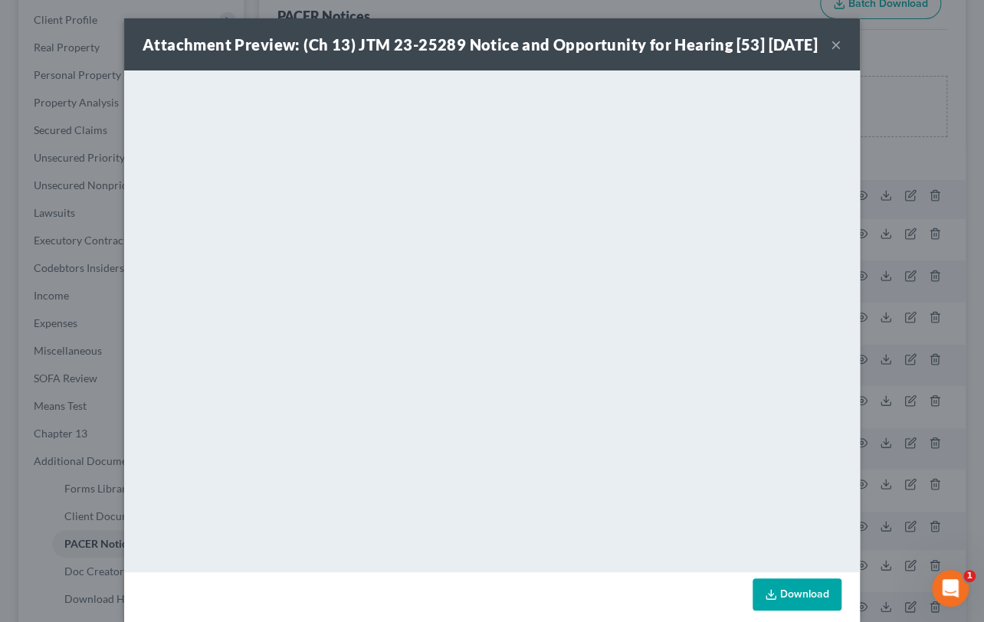
click at [830, 54] on button "×" at bounding box center [835, 44] width 11 height 18
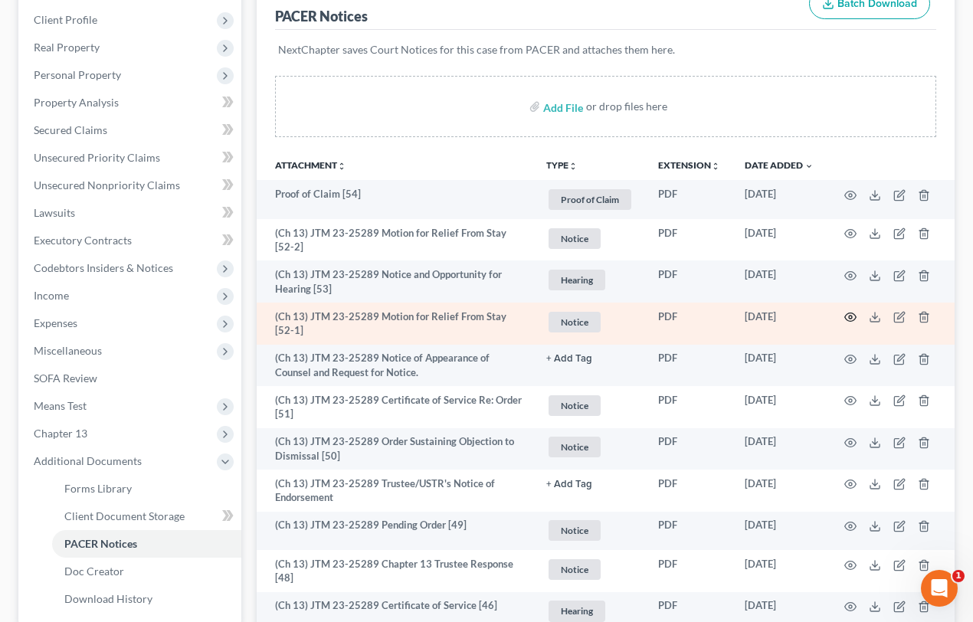
click at [850, 314] on icon "button" at bounding box center [850, 317] width 12 height 12
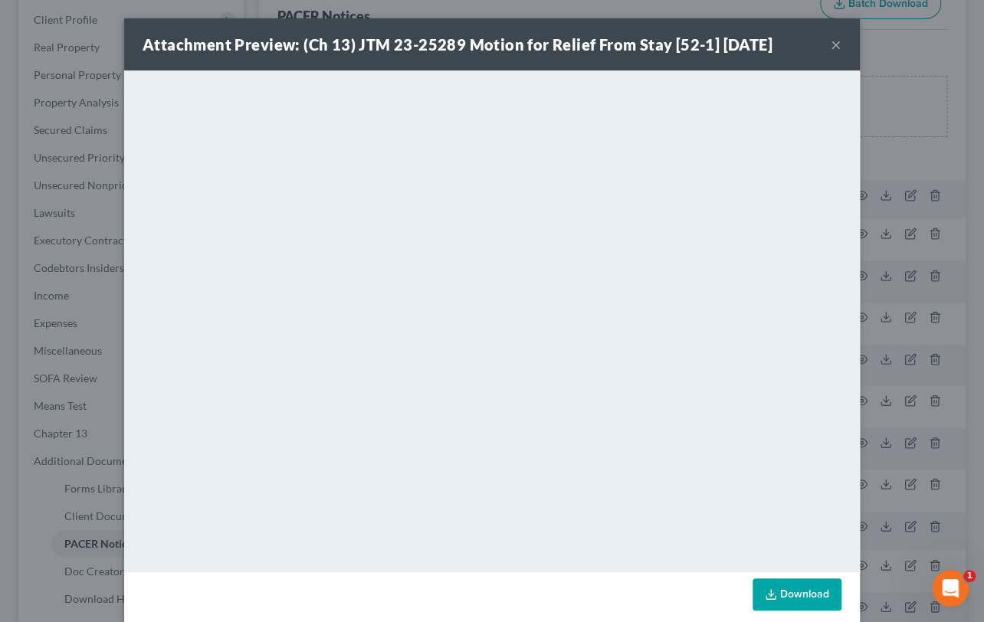
click at [832, 42] on button "×" at bounding box center [835, 44] width 11 height 18
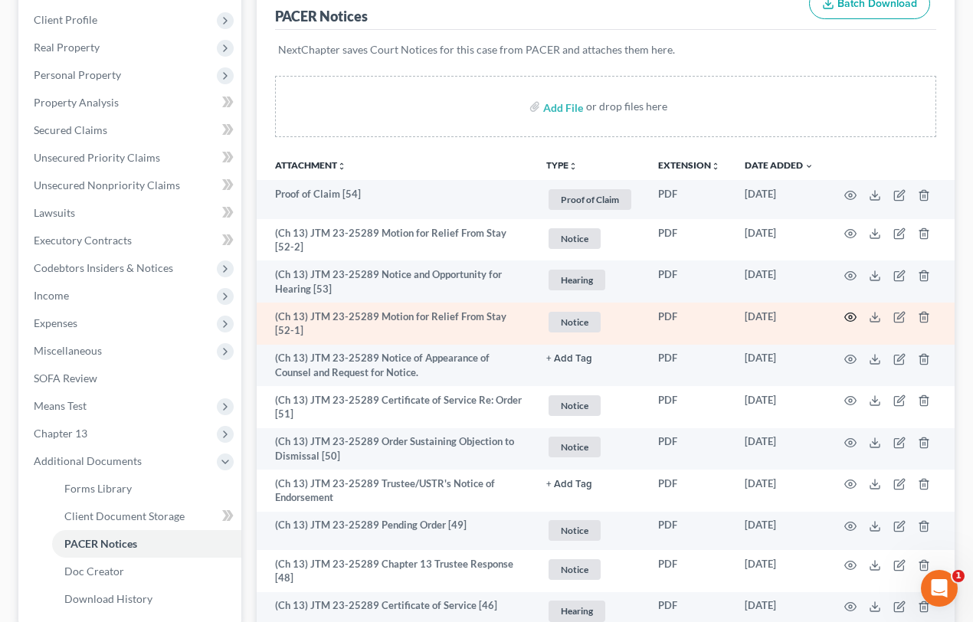
click at [851, 313] on icon "button" at bounding box center [850, 317] width 12 height 12
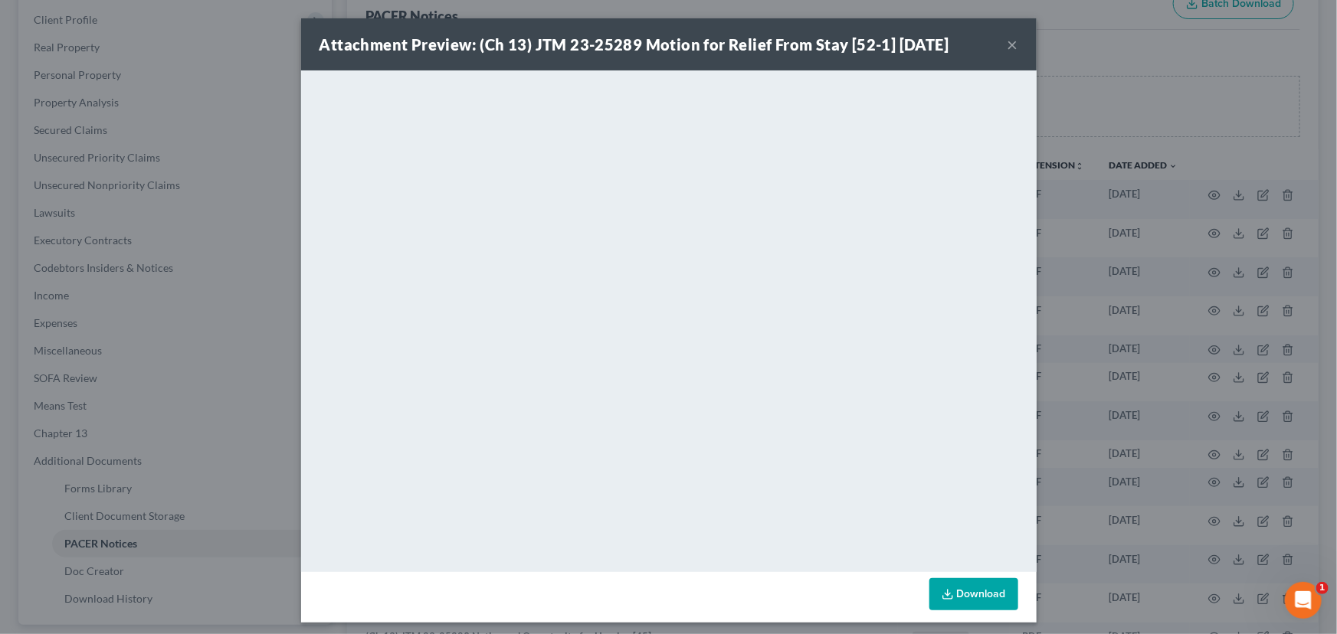
click at [983, 45] on button "×" at bounding box center [1012, 44] width 11 height 18
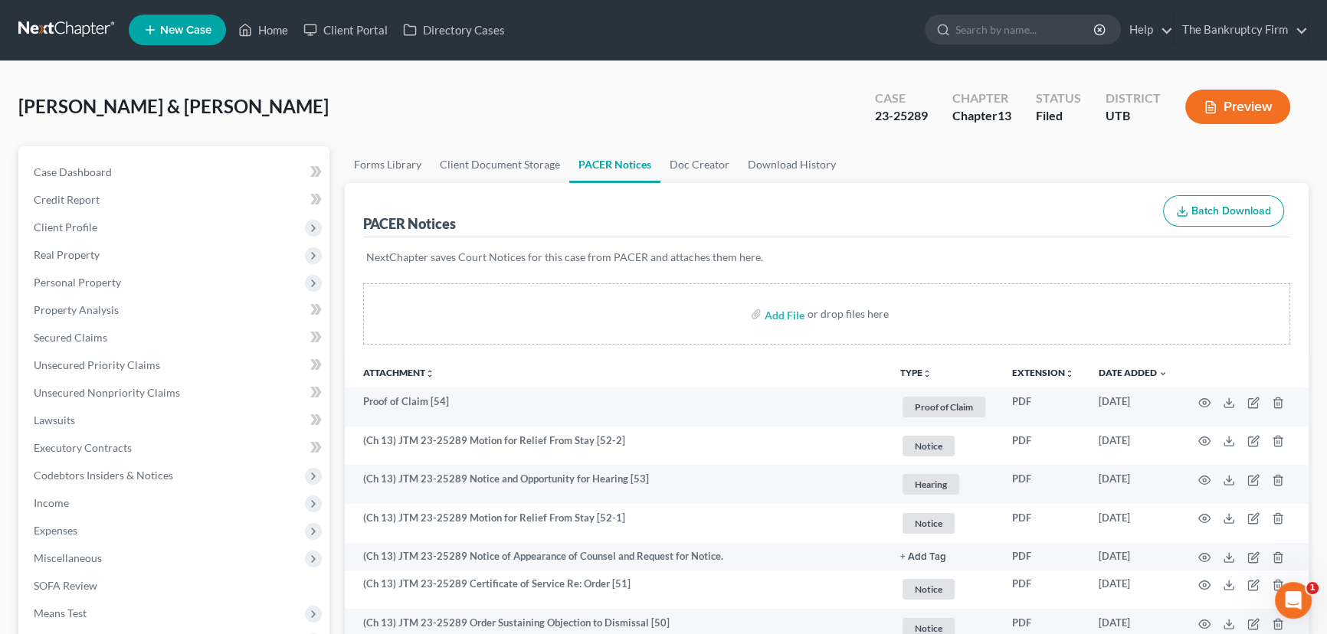
scroll to position [0, 0]
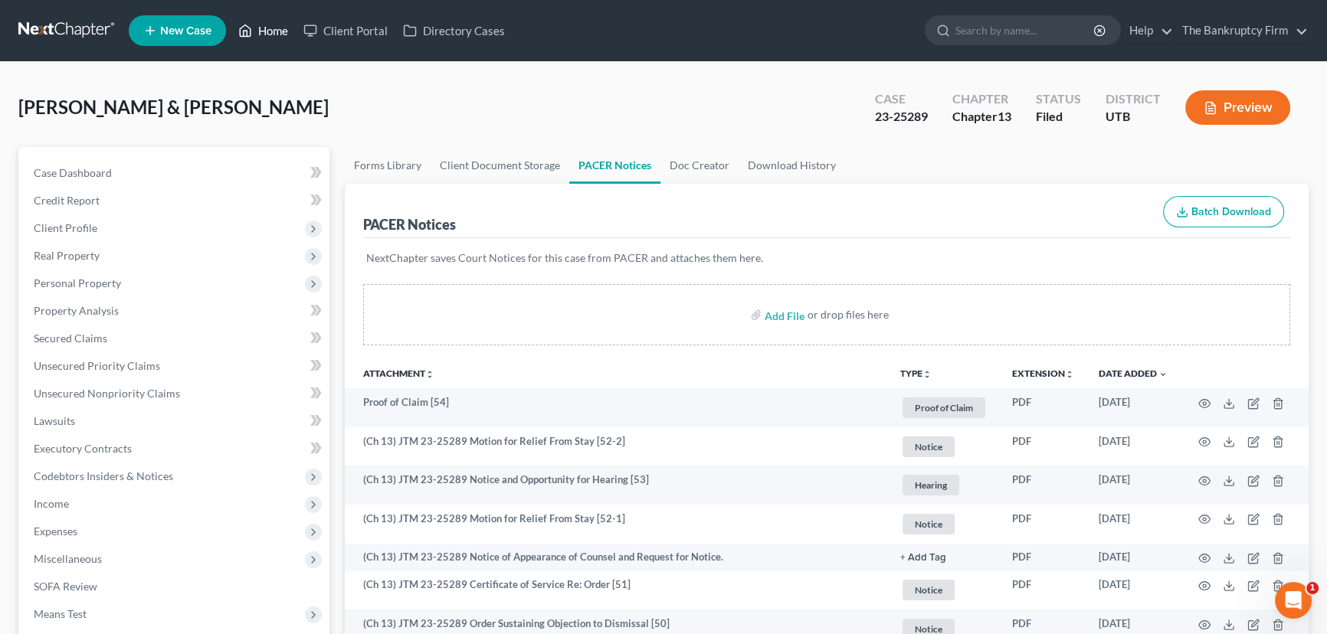
click at [265, 30] on link "Home" at bounding box center [263, 31] width 65 height 28
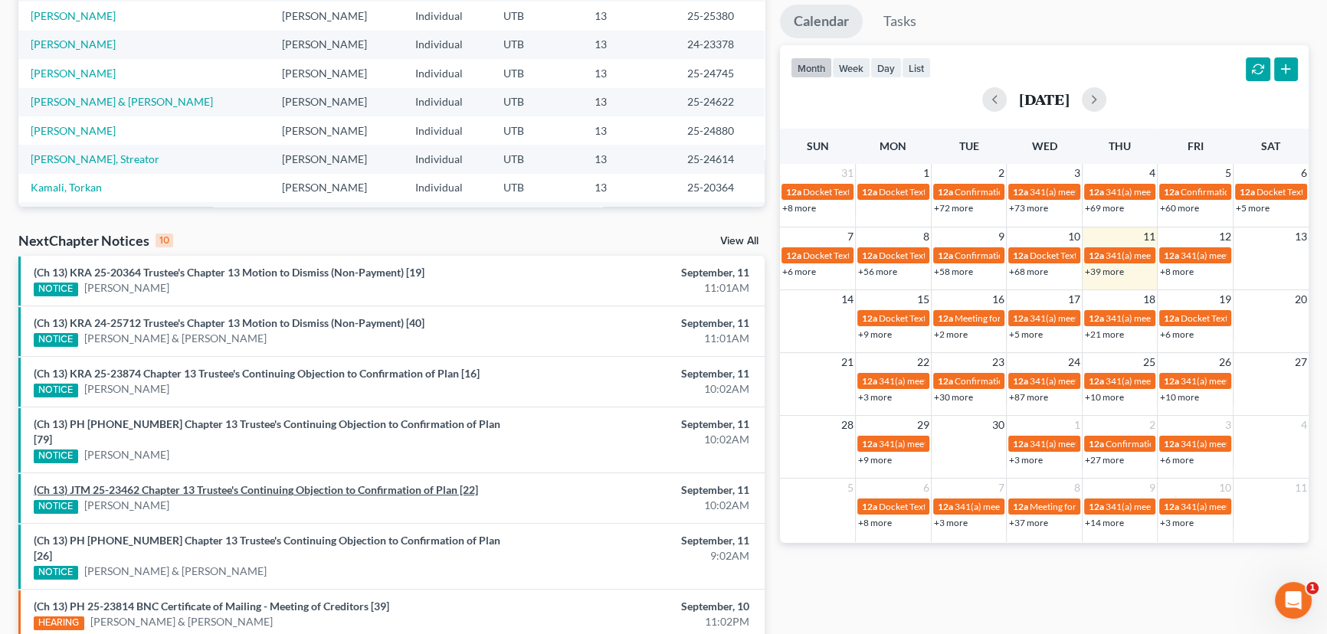
scroll to position [278, 0]
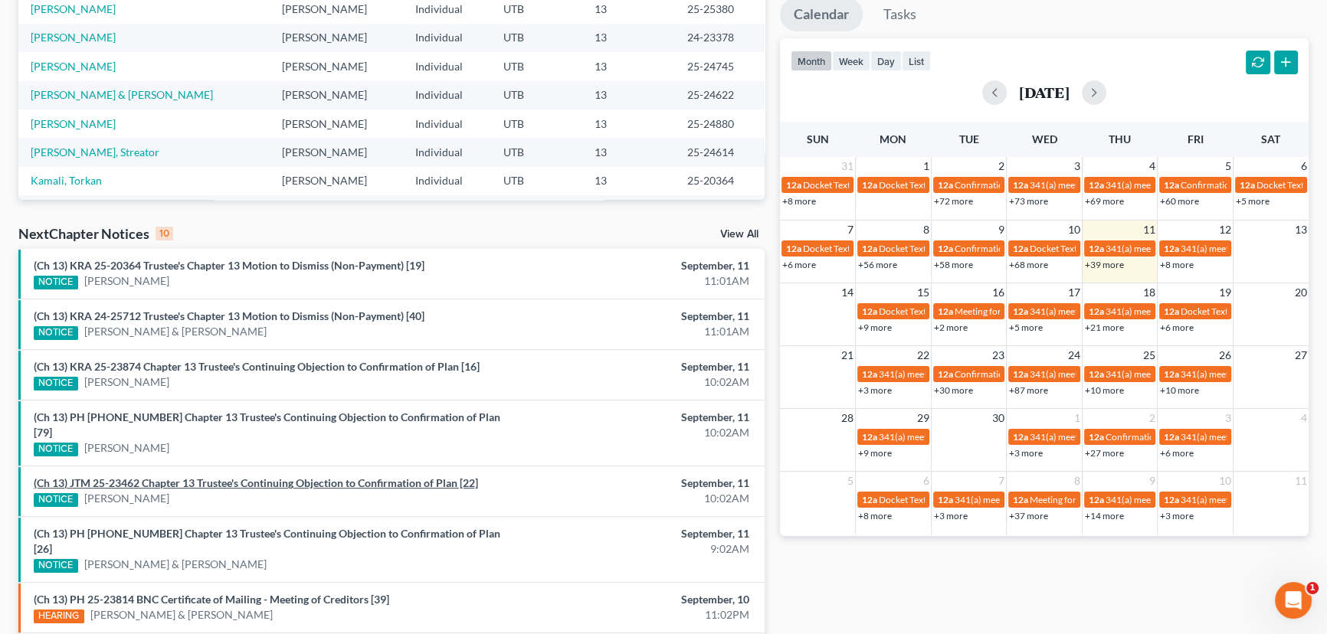
click at [190, 476] on link "(Ch 13) JTM 25-23462 Chapter 13 Trustee's Continuing Objection to Confirmation …" at bounding box center [256, 482] width 444 height 13
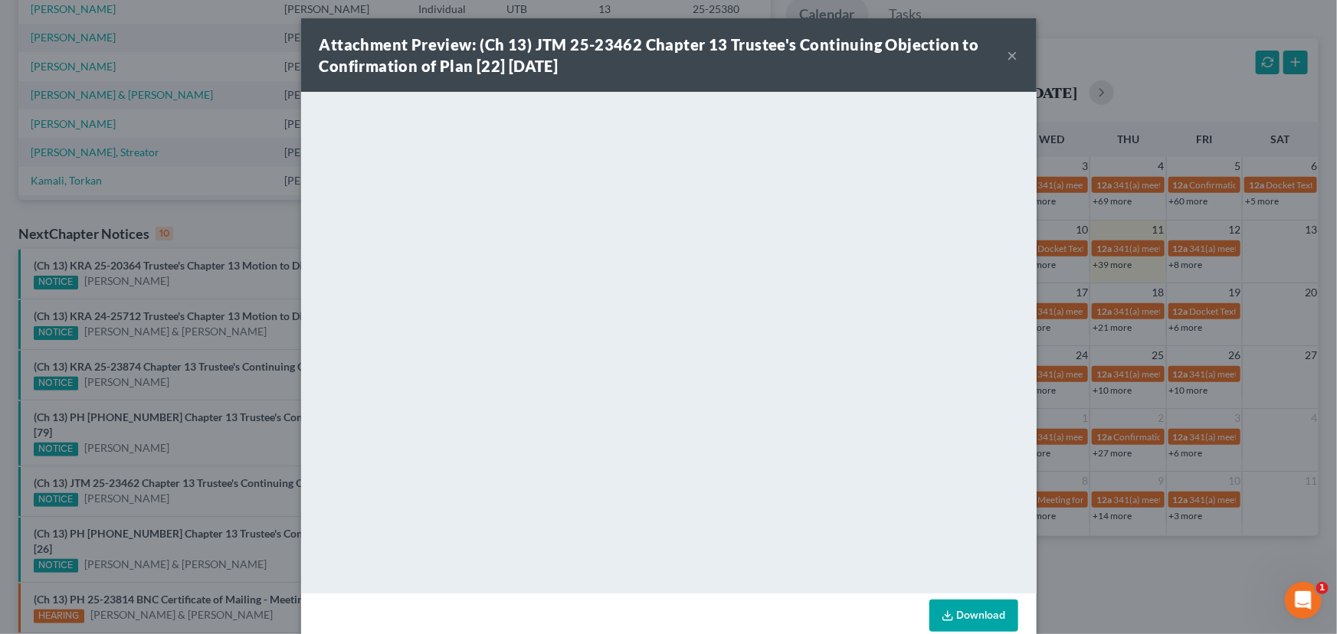
click at [983, 52] on button "×" at bounding box center [1012, 55] width 11 height 18
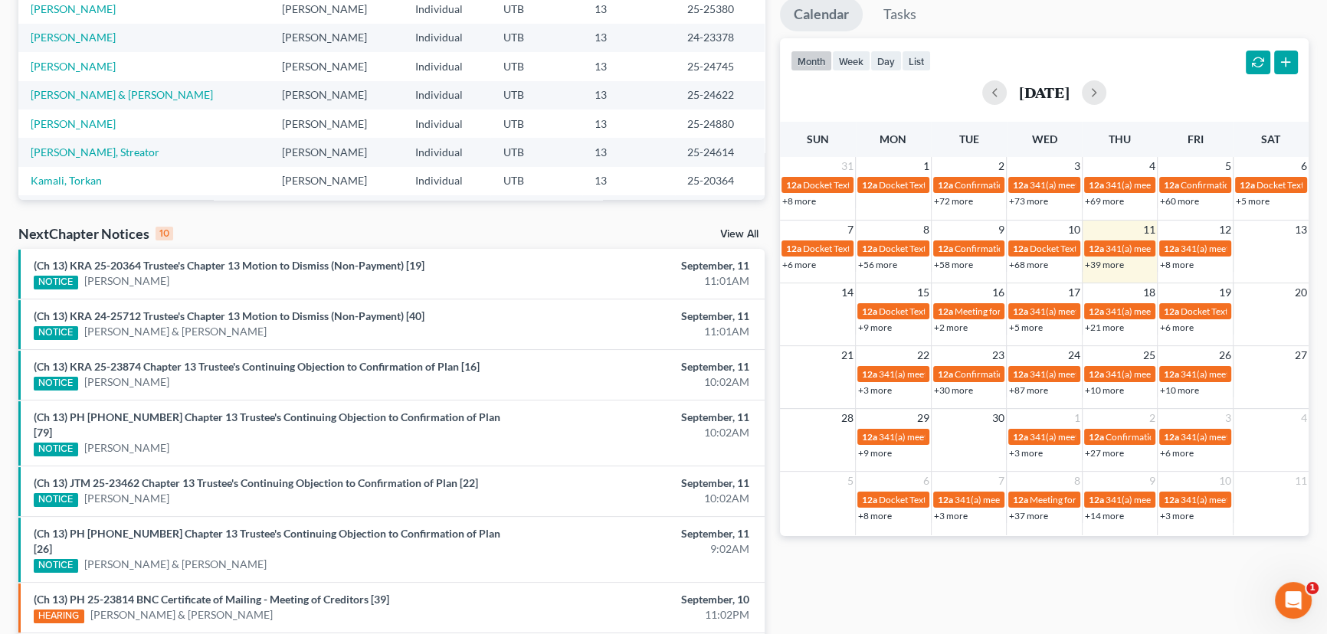
scroll to position [0, 0]
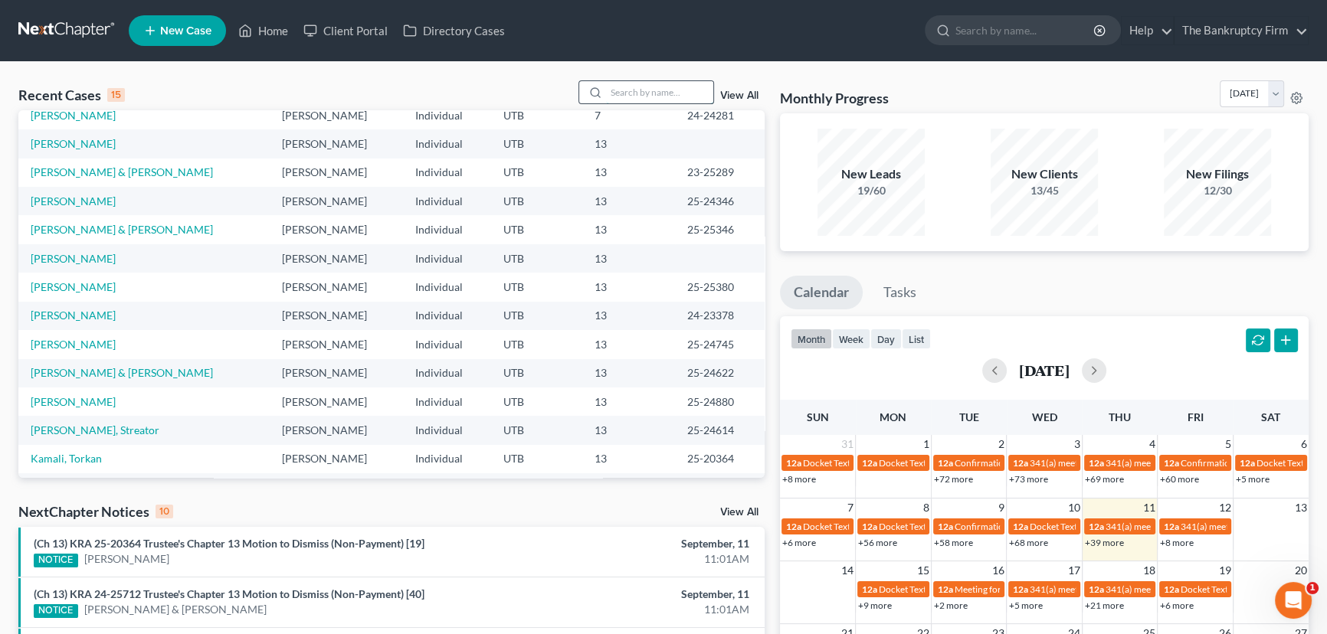
click at [628, 95] on input "search" at bounding box center [659, 92] width 107 height 22
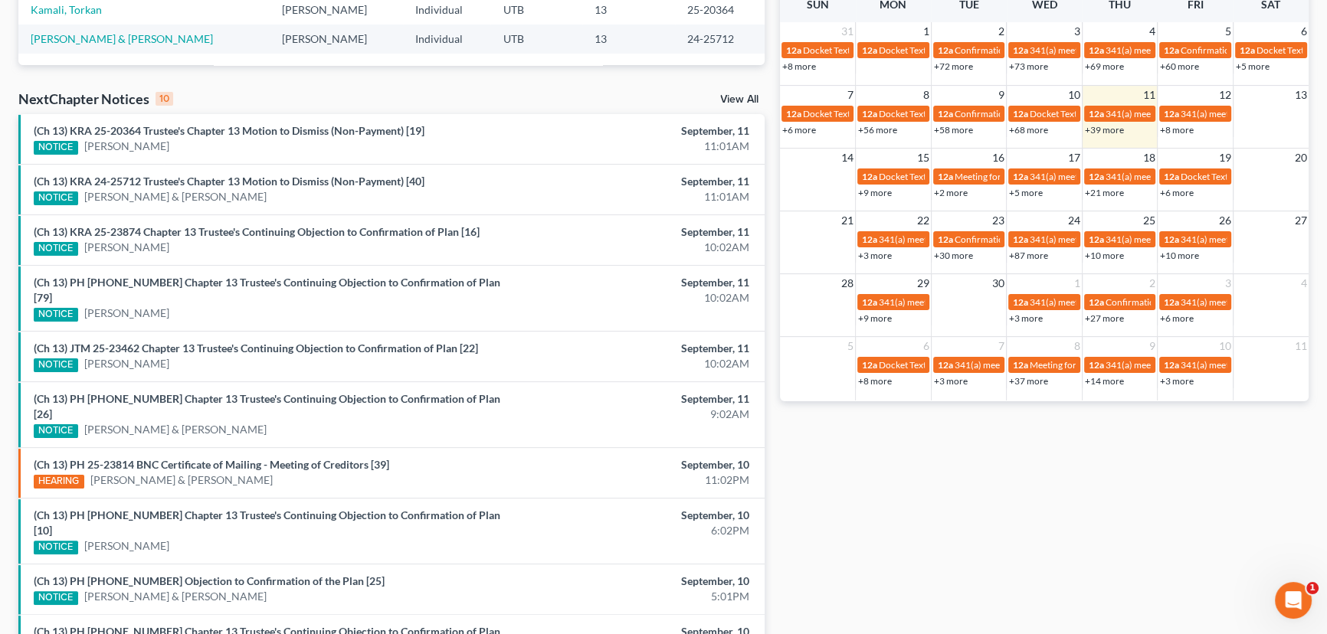
scroll to position [417, 0]
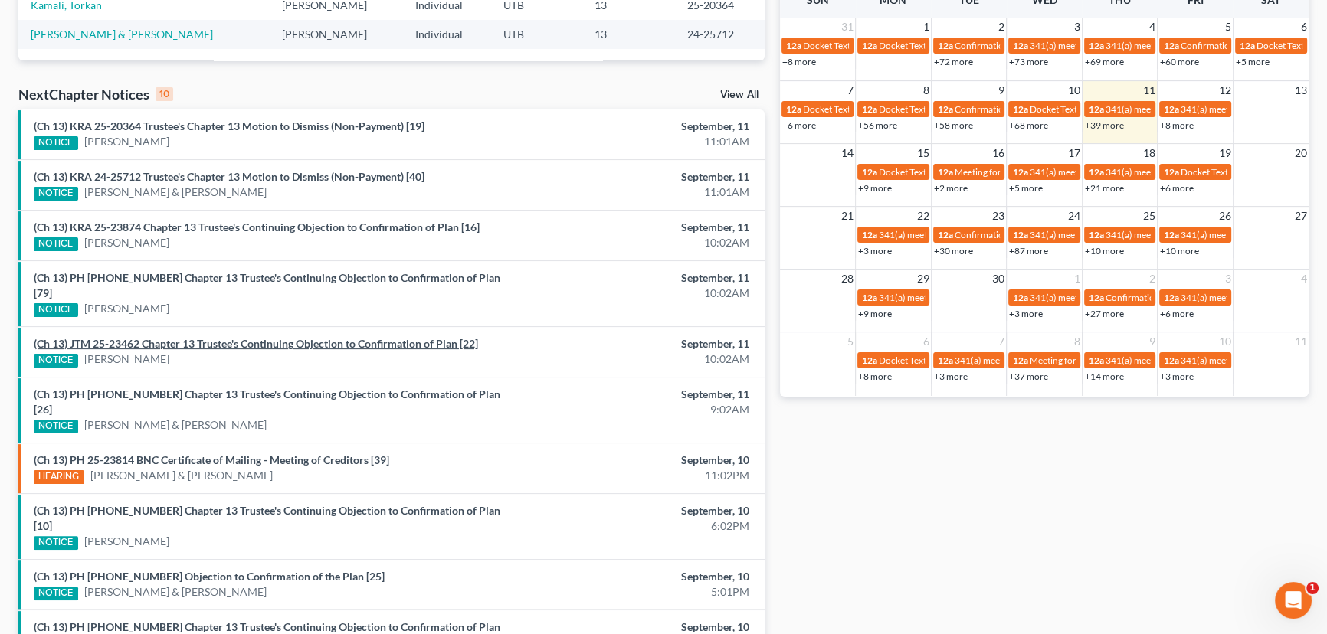
click at [146, 337] on link "(Ch 13) JTM 25-23462 Chapter 13 Trustee's Continuing Objection to Confirmation …" at bounding box center [256, 343] width 444 height 13
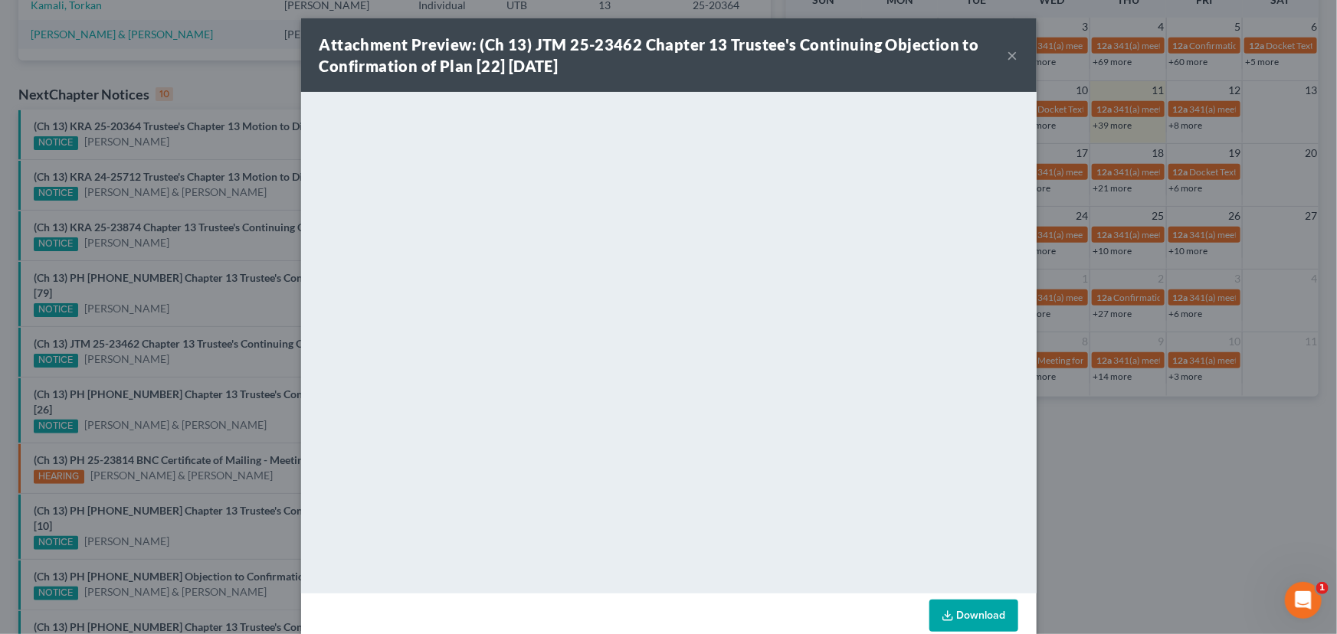
click at [983, 54] on button "×" at bounding box center [1012, 55] width 11 height 18
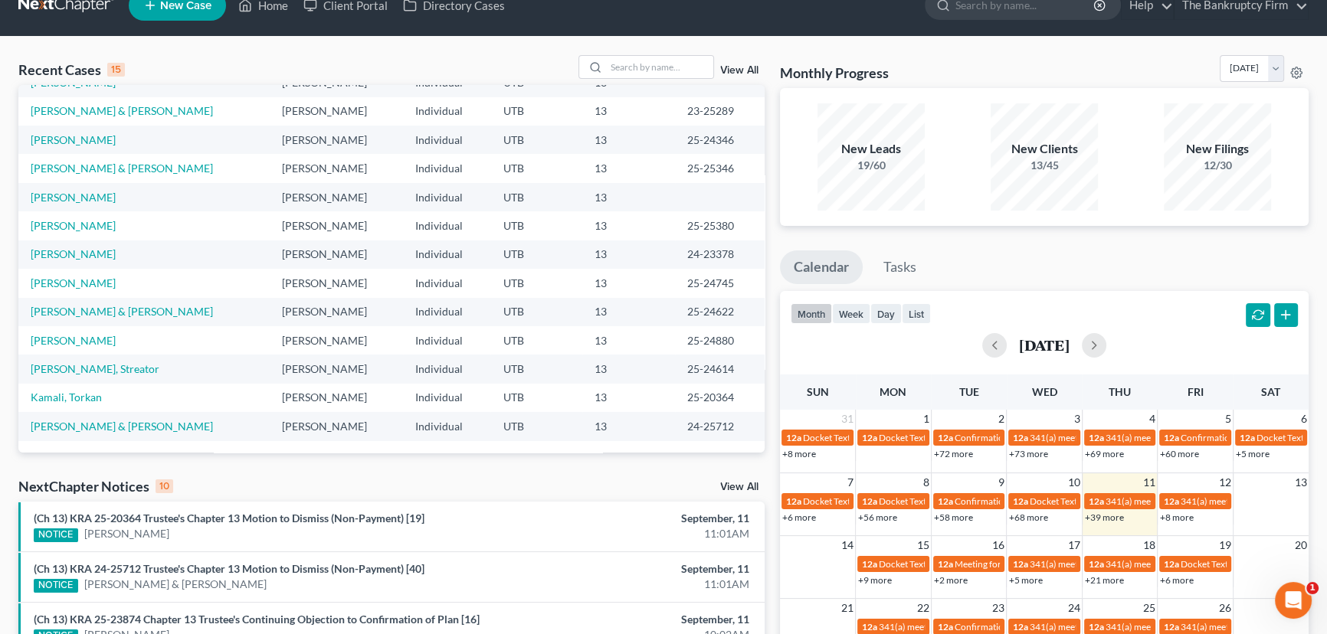
scroll to position [0, 0]
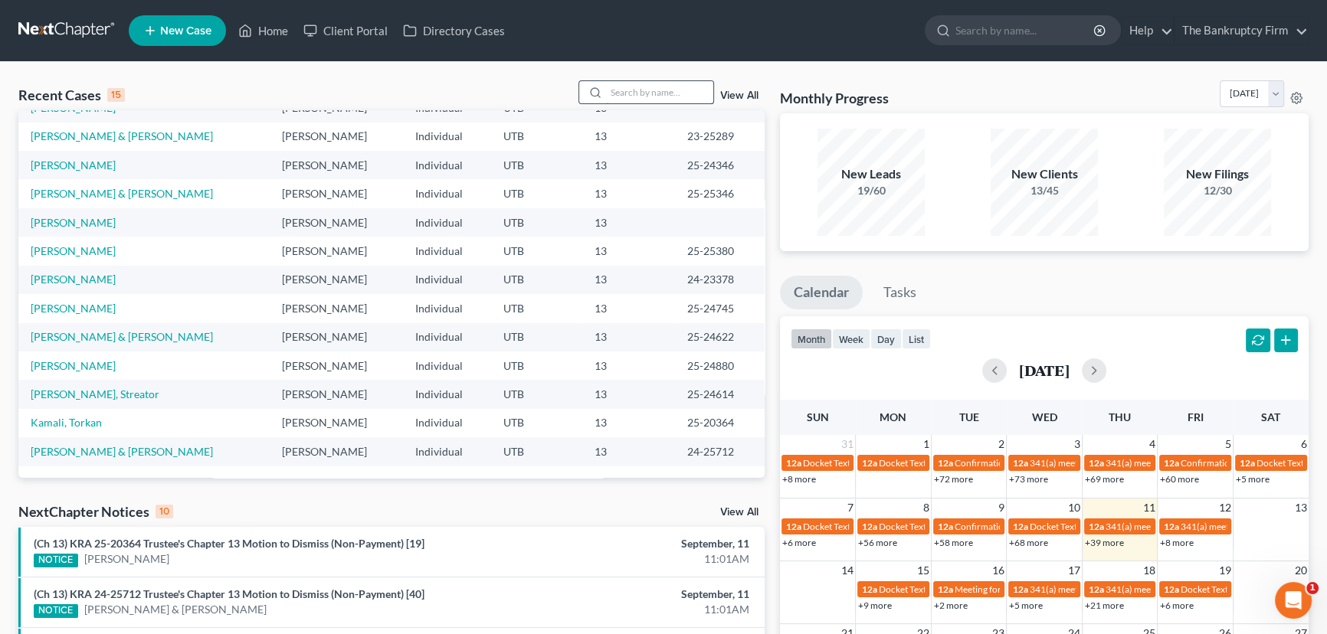
click at [621, 91] on input "search" at bounding box center [659, 92] width 107 height 22
type input "[PERSON_NAME]"
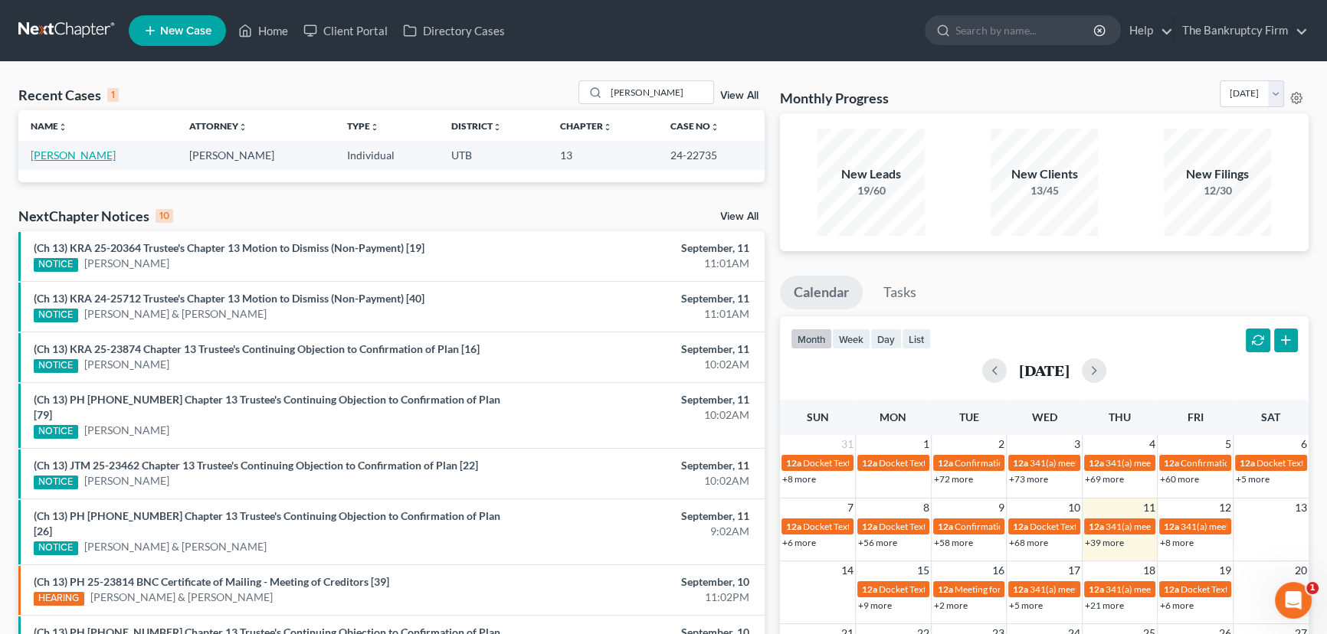
click at [70, 153] on link "[PERSON_NAME]" at bounding box center [73, 155] width 85 height 13
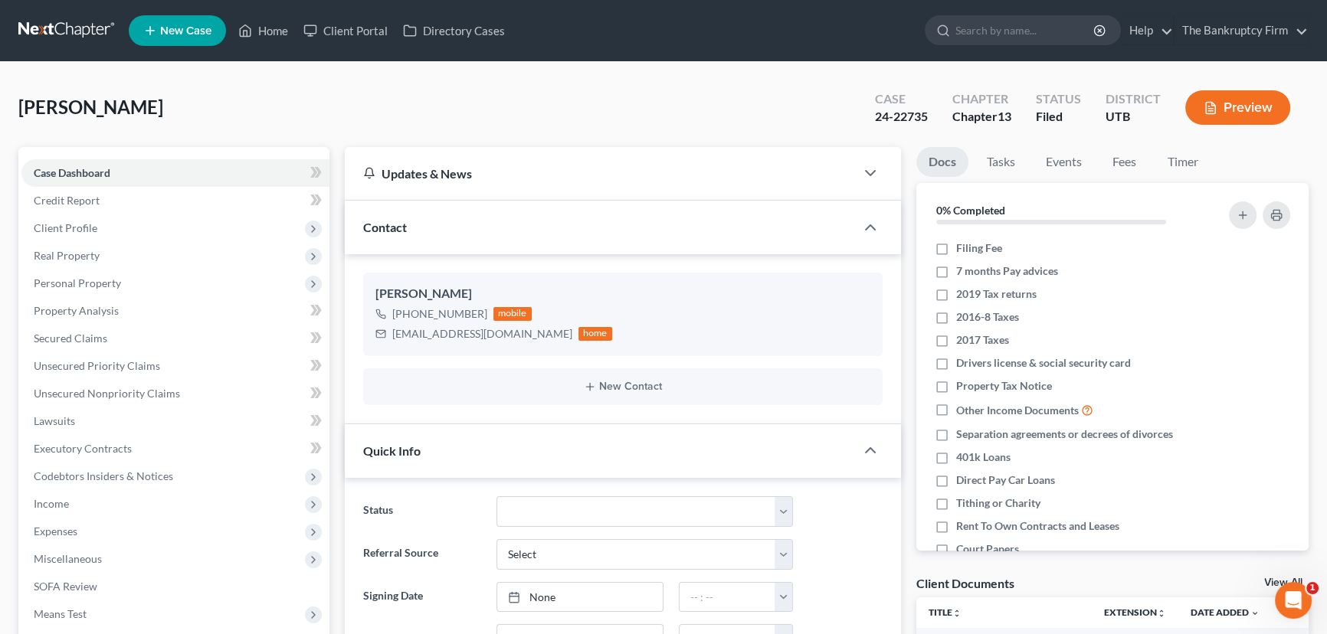
click at [983, 580] on link "View All" at bounding box center [1283, 583] width 38 height 11
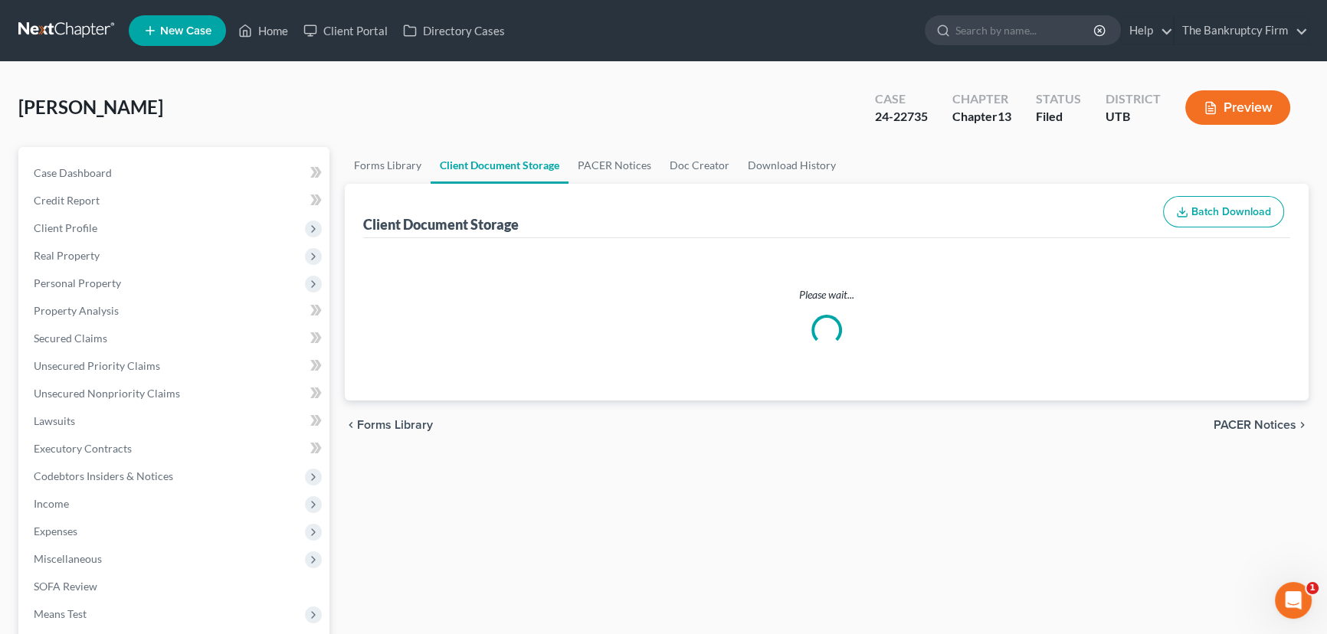
select select "30"
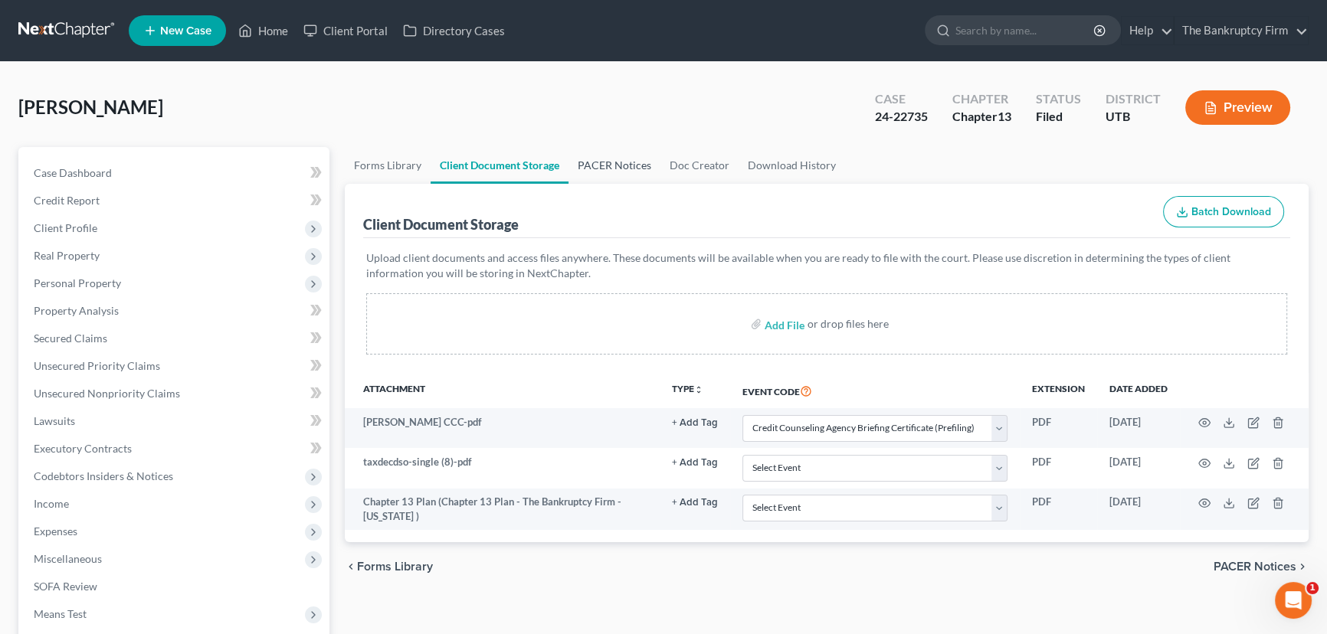
click at [605, 168] on link "PACER Notices" at bounding box center [614, 165] width 92 height 37
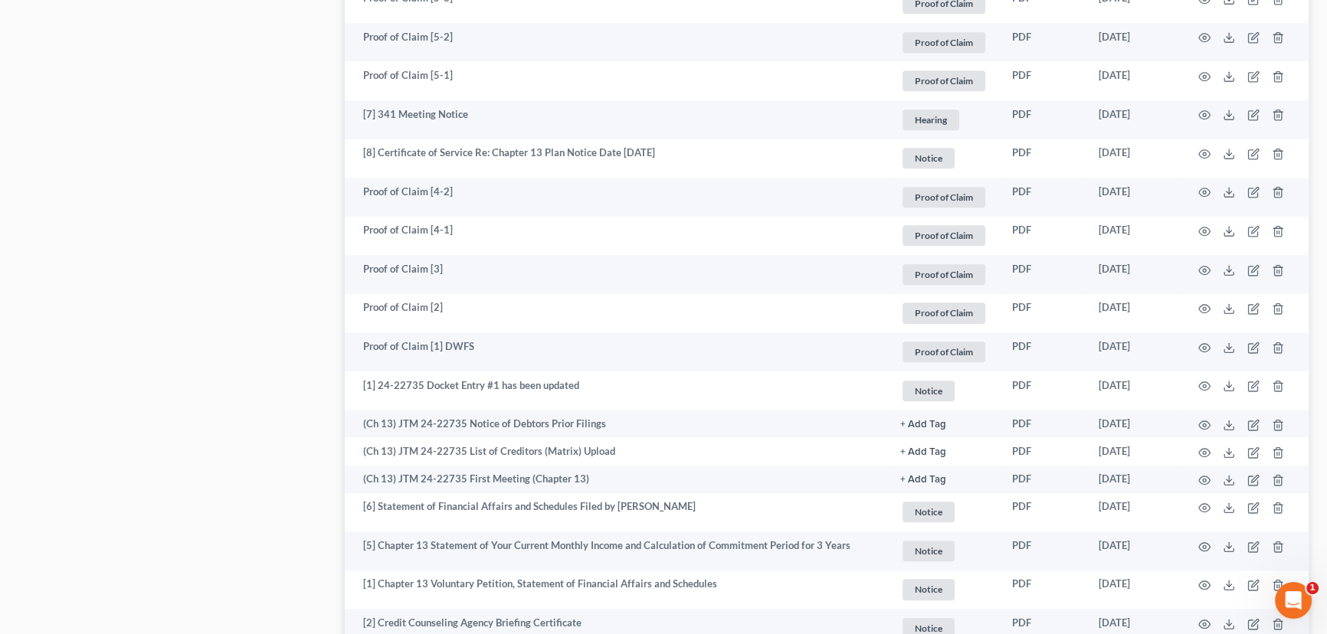
scroll to position [1950, 0]
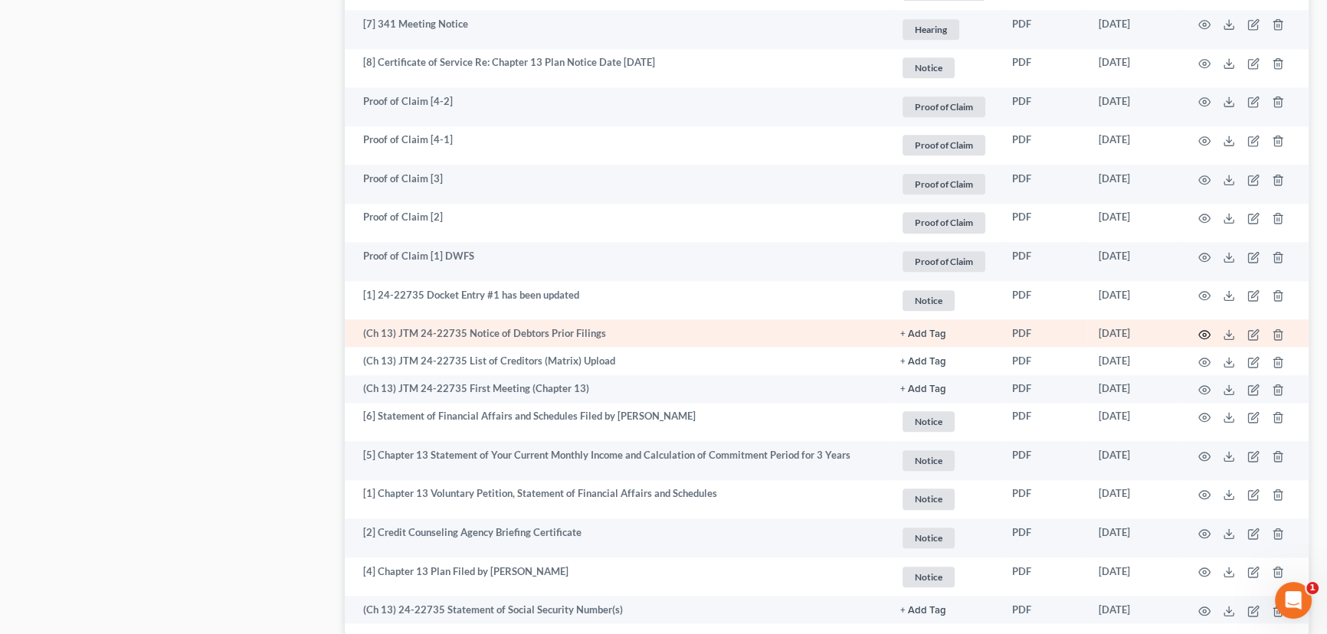
click at [983, 330] on icon "button" at bounding box center [1204, 335] width 12 height 12
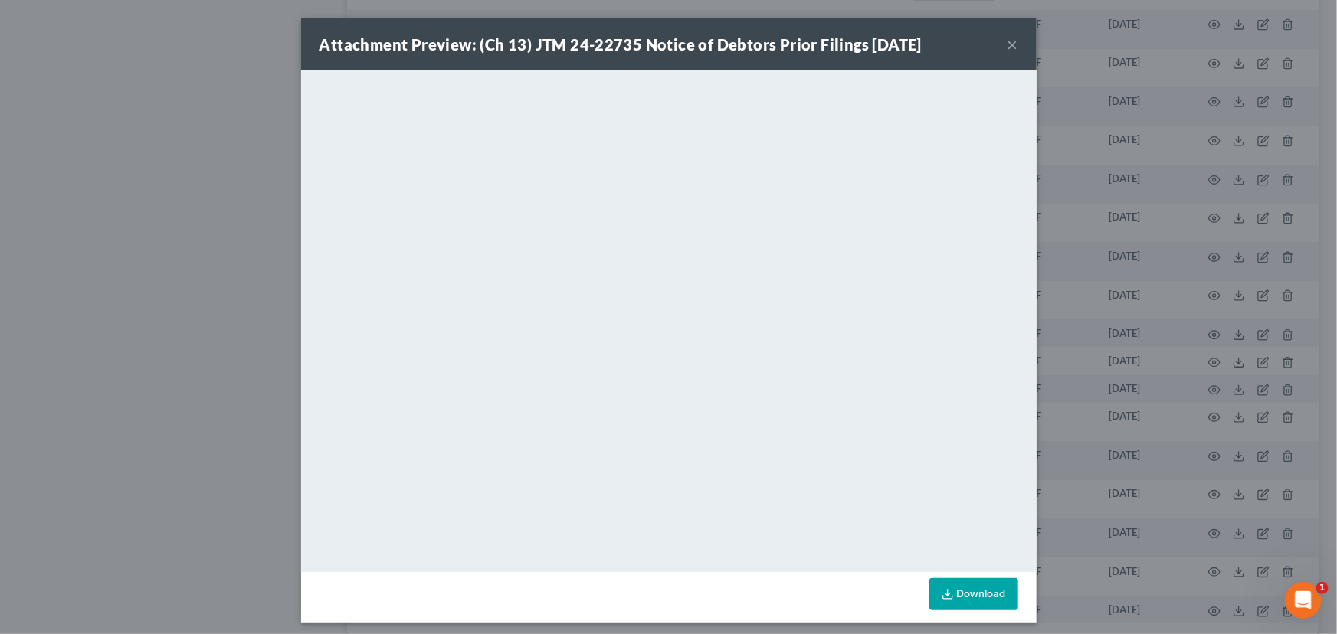
click at [983, 47] on button "×" at bounding box center [1012, 44] width 11 height 18
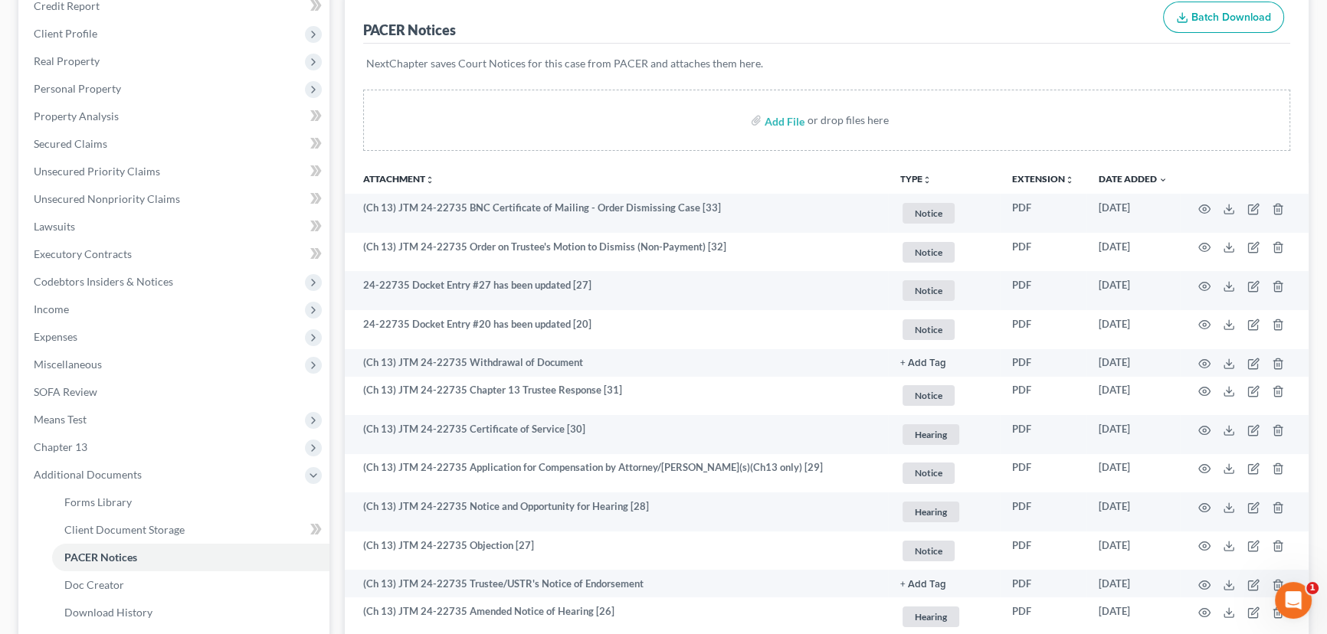
scroll to position [0, 0]
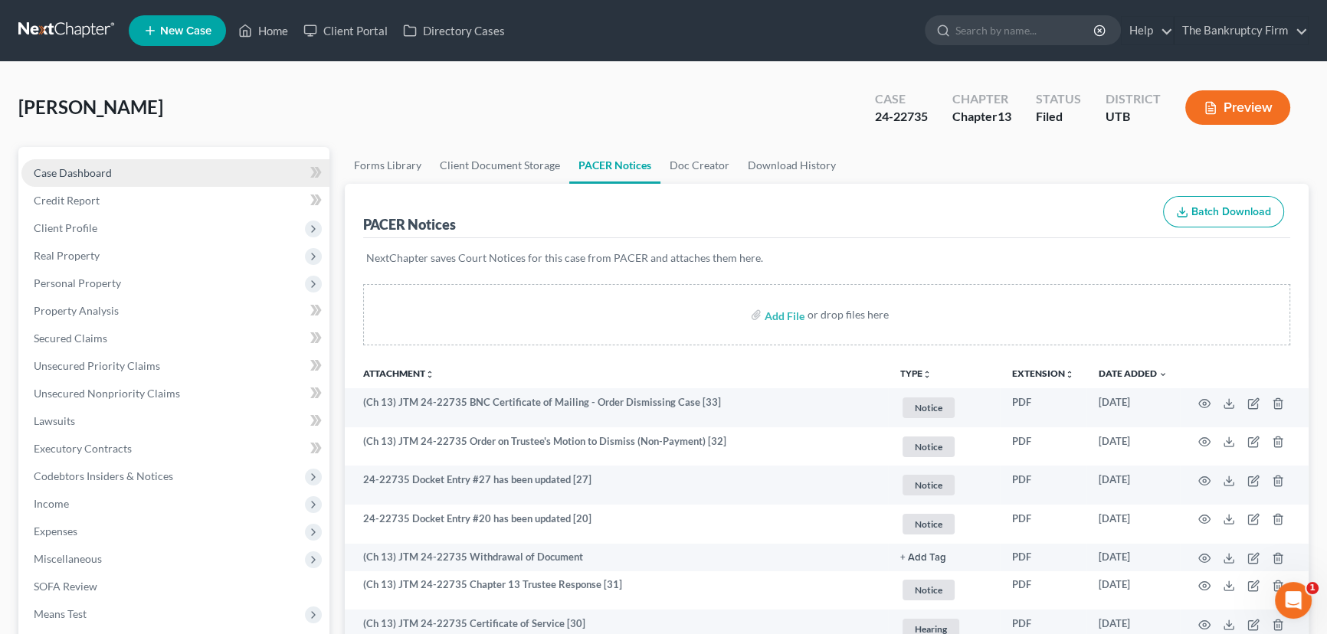
click at [97, 166] on span "Case Dashboard" at bounding box center [73, 172] width 78 height 13
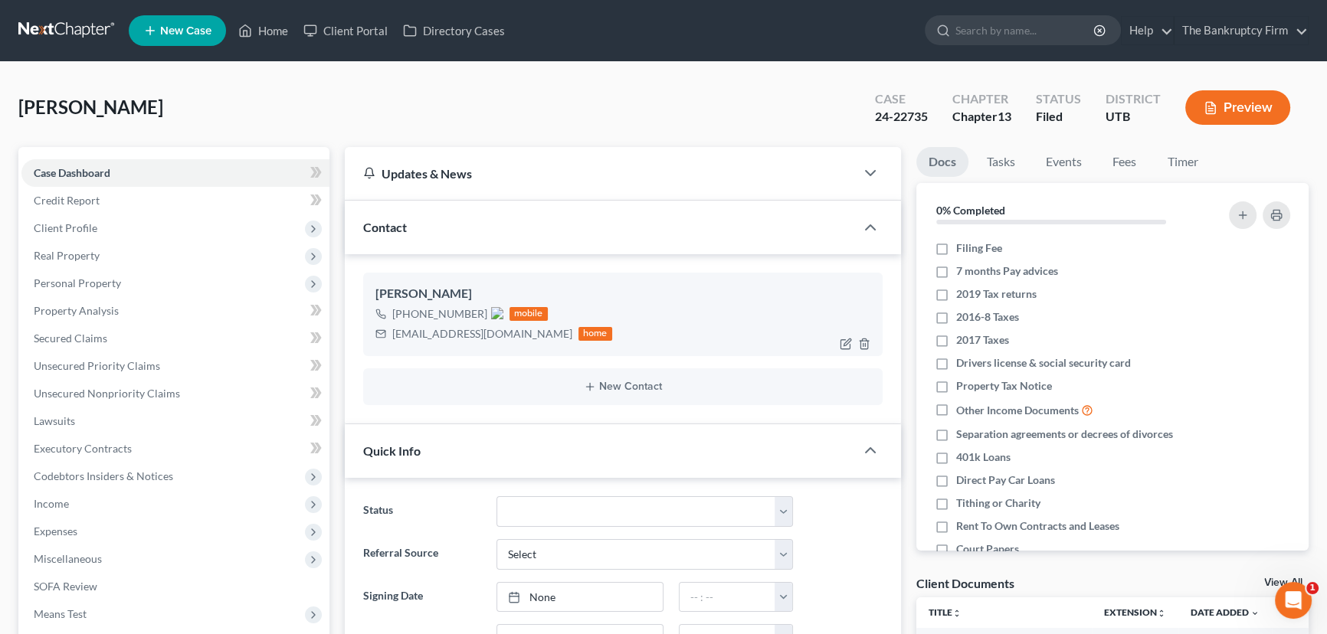
click at [491, 313] on img at bounding box center [497, 313] width 12 height 12
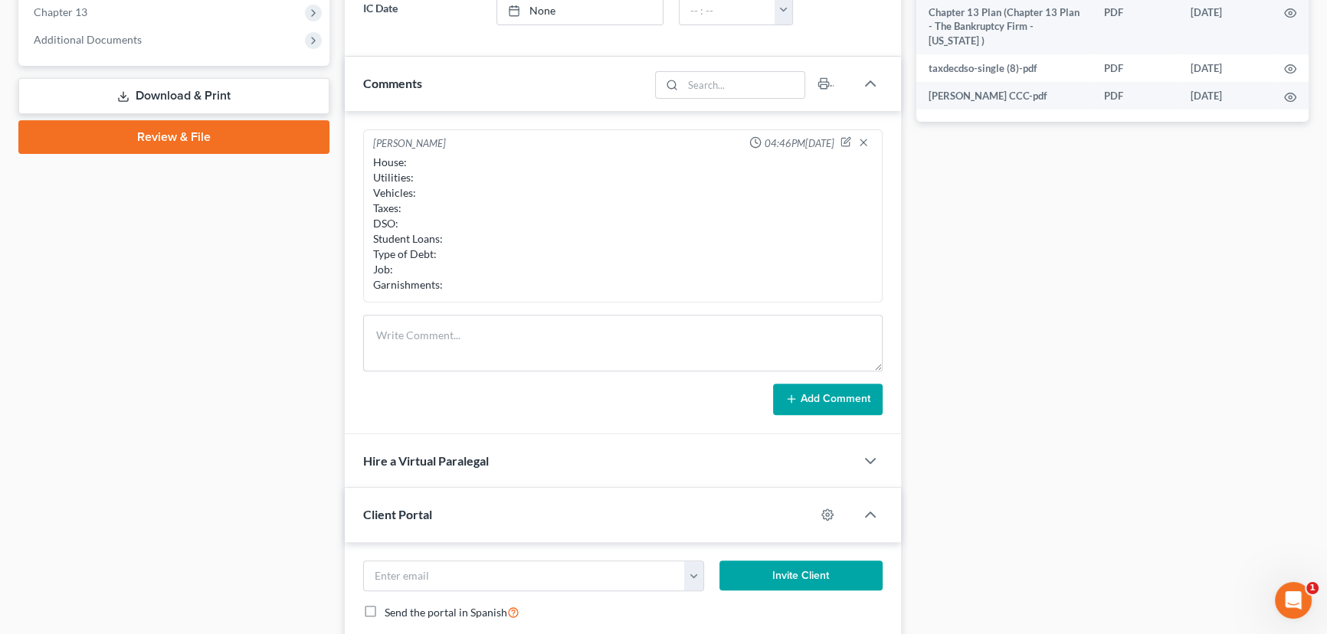
scroll to position [756, 0]
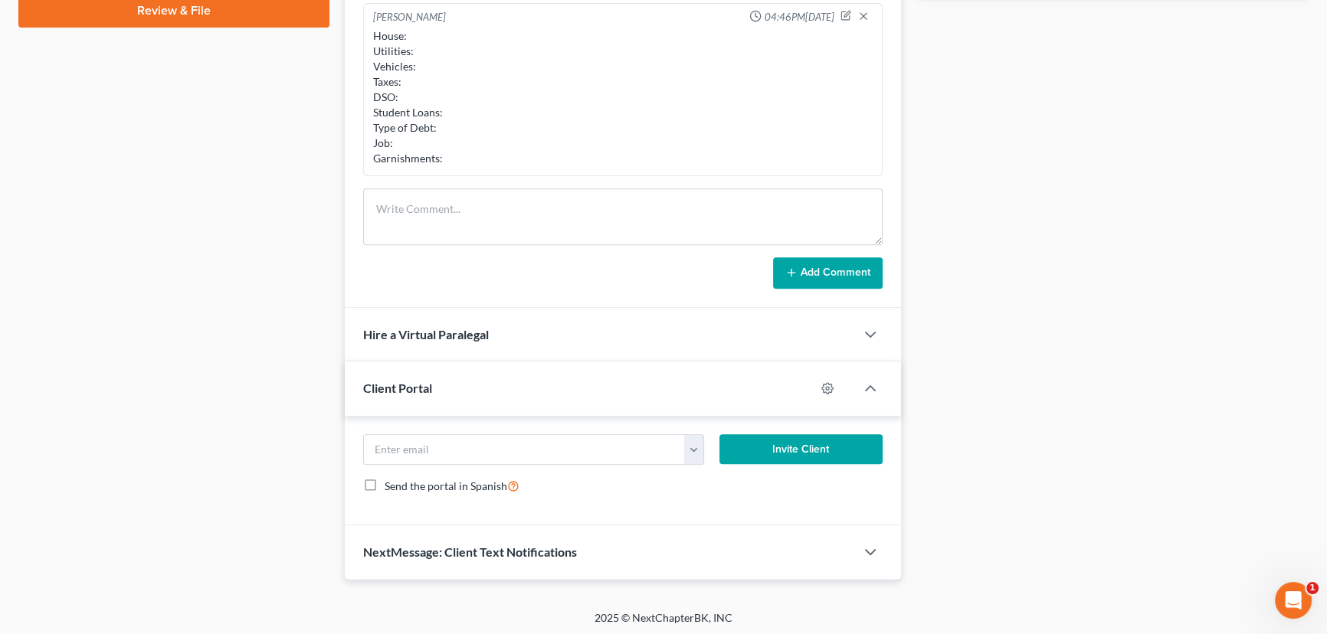
click at [983, 621] on div at bounding box center [663, 638] width 1327 height 0
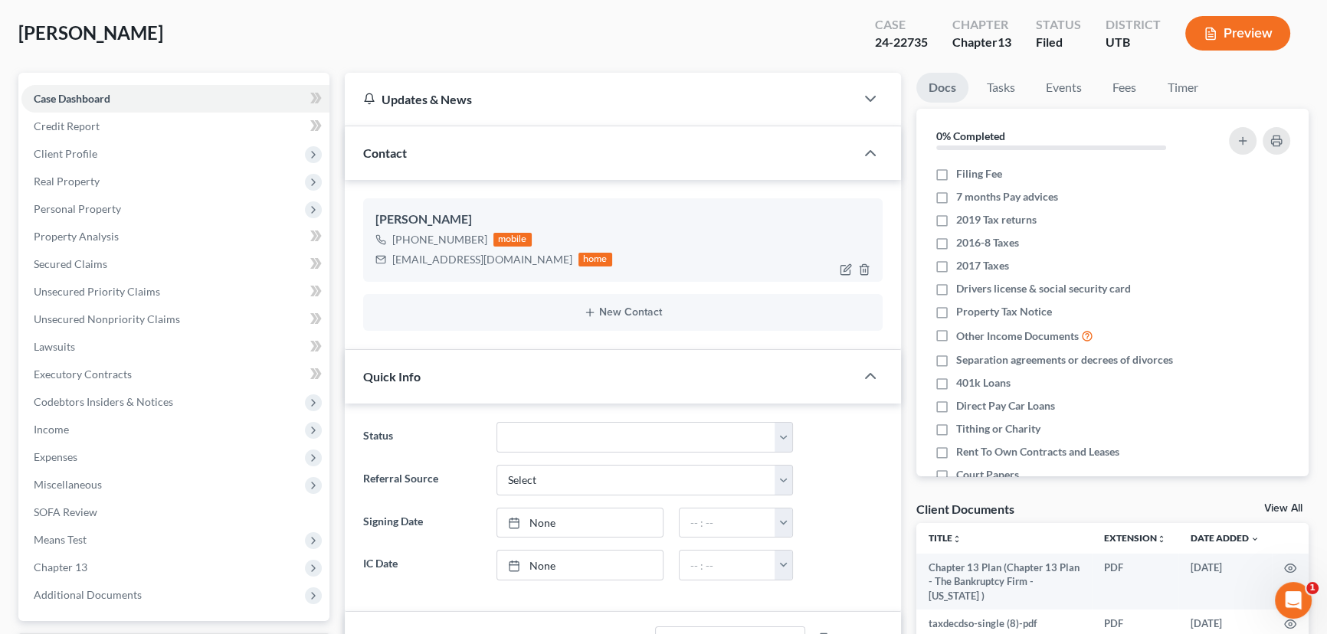
scroll to position [0, 0]
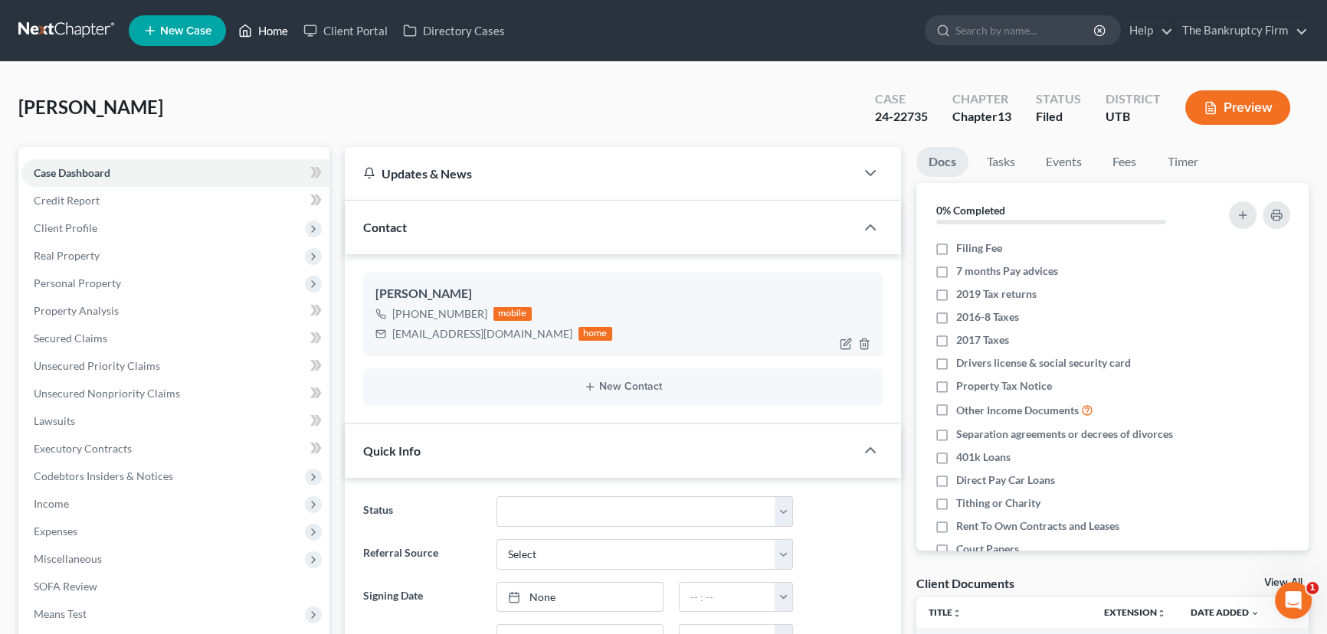
click at [269, 31] on link "Home" at bounding box center [263, 31] width 65 height 28
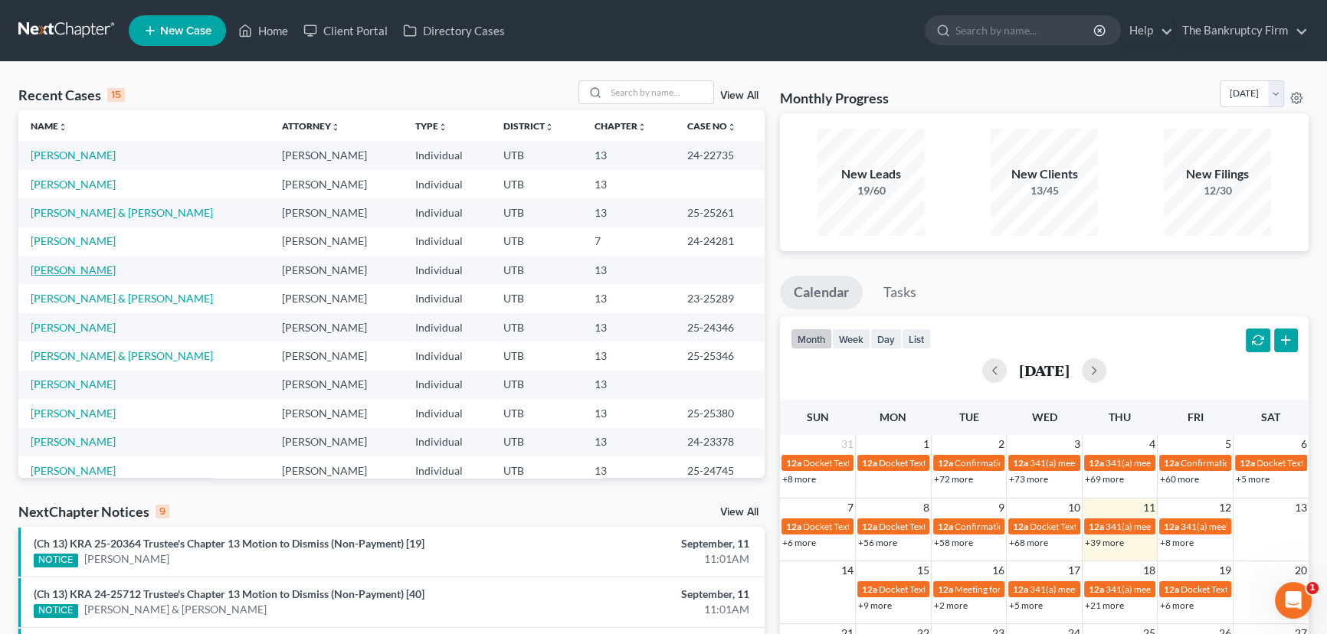
click at [74, 270] on link "[PERSON_NAME]" at bounding box center [73, 270] width 85 height 13
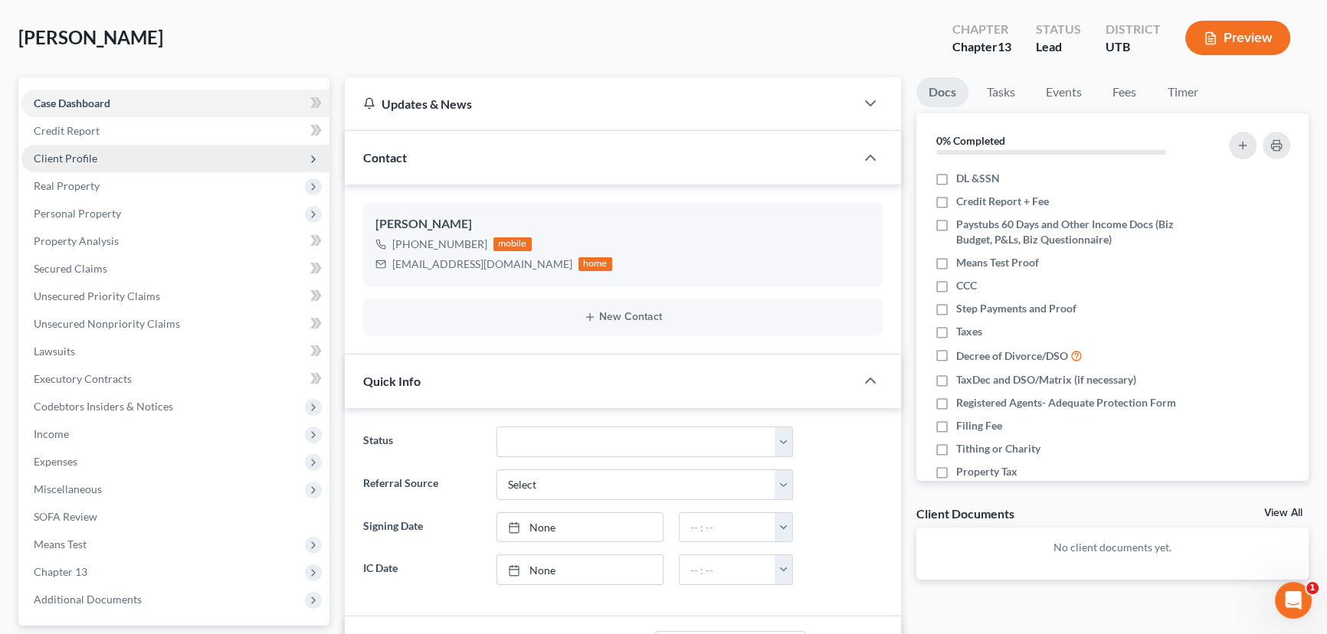
scroll to position [69, 0]
click at [70, 156] on span "Client Profile" at bounding box center [66, 158] width 64 height 13
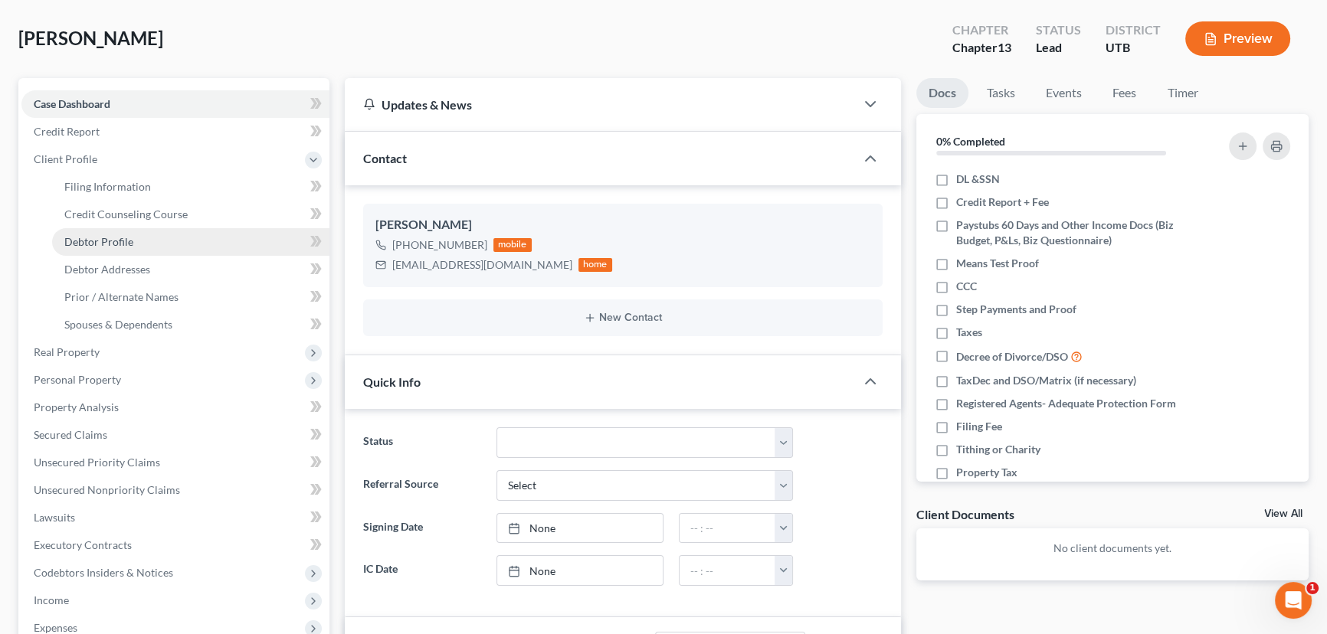
click at [110, 237] on span "Debtor Profile" at bounding box center [98, 241] width 69 height 13
select select "3"
select select "0"
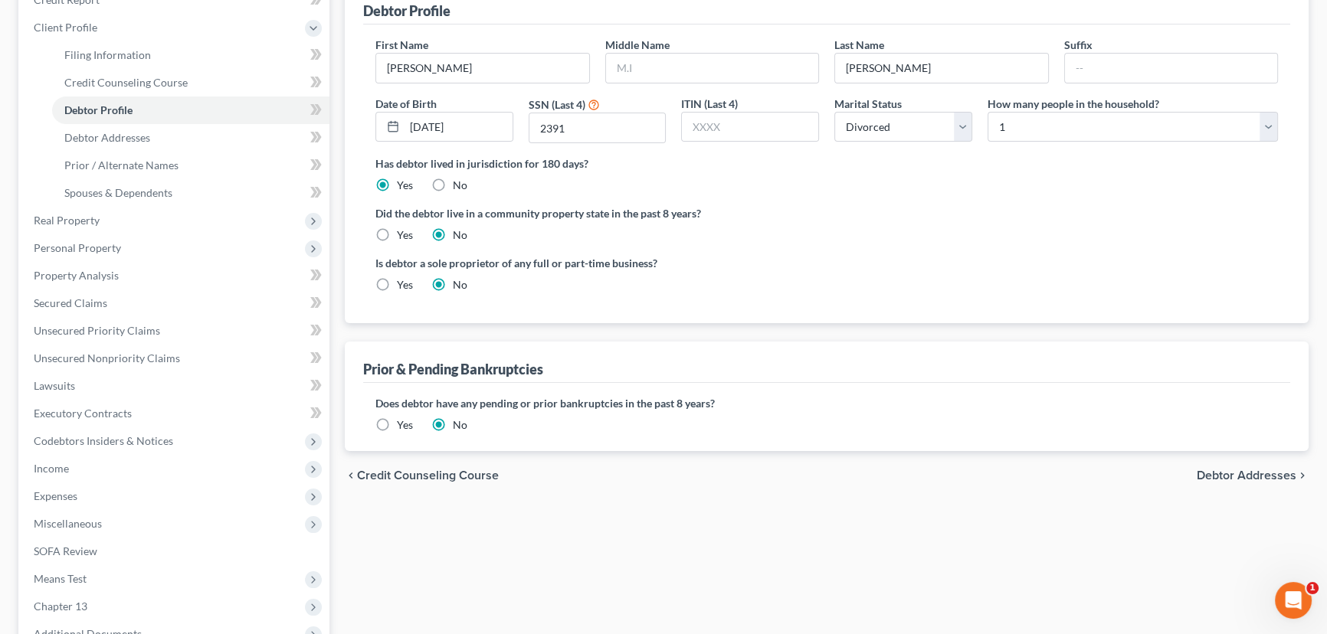
scroll to position [208, 0]
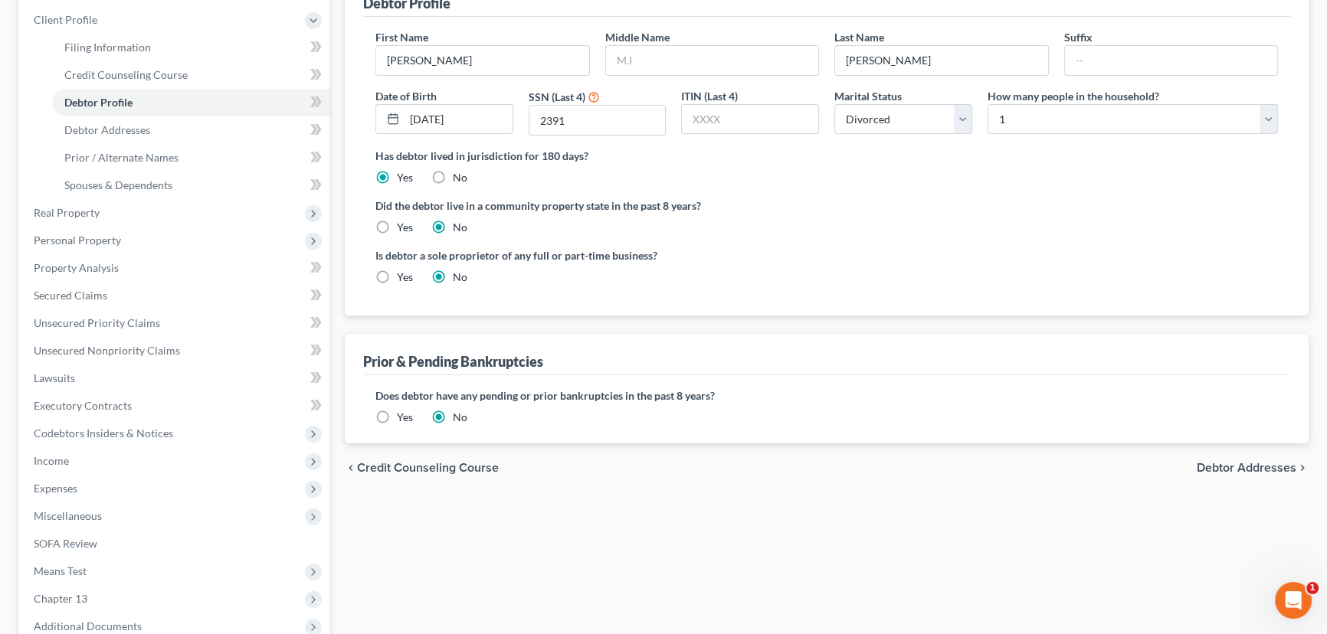
click at [397, 418] on label "Yes" at bounding box center [405, 417] width 16 height 15
click at [403, 418] on input "Yes" at bounding box center [408, 415] width 10 height 10
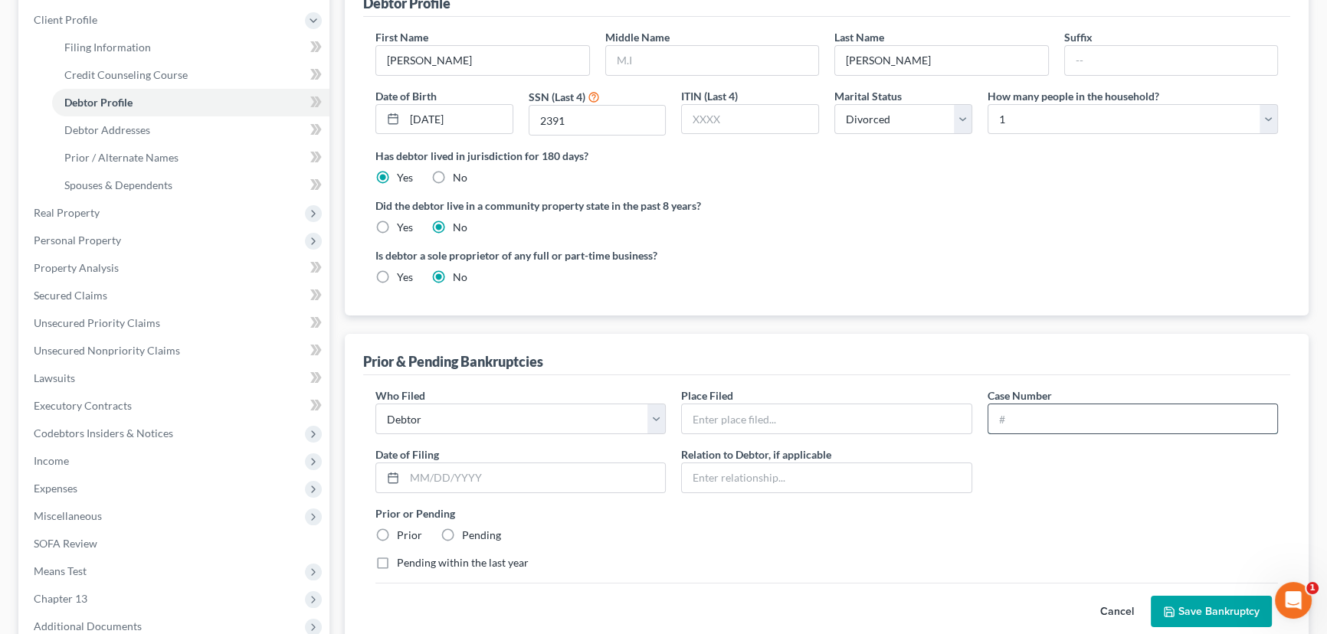
click at [983, 420] on input "text" at bounding box center [1132, 418] width 289 height 29
type input "18-25385"
click at [732, 419] on input "text" at bounding box center [826, 418] width 289 height 29
type input "[US_STATE]"
click at [425, 476] on input "text" at bounding box center [534, 477] width 260 height 29
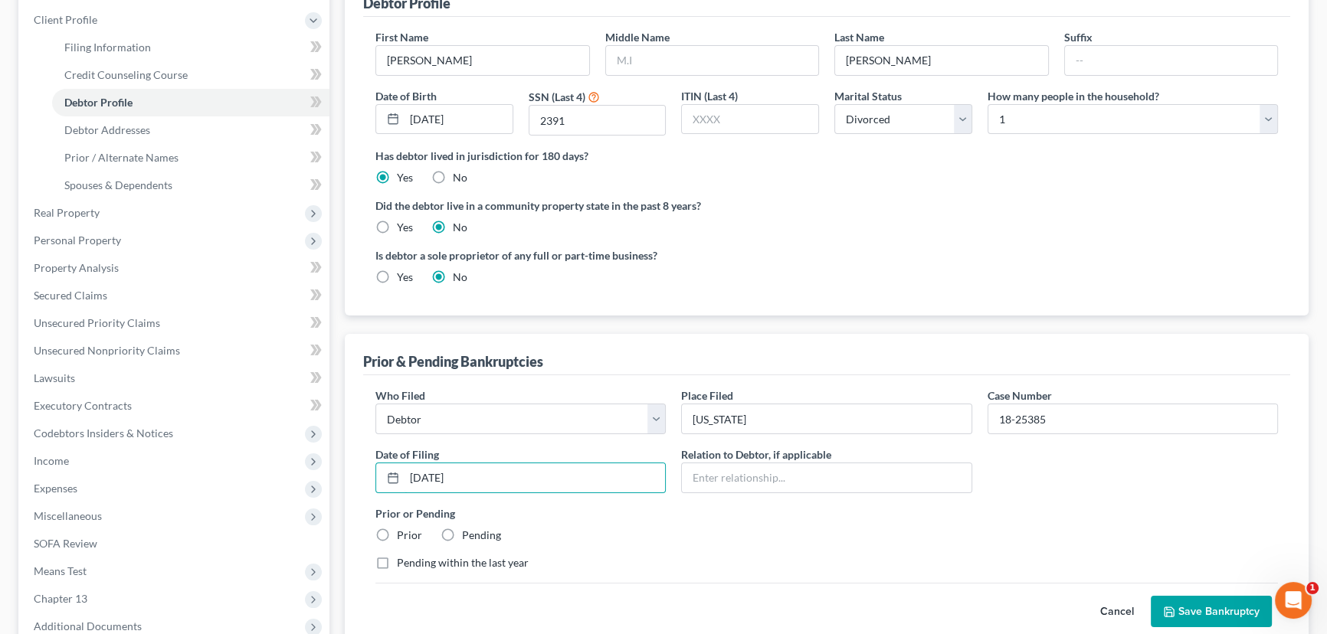
type input "[DATE]"
click at [397, 529] on label "Prior" at bounding box center [409, 535] width 25 height 15
click at [403, 529] on input "Prior" at bounding box center [408, 533] width 10 height 10
radio input "true"
click at [983, 609] on button "Save Bankruptcy" at bounding box center [1211, 612] width 121 height 32
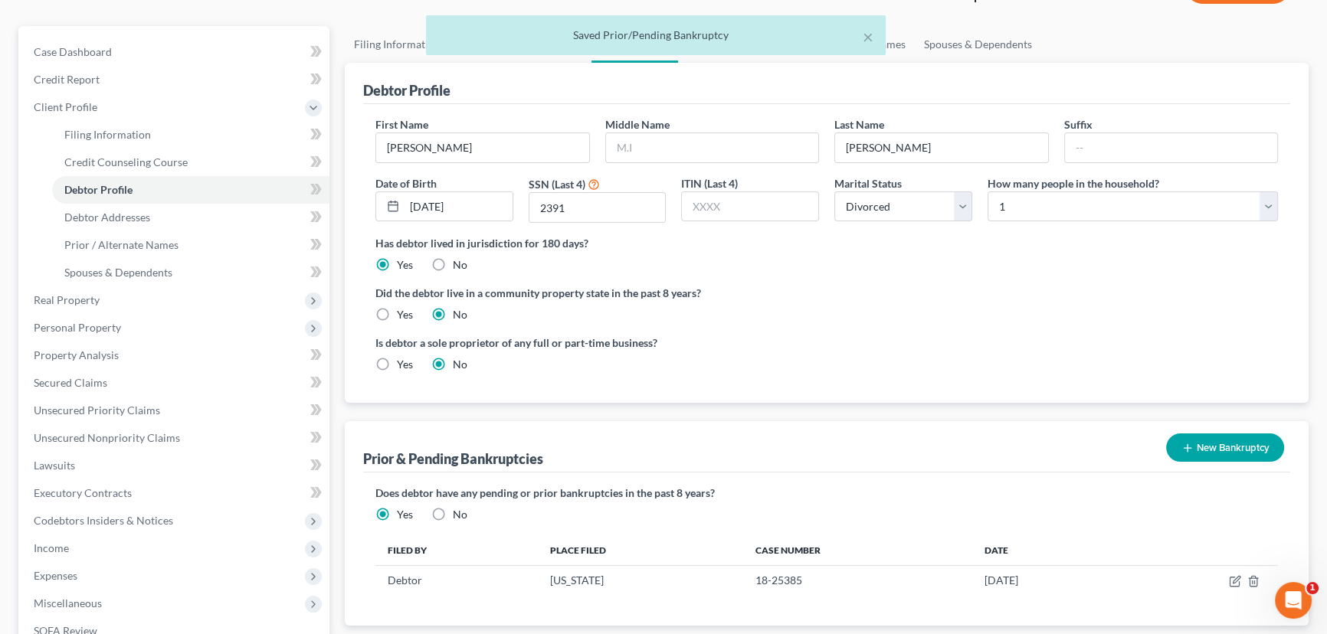
scroll to position [0, 0]
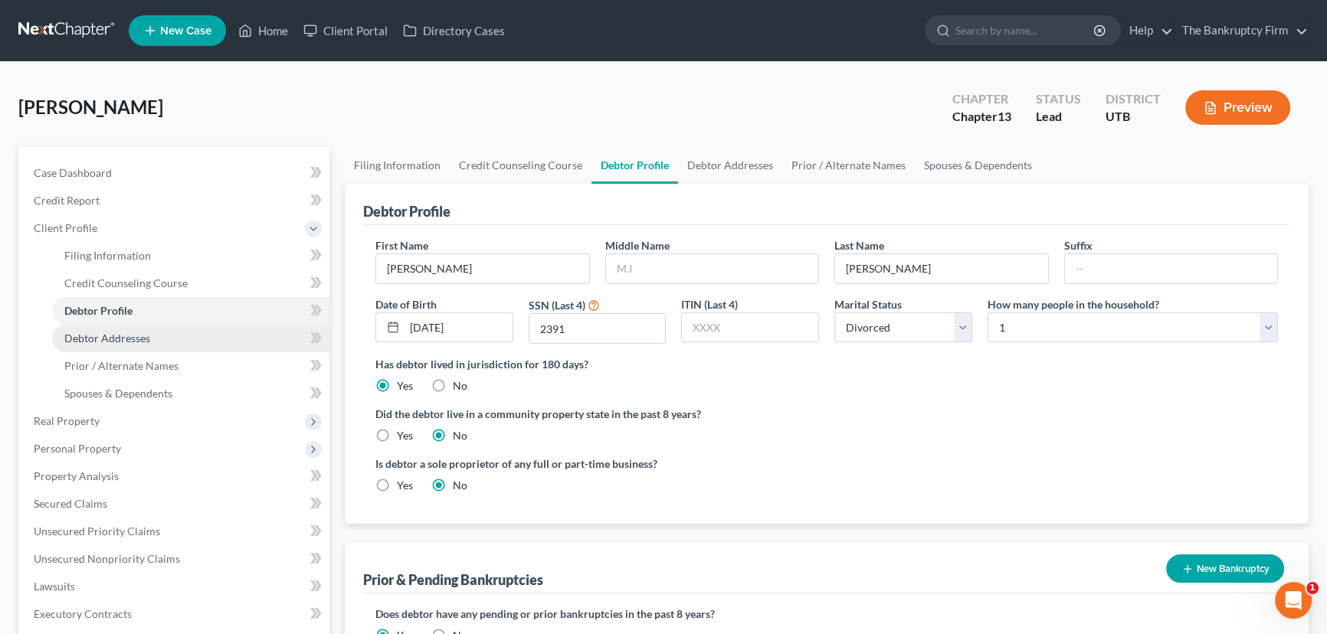
click at [104, 332] on span "Debtor Addresses" at bounding box center [107, 338] width 86 height 13
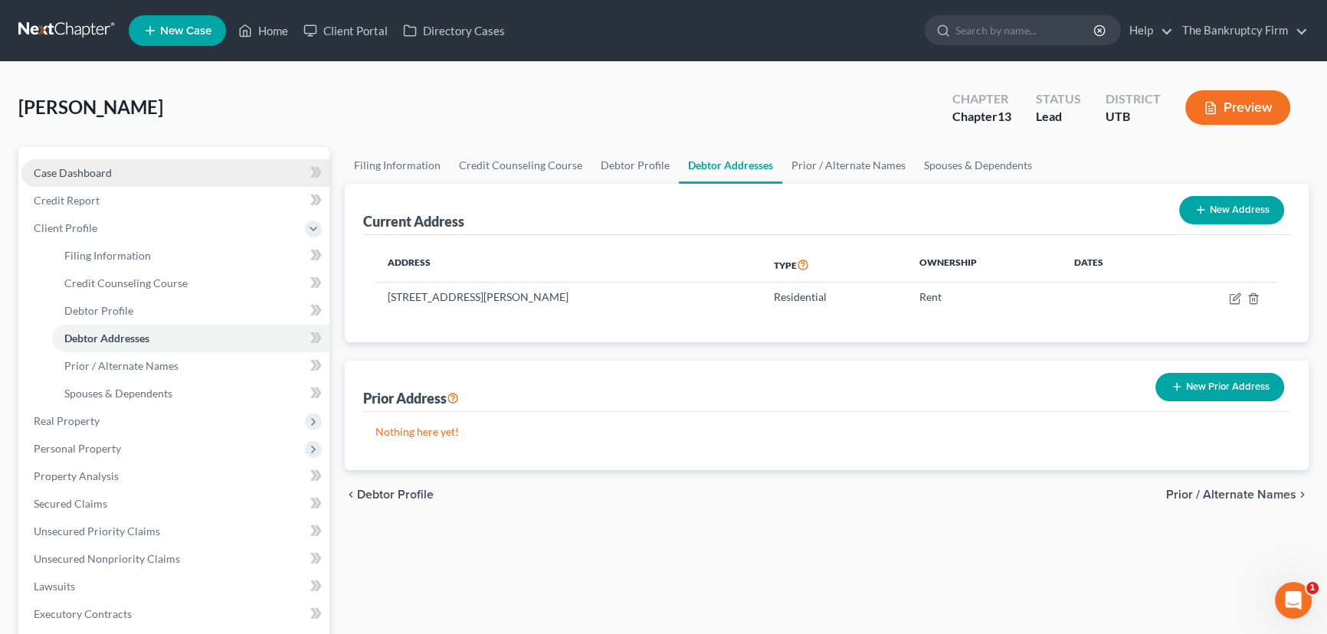
click at [96, 169] on span "Case Dashboard" at bounding box center [73, 172] width 78 height 13
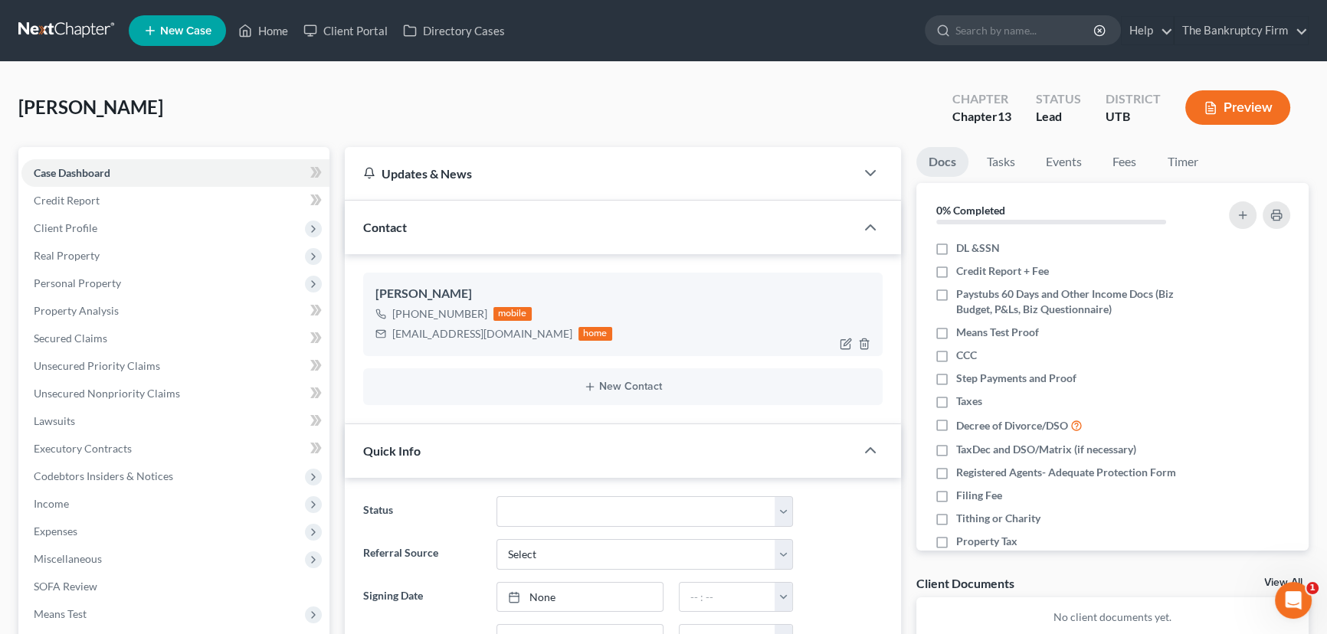
scroll to position [121, 0]
click at [499, 309] on img at bounding box center [497, 313] width 12 height 12
click at [265, 28] on link "Home" at bounding box center [263, 31] width 65 height 28
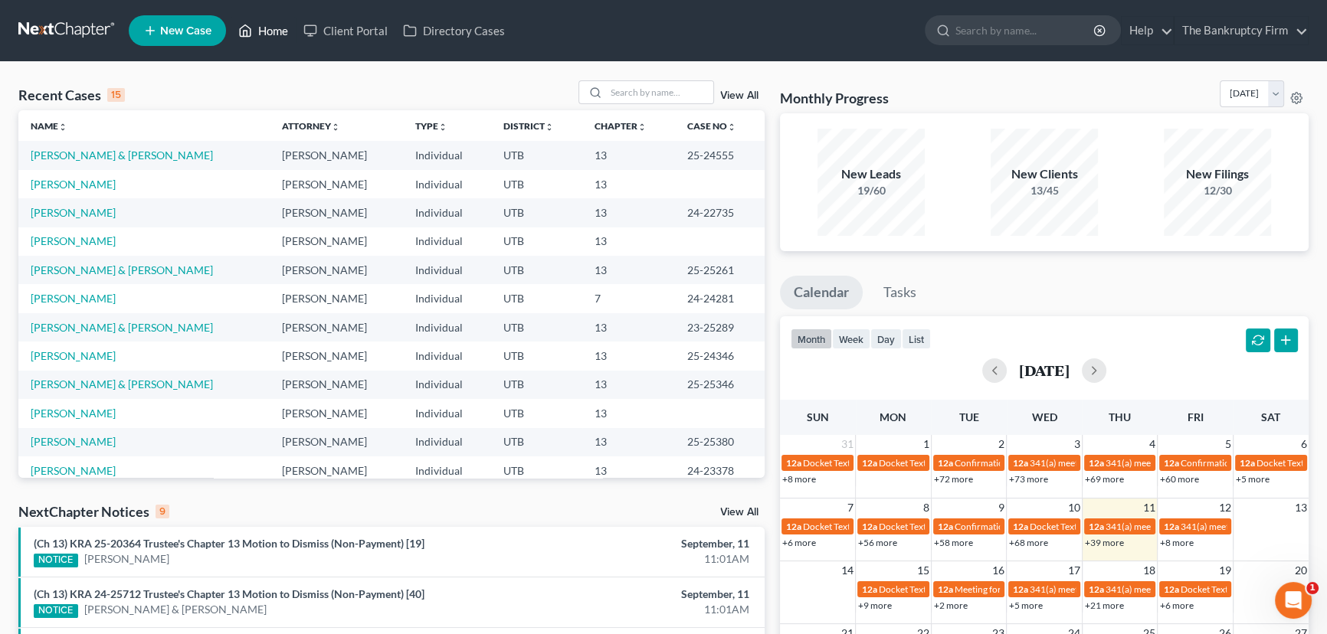
click at [258, 28] on link "Home" at bounding box center [263, 31] width 65 height 28
click at [273, 30] on link "Home" at bounding box center [263, 31] width 65 height 28
click at [276, 28] on link "Home" at bounding box center [263, 31] width 65 height 28
